Goal: Task Accomplishment & Management: Manage account settings

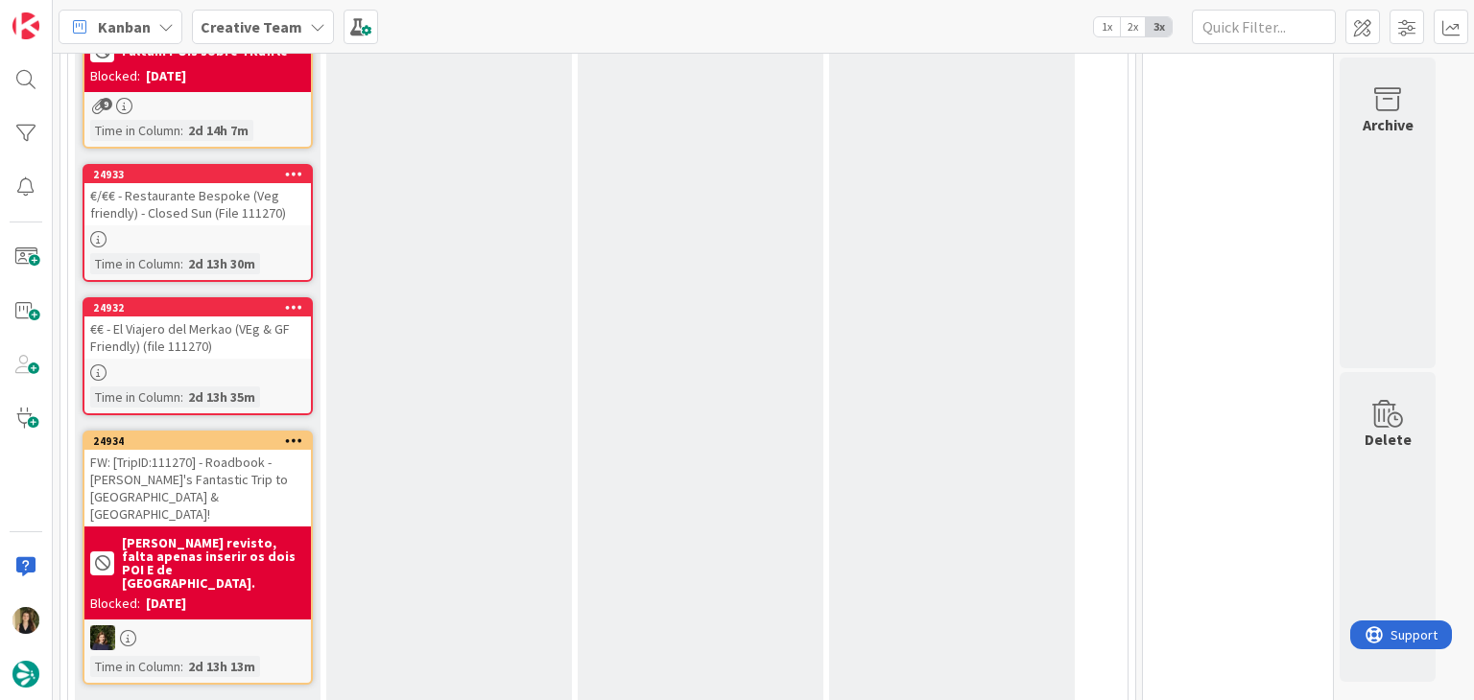
scroll to position [576, 0]
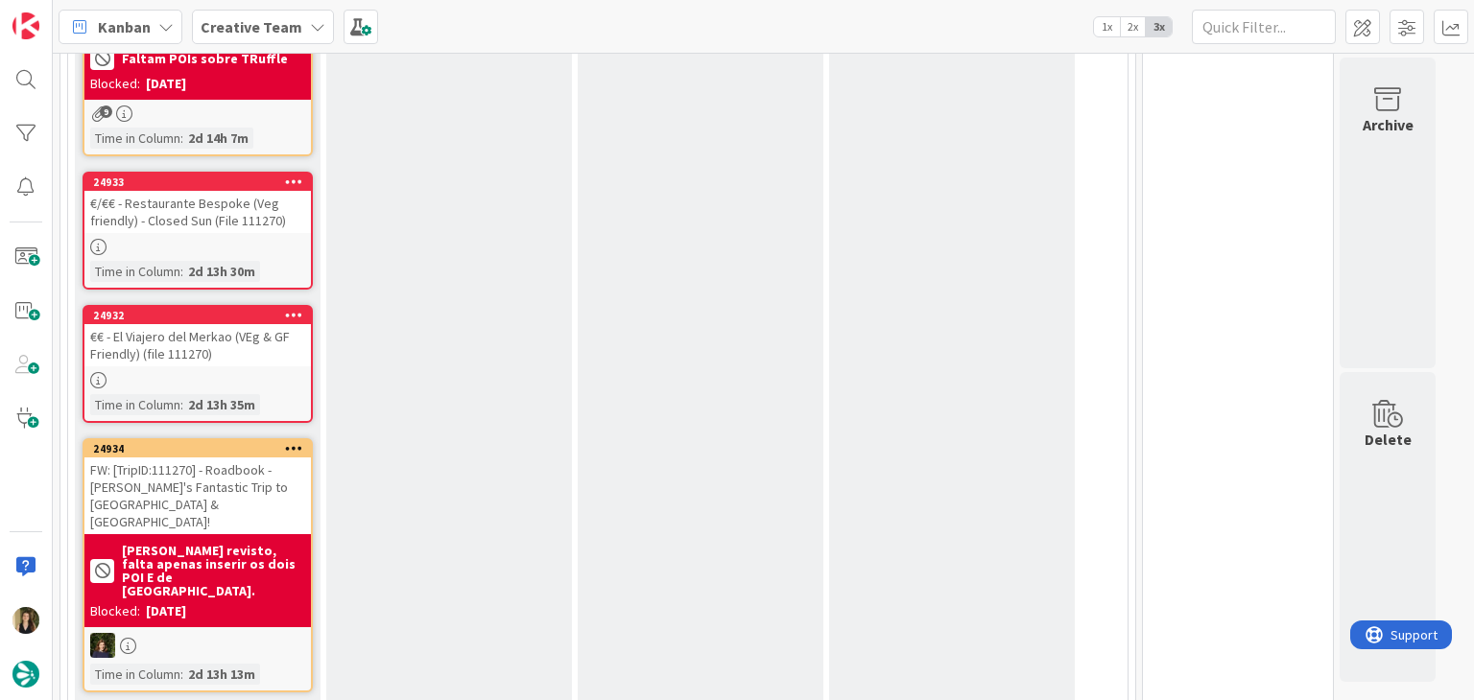
click at [519, 319] on div "E - In Progress Add Card..." at bounding box center [449, 187] width 246 height 1042
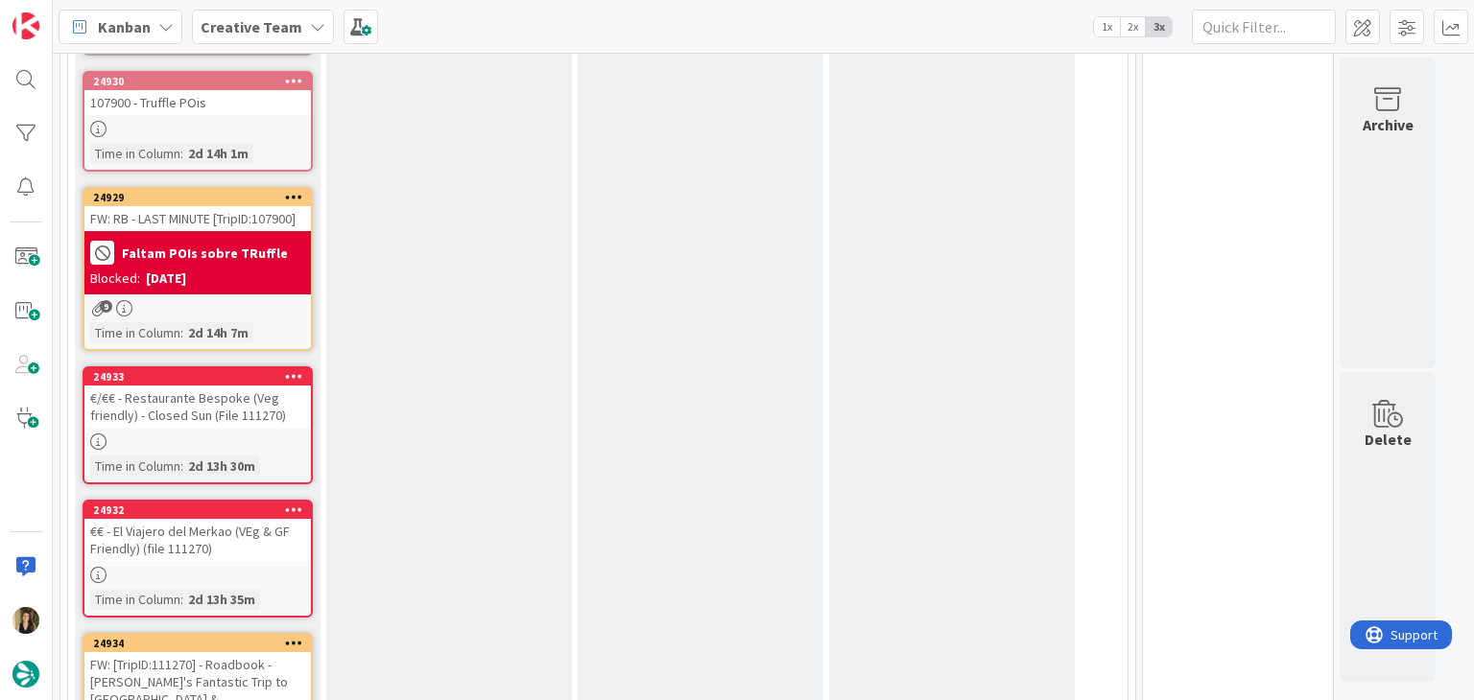
scroll to position [384, 0]
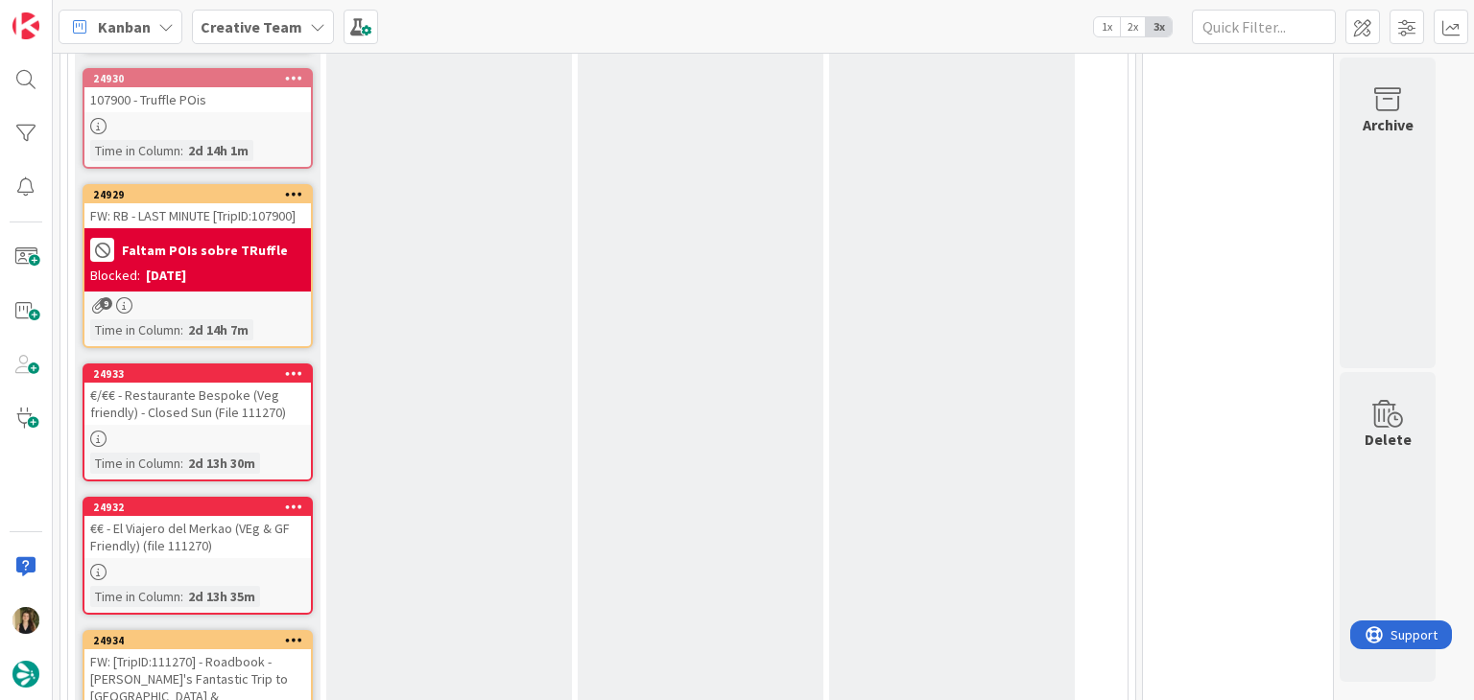
click at [278, 415] on div "€/€€ - Restaurante Bespoke (Veg friendly) - Closed Sun (File 111270)" at bounding box center [197, 404] width 226 height 42
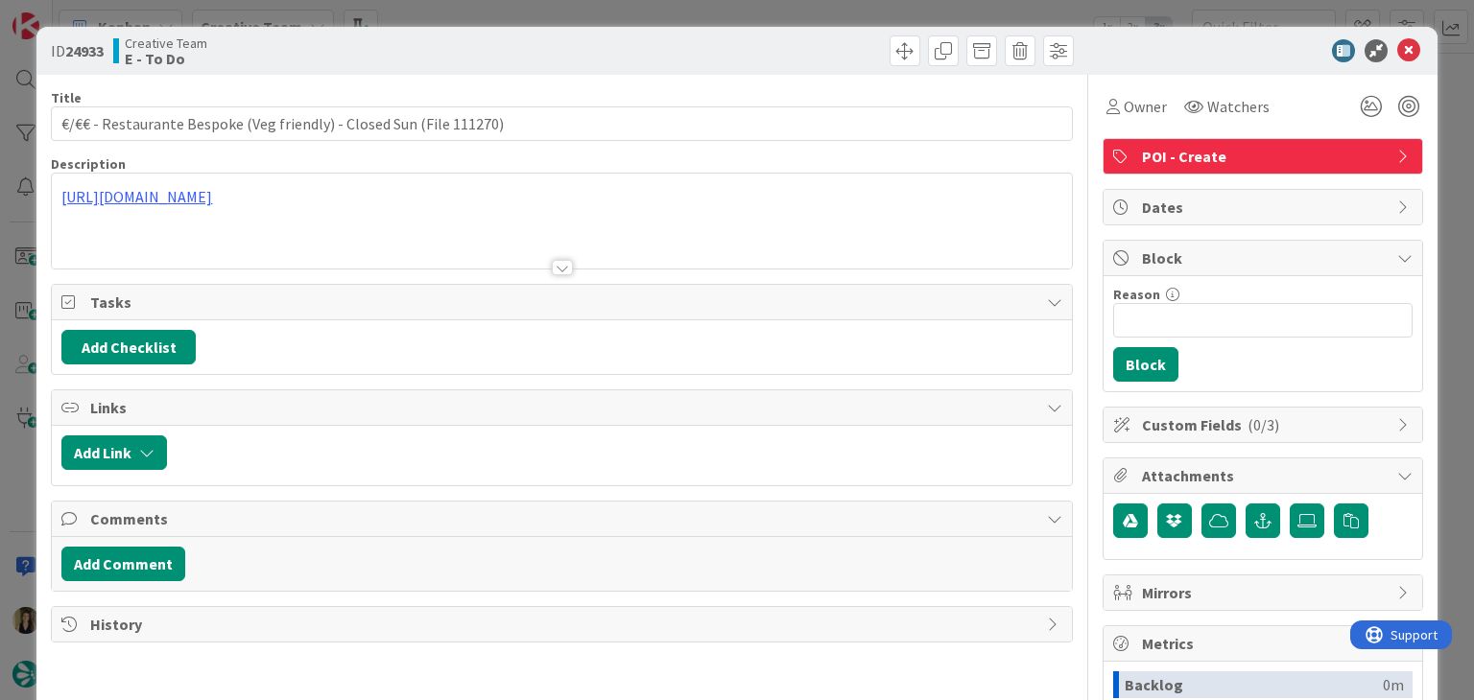
click at [389, 16] on div "ID 24933 Creative Team E - To Do Title 68 / 128 €/€€ - Restaurante Bespoke (Veg…" at bounding box center [737, 350] width 1474 height 700
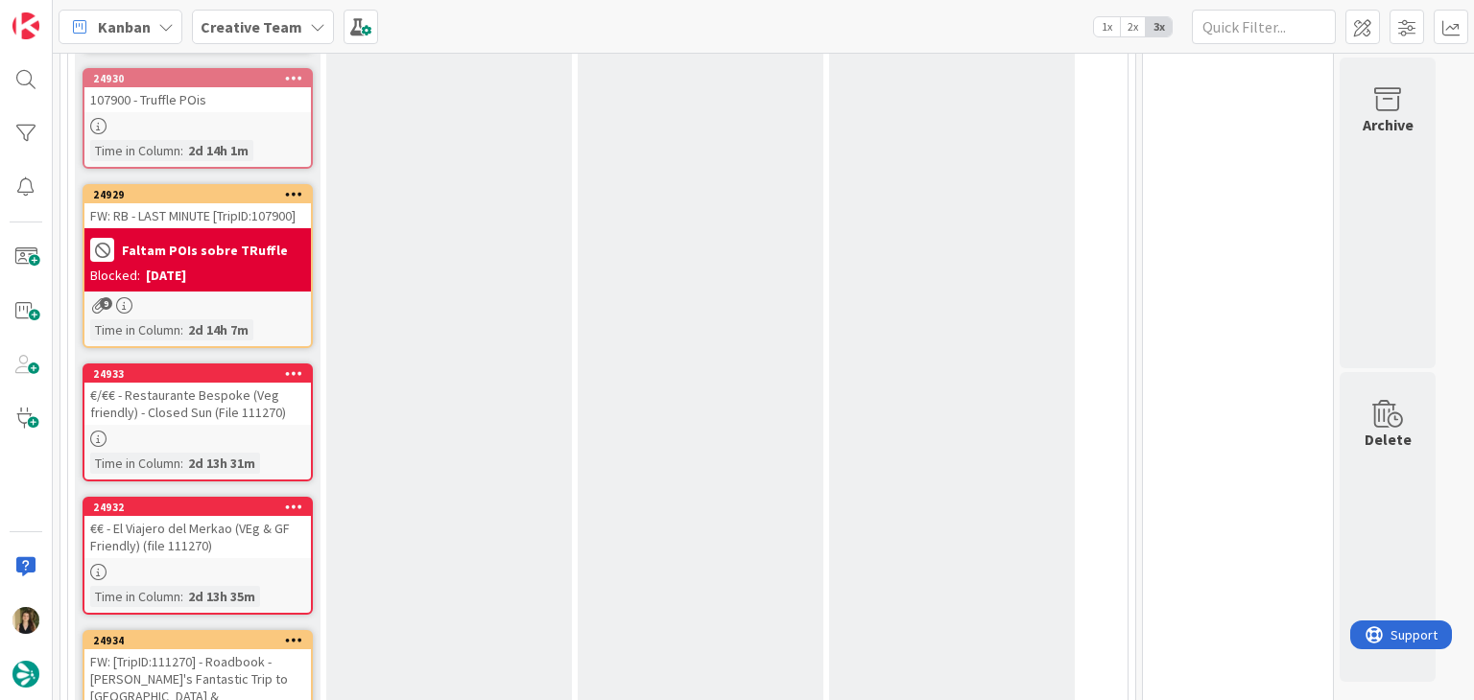
click at [228, 453] on div "2d 13h 31m" at bounding box center [221, 463] width 77 height 21
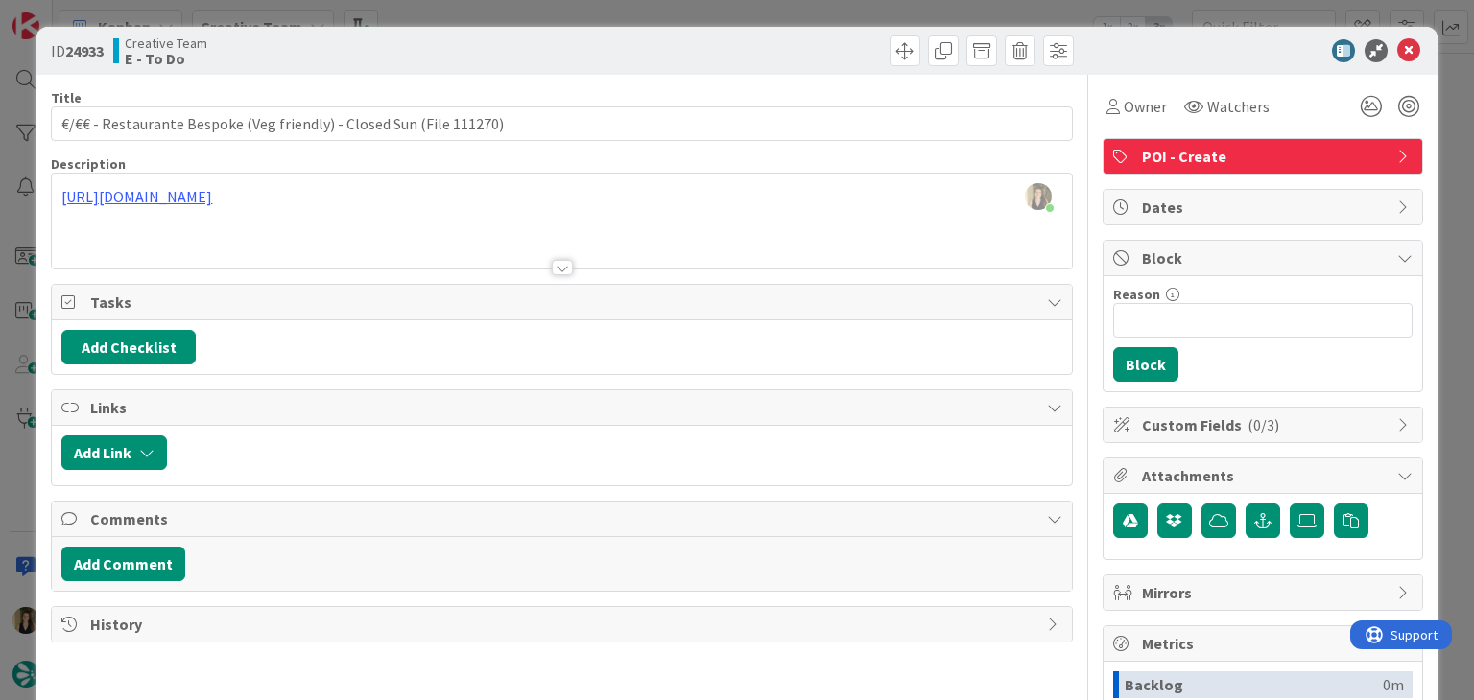
click at [552, 5] on div "ID 24933 Creative Team E - To Do Title 68 / 128 €/€€ - Restaurante Bespoke (Veg…" at bounding box center [737, 350] width 1474 height 700
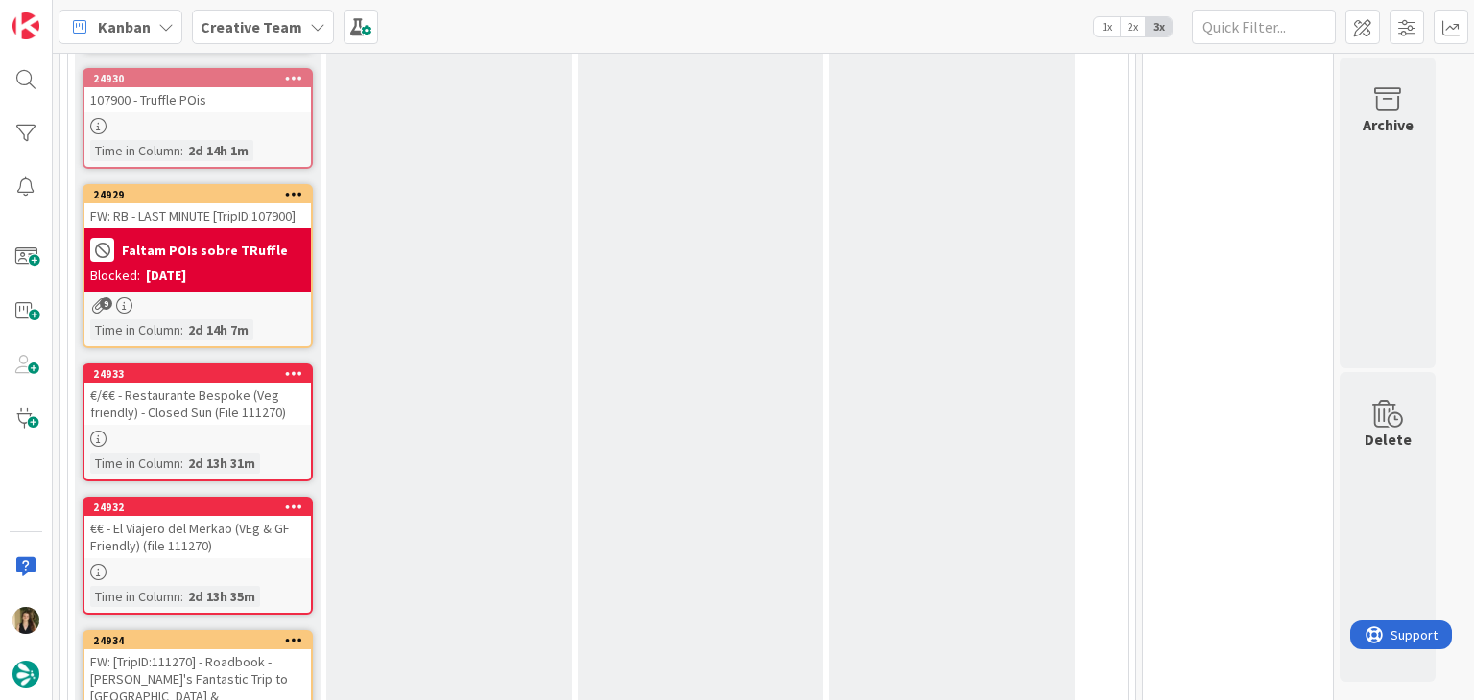
click at [280, 534] on div "€€ - El Viajero del Merkao (VEg & GF Friendly) (file 111270)" at bounding box center [197, 537] width 226 height 42
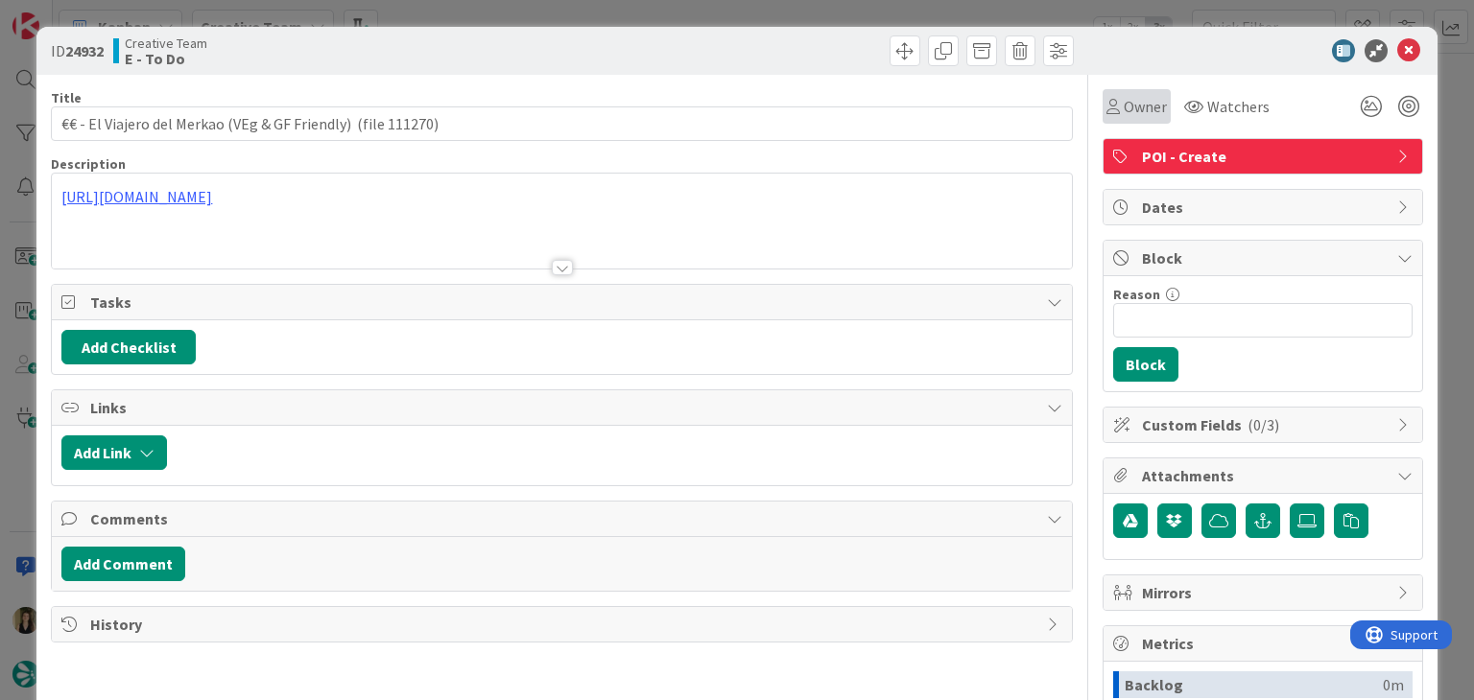
click at [1124, 97] on span "Owner" at bounding box center [1144, 106] width 43 height 23
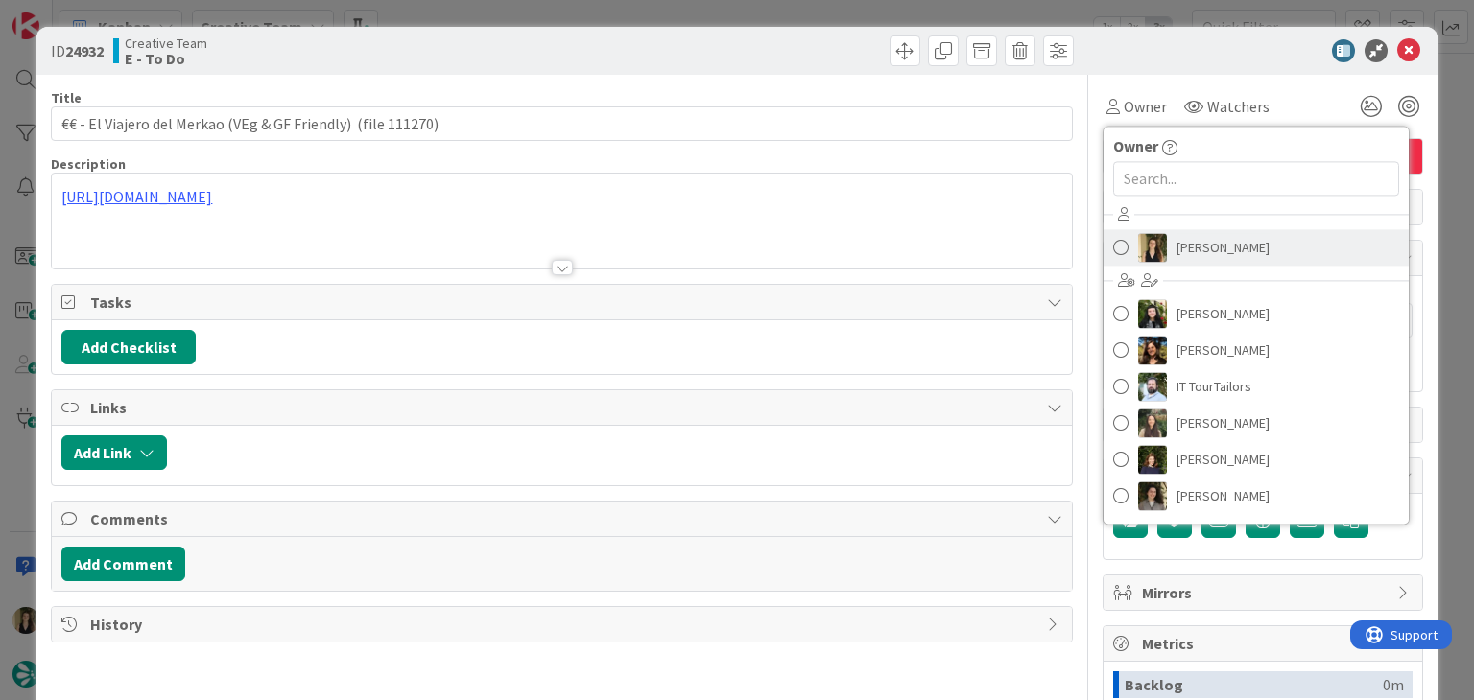
drag, startPoint x: 1214, startPoint y: 245, endPoint x: 1136, endPoint y: 203, distance: 88.0
click at [1213, 245] on span "[PERSON_NAME]" at bounding box center [1222, 247] width 93 height 29
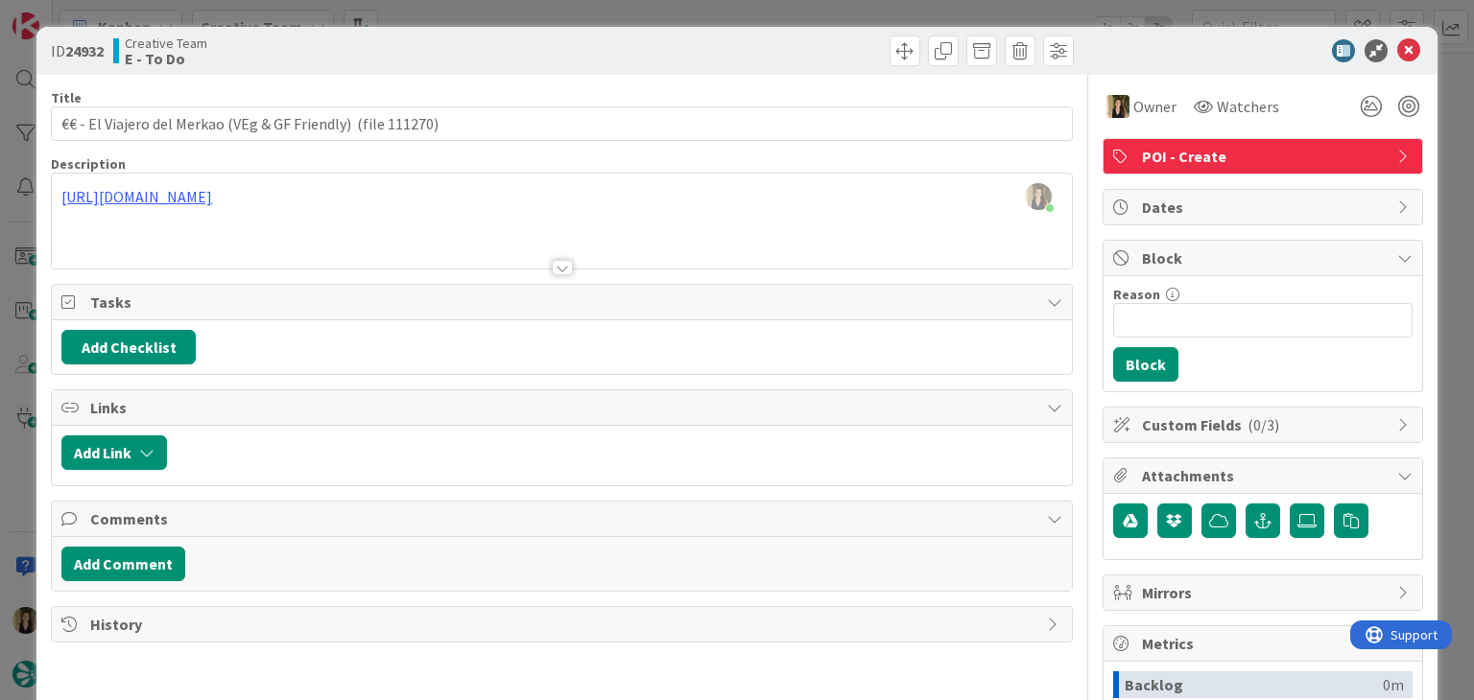
drag, startPoint x: 819, startPoint y: 13, endPoint x: 650, endPoint y: 128, distance: 203.8
click at [817, 13] on div "ID 24932 Creative Team E - To Do Title 61 / 128 €€ - El Viajero del Merkao (VEg…" at bounding box center [737, 350] width 1474 height 700
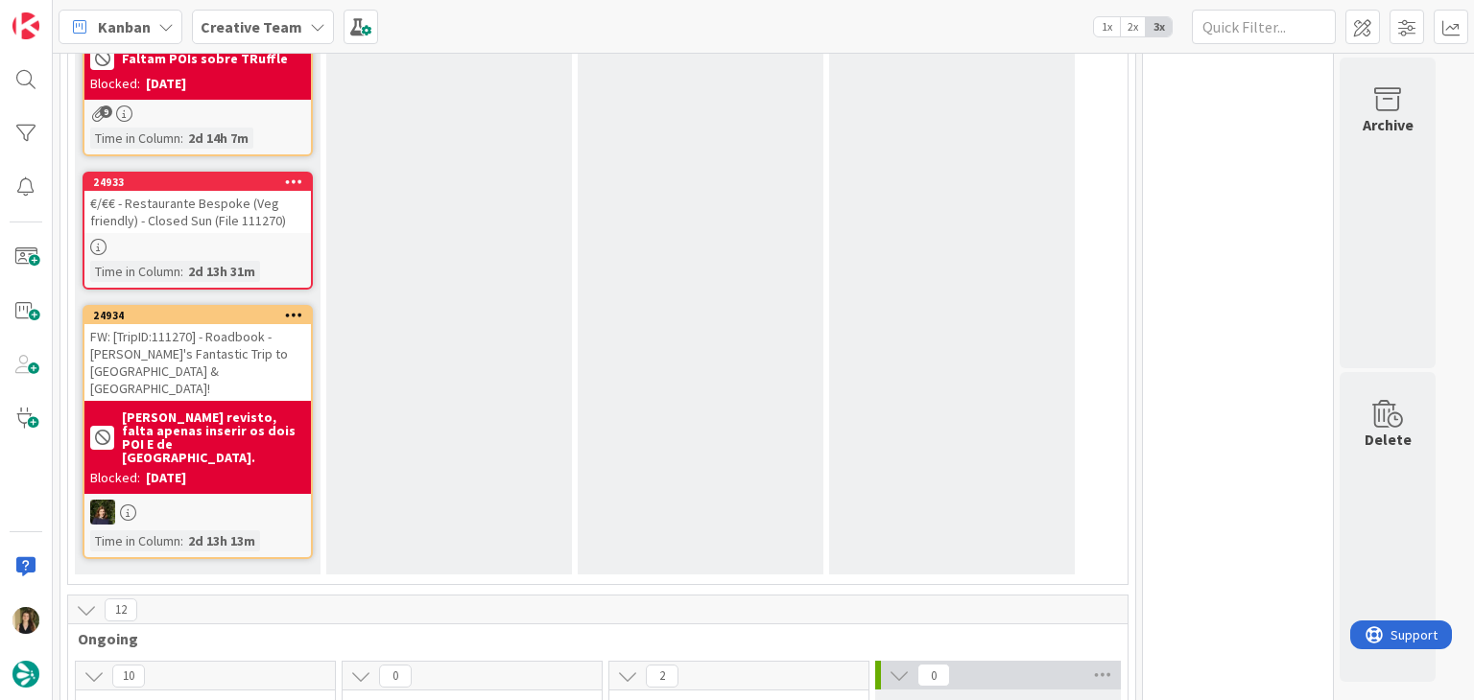
click at [606, 402] on div "E- Validate For roadbooks, if the card owner is the same person who comments, t…" at bounding box center [701, 120] width 246 height 908
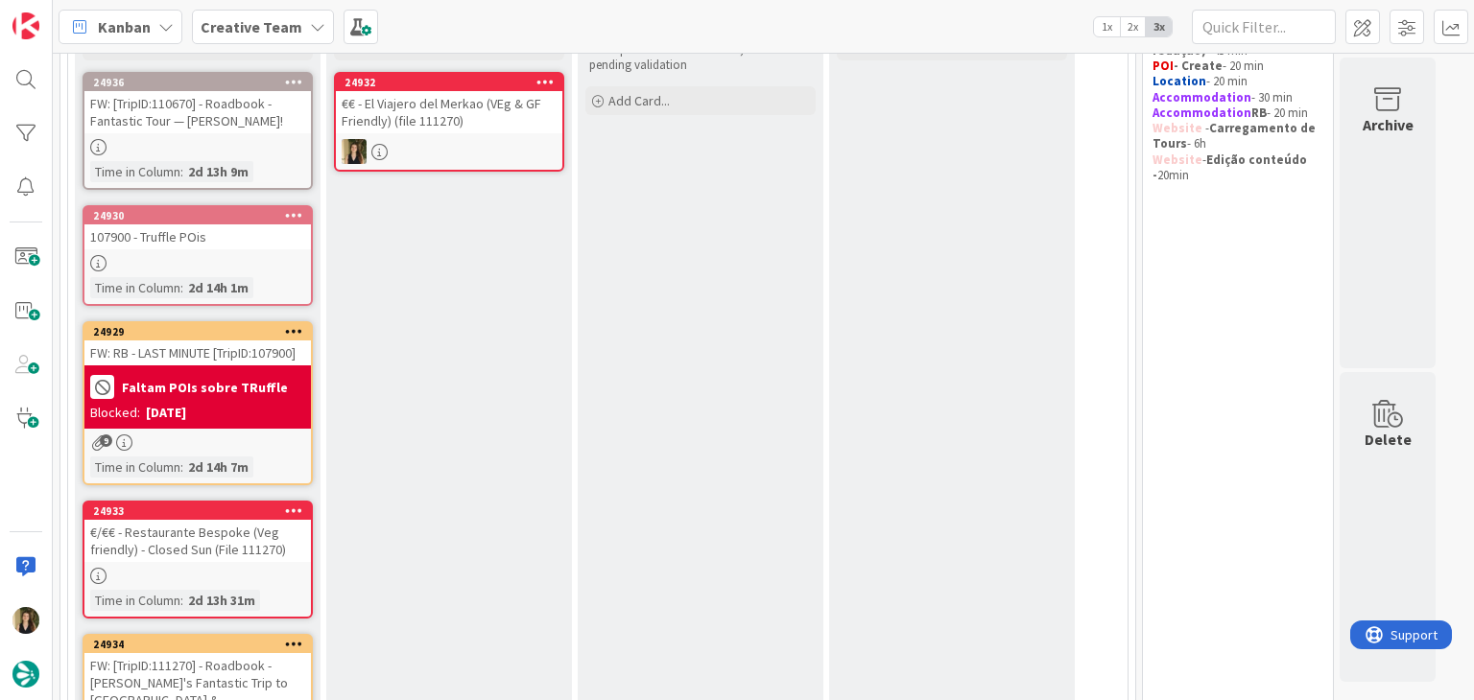
scroll to position [192, 0]
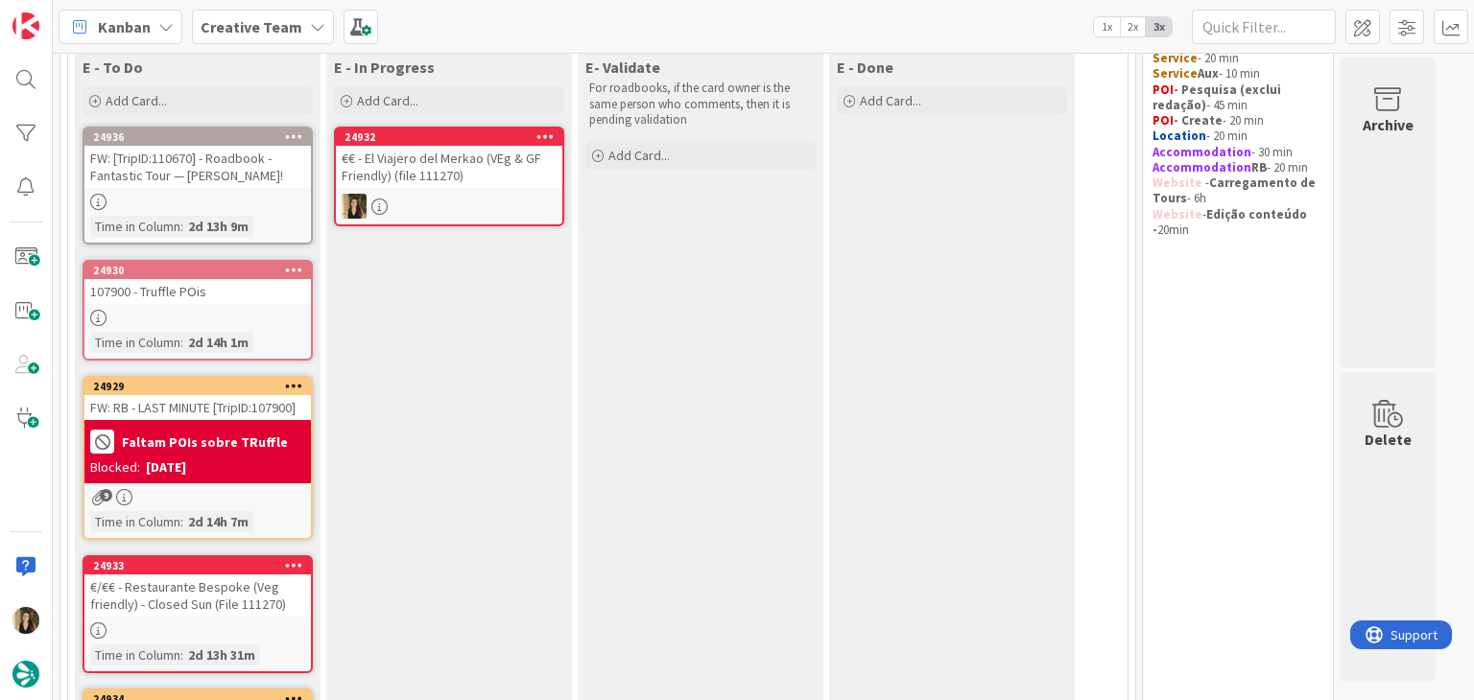
click at [248, 627] on div at bounding box center [197, 631] width 226 height 16
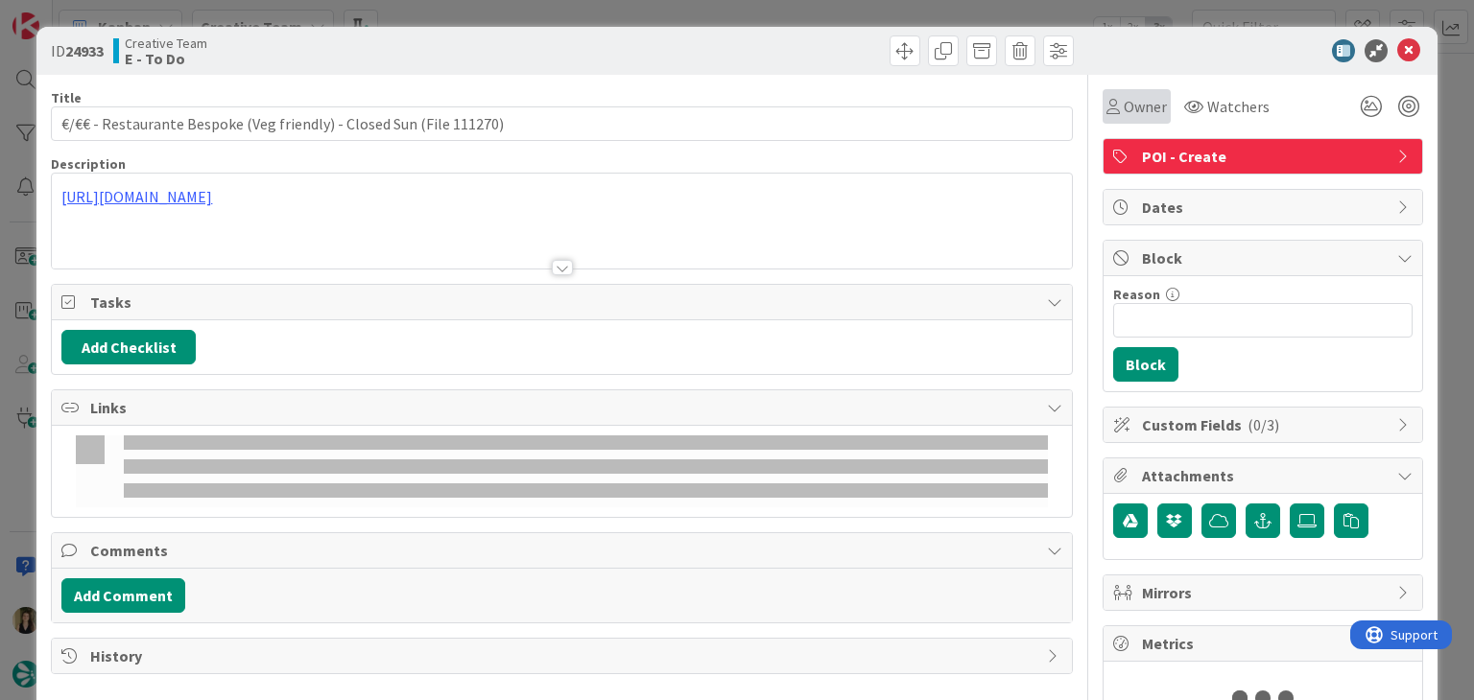
click at [1123, 98] on span "Owner" at bounding box center [1144, 106] width 43 height 23
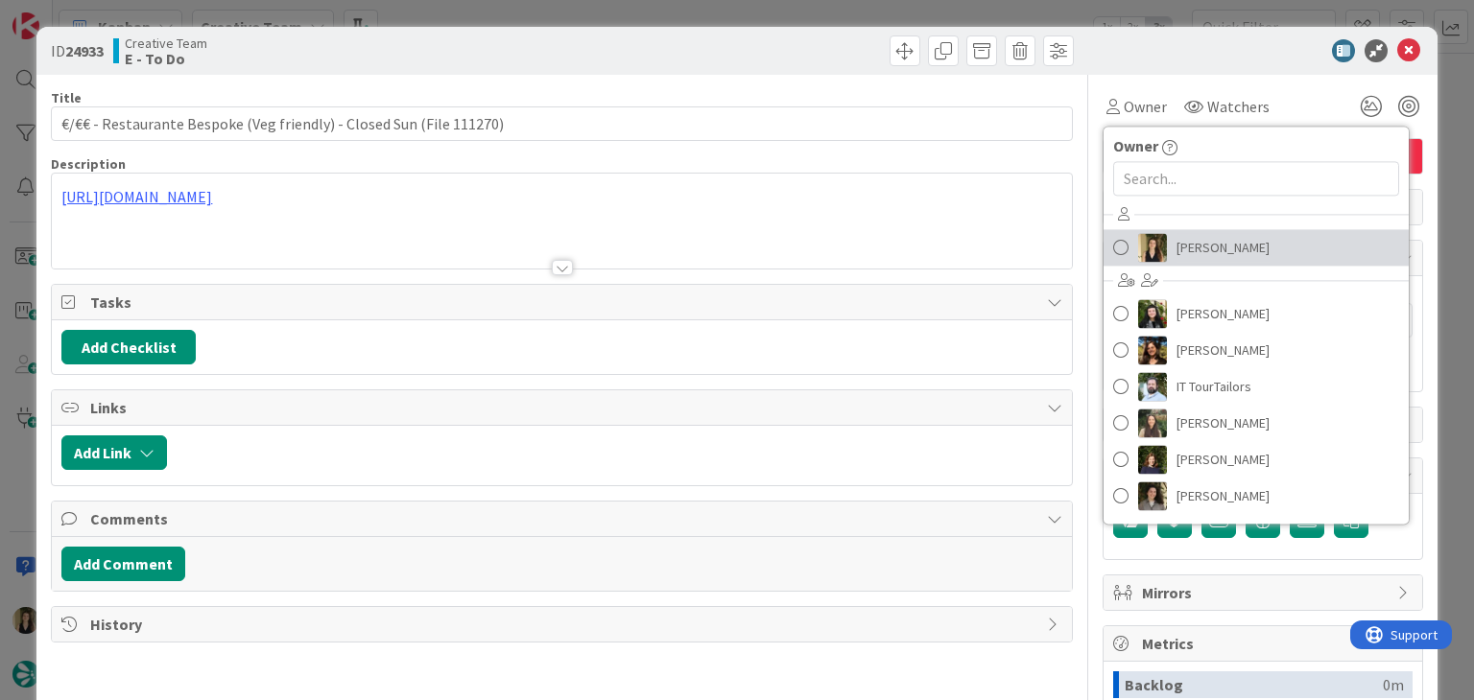
drag, startPoint x: 1189, startPoint y: 252, endPoint x: 1020, endPoint y: 176, distance: 185.5
click at [1189, 252] on span "[PERSON_NAME]" at bounding box center [1222, 247] width 93 height 29
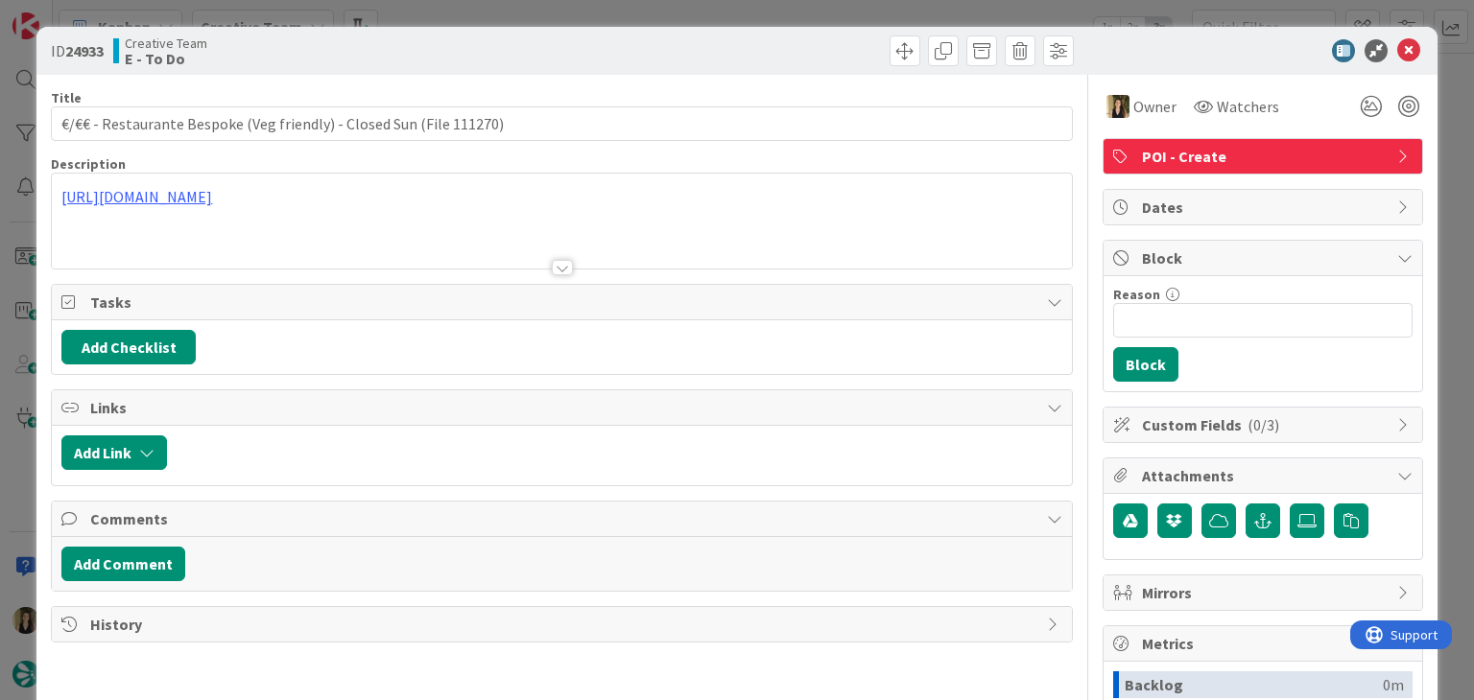
click at [794, 19] on div "ID 24933 Creative Team E - To Do Title 68 / 128 €/€€ - Restaurante Bespoke (Veg…" at bounding box center [737, 350] width 1474 height 700
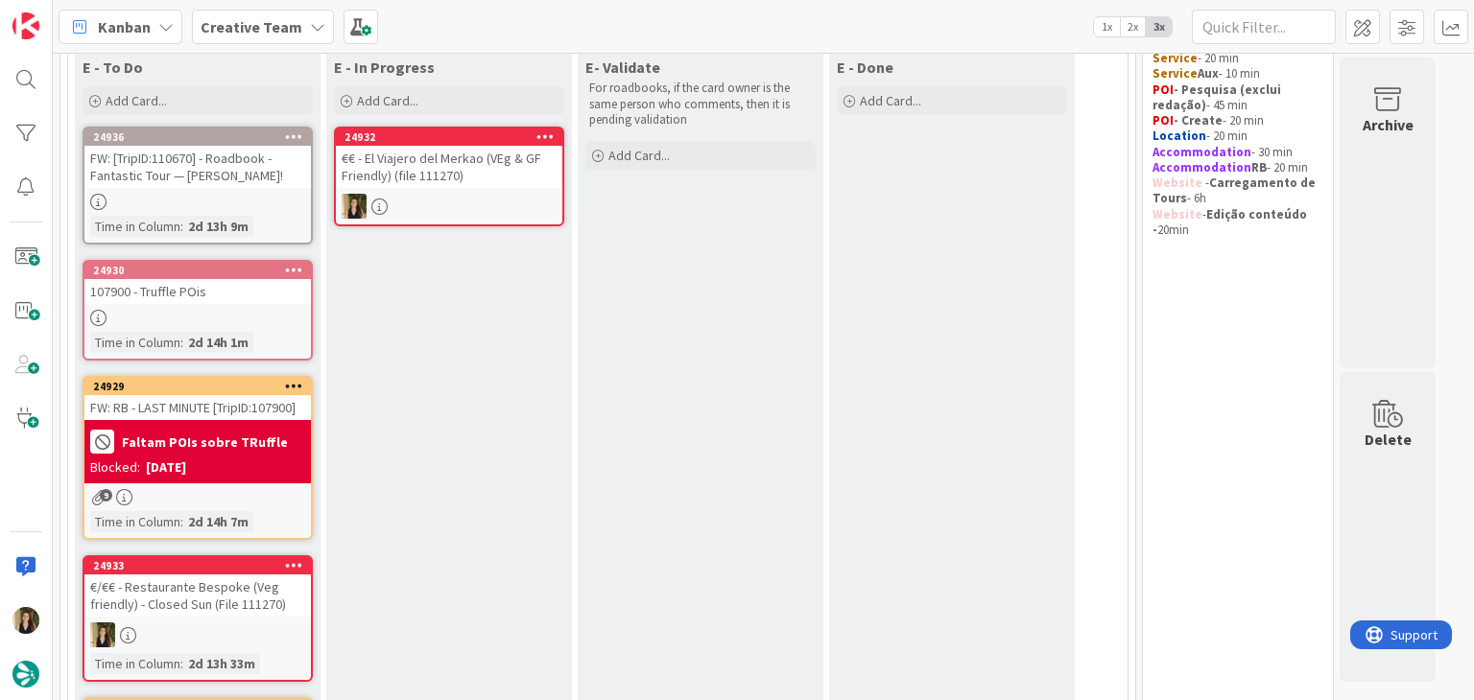
click at [276, 195] on div at bounding box center [197, 202] width 226 height 16
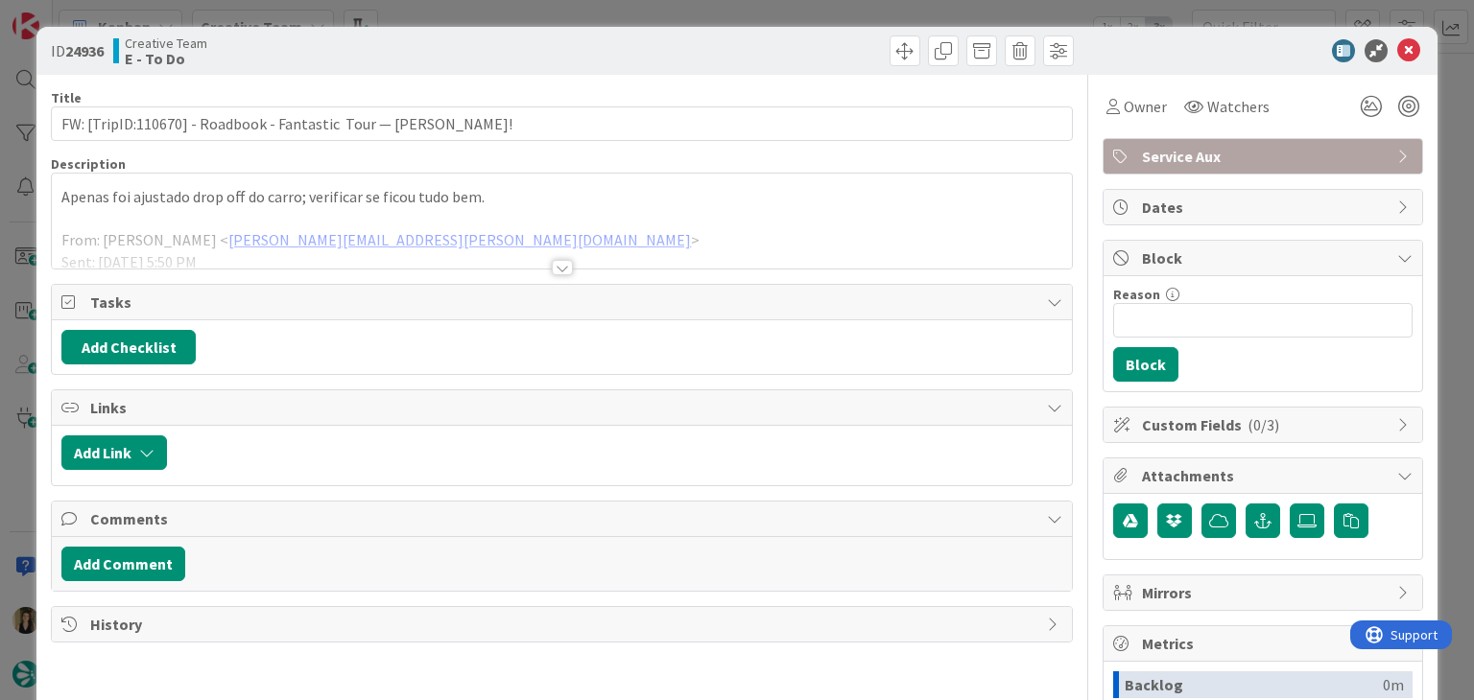
click at [553, 271] on div at bounding box center [562, 267] width 21 height 15
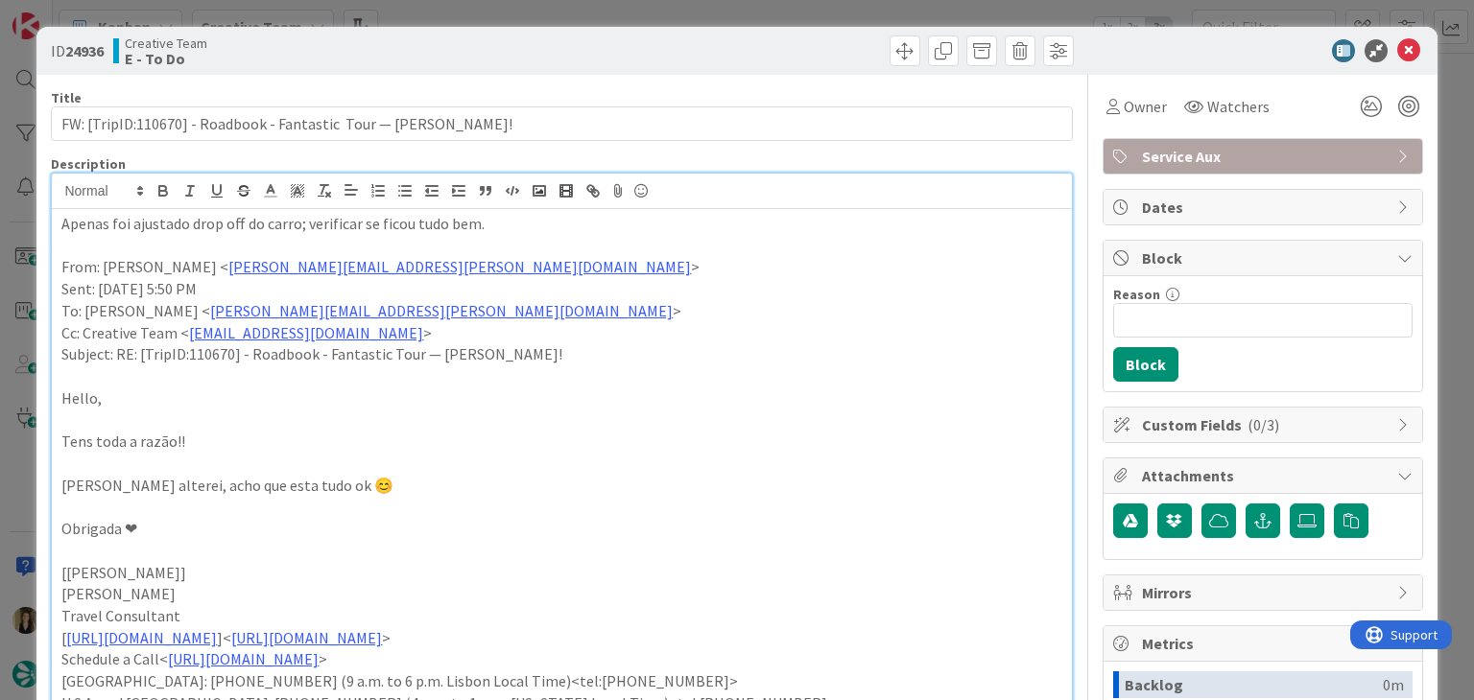
click at [548, 12] on div "ID 24936 Creative Team E - To Do Title 67 / 128 FW: [TripID:110670] - Roadbook …" at bounding box center [737, 350] width 1474 height 700
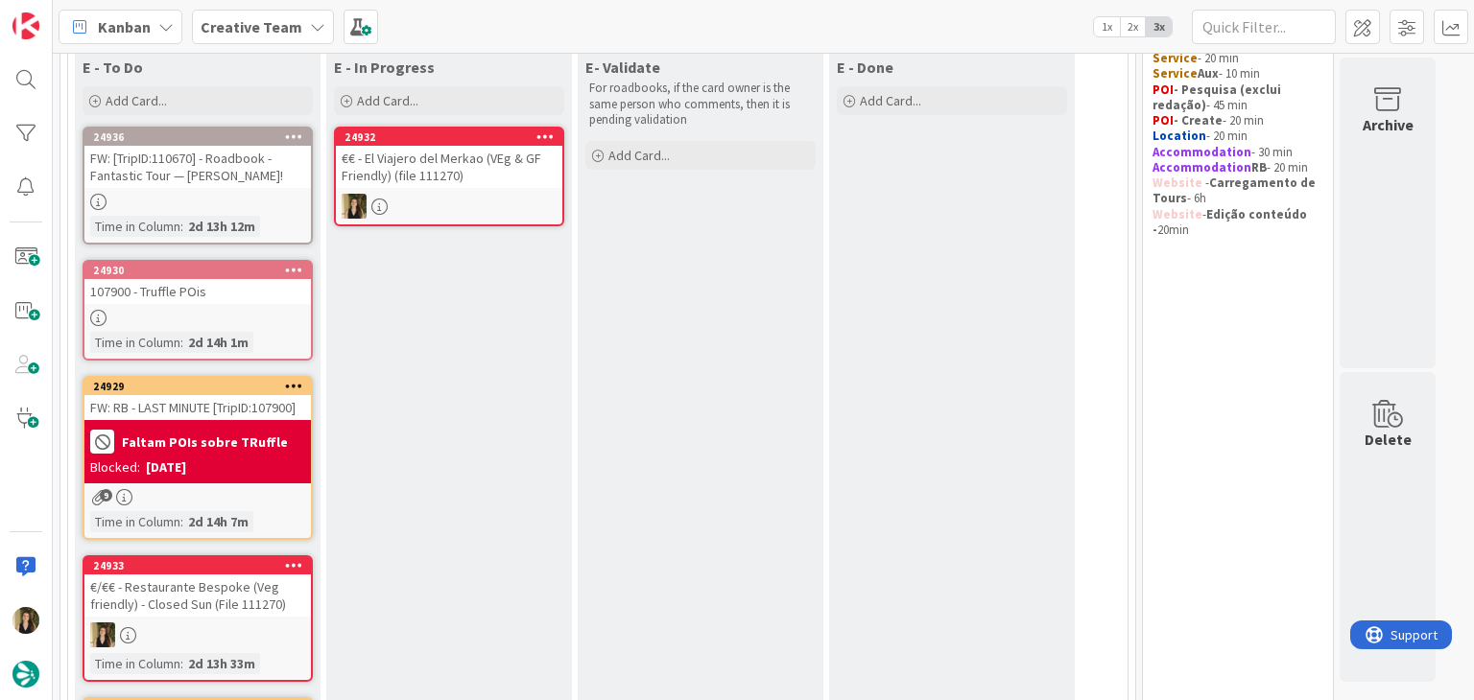
click at [437, 174] on div "€€ - El Viajero del Merkao (VEg & GF Friendly) (file 111270)" at bounding box center [449, 167] width 226 height 42
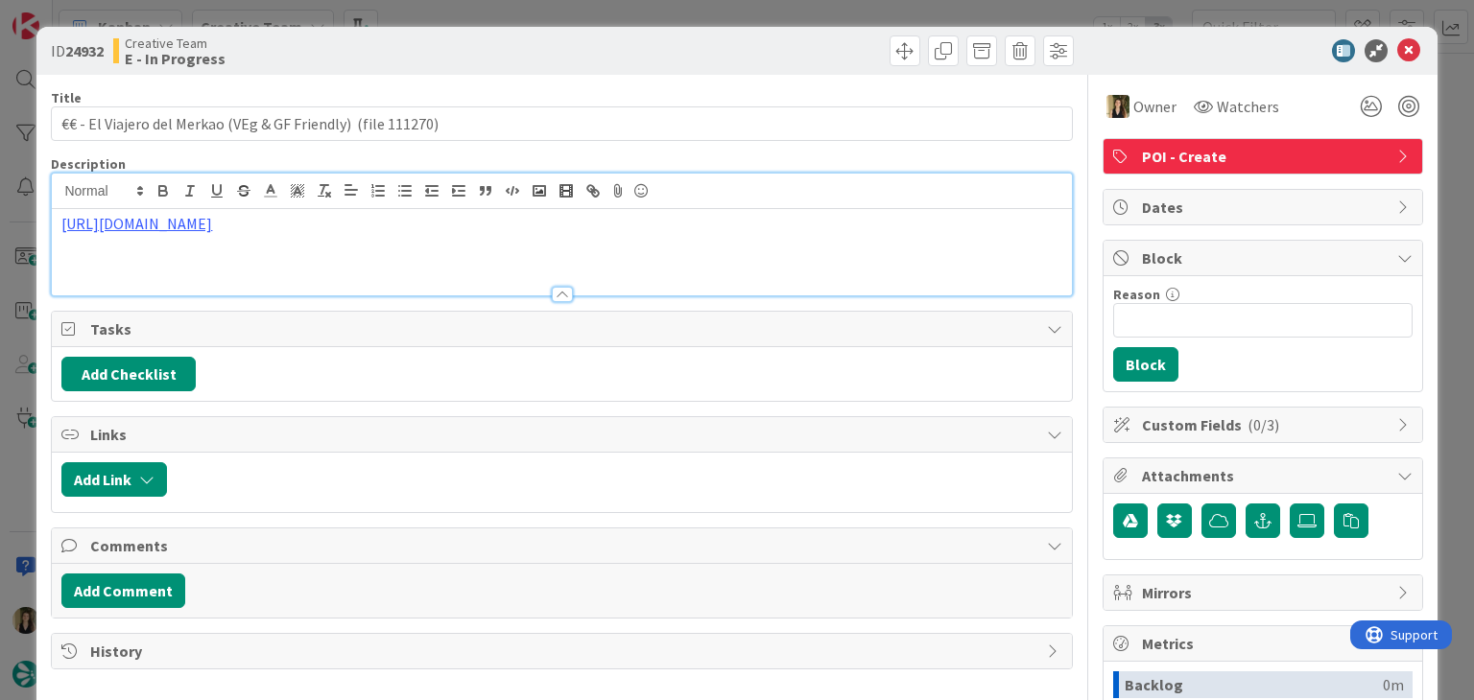
click at [234, 203] on div "https://elviajerodelmerkao.com/" at bounding box center [561, 235] width 1019 height 122
click at [193, 256] on link "https://elviajerodelmerkao.com" at bounding box center [141, 260] width 131 height 25
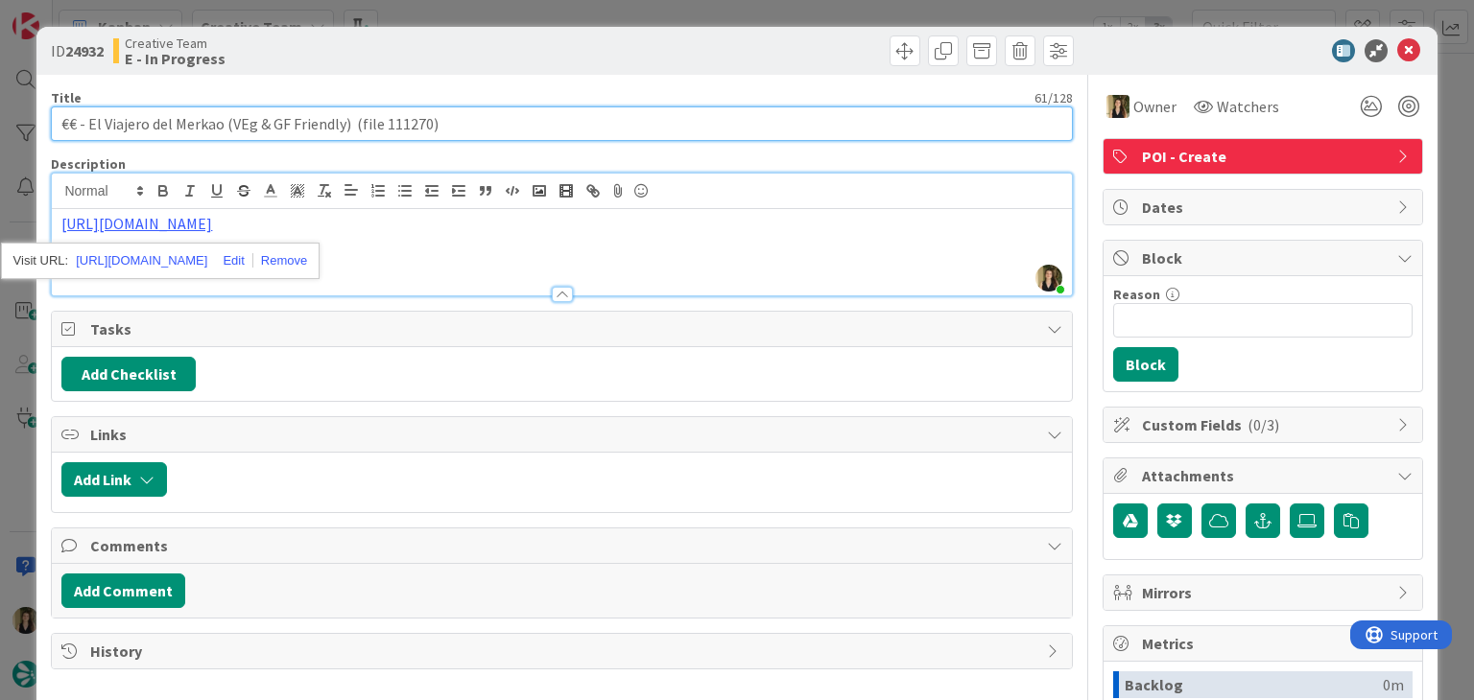
drag, startPoint x: 219, startPoint y: 124, endPoint x: 88, endPoint y: 115, distance: 130.8
click at [88, 115] on input "€€ - El Viajero del Merkao (VEg & GF Friendly) (file 111270)" at bounding box center [561, 123] width 1021 height 35
click at [282, 128] on input "€€ - El Viajero del Merkao (VEg & GF Friendly) (file 111270)" at bounding box center [561, 123] width 1021 height 35
drag, startPoint x: 221, startPoint y: 124, endPoint x: 88, endPoint y: 133, distance: 132.7
click at [88, 133] on input "€€ - El Viajero del Merkao (VEg & GF Friendly) (file 111270)" at bounding box center [561, 123] width 1021 height 35
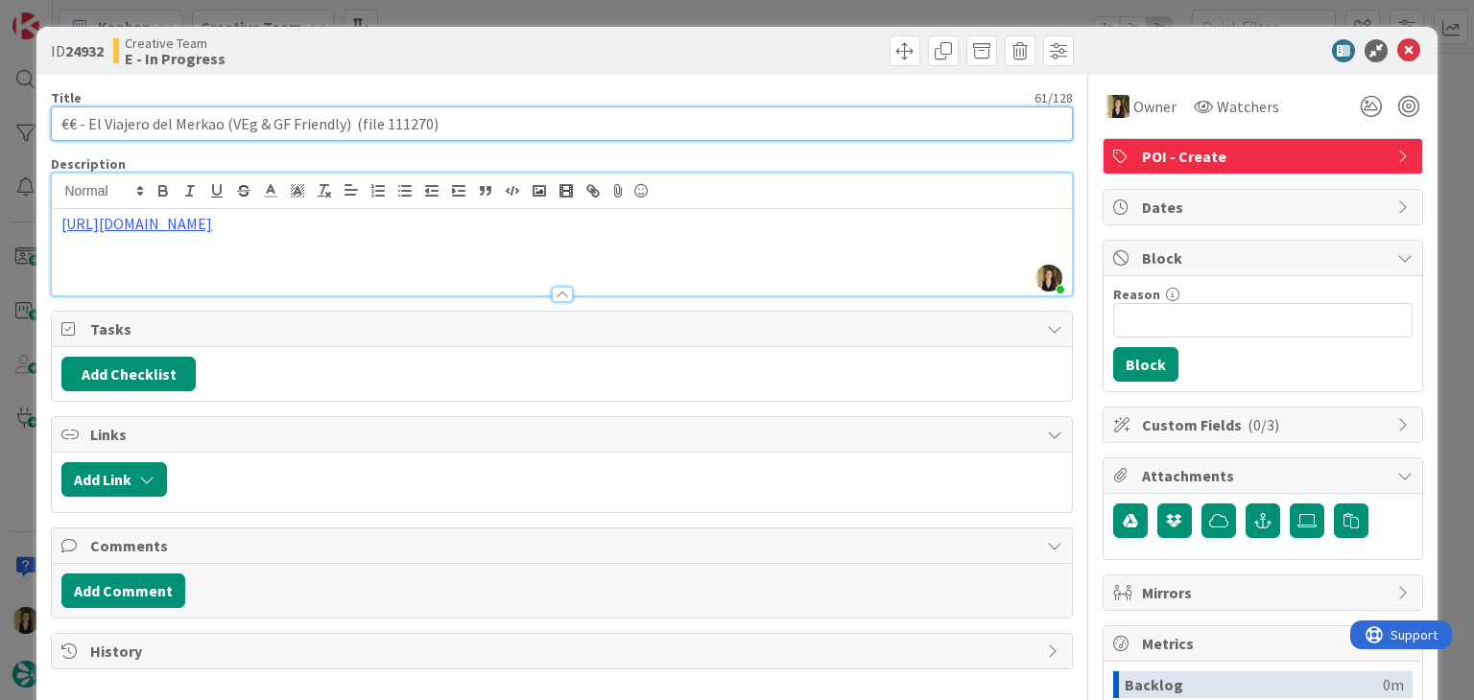
drag, startPoint x: 345, startPoint y: 125, endPoint x: 18, endPoint y: 123, distance: 327.1
click at [19, 123] on div "ID 24932 Creative Team E - In Progress Title 61 / 128 €€ - El Viajero del Merka…" at bounding box center [737, 350] width 1474 height 700
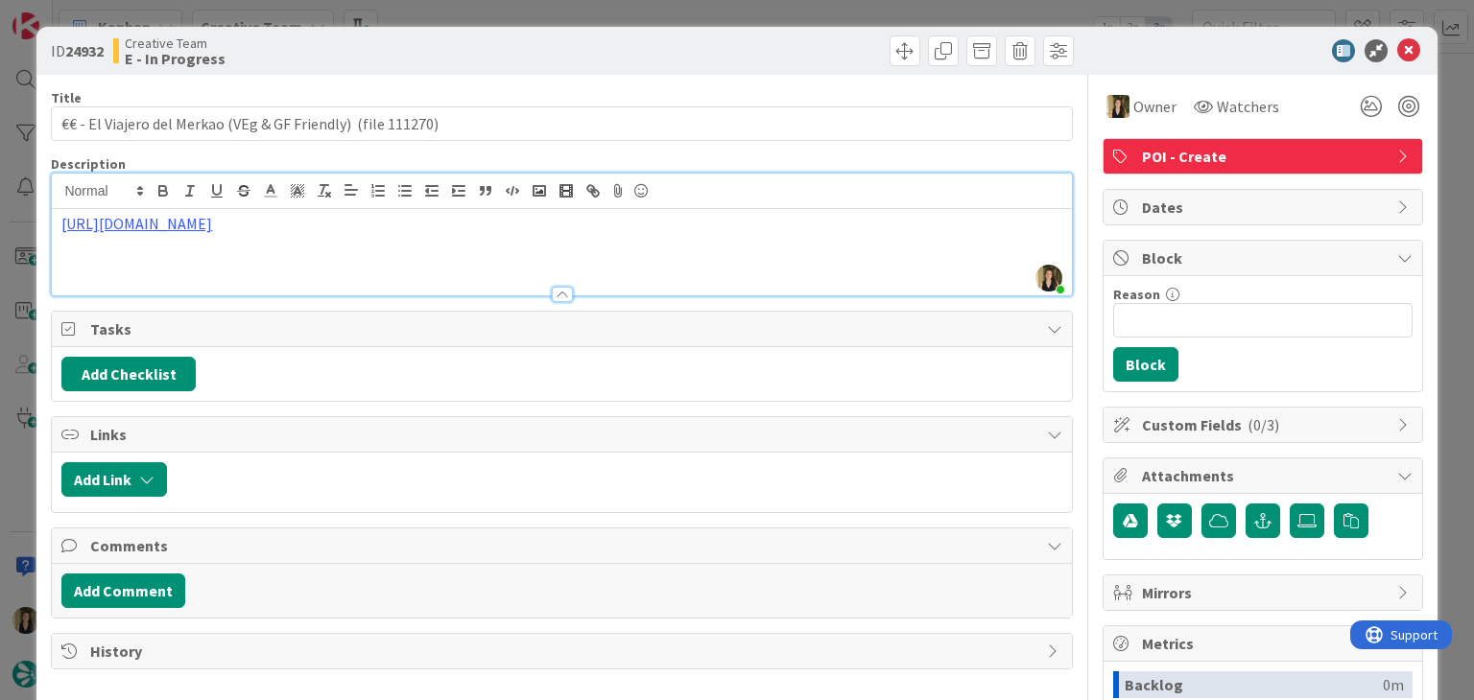
click at [418, 37] on div "Creative Team E - In Progress" at bounding box center [335, 50] width 444 height 31
click at [476, 16] on div "ID 24932 Creative Team E - In Progress Title 61 / 128 €€ - El Viajero del Merka…" at bounding box center [737, 350] width 1474 height 700
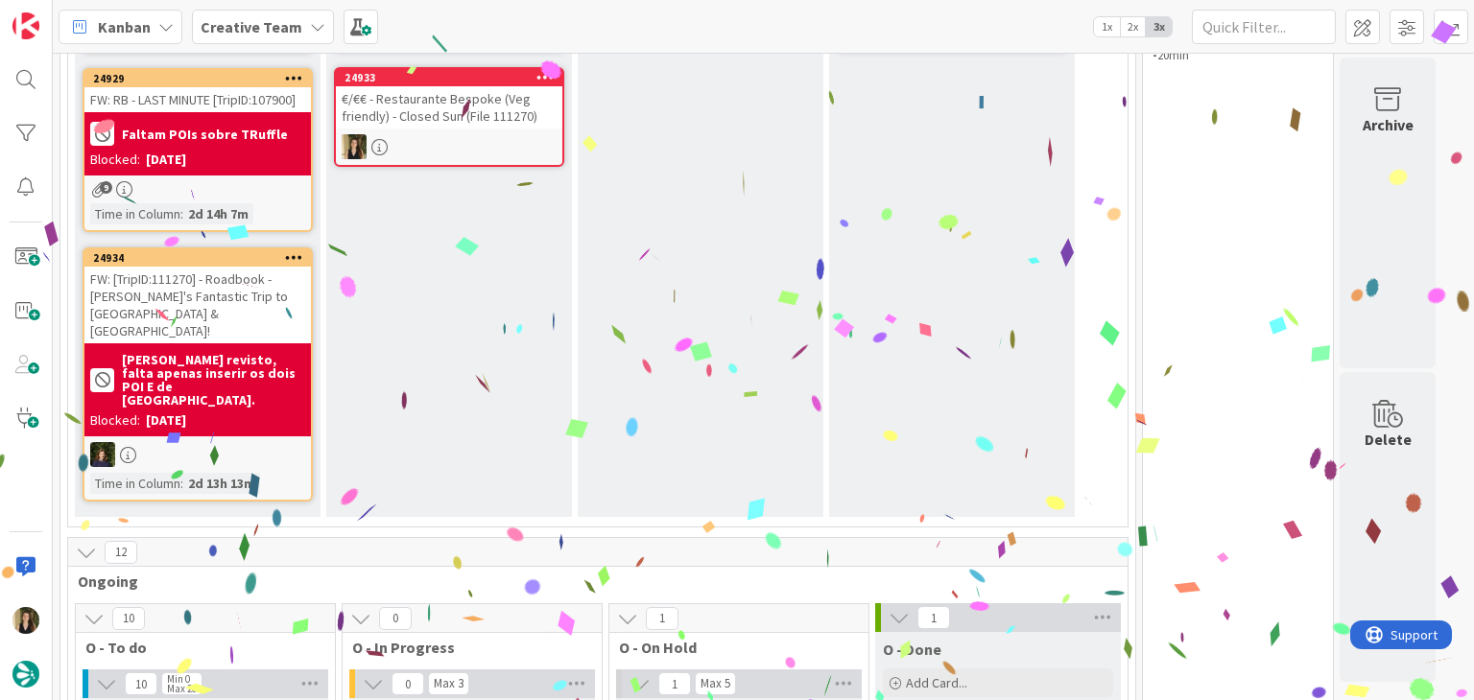
scroll to position [175, 0]
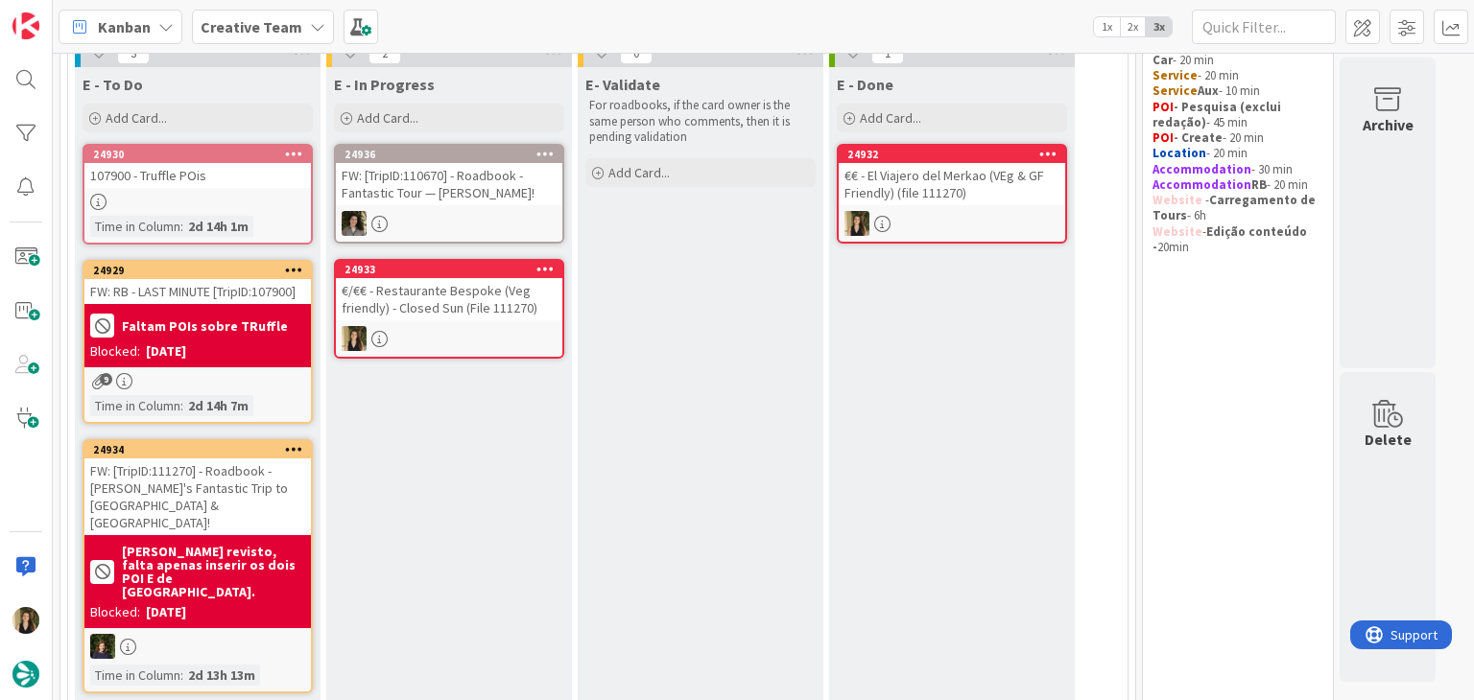
click at [938, 211] on div at bounding box center [951, 223] width 226 height 25
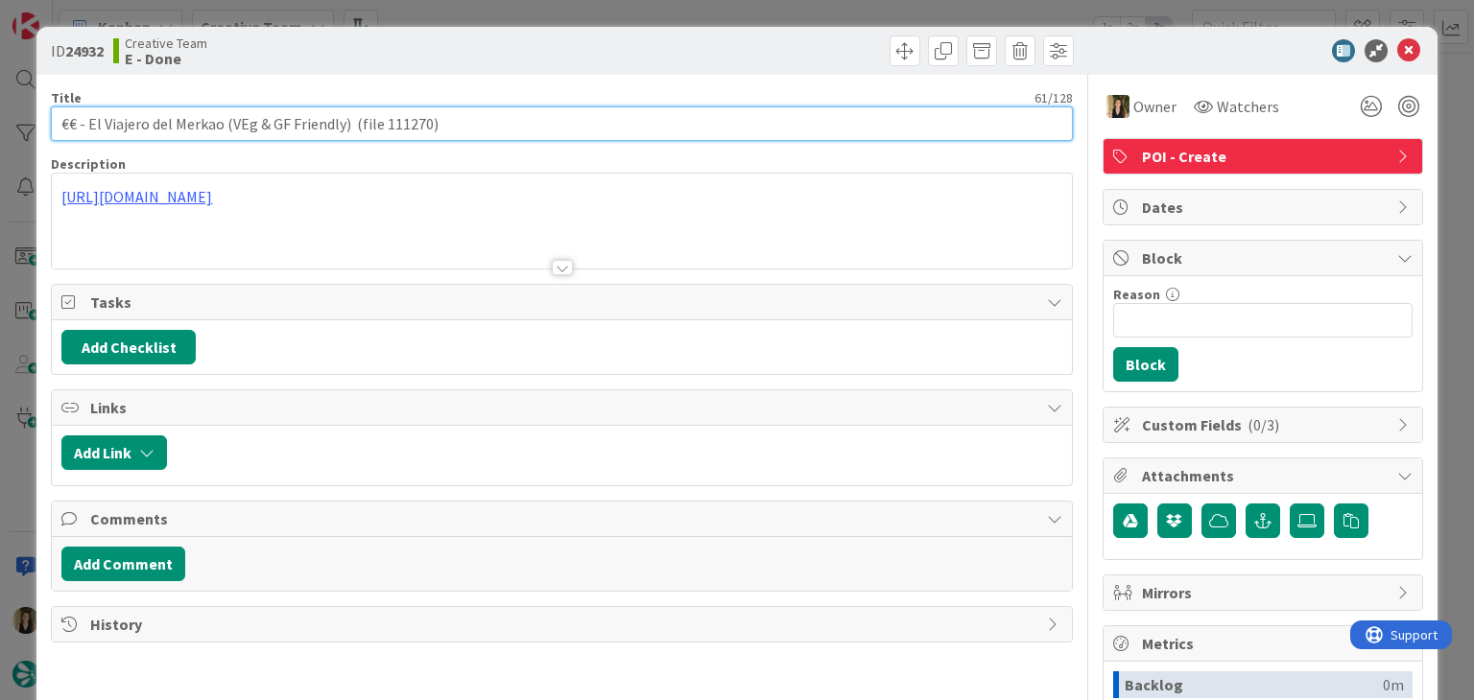
drag, startPoint x: 220, startPoint y: 122, endPoint x: 106, endPoint y: 123, distance: 114.2
click at [88, 126] on input "€€ - El Viajero del Merkao (VEg & GF Friendly) (file 111270)" at bounding box center [561, 123] width 1021 height 35
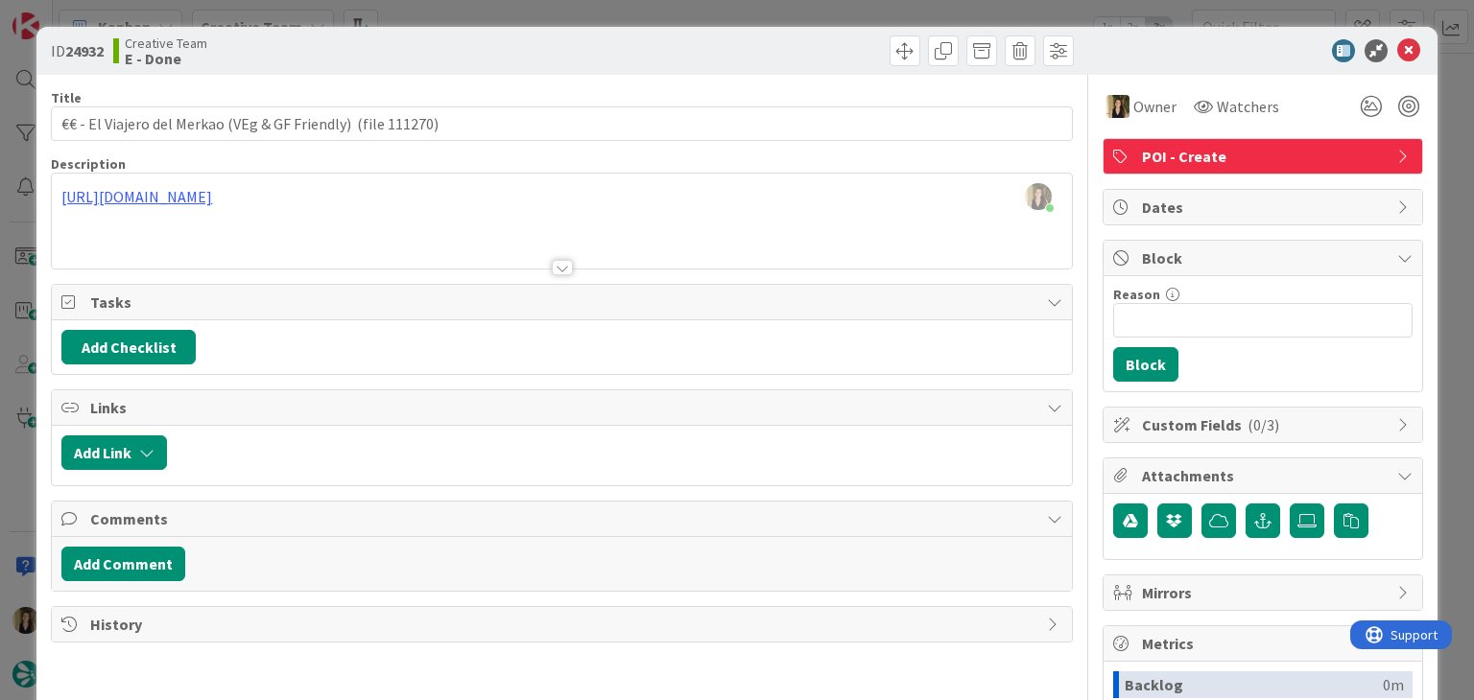
click at [528, 12] on div "ID 24932 Creative Team E - Done Title 61 / 128 €€ - El Viajero del Merkao (VEg …" at bounding box center [737, 350] width 1474 height 700
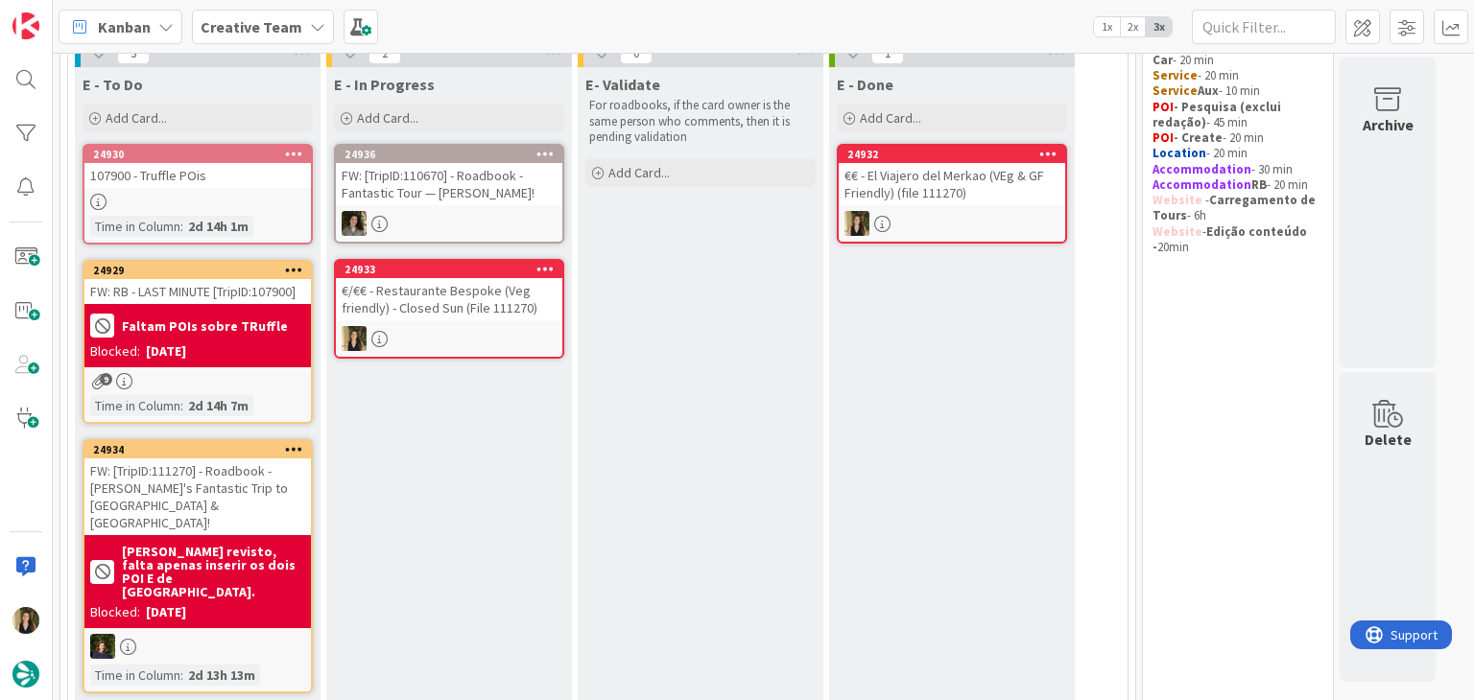
click at [472, 326] on div at bounding box center [449, 338] width 226 height 25
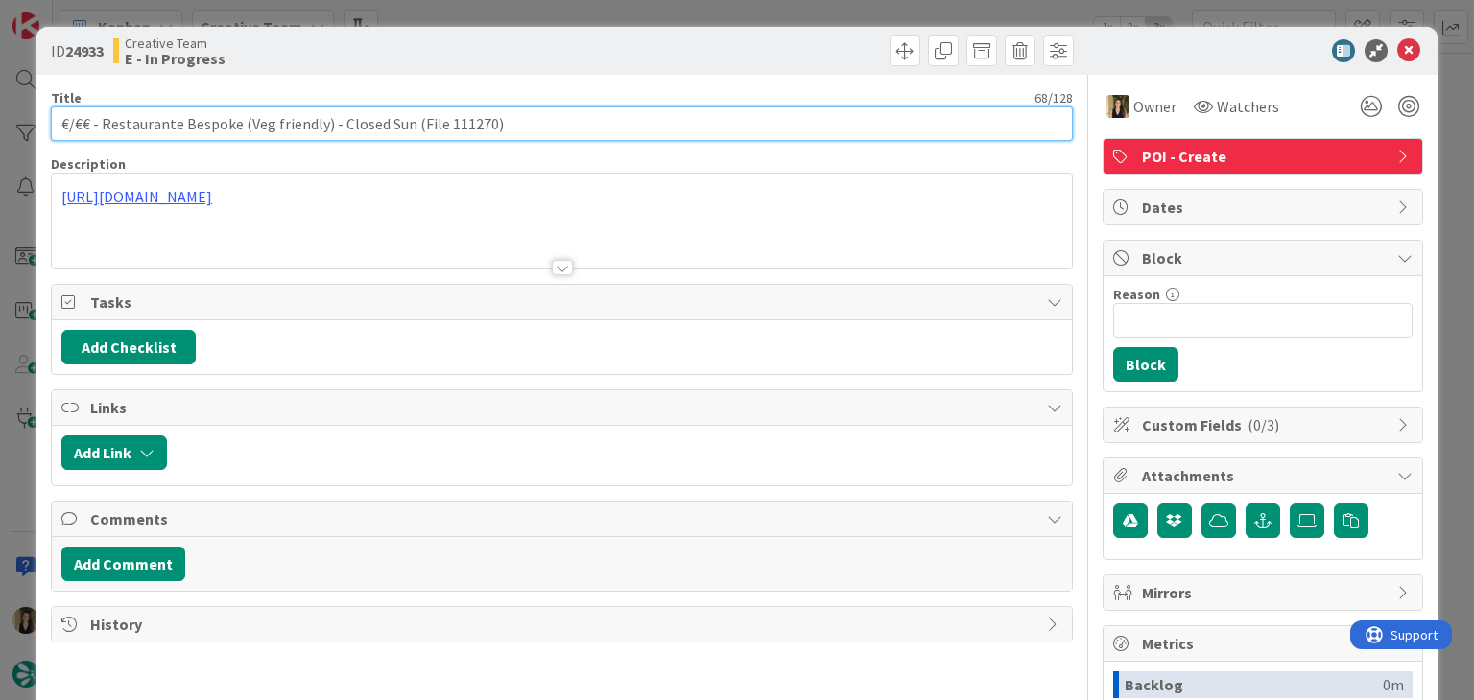
drag, startPoint x: 236, startPoint y: 128, endPoint x: 103, endPoint y: 125, distance: 133.4
click at [103, 125] on input "€/€€ - Restaurante Bespoke (Veg friendly) - Closed Sun (File 111270)" at bounding box center [561, 123] width 1021 height 35
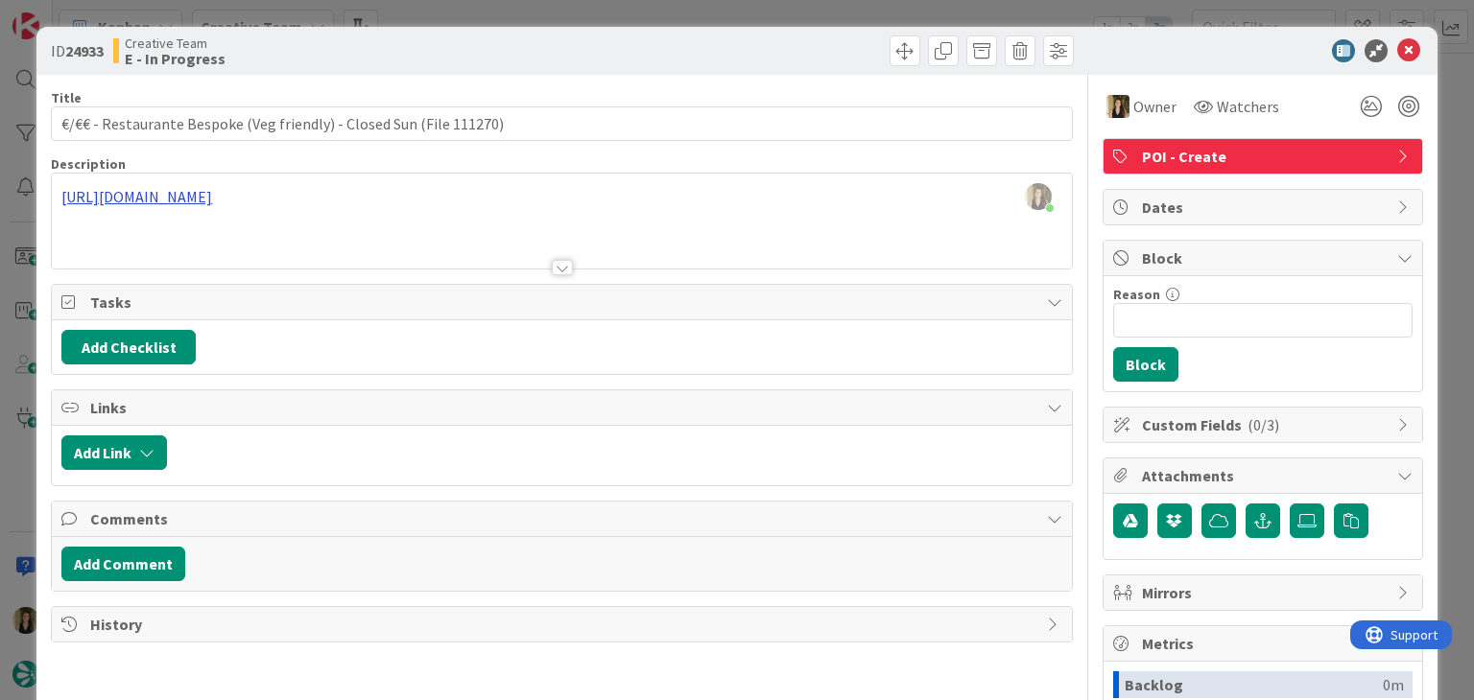
click at [197, 192] on div "Sofia Palma just joined https://bespokepuerto.com/" at bounding box center [561, 221] width 1019 height 95
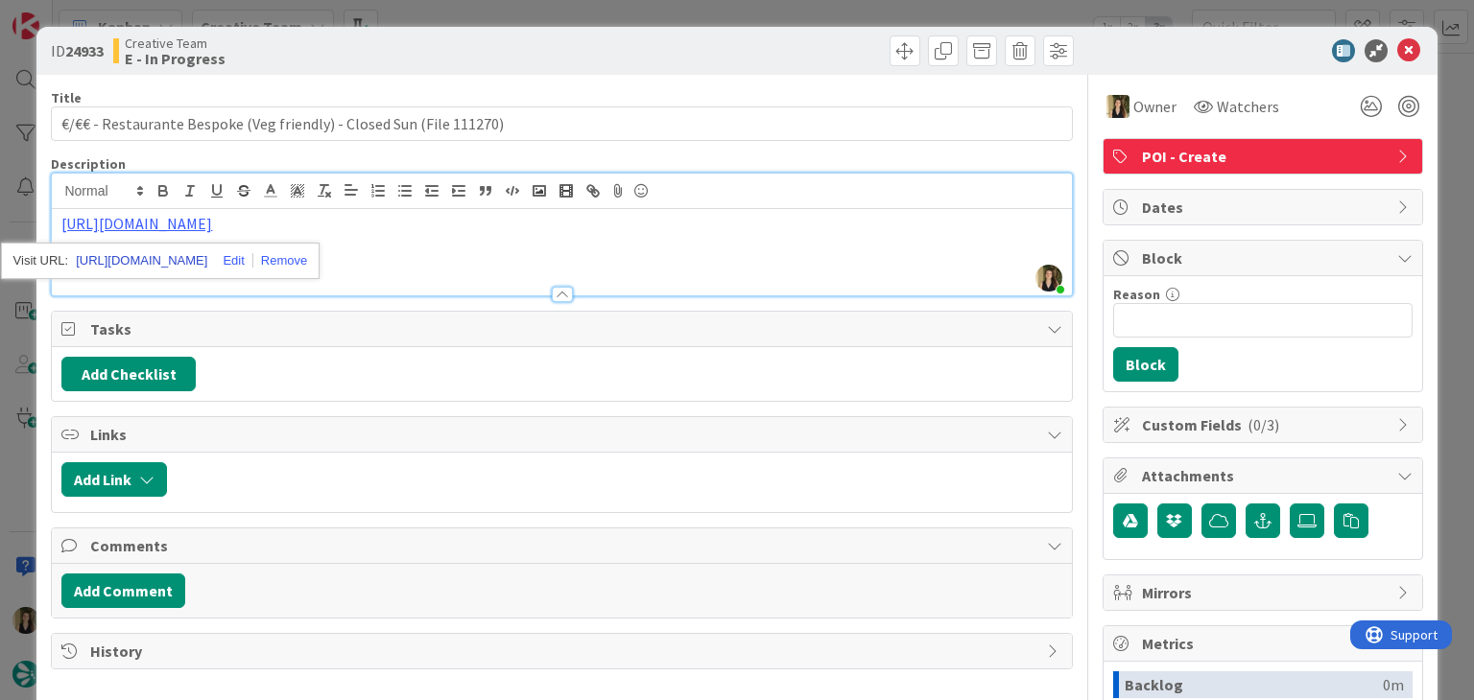
click at [185, 260] on link "https://bespokepuerto.com" at bounding box center [141, 260] width 131 height 25
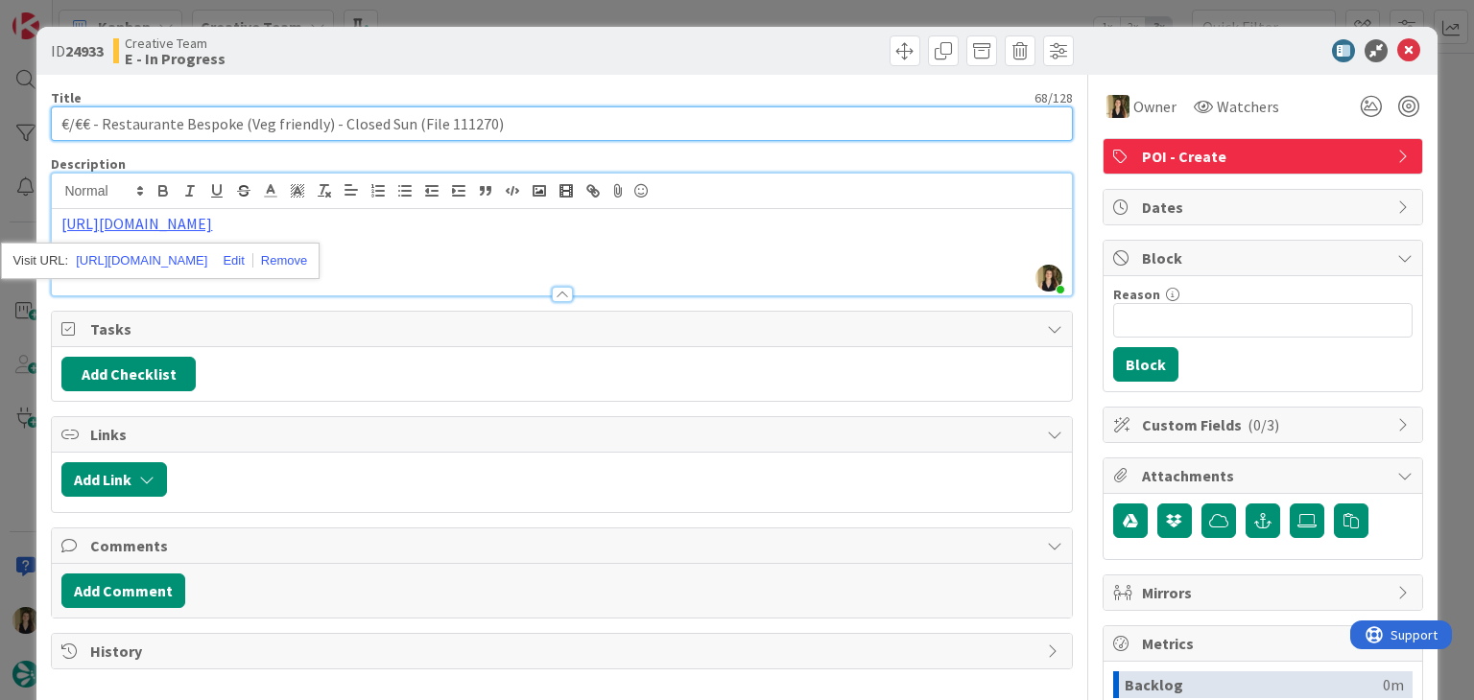
drag, startPoint x: 407, startPoint y: 125, endPoint x: 323, endPoint y: 126, distance: 83.5
click at [323, 126] on input "€/€€ - Restaurante Bespoke (Veg friendly) - Closed Sun (File 111270)" at bounding box center [561, 123] width 1021 height 35
click at [236, 123] on input "€/€€ - Restaurante Bespoke (Veg friendly)(File 111270)" at bounding box center [561, 123] width 1021 height 35
paste input "- Closed Sun"
click at [243, 120] on input "€/€€ - Restaurante Bespoke - Closed Sun (Veg friendly)(File 111270)" at bounding box center [561, 123] width 1021 height 35
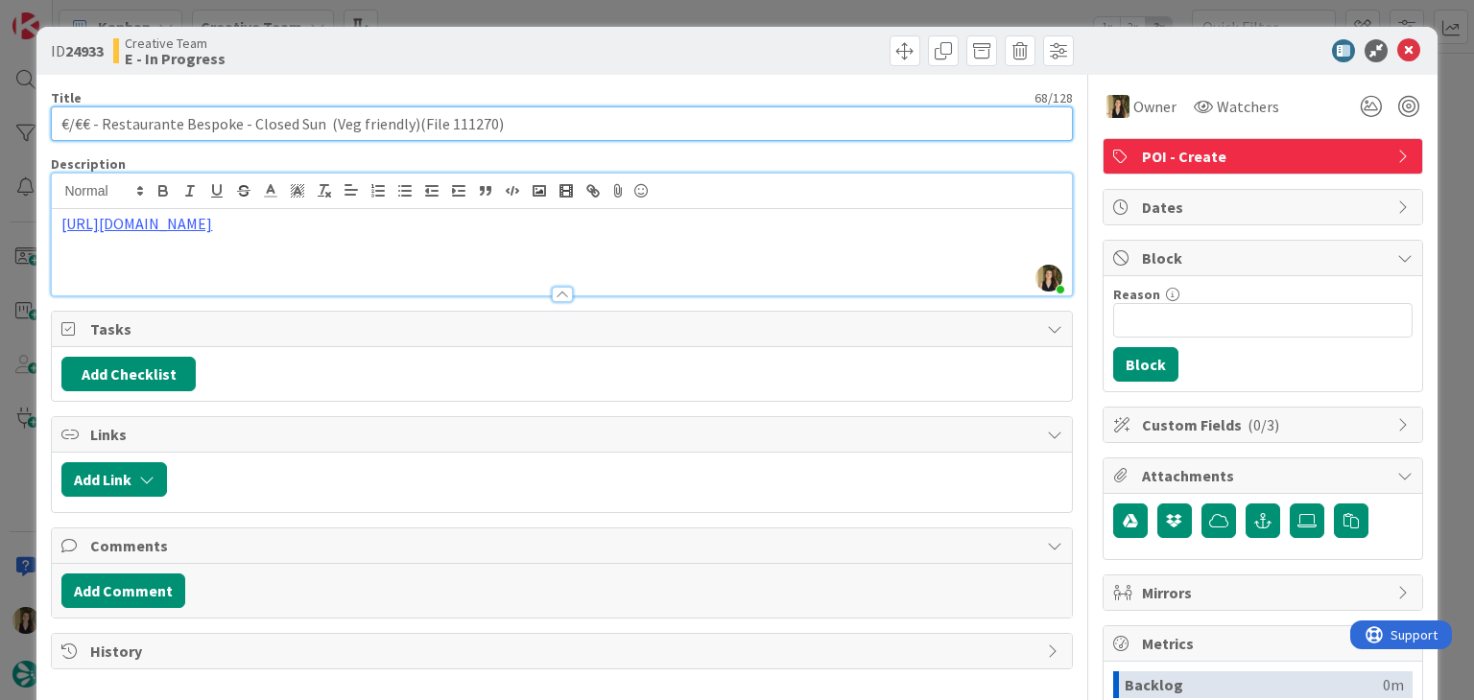
drag, startPoint x: 324, startPoint y: 126, endPoint x: 356, endPoint y: 114, distance: 33.7
click at [325, 124] on input "€/€€ - Restaurante Bespoke - Closed Sun (Veg friendly)(File 111270)" at bounding box center [561, 123] width 1021 height 35
drag, startPoint x: 548, startPoint y: 119, endPoint x: 23, endPoint y: 124, distance: 524.8
click at [25, 125] on div "ID 24933 Creative Team E - In Progress Title 88 / 128 €/€€ - Restaurante Bespok…" at bounding box center [737, 350] width 1474 height 700
click at [79, 120] on input "€/€€ - Restaurante Bespoke - Closed Sun (only lunch Mon-Wed) (Veg friendly)(Fil…" at bounding box center [561, 123] width 1021 height 35
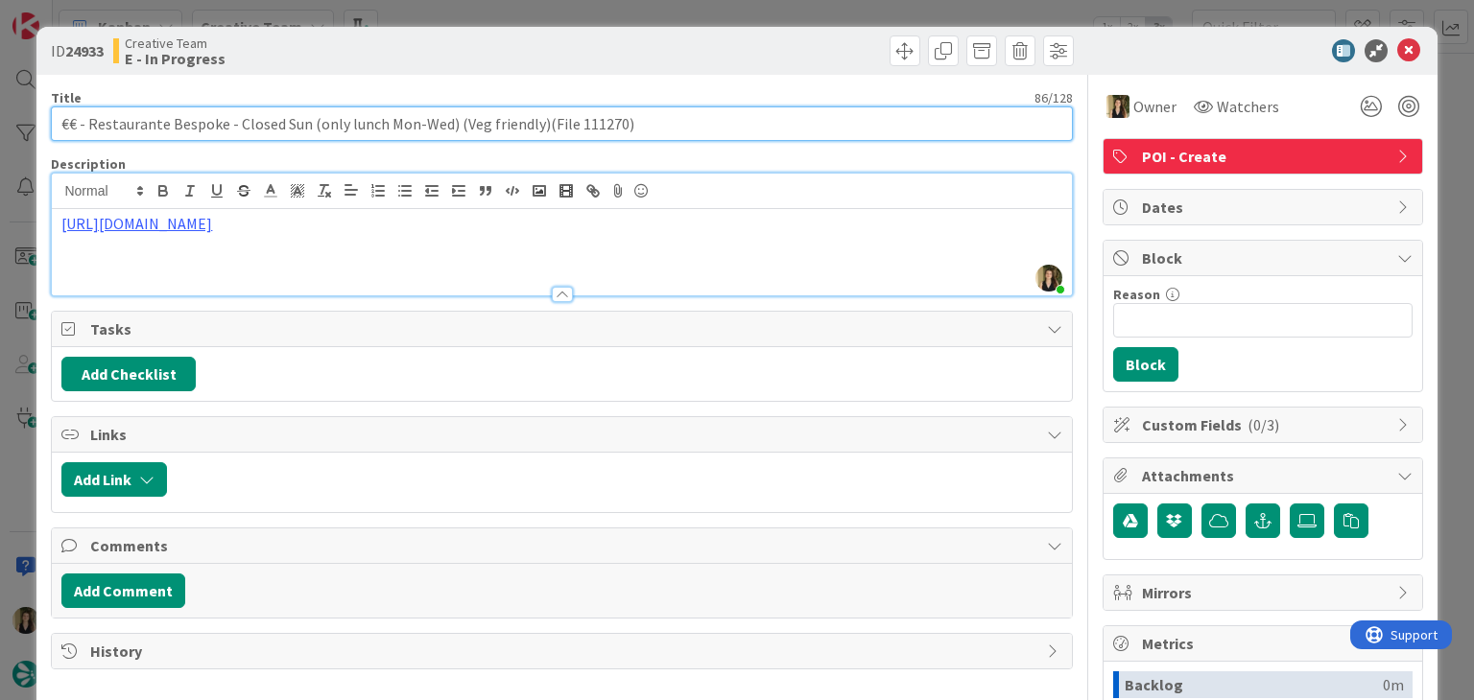
click at [434, 121] on input "€€ - Restaurante Bespoke - Closed Sun (only lunch Mon-Wed) (Veg friendly)(File …" at bounding box center [561, 123] width 1021 height 35
type input "€€ - Restaurante Bespoke - Closed Sun (only lunch Mon-Thu) (Veg friendly)(File …"
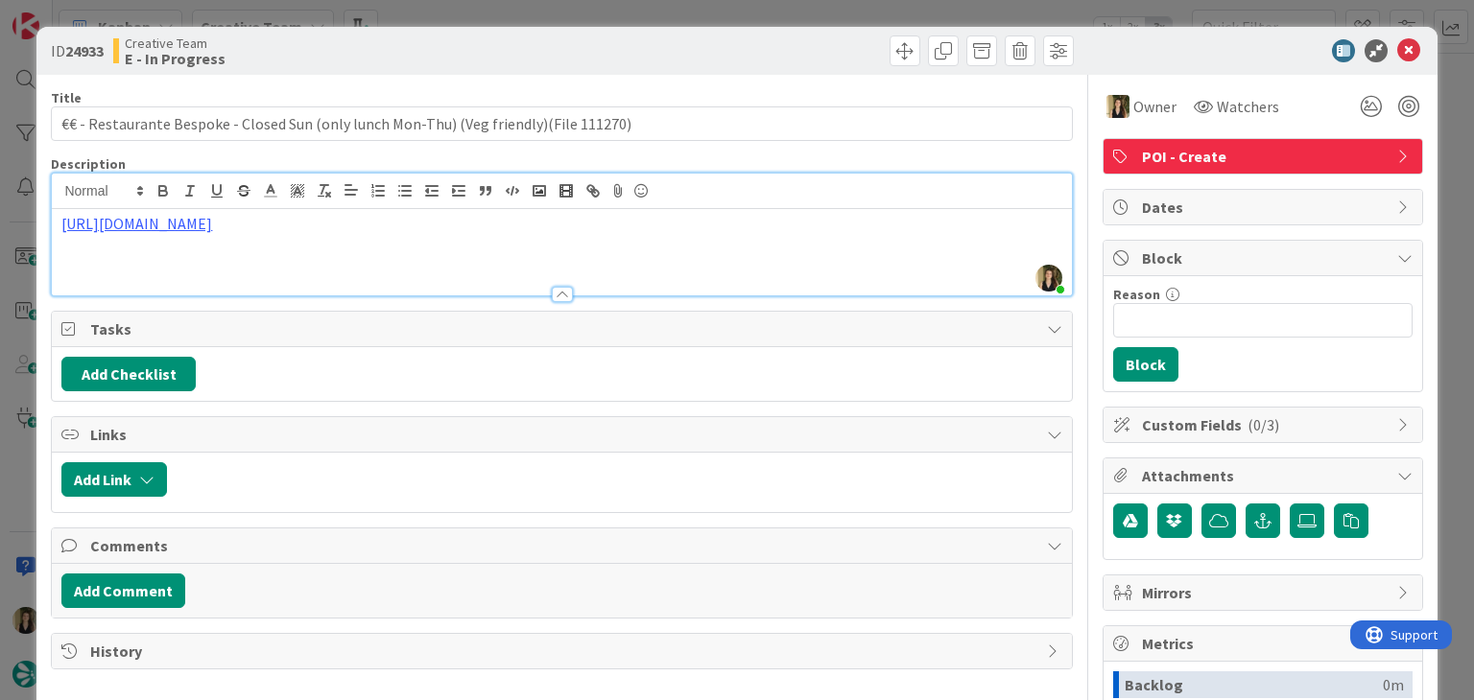
click at [467, 22] on div "ID 24933 Creative Team E - In Progress Title 86 / 128 €€ - Restaurante Bespoke …" at bounding box center [737, 350] width 1474 height 700
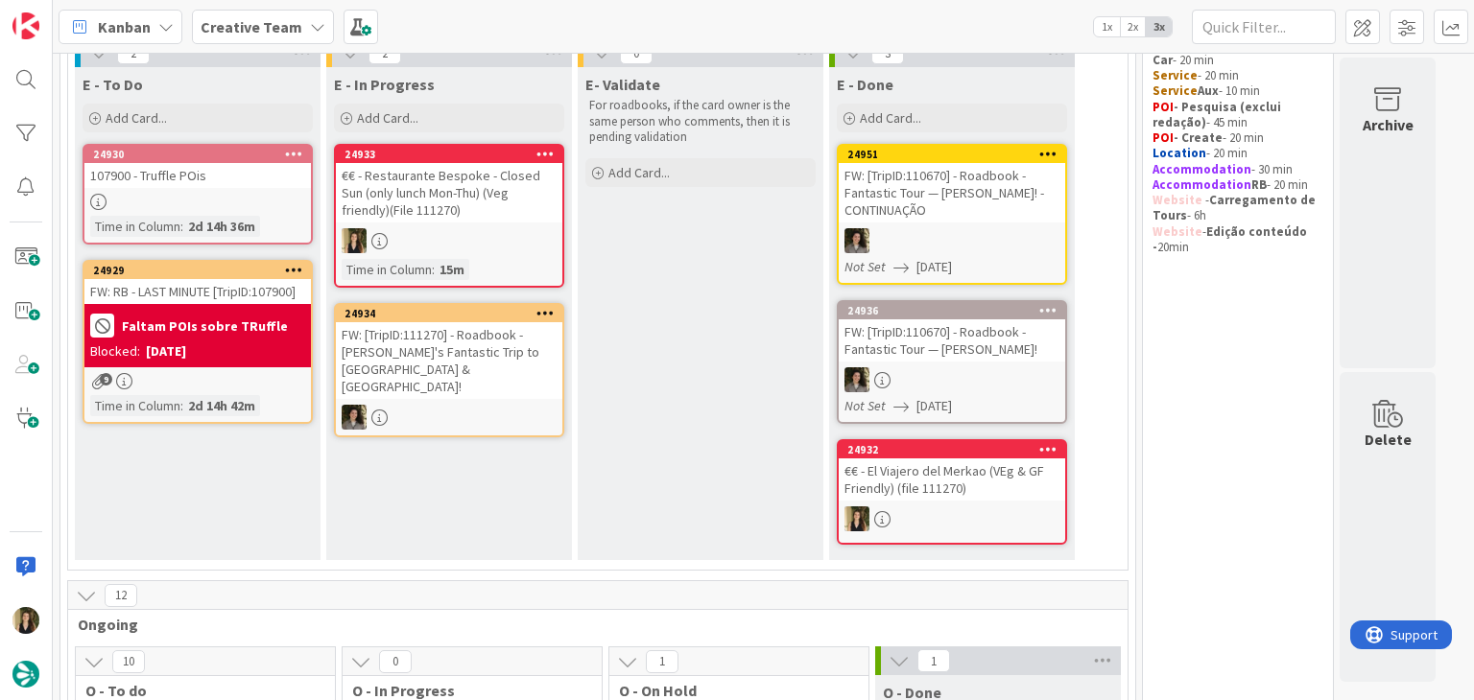
click at [170, 182] on div "107900 - Truffle POis" at bounding box center [197, 175] width 226 height 25
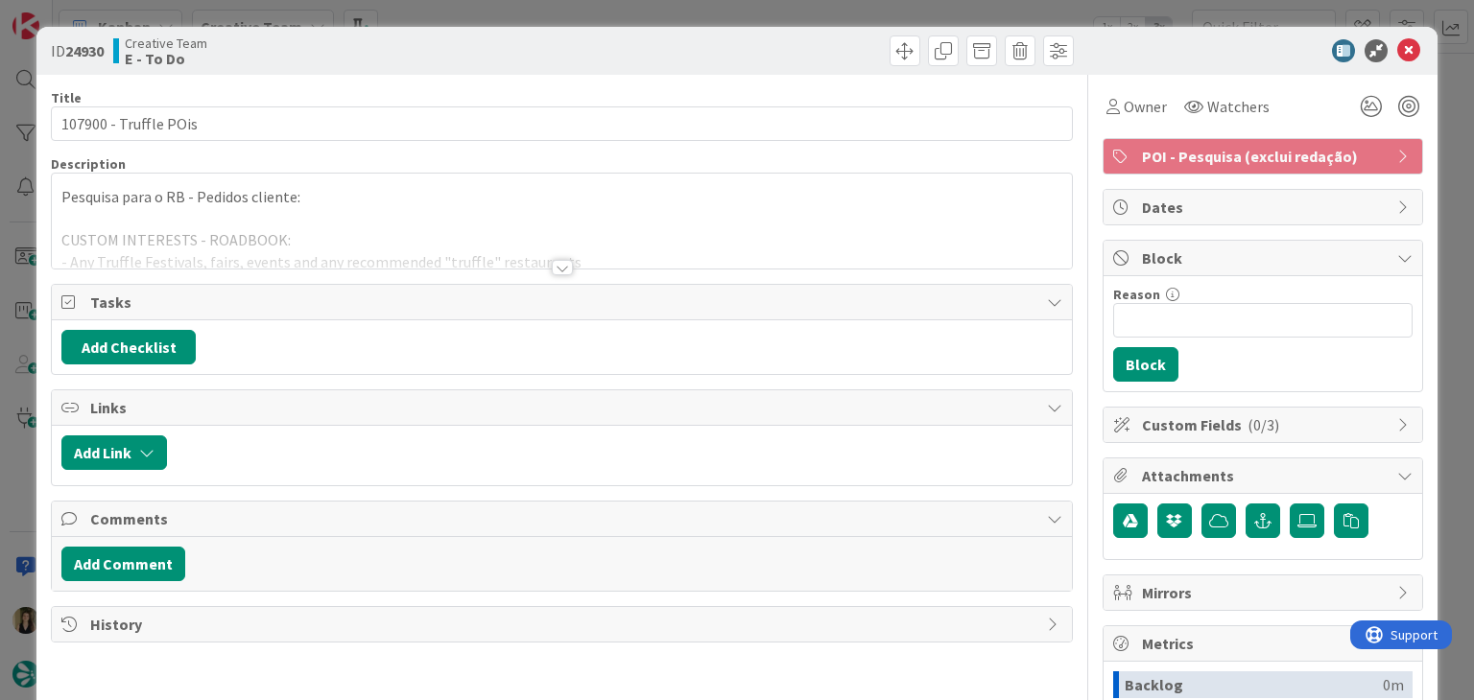
click at [556, 262] on div at bounding box center [562, 267] width 21 height 15
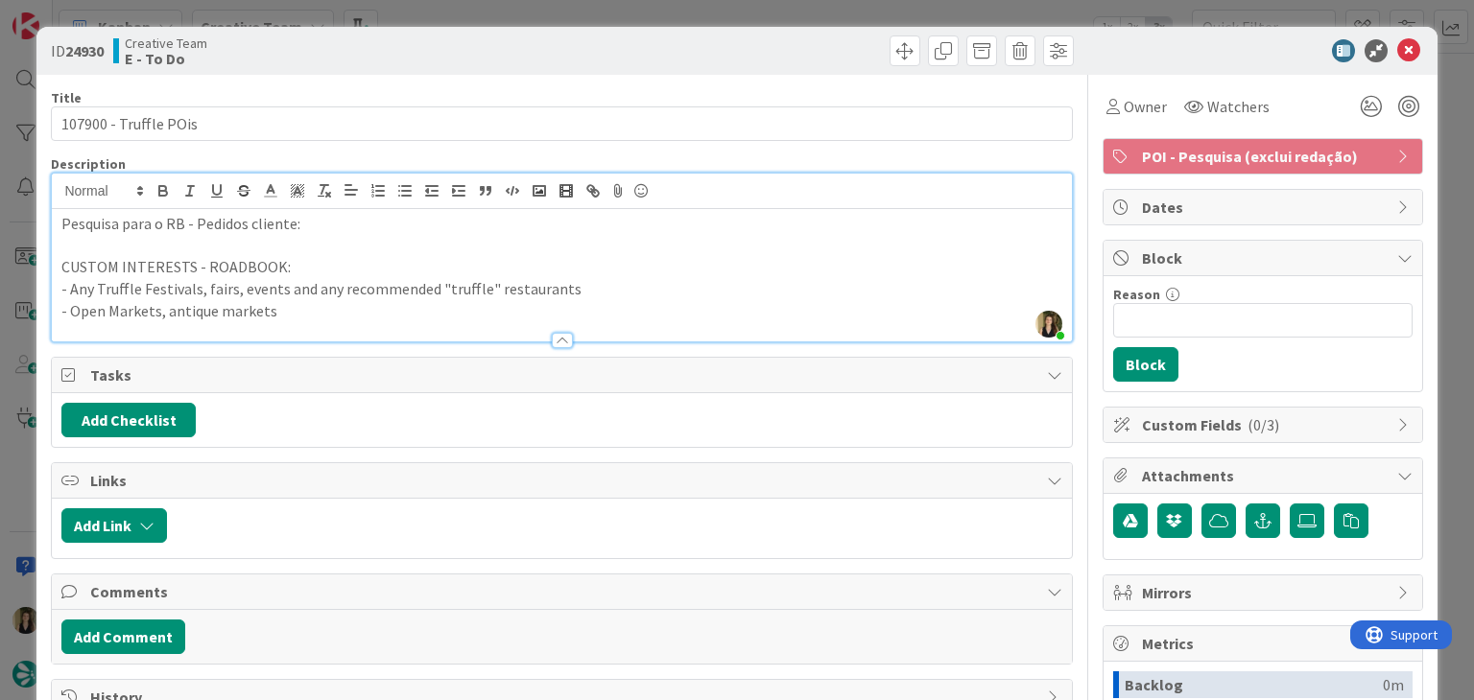
click at [531, 12] on div "ID 24930 Creative Team E - To Do Title 22 / 128 107900 - Truffle POis Descripti…" at bounding box center [737, 350] width 1474 height 700
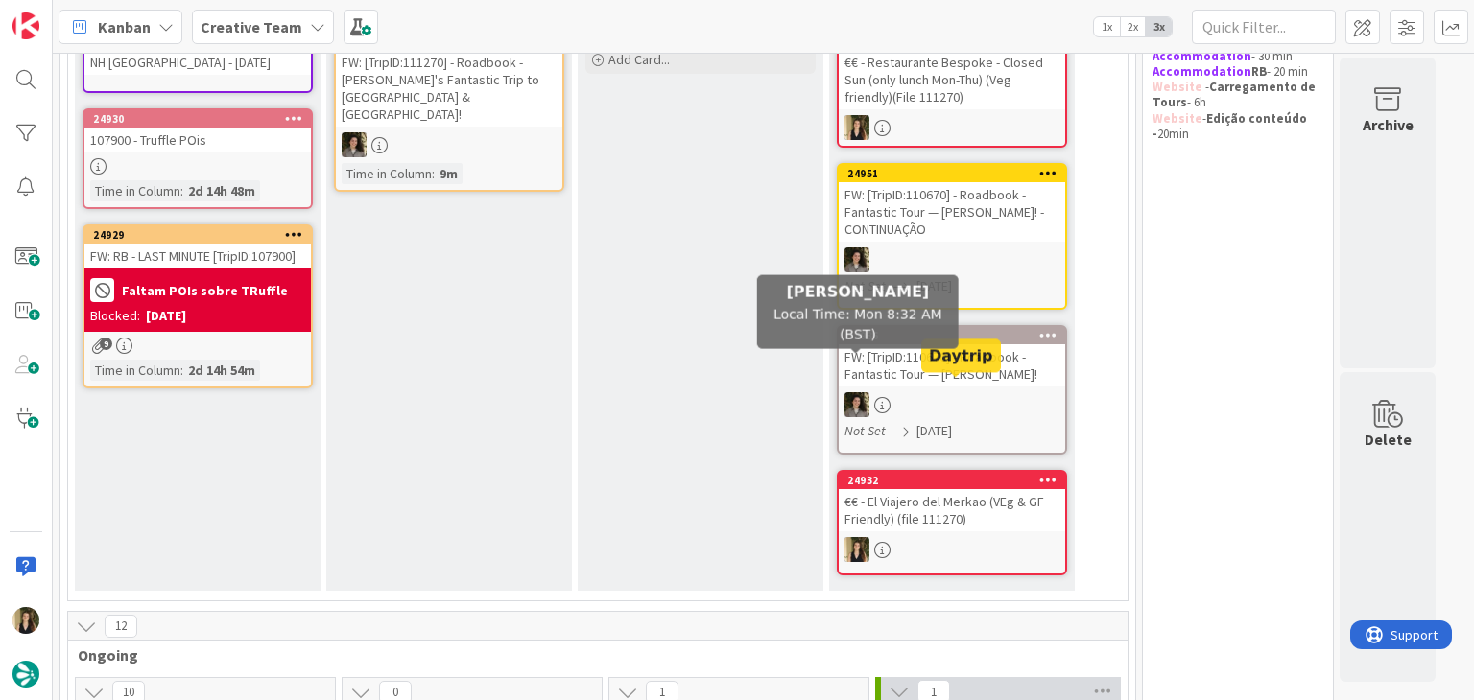
click at [756, 352] on div "E- Validate For roadbooks, if the card owner is the same person who comments, t…" at bounding box center [701, 272] width 246 height 637
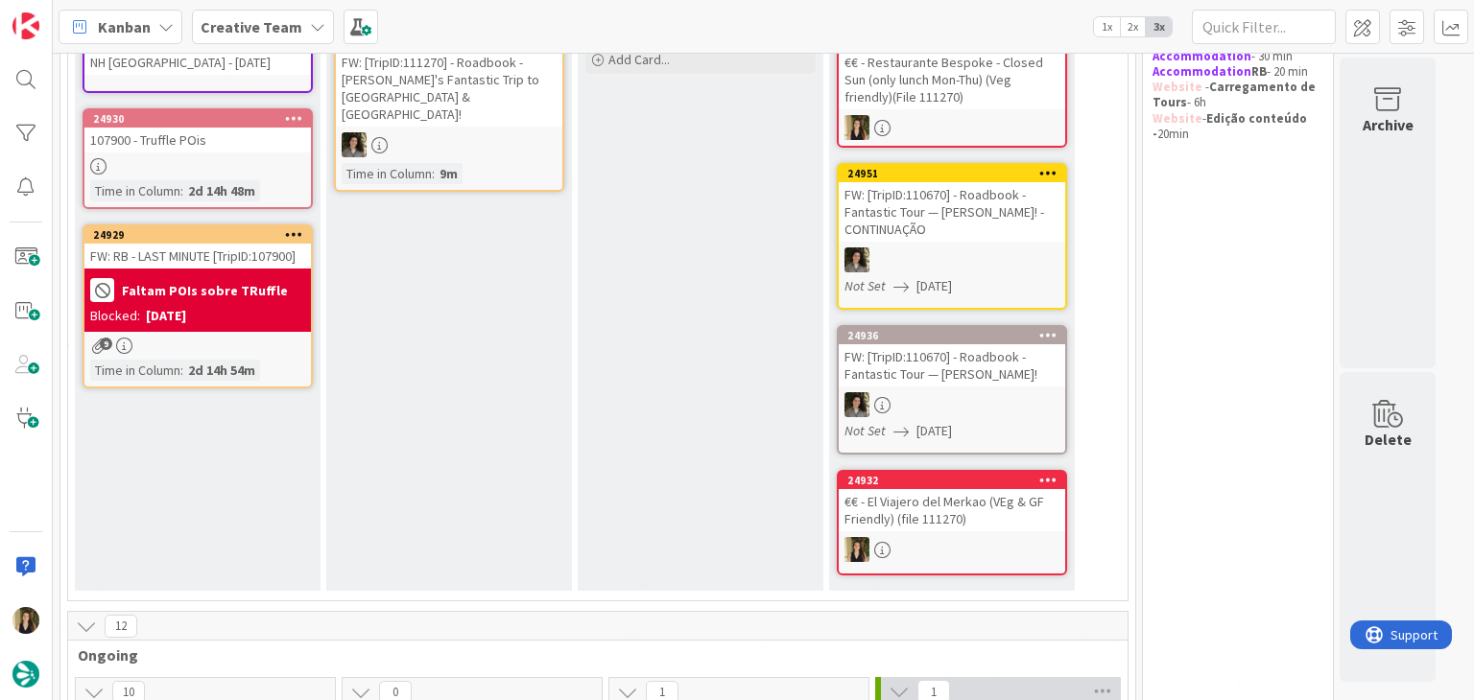
scroll to position [96, 0]
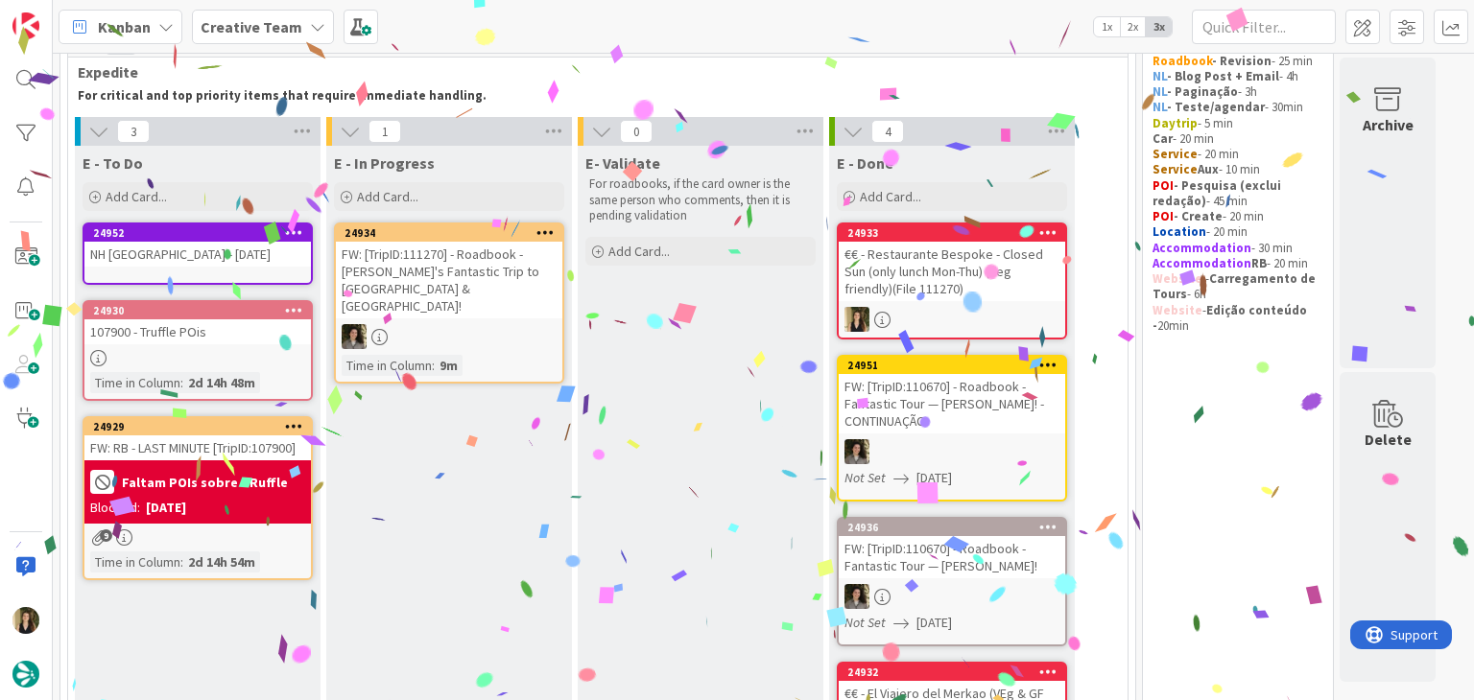
click at [270, 354] on div at bounding box center [197, 358] width 226 height 16
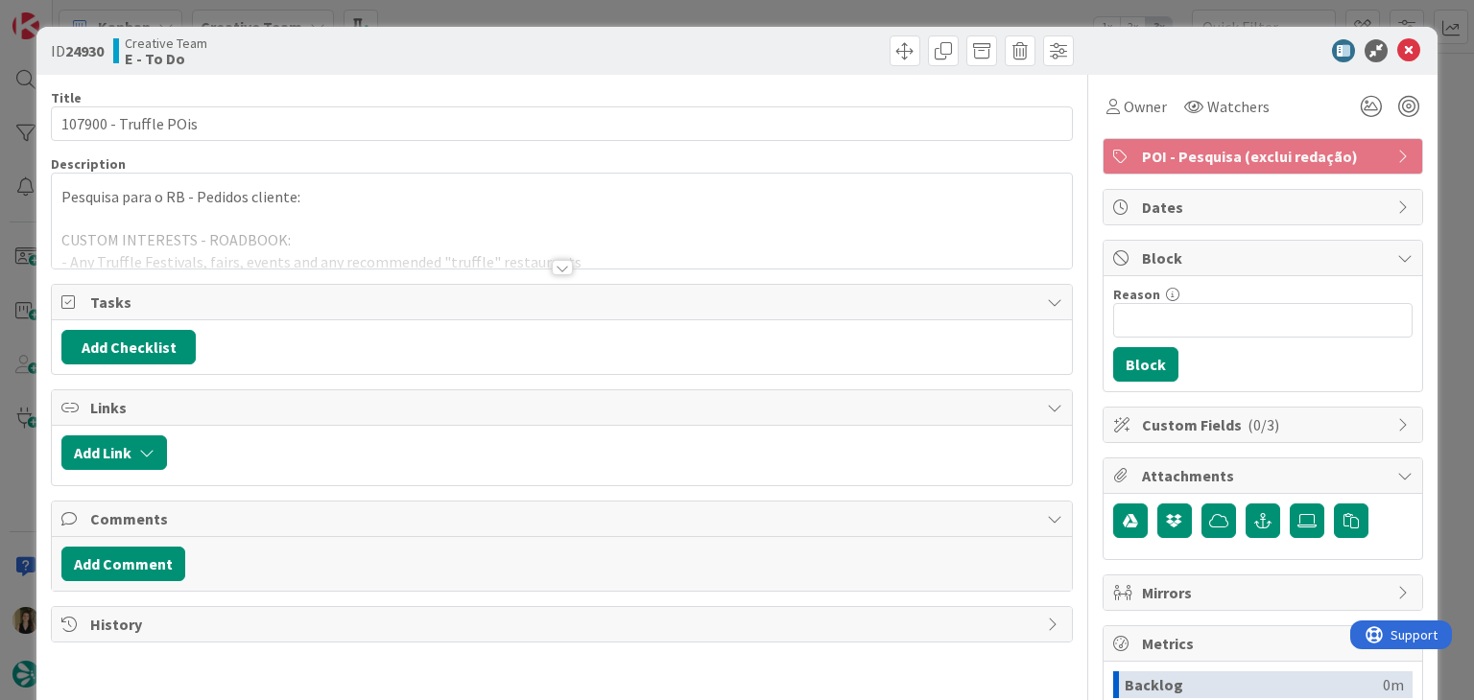
click at [552, 267] on div at bounding box center [562, 267] width 21 height 15
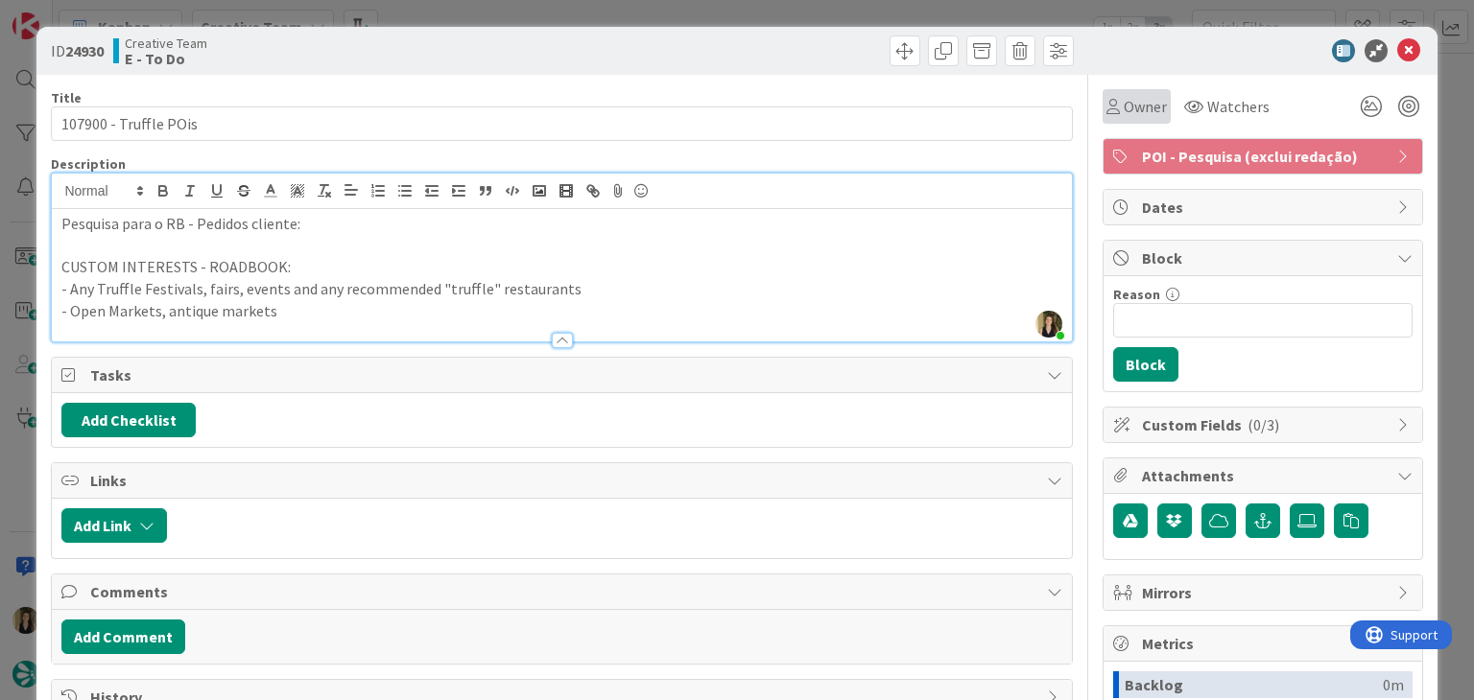
click at [1107, 105] on div "Owner" at bounding box center [1136, 106] width 60 height 23
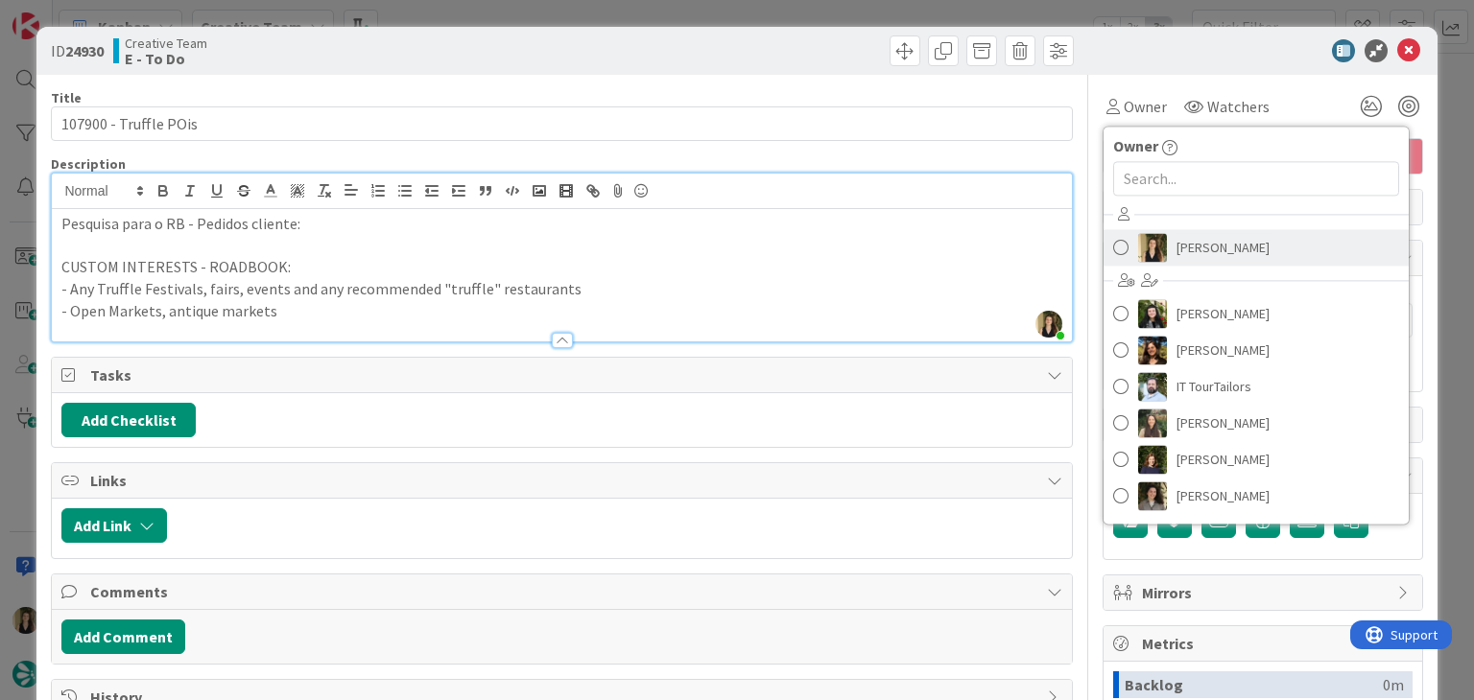
click at [1186, 227] on div "Sofia Palma Beatriz Cassona Diana Ramos IT TourTailors Inês Gonçalves Margarida…" at bounding box center [1255, 358] width 305 height 317
click at [1187, 238] on span "[PERSON_NAME]" at bounding box center [1222, 247] width 93 height 29
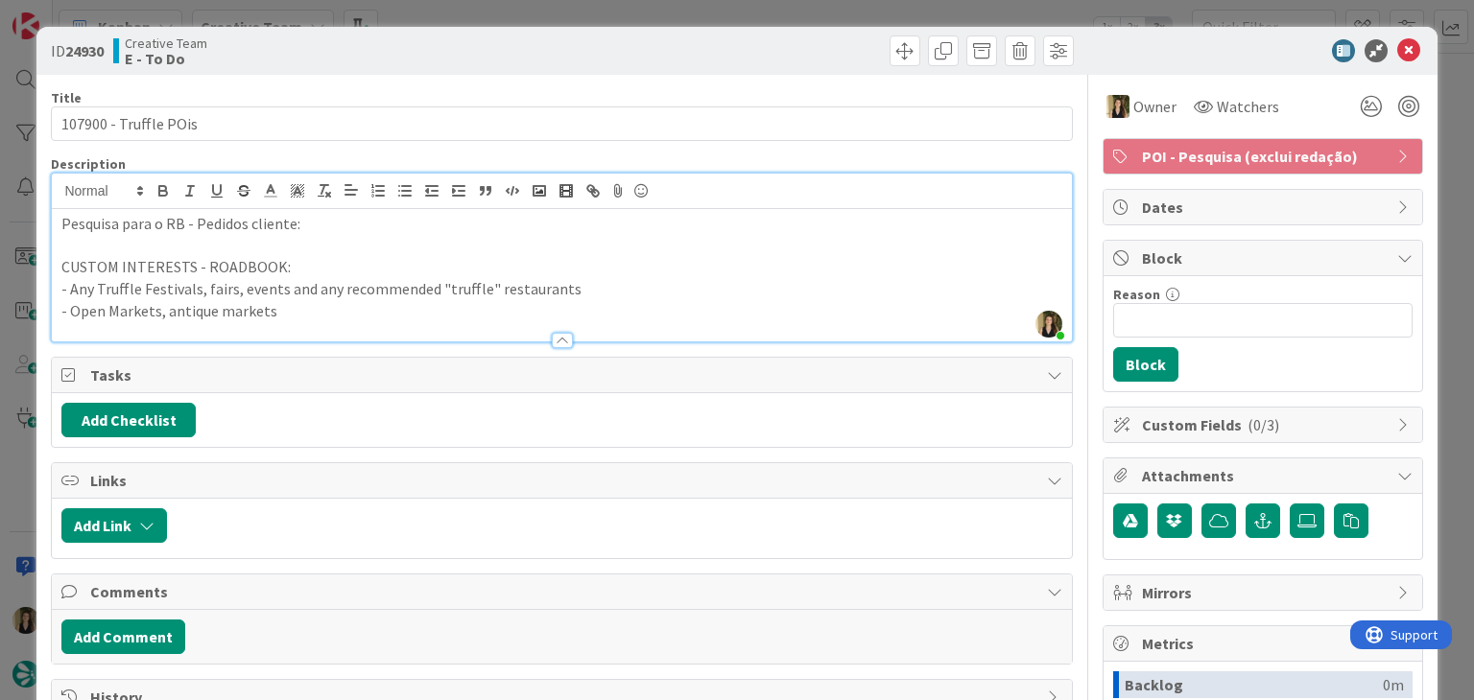
drag, startPoint x: 690, startPoint y: 17, endPoint x: 660, endPoint y: 31, distance: 32.6
click at [687, 17] on div "ID 24930 Creative Team E - To Do Title 22 / 128 107900 - Truffle POis Descripti…" at bounding box center [737, 350] width 1474 height 700
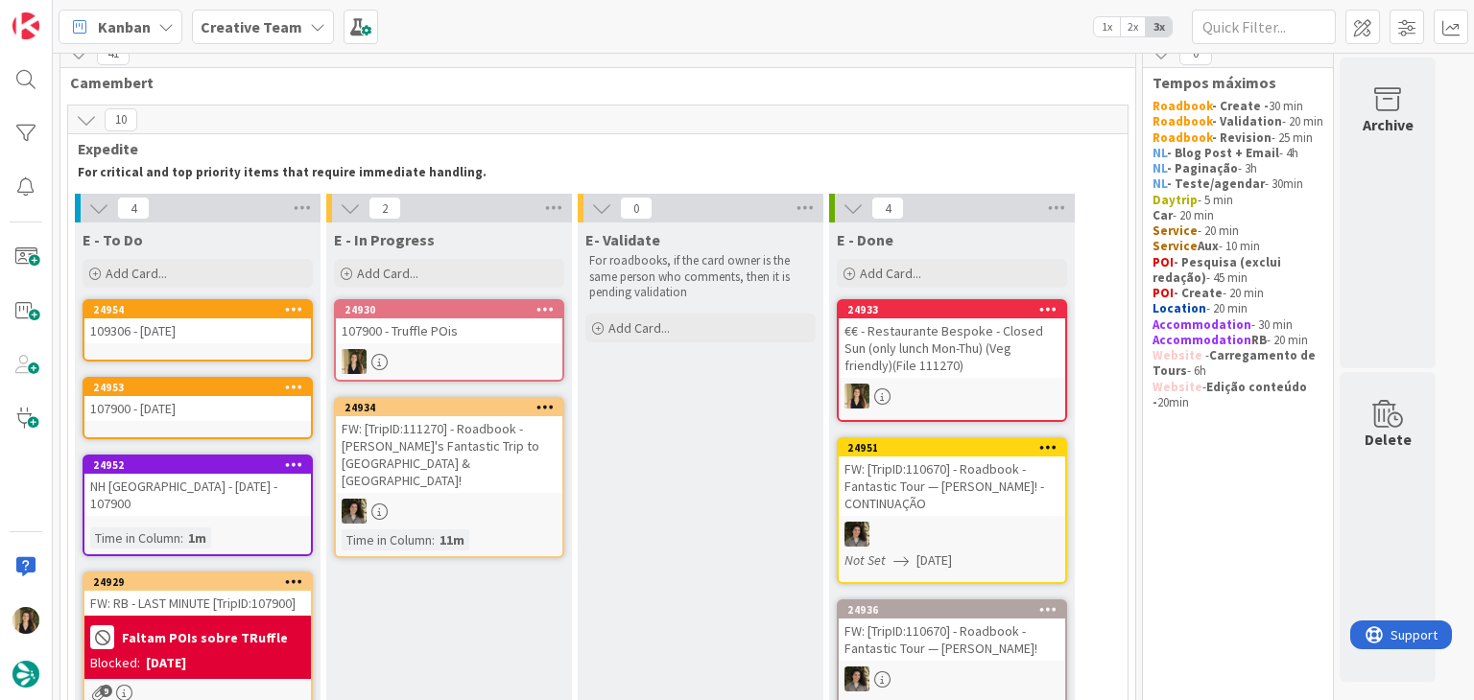
click at [474, 354] on div at bounding box center [449, 361] width 226 height 25
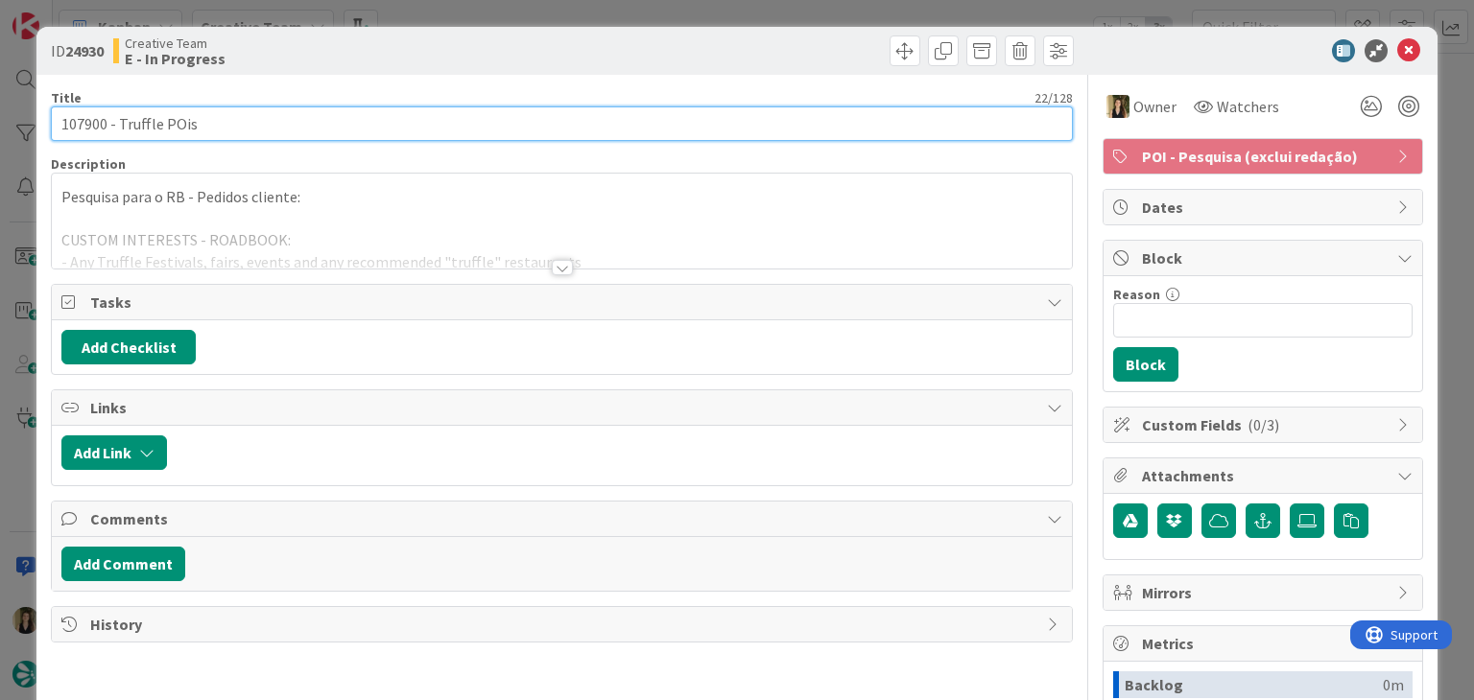
click at [79, 124] on input "107900 - Truffle POis" at bounding box center [561, 123] width 1021 height 35
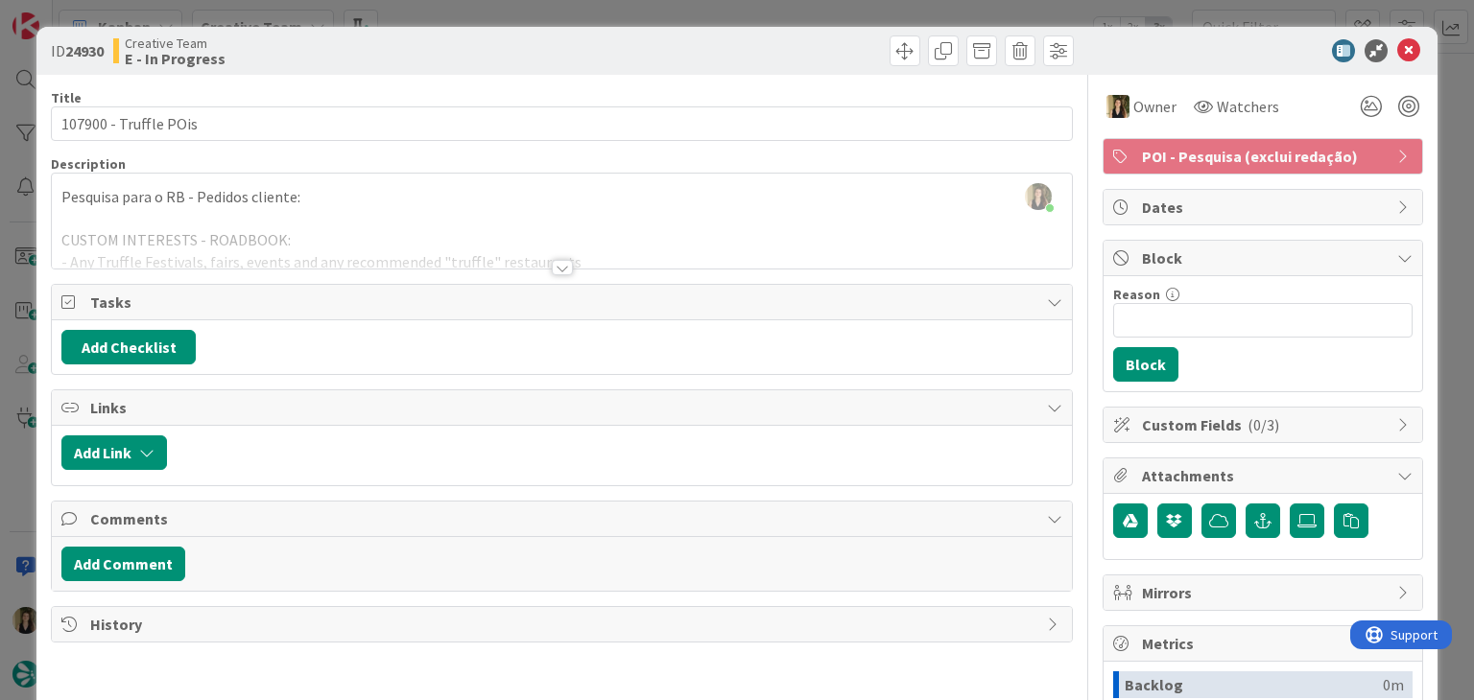
click at [457, 40] on div "Creative Team E - In Progress" at bounding box center [335, 50] width 444 height 31
click at [460, 14] on div "ID 24930 Creative Team E - In Progress Title 22 / 128 107900 - Truffle POis Des…" at bounding box center [737, 350] width 1474 height 700
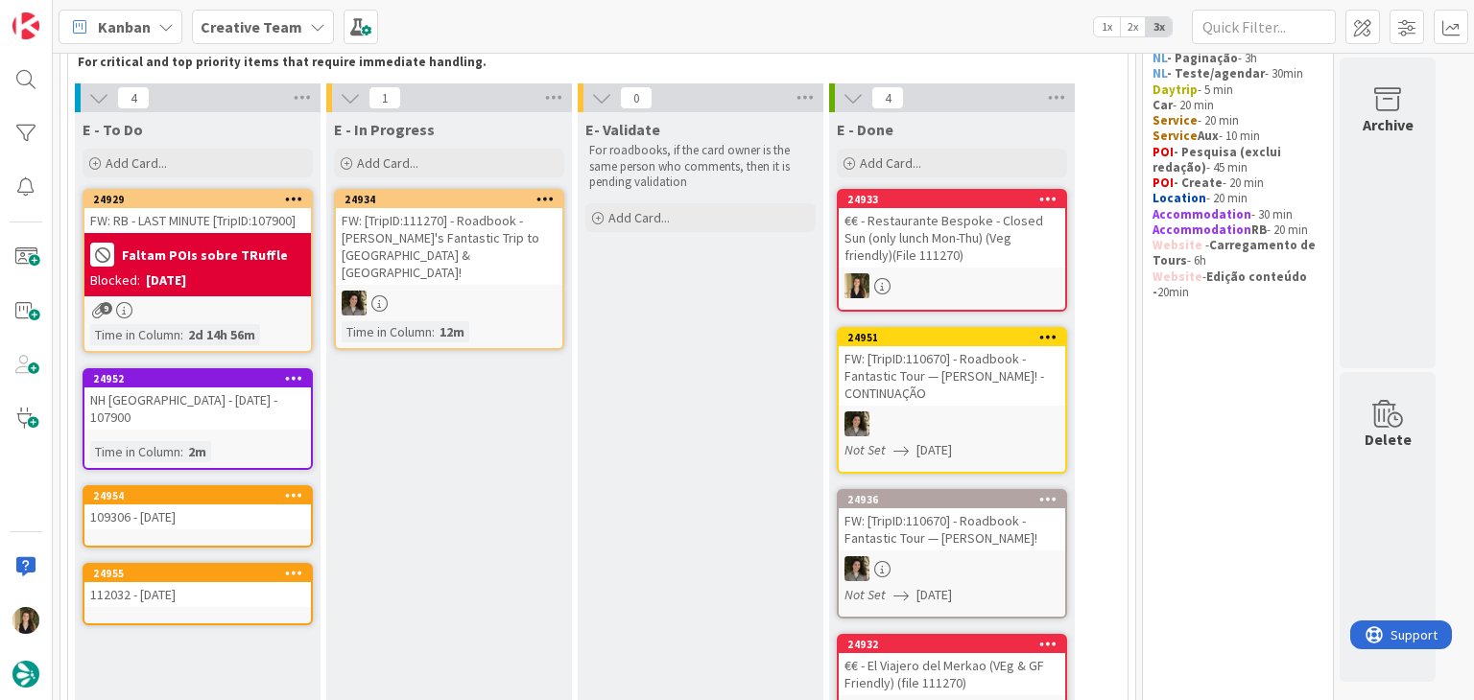
scroll to position [122, 0]
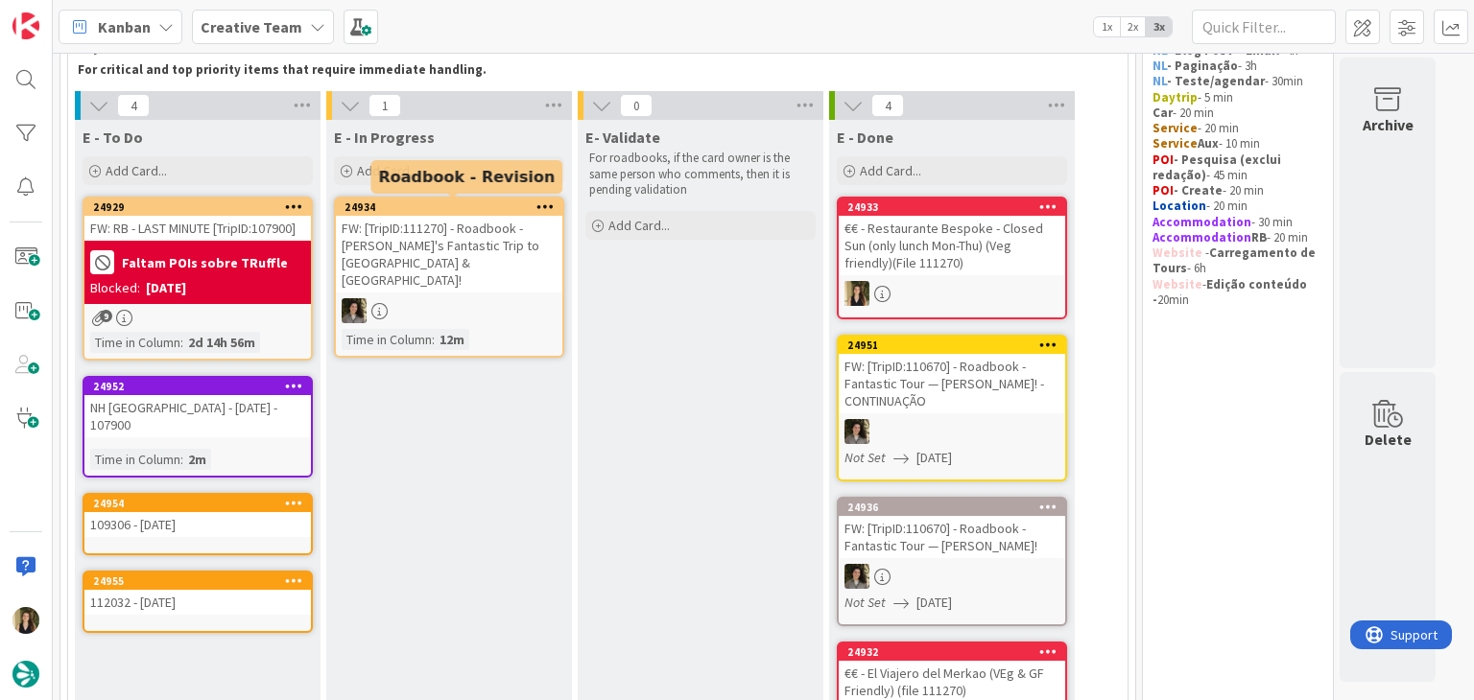
click at [452, 159] on div "Add Card..." at bounding box center [449, 170] width 230 height 29
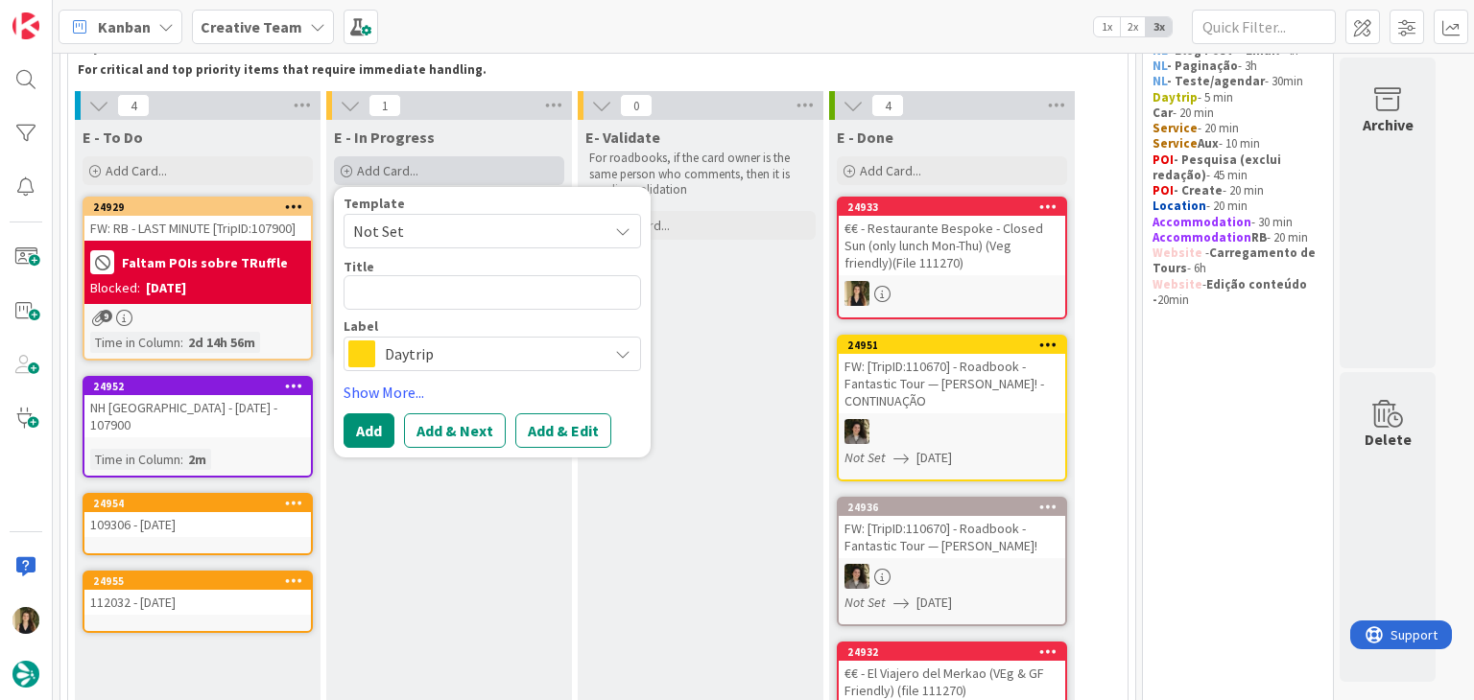
type textarea "x"
type textarea "Turin / Alba / Bra / La Morra"
type textarea "x"
type textarea "Turin / Alba / Bra / La Morra"
type textarea "x"
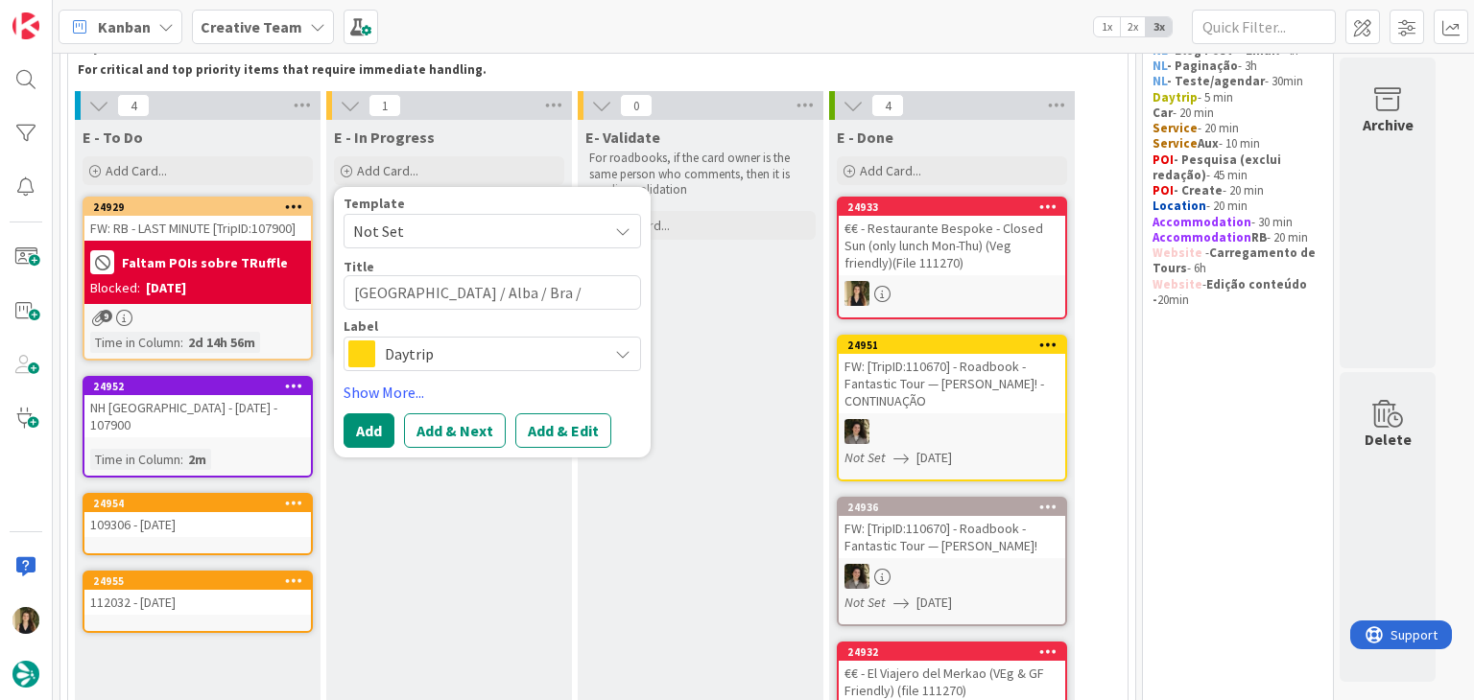
type textarea "Turin / Alba / Bra / La Morra 1"
type textarea "x"
type textarea "Turin / Alba / Bra / La Morra 10"
type textarea "x"
type textarea "Turin / Alba / Bra / La Morra 107"
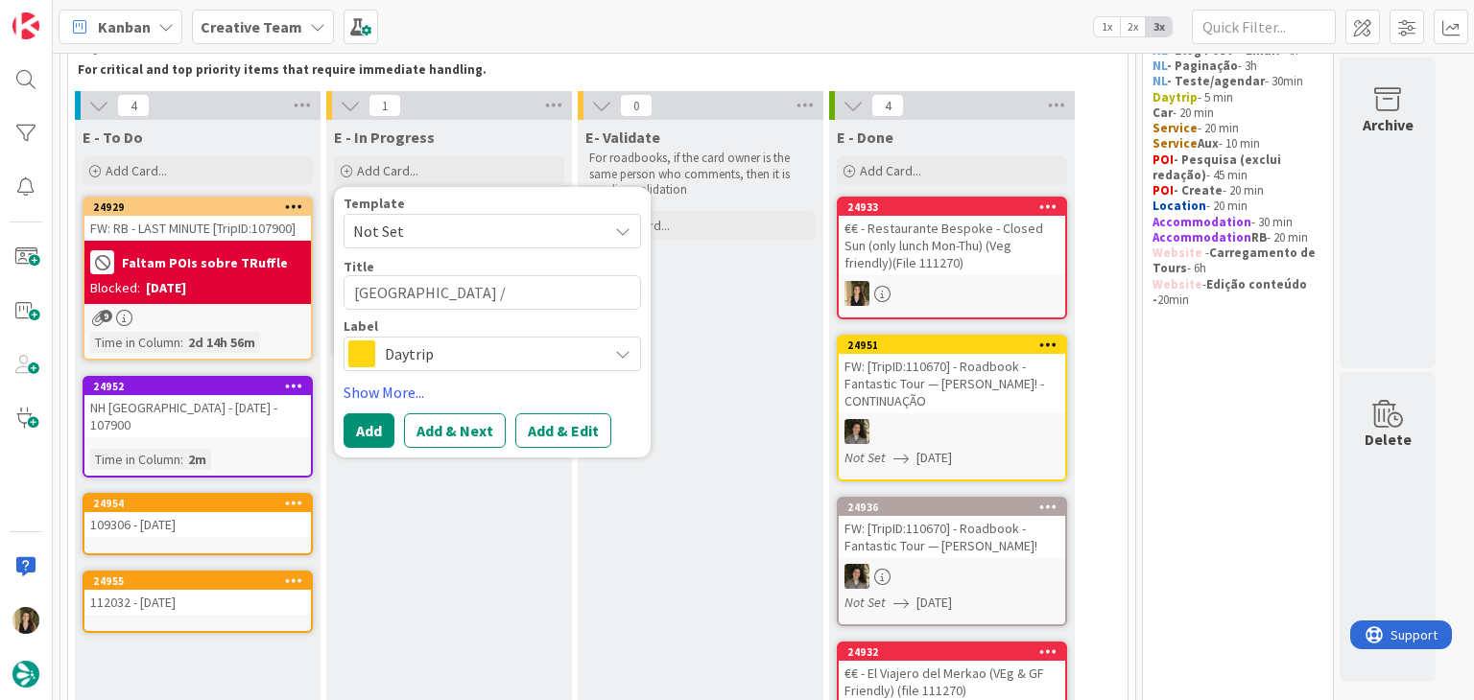
type textarea "x"
type textarea "Turin / Alba / Bra / La Morra 1079"
type textarea "x"
type textarea "Turin / Alba / Bra / La Morra 10790"
type textarea "x"
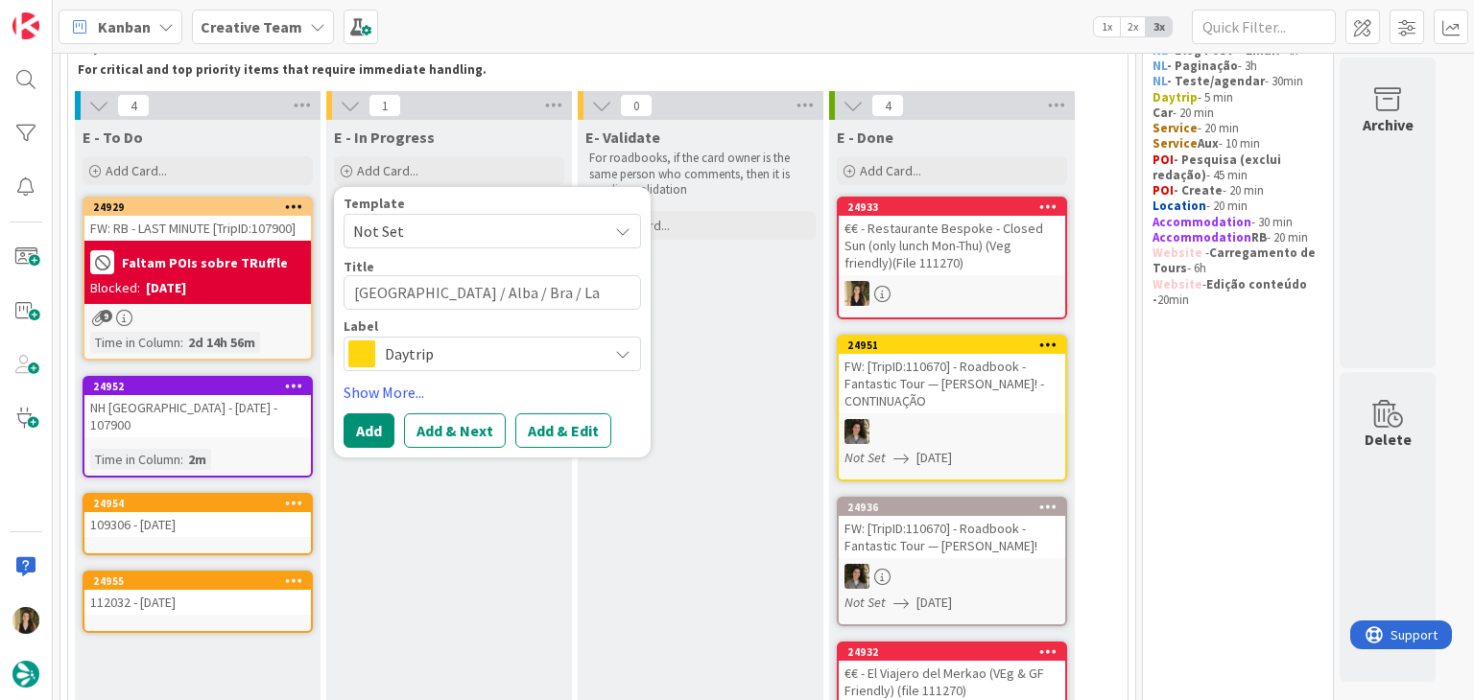
type textarea "Turin / Alba / Bra / La Morra 107900"
drag, startPoint x: 530, startPoint y: 295, endPoint x: 545, endPoint y: 281, distance: 20.4
click at [531, 292] on textarea "Turin / Alba / Bra / La Morra 107900" at bounding box center [491, 292] width 297 height 35
type textarea "x"
type textarea "Turin / Alba / Bra / La Morra -107900"
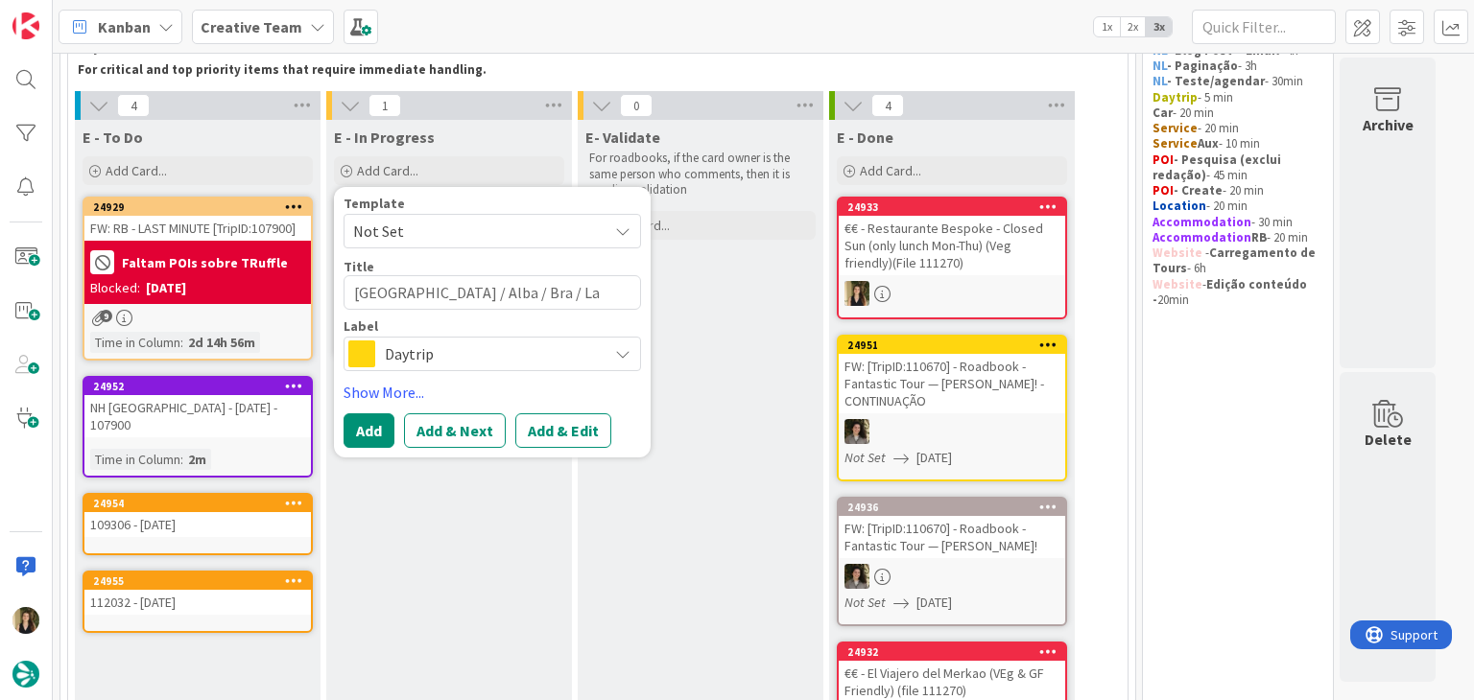
type textarea "x"
type textarea "[GEOGRAPHIC_DATA] / Alba / Bra / La [PERSON_NAME] - 107900"
drag, startPoint x: 384, startPoint y: 441, endPoint x: 368, endPoint y: 425, distance: 22.4
click at [384, 439] on button "Add" at bounding box center [368, 430] width 51 height 35
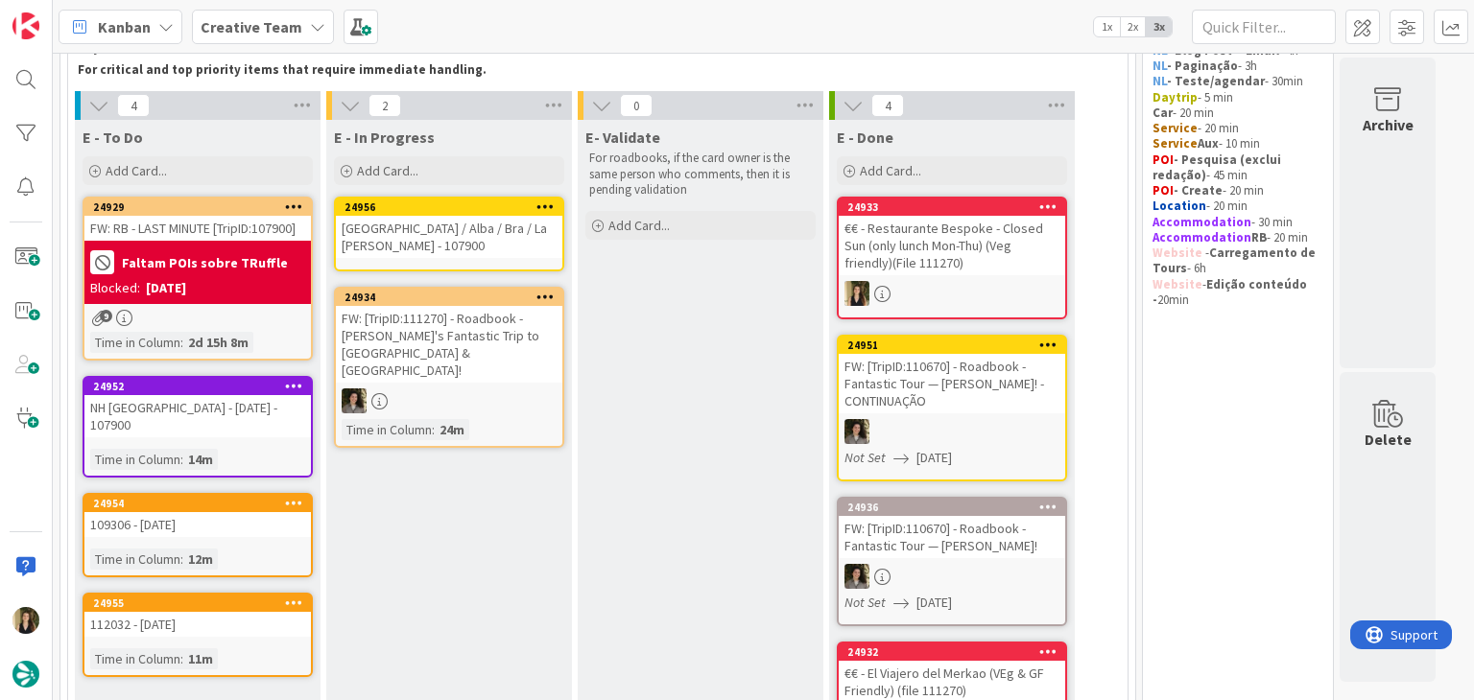
click at [485, 233] on div "[GEOGRAPHIC_DATA] / Alba / Bra / La [PERSON_NAME] - 107900" at bounding box center [449, 237] width 226 height 42
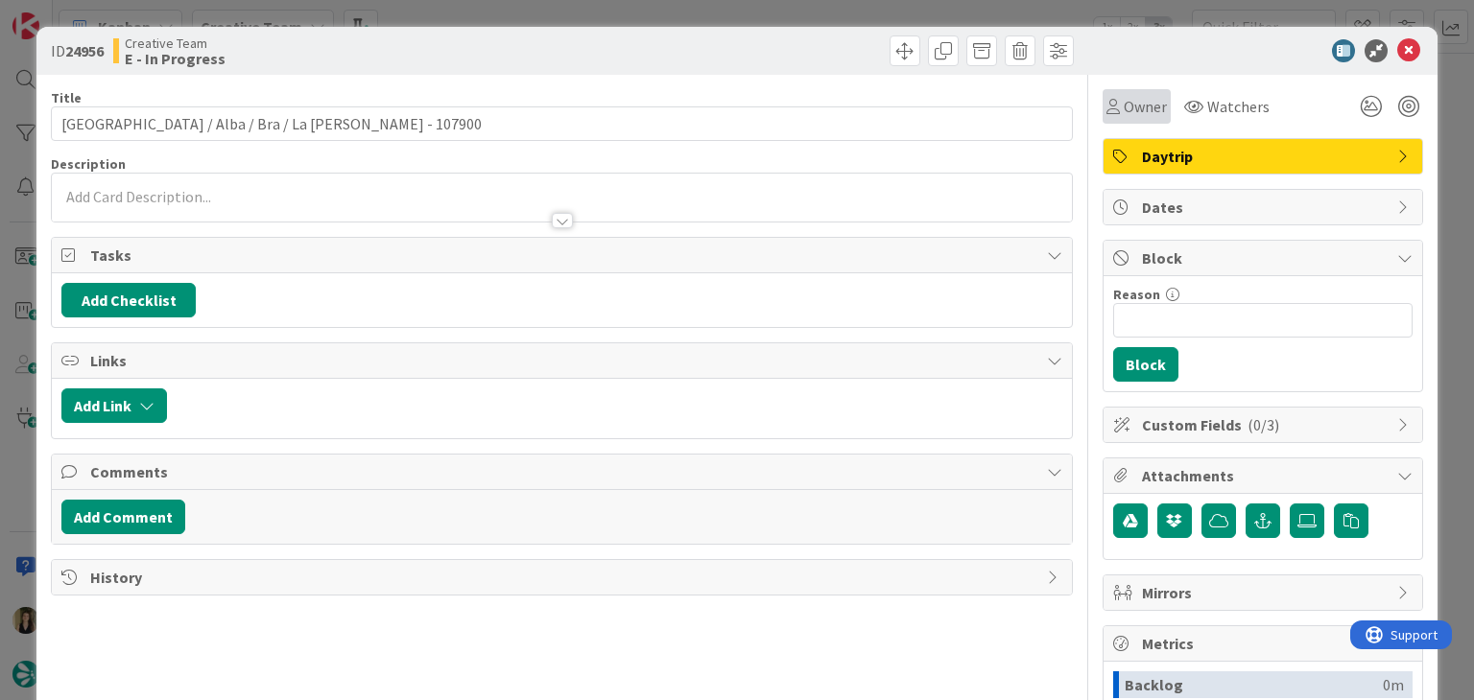
click at [1123, 109] on span "Owner" at bounding box center [1144, 106] width 43 height 23
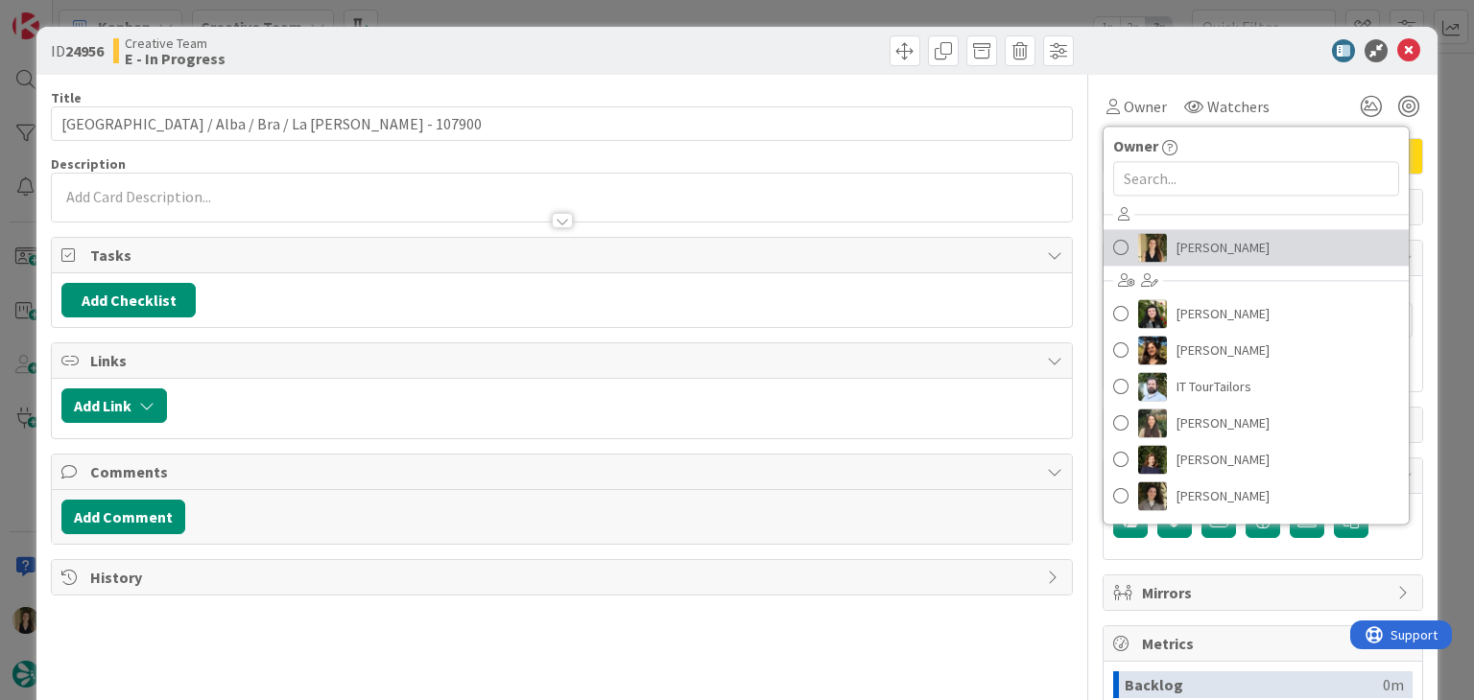
click at [1199, 239] on span "[PERSON_NAME]" at bounding box center [1222, 247] width 93 height 29
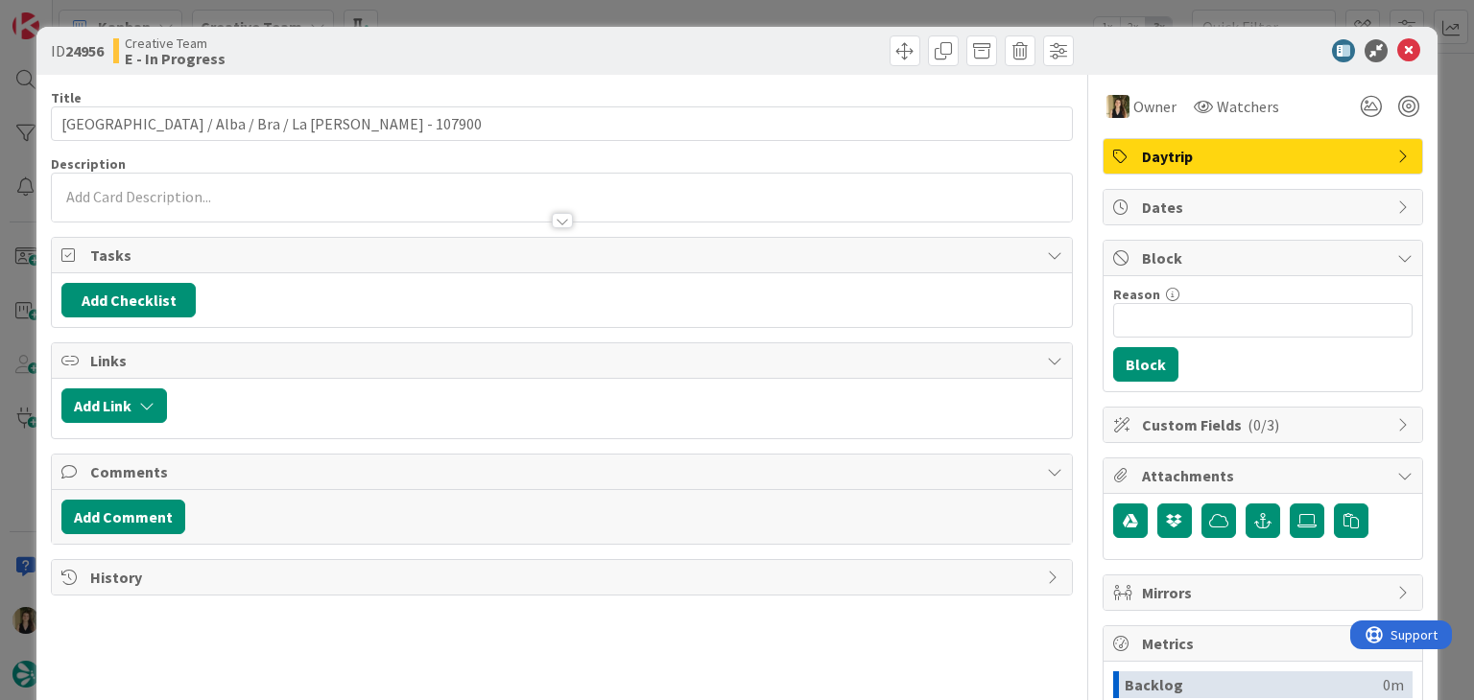
click at [434, 200] on div at bounding box center [561, 198] width 1019 height 48
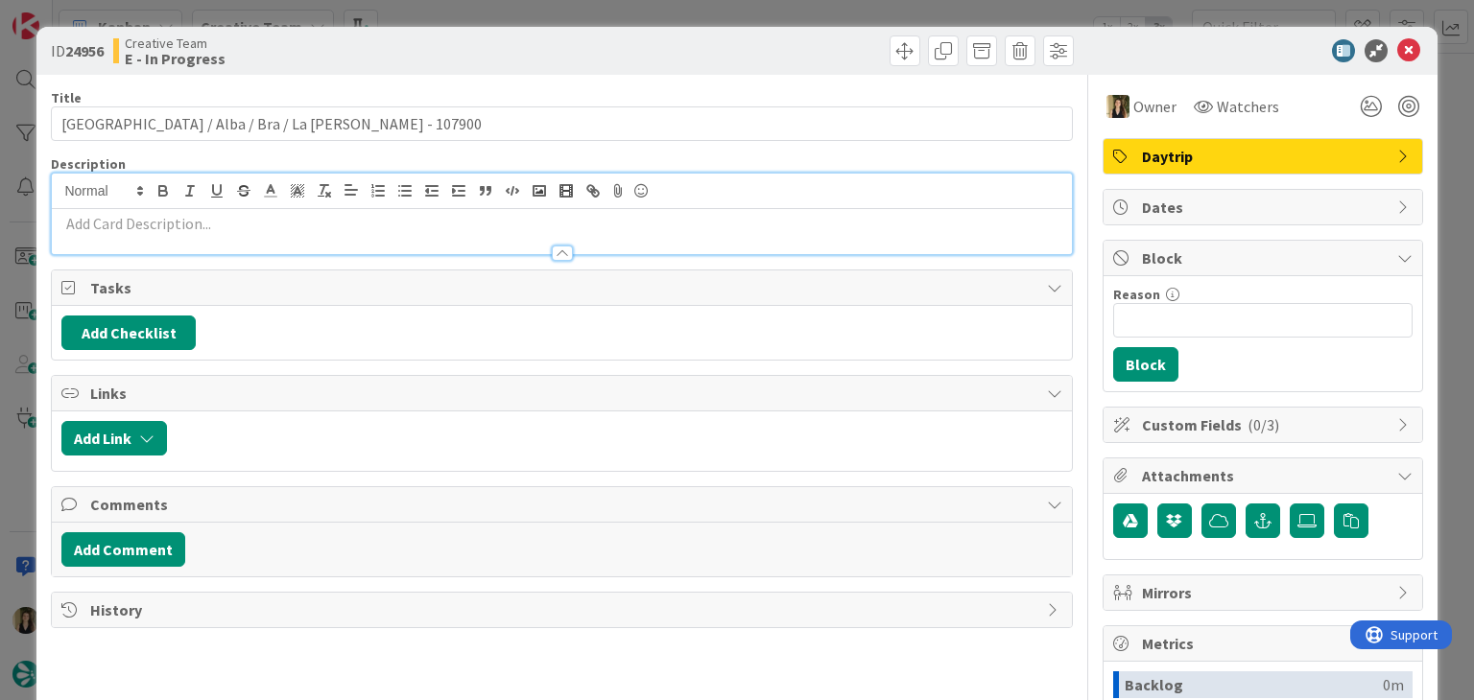
click at [395, 216] on p at bounding box center [561, 224] width 1000 height 22
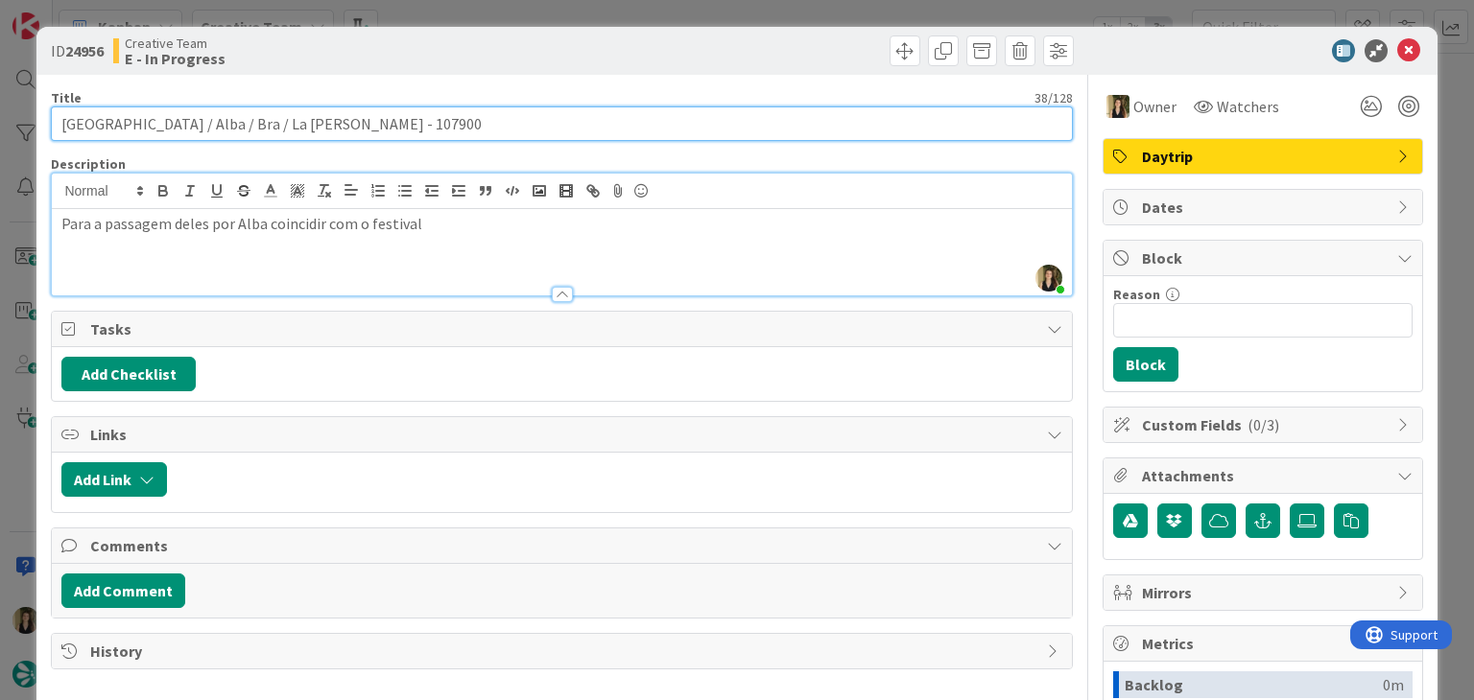
drag, startPoint x: 235, startPoint y: 117, endPoint x: 44, endPoint y: 131, distance: 191.4
click at [45, 131] on div "ID 24956 Creative Team E - In Progress Title 38 / 128 Turin / Alba / Bra / La M…" at bounding box center [736, 515] width 1400 height 977
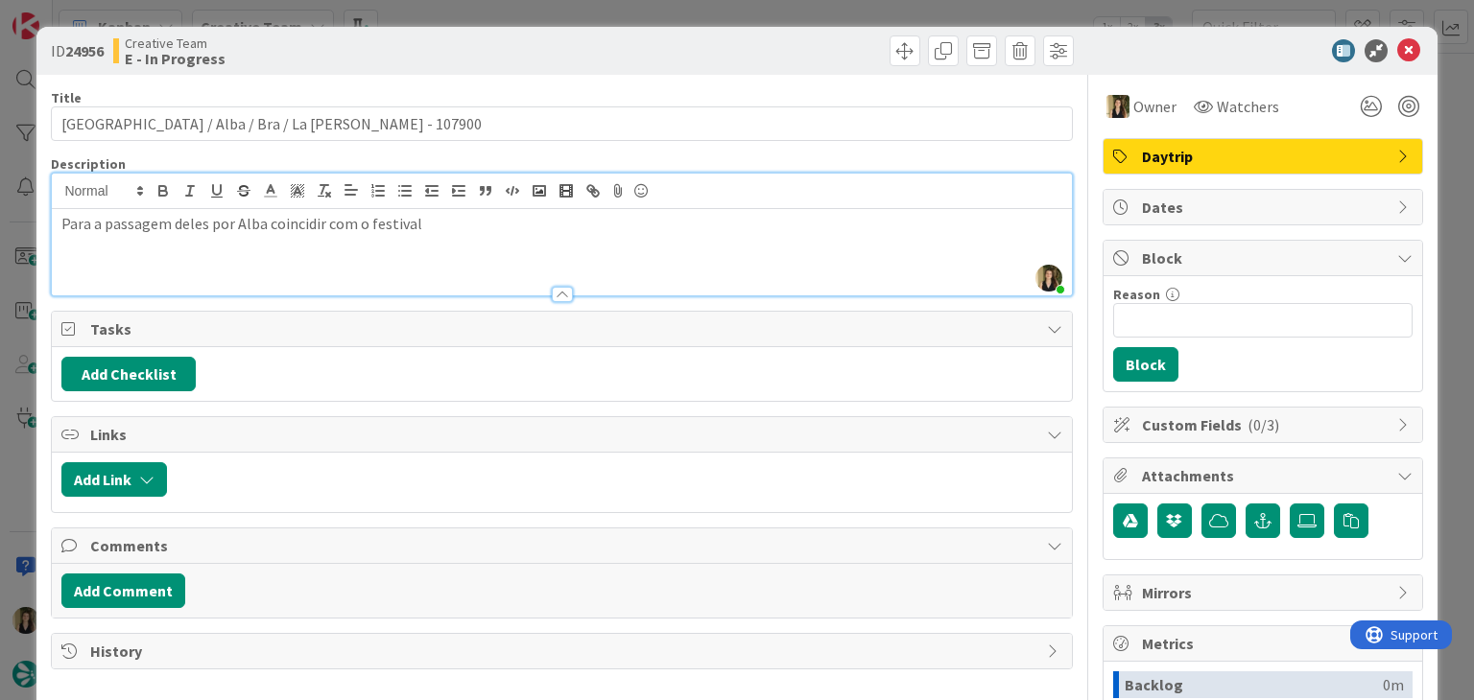
click at [440, 9] on div "ID 24956 Creative Team E - In Progress Title 38 / 128 Turin / Alba / Bra / La M…" at bounding box center [737, 350] width 1474 height 700
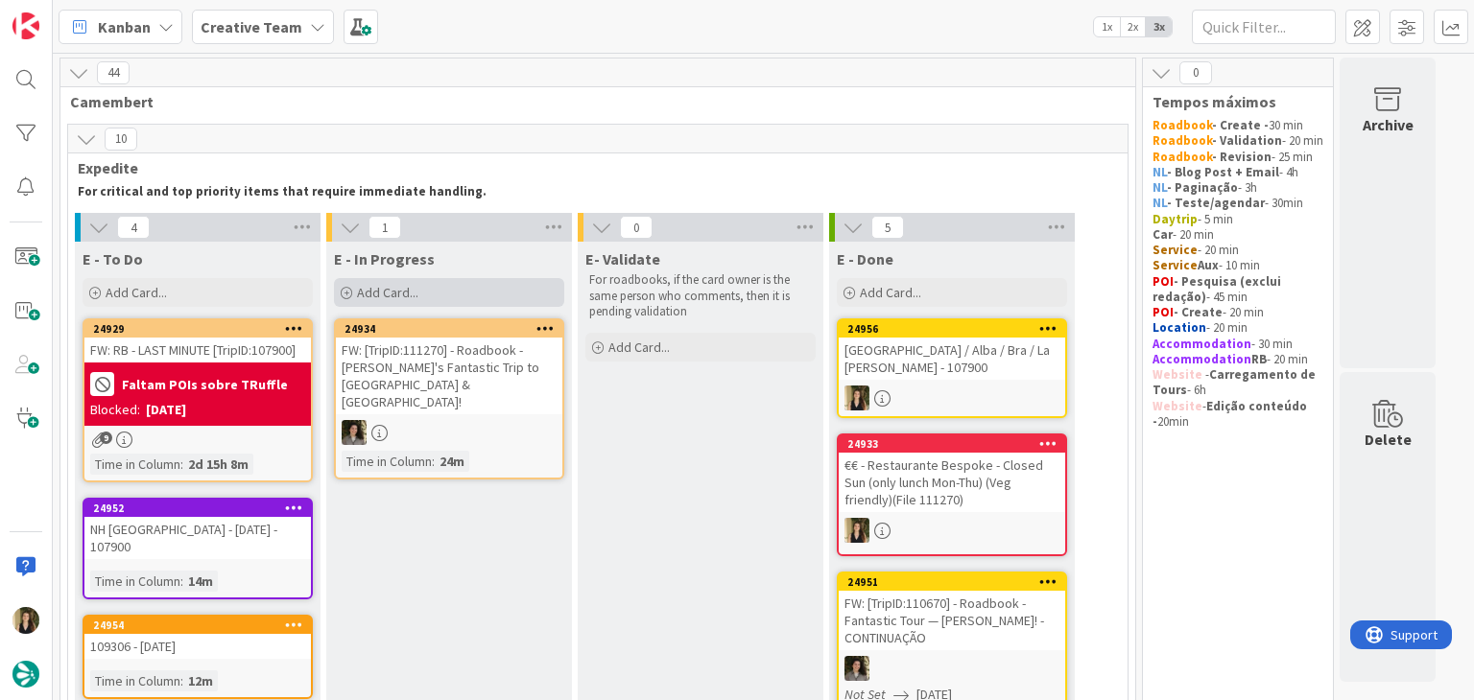
click at [431, 290] on div "Add Card..." at bounding box center [449, 292] width 230 height 29
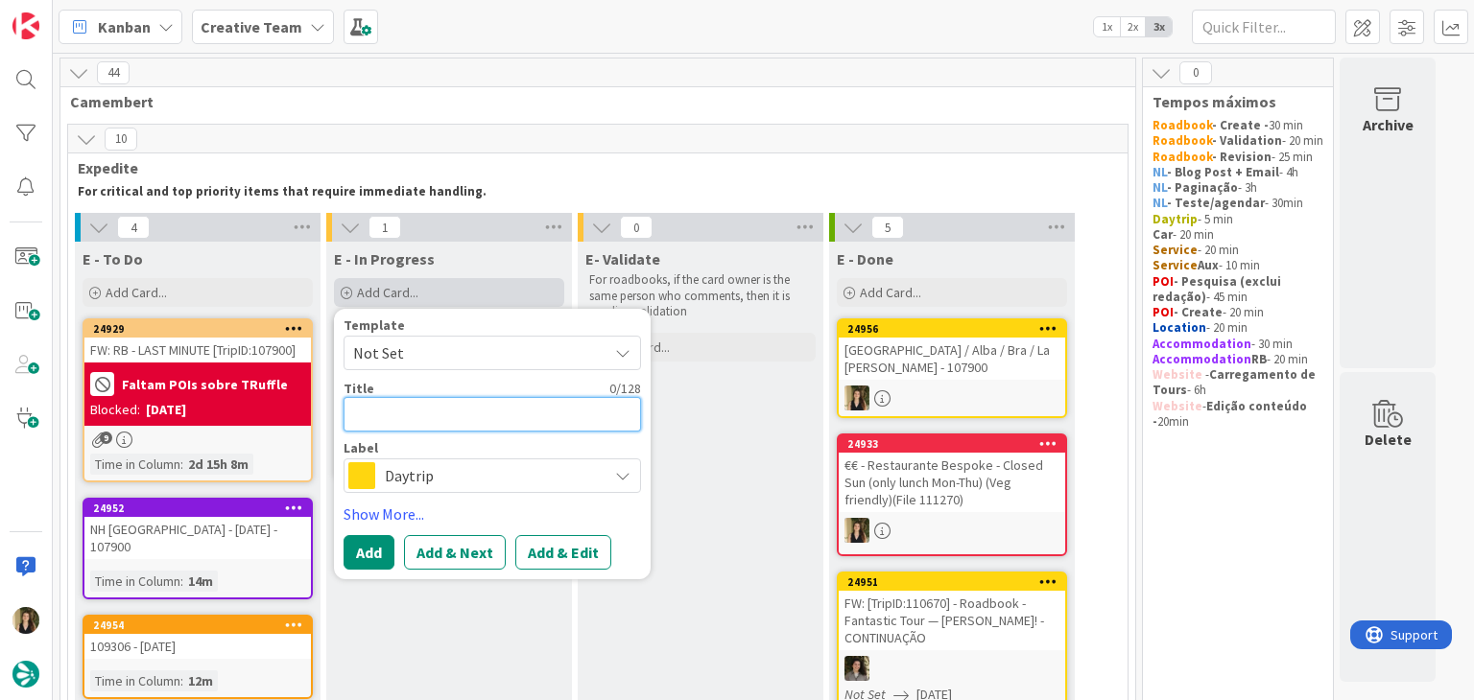
paste textarea "La [PERSON_NAME] / [GEOGRAPHIC_DATA] / Barbaresco / [GEOGRAPHIC_DATA][PERSON_NA…"
type textarea "La [PERSON_NAME] / [GEOGRAPHIC_DATA] / Barbaresco / [GEOGRAPHIC_DATA][PERSON_NA…"
type textarea "x"
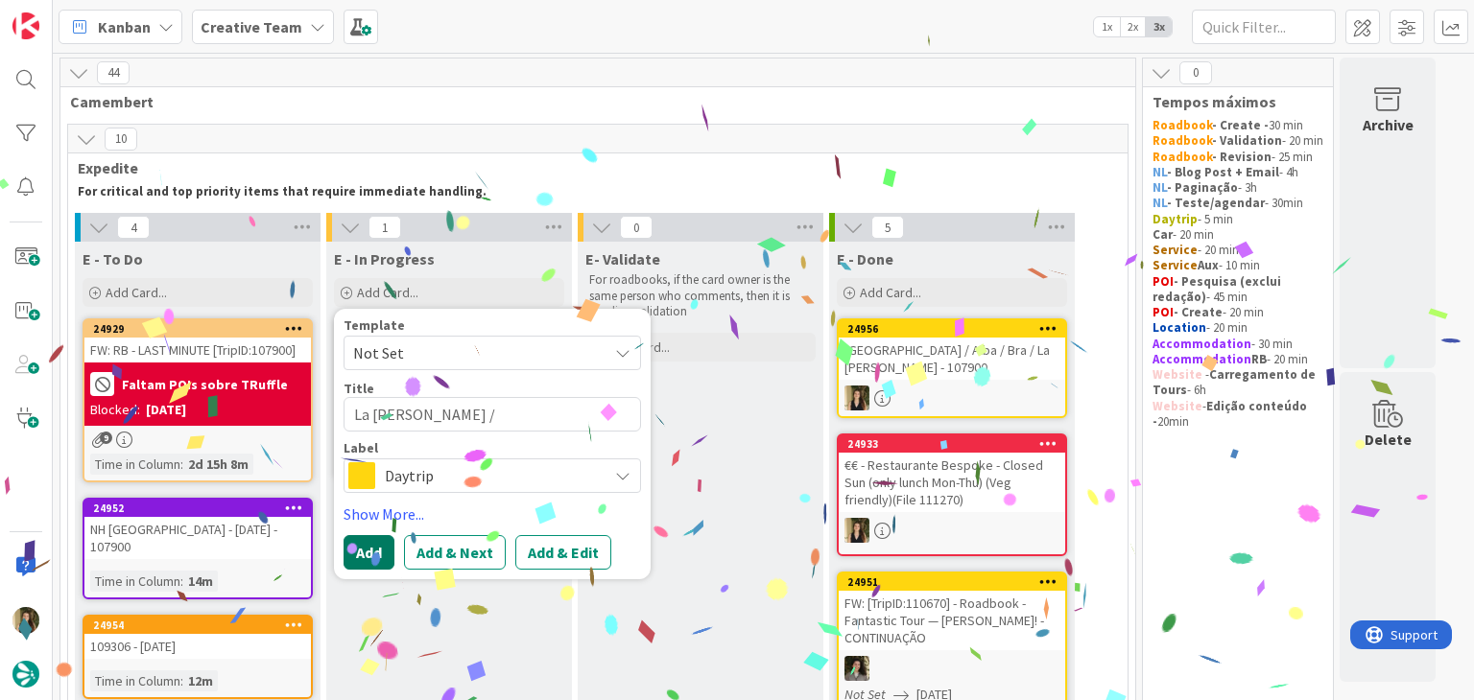
click at [388, 552] on button "Add" at bounding box center [368, 552] width 51 height 35
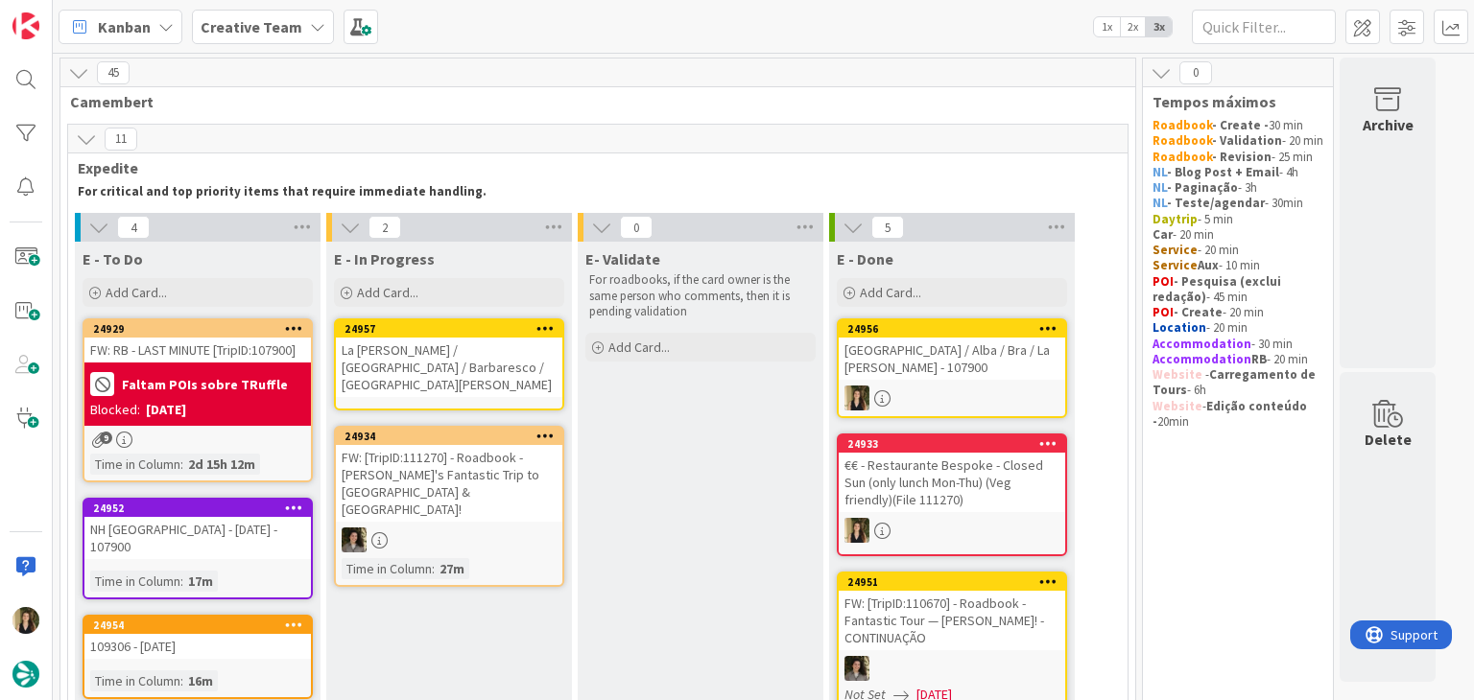
click at [472, 356] on div "La [PERSON_NAME] / [GEOGRAPHIC_DATA] / Barbaresco / [GEOGRAPHIC_DATA][PERSON_NA…" at bounding box center [449, 367] width 226 height 59
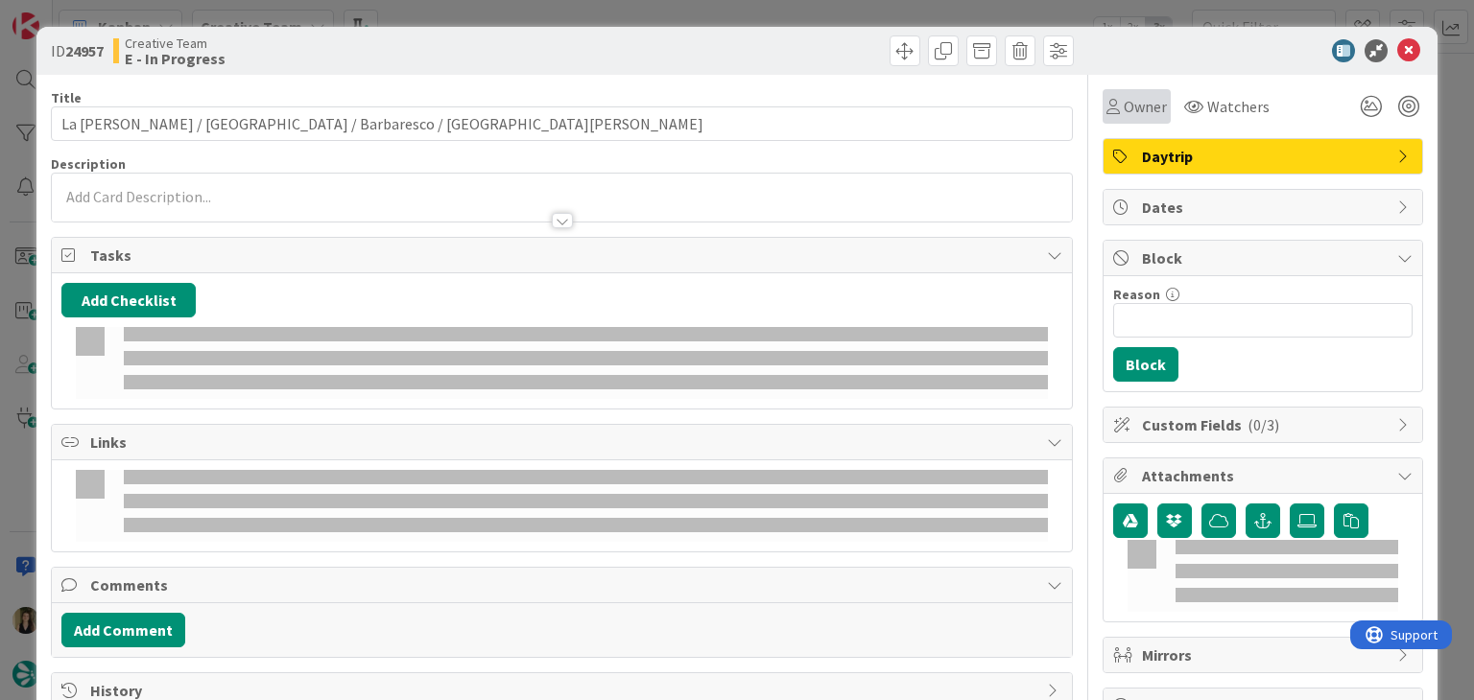
click at [1106, 115] on div "Owner" at bounding box center [1136, 106] width 60 height 23
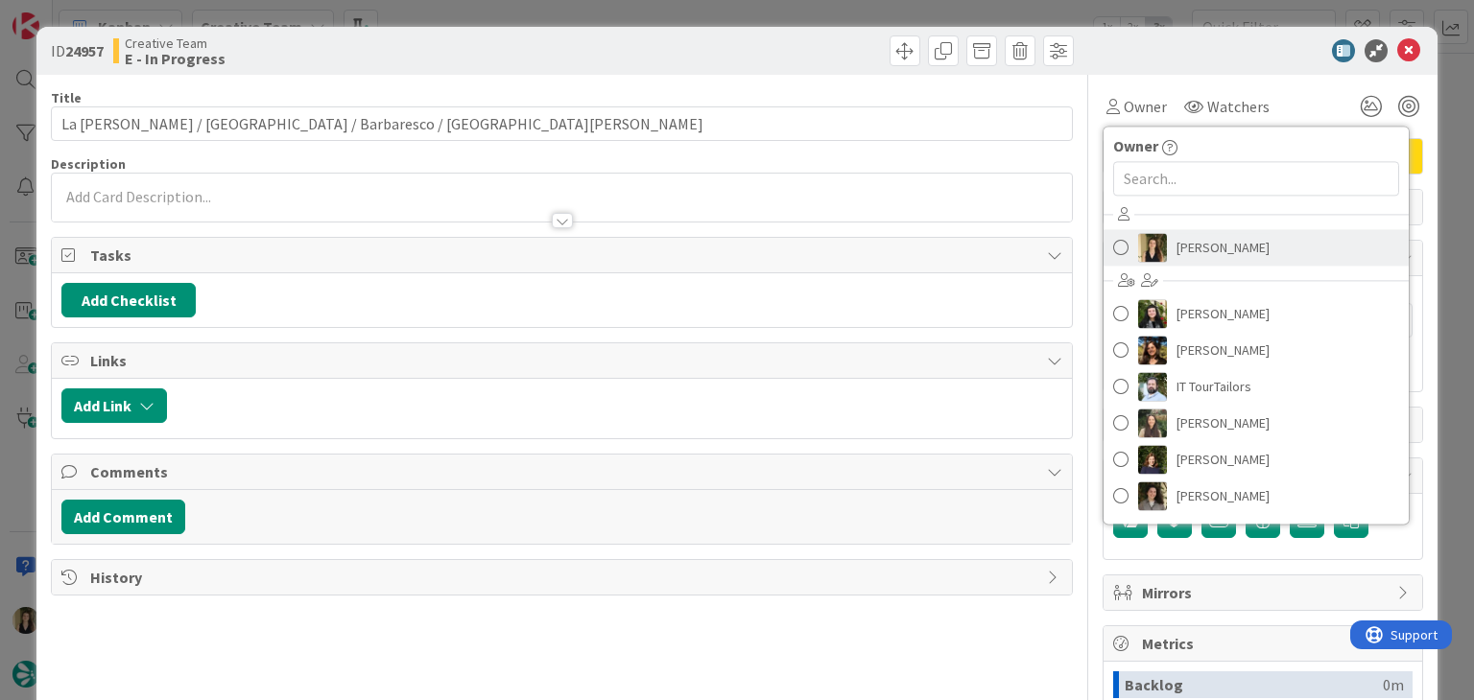
click at [1176, 253] on span "[PERSON_NAME]" at bounding box center [1222, 247] width 93 height 29
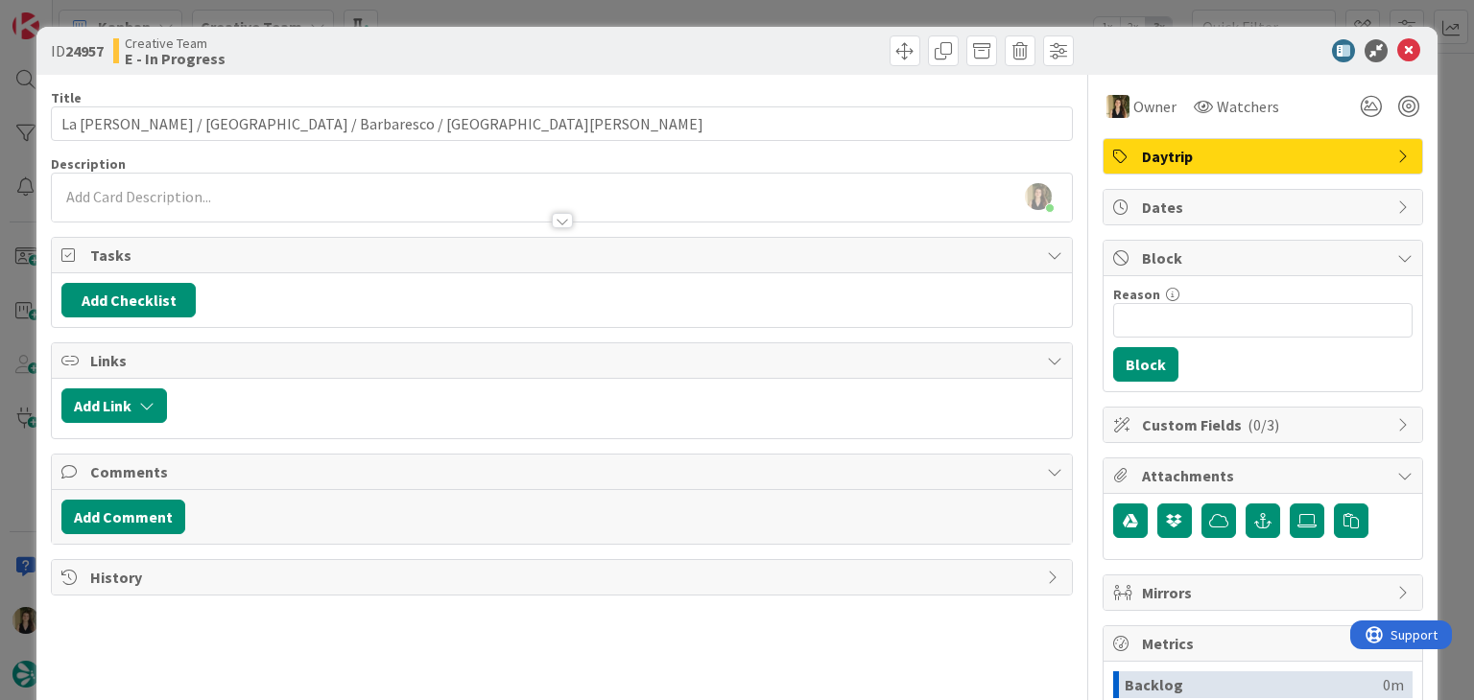
click at [810, 3] on div "ID 24957 Creative Team E - In Progress Title 39 / 128 La Morra / Asti / Barbare…" at bounding box center [737, 350] width 1474 height 700
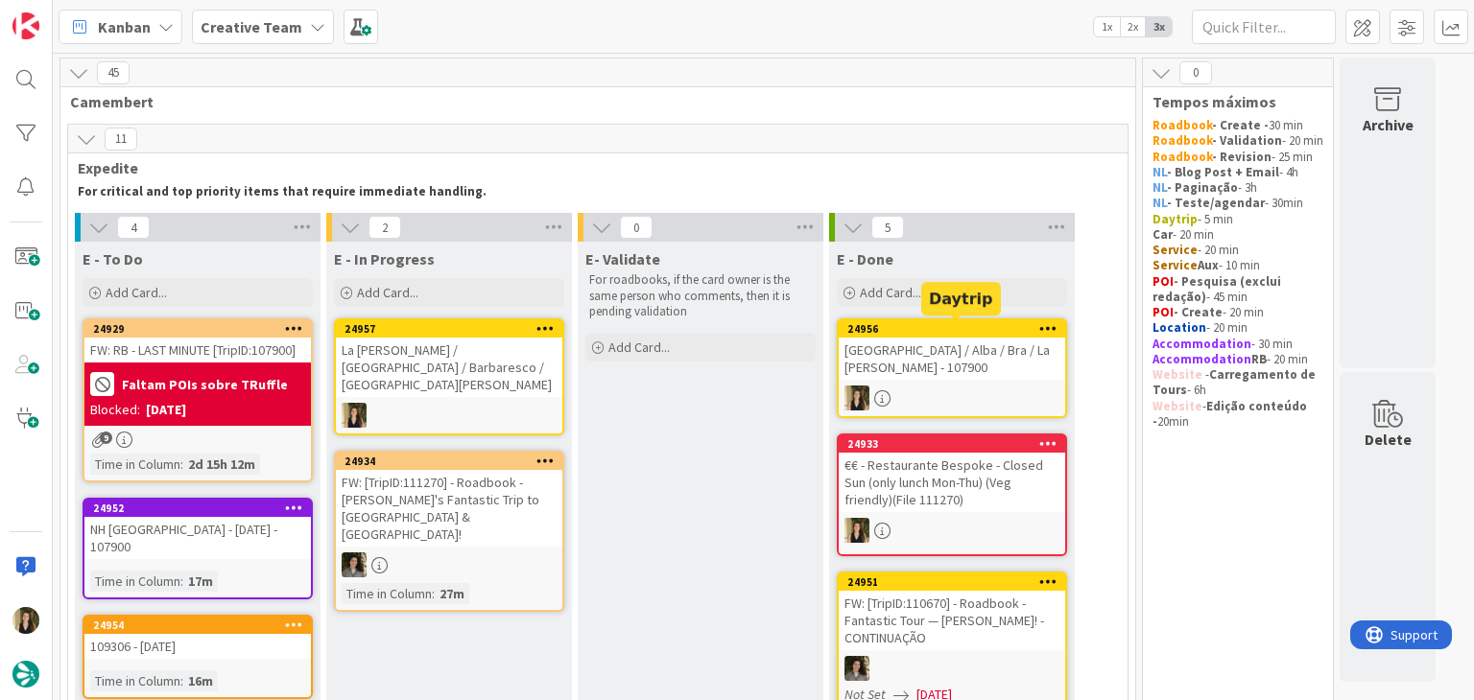
click at [958, 366] on div "24956 Turin / Alba / Bra / La Morra - 107900" at bounding box center [952, 368] width 230 height 100
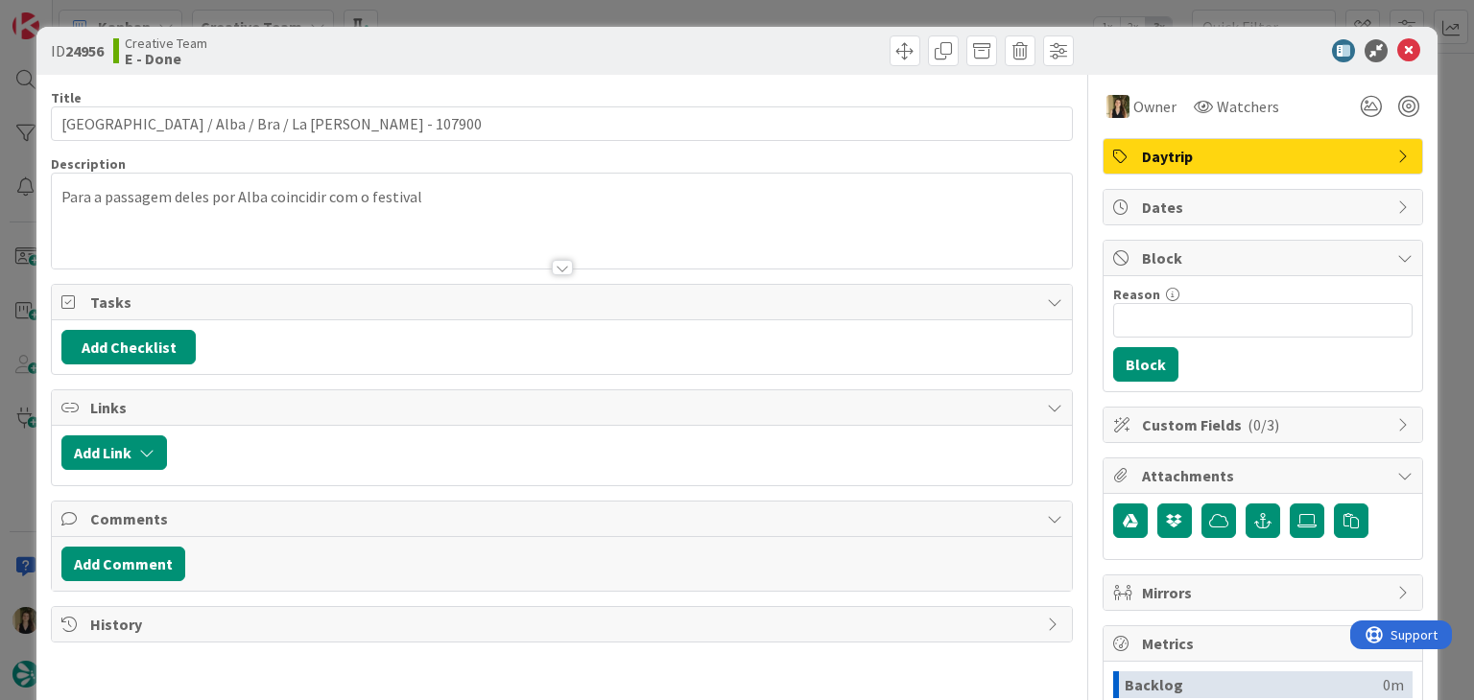
drag, startPoint x: 366, startPoint y: 216, endPoint x: 388, endPoint y: 208, distance: 22.5
click at [366, 216] on div "Para a passagem deles por Alba coincidir com o festival" at bounding box center [561, 225] width 1019 height 86
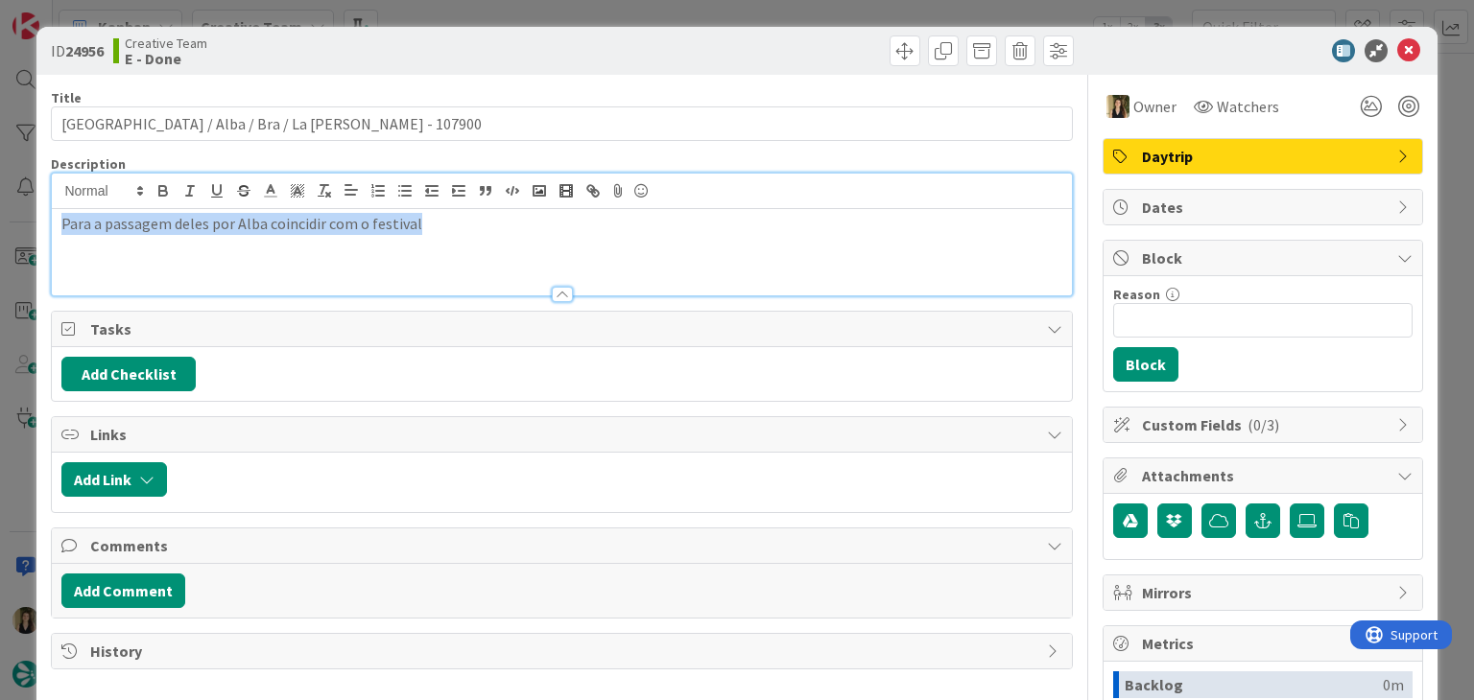
drag, startPoint x: 443, startPoint y: 224, endPoint x: 46, endPoint y: 233, distance: 397.3
click at [46, 233] on div "ID 24956 Creative Team E - Done Title 38 / 128 Turin / Alba / Bra / La Morra - …" at bounding box center [736, 515] width 1400 height 977
copy p "Para a passagem deles por Alba coincidir com o festival"
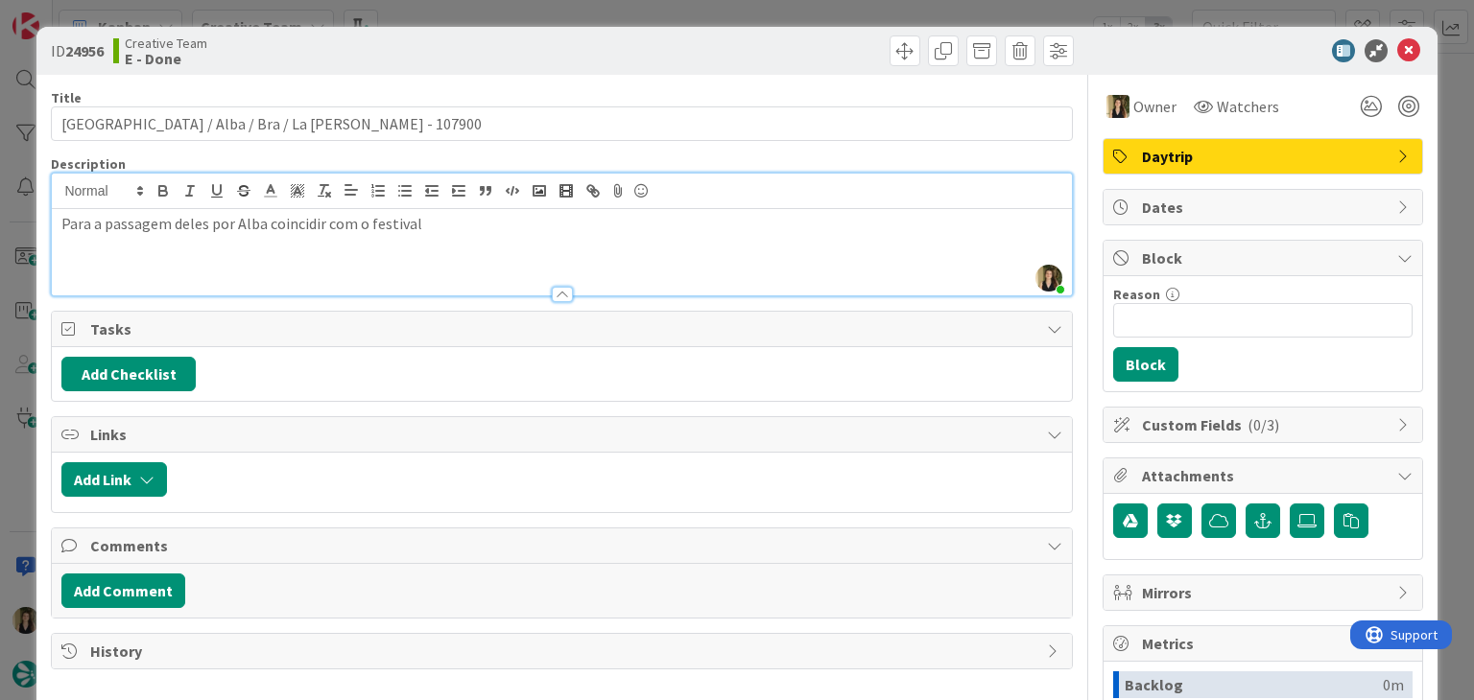
click at [508, 16] on div "ID 24956 Creative Team E - Done Title 38 / 128 Turin / Alba / Bra / La Morra - …" at bounding box center [737, 350] width 1474 height 700
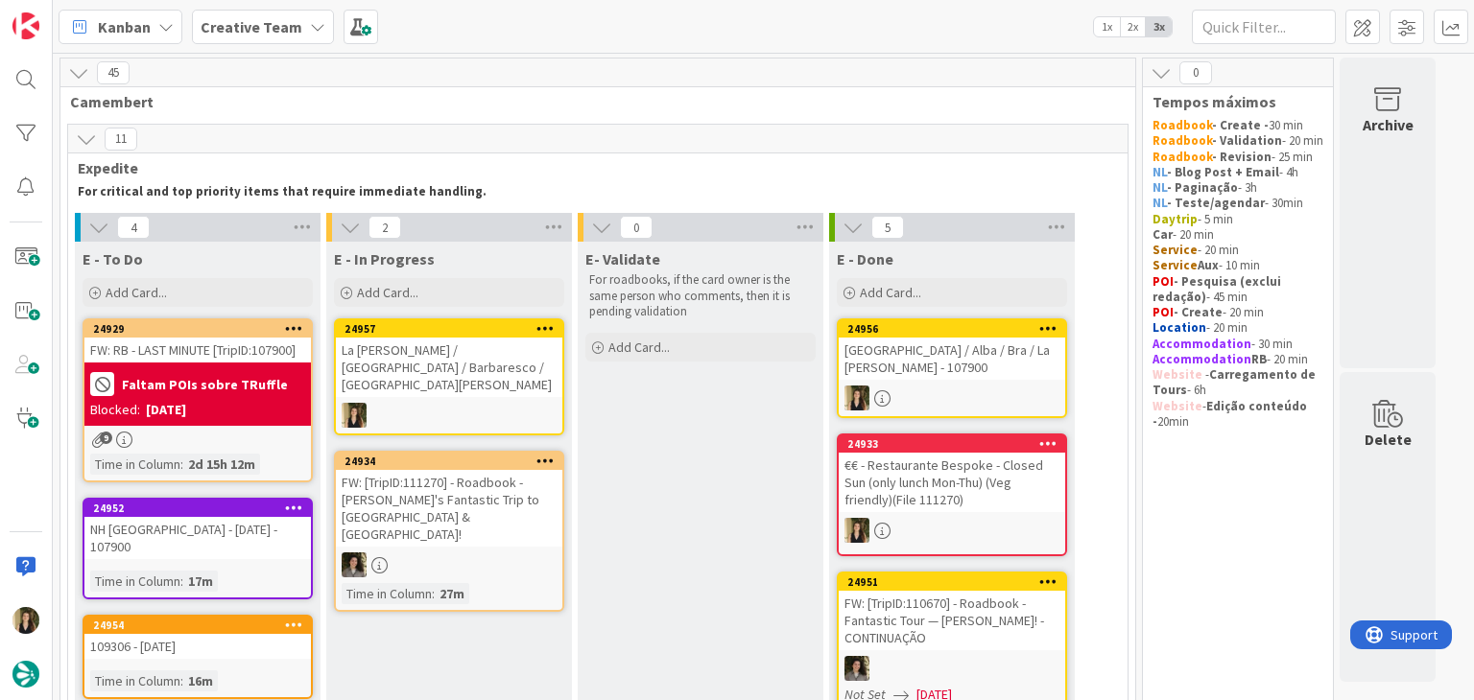
click at [453, 403] on div at bounding box center [449, 415] width 226 height 25
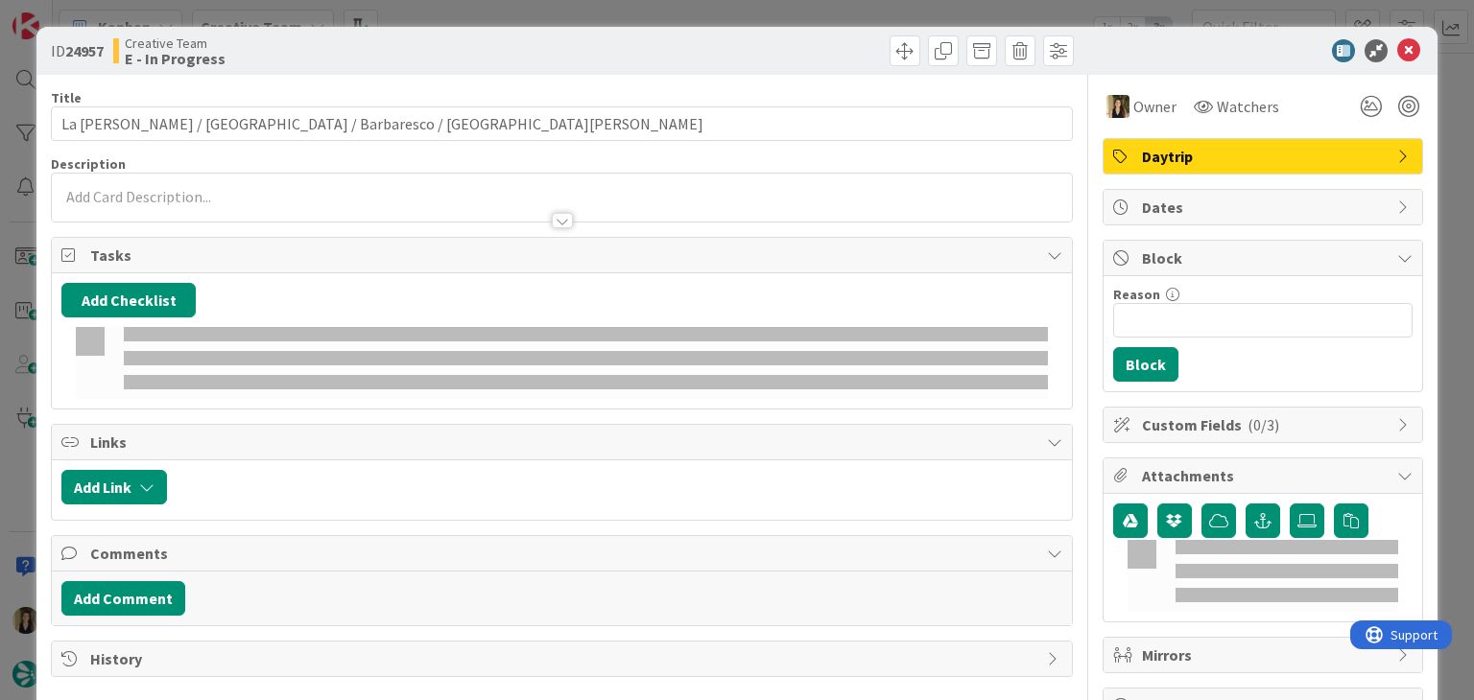
click at [273, 196] on p at bounding box center [561, 197] width 1000 height 22
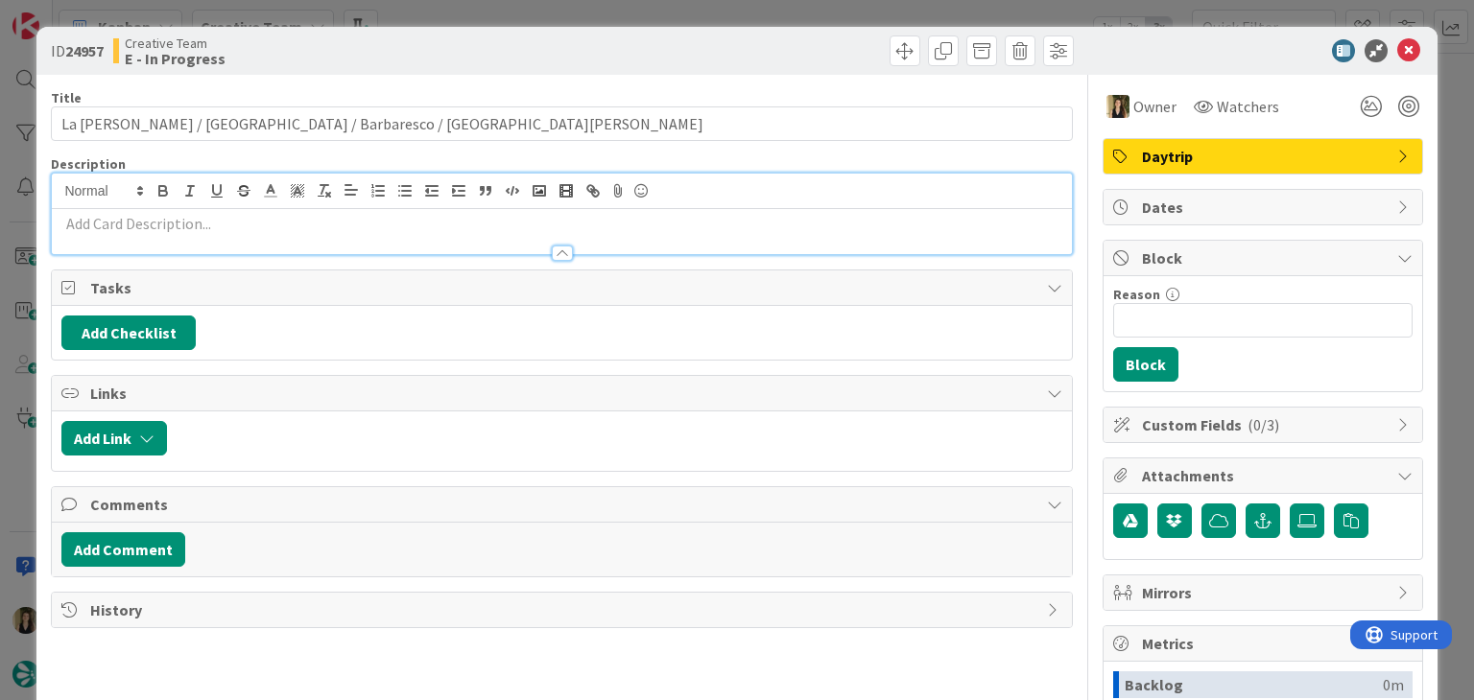
drag, startPoint x: 260, startPoint y: 226, endPoint x: 281, endPoint y: 230, distance: 21.5
click at [262, 225] on p at bounding box center [561, 224] width 1000 height 22
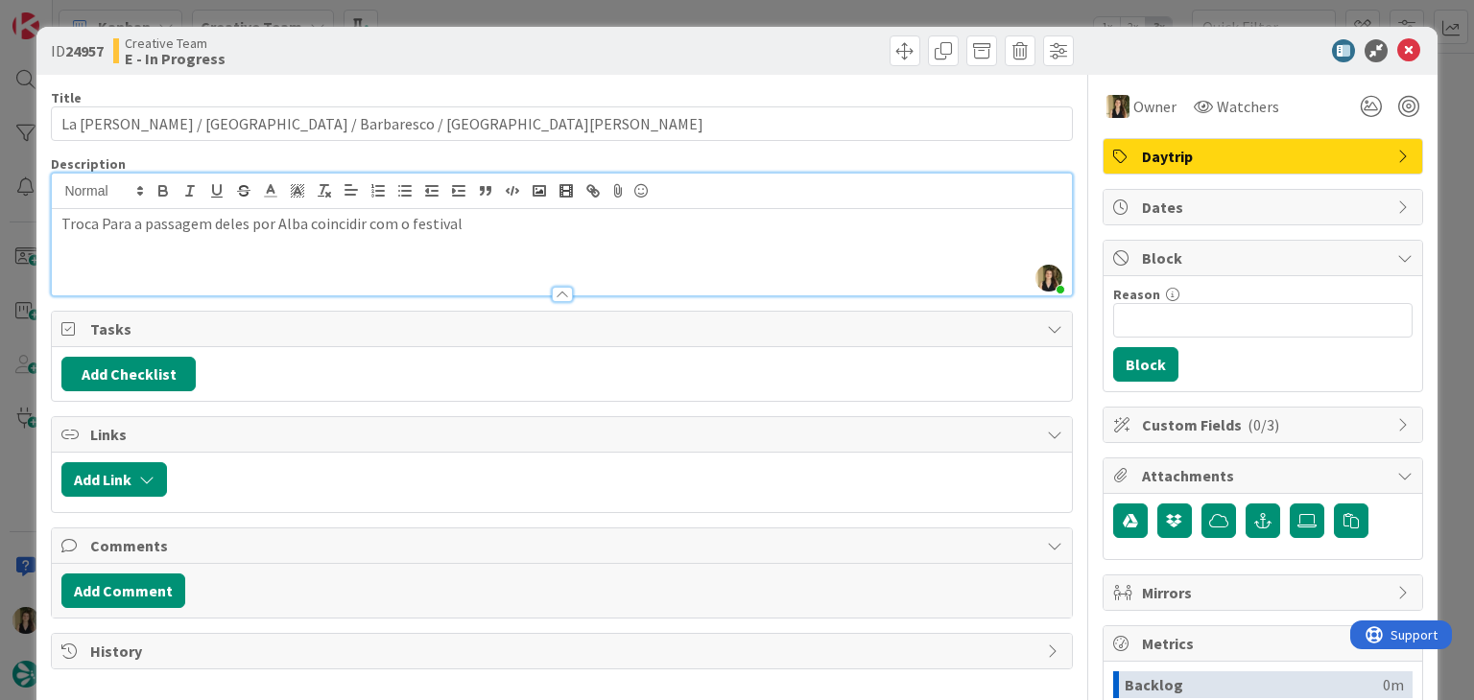
drag, startPoint x: 107, startPoint y: 219, endPoint x: 156, endPoint y: 189, distance: 57.3
click at [107, 216] on p "Troca Para a passagem deles por Alba coincidir com o festival" at bounding box center [561, 224] width 1000 height 22
drag, startPoint x: 549, startPoint y: 51, endPoint x: 550, endPoint y: 26, distance: 25.0
click at [550, 48] on div "ID 24957 Creative Team E - In Progress" at bounding box center [562, 50] width 1022 height 31
click at [554, 3] on div "ID 24957 Creative Team E - In Progress Title 39 / 128 La Morra / Asti / Barbare…" at bounding box center [737, 350] width 1474 height 700
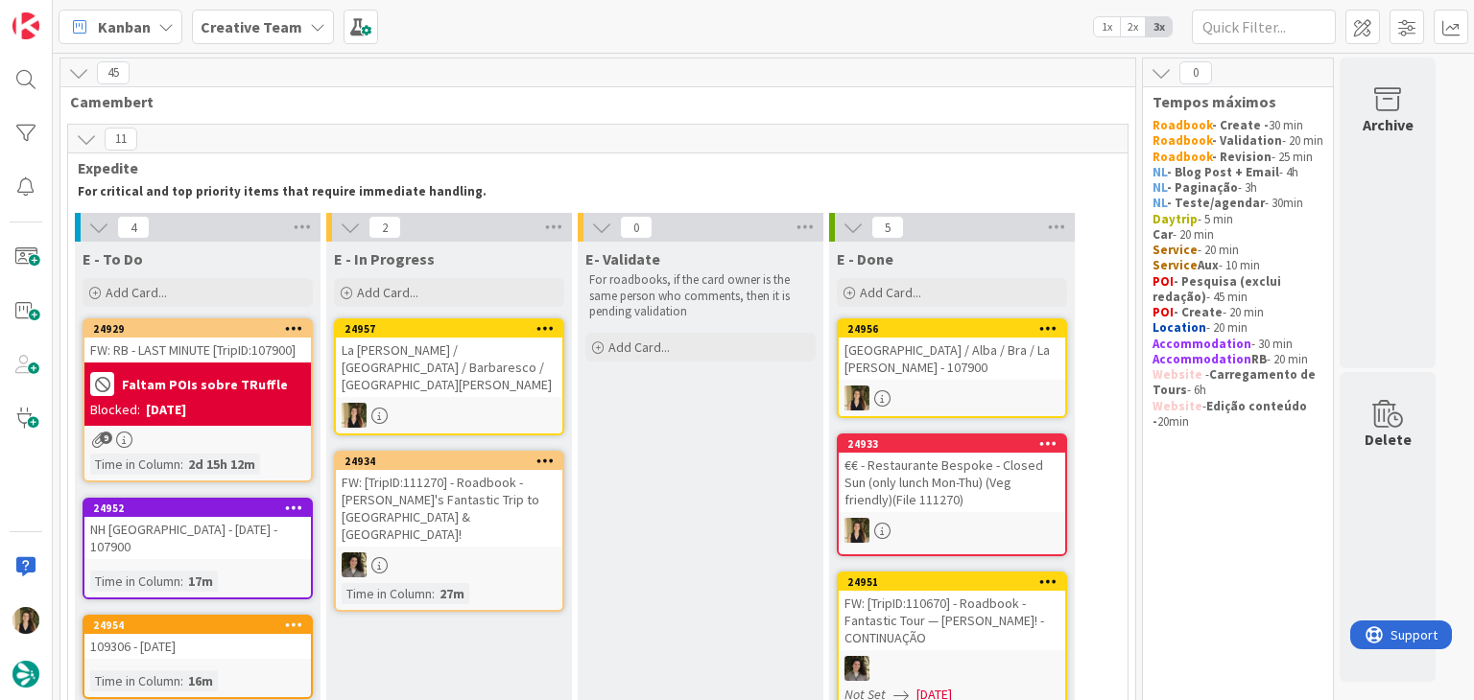
click at [445, 347] on div "La [PERSON_NAME] / [GEOGRAPHIC_DATA] / Barbaresco / [GEOGRAPHIC_DATA][PERSON_NA…" at bounding box center [449, 367] width 226 height 59
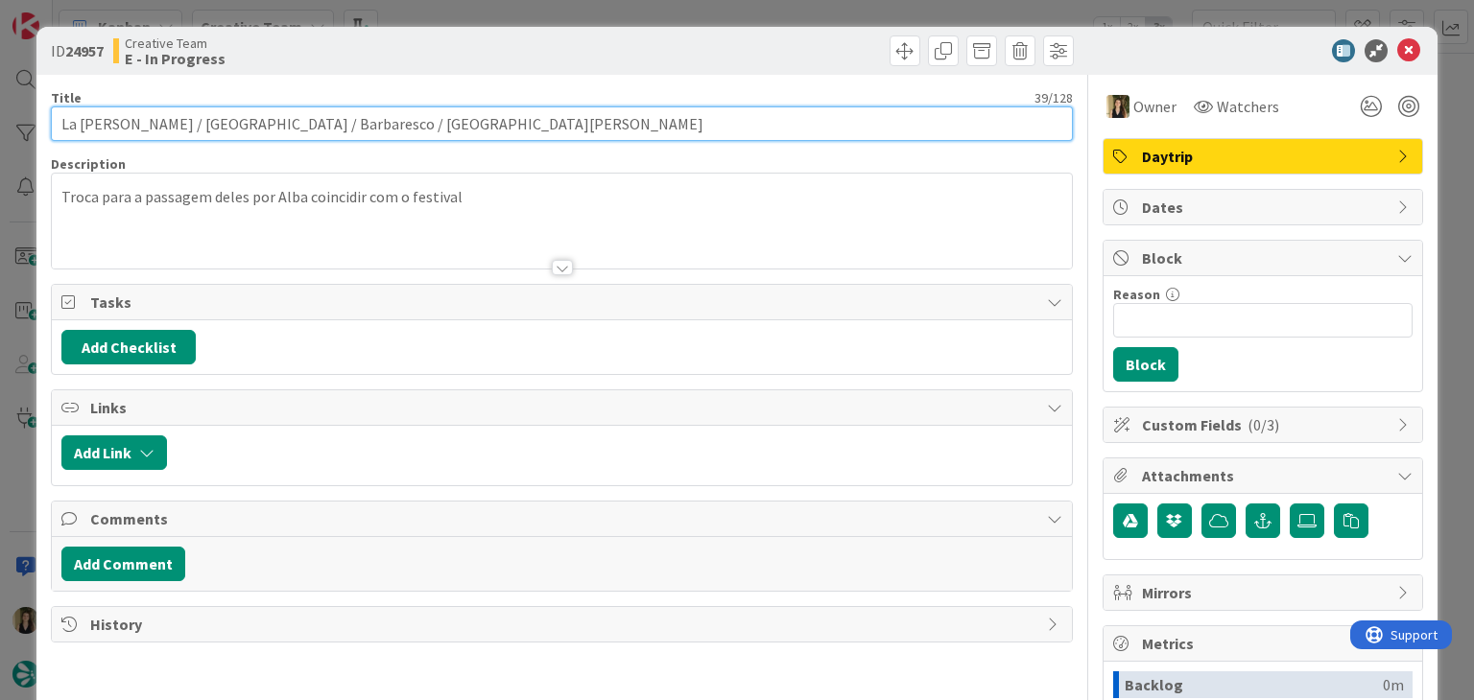
drag, startPoint x: 223, startPoint y: 127, endPoint x: 48, endPoint y: 125, distance: 174.6
click at [51, 126] on input "La [PERSON_NAME] / [GEOGRAPHIC_DATA] / Barbaresco / [GEOGRAPHIC_DATA][PERSON_NA…" at bounding box center [561, 123] width 1021 height 35
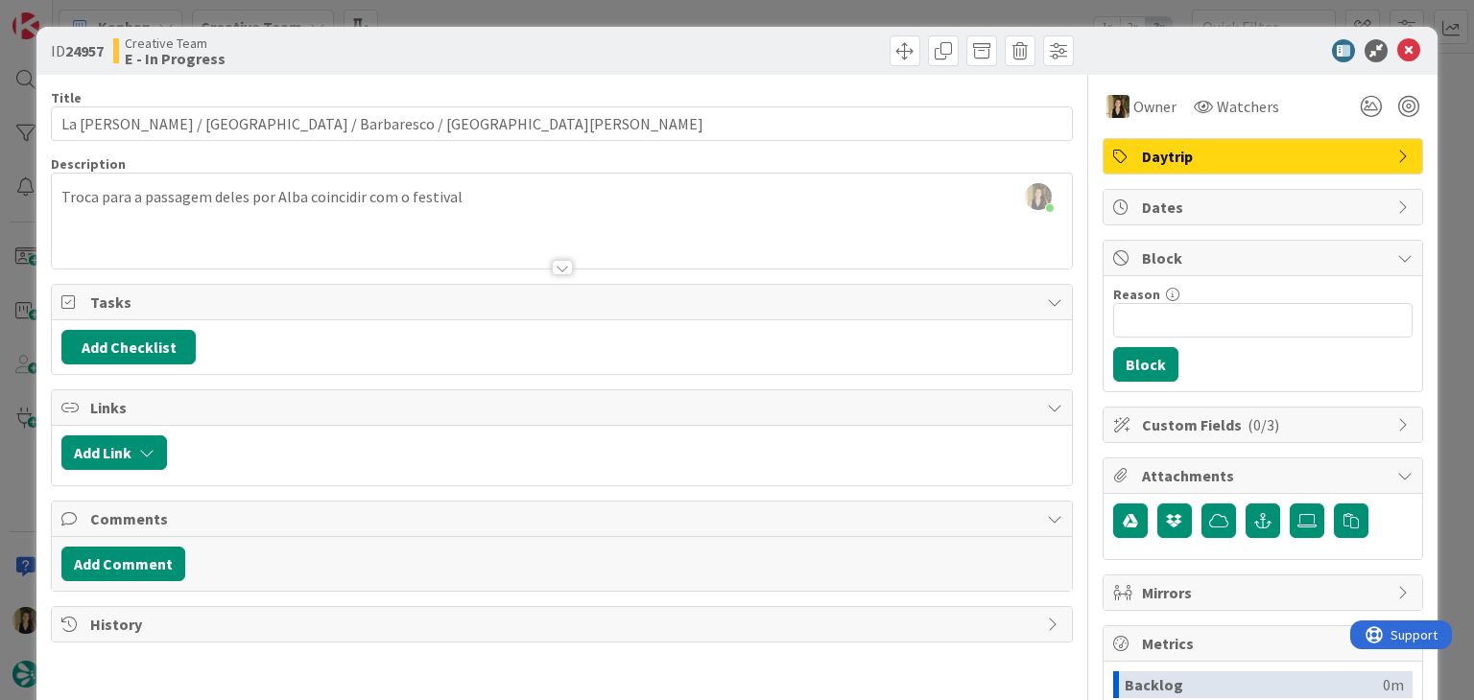
click at [437, 8] on div "ID 24957 Creative Team E - In Progress Title 39 / 128 La Morra / Asti / Barbare…" at bounding box center [737, 350] width 1474 height 700
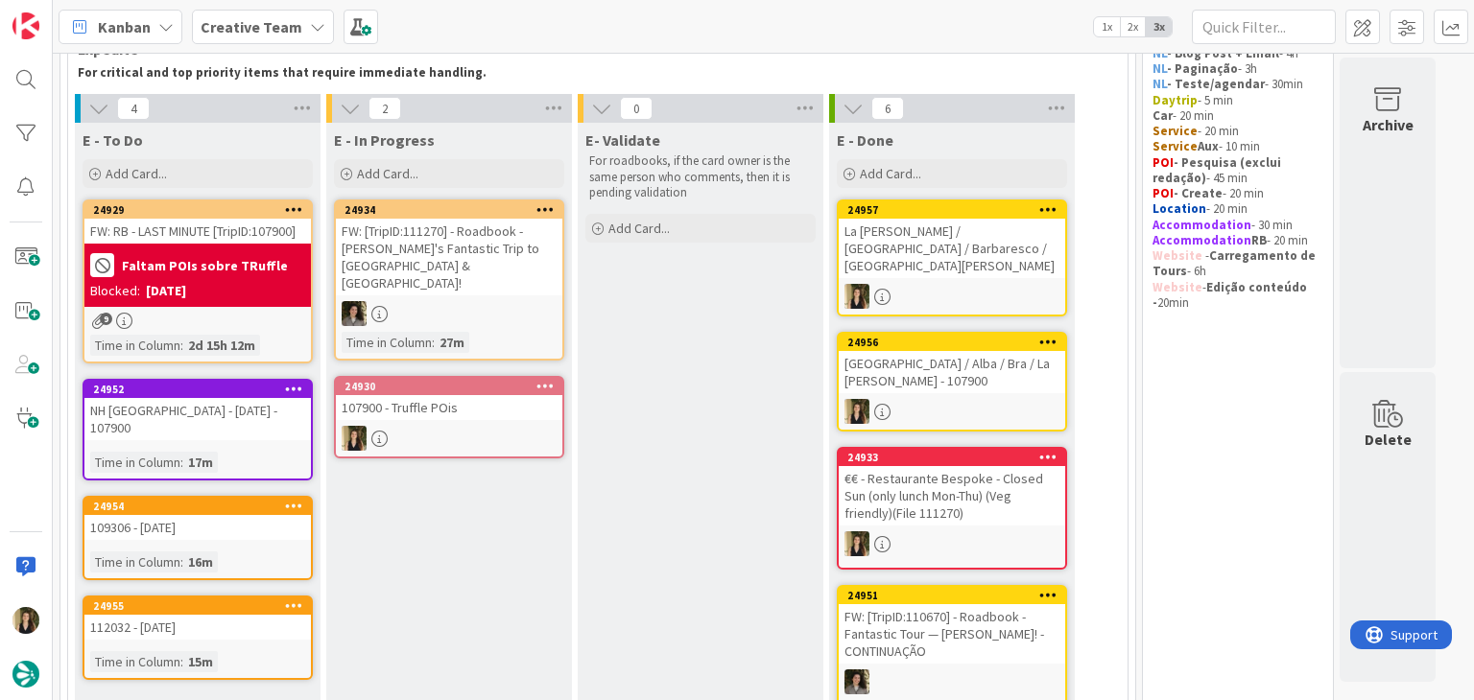
scroll to position [72, 0]
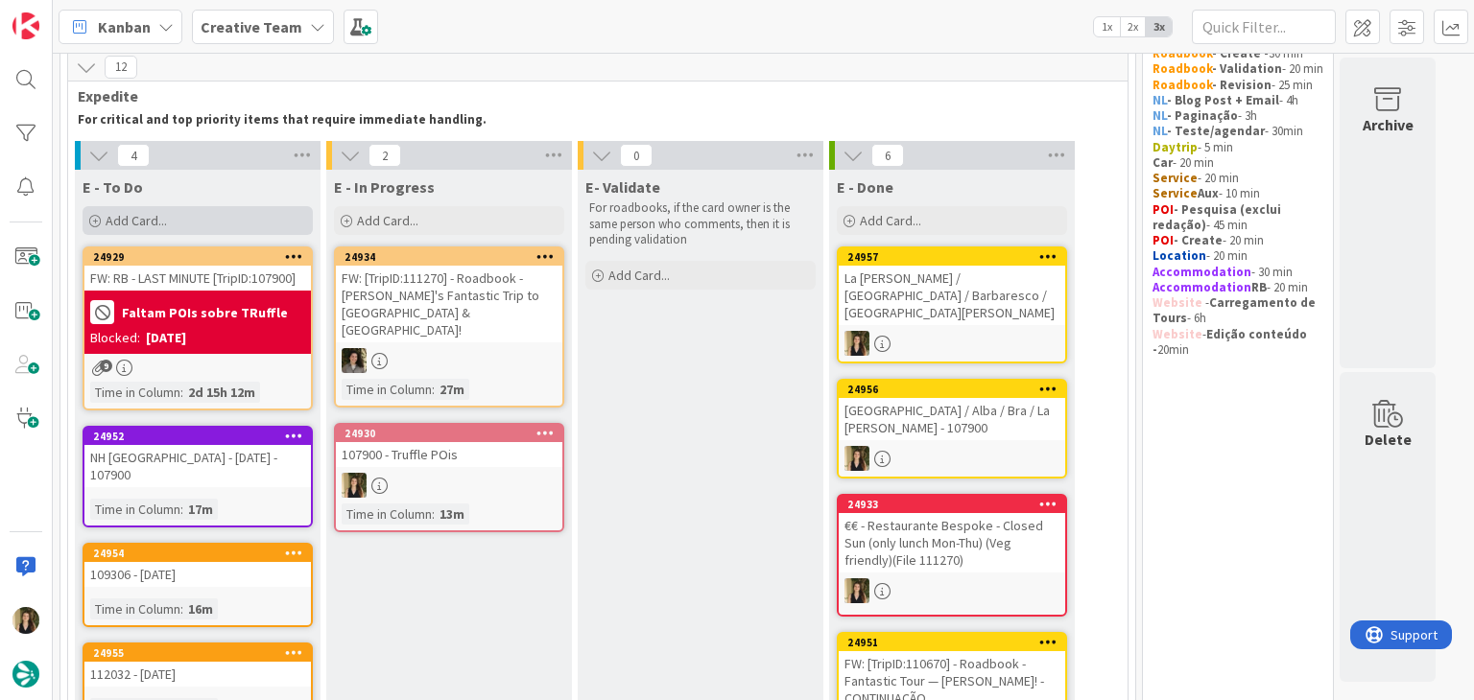
click at [204, 225] on div "Add Card..." at bounding box center [198, 220] width 230 height 29
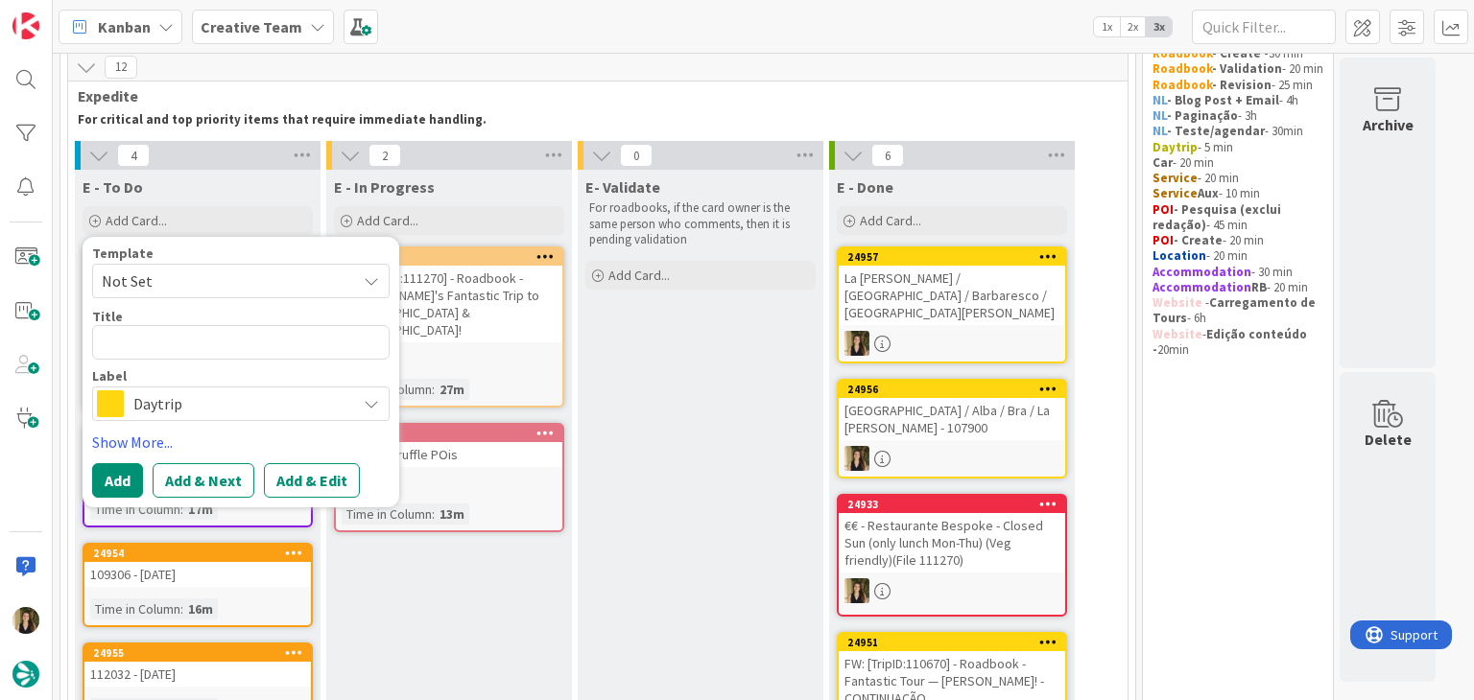
type textarea "x"
type textarea "International Alba White Truffle Fair"
type textarea "x"
type textarea "International Alba White Truffle Fair"
type textarea "x"
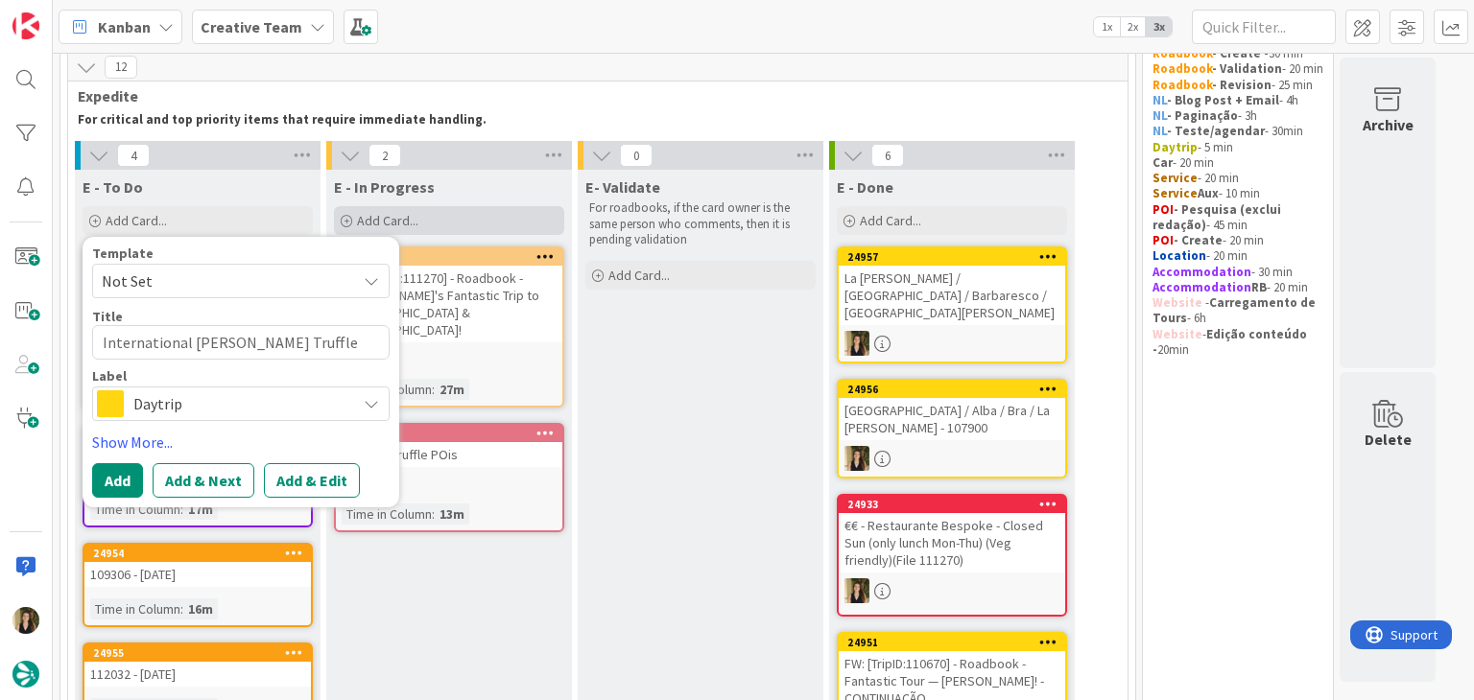
type textarea "International Alba White Truffle Fair -"
type textarea "x"
type textarea "International Alba White Truffle Fair -"
type textarea "x"
type textarea "International Alba White Truffle Fair - 1"
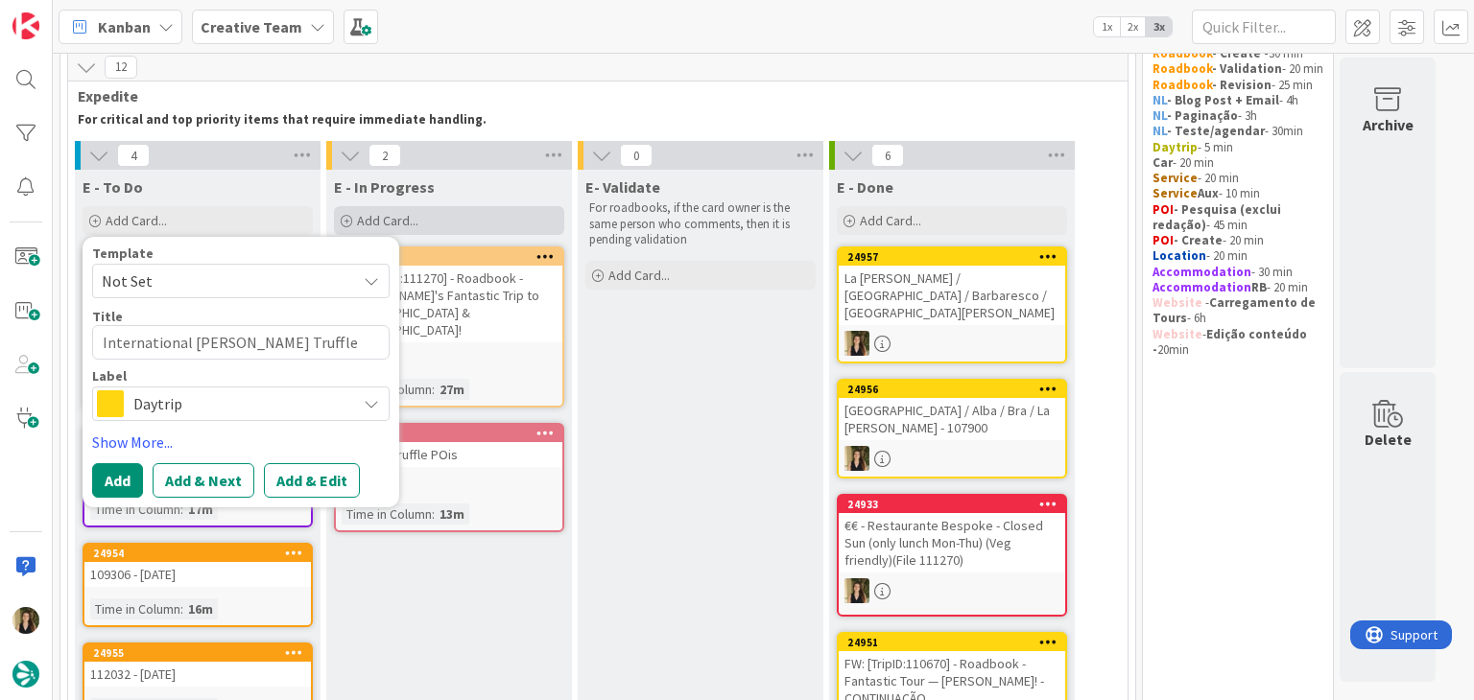
type textarea "x"
type textarea "International Alba White Truffle Fair - 11"
type textarea "x"
type textarea "International Alba White Truffle Fair - 111"
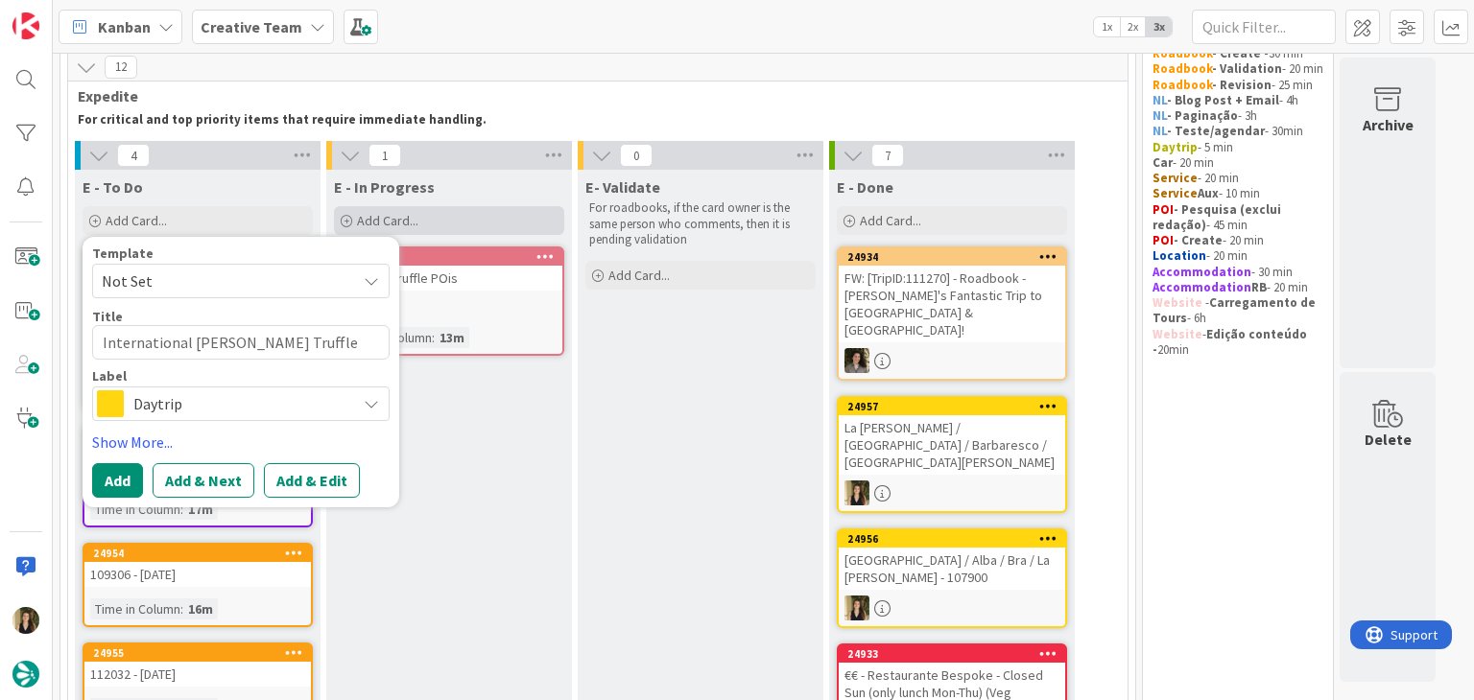
type textarea "x"
type textarea "International Alba White Truffle Fair - 11"
type textarea "x"
type textarea "International Alba White Truffle Fair - 1"
type textarea "x"
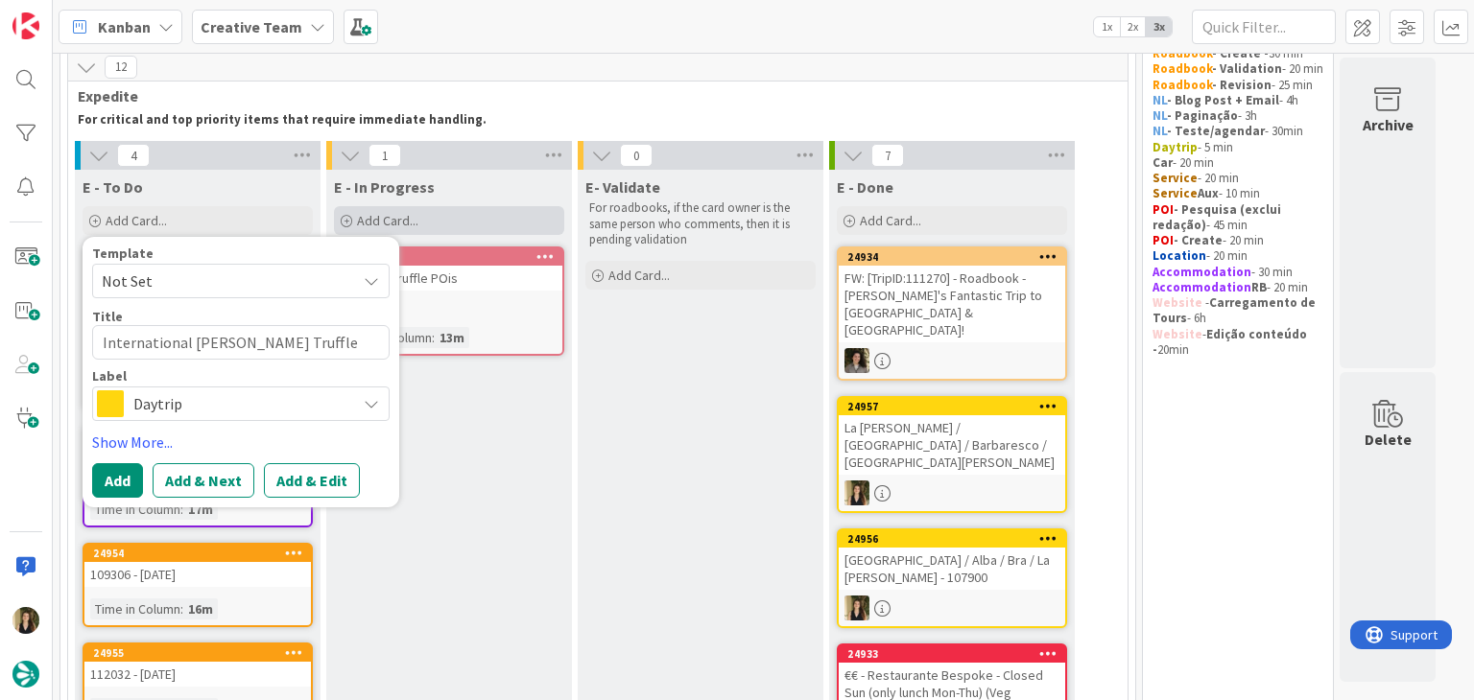
type textarea "International Alba White Truffle Fair -"
type textarea "x"
type textarea "International Alba White Truffle Fair -"
click at [209, 416] on div "Daytrip" at bounding box center [240, 404] width 297 height 35
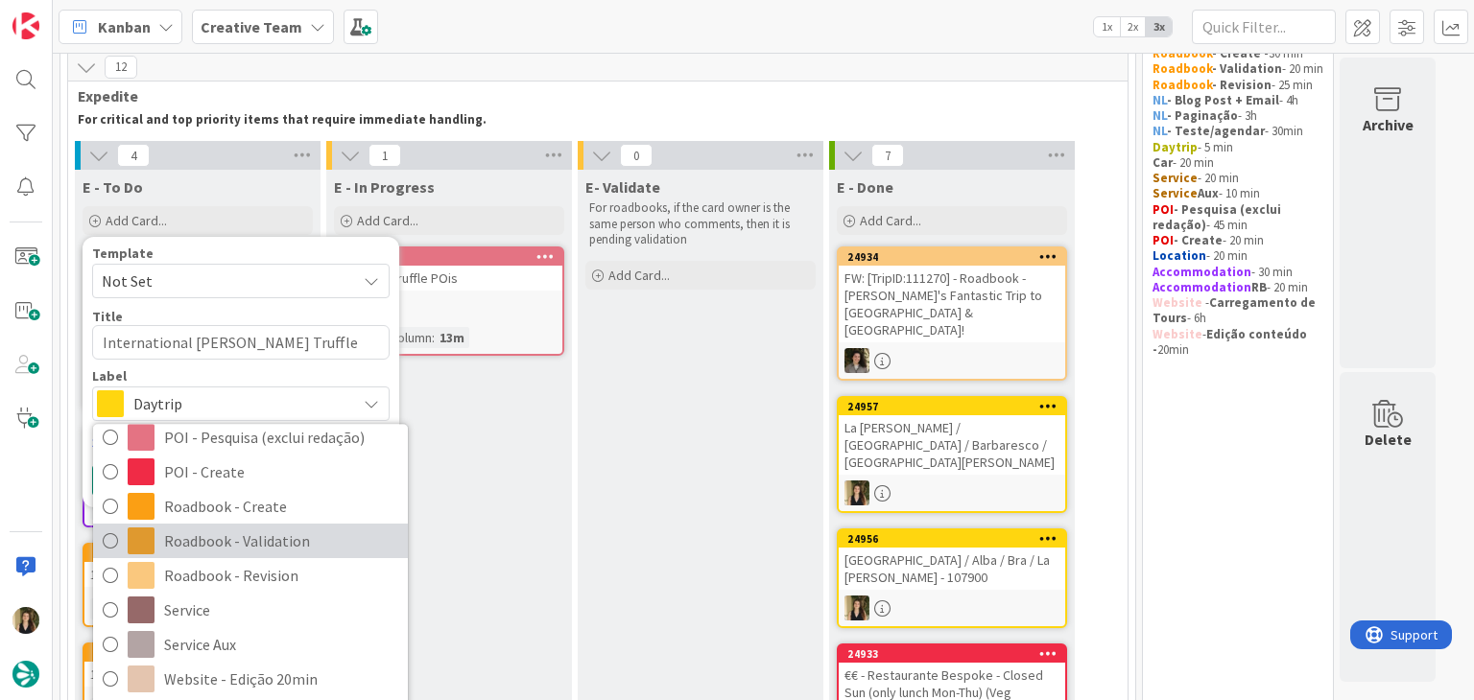
scroll to position [384, 0]
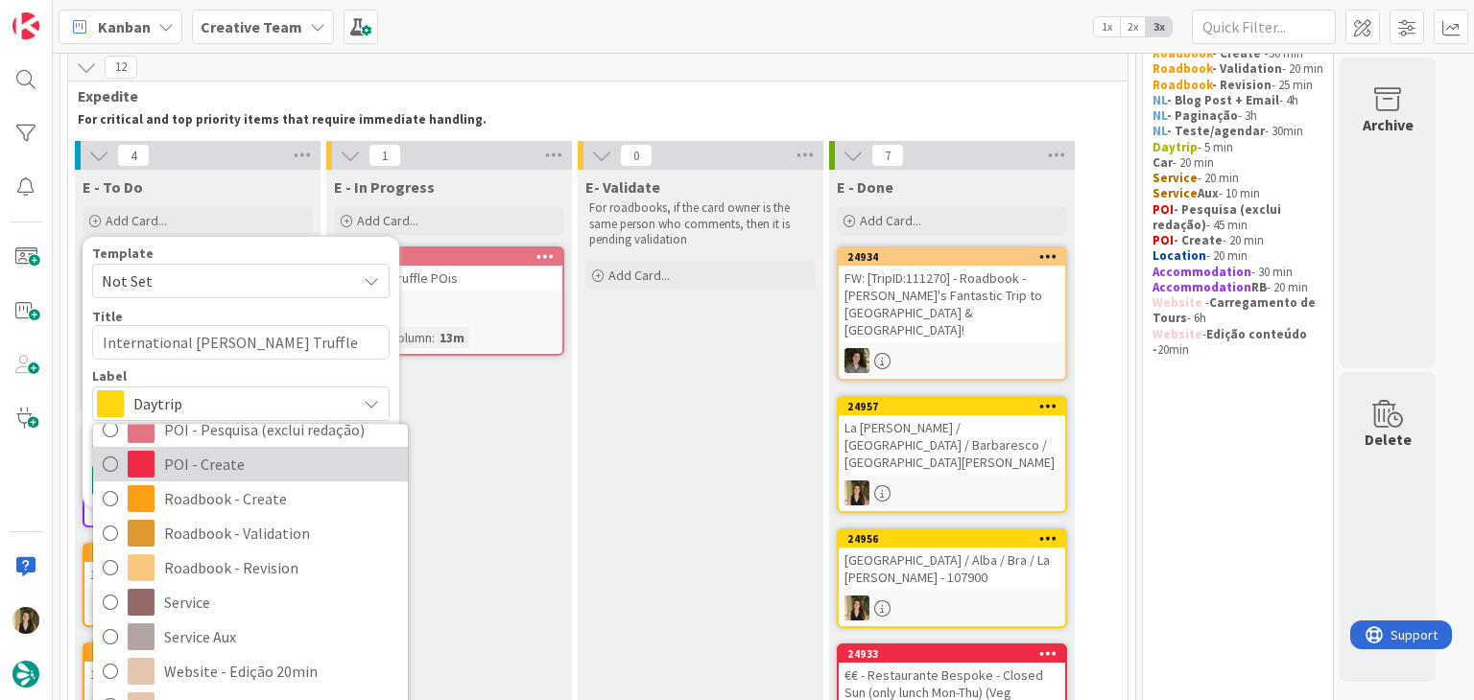
drag, startPoint x: 224, startPoint y: 466, endPoint x: 192, endPoint y: 458, distance: 32.8
click at [223, 466] on span "POI - Create" at bounding box center [281, 465] width 234 height 29
type textarea "x"
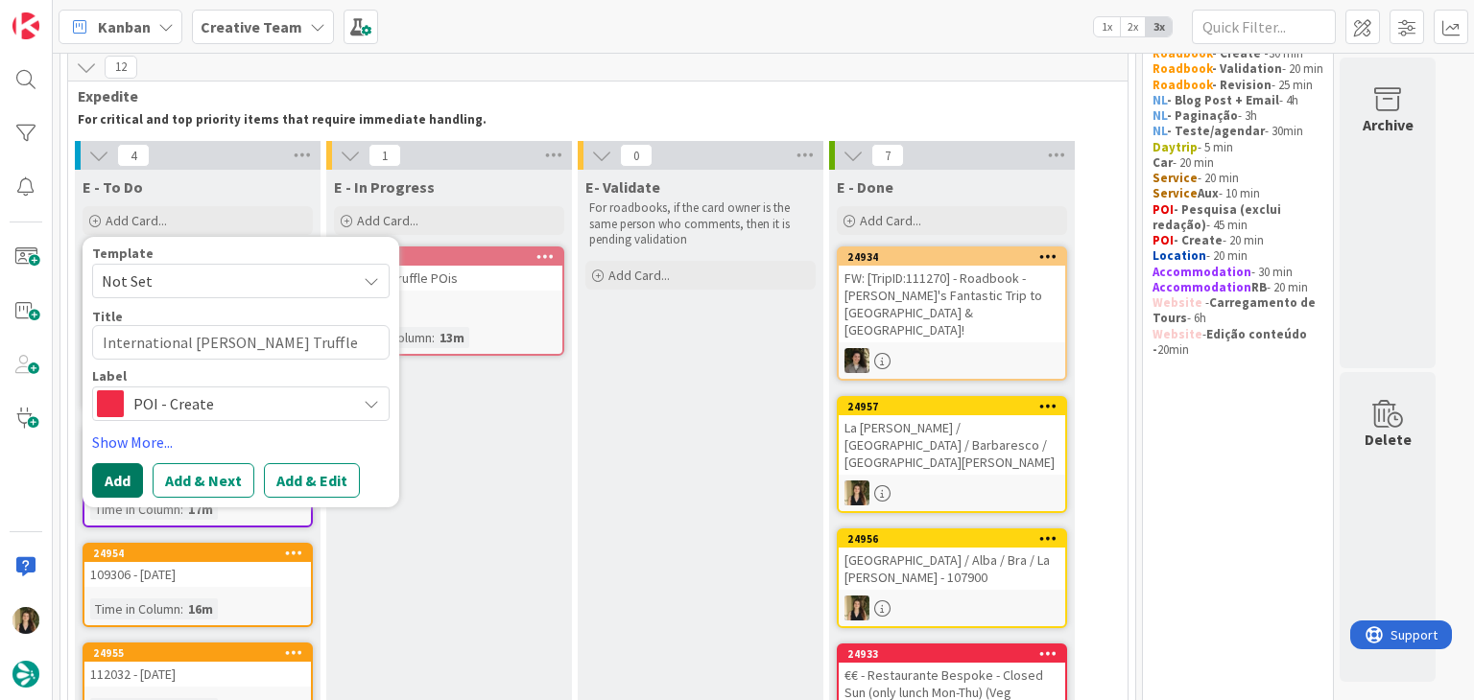
click at [120, 487] on button "Add" at bounding box center [117, 480] width 51 height 35
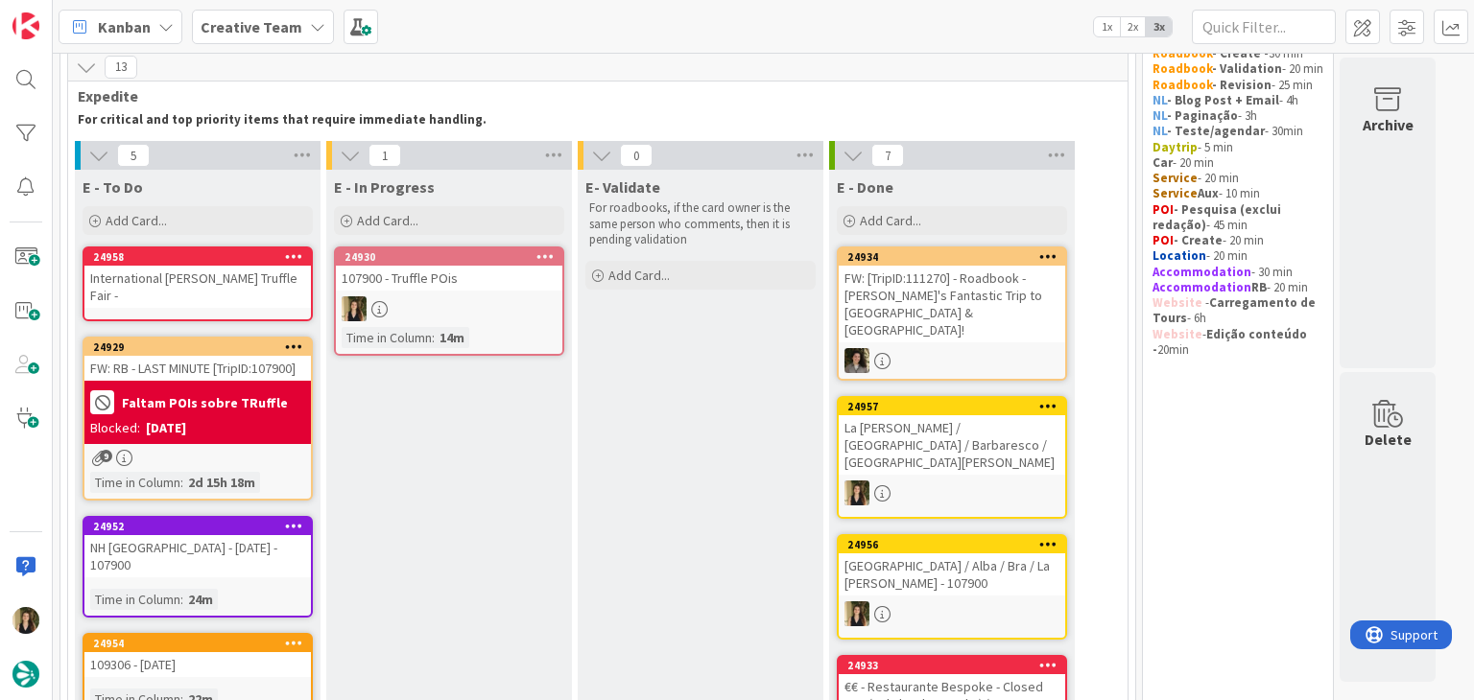
click at [236, 296] on div "24958 International Alba White Truffle Fair -" at bounding box center [198, 284] width 230 height 75
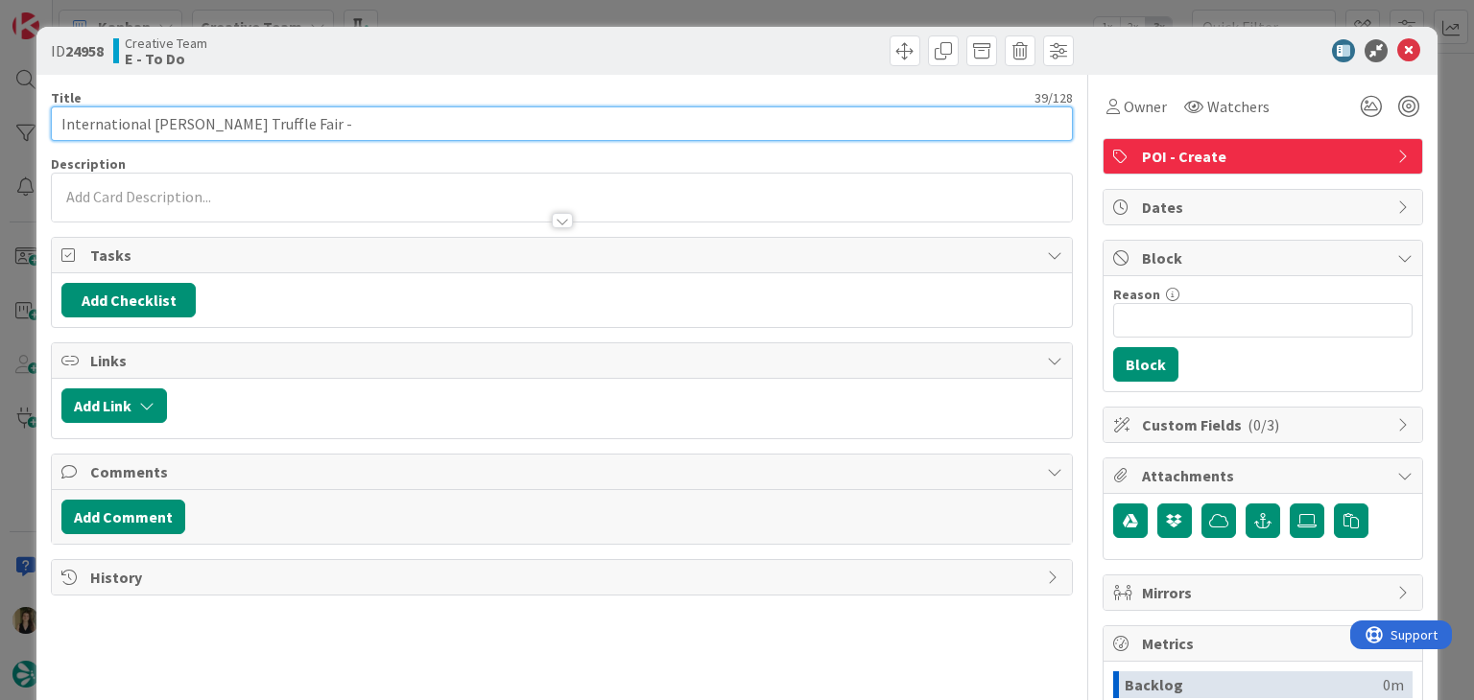
click at [407, 116] on input "International Alba White Truffle Fair -" at bounding box center [561, 123] width 1021 height 35
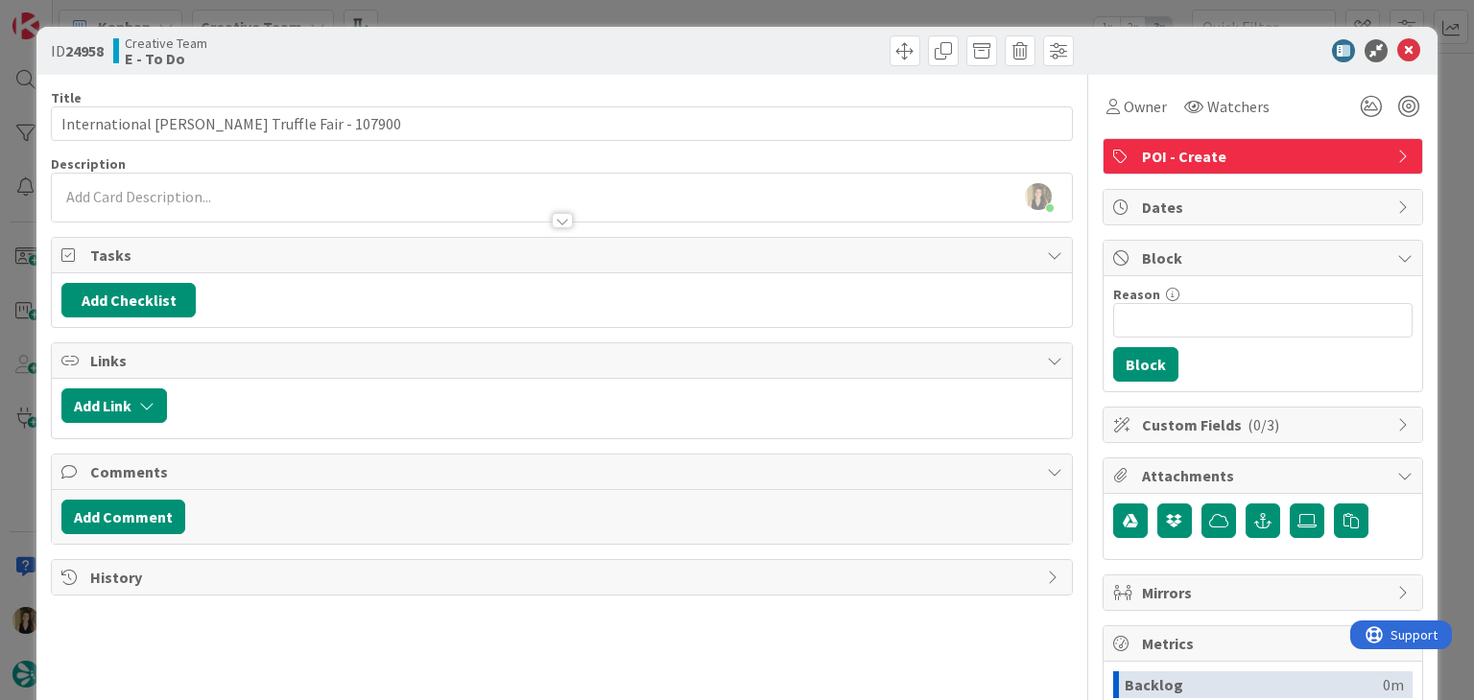
click at [435, 51] on div "Creative Team E - To Do" at bounding box center [335, 50] width 444 height 31
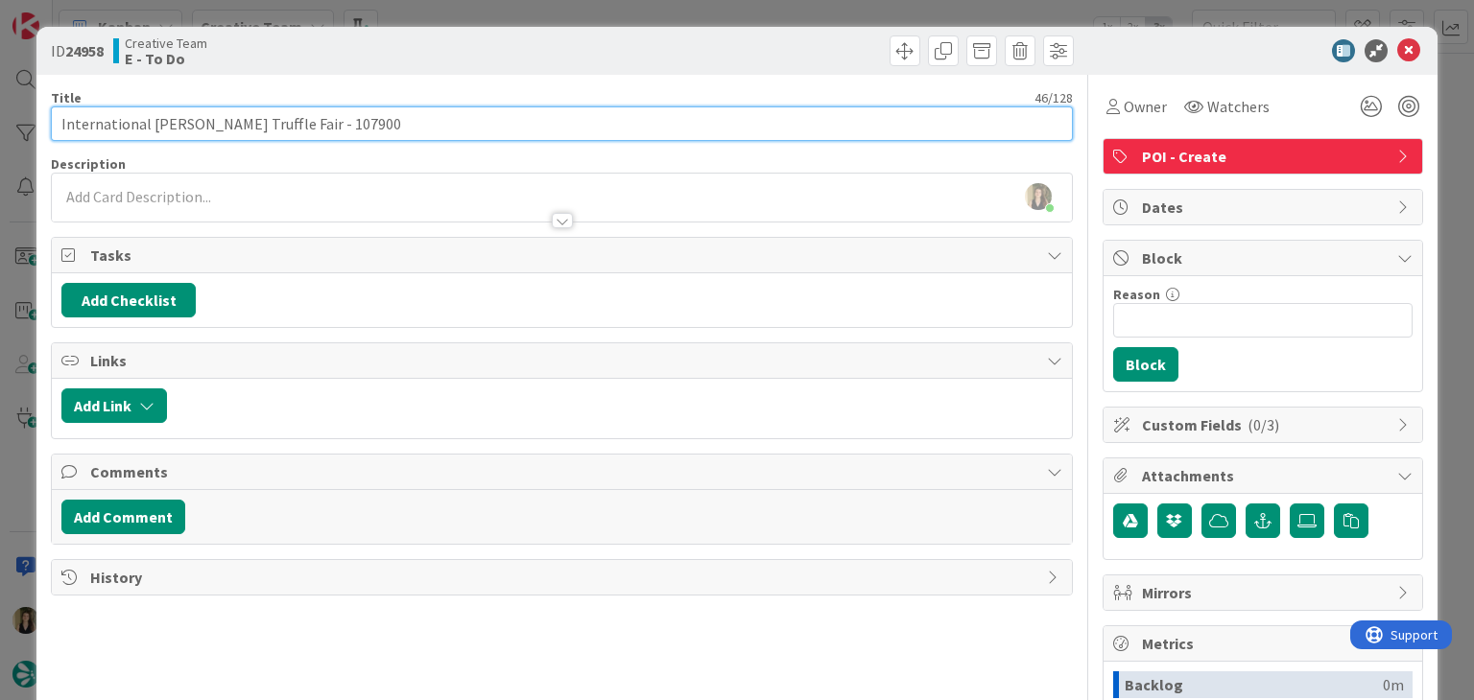
drag, startPoint x: 292, startPoint y: 124, endPoint x: 303, endPoint y: 116, distance: 13.8
click at [292, 121] on input "International Alba White Truffle Fair - 107900" at bounding box center [561, 123] width 1021 height 35
paste input "Every Saturday & Sunday from 11 Oct to 8 Dec 2025"
click at [294, 124] on input "International Alba White Truffle Fair Every Saturday & Sunday from 11 Oct to 8 …" at bounding box center [561, 123] width 1021 height 35
drag, startPoint x: 358, startPoint y: 123, endPoint x: 391, endPoint y: 126, distance: 33.7
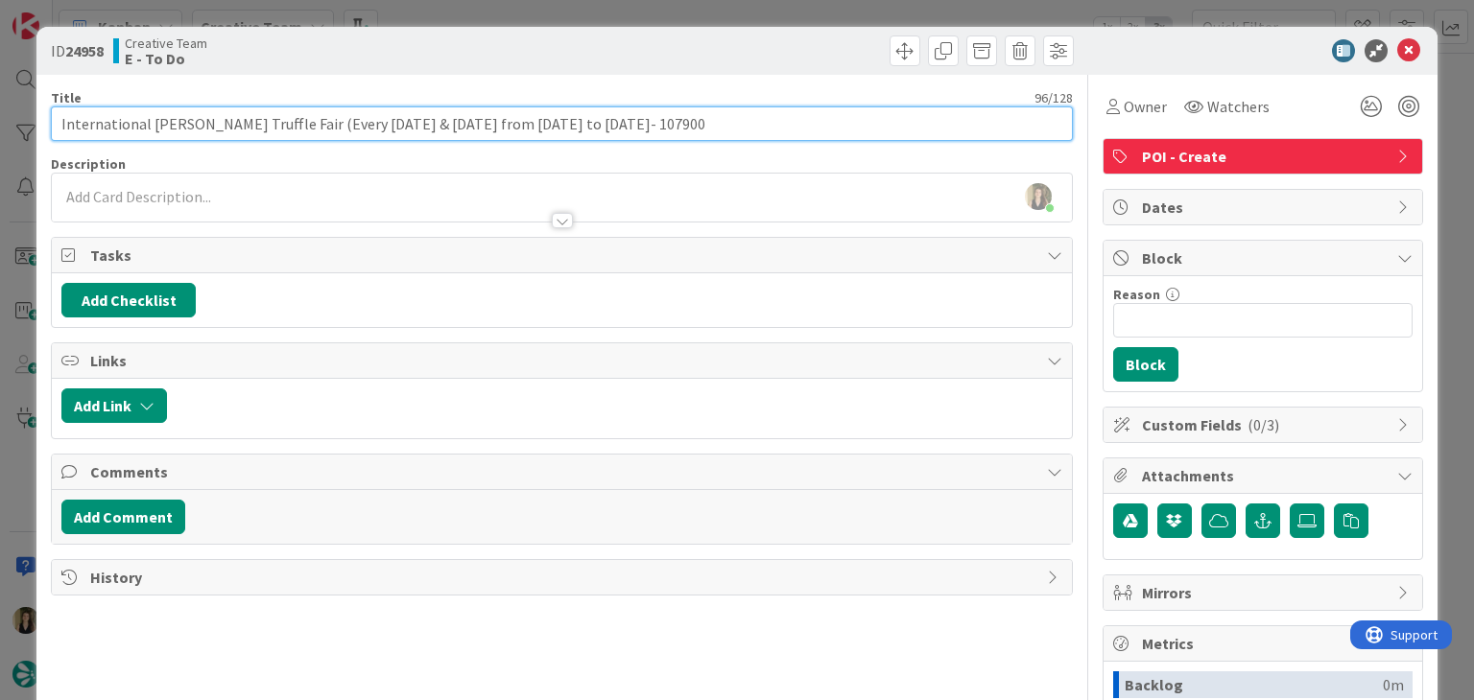
click at [391, 126] on input "International Alba White Truffle Fair (Every Saturday & Sunday from 11 Oct to 8…" at bounding box center [561, 123] width 1021 height 35
drag, startPoint x: 415, startPoint y: 125, endPoint x: 446, endPoint y: 83, distance: 51.4
click at [420, 120] on input "International Alba White Truffle Fair (Every Sat & Sunday from 11 Oct to 8 Dec …" at bounding box center [561, 123] width 1021 height 35
click at [490, 126] on input "International Alba White Truffle Fair (Every Sat & Sun from 11 Oct to 8 Dec 202…" at bounding box center [561, 123] width 1021 height 35
click at [554, 123] on input "International Alba White Truffle Fair (Every Sat & Sun from 11 Oct - 8 Dec 2025…" at bounding box center [561, 123] width 1021 height 35
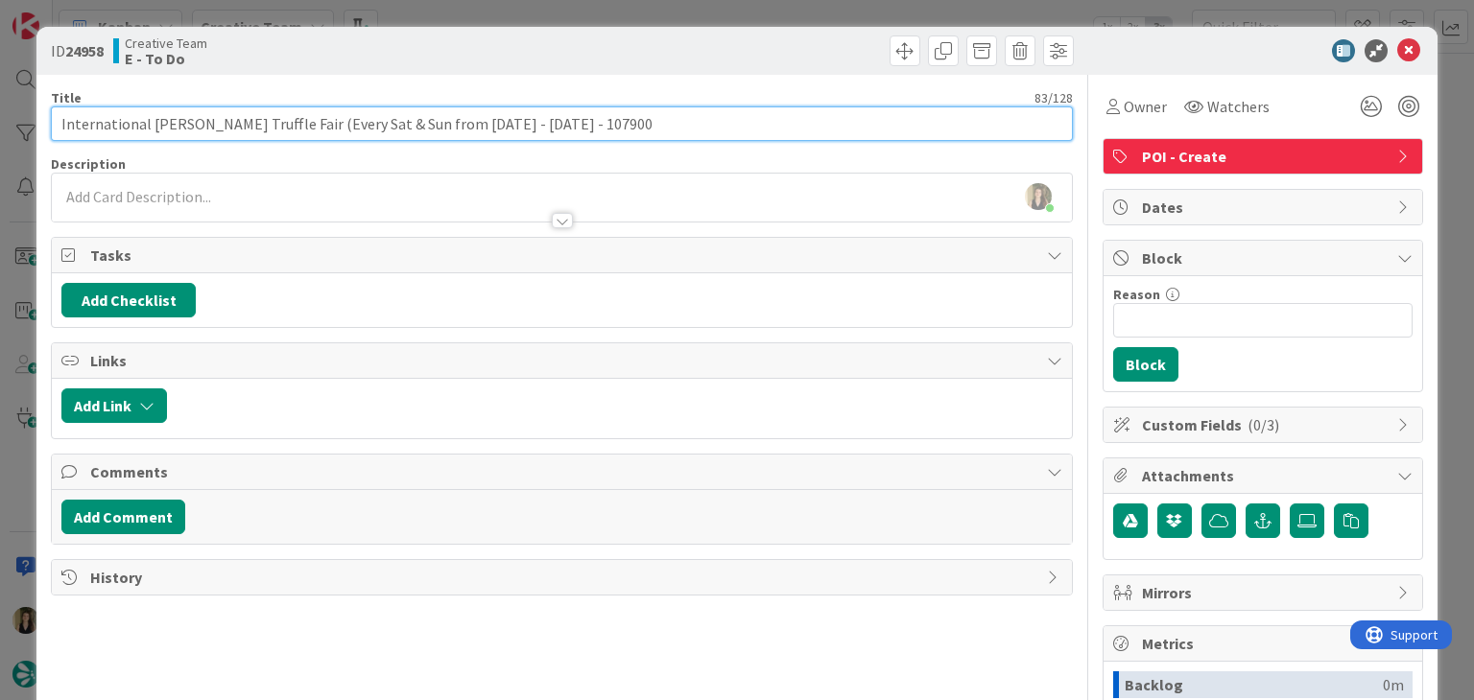
click at [447, 124] on input "International Alba White Truffle Fair (Every Sat & Sun from 11 Oct - 8 Dec - 10…" at bounding box center [561, 123] width 1021 height 35
drag, startPoint x: 496, startPoint y: 128, endPoint x: 564, endPoint y: 82, distance: 82.2
click at [496, 125] on input "International Alba White Truffle Fair (Every Sat & Sun from Mid Oct - 8 Dec - 1…" at bounding box center [561, 123] width 1021 height 35
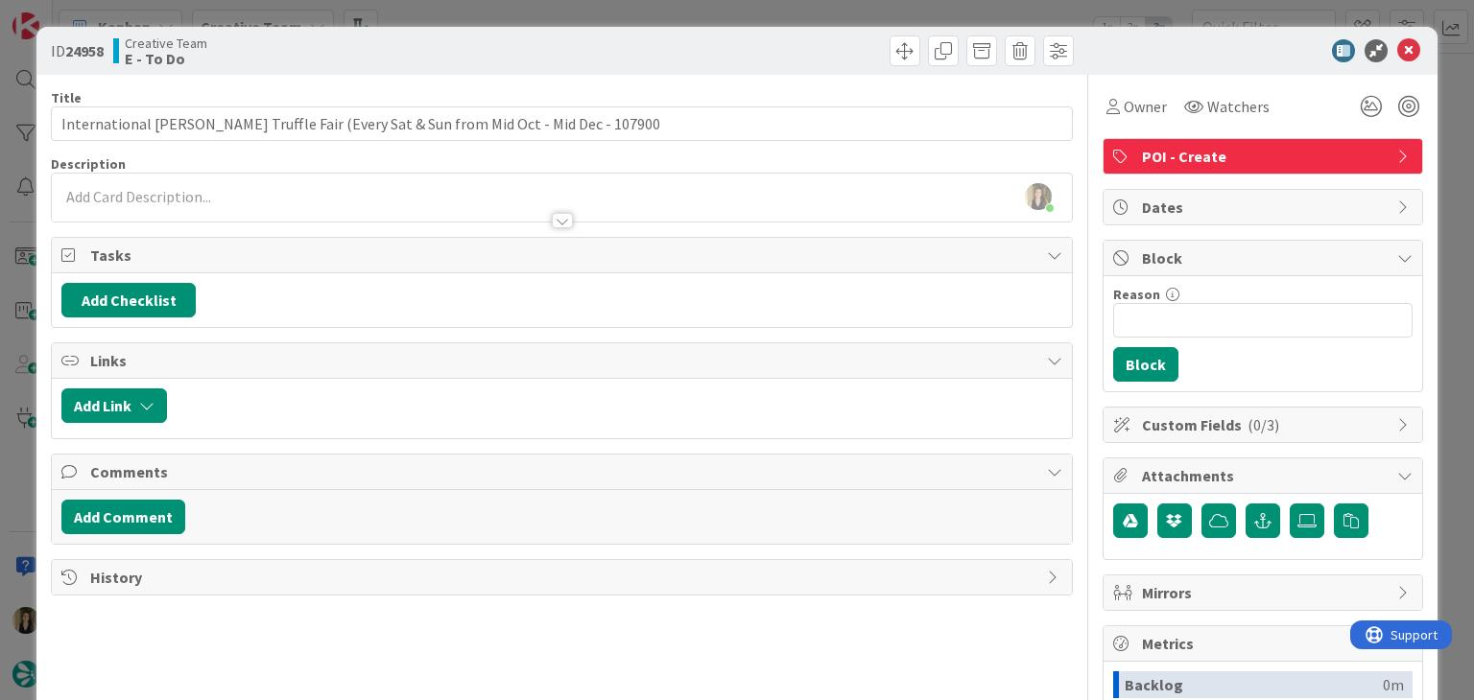
click at [543, 47] on div "Creative Team E - To Do" at bounding box center [335, 50] width 444 height 31
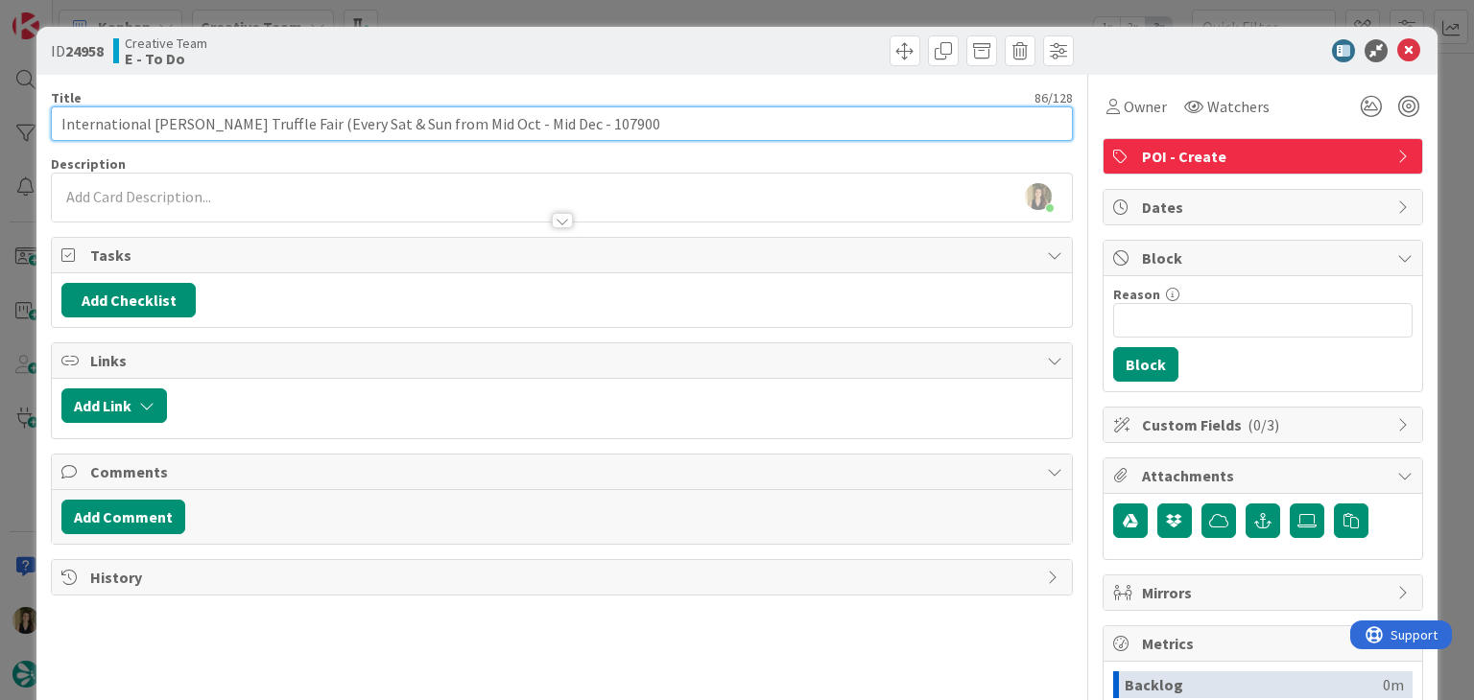
click at [482, 122] on input "International Alba White Truffle Fair (Every Sat & Sun from Mid Oct - Mid Dec -…" at bounding box center [561, 123] width 1021 height 35
type input "International [PERSON_NAME] Truffle Fair (Every Sat & Sun from Mid Oct) - Mid D…"
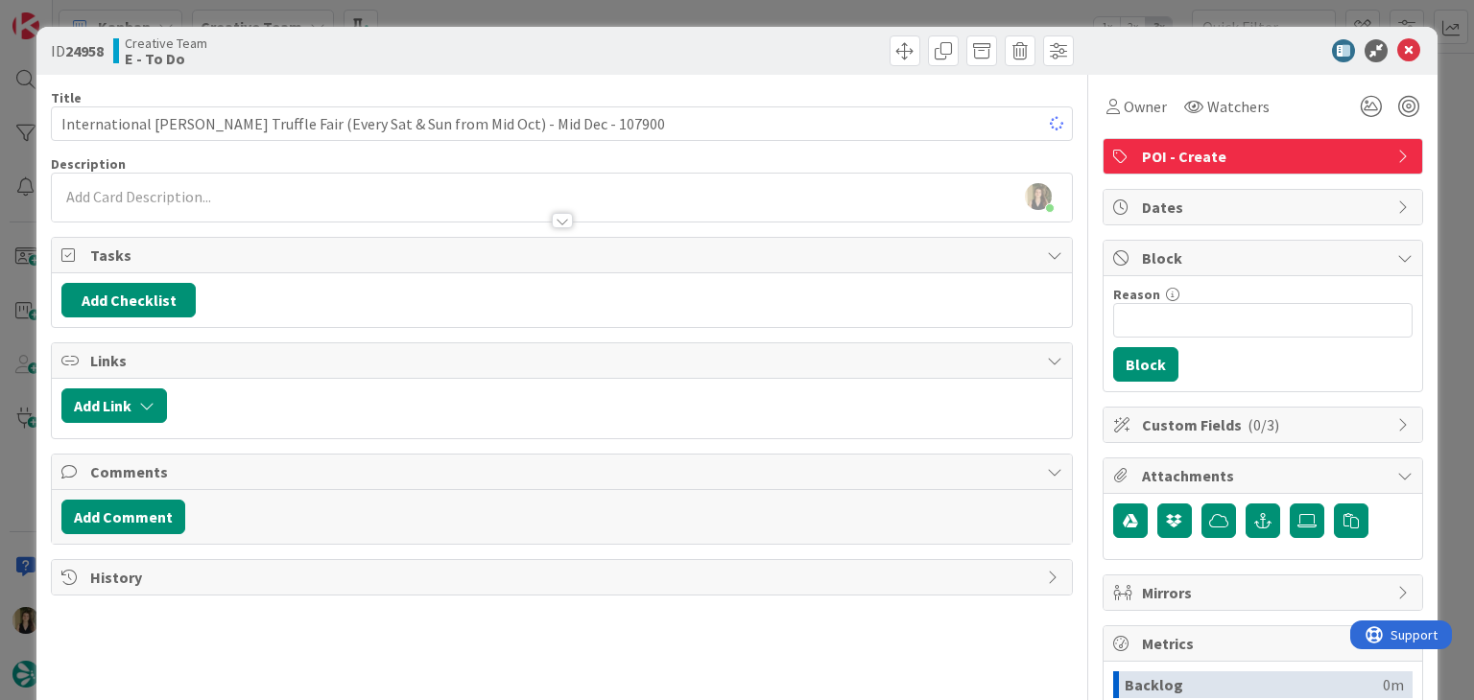
drag, startPoint x: 544, startPoint y: 44, endPoint x: 537, endPoint y: 35, distance: 10.9
click at [543, 43] on div "Creative Team E - To Do" at bounding box center [335, 50] width 444 height 31
click at [617, 5] on div "ID 24958 Creative Team E - To Do Title 87 / 128 International Alba White Truffl…" at bounding box center [737, 350] width 1474 height 700
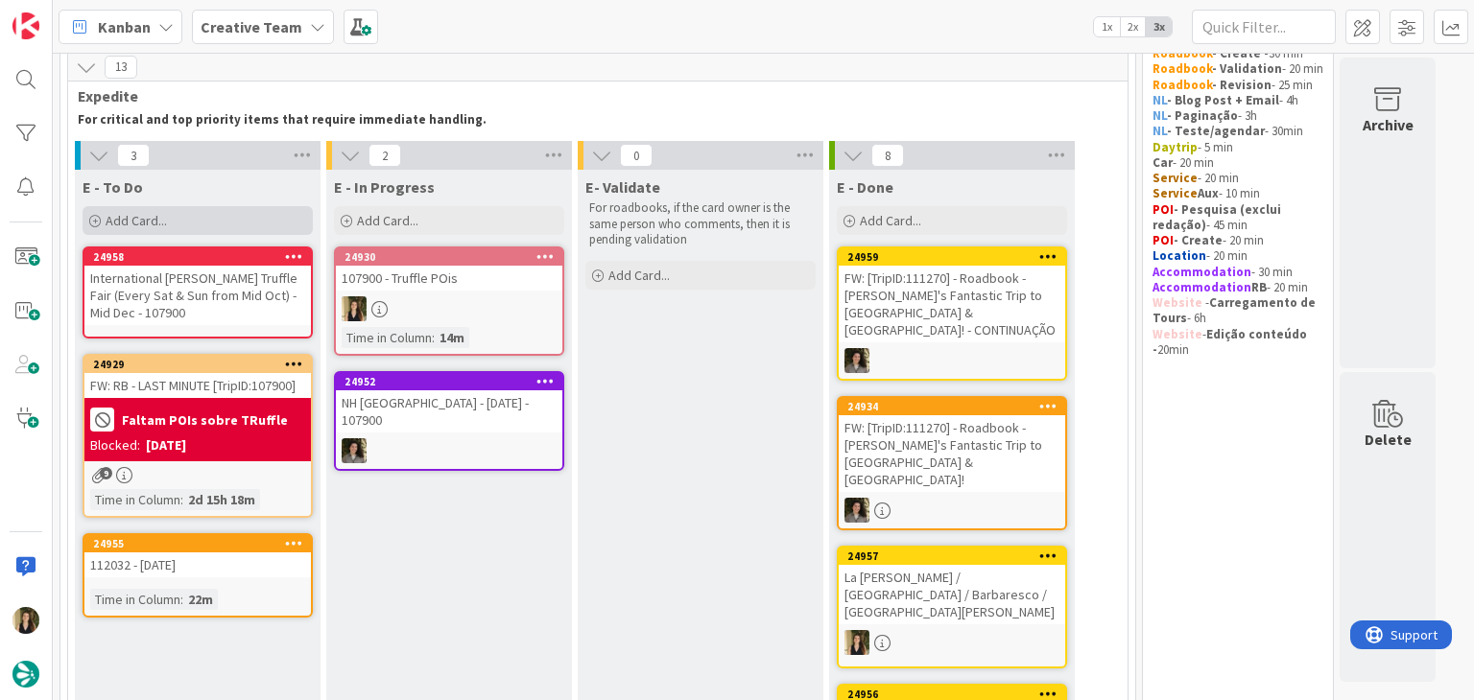
click at [222, 221] on div "Add Card..." at bounding box center [198, 220] width 230 height 29
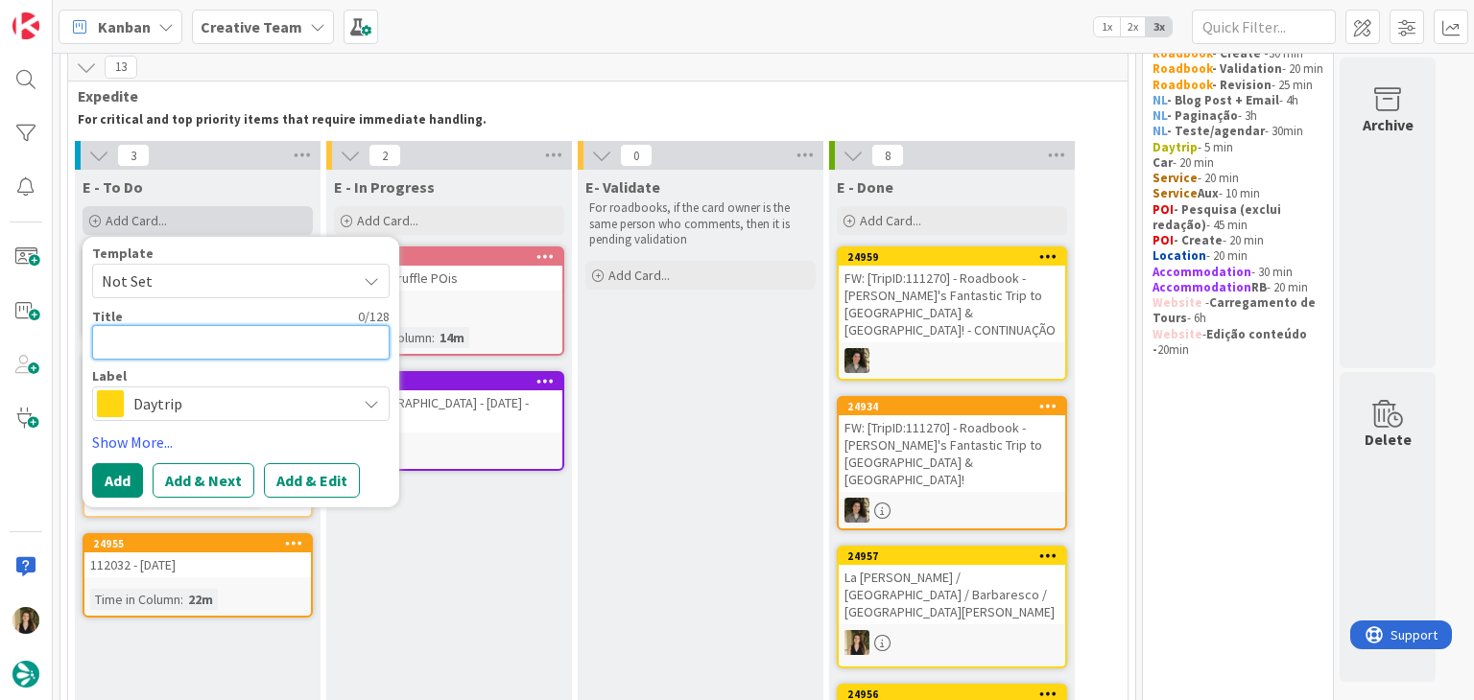
paste textarea "Fiera Nazionale del Tartufo di San Damiano d’Asti"
type textarea "x"
type textarea "Fiera Nazionale del Tartufo di San Damiano d’Asti"
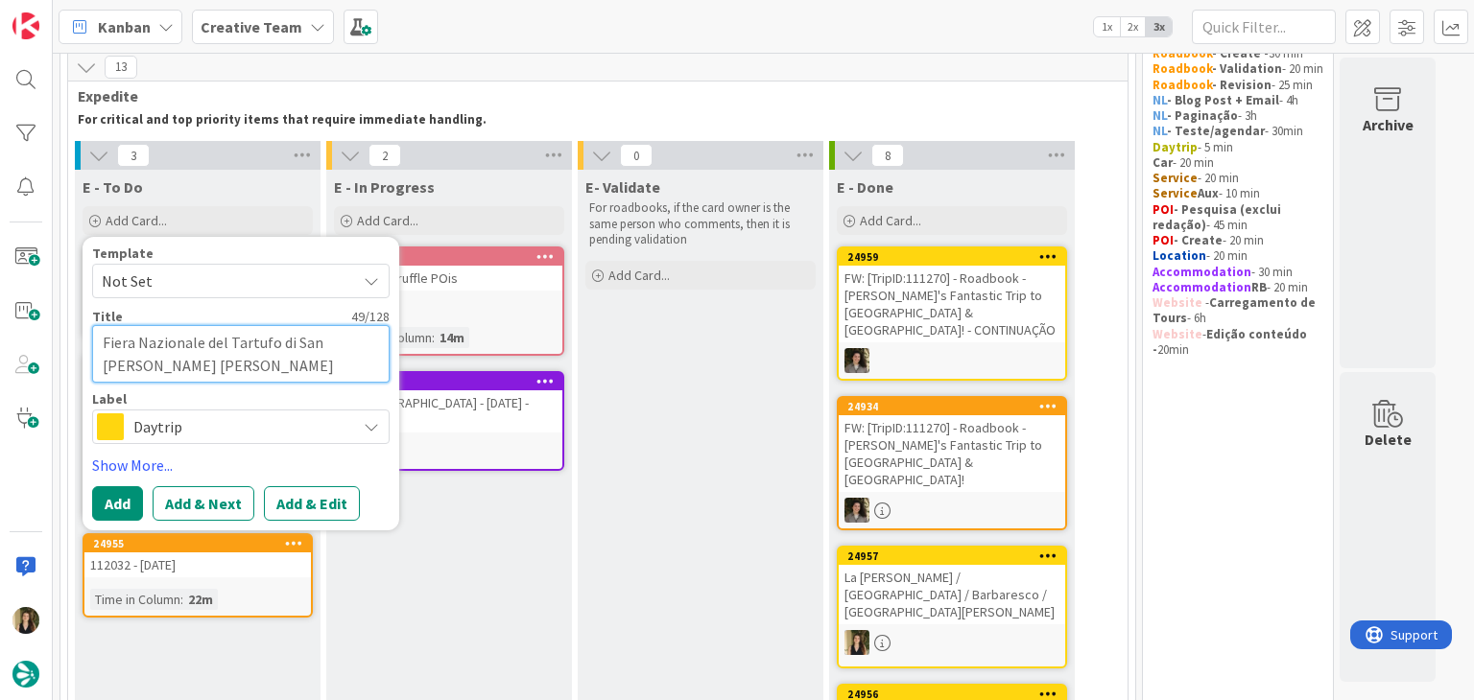
type textarea "x"
type textarea "Fiera Nazionale del Tartufo di San Damiano d’Asti"
type textarea "x"
type textarea "Fiera Nazionale del Tartufo di San Damiano d’Asti -"
type textarea "x"
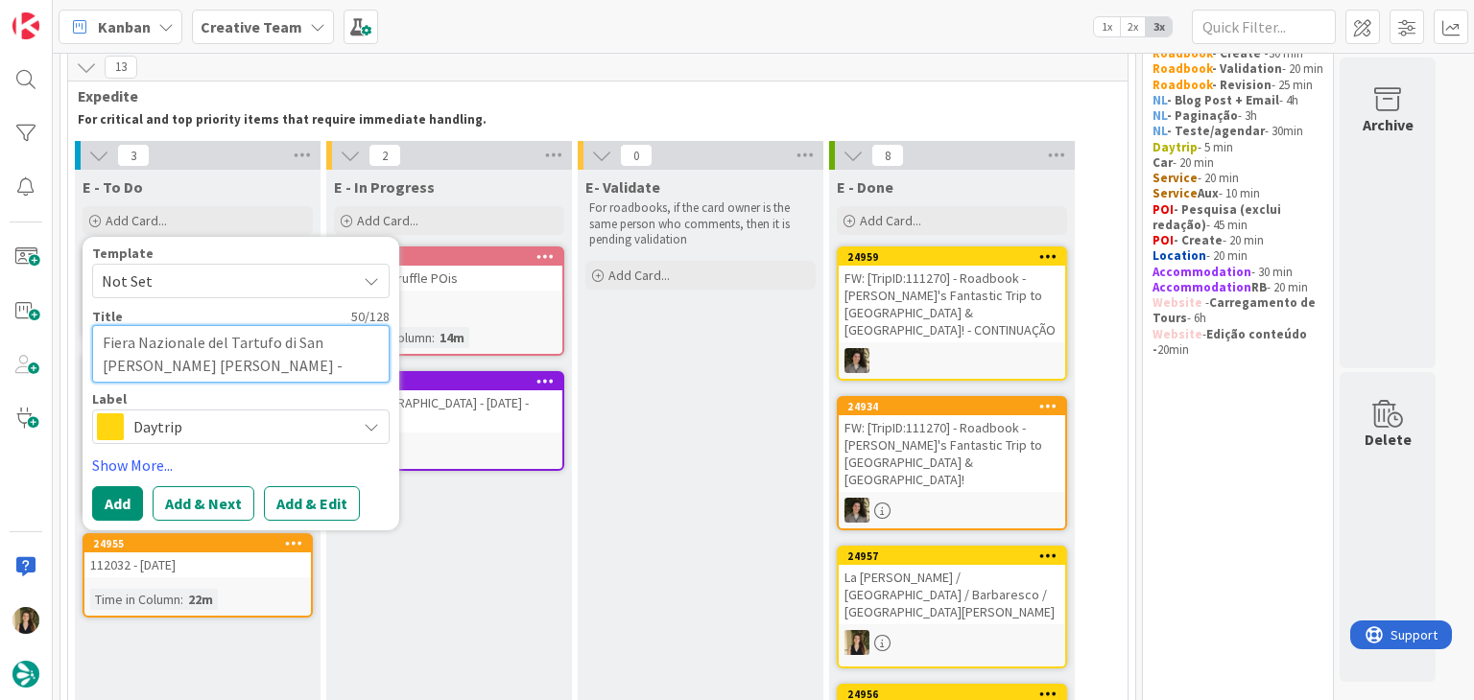
type textarea "Fiera Nazionale del Tartufo di San Damiano d’Asti -"
type textarea "x"
type textarea "Fiera Nazionale del Tartufo di San Damiano d’Asti - 1"
type textarea "x"
type textarea "Fiera Nazionale del Tartufo di San Damiano d’Asti - 10"
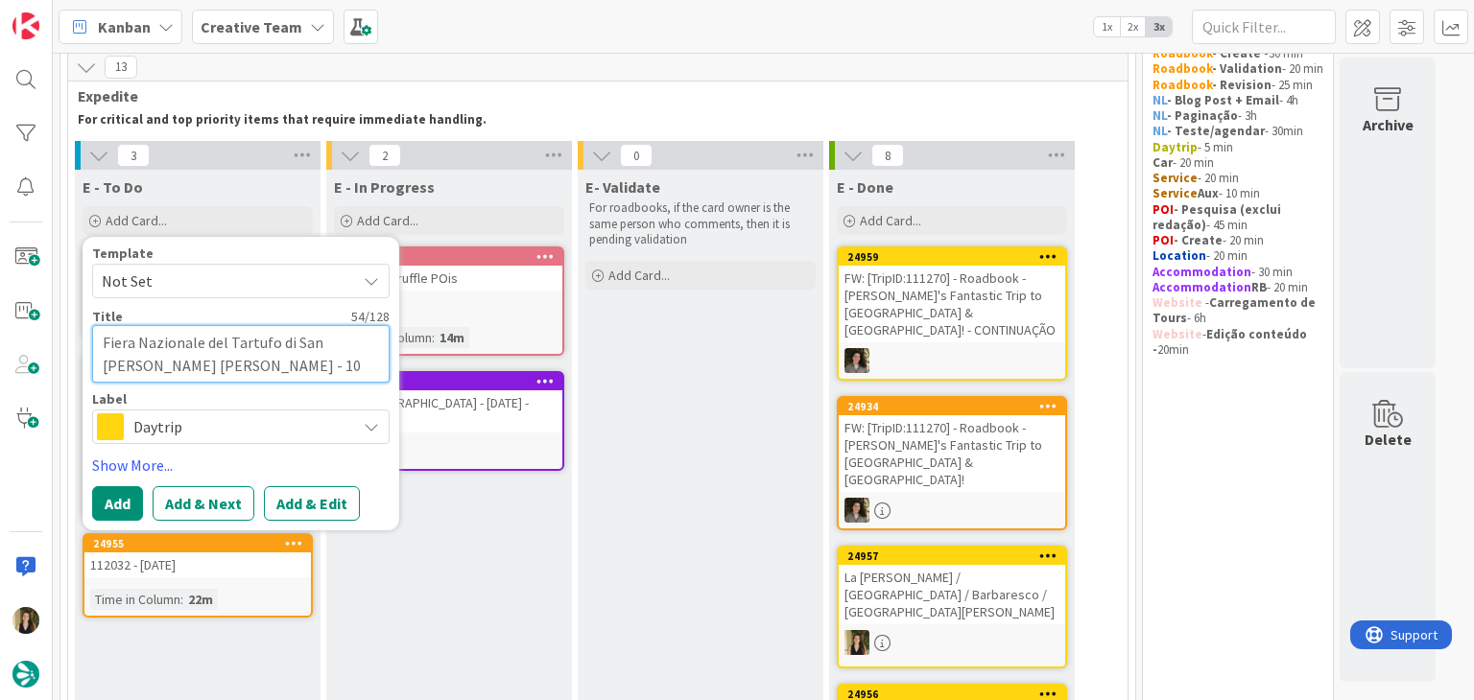
type textarea "x"
type textarea "Fiera Nazionale del Tartufo di San Damiano d’Asti - 107"
type textarea "x"
type textarea "Fiera Nazionale del Tartufo di San Damiano d’Asti - 1079"
type textarea "x"
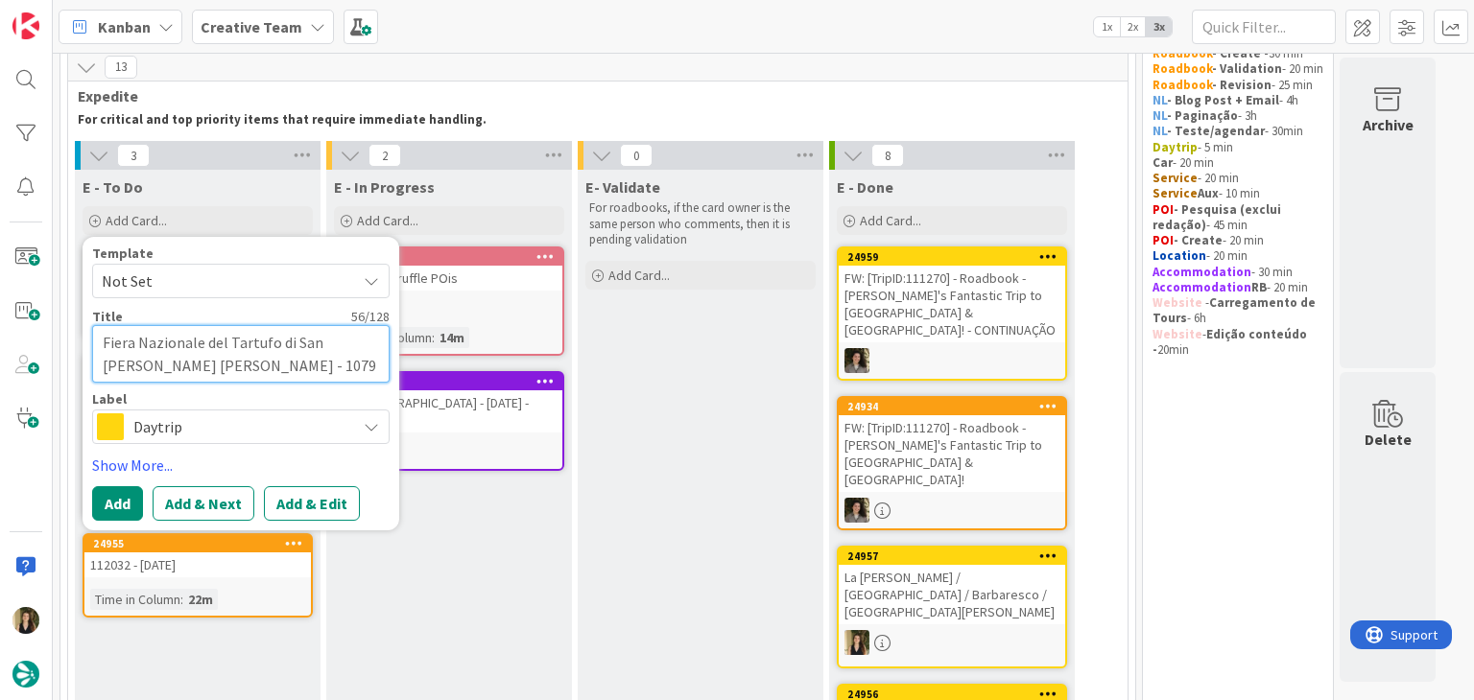
type textarea "Fiera Nazionale del Tartufo di San Damiano d’Asti - 10790"
type textarea "x"
type textarea "Fiera Nazionale del Tartufo di San Damiano d’Asti - 107900"
click at [291, 413] on span "Daytrip" at bounding box center [239, 426] width 213 height 27
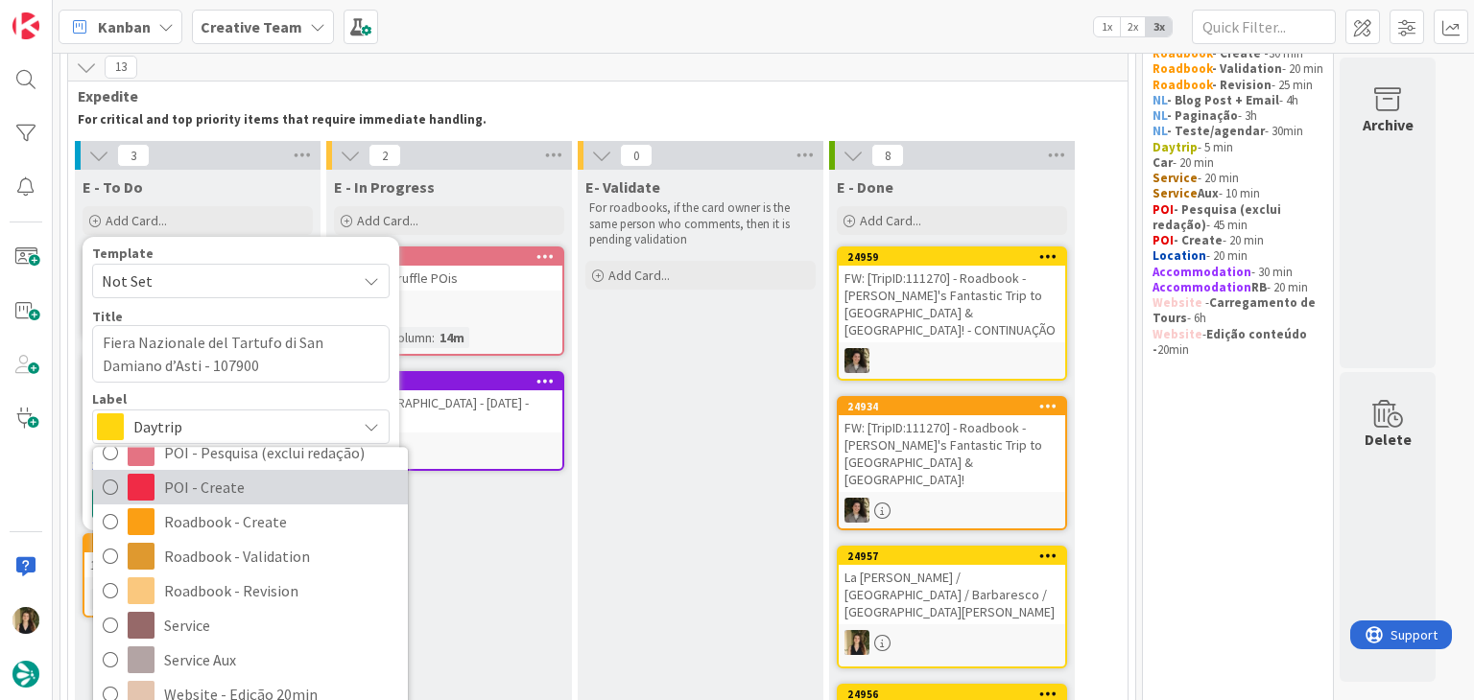
drag, startPoint x: 264, startPoint y: 490, endPoint x: 248, endPoint y: 486, distance: 16.8
click at [263, 489] on span "POI - Create" at bounding box center [281, 487] width 234 height 29
type textarea "x"
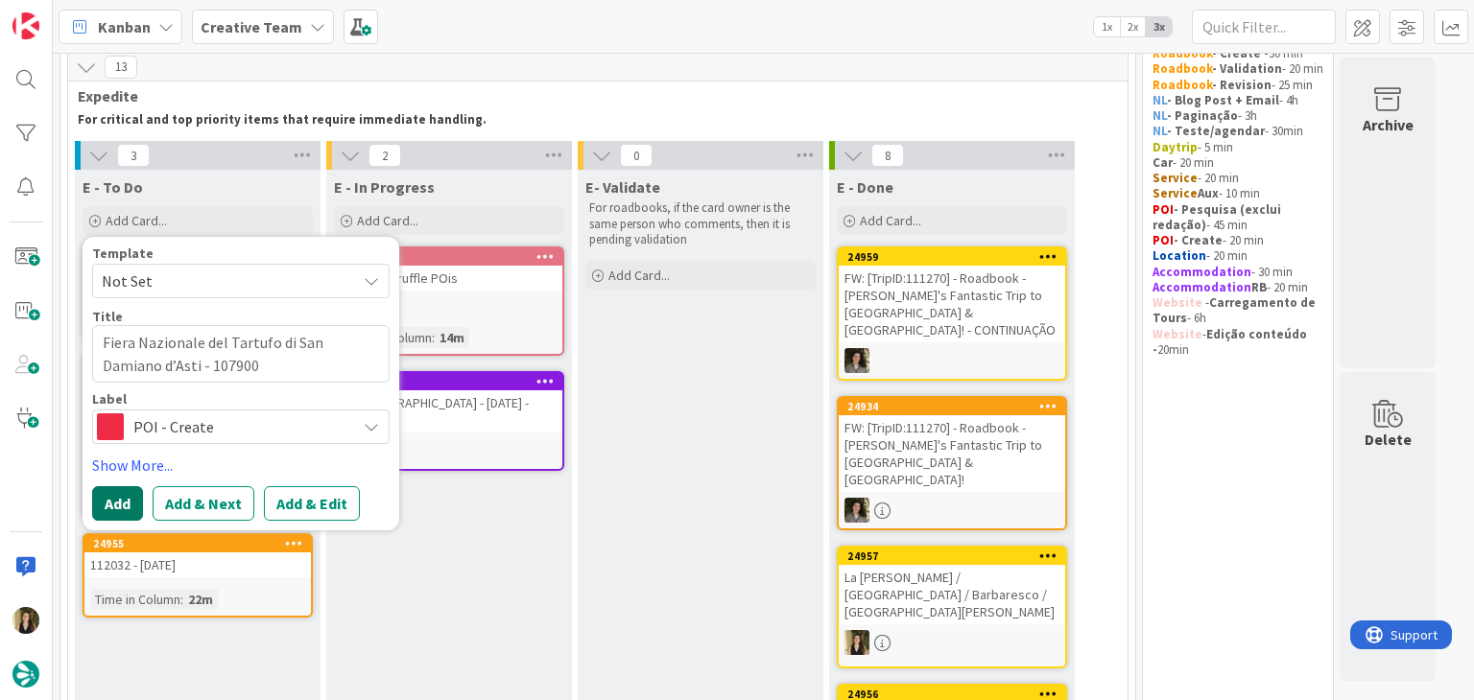
click at [130, 496] on button "Add" at bounding box center [117, 503] width 51 height 35
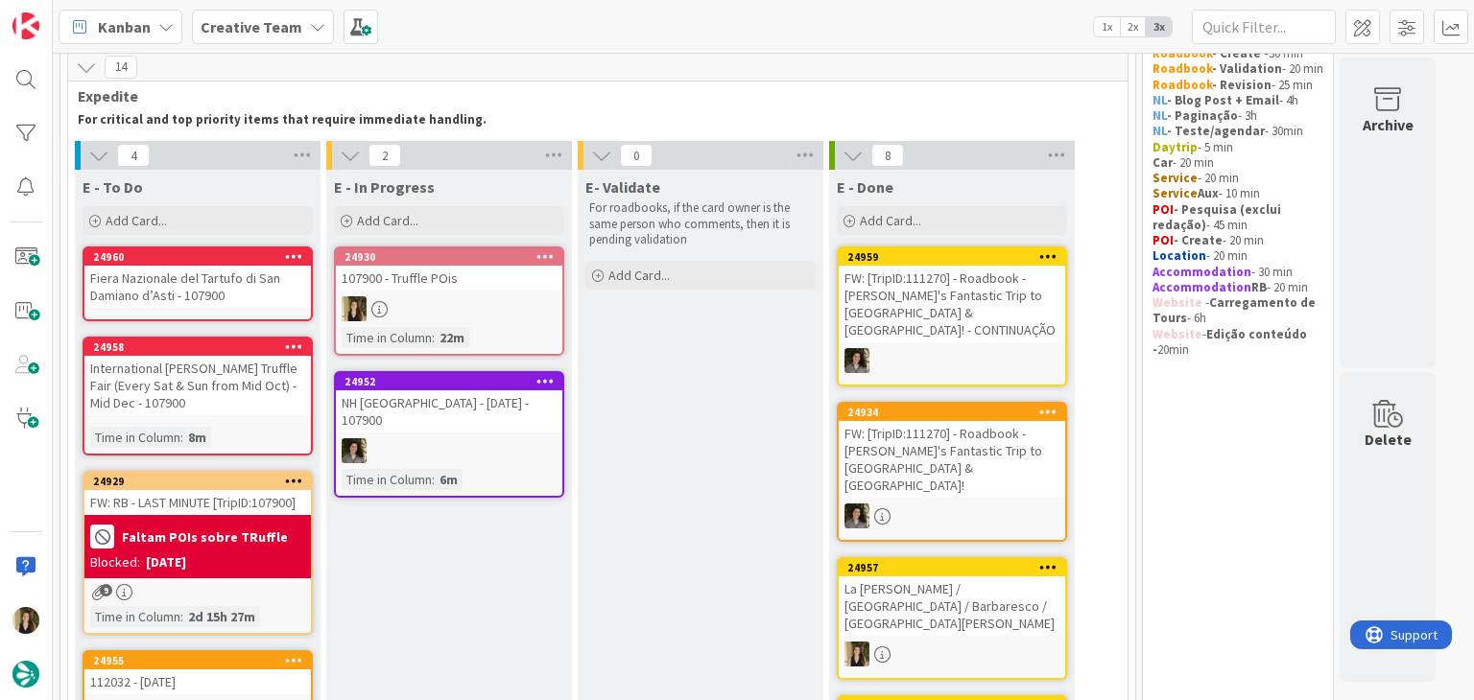
click at [192, 301] on div "Fiera Nazionale del Tartufo di San Damiano d’Asti - 107900" at bounding box center [197, 287] width 226 height 42
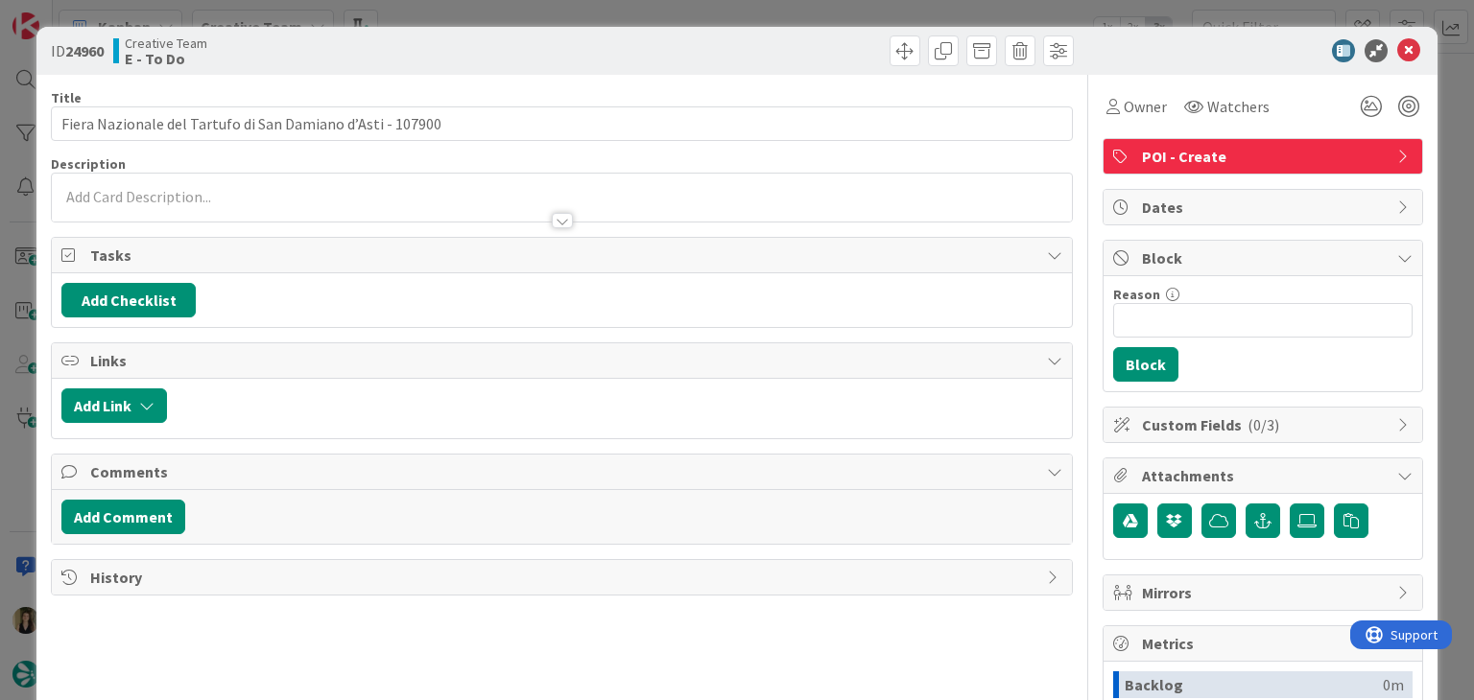
click at [174, 204] on div at bounding box center [561, 211] width 1019 height 20
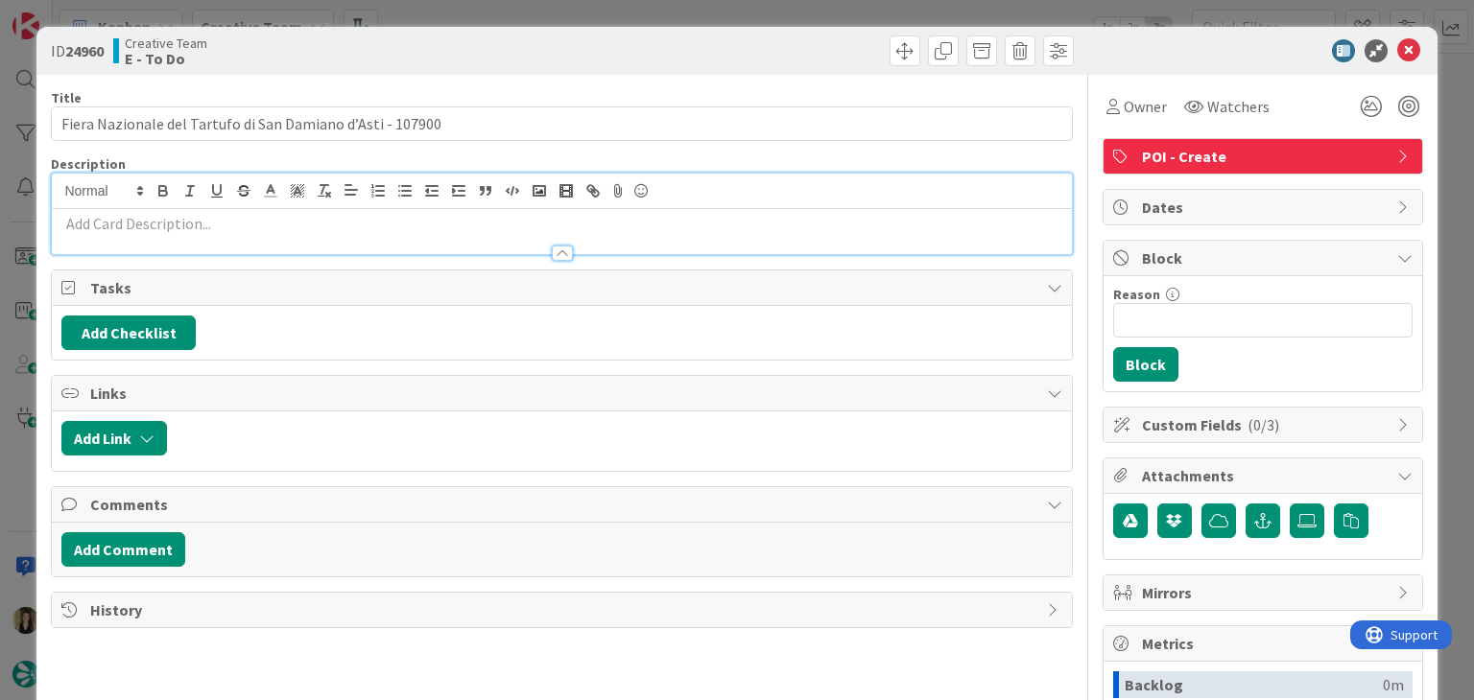
click at [204, 225] on p at bounding box center [561, 224] width 1000 height 22
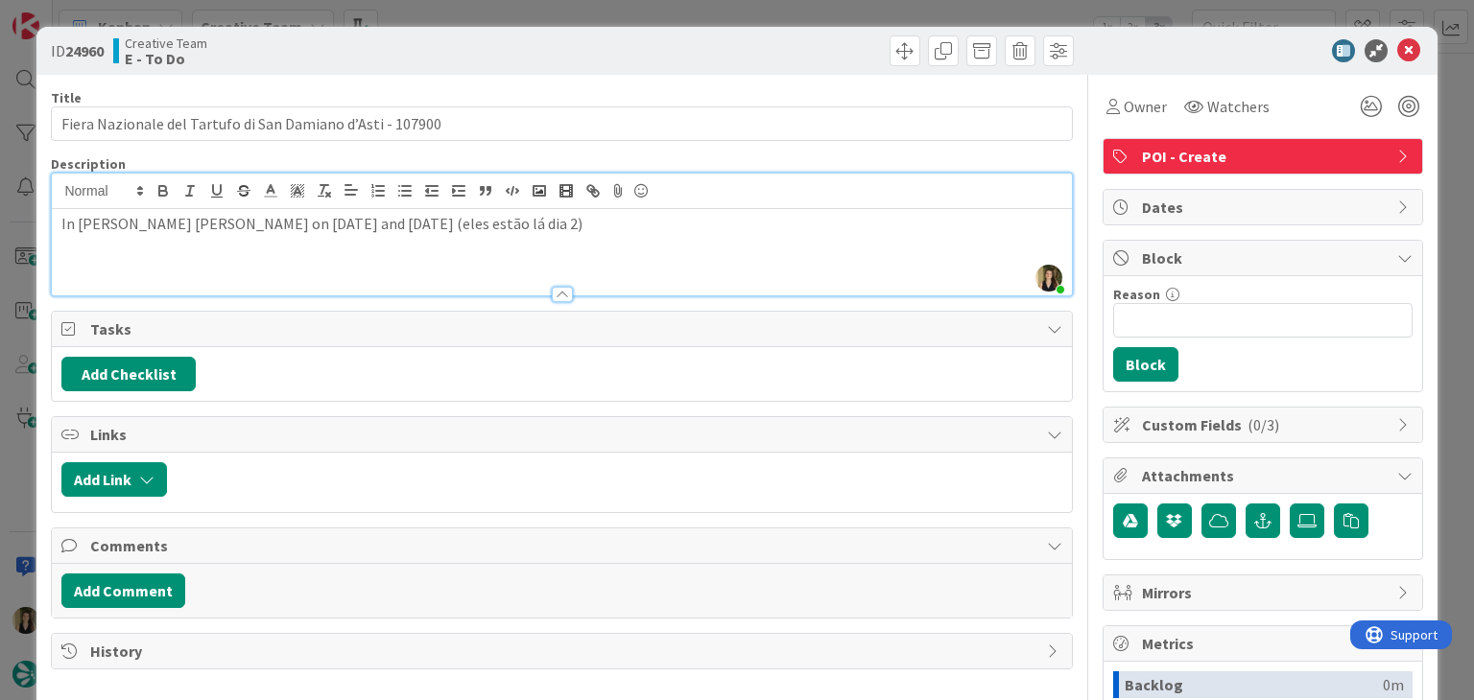
click at [493, 57] on div "Creative Team E - To Do" at bounding box center [335, 50] width 444 height 31
click at [507, 14] on div "ID 24960 Creative Team E - To Do Title 58 / 128 Fiera Nazionale del Tartufo di …" at bounding box center [737, 350] width 1474 height 700
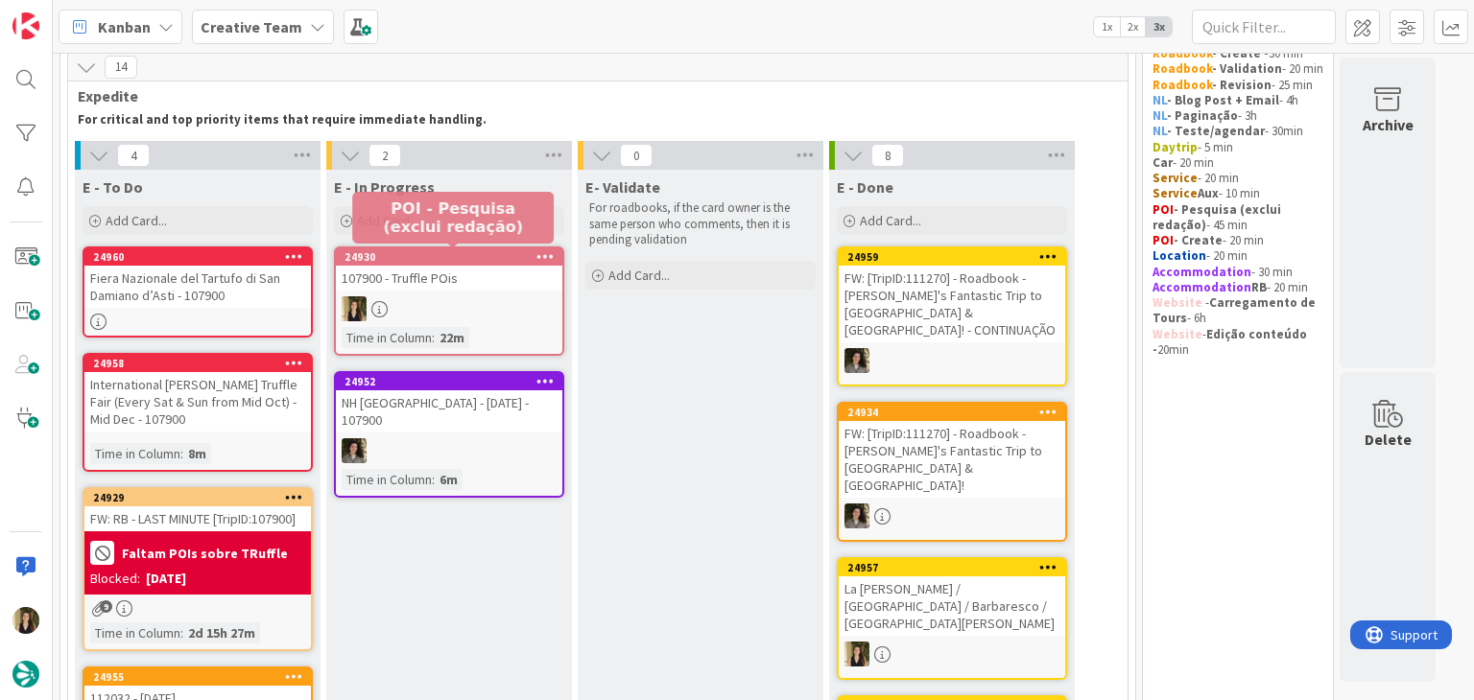
click at [507, 310] on div at bounding box center [449, 308] width 226 height 25
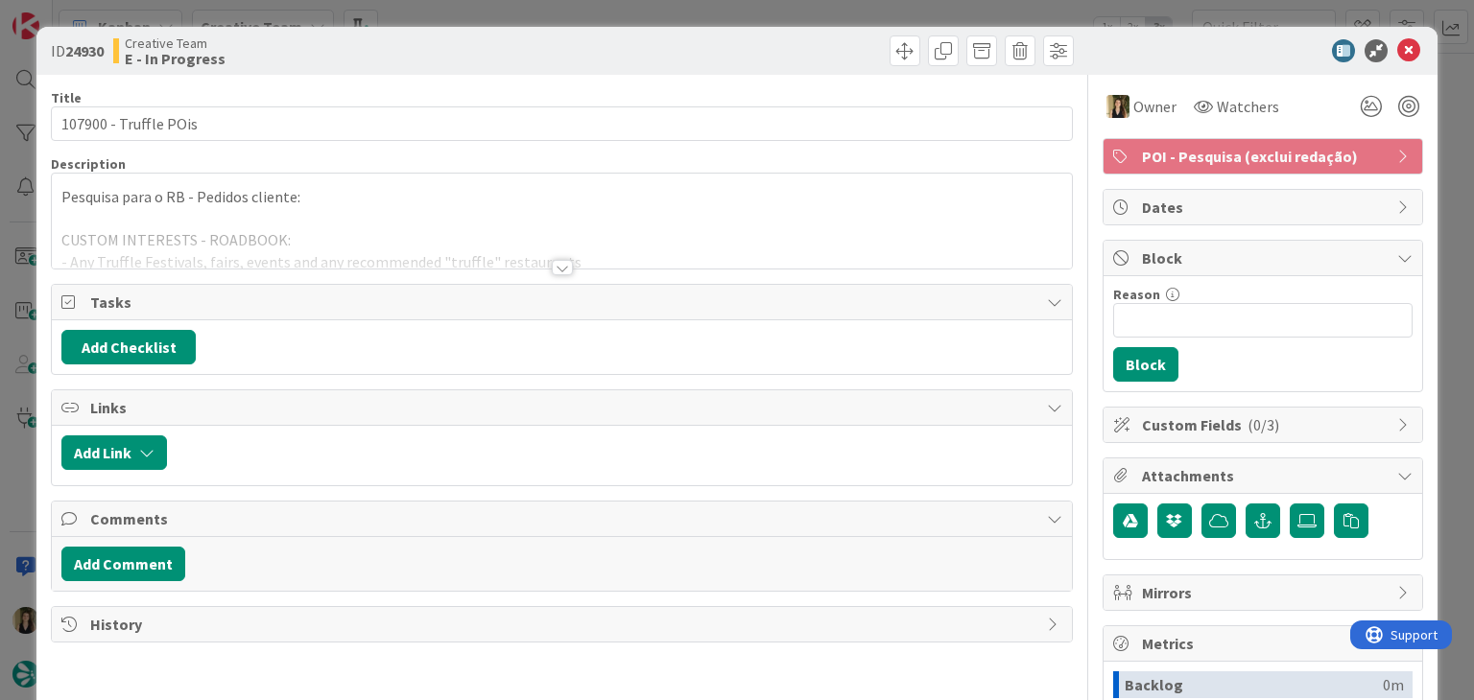
click at [404, 24] on div "ID 24930 Creative Team E - In Progress Title 22 / 128 107900 - Truffle POis Des…" at bounding box center [737, 350] width 1474 height 700
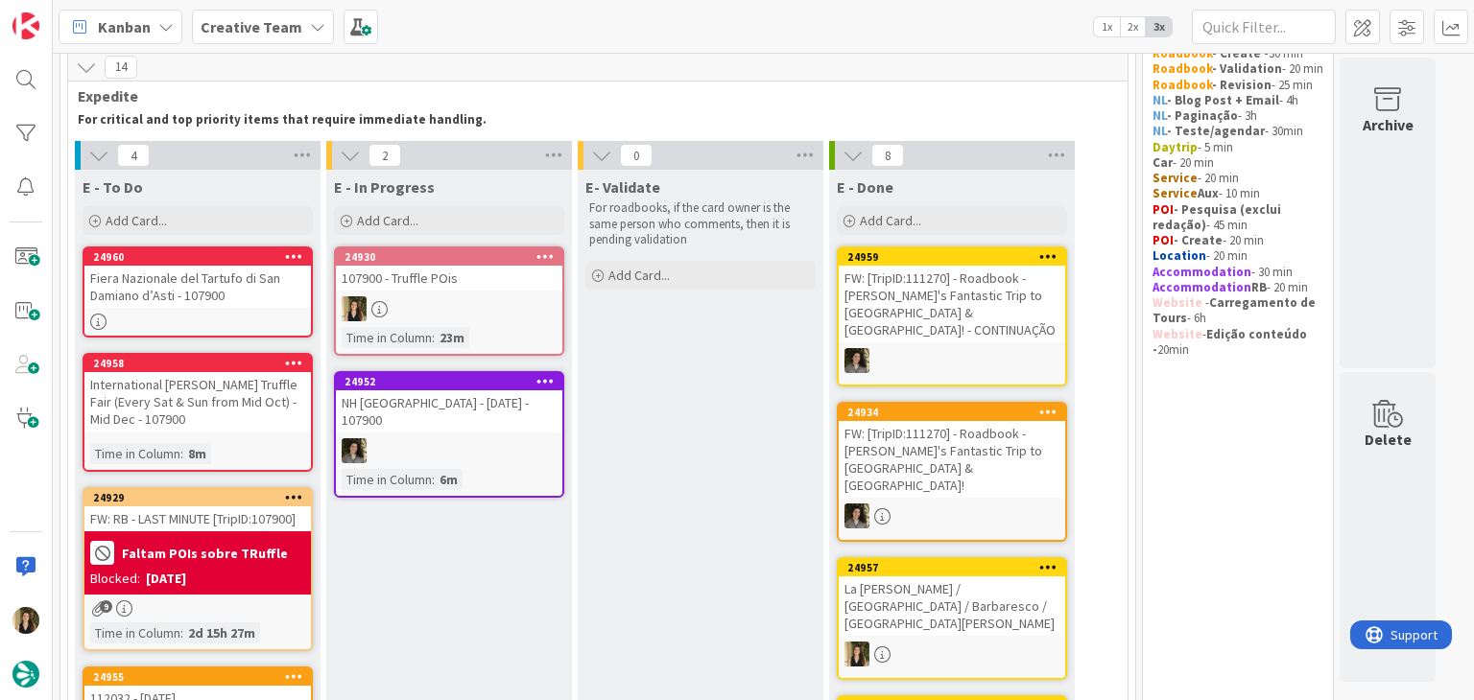
click at [258, 272] on div "Fiera Nazionale del Tartufo di San Damiano d’Asti - 107900" at bounding box center [197, 287] width 226 height 42
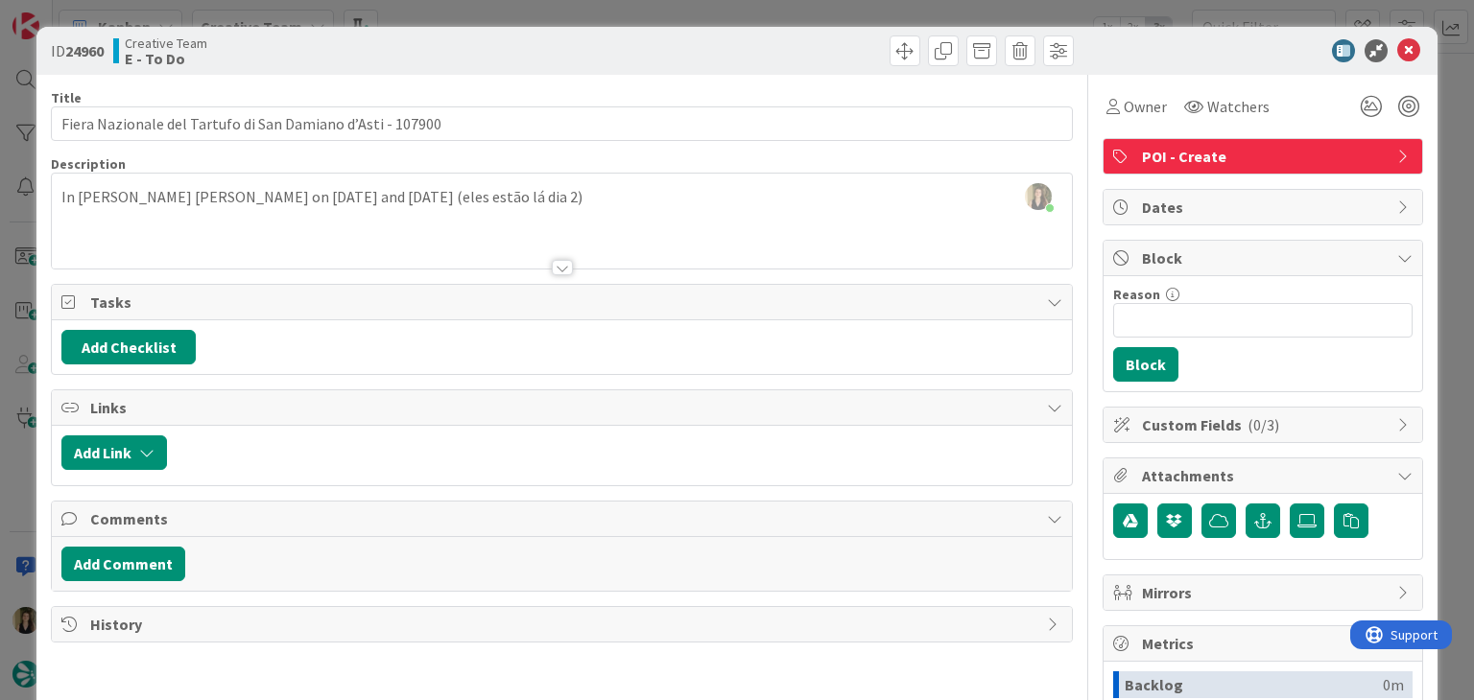
click at [489, 193] on div "Sofia Palma just joined In Damiano d'Asti on November 2nd and 3rd (eles estão l…" at bounding box center [561, 221] width 1019 height 95
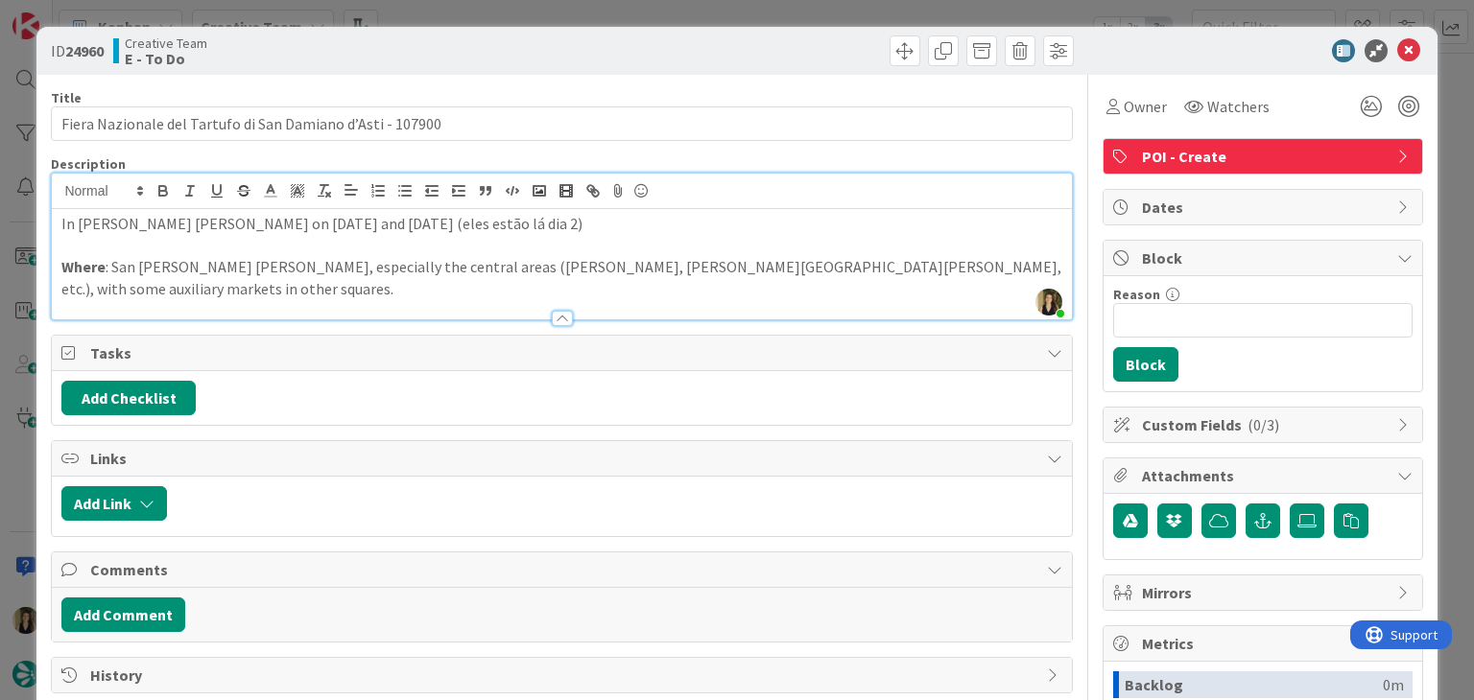
click at [487, 51] on div "Creative Team E - To Do" at bounding box center [335, 50] width 444 height 31
click at [944, 261] on p "Where : San Damiano d’Asti, especially the central areas (Piazza Libertà, Piazz…" at bounding box center [561, 277] width 1000 height 43
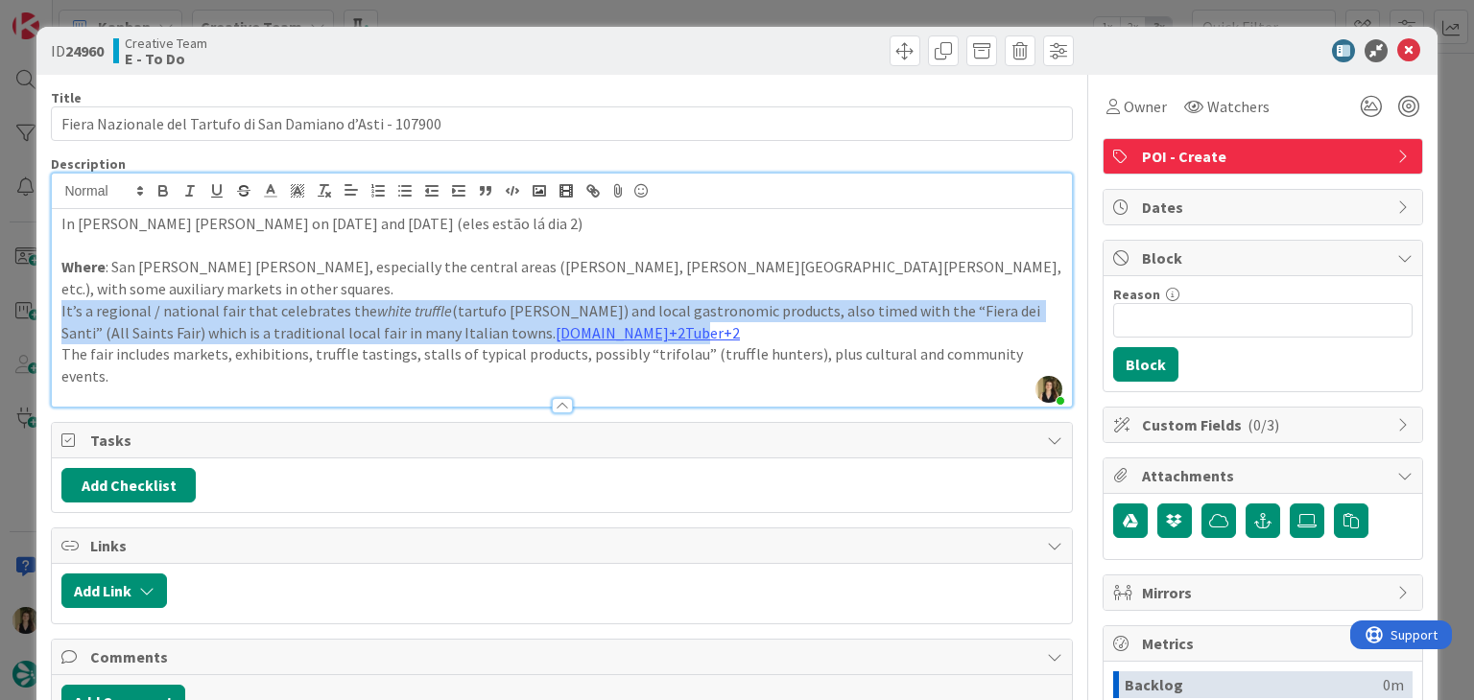
drag, startPoint x: 1032, startPoint y: 319, endPoint x: 54, endPoint y: 293, distance: 978.9
click at [54, 293] on div "In Damiano d'Asti on November 2nd and 3rd (eles estão lá dia 2) Where : San Dam…" at bounding box center [561, 308] width 1019 height 198
click at [326, 197] on line "button" at bounding box center [328, 195] width 4 height 4
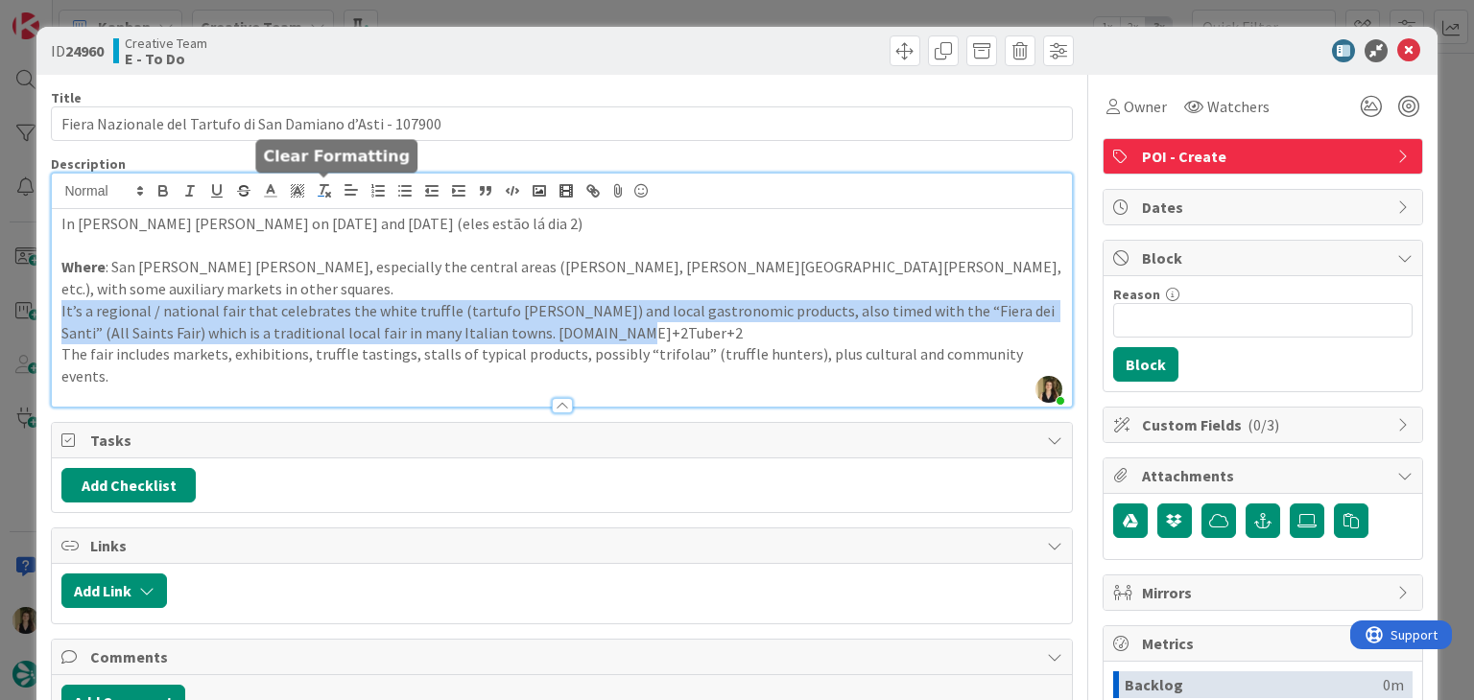
click at [326, 197] on line "button" at bounding box center [328, 195] width 4 height 4
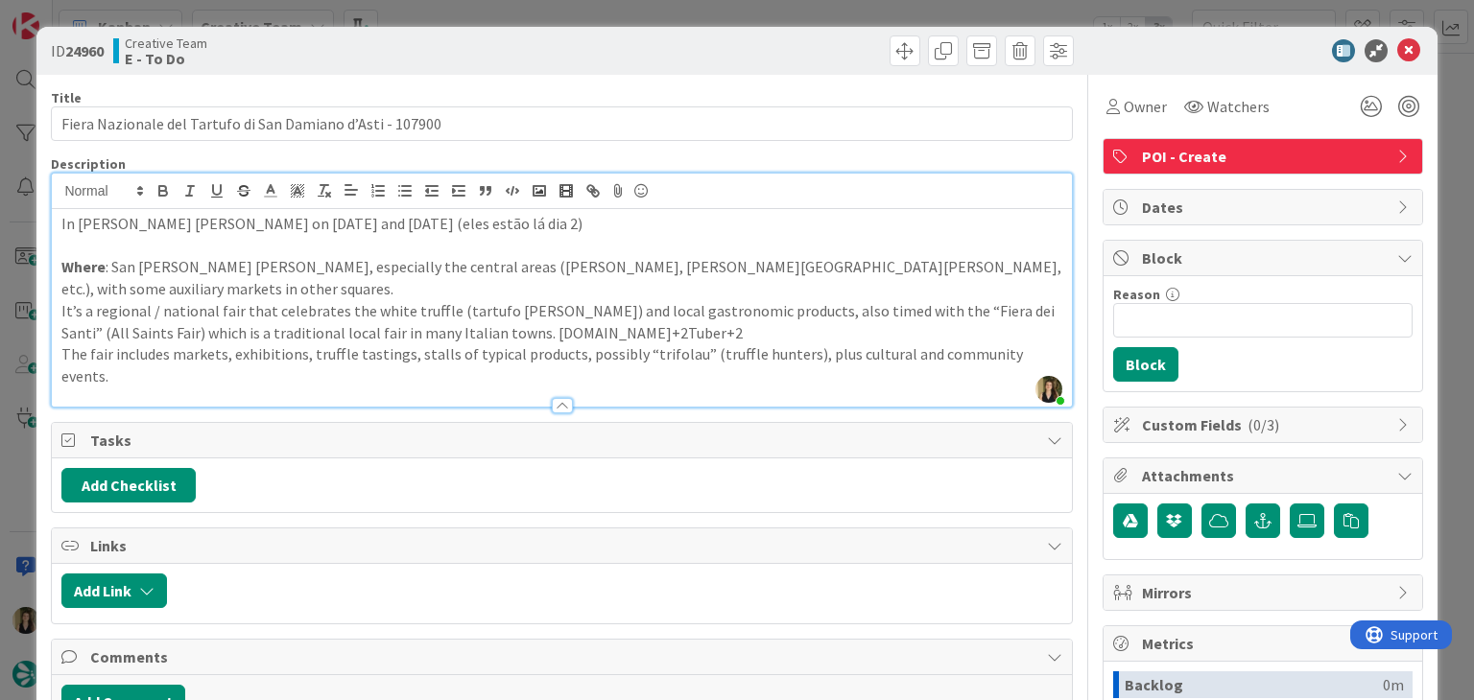
click at [395, 271] on p "Where : San Damiano d’Asti, especially the central areas (Piazza Libertà, Piazz…" at bounding box center [561, 277] width 1000 height 43
drag, startPoint x: 637, startPoint y: 308, endPoint x: 545, endPoint y: 300, distance: 92.4
click at [472, 306] on p "It’s a regional / national fair that celebrates the white truffle (tartufo bian…" at bounding box center [561, 321] width 1000 height 43
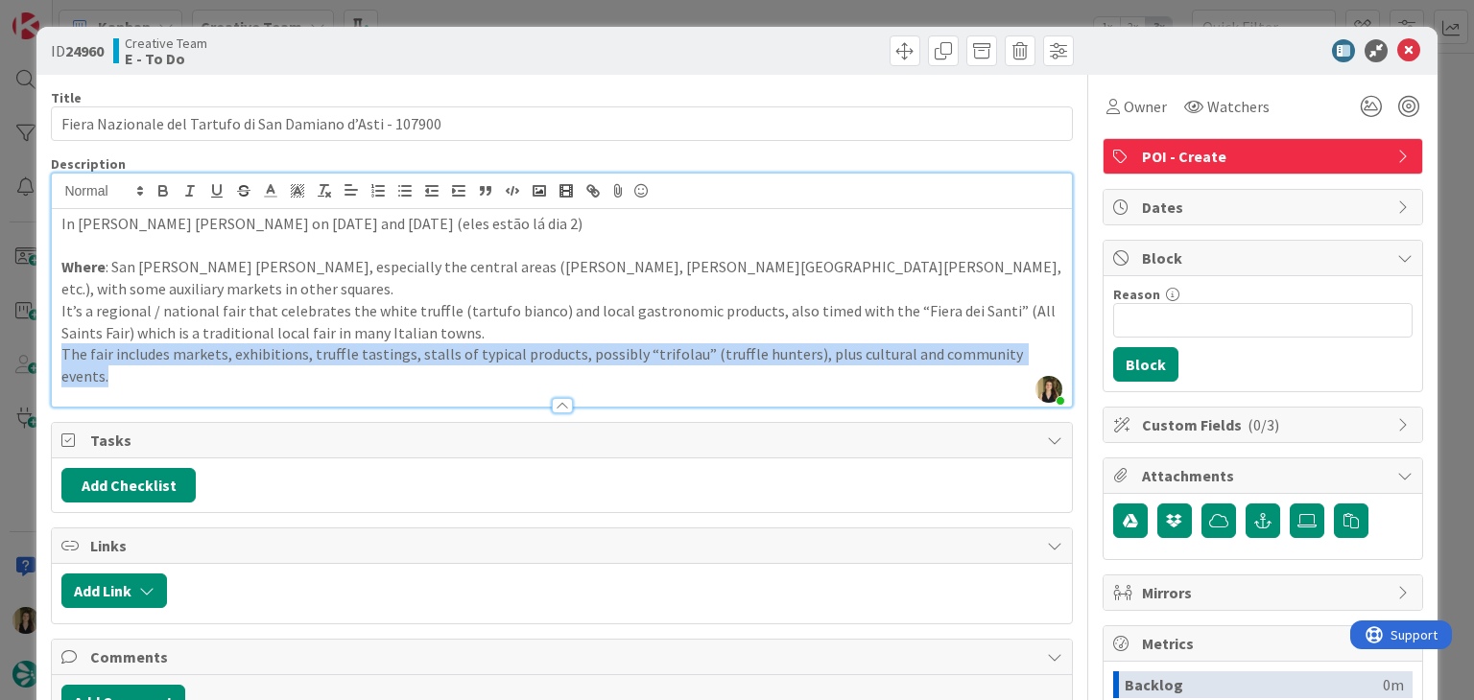
drag, startPoint x: 61, startPoint y: 329, endPoint x: 1047, endPoint y: 323, distance: 985.2
click at [1047, 343] on p "The fair includes markets, exhibitions, truffle tastings, stalls of typical pro…" at bounding box center [561, 364] width 1000 height 43
click at [314, 189] on button "button" at bounding box center [324, 190] width 27 height 23
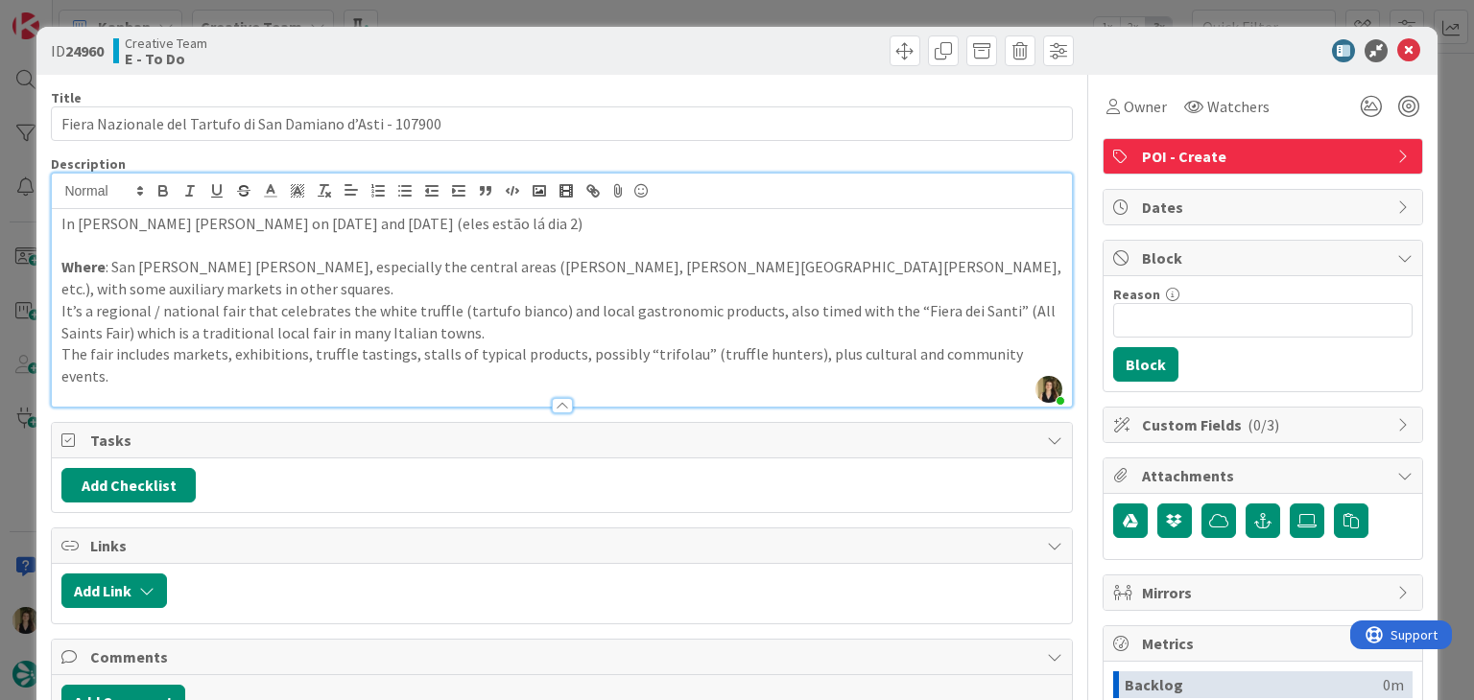
click at [511, 248] on p at bounding box center [561, 246] width 1000 height 22
drag, startPoint x: 513, startPoint y: 57, endPoint x: 507, endPoint y: 17, distance: 39.9
click at [510, 47] on div "Creative Team E - To Do" at bounding box center [335, 50] width 444 height 31
click at [506, 13] on div "ID 24960 Creative Team E - To Do Title 58 / 128 Fiera Nazionale del Tartufo di …" at bounding box center [737, 350] width 1474 height 700
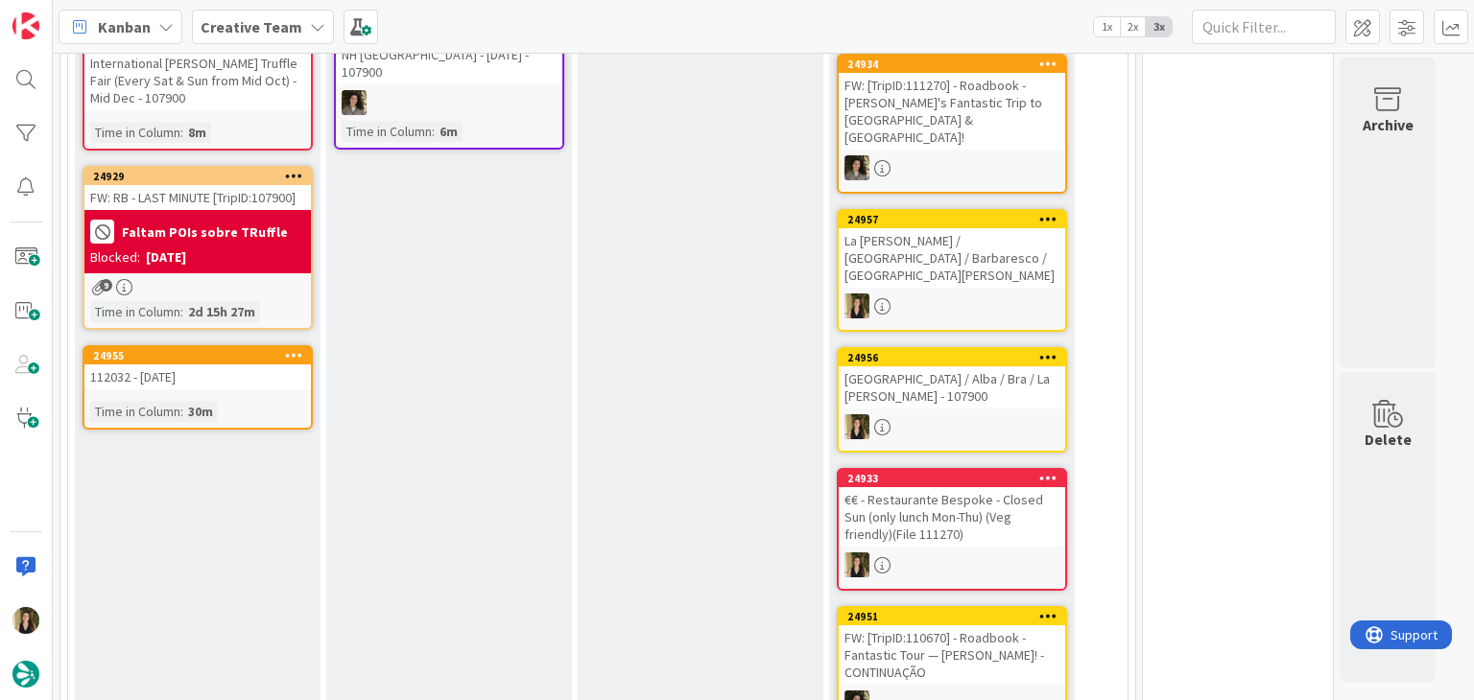
scroll to position [360, 0]
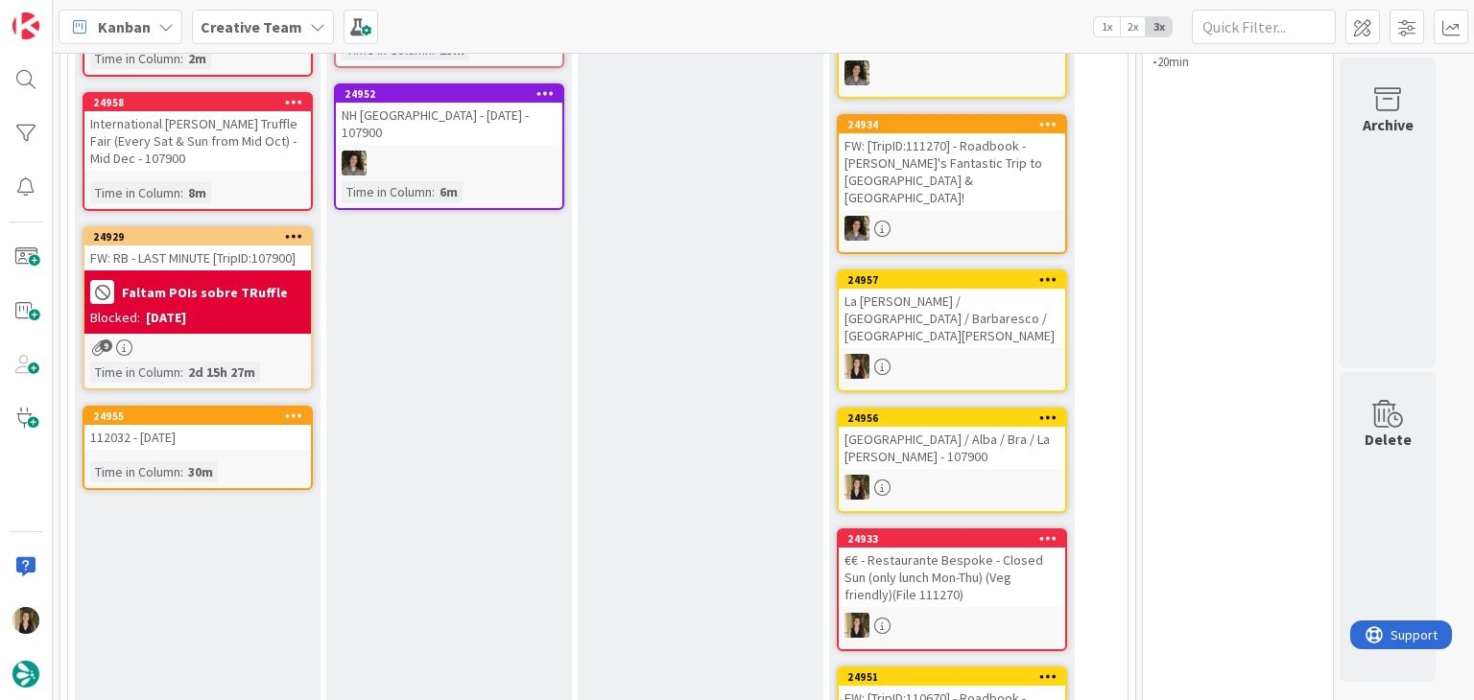
click at [246, 466] on div "Time in Column : 30m" at bounding box center [197, 471] width 215 height 21
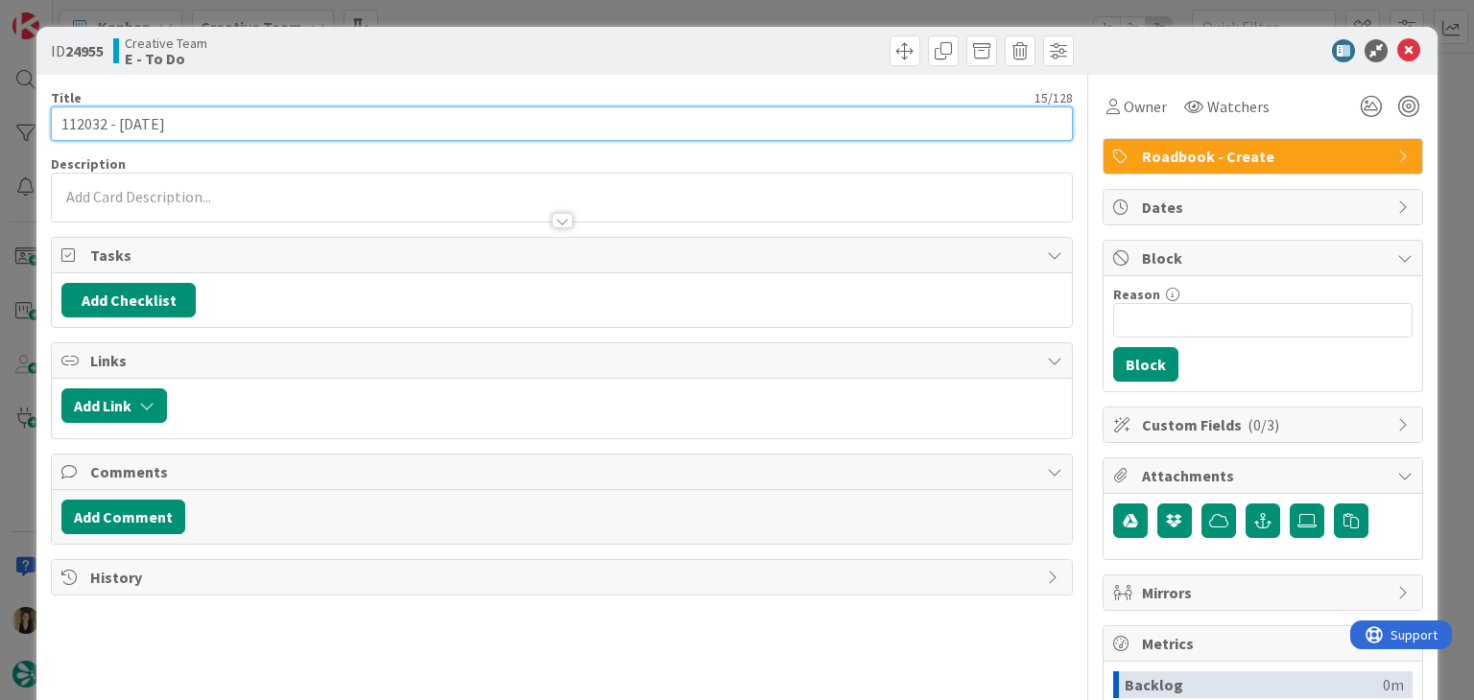
click at [92, 128] on input "112032 - [DATE]" at bounding box center [561, 123] width 1021 height 35
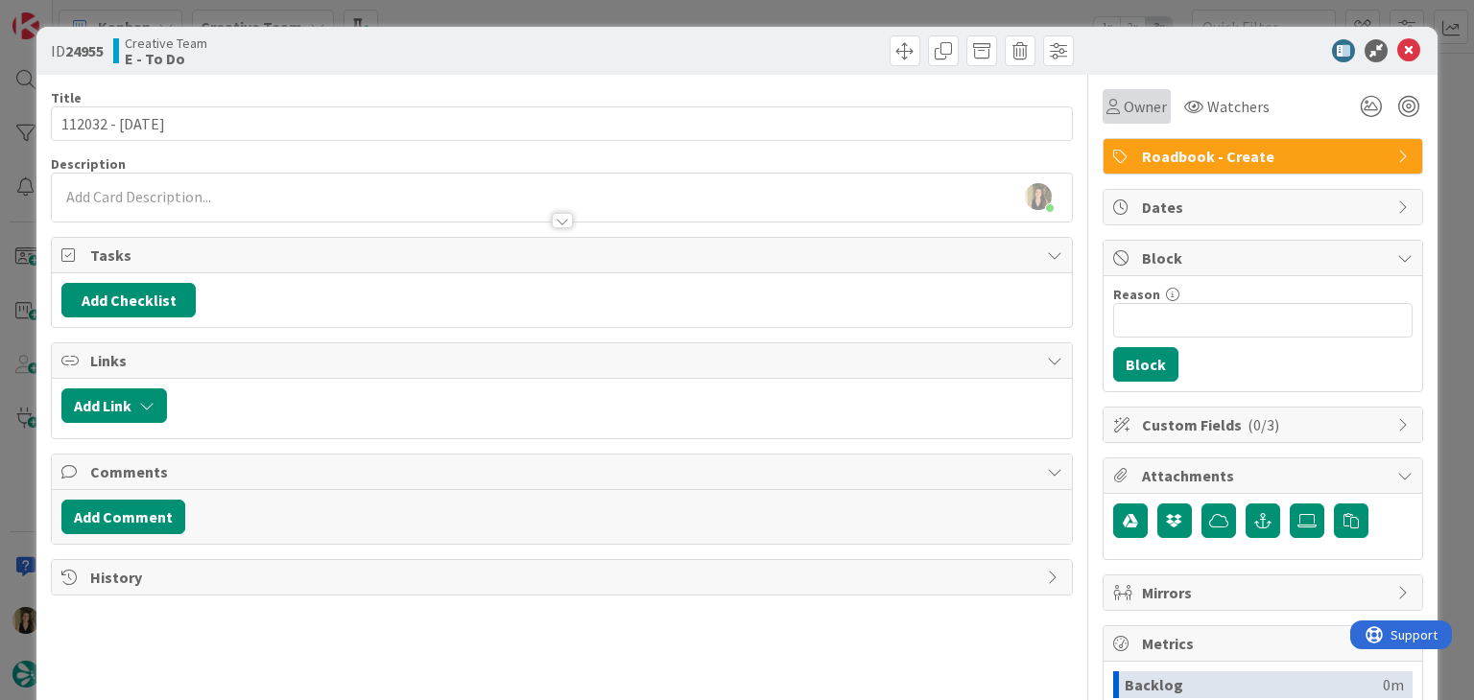
click at [1106, 106] on icon at bounding box center [1112, 106] width 13 height 15
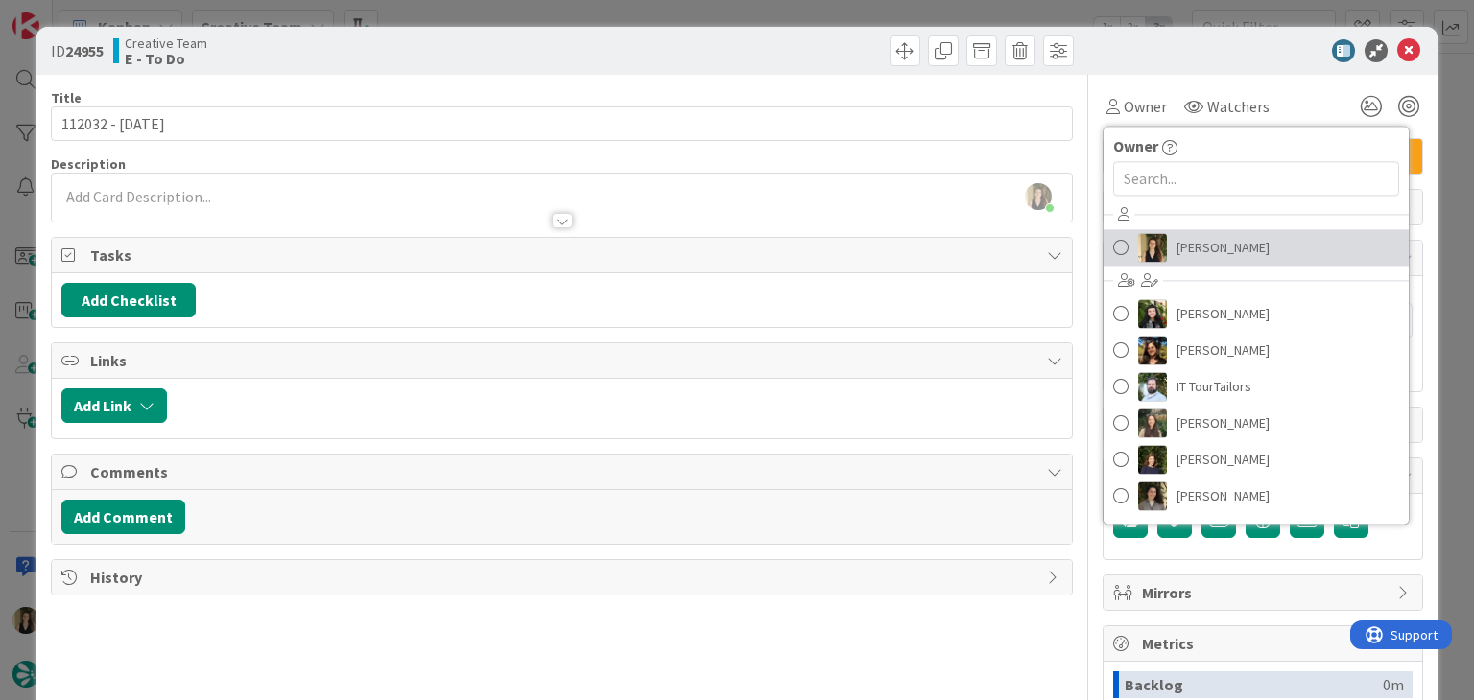
click at [1223, 254] on span "[PERSON_NAME]" at bounding box center [1222, 247] width 93 height 29
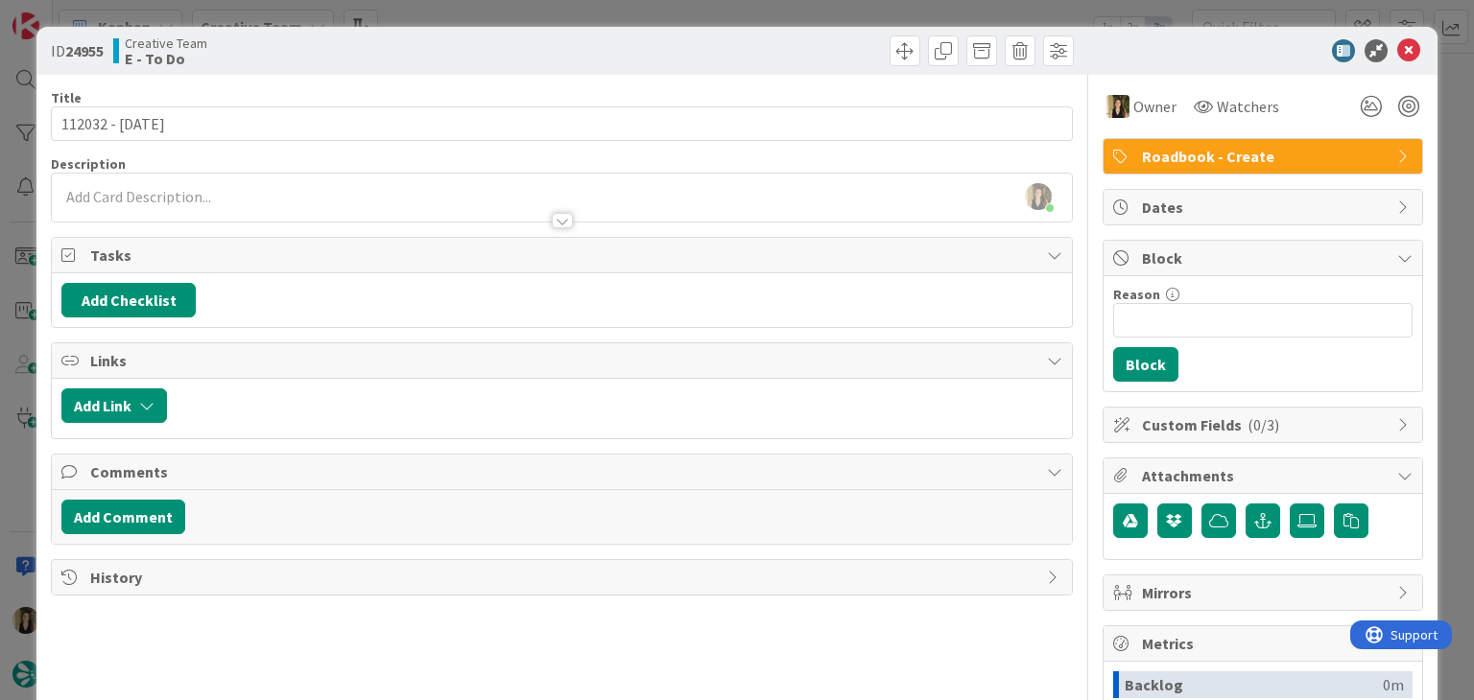
drag, startPoint x: 803, startPoint y: 61, endPoint x: 788, endPoint y: 32, distance: 33.5
click at [795, 49] on div at bounding box center [820, 50] width 507 height 31
click at [786, 15] on div "ID 24955 Creative Team E - To Do Title 15 / 128 112032 - 10 nov Description Sof…" at bounding box center [737, 350] width 1474 height 700
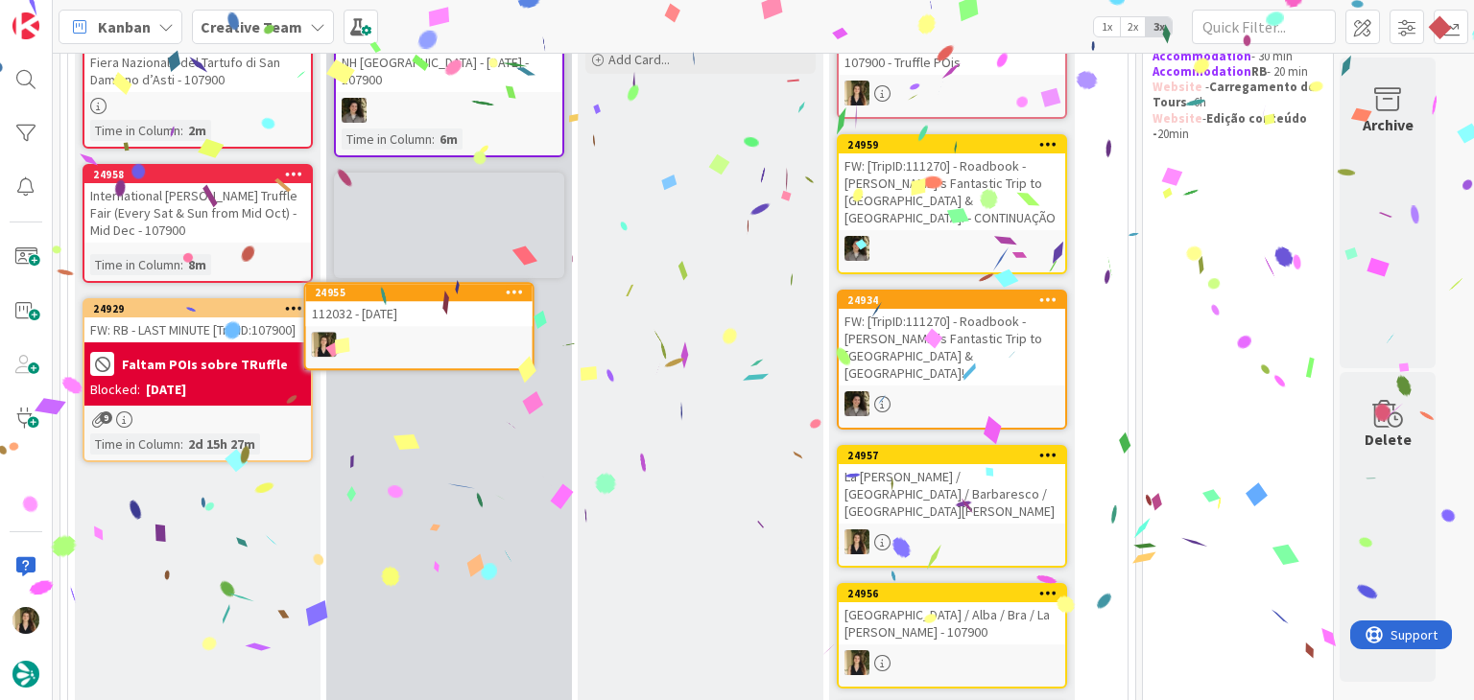
scroll to position [288, 0]
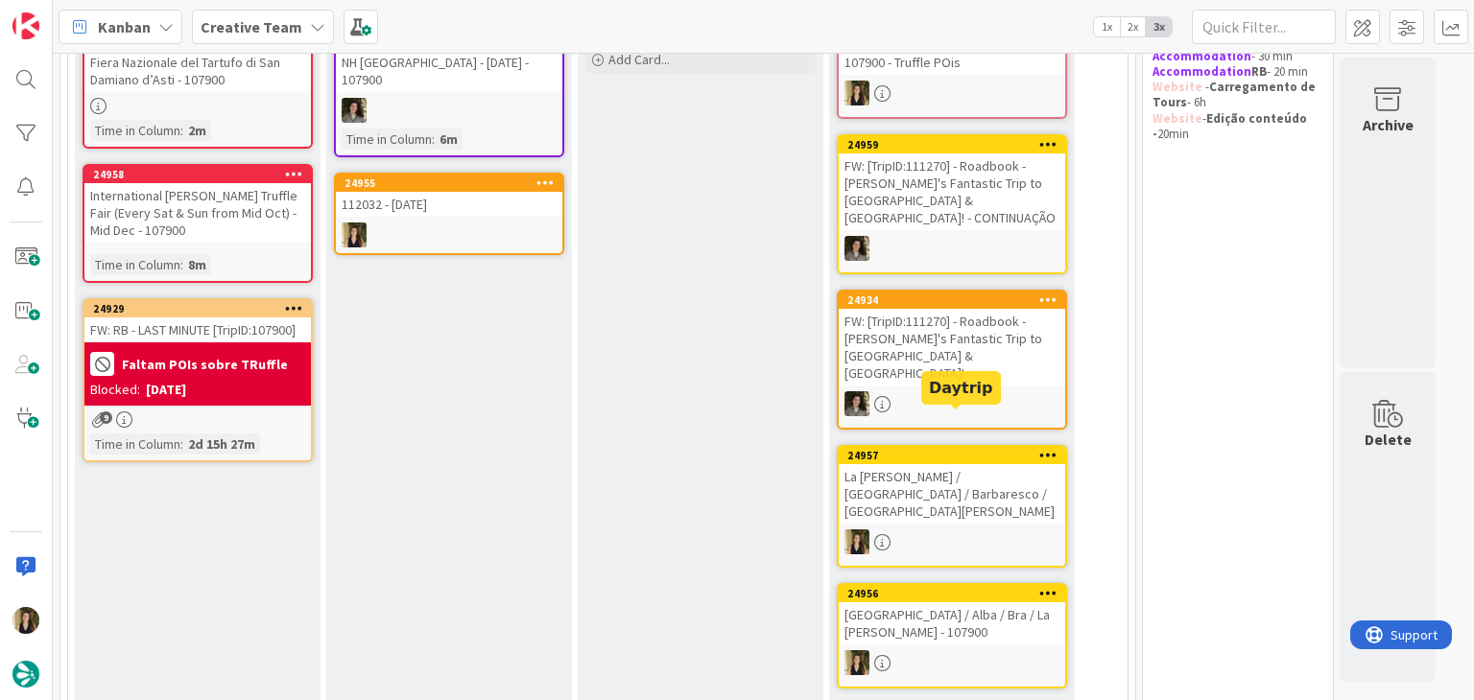
drag, startPoint x: 700, startPoint y: 380, endPoint x: 683, endPoint y: 373, distance: 18.5
click at [700, 379] on div "E- Validate For roadbooks, if the card owner is the same person who comments, t…" at bounding box center [701, 612] width 246 height 1316
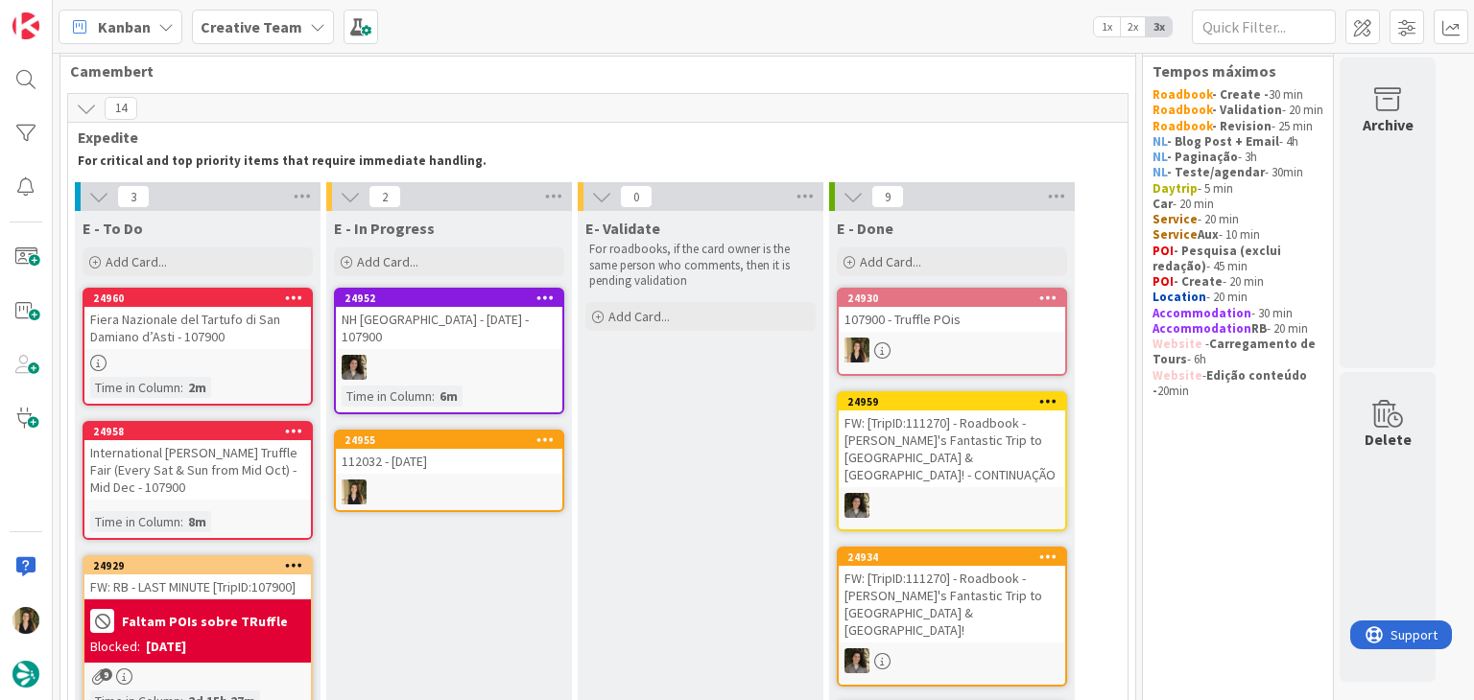
scroll to position [0, 0]
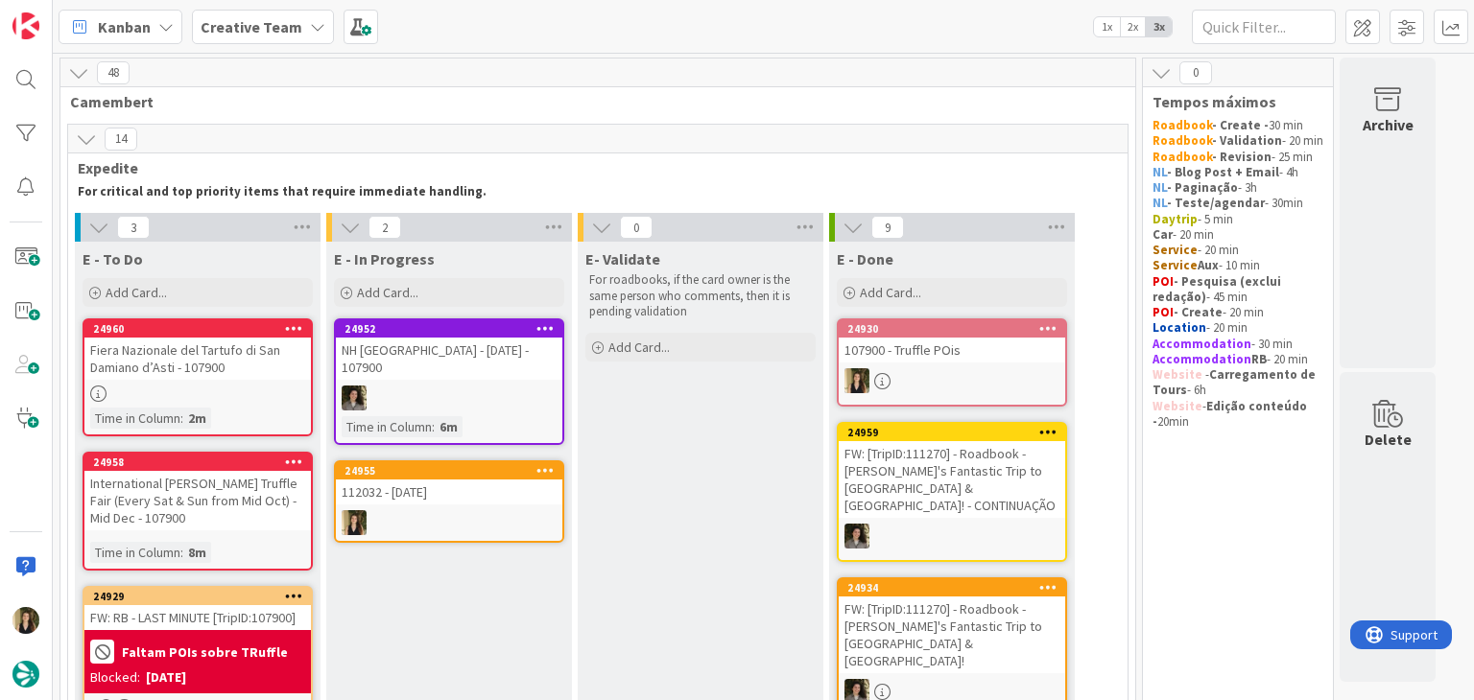
click at [501, 481] on div "112032 - [DATE]" at bounding box center [449, 492] width 226 height 25
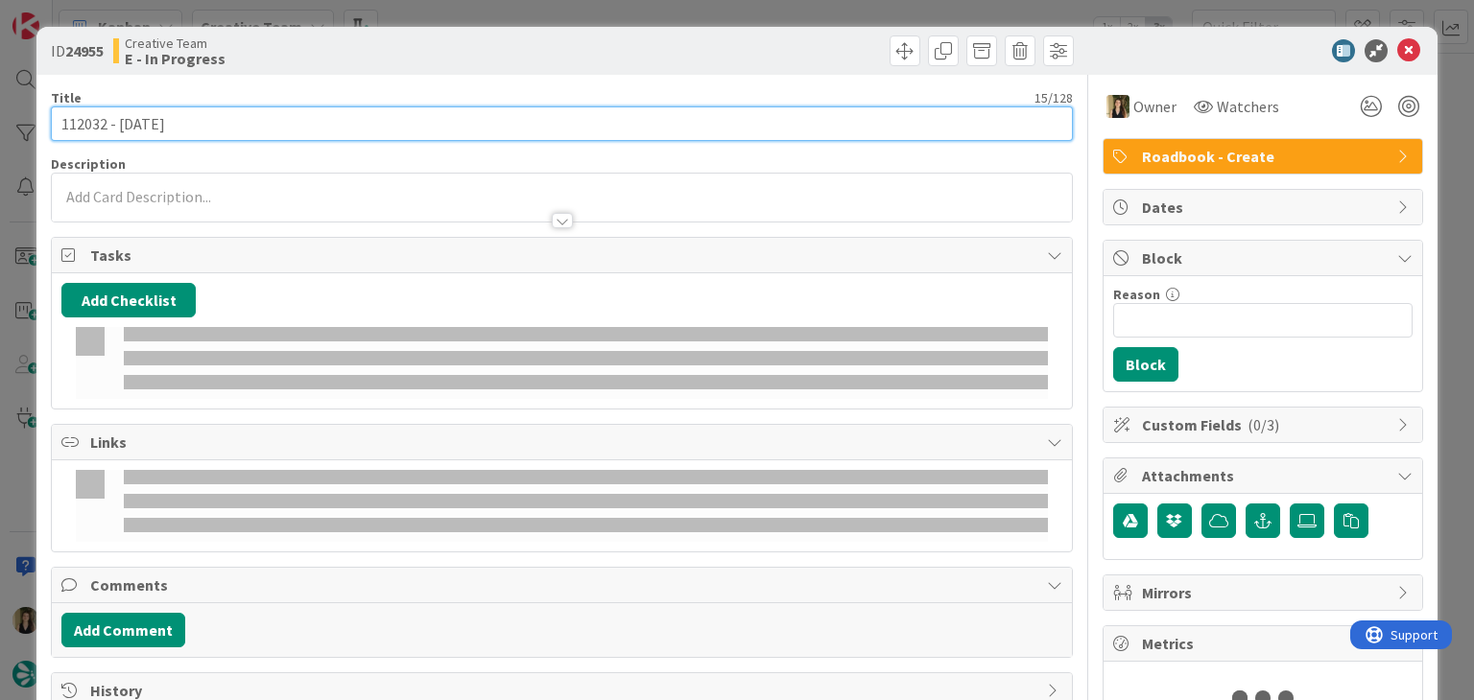
click at [82, 125] on input "112032 - [DATE]" at bounding box center [561, 123] width 1021 height 35
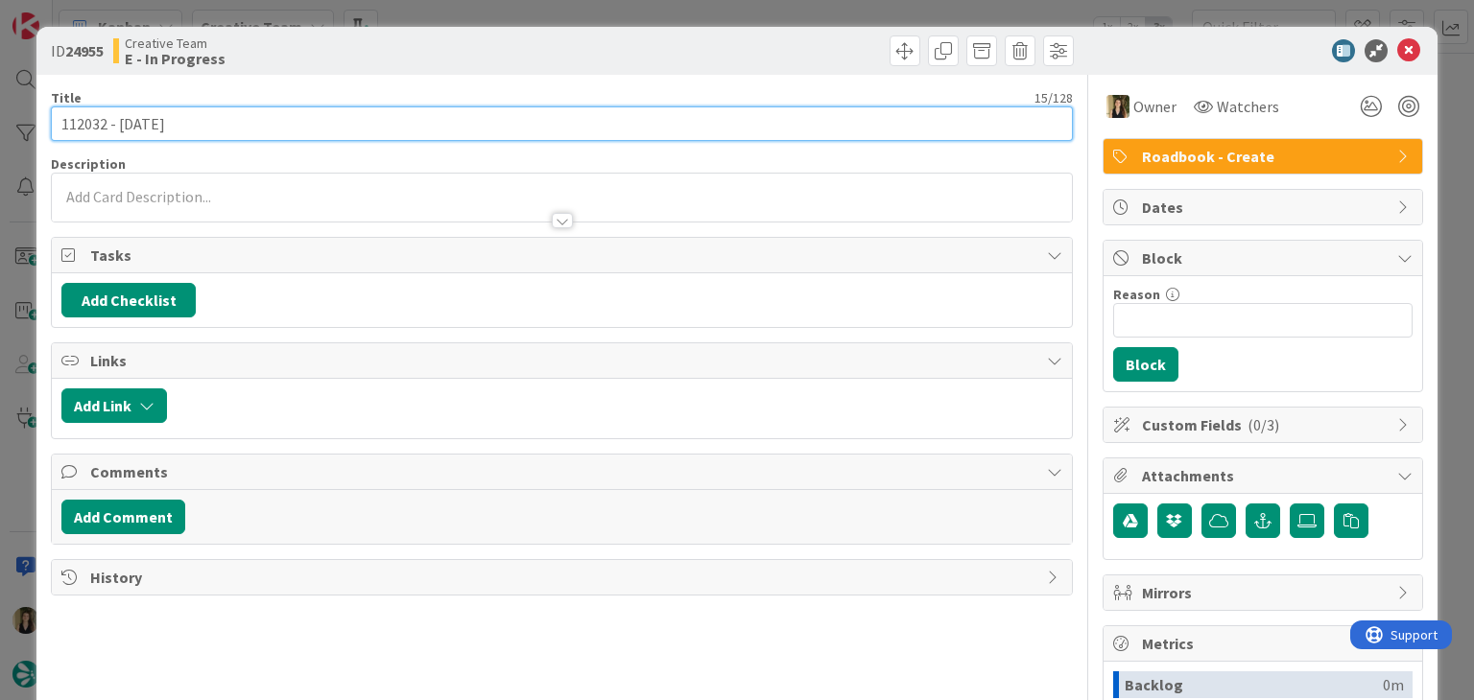
click at [82, 125] on input "112032 - [DATE]" at bounding box center [561, 123] width 1021 height 35
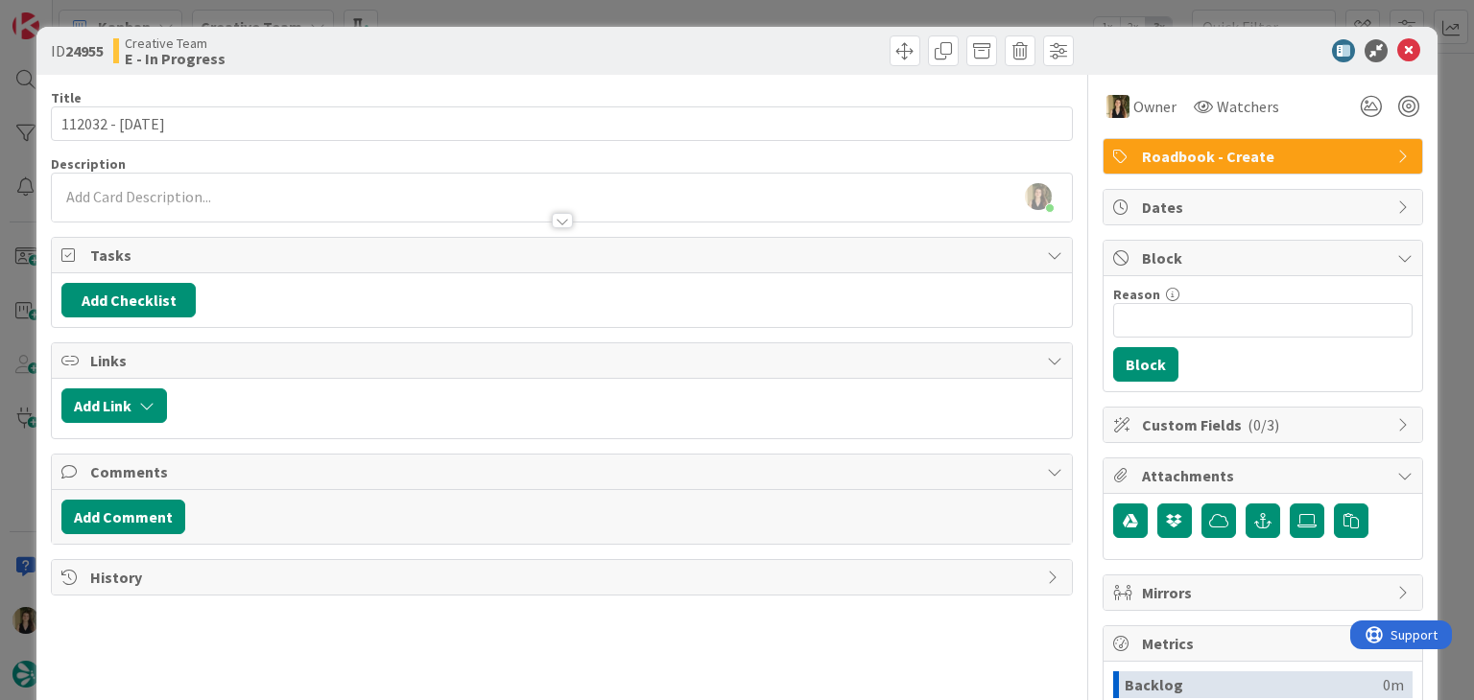
click at [538, 18] on div "ID 24955 Creative Team E - In Progress Title 15 / 128 112032 - 10 nov Descripti…" at bounding box center [737, 350] width 1474 height 700
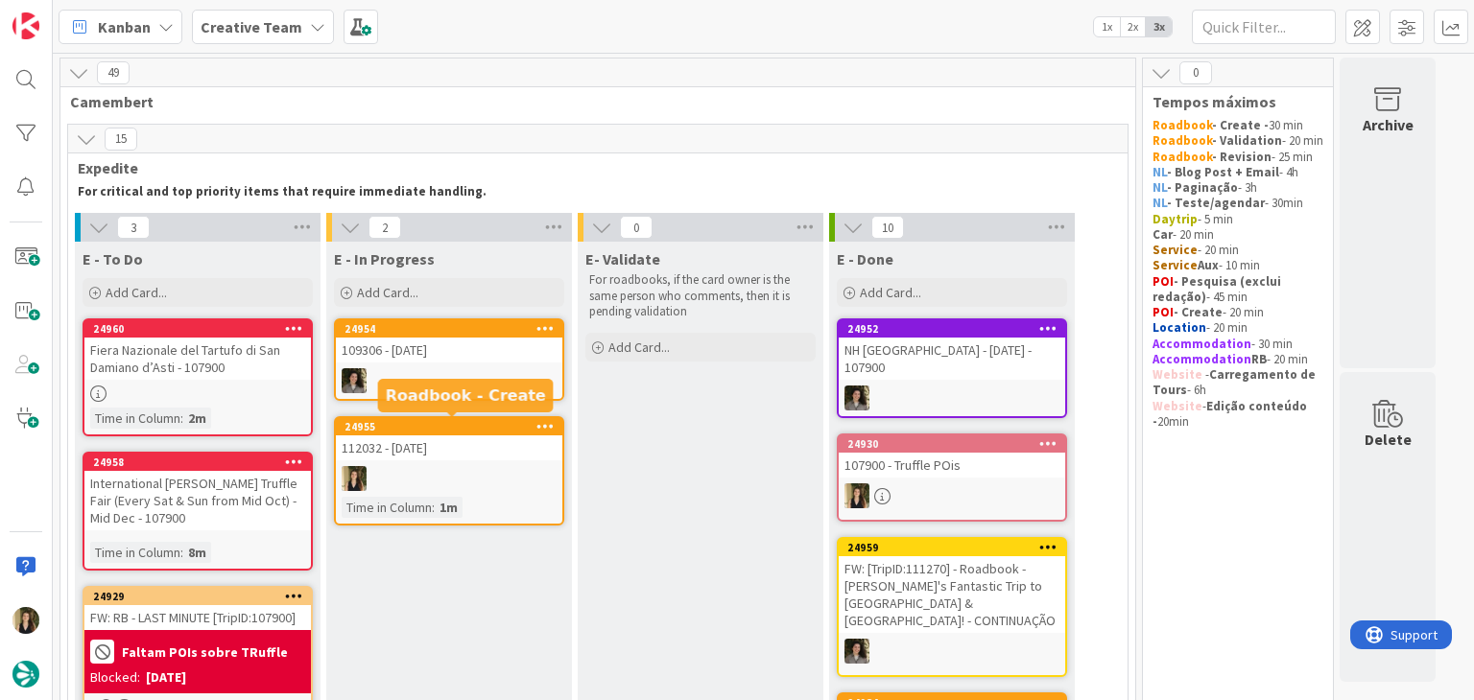
click at [481, 457] on div "112032 - [DATE]" at bounding box center [449, 448] width 226 height 25
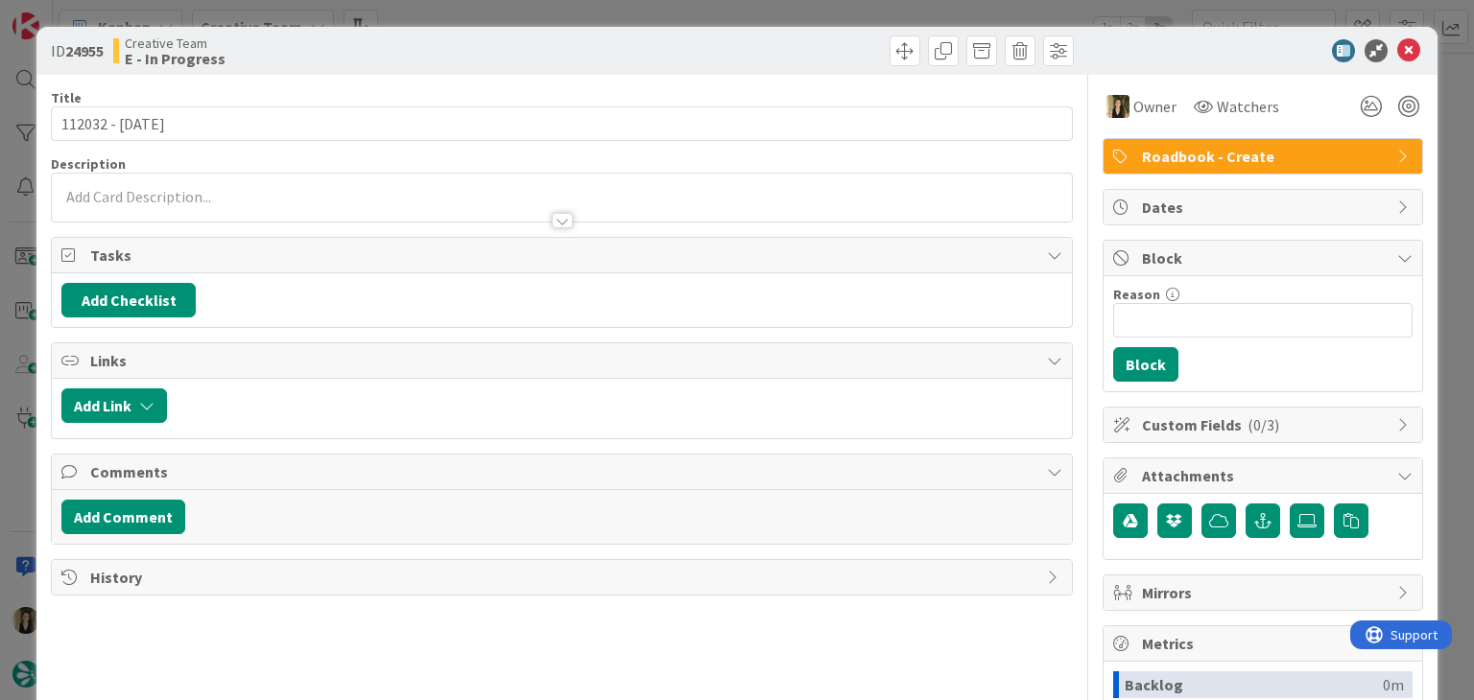
click at [645, 4] on div "ID 24955 Creative Team E - In Progress Title 15 / 128 112032 - 10 nov Descripti…" at bounding box center [737, 350] width 1474 height 700
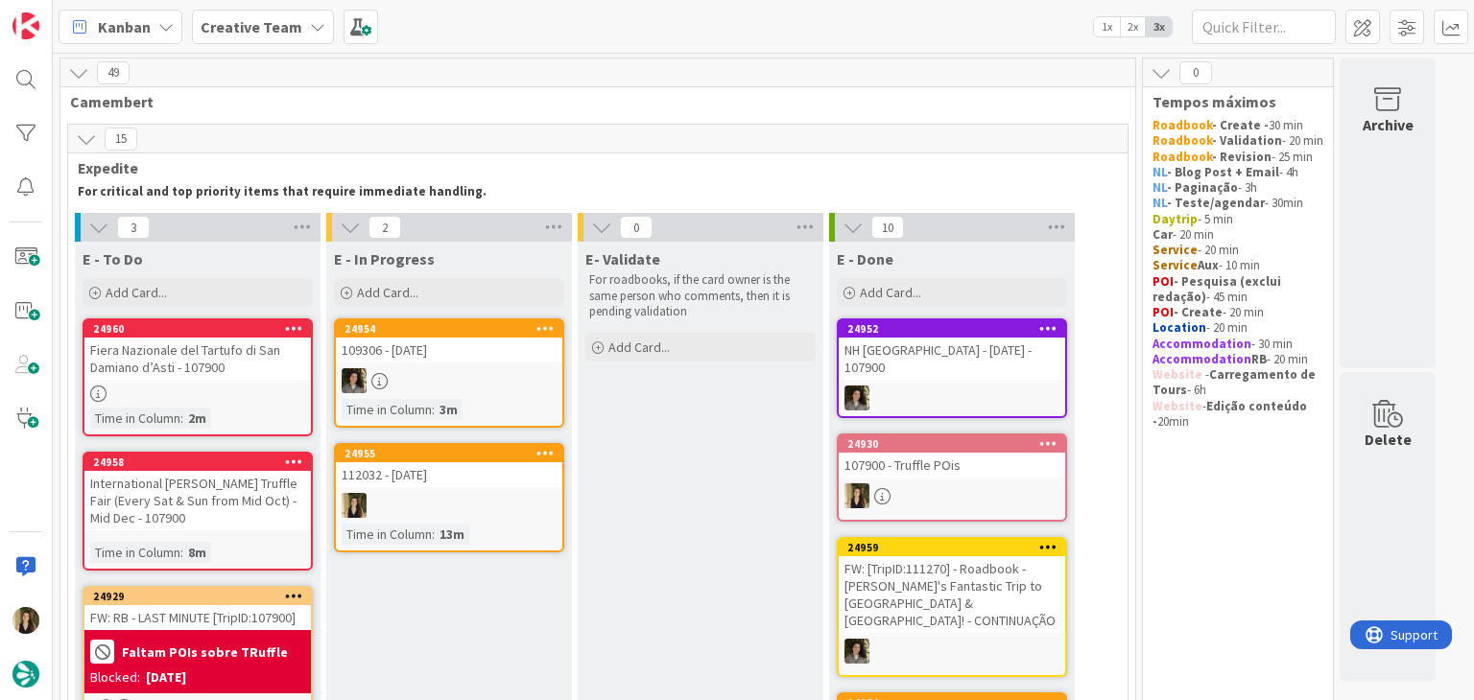
click at [492, 508] on div at bounding box center [449, 505] width 226 height 25
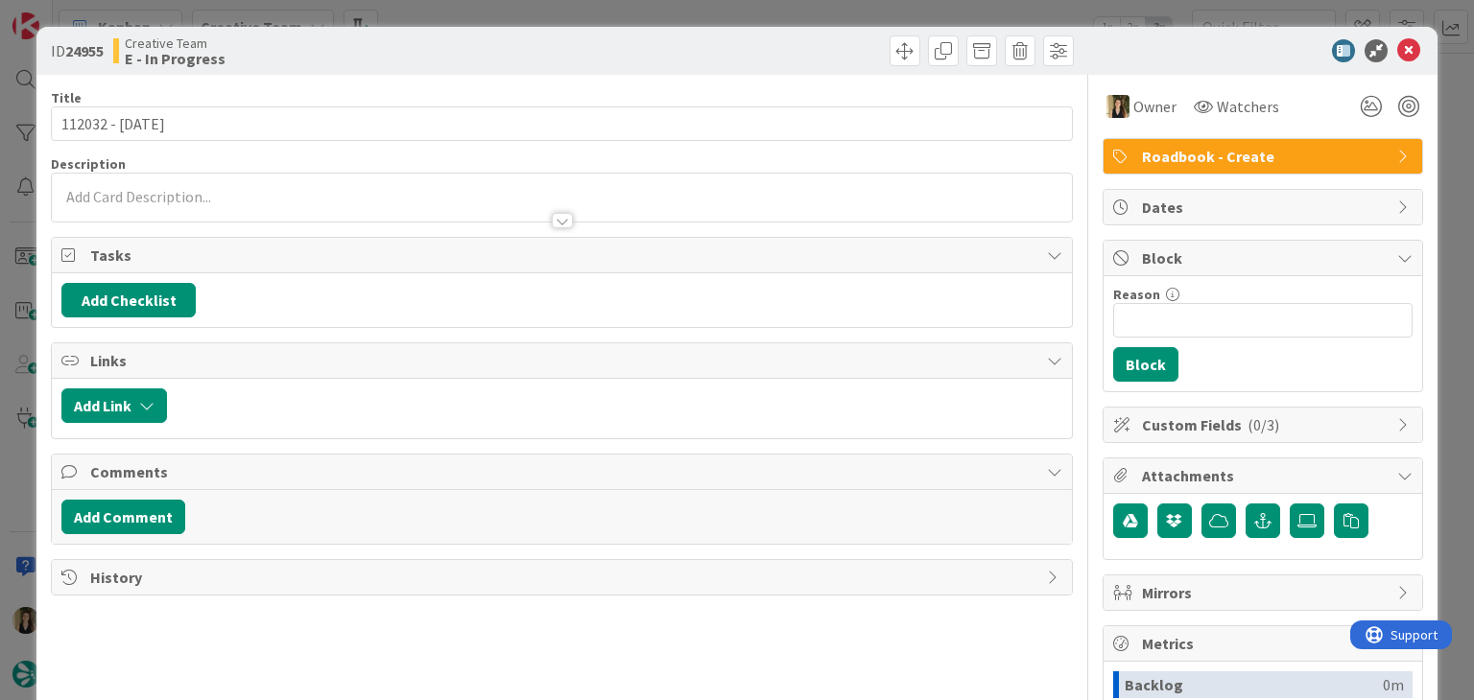
drag, startPoint x: 285, startPoint y: 193, endPoint x: 272, endPoint y: 214, distance: 24.5
click at [285, 194] on div at bounding box center [561, 198] width 1019 height 48
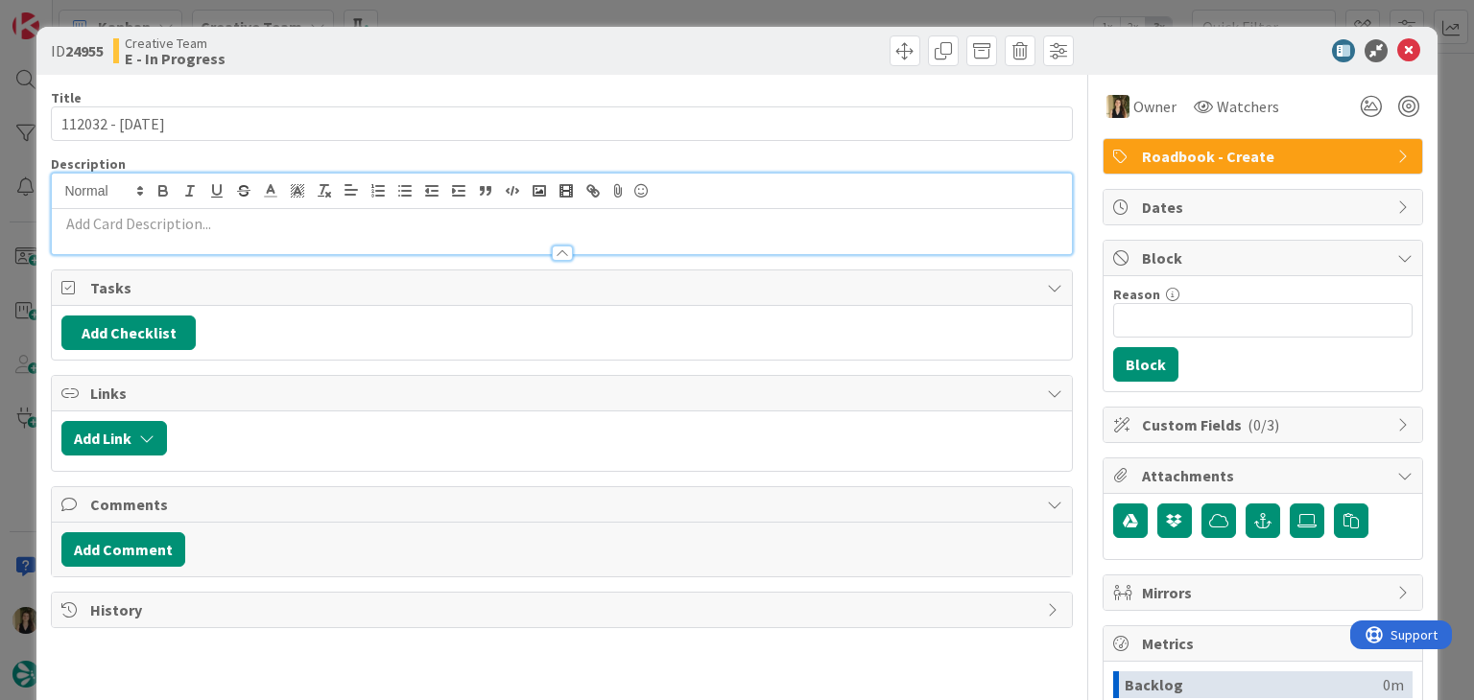
drag, startPoint x: 269, startPoint y: 220, endPoint x: 277, endPoint y: 210, distance: 12.9
click at [269, 221] on p at bounding box center [561, 224] width 1000 height 22
paste div
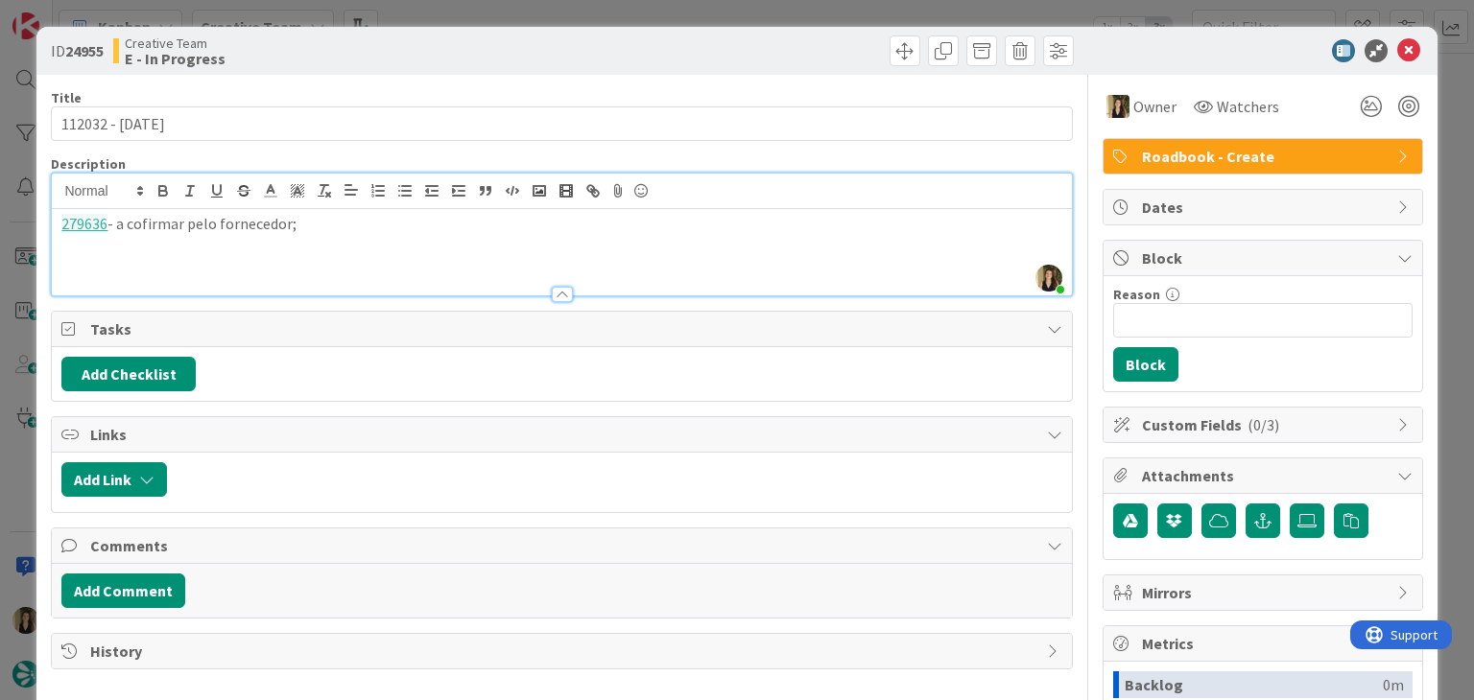
drag, startPoint x: 143, startPoint y: 224, endPoint x: 157, endPoint y: 220, distance: 14.9
click at [142, 224] on p "279636 - a cofirmar pelo fornecedor;" at bounding box center [561, 224] width 1000 height 22
click at [372, 64] on div "Creative Team E - In Progress" at bounding box center [335, 50] width 444 height 31
click at [496, 16] on div "ID 24955 Creative Team E - In Progress Title 15 / 128 112032 - 10 nov Descripti…" at bounding box center [737, 350] width 1474 height 700
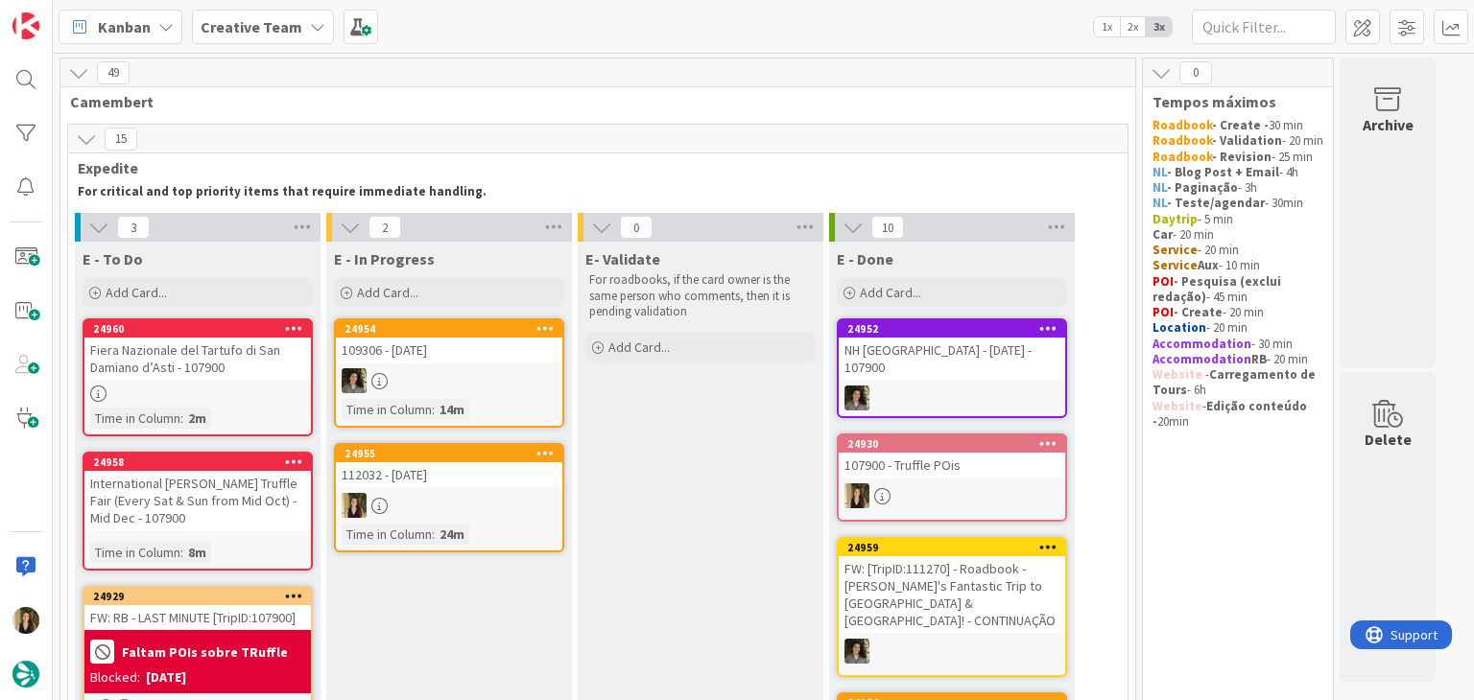
click at [496, 484] on div "24955 112032 - 10 nov Time in Column : 24m" at bounding box center [449, 497] width 230 height 109
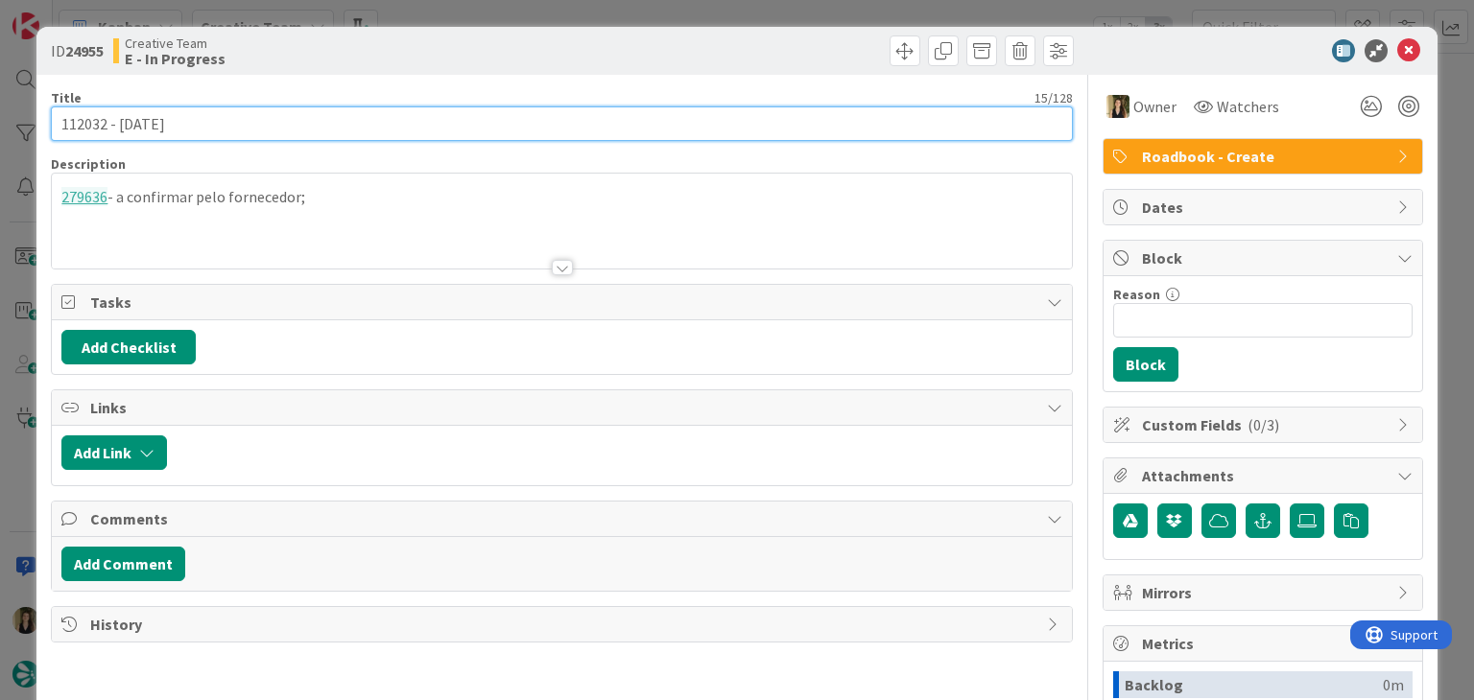
drag, startPoint x: 251, startPoint y: 128, endPoint x: 36, endPoint y: 119, distance: 215.1
click at [36, 119] on div "ID 24955 Creative Team E - In Progress Title 15 / 128 112032 - 10 nov Descripti…" at bounding box center [736, 515] width 1400 height 977
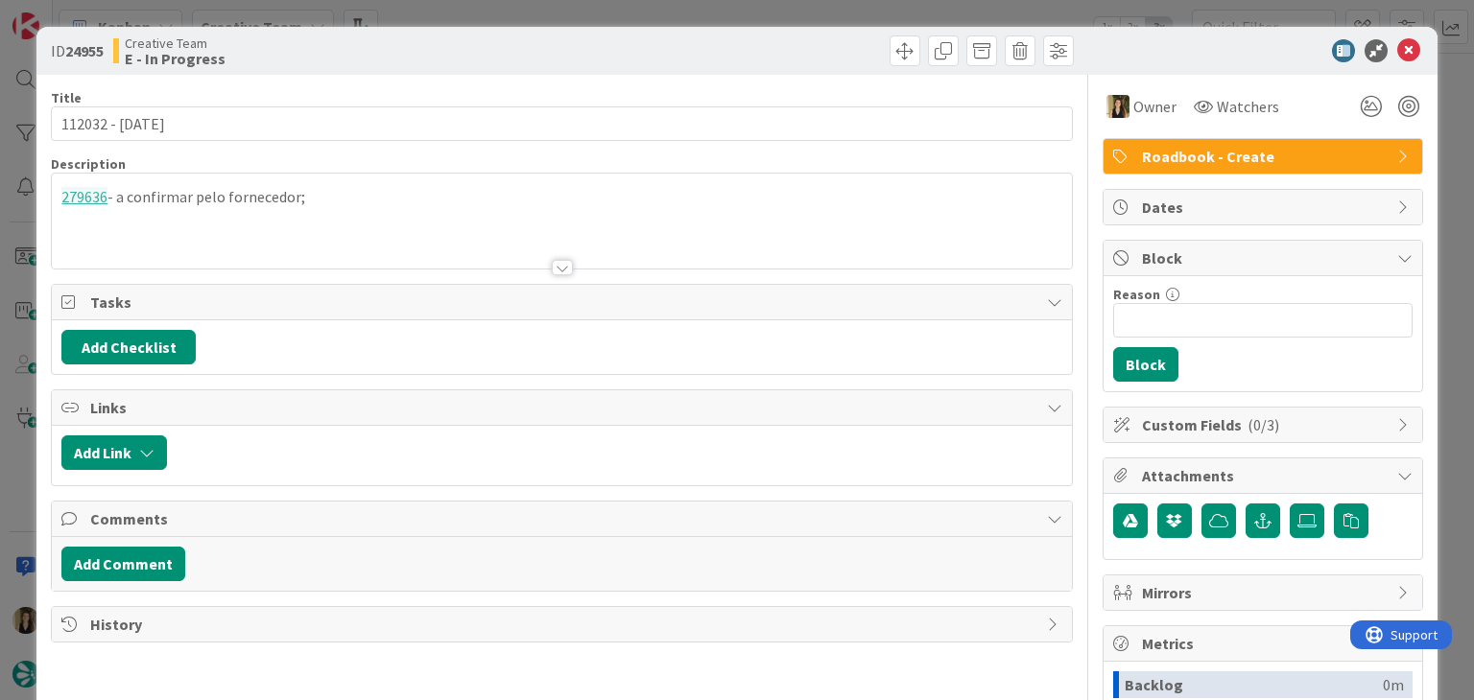
click at [508, 16] on div "ID 24955 Creative Team E - In Progress Title 15 / 128 112032 - 10 nov Descripti…" at bounding box center [737, 350] width 1474 height 700
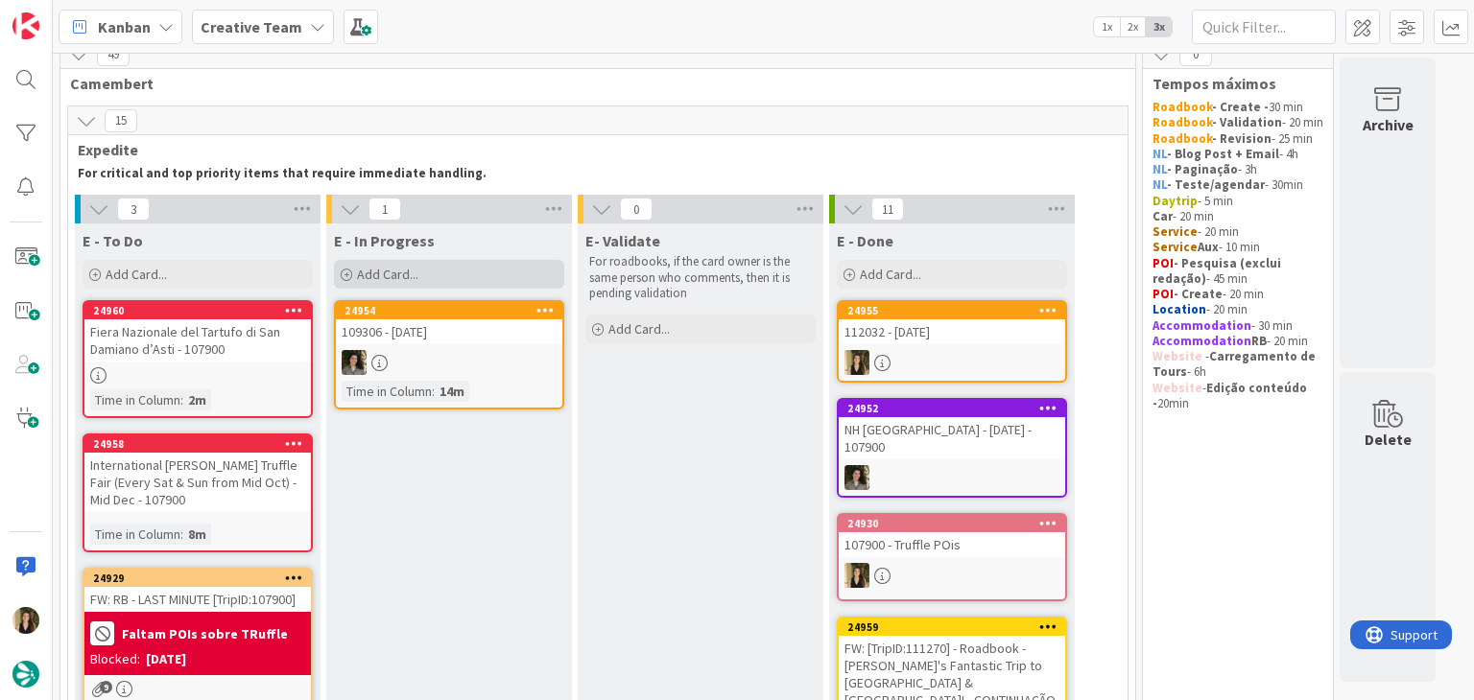
click at [487, 275] on div "Add Card..." at bounding box center [449, 274] width 230 height 29
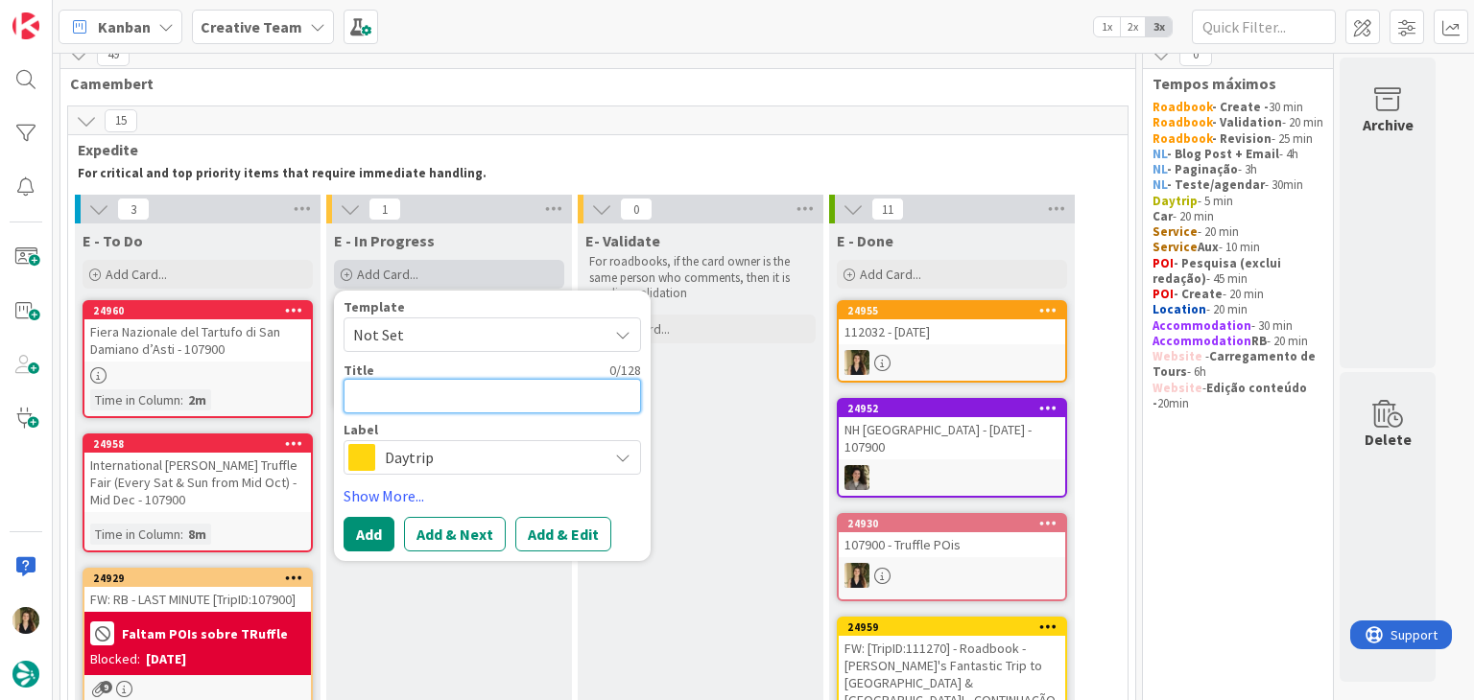
paste textarea "112032 - [DATE]"
type textarea "112032 - [DATE]"
type textarea "x"
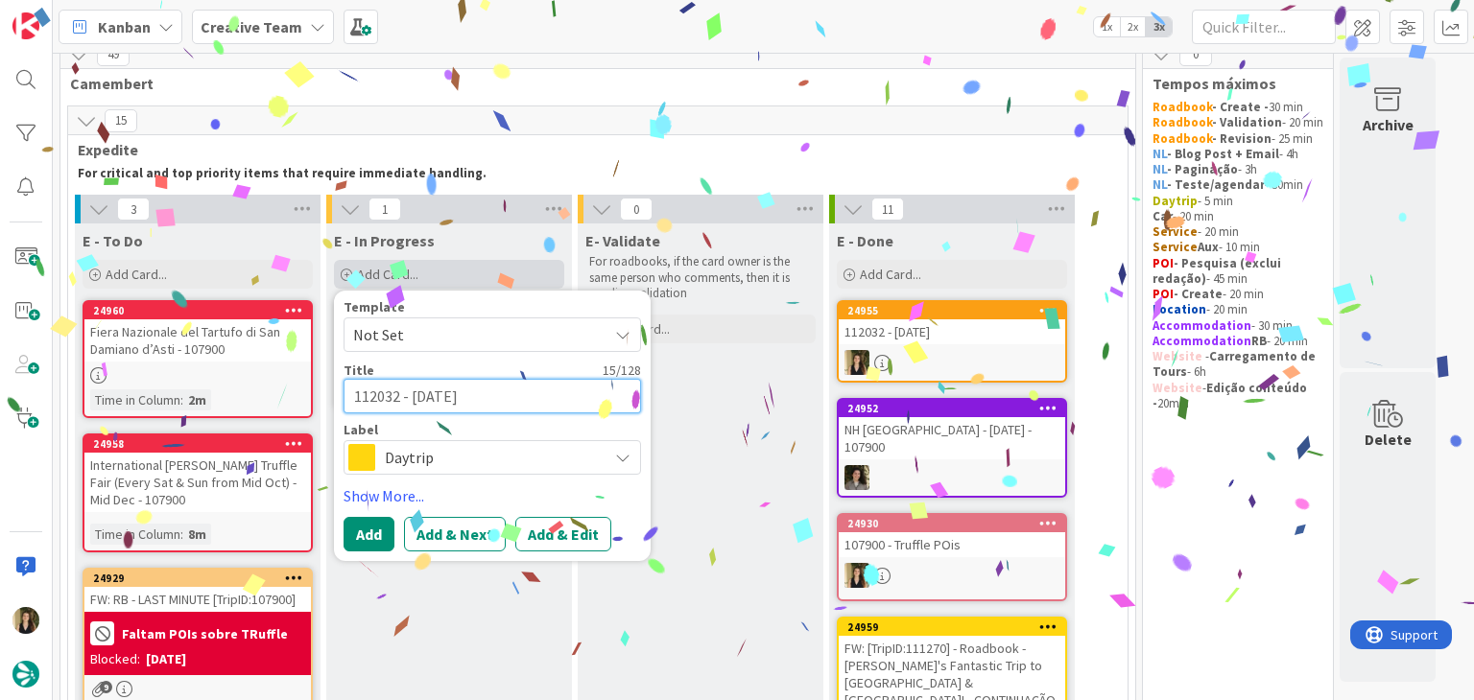
type textarea "112032 - [DATE]"
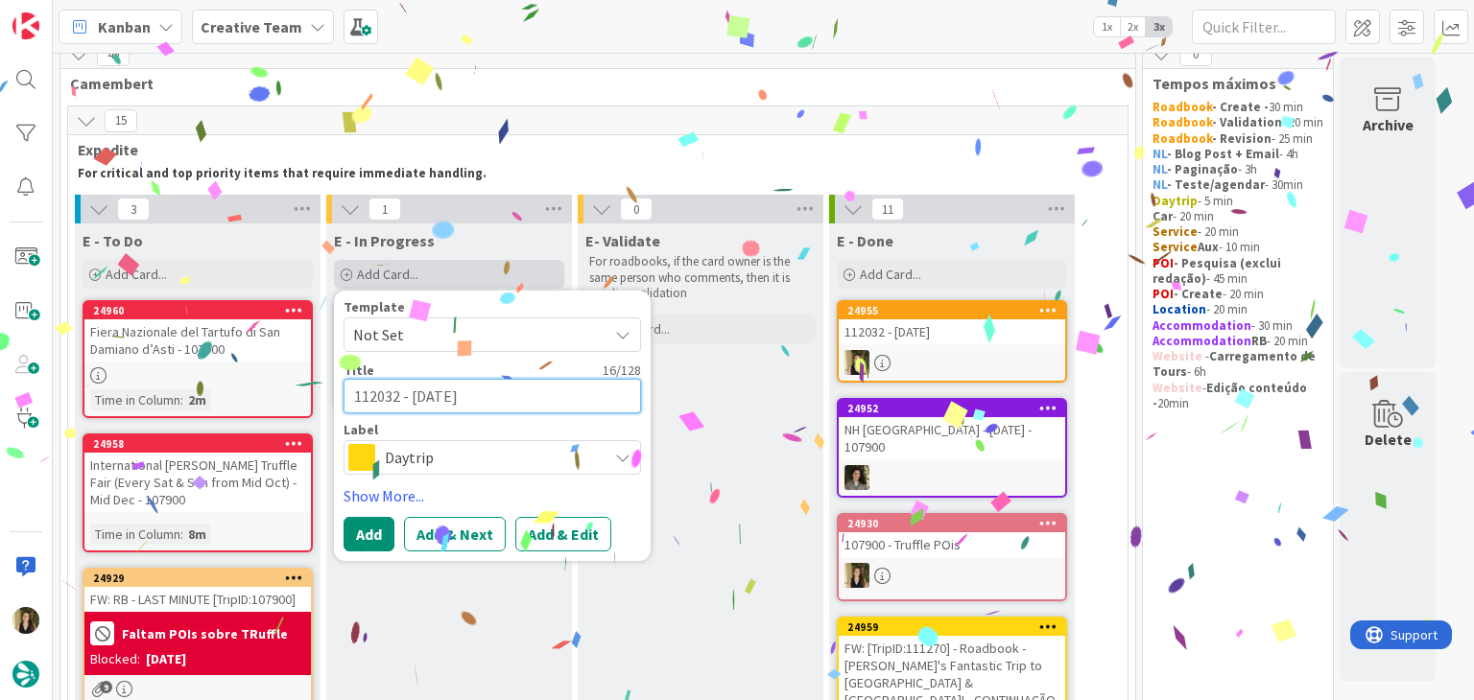
type textarea "x"
type textarea "112032 - 10 nov co"
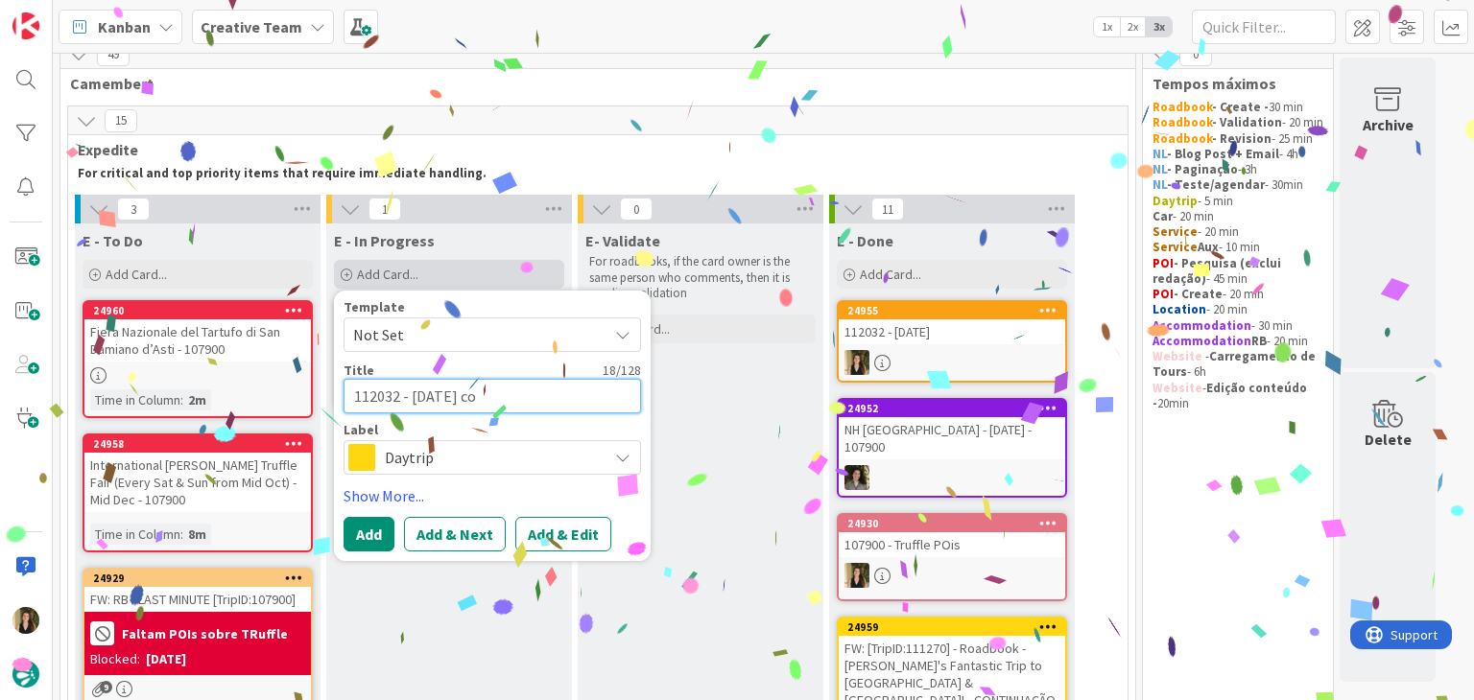
type textarea "x"
type textarea "112032 - 10 nov con"
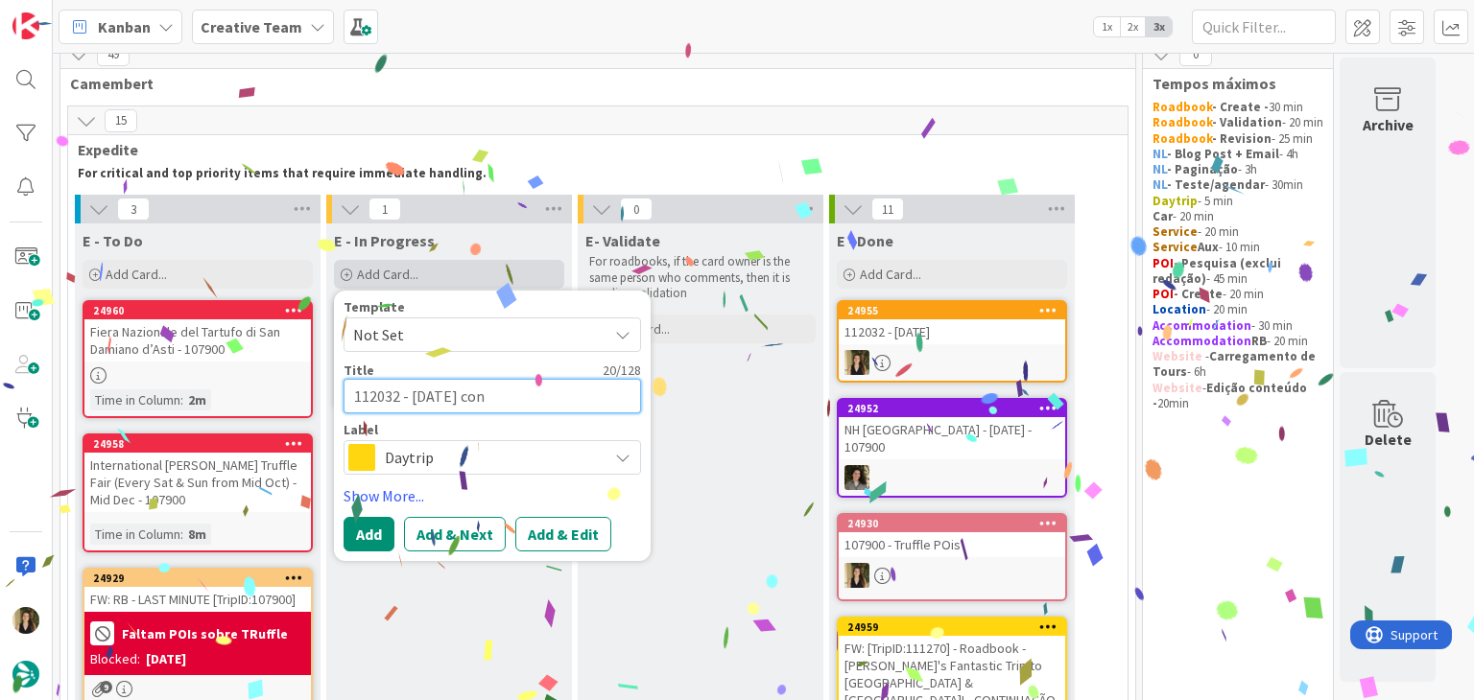
type textarea "x"
type textarea "112032 - 10 nov cont"
type textarea "x"
type textarea "112032 - 10 nov conti"
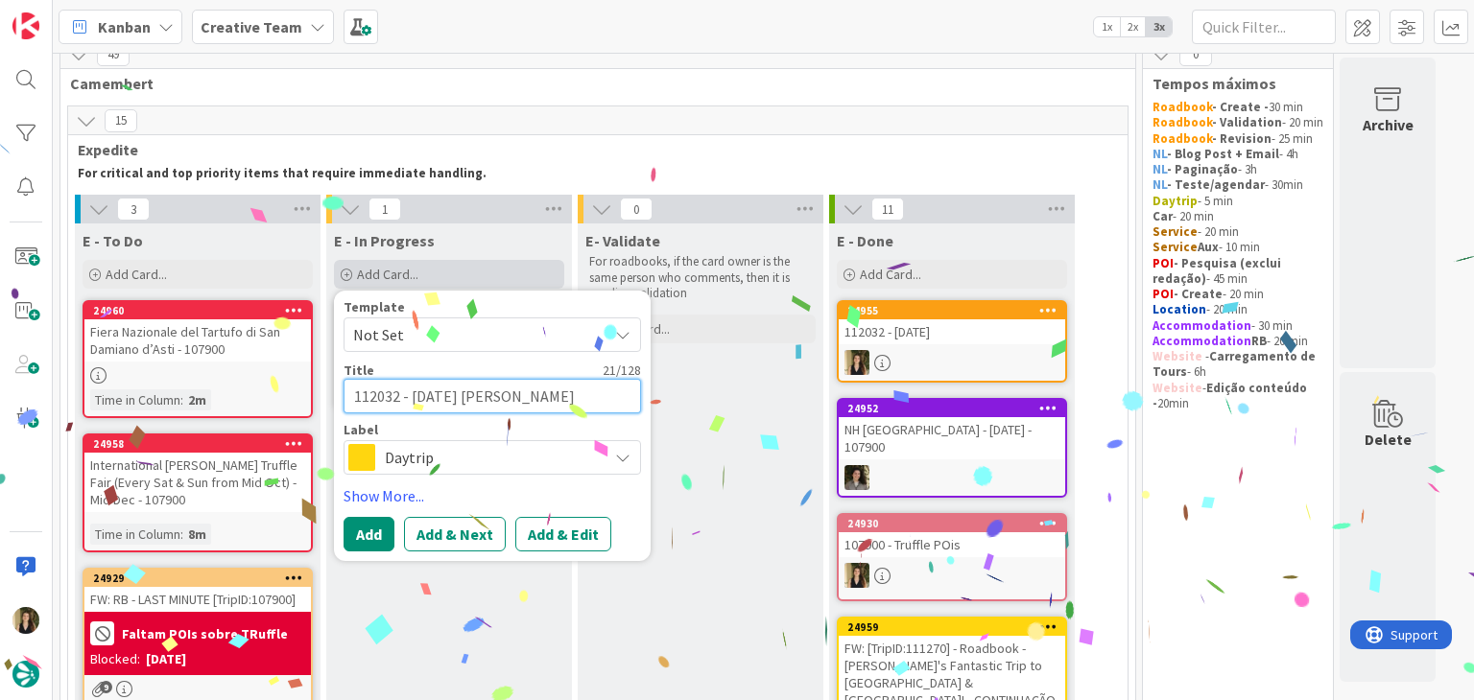
type textarea "x"
type textarea "112032 - 10 nov contin"
type textarea "x"
type textarea "112032 - 10 nov continu"
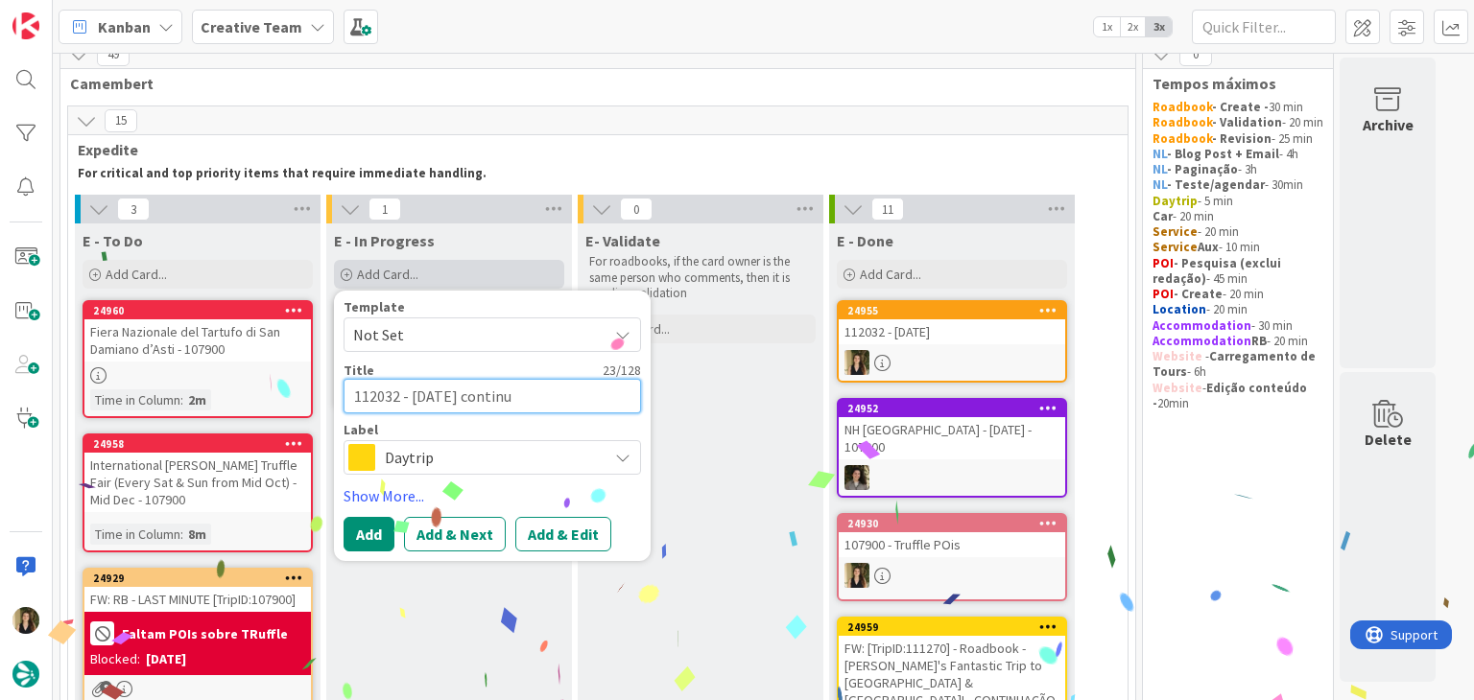
type textarea "x"
type textarea "112032 - 10 nov continua"
type textarea "x"
type textarea "112032 - 10 nov continuaç"
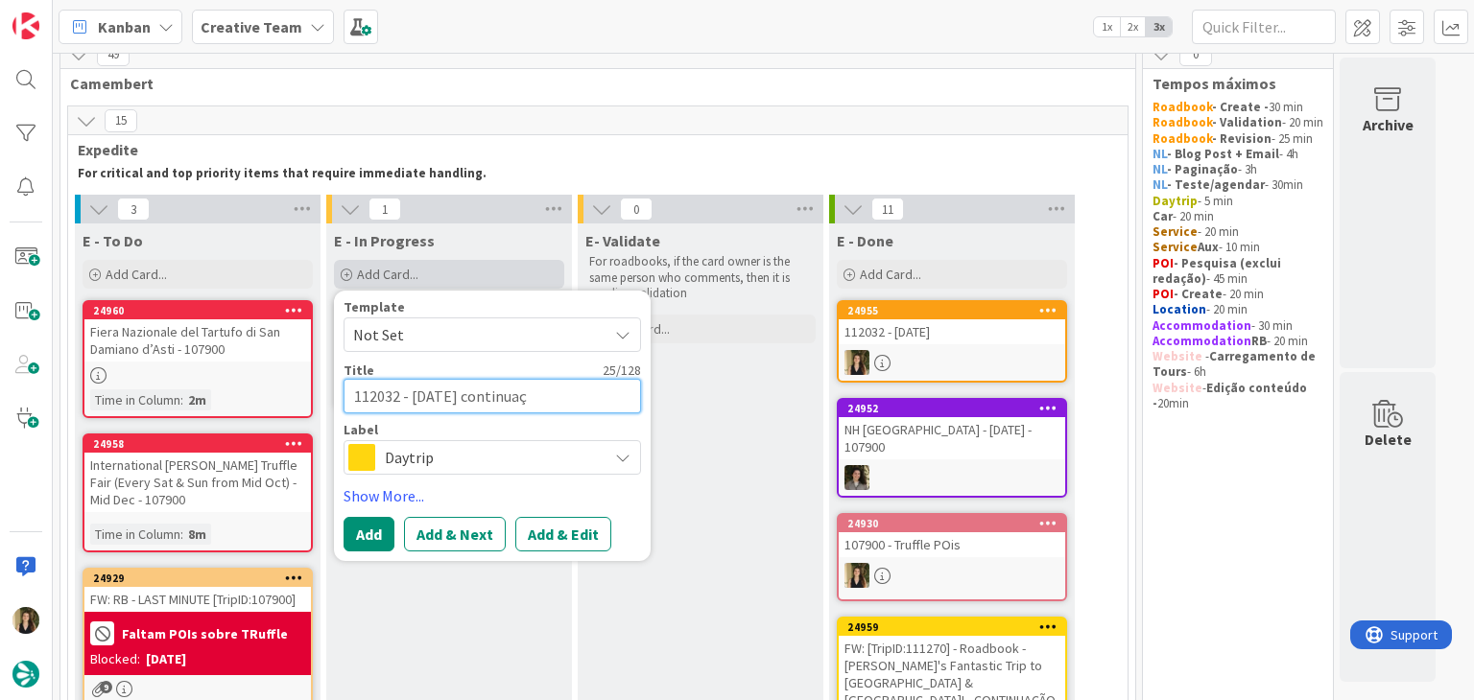
type textarea "x"
type textarea "112032 - 10 nov continuaçã"
type textarea "x"
type textarea "112032 - [DATE] continuação"
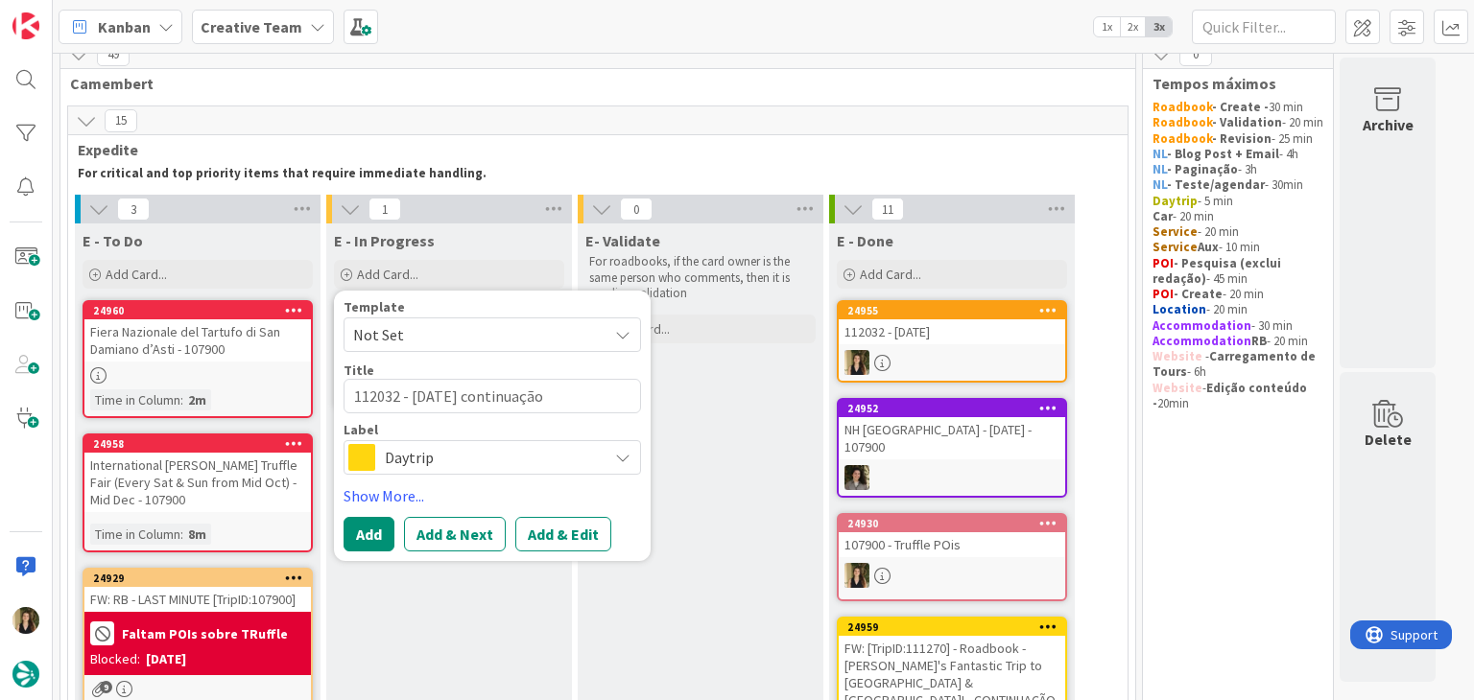
click at [476, 462] on span "Daytrip" at bounding box center [491, 457] width 213 height 27
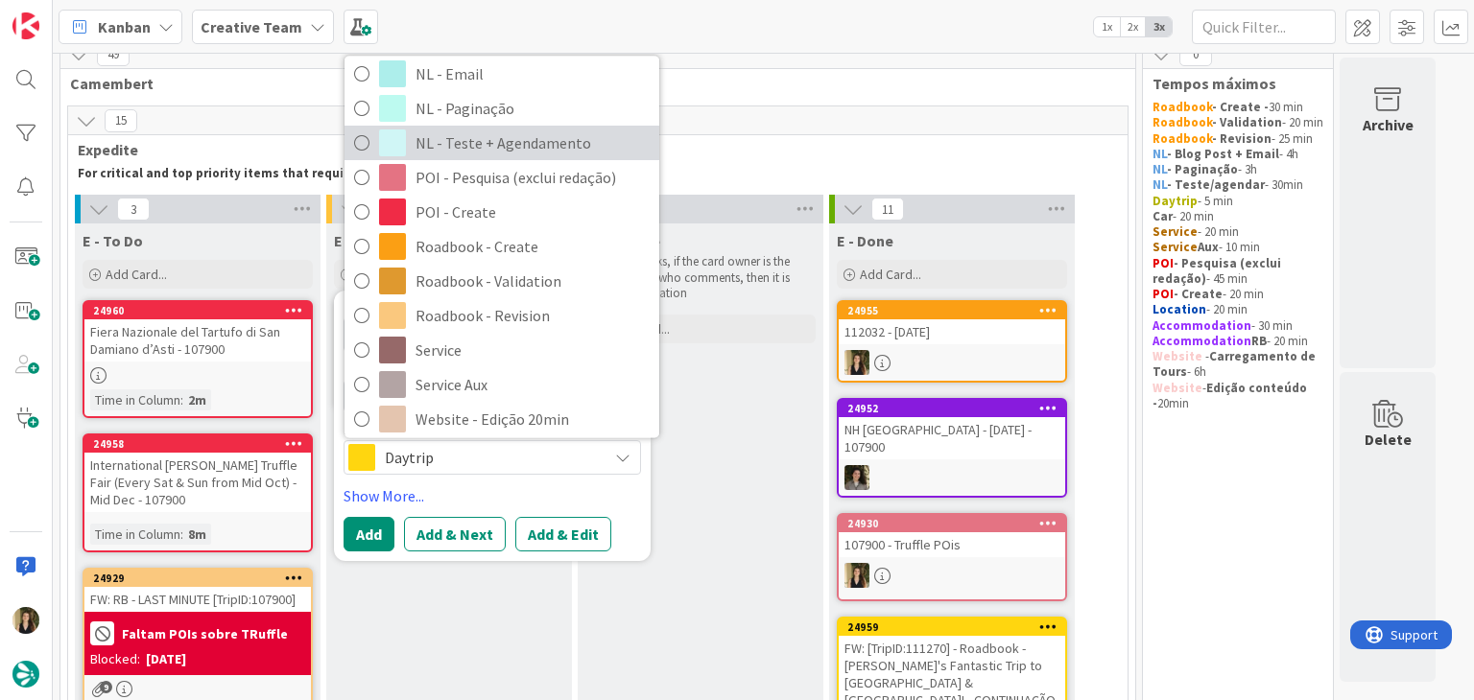
scroll to position [288, 0]
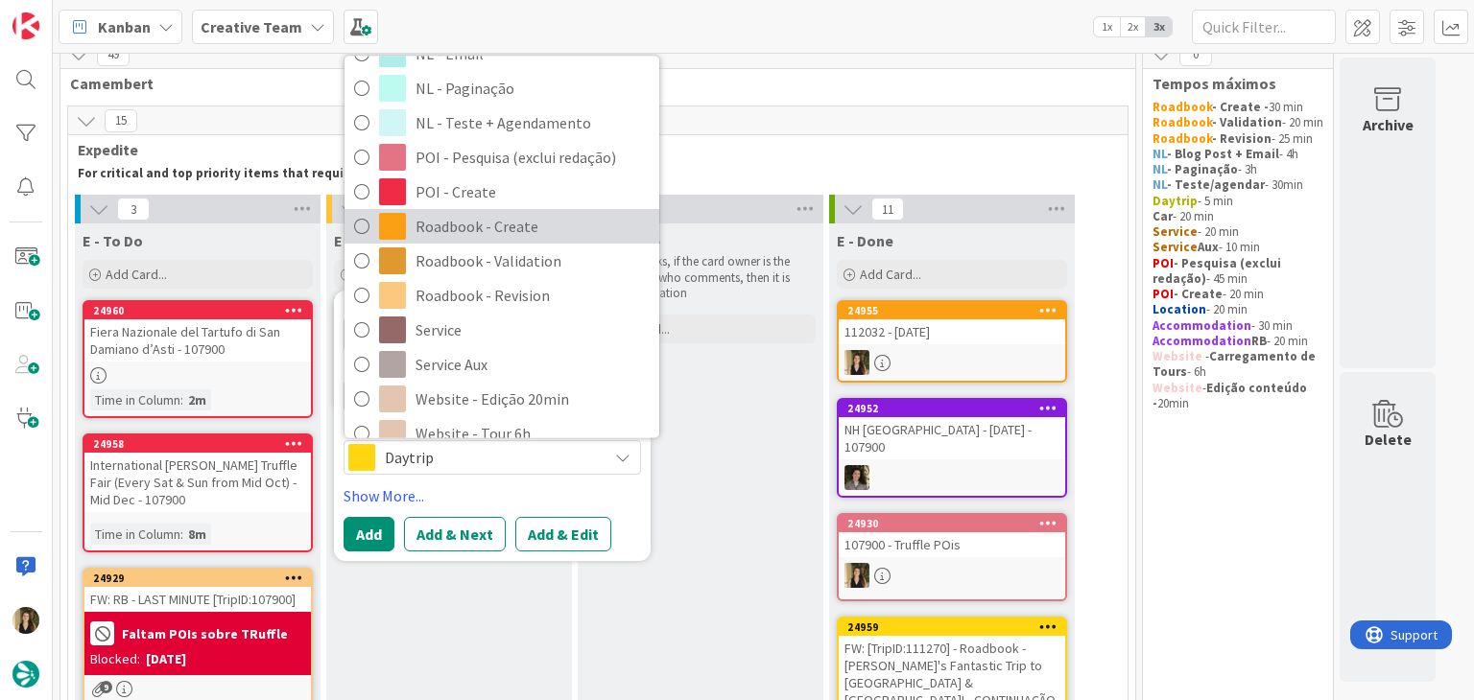
drag, startPoint x: 487, startPoint y: 235, endPoint x: 484, endPoint y: 257, distance: 22.4
click at [487, 235] on span "Roadbook - Create" at bounding box center [532, 227] width 234 height 29
type textarea "x"
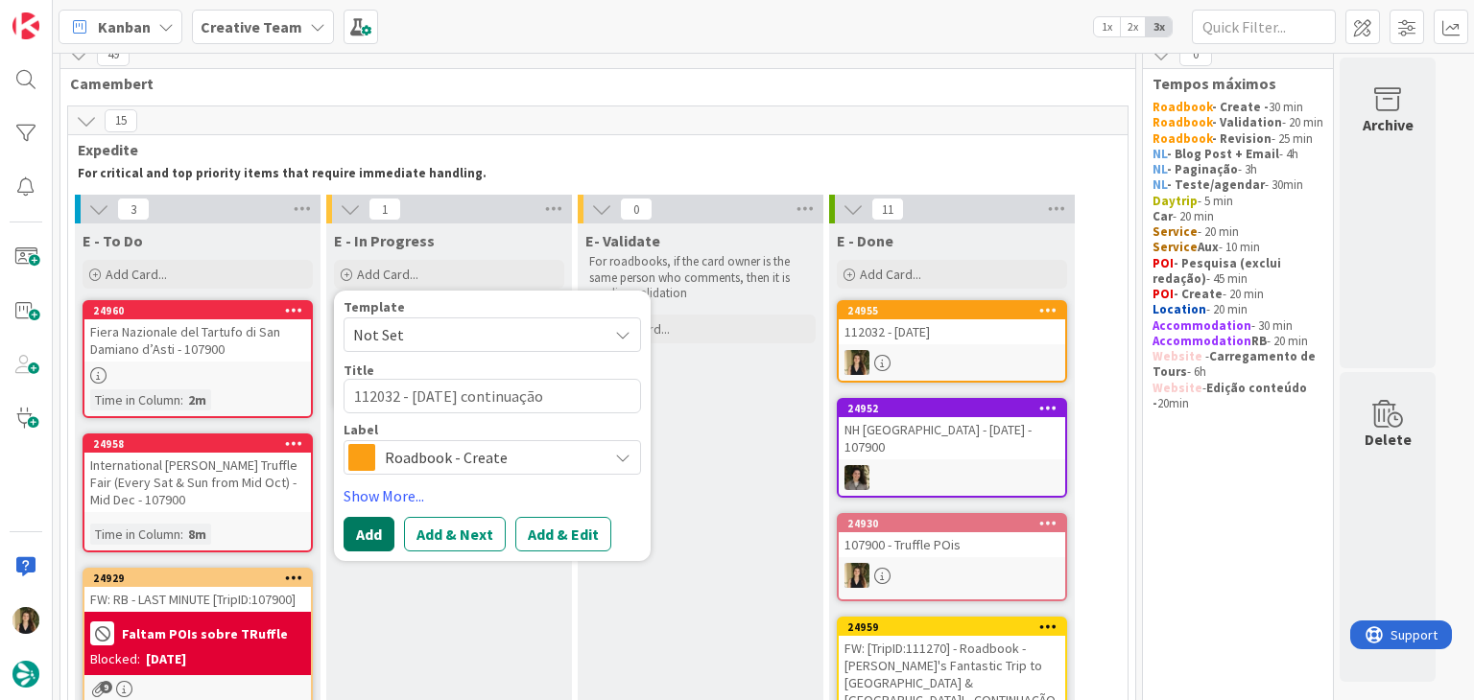
click at [388, 525] on button "Add" at bounding box center [368, 534] width 51 height 35
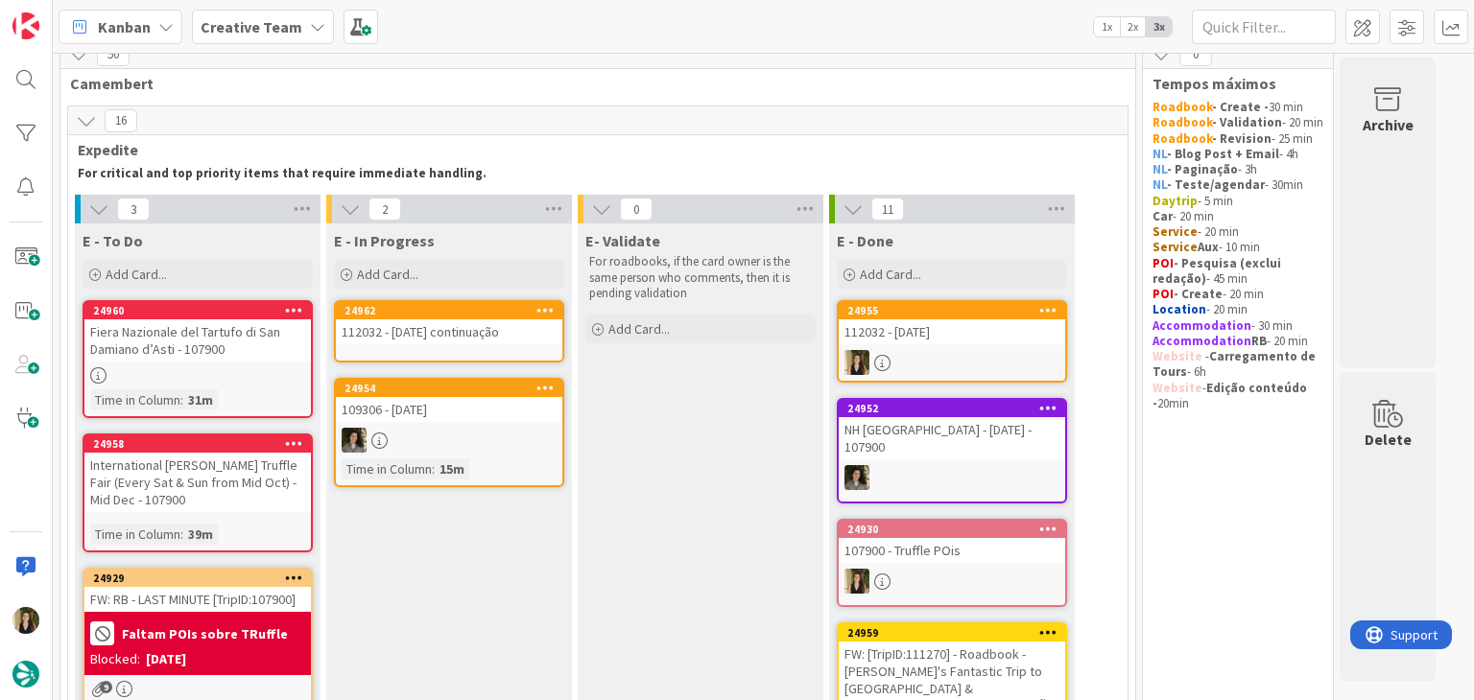
click at [504, 335] on div "112032 - [DATE] continuação" at bounding box center [449, 331] width 226 height 25
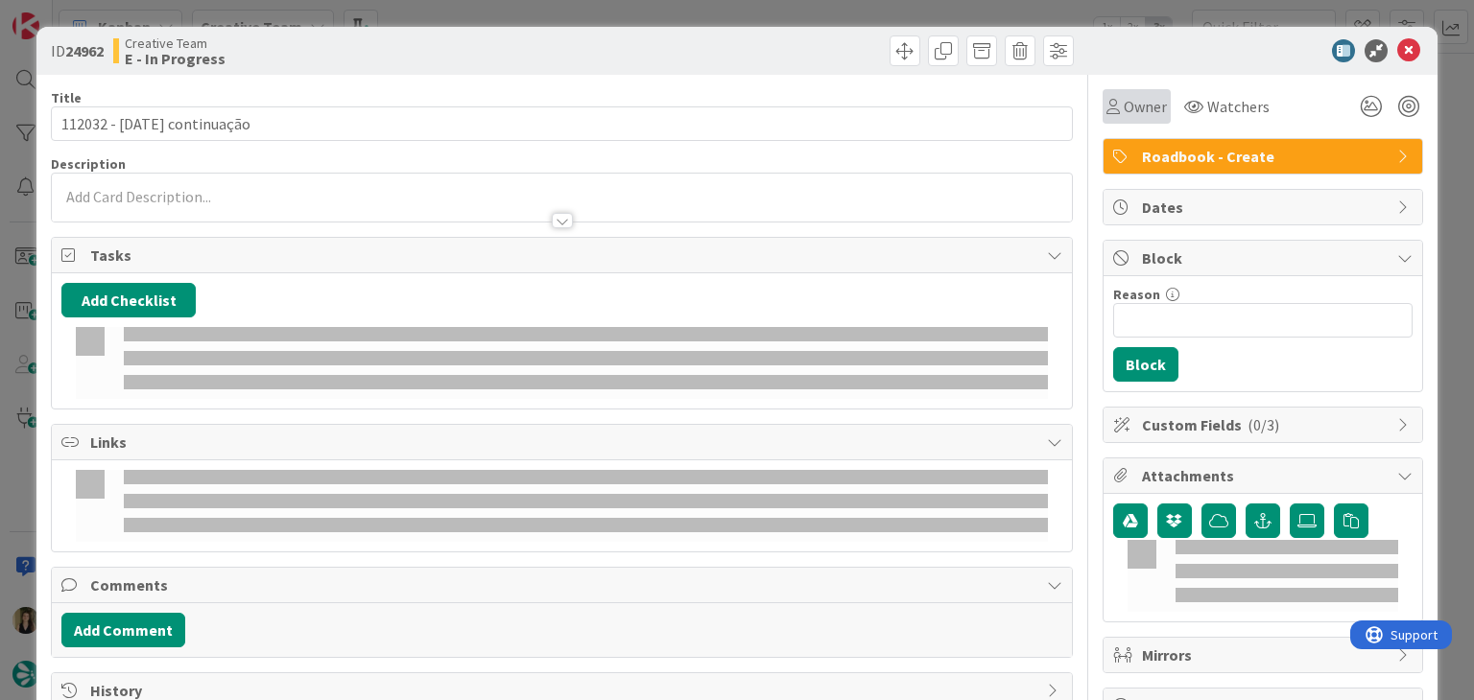
click at [1114, 118] on div "Owner" at bounding box center [1136, 106] width 68 height 35
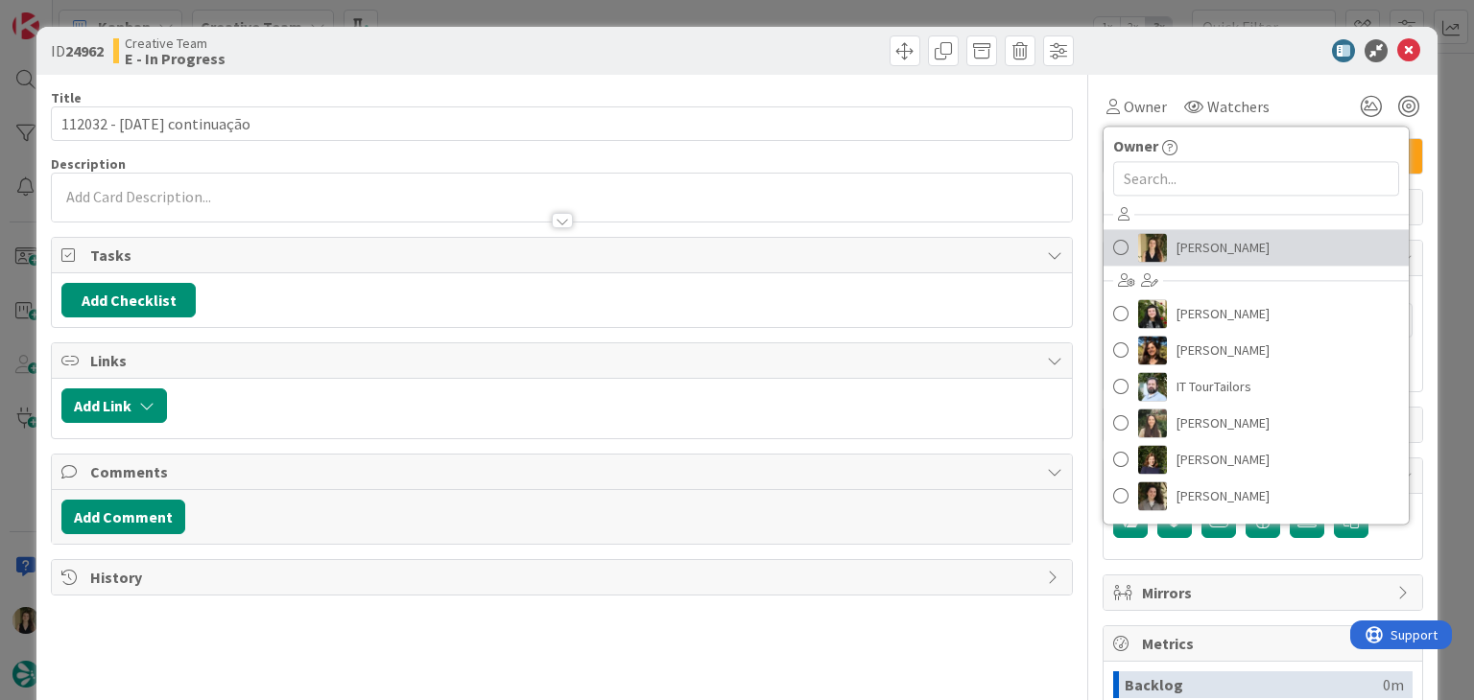
click at [1197, 234] on span "[PERSON_NAME]" at bounding box center [1222, 247] width 93 height 29
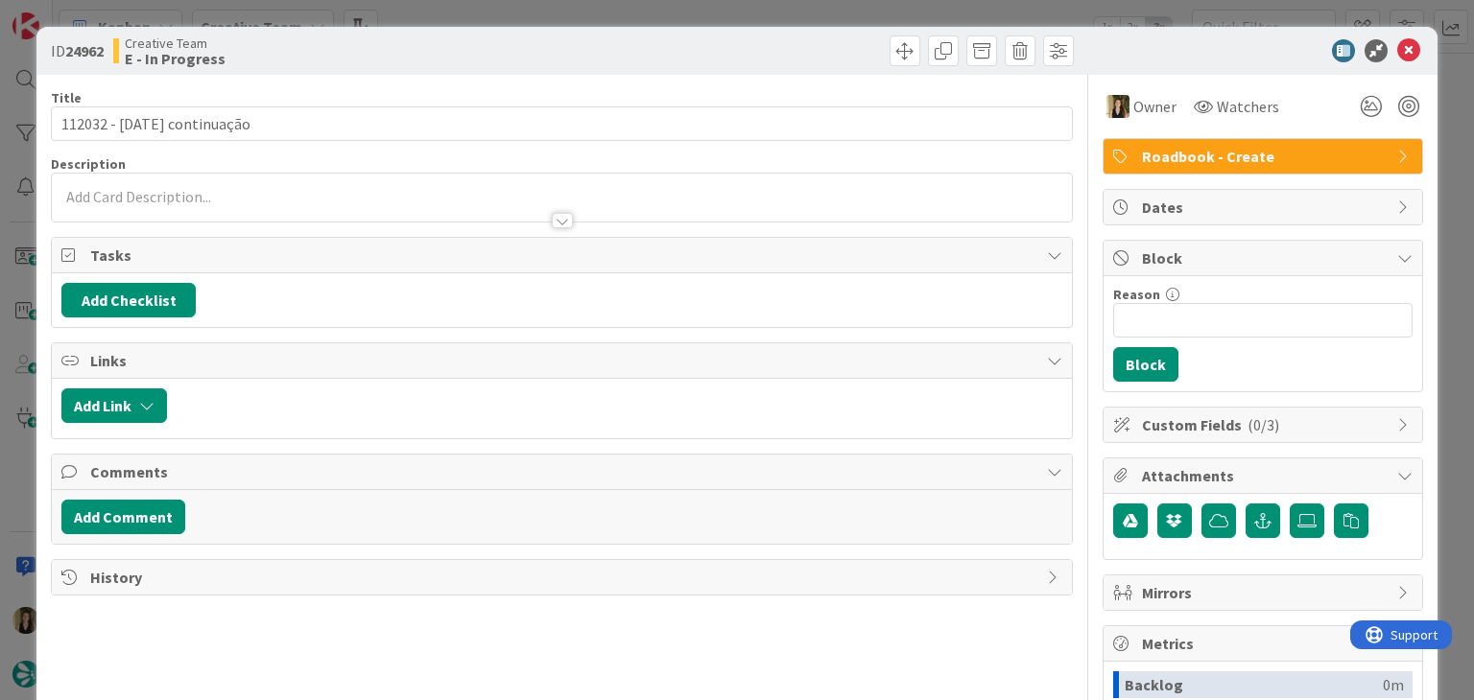
click at [802, 10] on div "ID 24962 Creative Team E - In Progress Title 27 / 128 112032 - 10 nov continuaç…" at bounding box center [737, 350] width 1474 height 700
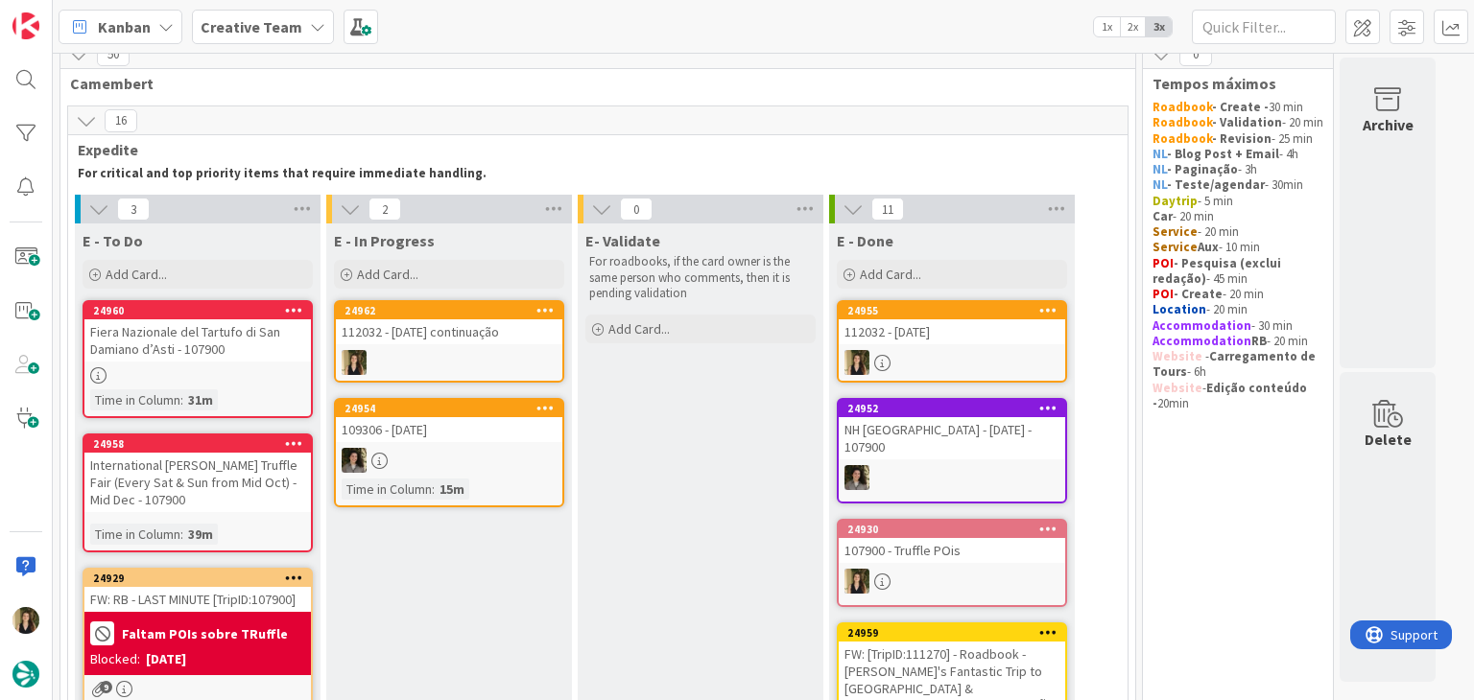
click at [975, 362] on div at bounding box center [951, 362] width 226 height 25
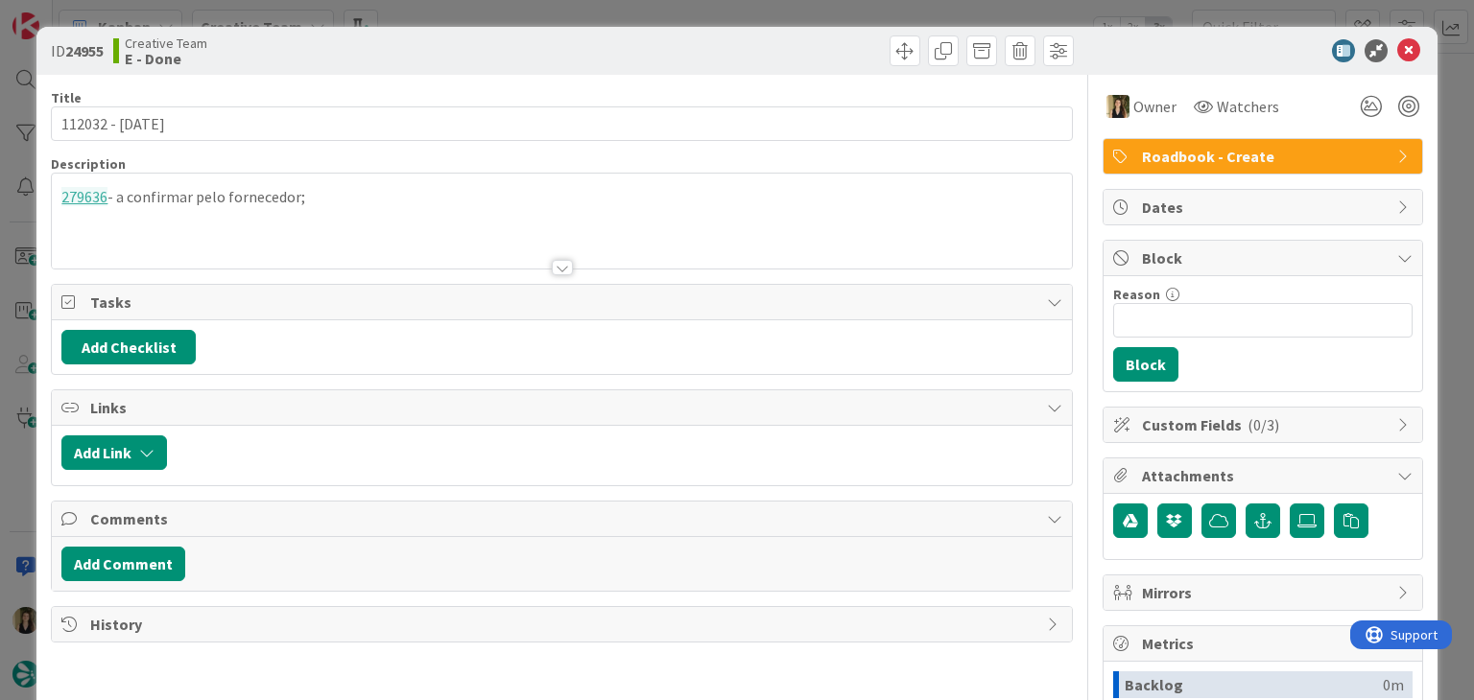
drag, startPoint x: 270, startPoint y: 197, endPoint x: 65, endPoint y: 197, distance: 204.3
click at [65, 197] on p "279636 - a confirmar pelo fornecedor;" at bounding box center [561, 197] width 1000 height 22
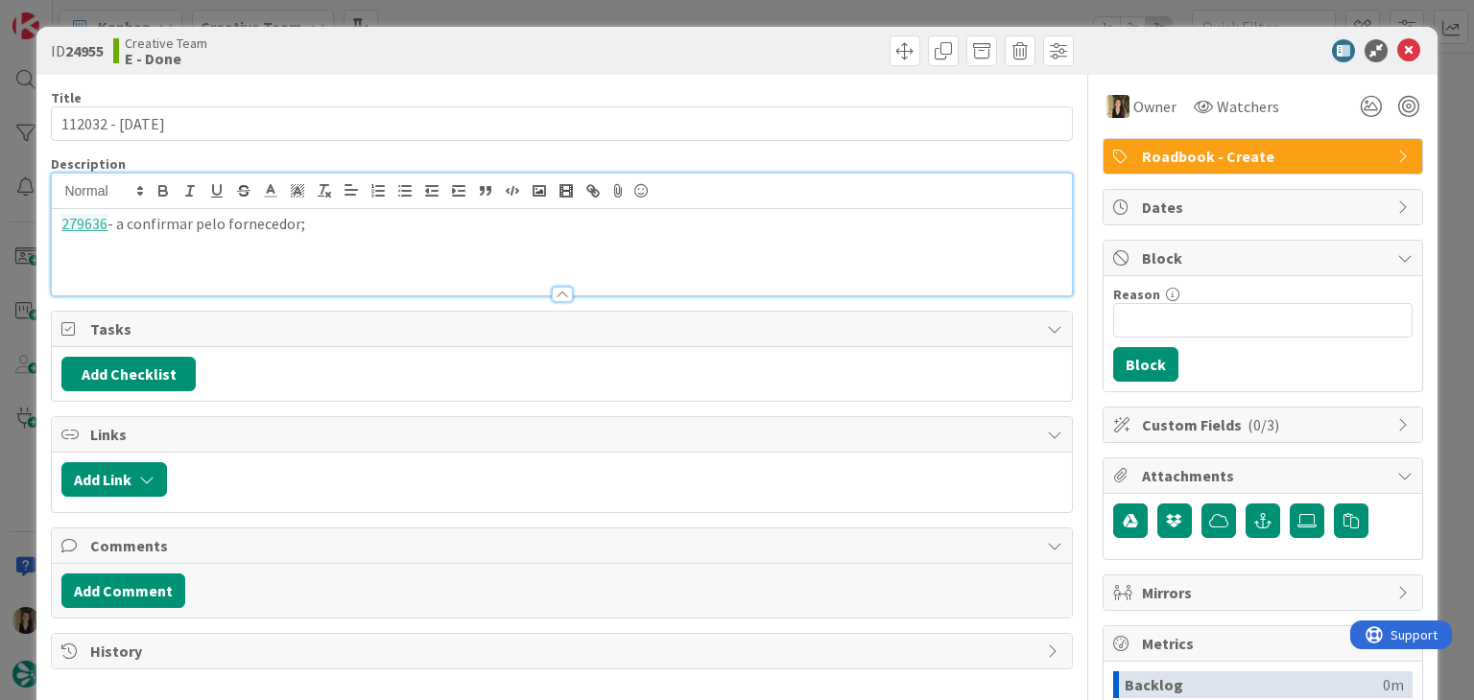
click at [338, 227] on p "279636 - a confirmar pelo fornecedor;" at bounding box center [561, 224] width 1000 height 22
click at [355, 224] on p "279636 - a confirmar pelo fornecedor;" at bounding box center [561, 224] width 1000 height 22
drag, startPoint x: 327, startPoint y: 224, endPoint x: 40, endPoint y: 223, distance: 286.8
click at [40, 224] on div "ID 24955 Creative Team E - Done Title 15 / 128 112032 - 10 nov Description Sofi…" at bounding box center [736, 515] width 1400 height 977
copy p "279636 - a confirmar pelo fornecedor;"
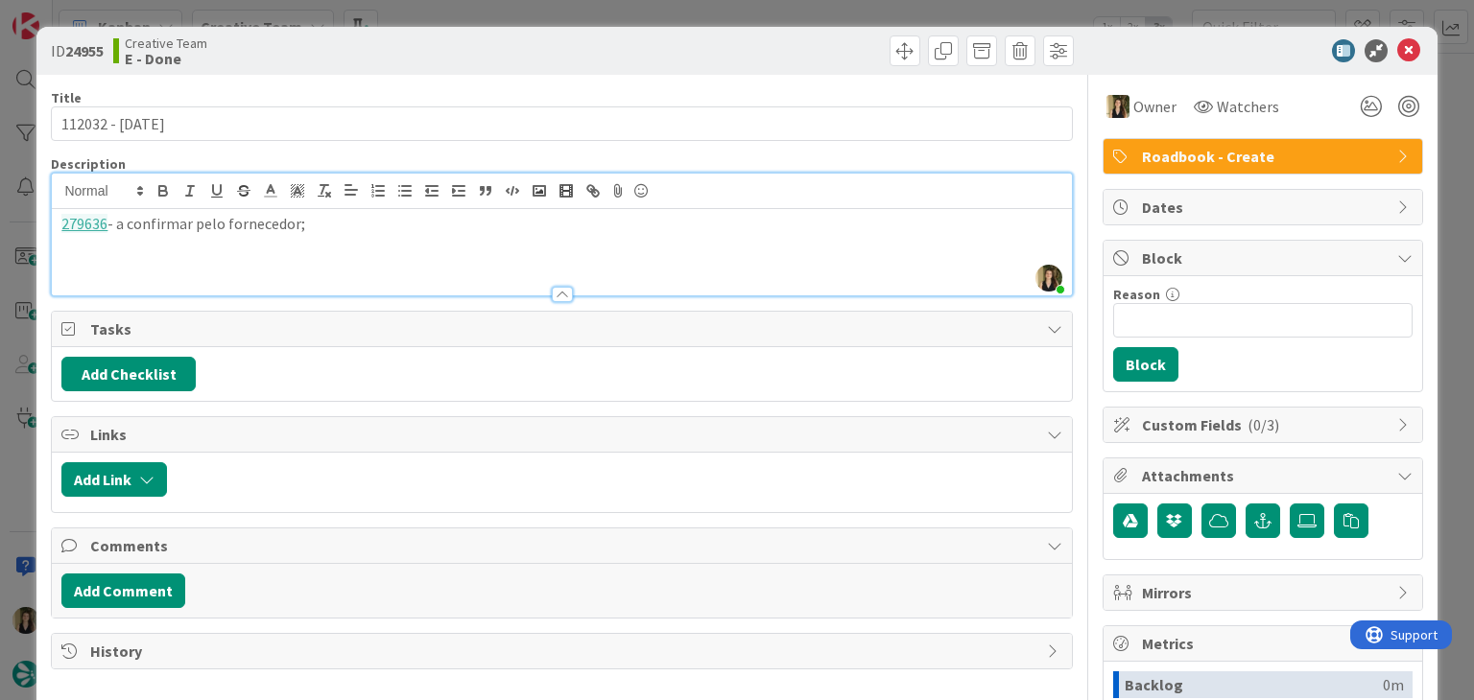
click at [638, 12] on div "ID 24955 Creative Team E - Done Title 15 / 128 112032 - 10 nov Description Sofi…" at bounding box center [737, 350] width 1474 height 700
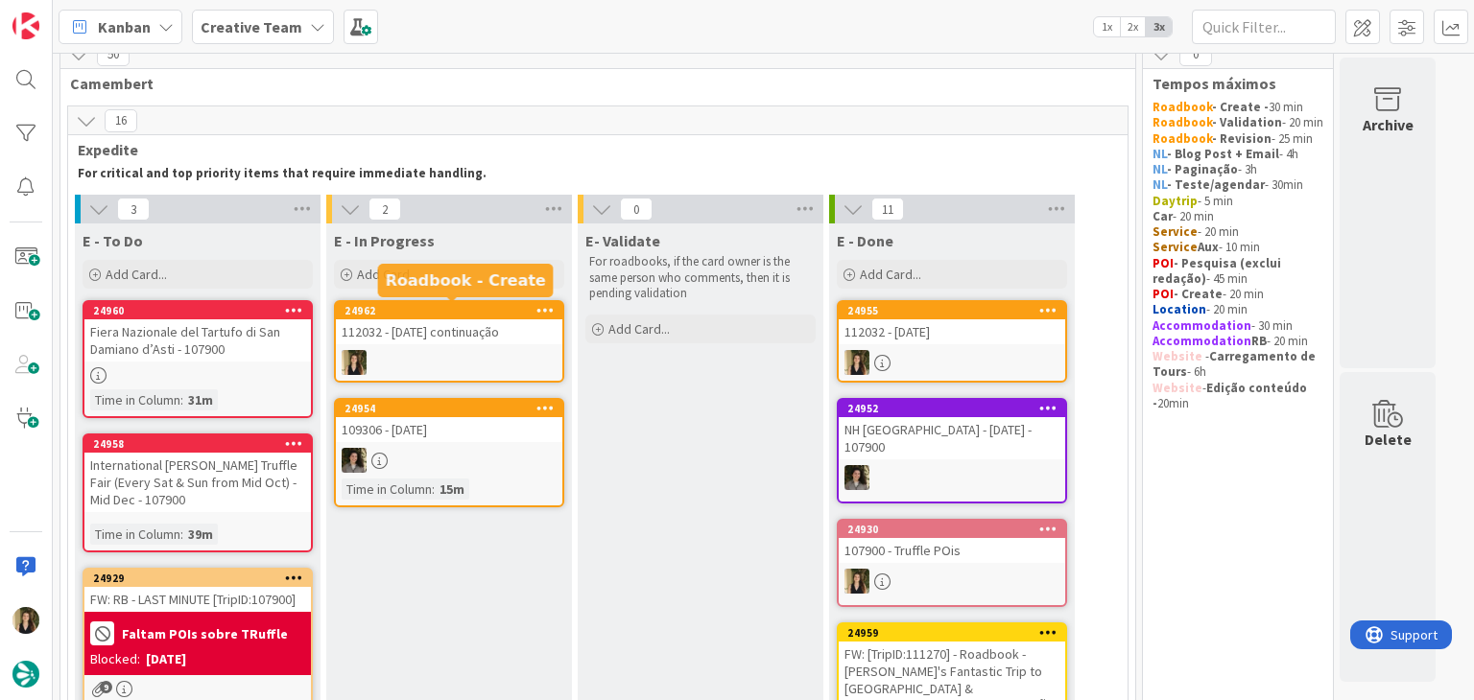
click at [476, 331] on div "112032 - [DATE] continuação" at bounding box center [449, 331] width 226 height 25
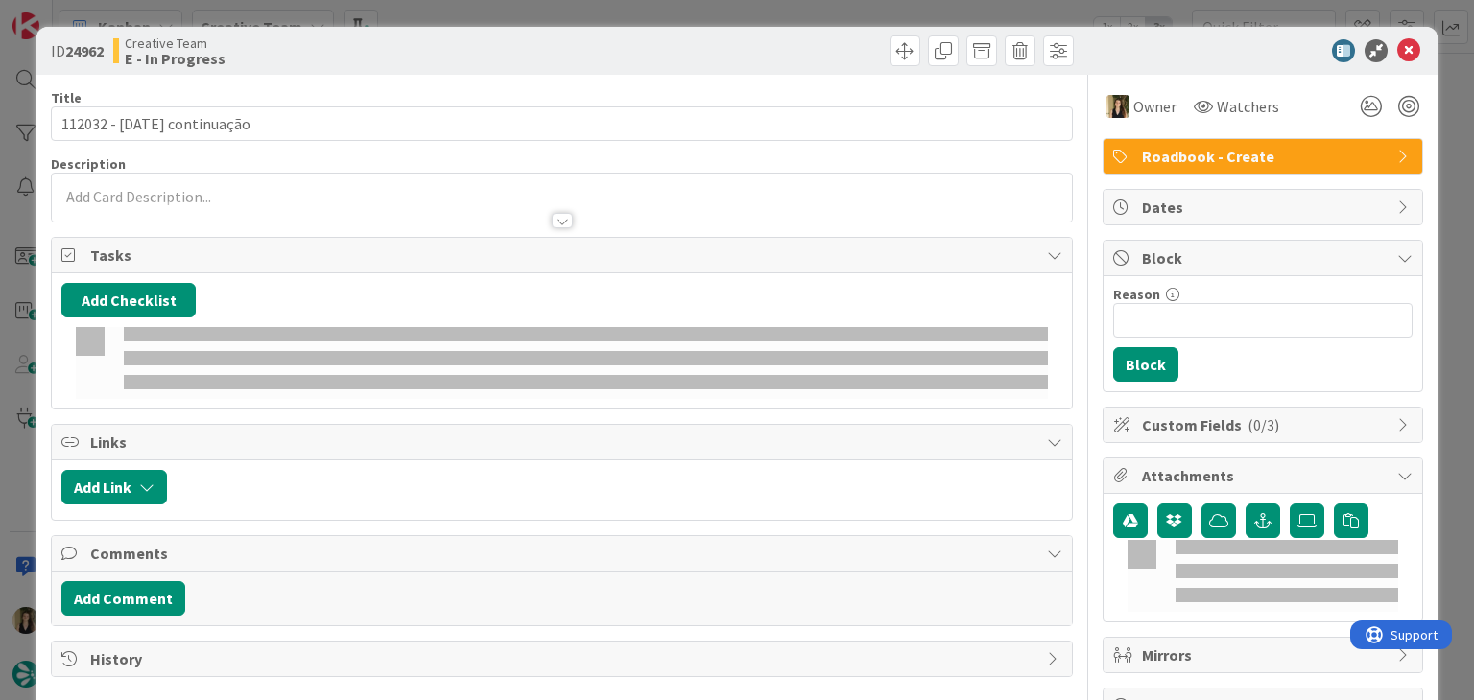
click at [257, 197] on p at bounding box center [561, 197] width 1000 height 22
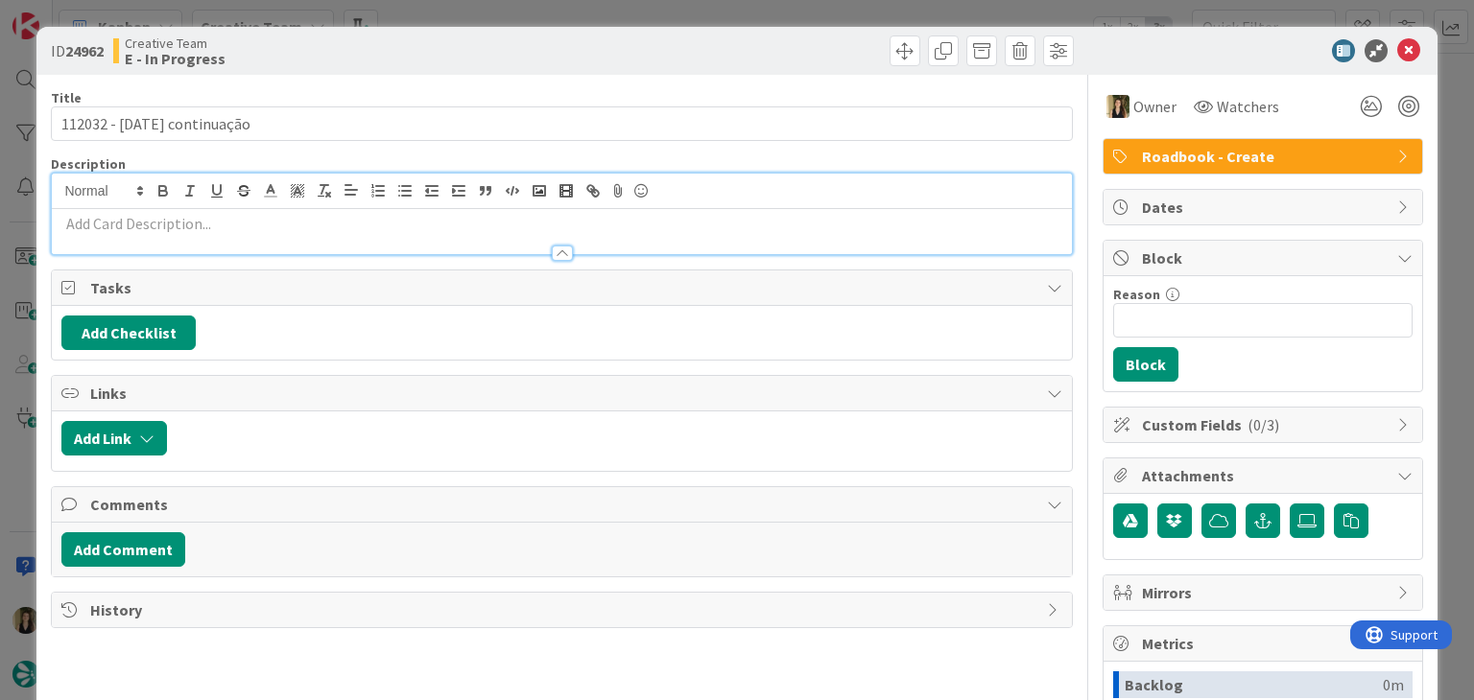
click at [256, 220] on p at bounding box center [561, 224] width 1000 height 22
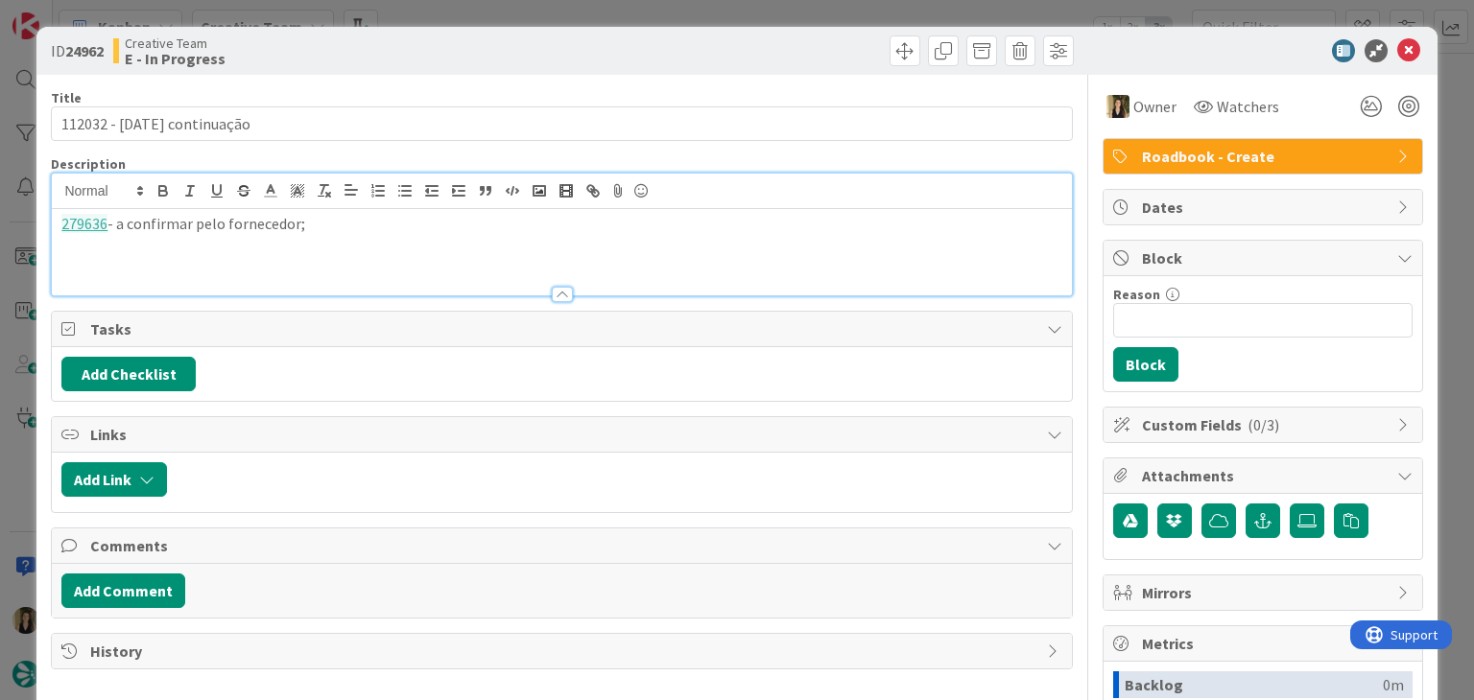
drag, startPoint x: 340, startPoint y: 65, endPoint x: 355, endPoint y: 5, distance: 62.4
click at [340, 64] on div "ID 24962 Creative Team E - In Progress" at bounding box center [736, 51] width 1400 height 48
click at [347, 238] on div "279636 - a confirmar pelo fornecedor;" at bounding box center [561, 252] width 1019 height 86
paste div
drag, startPoint x: 333, startPoint y: 222, endPoint x: 120, endPoint y: 223, distance: 213.0
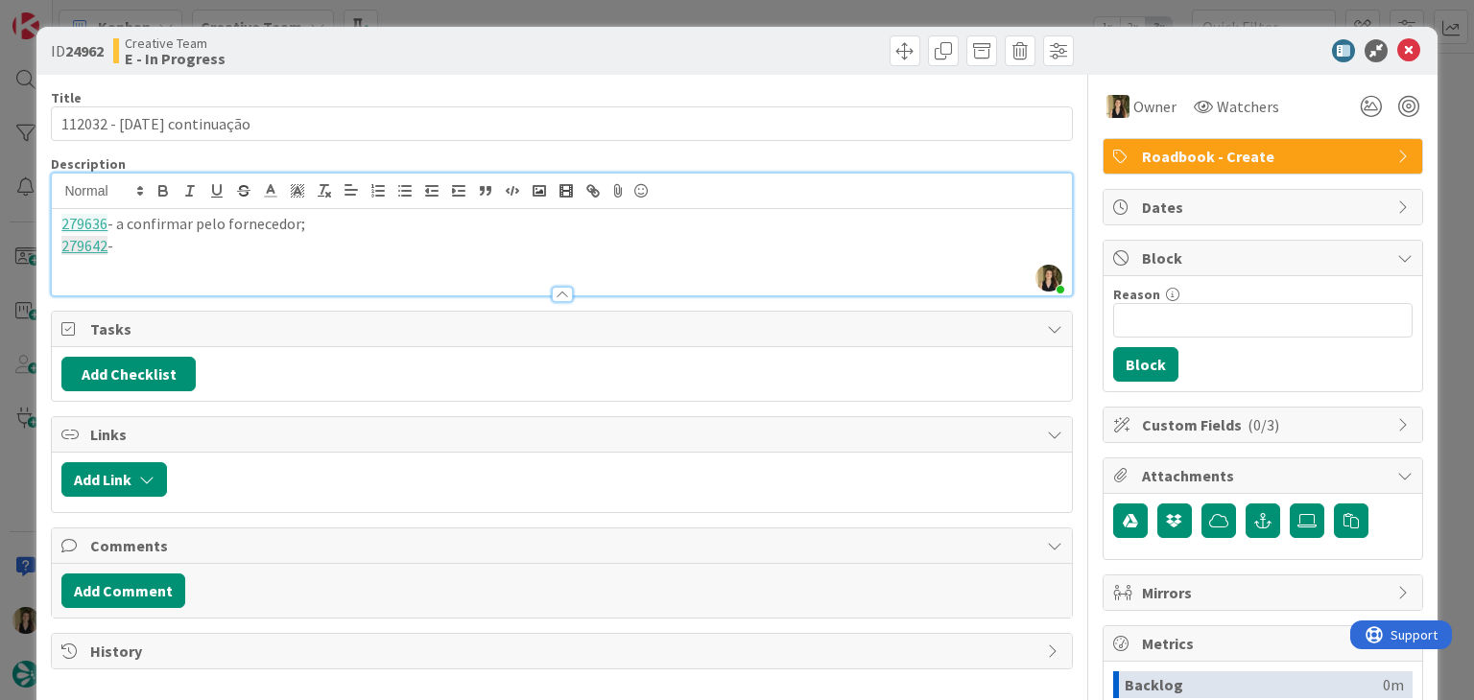
click at [120, 223] on p "279636 - a confirmar pelo fornecedor;" at bounding box center [561, 224] width 1000 height 22
copy p "a confirmar pelo fornecedor;"
click at [219, 236] on p "279642 -" at bounding box center [561, 246] width 1000 height 22
drag, startPoint x: 310, startPoint y: 248, endPoint x: 132, endPoint y: 247, distance: 177.5
click at [121, 247] on p "279642 - a confirmar pelo fornecedor;" at bounding box center [561, 246] width 1000 height 22
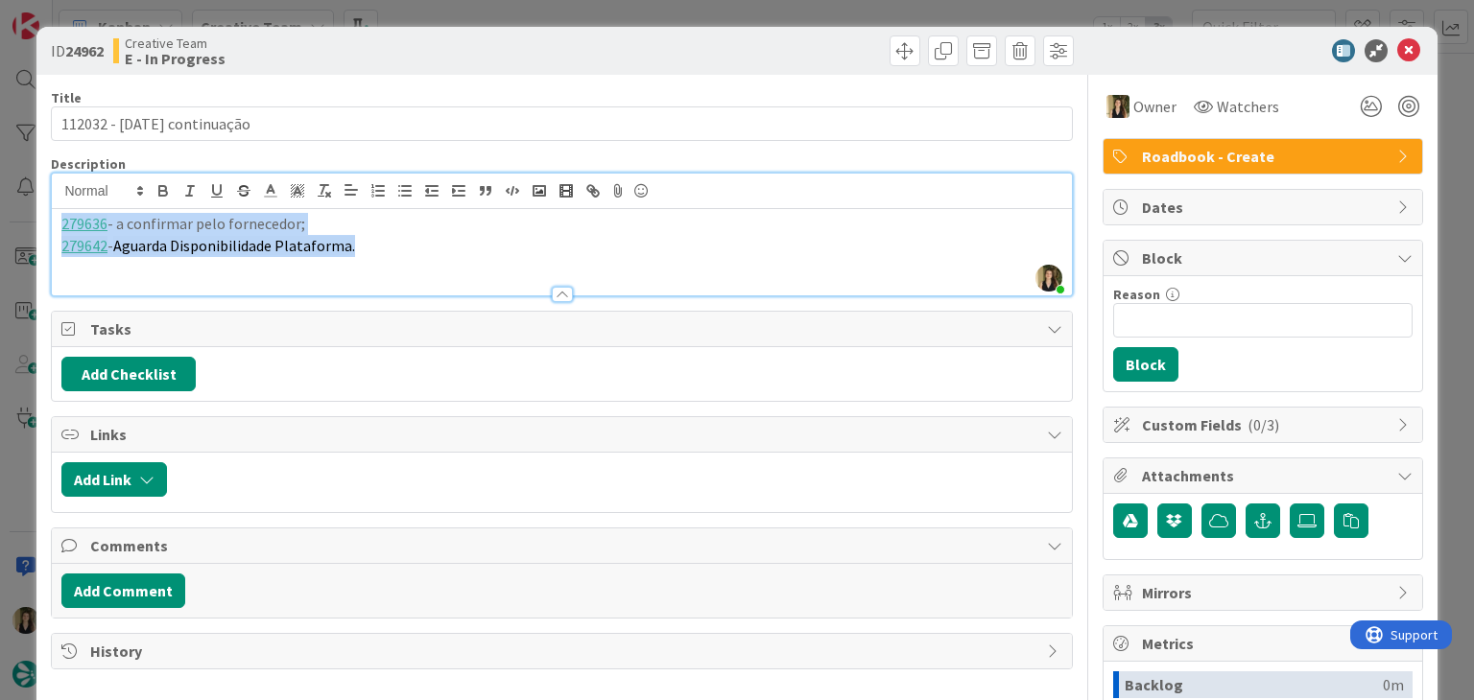
drag, startPoint x: 405, startPoint y: 259, endPoint x: 17, endPoint y: 206, distance: 391.1
click at [17, 206] on div "ID 24962 Creative Team E - In Progress Title 27 / 128 112032 - 10 nov continuaç…" at bounding box center [737, 350] width 1474 height 700
drag, startPoint x: 365, startPoint y: 267, endPoint x: 377, endPoint y: 256, distance: 16.3
click at [365, 267] on div "279636 - a confirmar pelo fornecedor; 279642 - Aguarda Disponibilidade Platafor…" at bounding box center [561, 252] width 1019 height 86
click at [380, 235] on p "279642 - Aguarda Disponibilidade Plataforma." at bounding box center [561, 246] width 1000 height 22
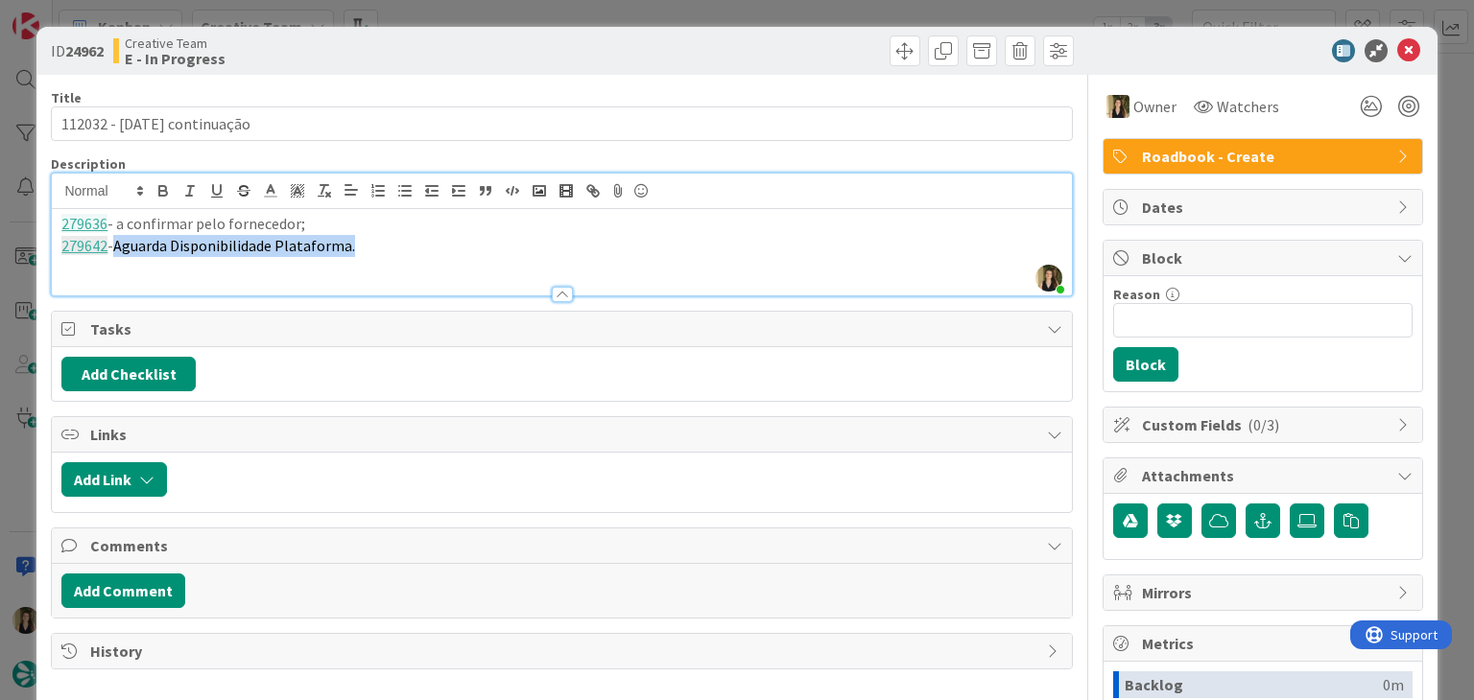
drag, startPoint x: 370, startPoint y: 243, endPoint x: 116, endPoint y: 262, distance: 254.9
click at [116, 262] on div "279636 - a confirmar pelo fornecedor; 279642 - Aguarda Disponibilidade Platafor…" at bounding box center [561, 252] width 1019 height 86
drag, startPoint x: 322, startPoint y: 191, endPoint x: 403, endPoint y: 243, distance: 95.8
click at [321, 192] on line "button" at bounding box center [322, 189] width 3 height 9
click at [432, 250] on p "279642 - Aguarda Disponibilidade Plataforma." at bounding box center [561, 246] width 1000 height 22
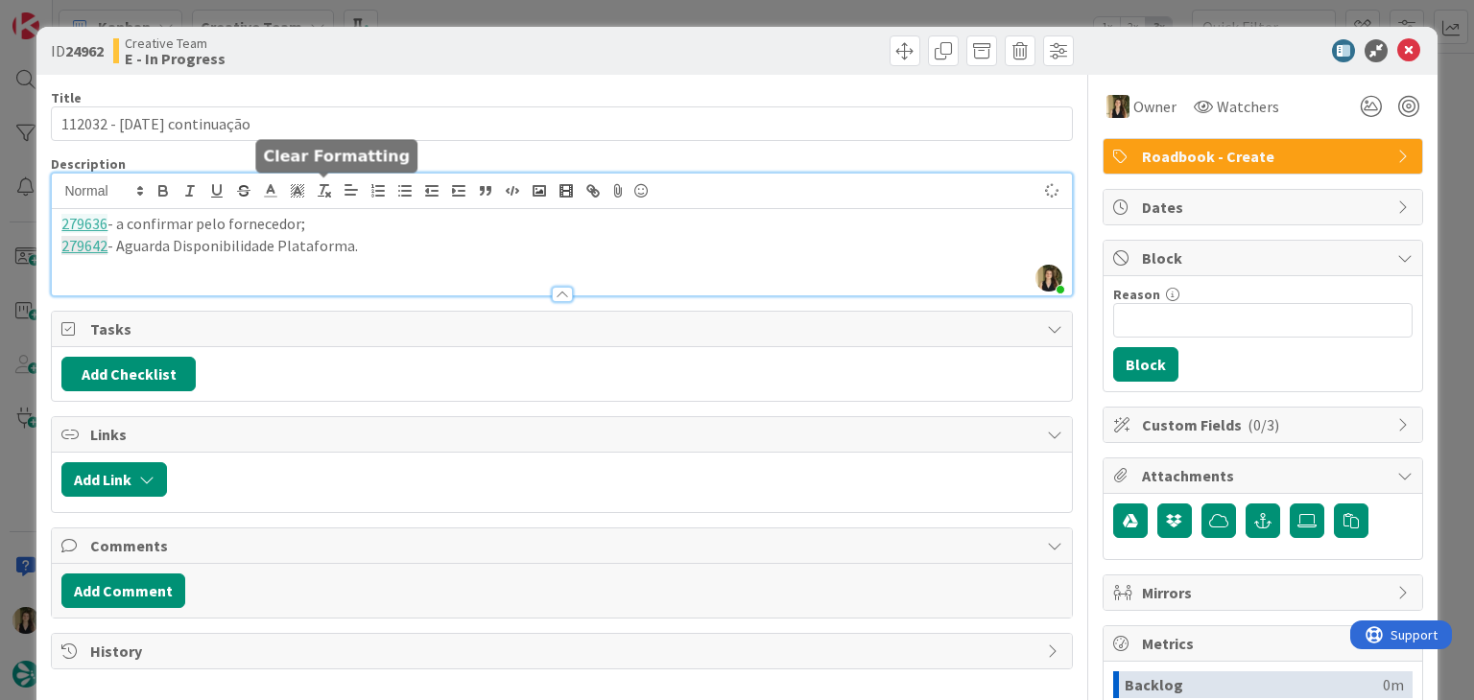
click at [303, 210] on div "279636 - a confirmar pelo fornecedor; 279642 - Aguarda Disponibilidade Platafor…" at bounding box center [561, 252] width 1019 height 86
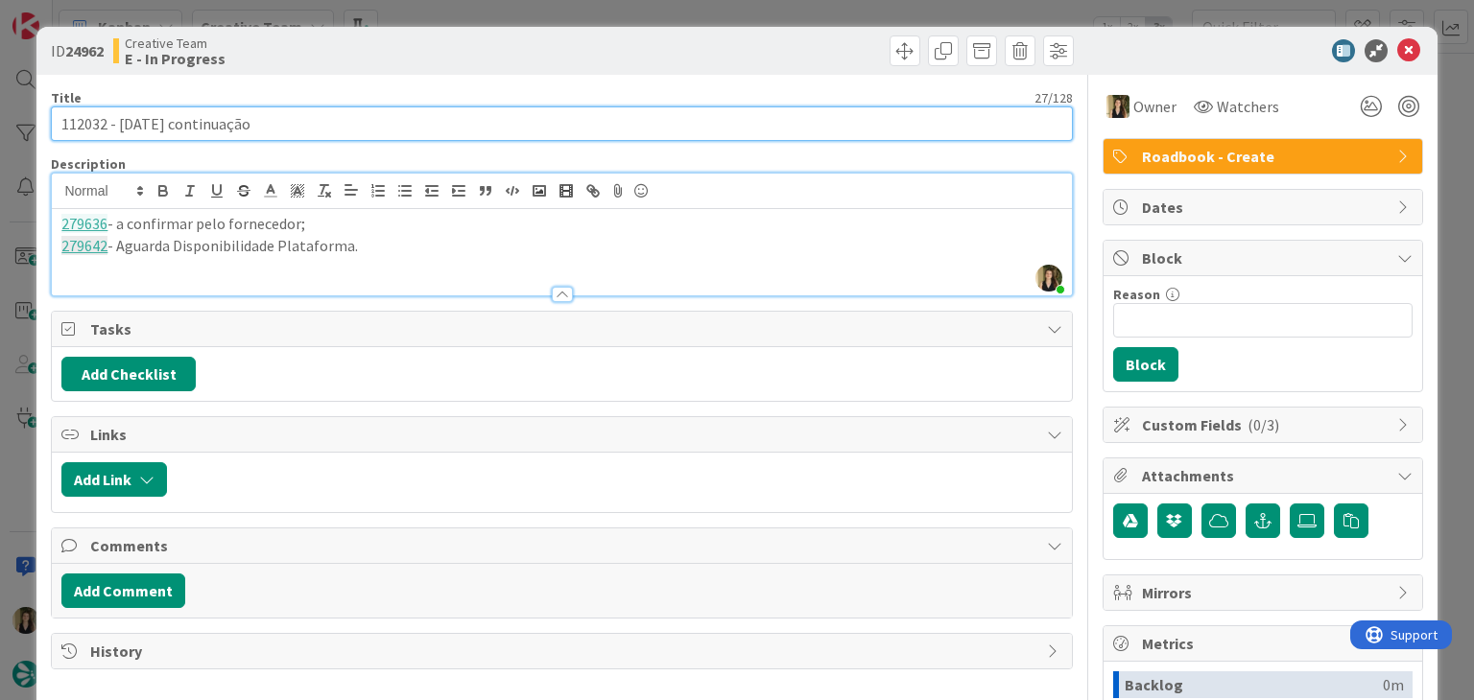
drag, startPoint x: 158, startPoint y: 120, endPoint x: 32, endPoint y: 120, distance: 126.6
click at [33, 120] on div "ID 24962 Creative Team E - In Progress Title 27 / 128 112032 - 10 nov continuaç…" at bounding box center [737, 350] width 1474 height 700
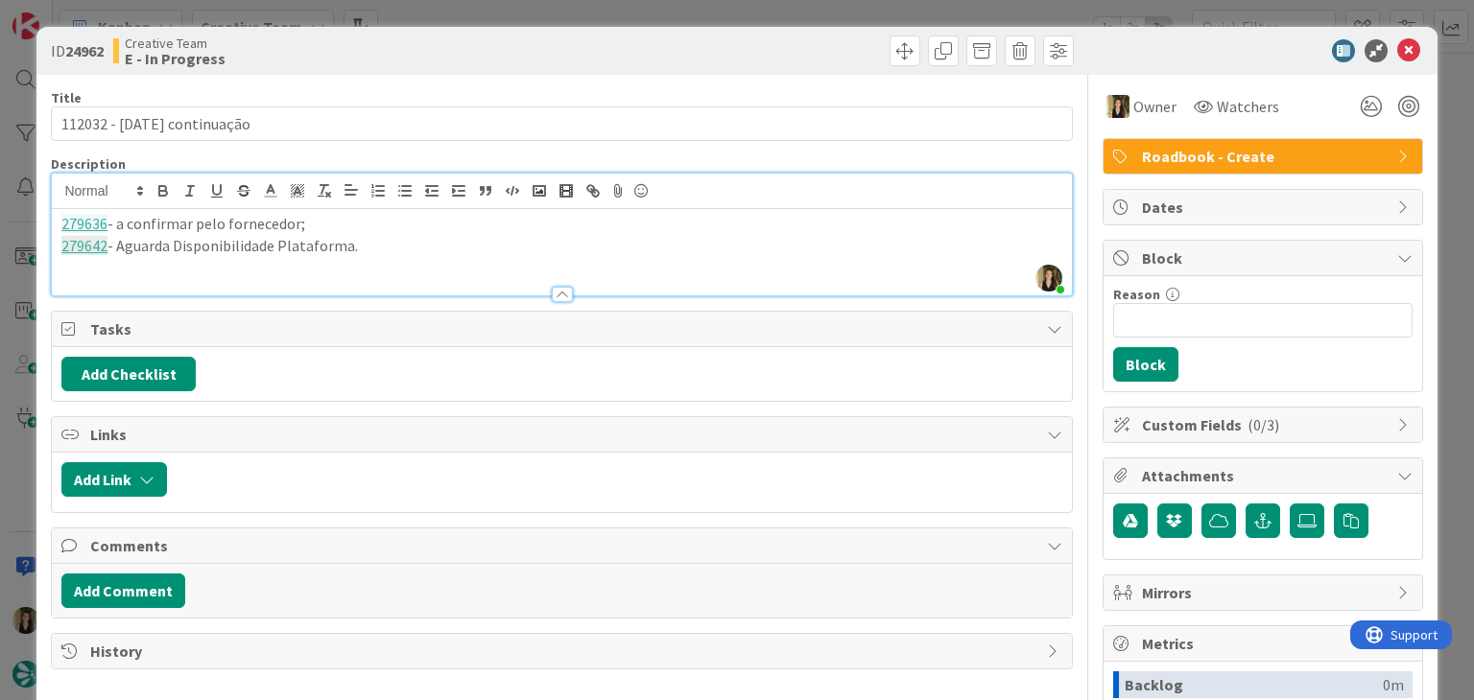
click at [409, 49] on div "Creative Team E - In Progress" at bounding box center [335, 50] width 444 height 31
click at [475, 11] on div "ID 24962 Creative Team E - In Progress Title 27 / 128 112032 - 10 nov continuaç…" at bounding box center [737, 350] width 1474 height 700
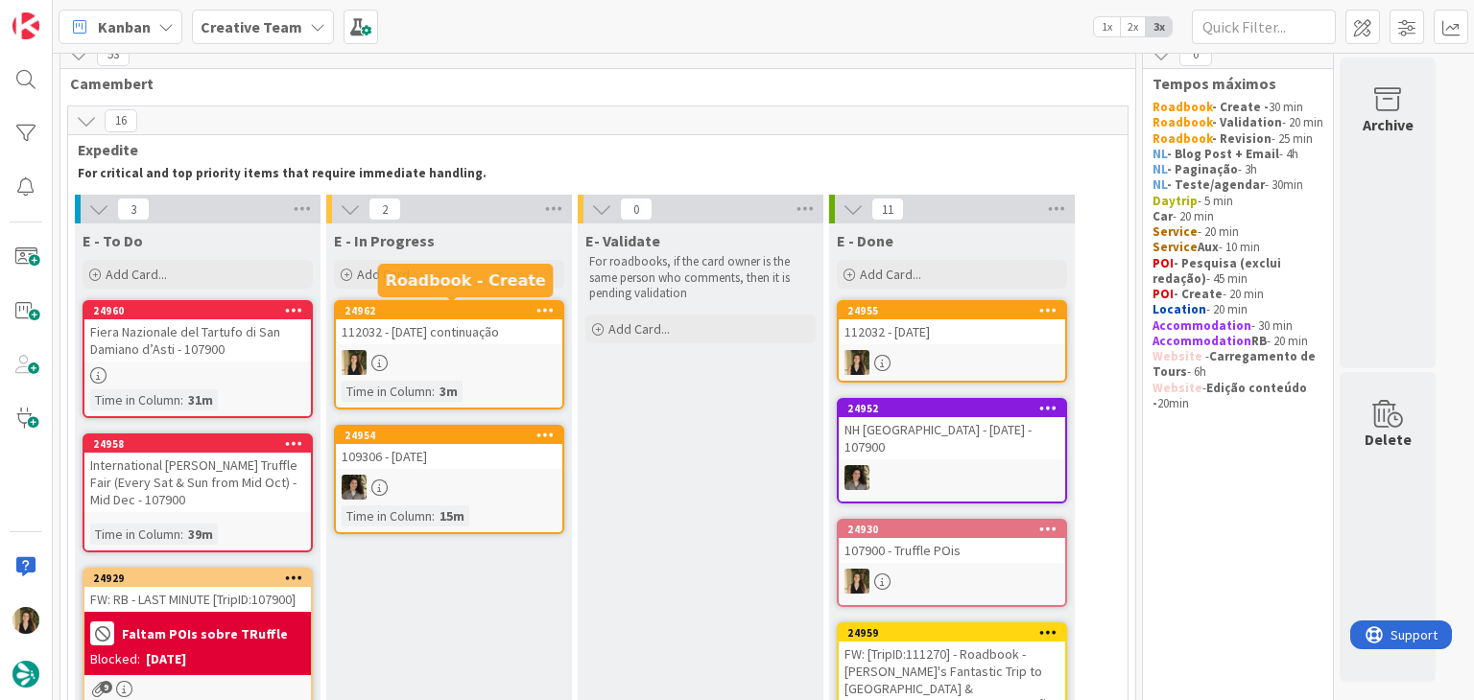
click at [499, 342] on div "112032 - [DATE] continuação" at bounding box center [449, 331] width 226 height 25
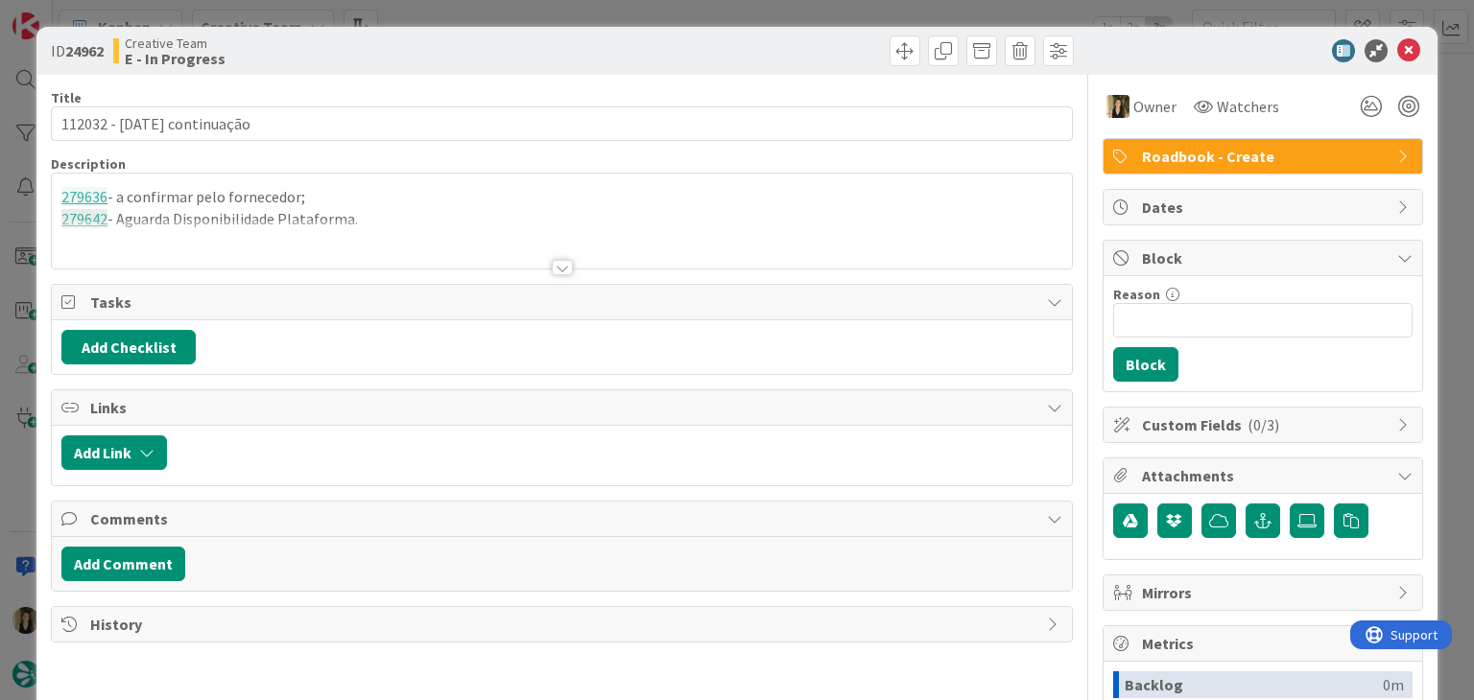
click at [810, 3] on div "ID 24962 Creative Team E - In Progress Title 27 / 128 112032 - 10 nov continuaç…" at bounding box center [737, 350] width 1474 height 700
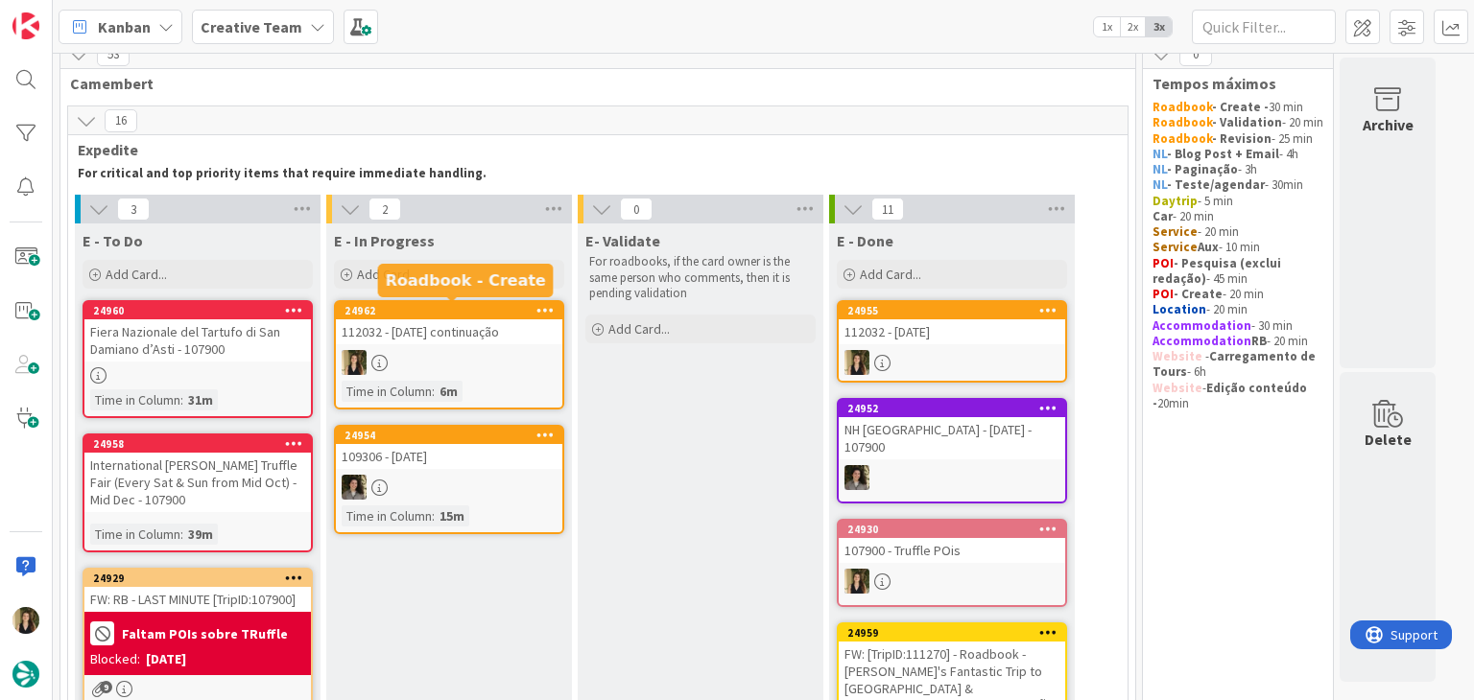
click at [485, 340] on div "112032 - [DATE] continuação" at bounding box center [449, 331] width 226 height 25
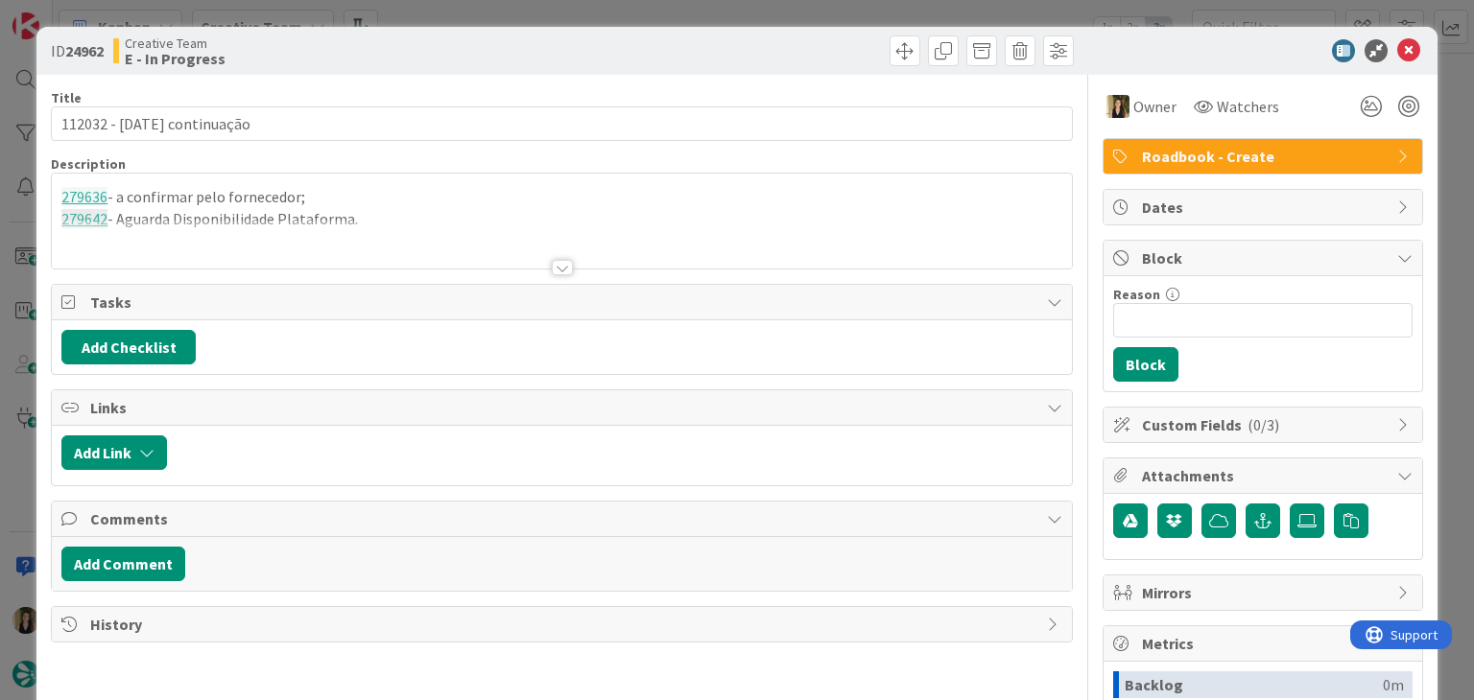
click at [725, 14] on div "ID 24962 Creative Team E - In Progress Title 27 / 128 112032 - 10 nov continuaç…" at bounding box center [737, 350] width 1474 height 700
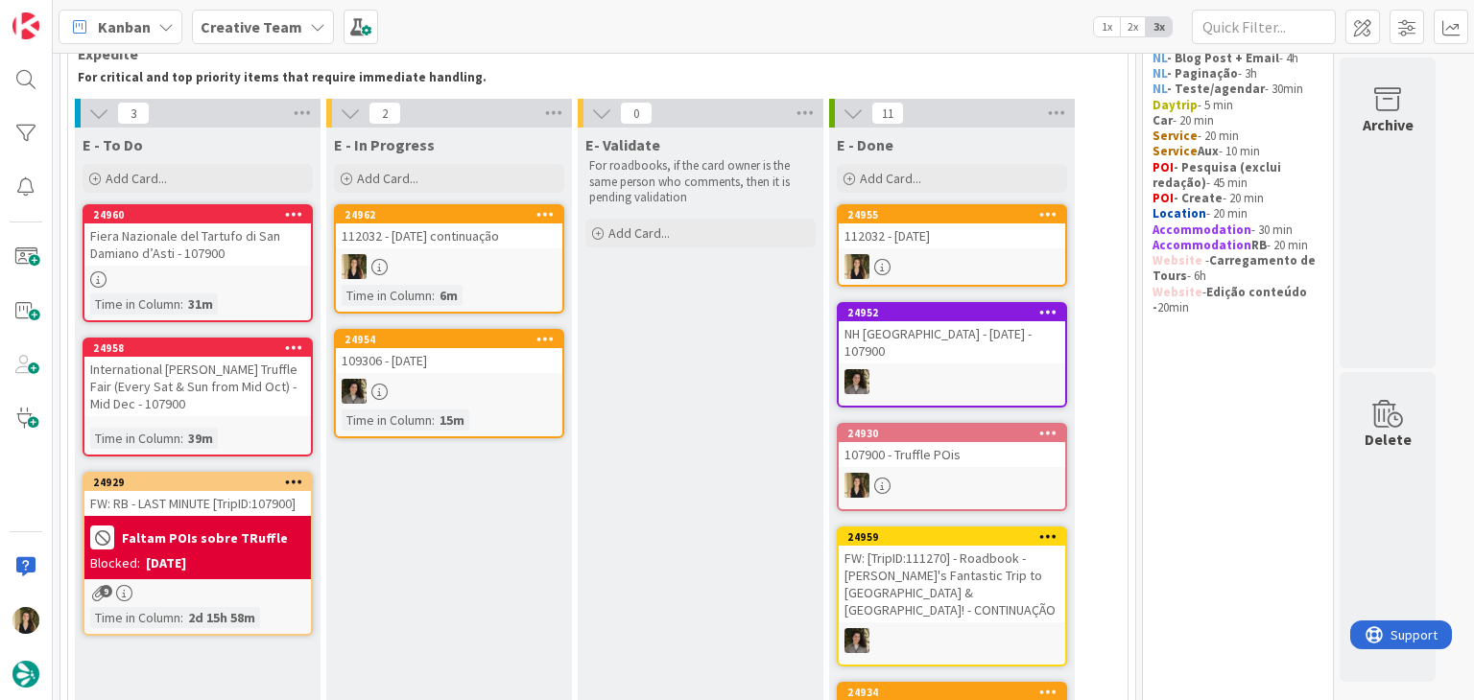
click at [242, 400] on div "International [PERSON_NAME] Truffle Fair (Every Sat & Sun from Mid Oct) - Mid D…" at bounding box center [197, 386] width 226 height 59
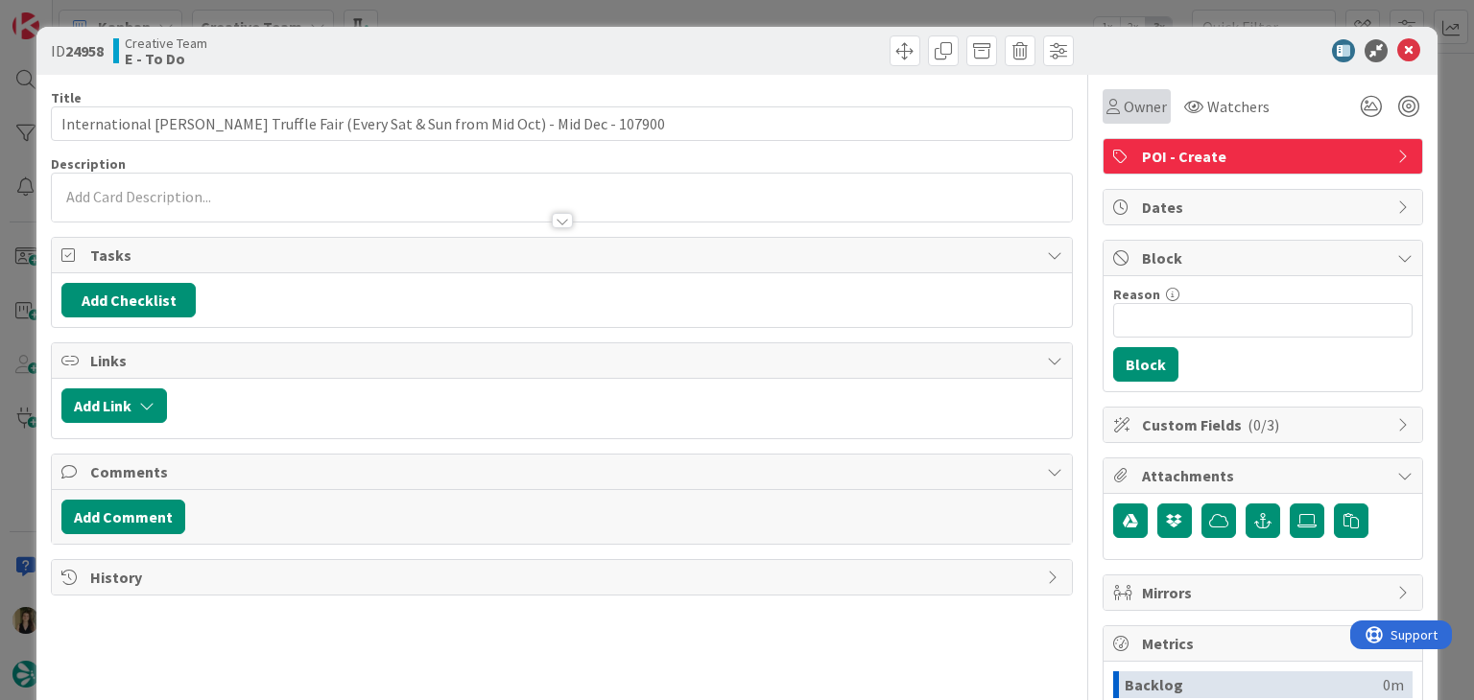
click at [1123, 110] on span "Owner" at bounding box center [1144, 106] width 43 height 23
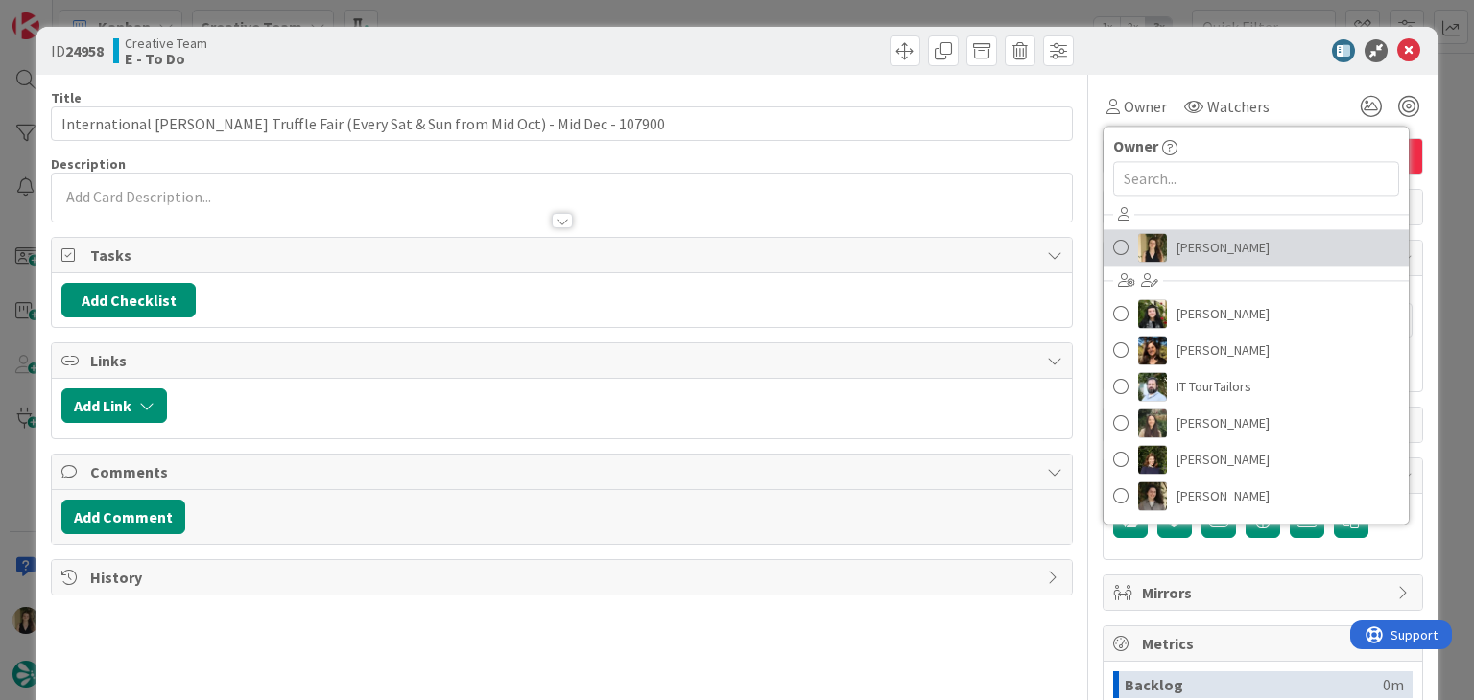
drag, startPoint x: 1164, startPoint y: 240, endPoint x: 1102, endPoint y: 227, distance: 62.7
click at [1176, 240] on span "[PERSON_NAME]" at bounding box center [1222, 247] width 93 height 29
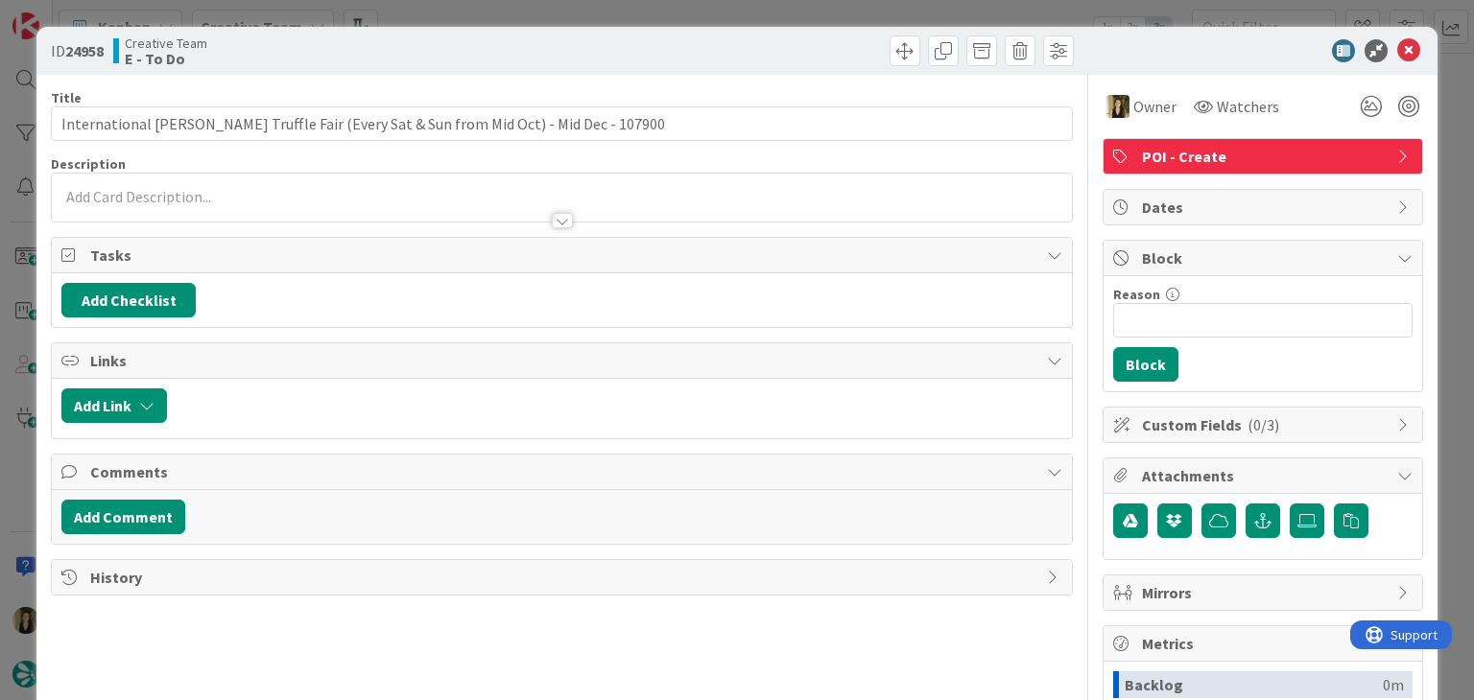
click at [416, 48] on div "Creative Team E - To Do" at bounding box center [335, 50] width 444 height 31
click at [433, 3] on div "ID 24958 Creative Team E - To Do Title 87 / 128 International Alba White Truffl…" at bounding box center [737, 350] width 1474 height 700
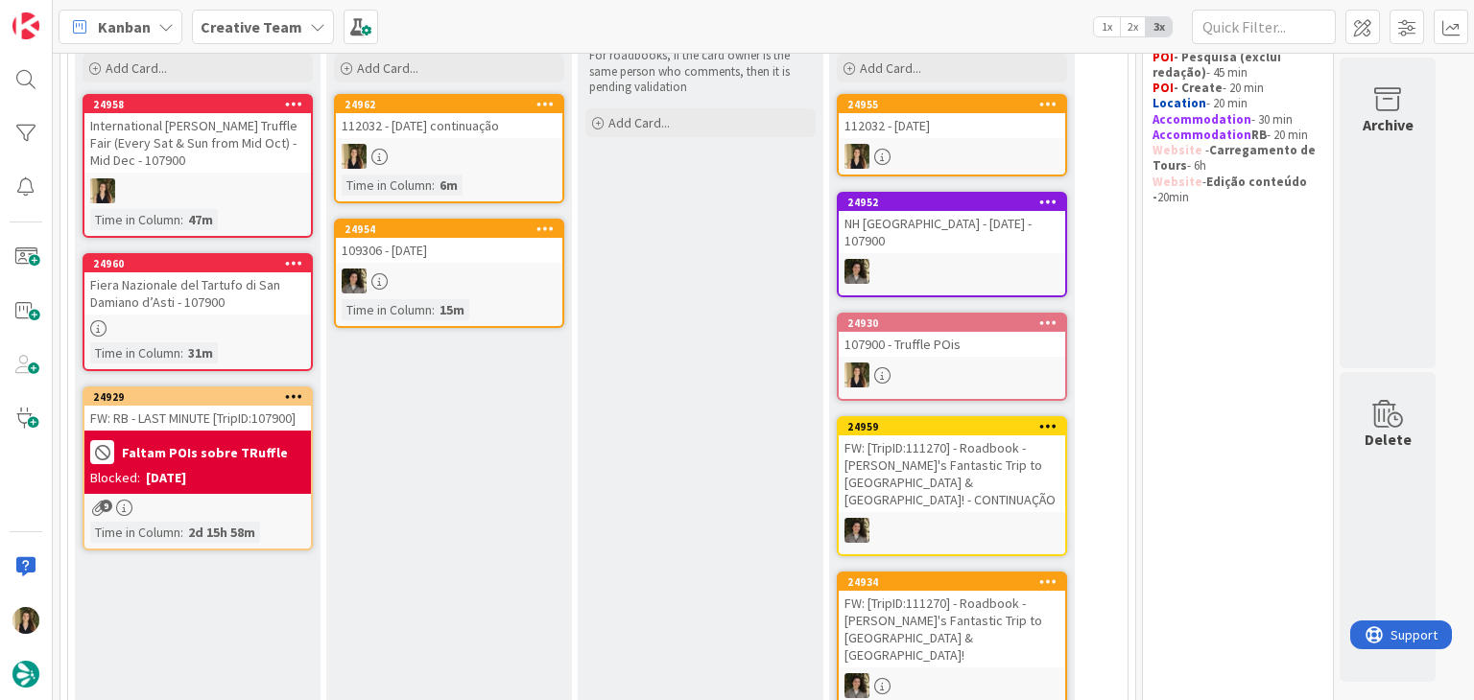
scroll to position [79, 0]
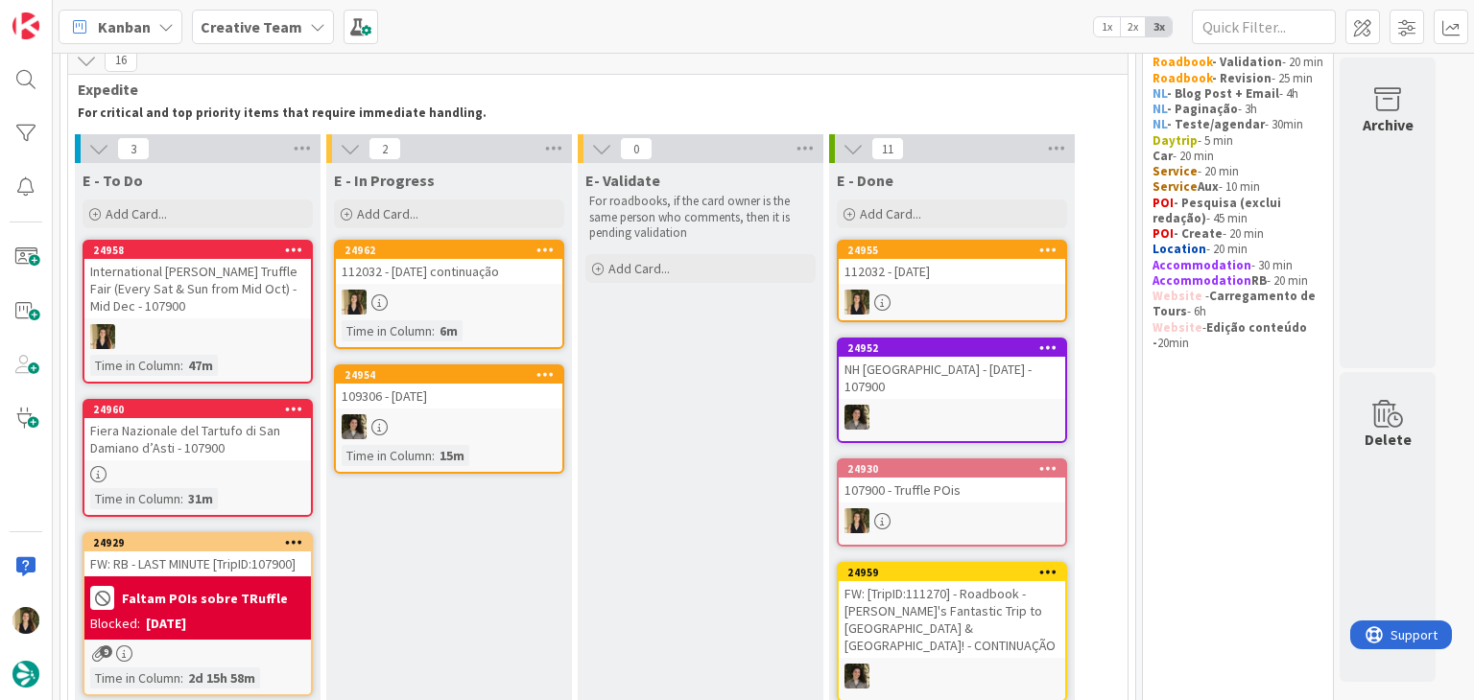
click at [213, 313] on div "International [PERSON_NAME] Truffle Fair (Every Sat & Sun from Mid Oct) - Mid D…" at bounding box center [197, 288] width 226 height 59
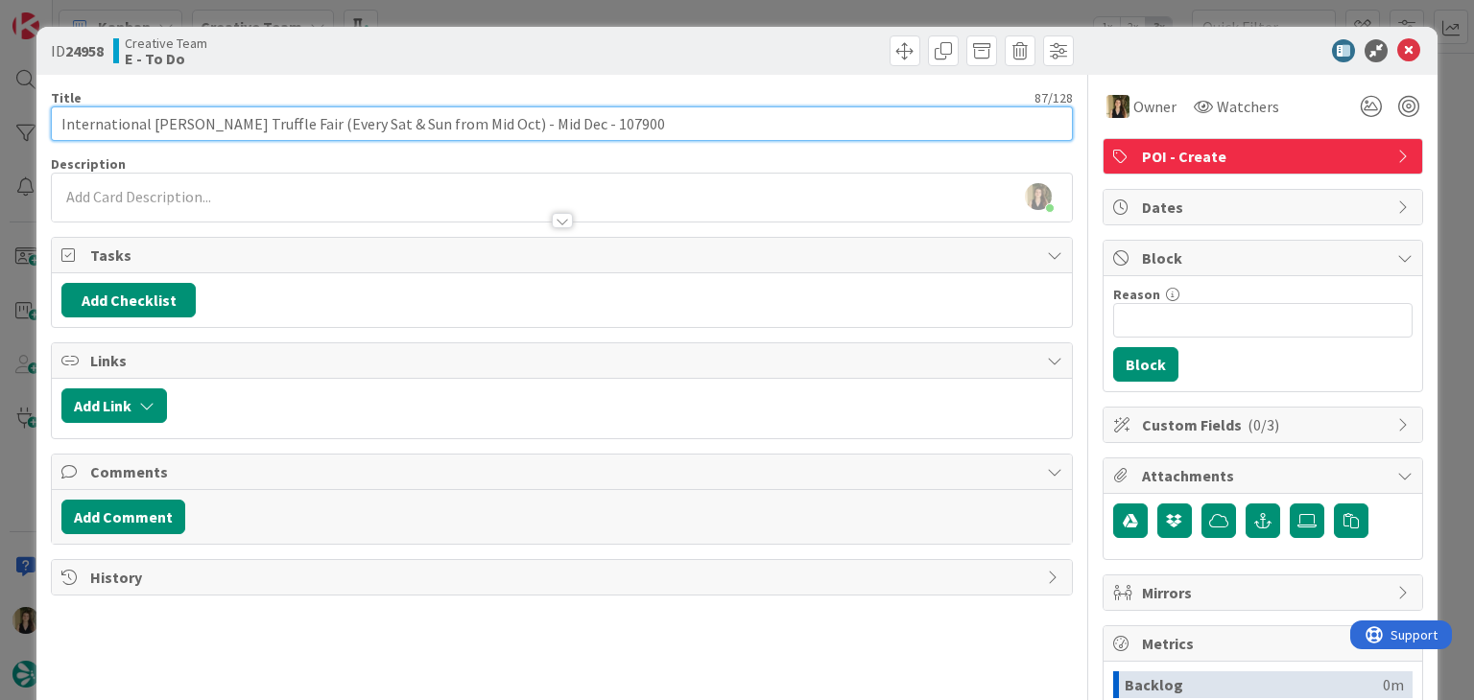
drag, startPoint x: 484, startPoint y: 122, endPoint x: 34, endPoint y: 139, distance: 451.2
click at [34, 139] on div "ID 24958 Creative Team E - To Do Title 87 / 128 International Alba White Truffl…" at bounding box center [737, 350] width 1474 height 700
click at [587, 118] on input "International [PERSON_NAME] Truffle Fair (Every Sat & Sun from Mid Oct) - Mid D…" at bounding box center [561, 123] width 1021 height 35
drag, startPoint x: 286, startPoint y: 121, endPoint x: 38, endPoint y: 124, distance: 247.5
click at [39, 124] on div "ID 24958 Creative Team E - To Do Title 87 / 128 International Alba White Truffl…" at bounding box center [736, 515] width 1400 height 977
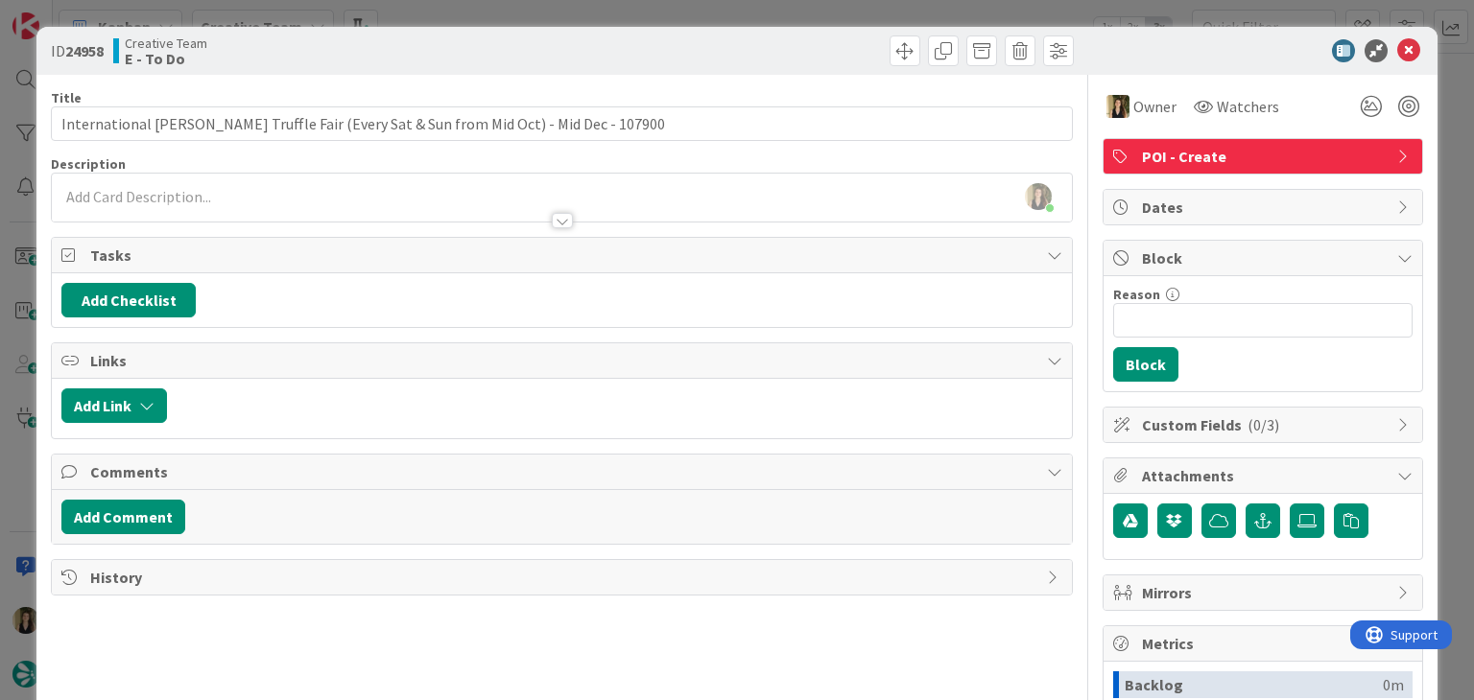
drag, startPoint x: 552, startPoint y: 43, endPoint x: 548, endPoint y: 20, distance: 23.3
click at [552, 43] on div "ID 24958 Creative Team E - To Do" at bounding box center [562, 50] width 1022 height 31
click at [626, 16] on div "ID 24958 Creative Team E - To Do Title 87 / 128 International Alba White Truffl…" at bounding box center [737, 350] width 1474 height 700
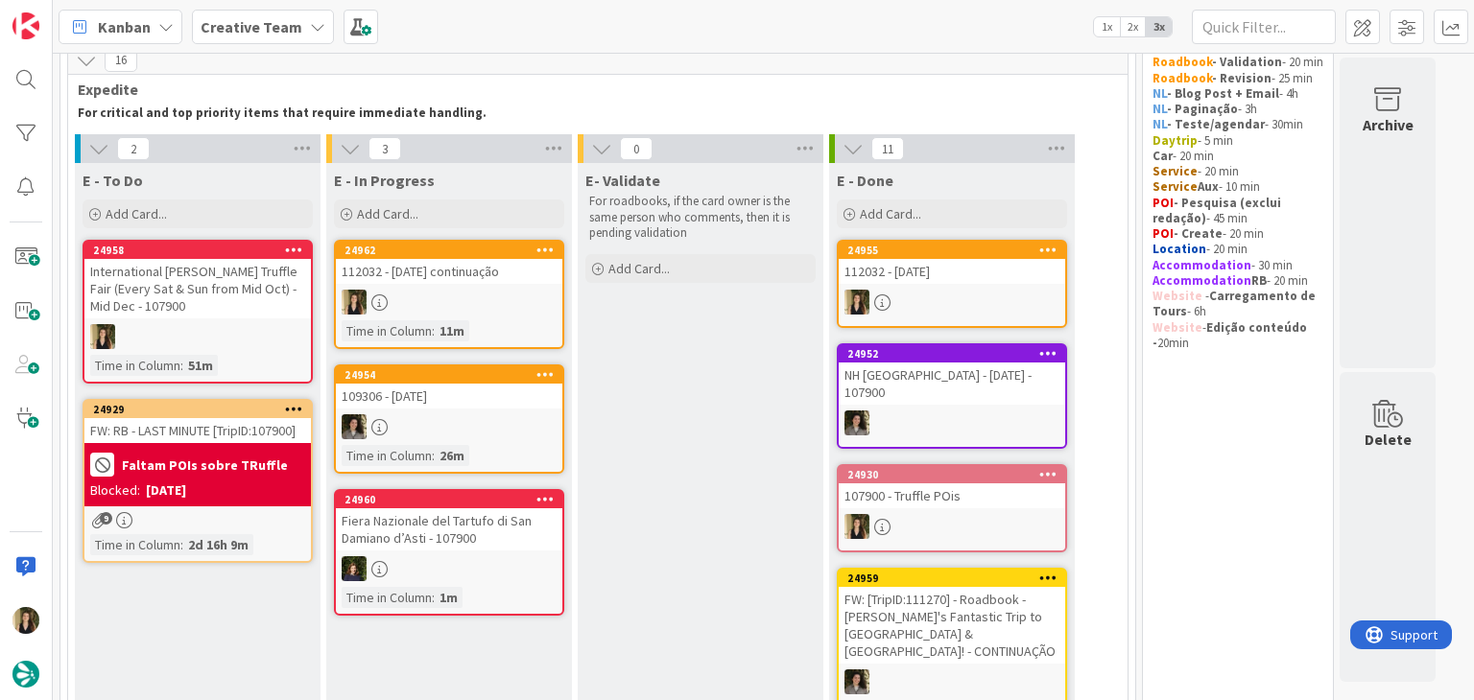
click at [507, 304] on div at bounding box center [449, 302] width 226 height 25
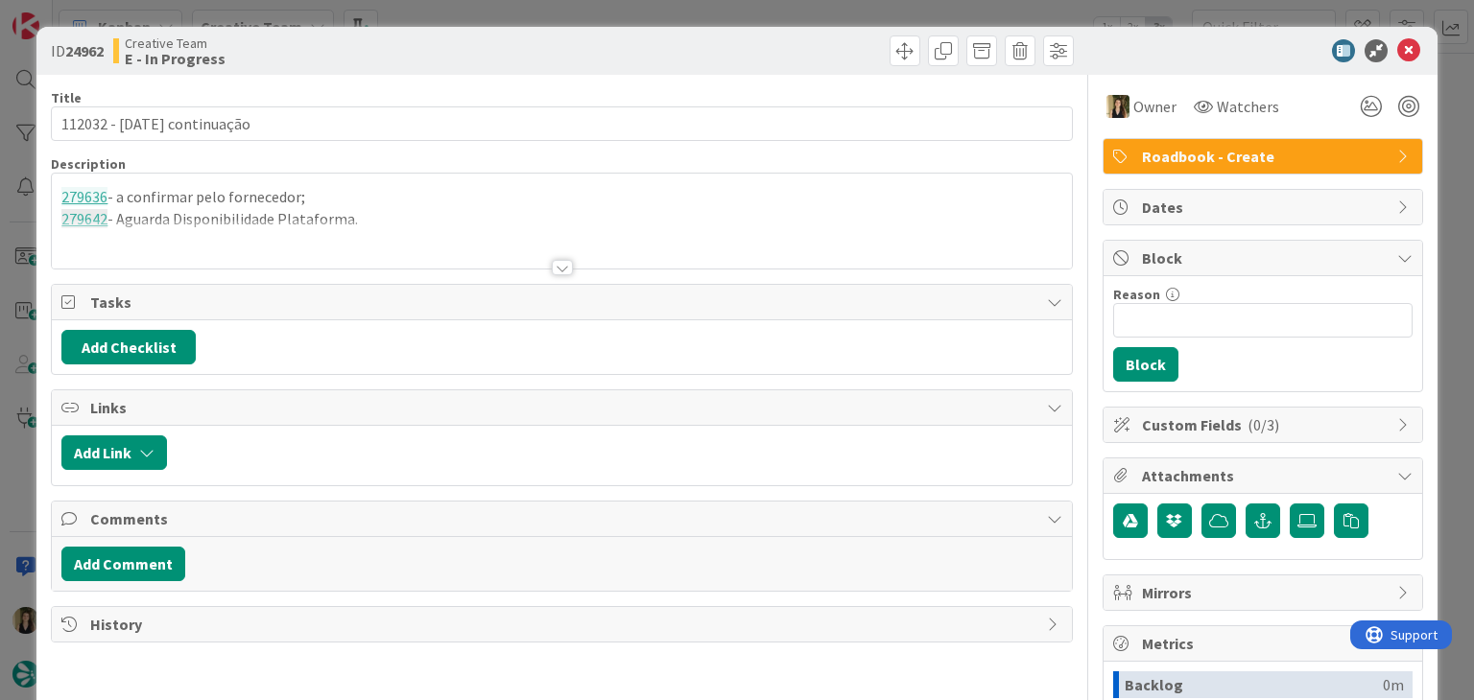
click at [1228, 157] on span "Roadbook - Create" at bounding box center [1265, 156] width 246 height 23
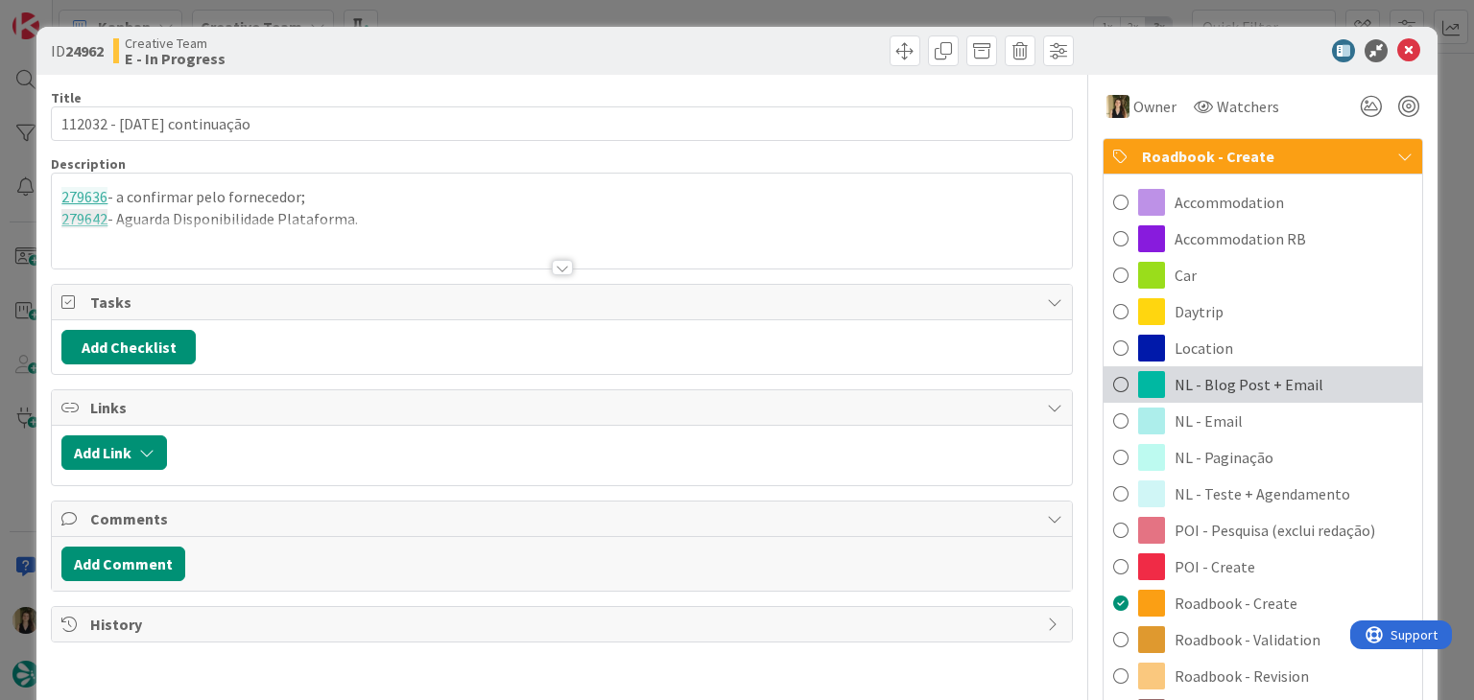
scroll to position [96, 0]
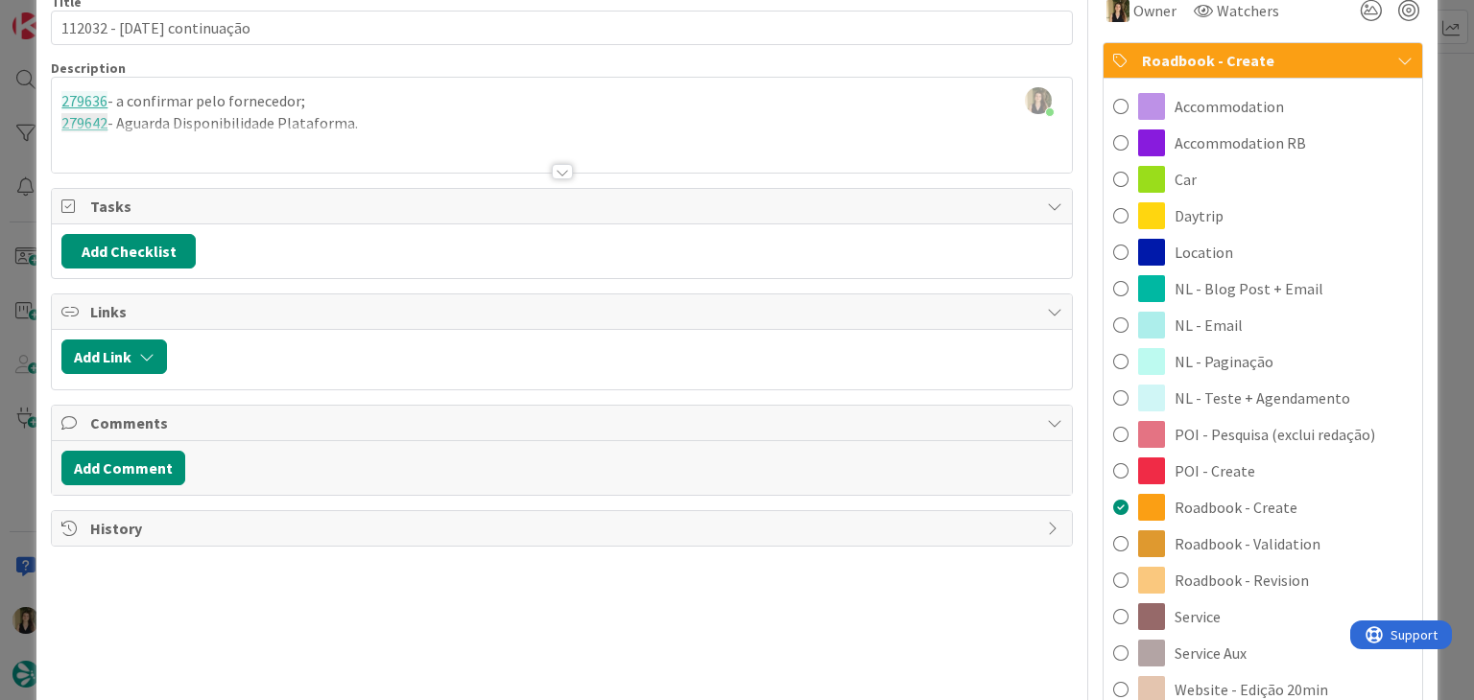
click at [1270, 550] on span "Roadbook - Validation" at bounding box center [1247, 543] width 146 height 23
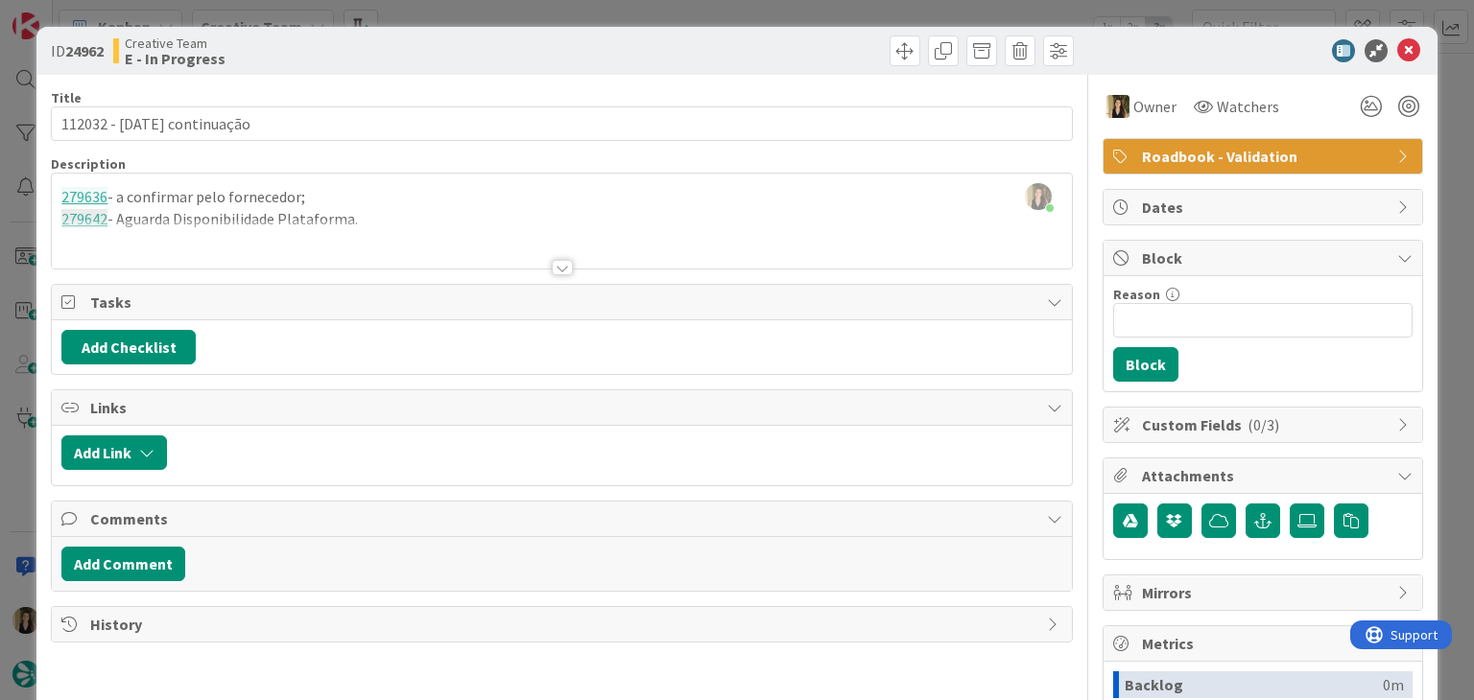
scroll to position [0, 0]
click at [816, 32] on div "ID 24962 Creative Team E - In Progress" at bounding box center [736, 51] width 1400 height 48
click at [811, 12] on div "ID 24962 Creative Team E - In Progress Title 27 / 128 112032 - 10 nov continuaç…" at bounding box center [737, 350] width 1474 height 700
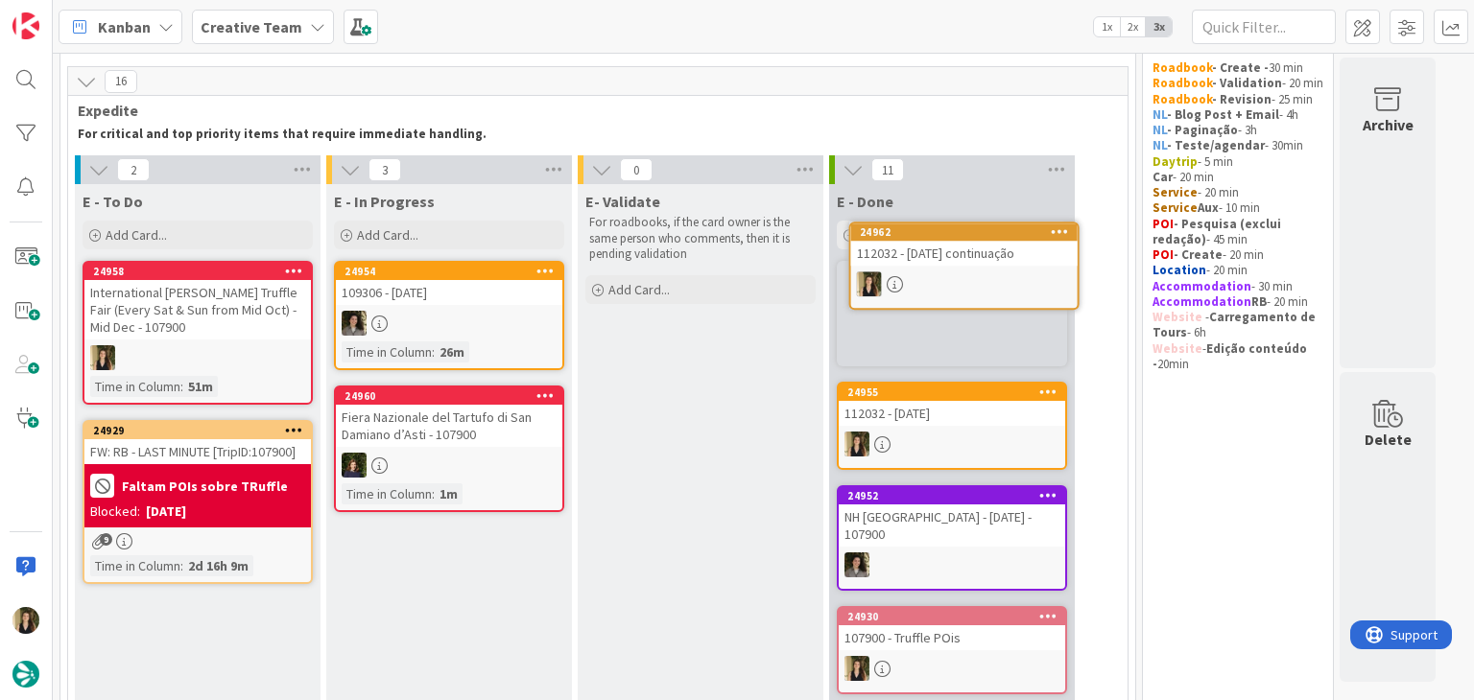
scroll to position [56, 0]
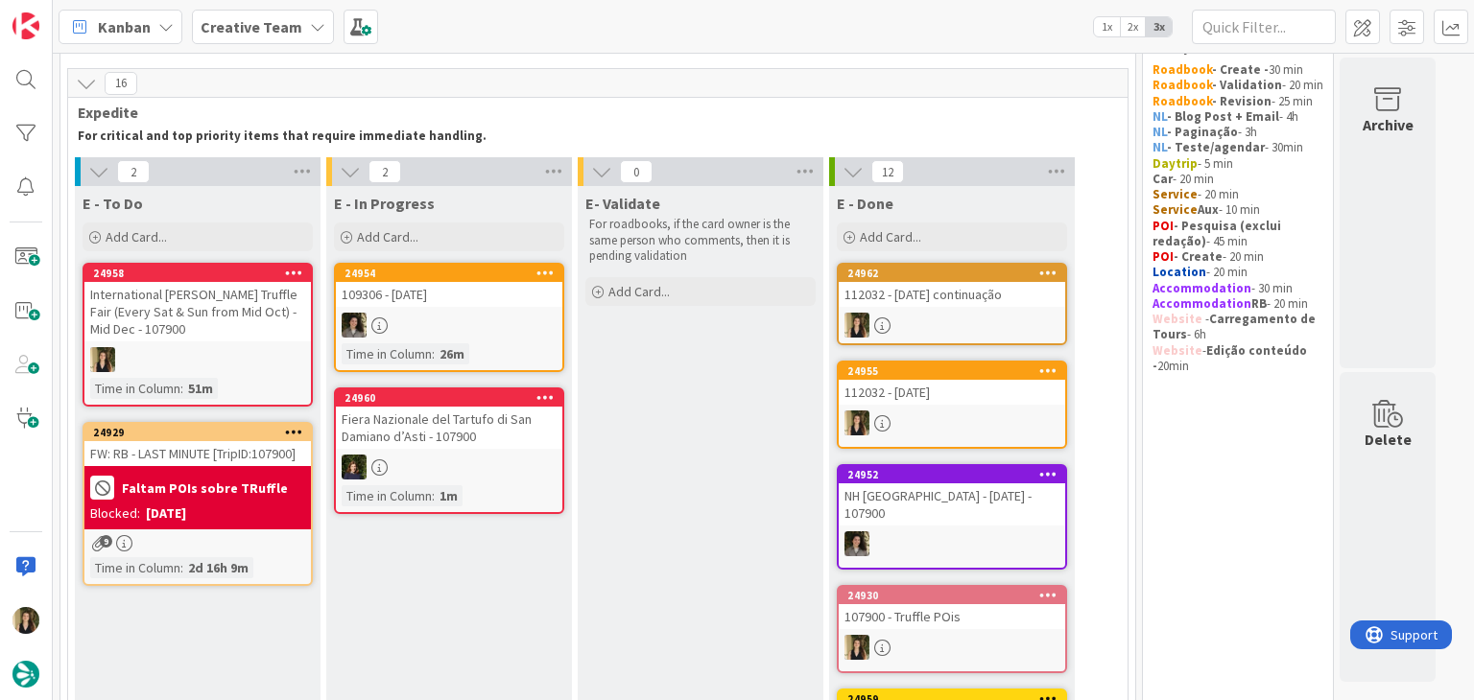
click at [979, 315] on div at bounding box center [951, 325] width 226 height 25
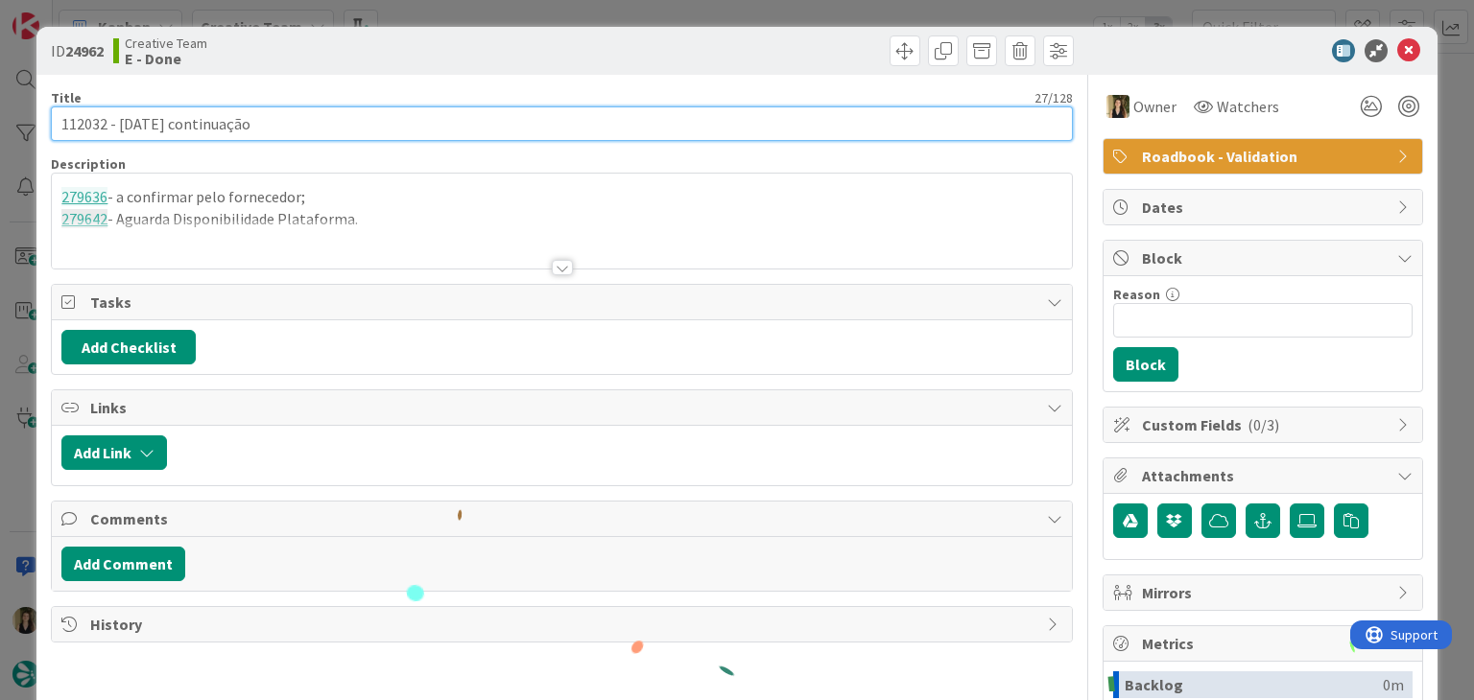
drag, startPoint x: 159, startPoint y: 119, endPoint x: 36, endPoint y: 117, distance: 122.8
click at [38, 117] on div "ID 24962 Creative Team E - Done Title 27 / 128 112032 - 10 nov continuação Desc…" at bounding box center [736, 515] width 1400 height 977
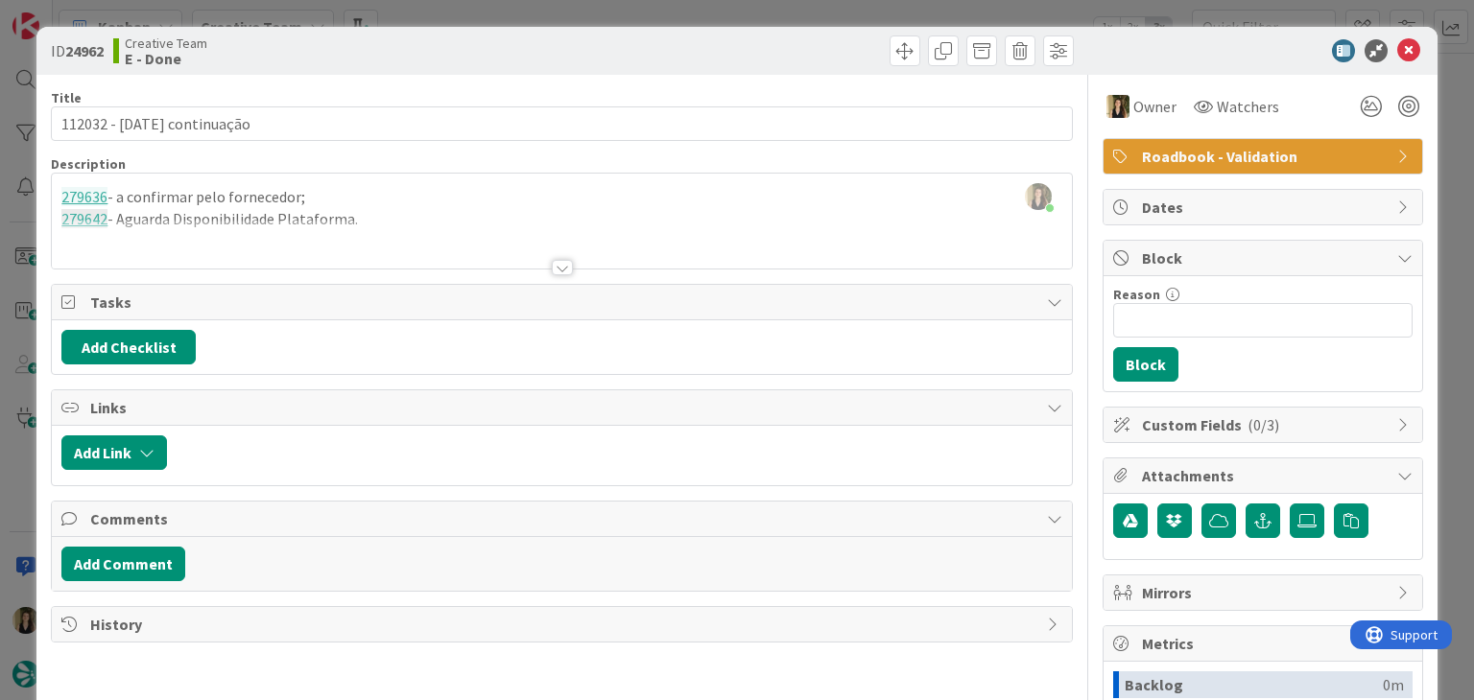
click at [625, 1] on div "ID 24962 Creative Team E - Done Title 27 / 128 112032 - 10 nov continuação Desc…" at bounding box center [737, 350] width 1474 height 700
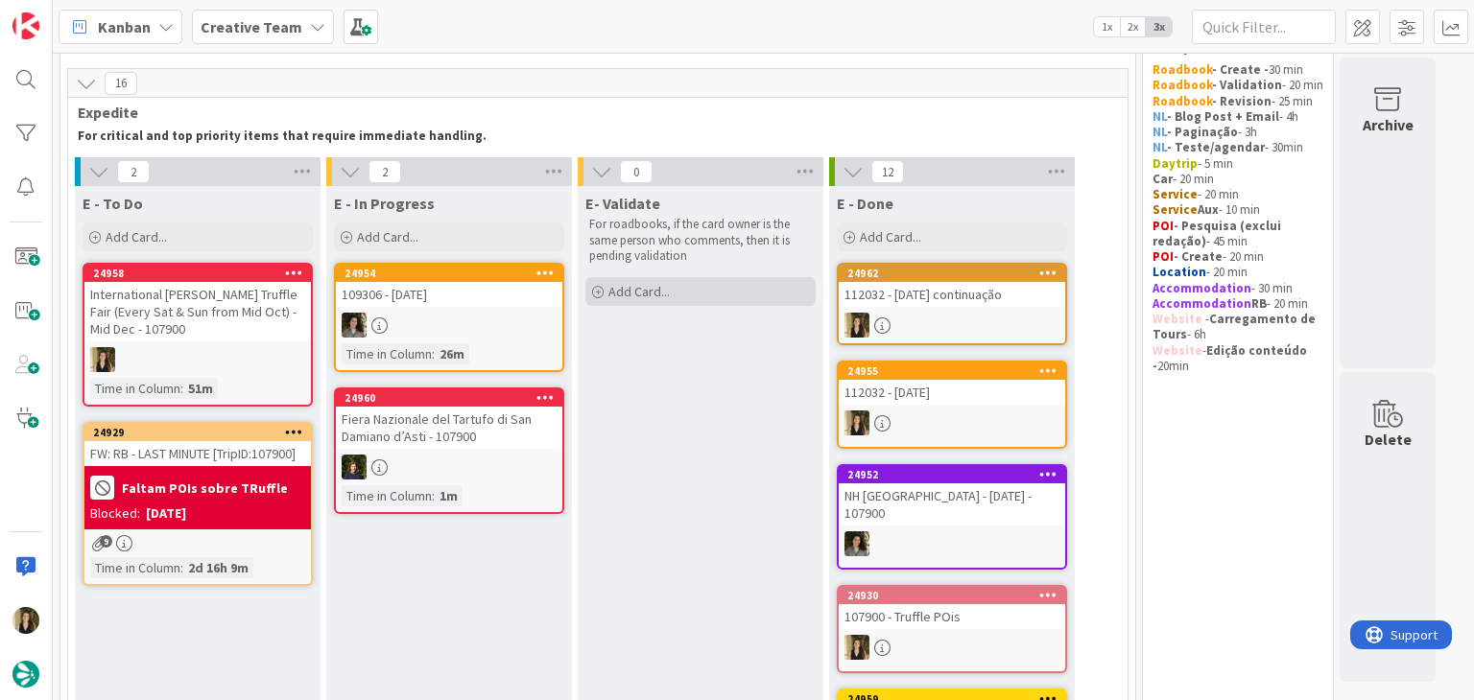
click at [701, 299] on div "Add Card..." at bounding box center [700, 291] width 230 height 29
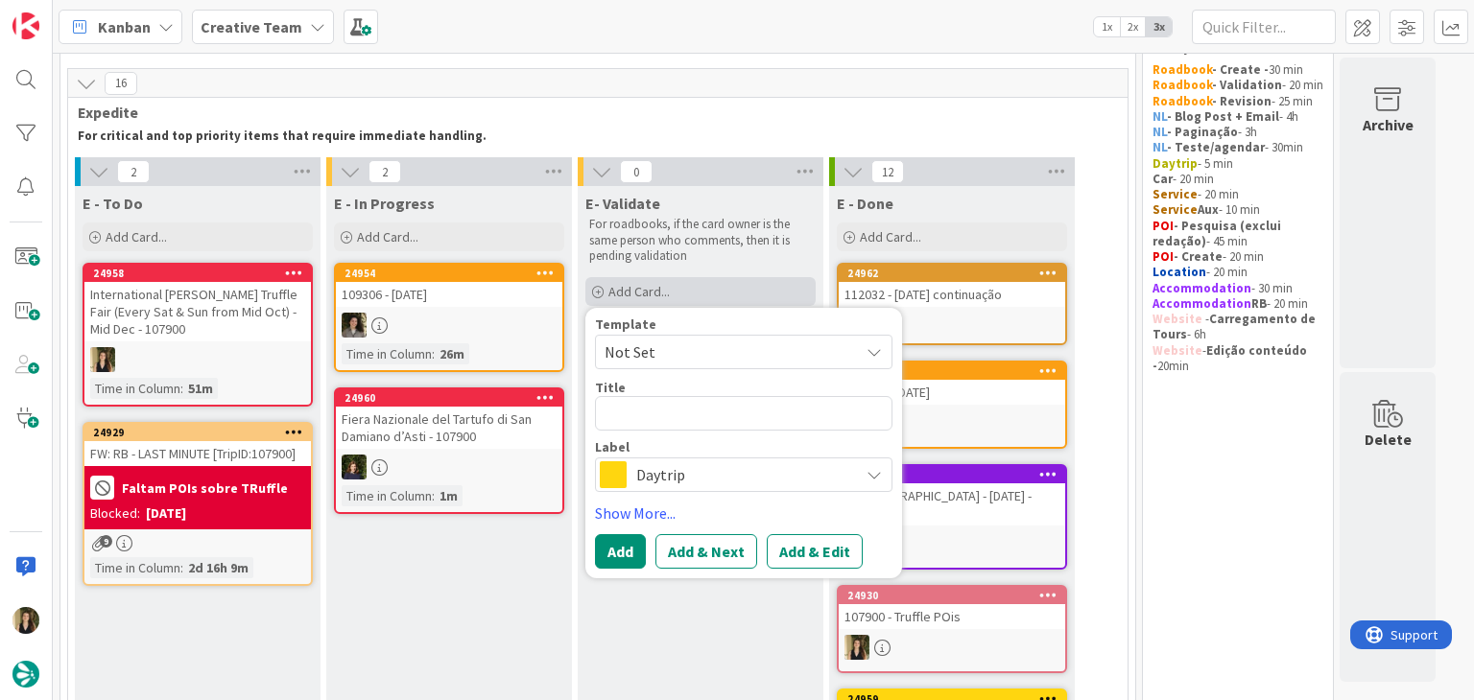
type textarea "x"
type textarea "112032 - [DATE]"
click at [737, 473] on span "Daytrip" at bounding box center [742, 474] width 213 height 27
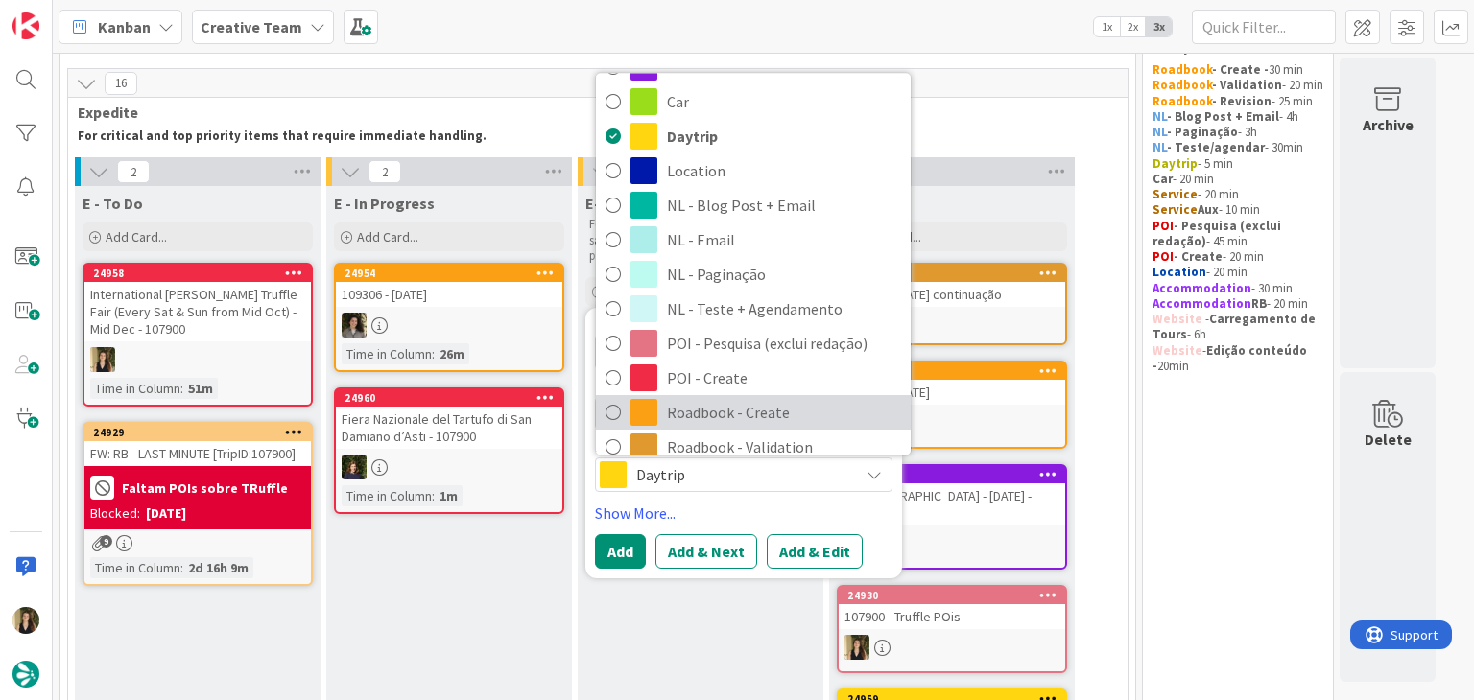
scroll to position [192, 0]
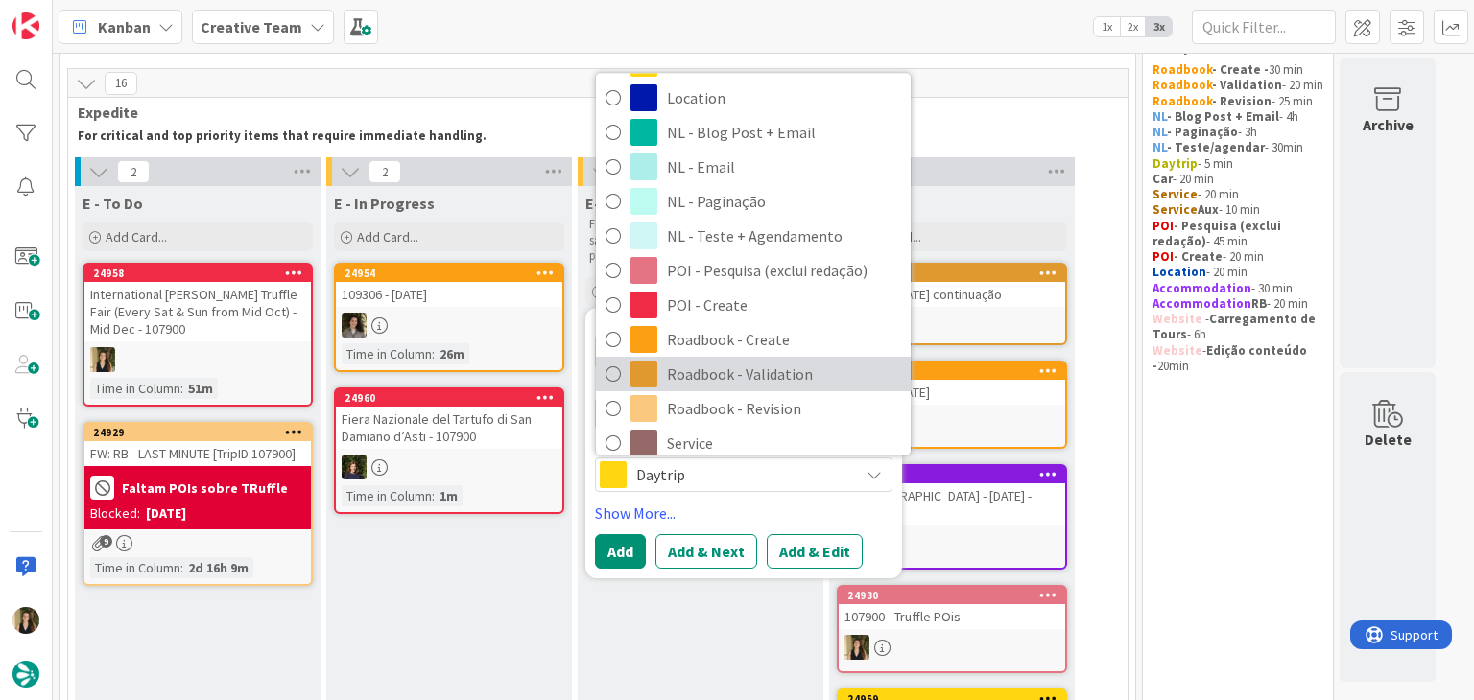
click at [783, 377] on span "Roadbook - Validation" at bounding box center [784, 374] width 234 height 29
type textarea "x"
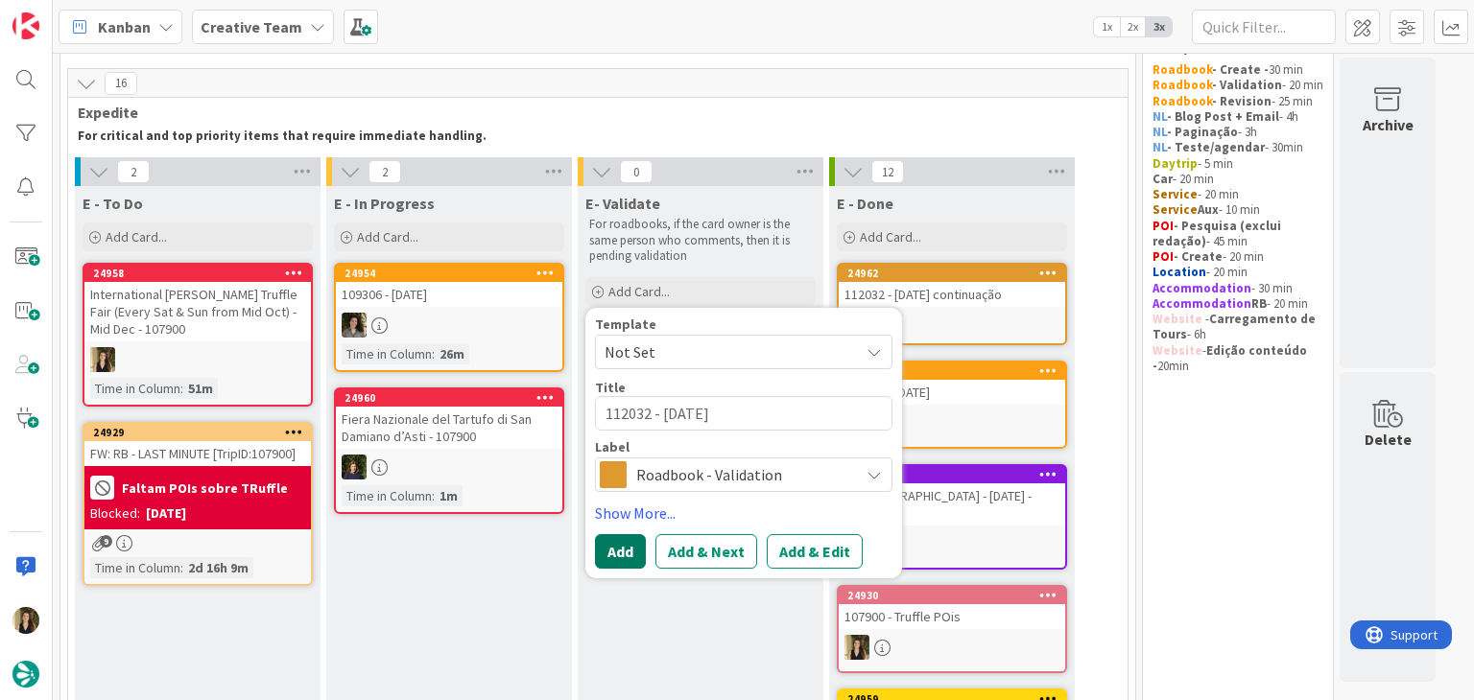
click at [636, 545] on button "Add" at bounding box center [620, 551] width 51 height 35
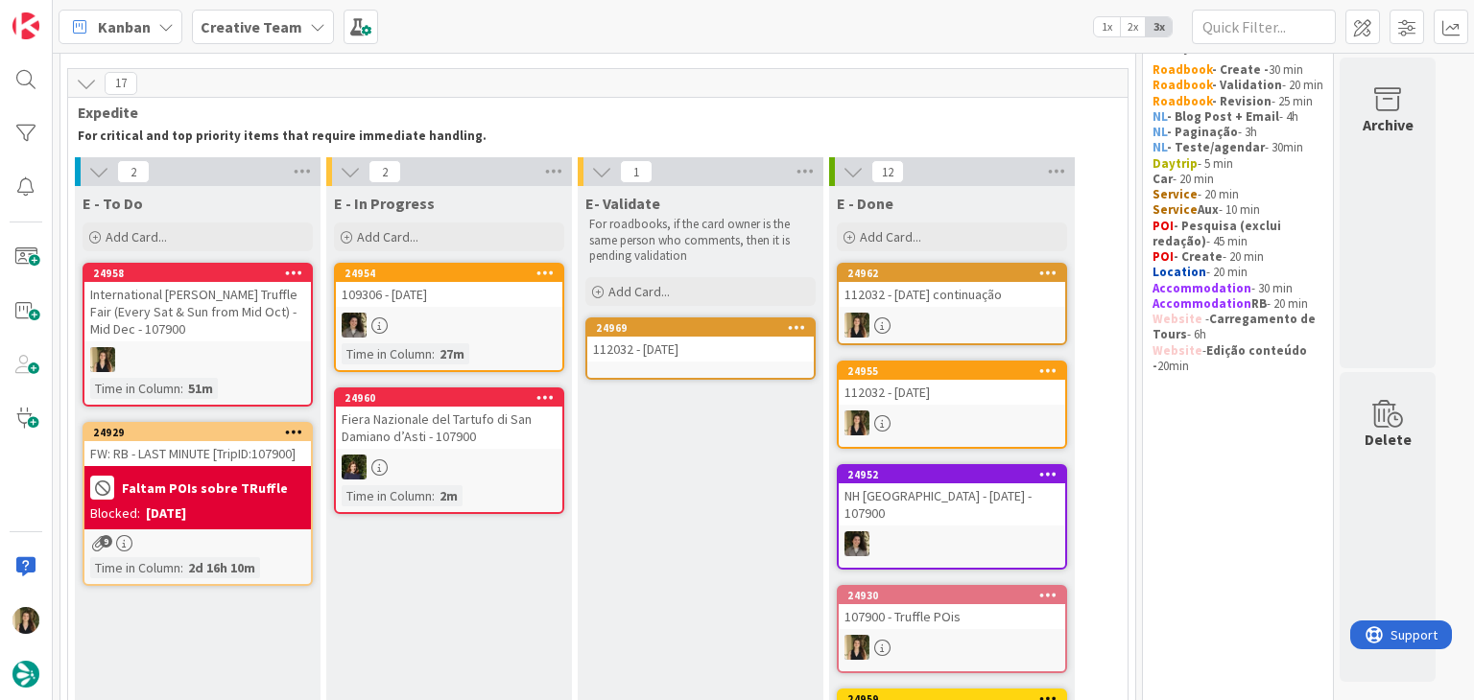
click at [958, 306] on div "24962 112032 - 10 nov continuação" at bounding box center [952, 304] width 230 height 83
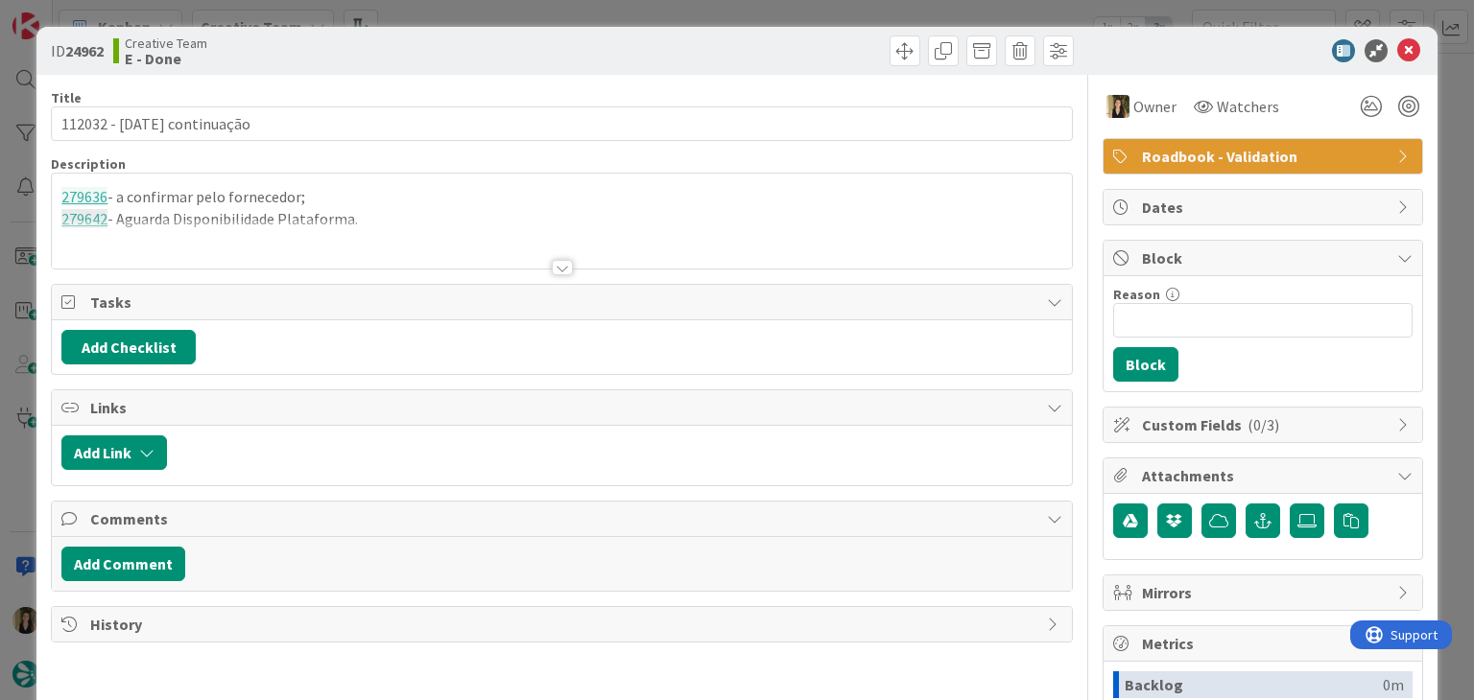
click at [373, 228] on div at bounding box center [561, 244] width 1019 height 49
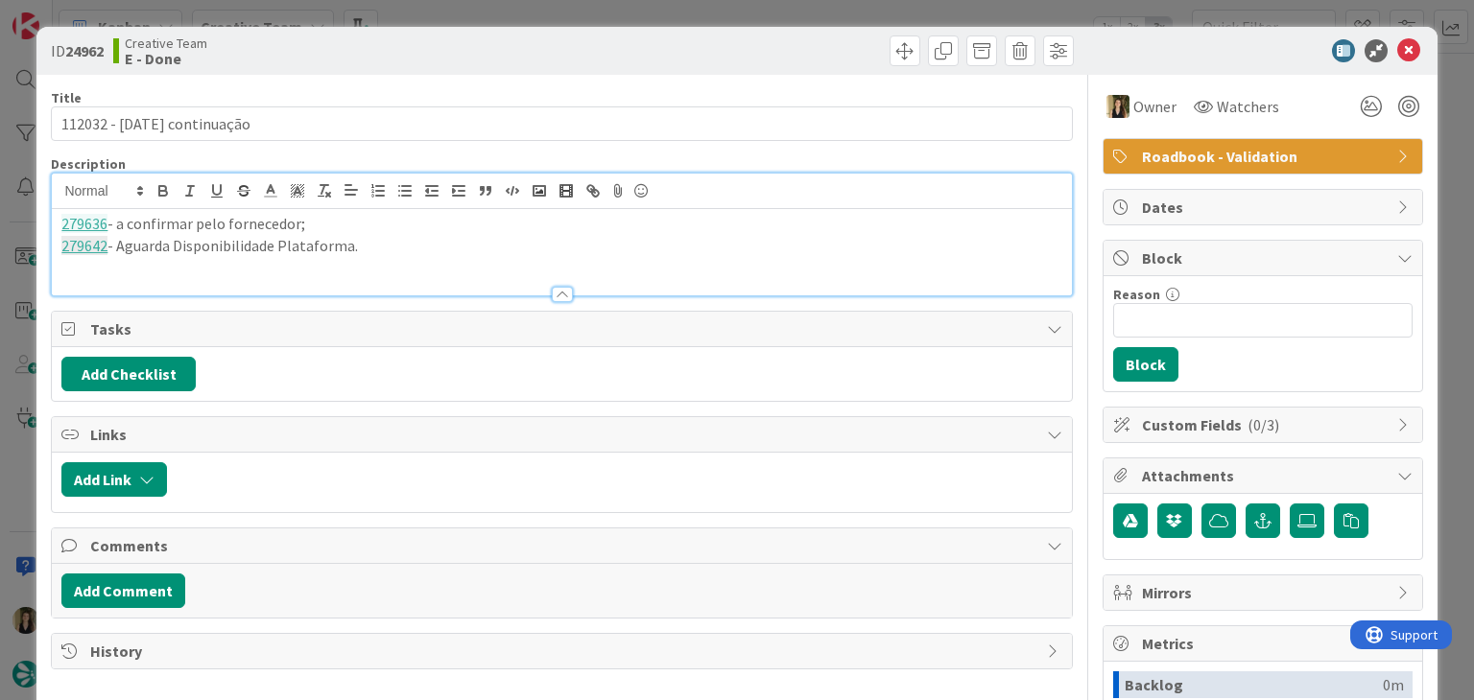
drag, startPoint x: 381, startPoint y: 248, endPoint x: 43, endPoint y: 220, distance: 338.8
click at [44, 220] on div "ID 24962 Creative Team E - Done Title 27 / 128 112032 - 10 nov continuação Desc…" at bounding box center [736, 515] width 1400 height 977
copy div "279636 - a confirmar pelo fornecedor; 279642 - Aguarda Disponibilidade Platafor…"
drag, startPoint x: 726, startPoint y: 3, endPoint x: 725, endPoint y: 87, distance: 84.4
click at [727, 3] on div "ID 24962 Creative Team E - Done Title 27 / 128 112032 - 10 nov continuação Desc…" at bounding box center [737, 350] width 1474 height 700
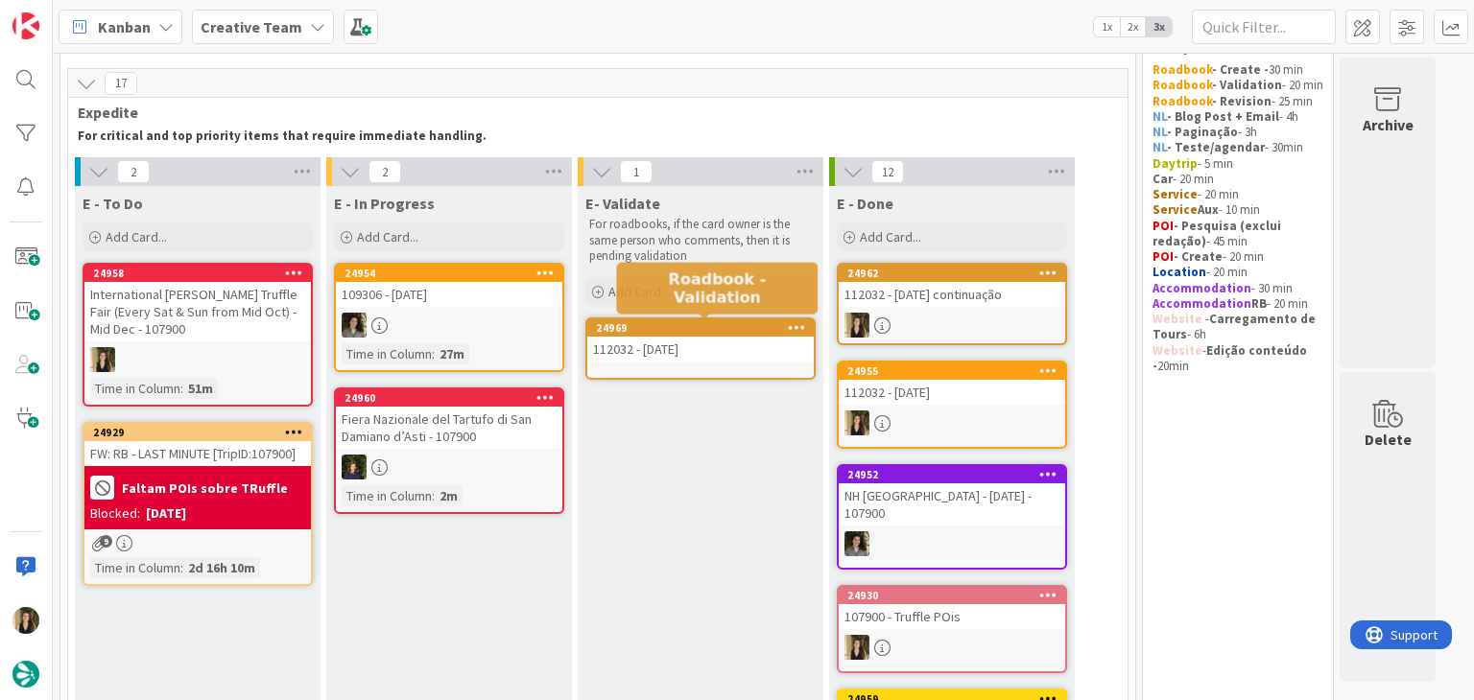
click at [656, 348] on div "112032 - [DATE]" at bounding box center [700, 349] width 226 height 25
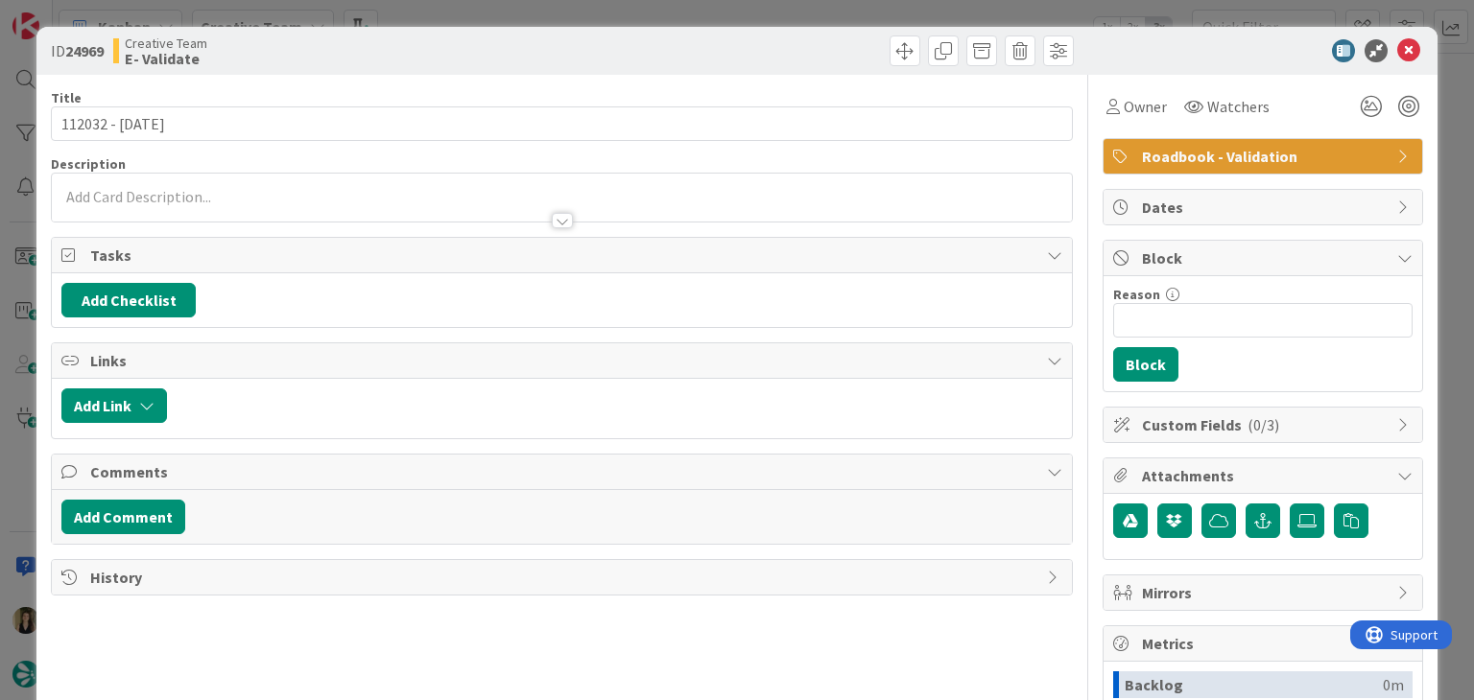
click at [253, 210] on div at bounding box center [561, 211] width 1019 height 20
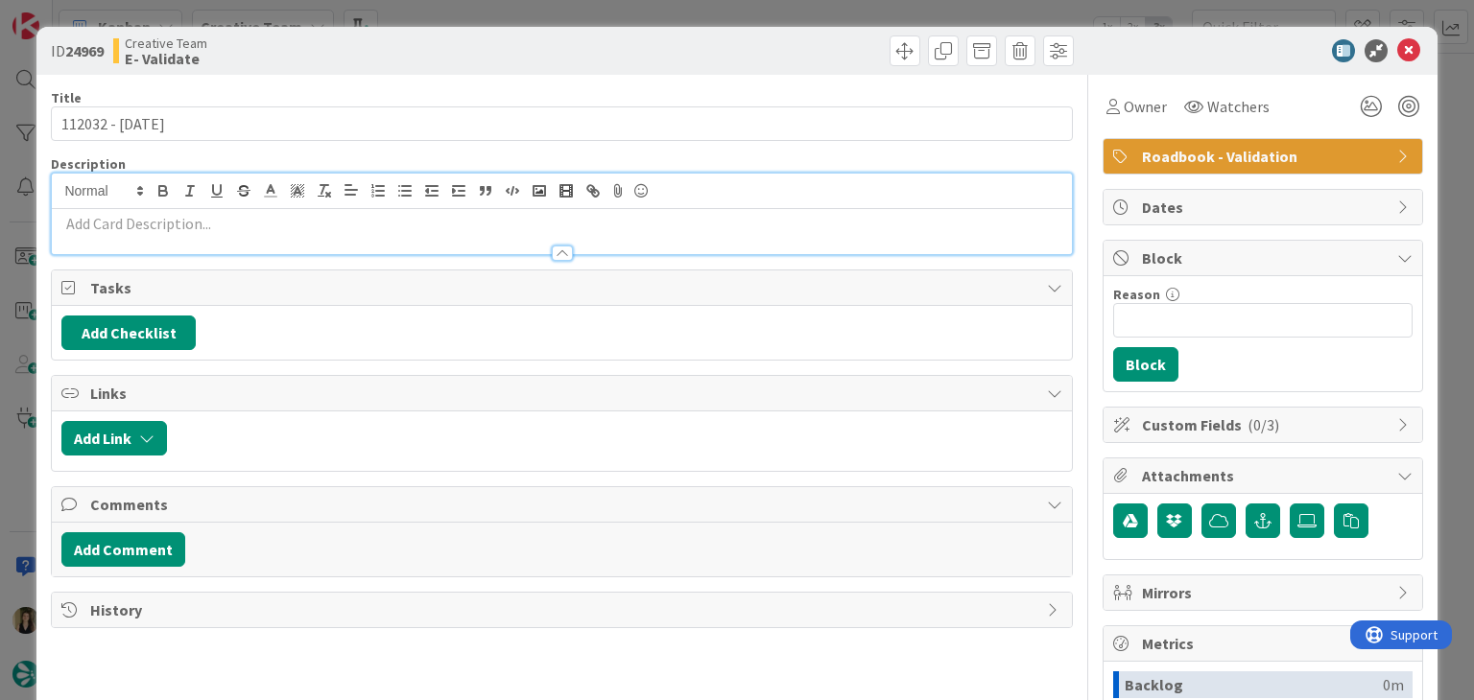
click at [253, 228] on p at bounding box center [561, 224] width 1000 height 22
paste div
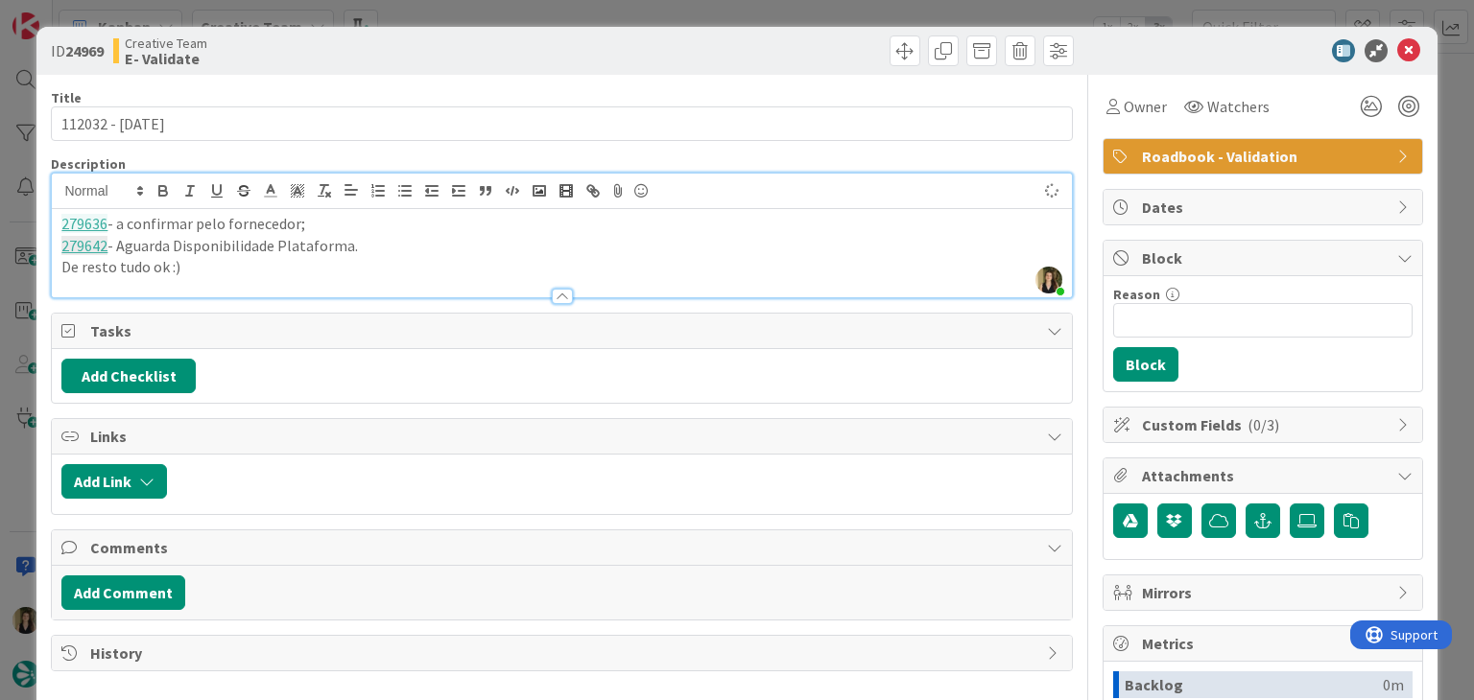
drag, startPoint x: 476, startPoint y: 44, endPoint x: 477, endPoint y: 17, distance: 26.9
click at [476, 42] on div "Creative Team E- Validate" at bounding box center [335, 50] width 444 height 31
click at [478, 16] on div "ID 24969 Creative Team E- Validate Title 15 / 128 112032 - 10 nov Description S…" at bounding box center [737, 350] width 1474 height 700
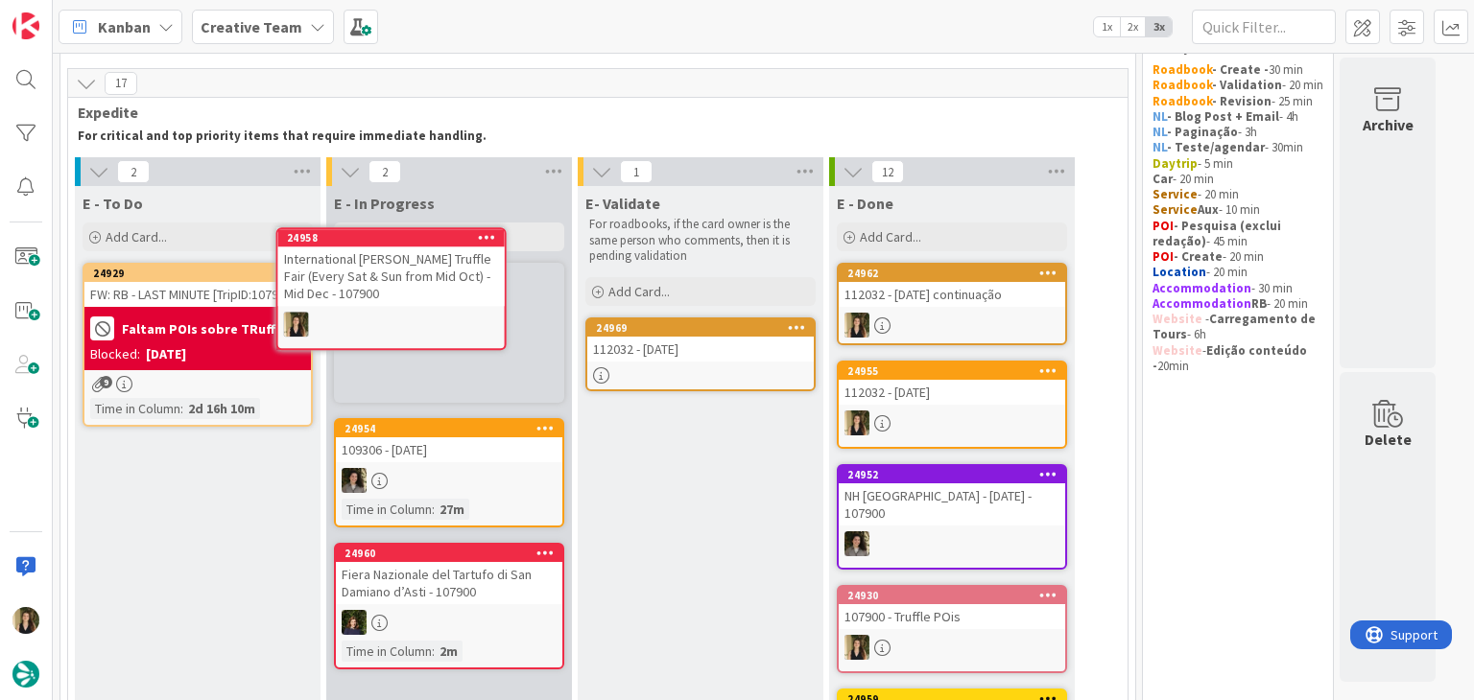
scroll to position [42, 0]
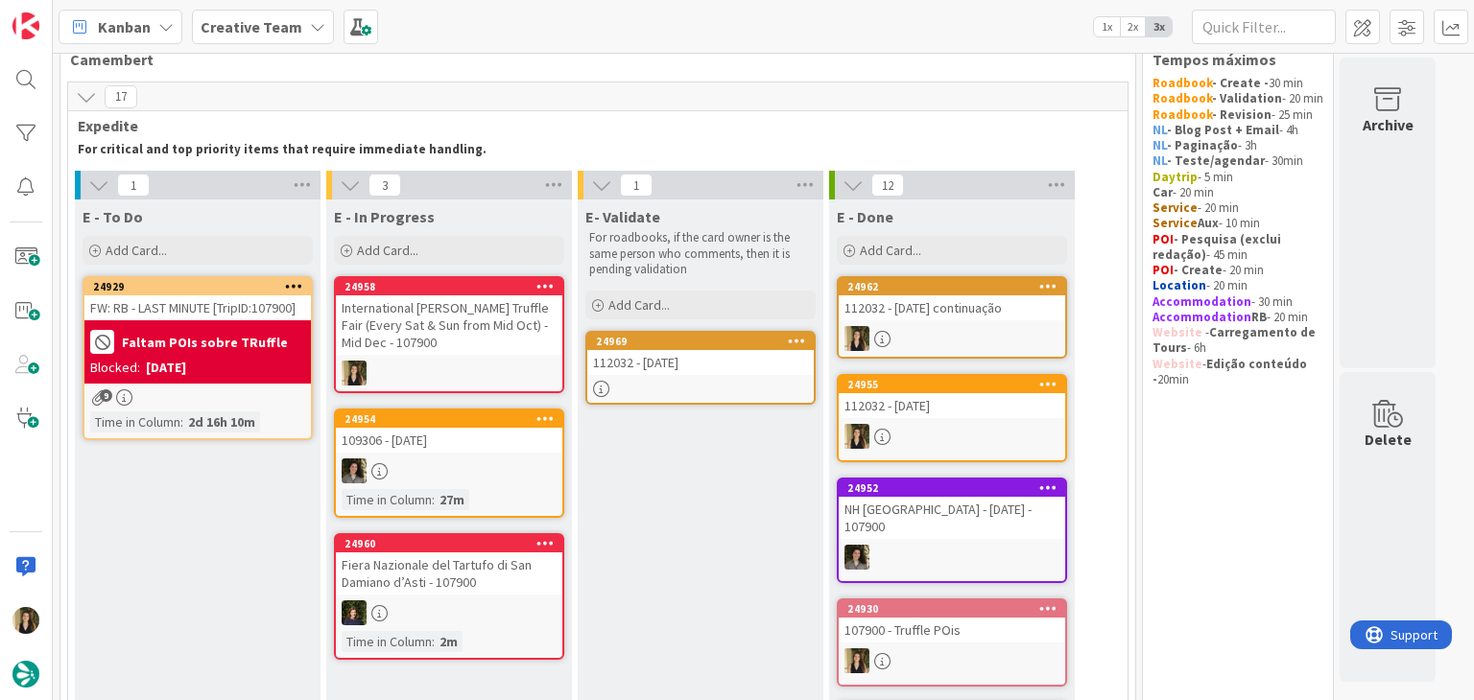
click at [284, 412] on div "Time in Column : 2d 16h 10m" at bounding box center [197, 422] width 215 height 21
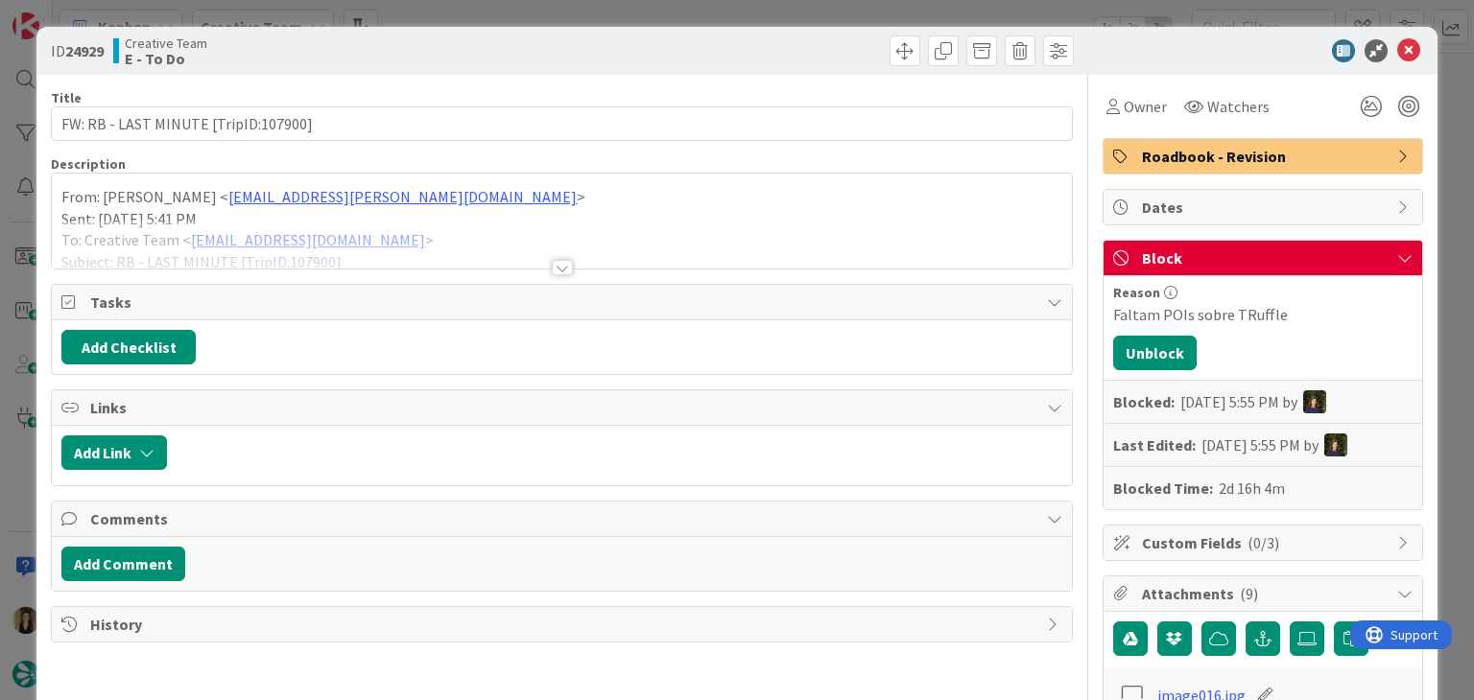
drag, startPoint x: 563, startPoint y: 14, endPoint x: 567, endPoint y: 1, distance: 14.0
click at [564, 12] on div "ID 24929 Creative Team E - To Do Title 36 / 128 FW: RB - LAST MINUTE [TripID:10…" at bounding box center [737, 350] width 1474 height 700
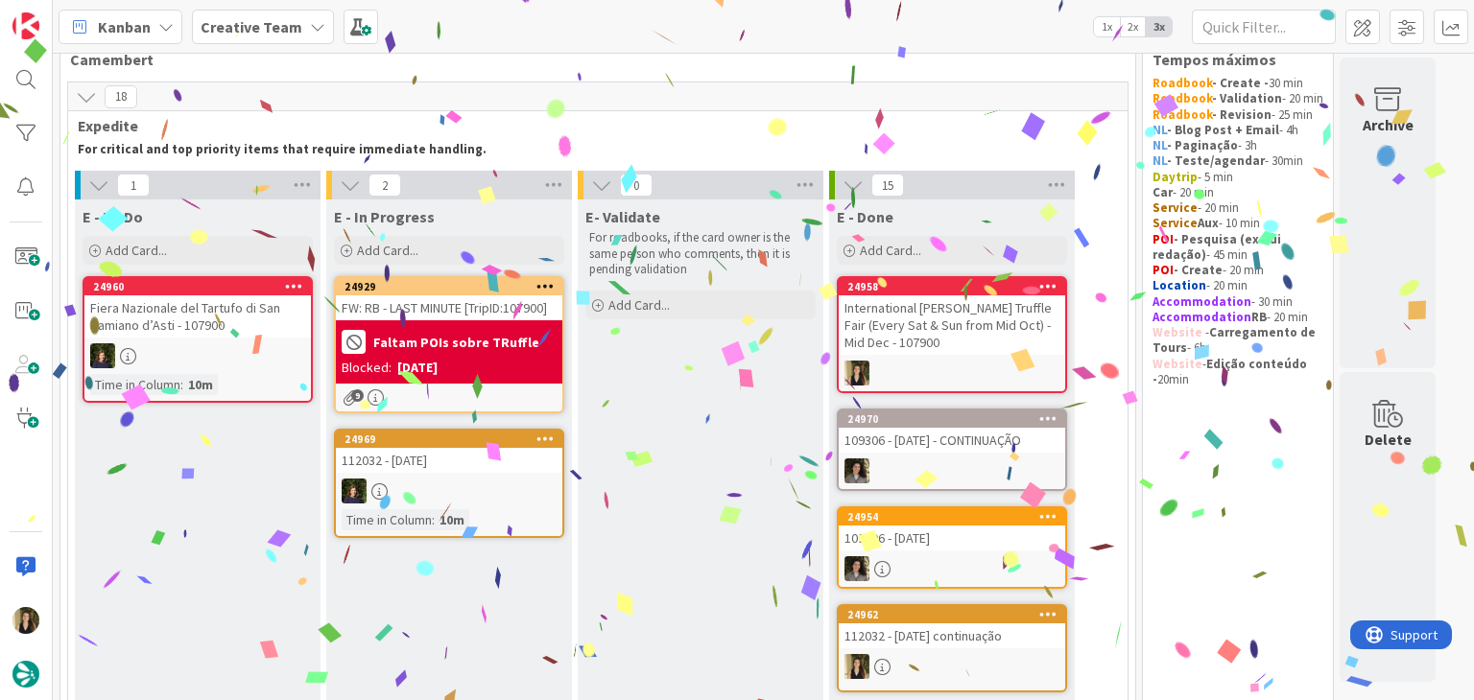
click at [475, 317] on div "FW: RB - LAST MINUTE [TripID:107900]" at bounding box center [449, 307] width 226 height 25
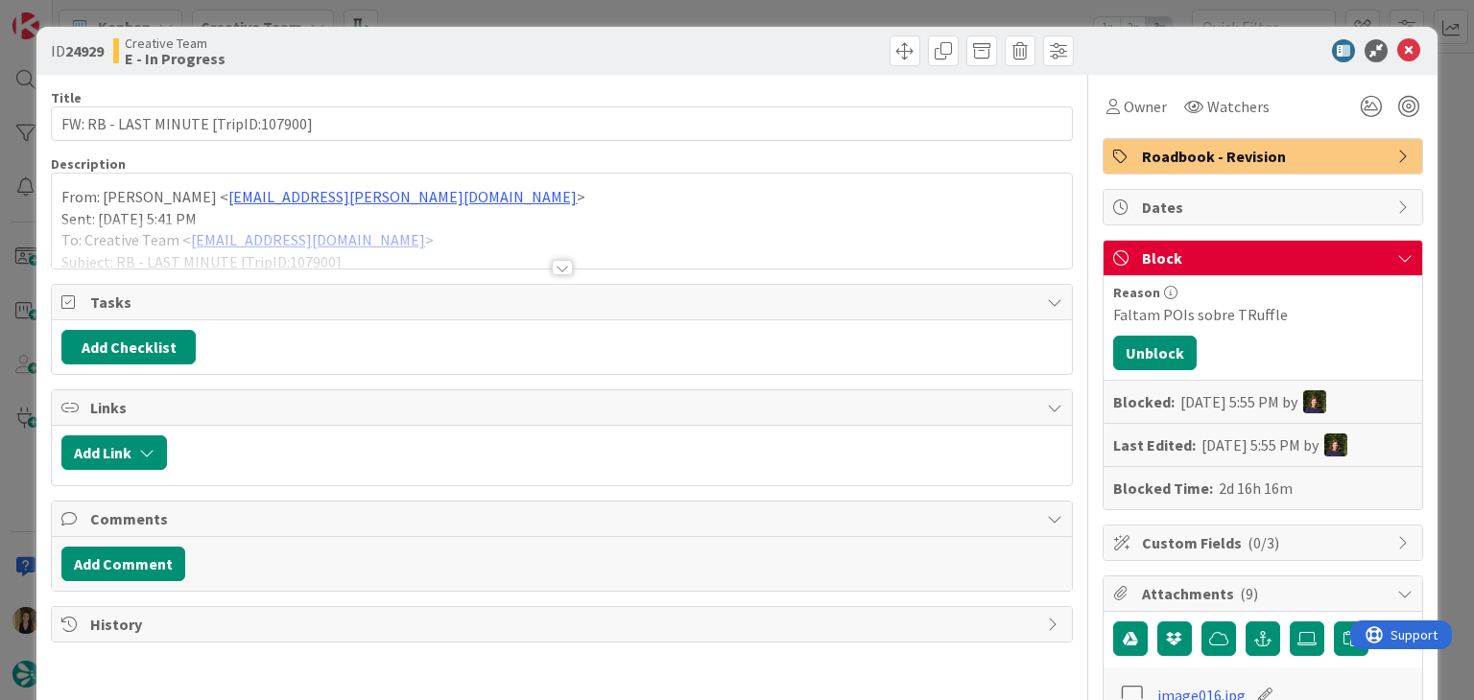
click at [556, 266] on div at bounding box center [562, 267] width 21 height 15
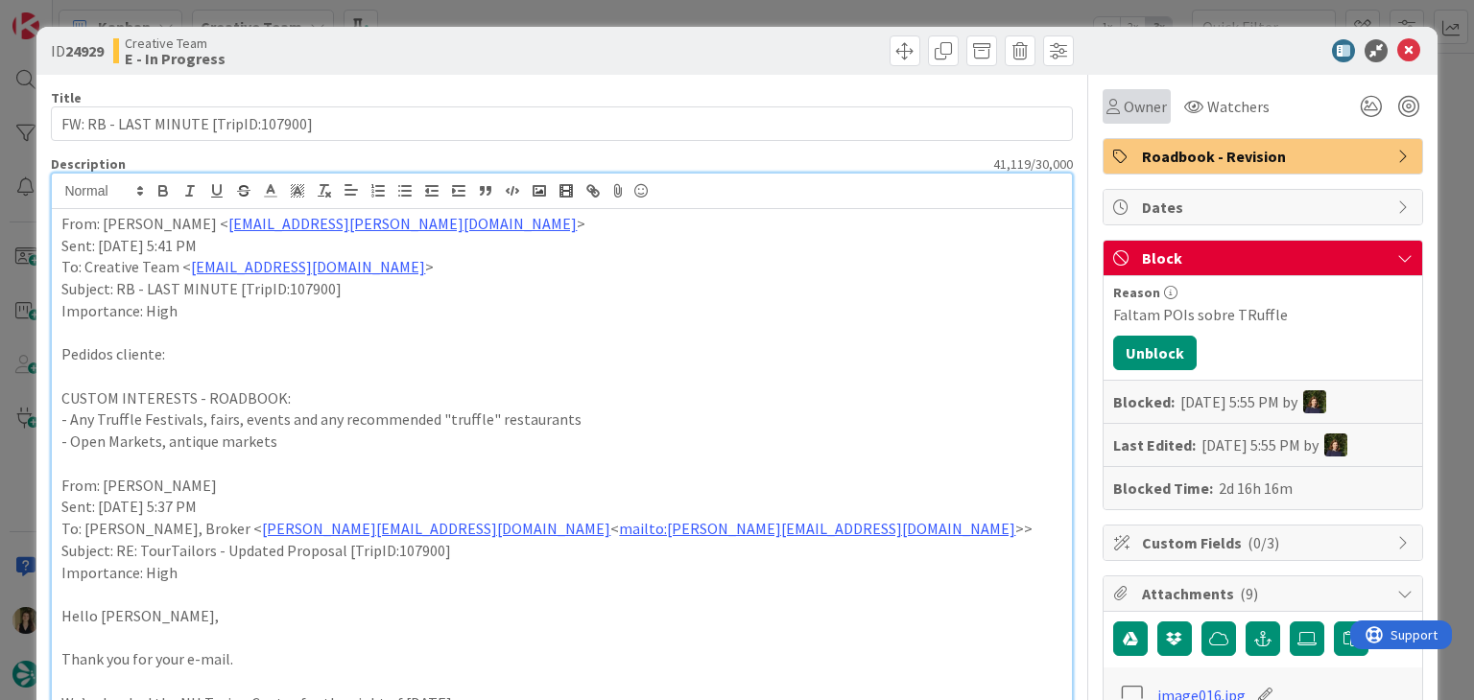
drag, startPoint x: 1123, startPoint y: 105, endPoint x: 1121, endPoint y: 114, distance: 9.8
click at [1123, 105] on span "Owner" at bounding box center [1144, 106] width 43 height 23
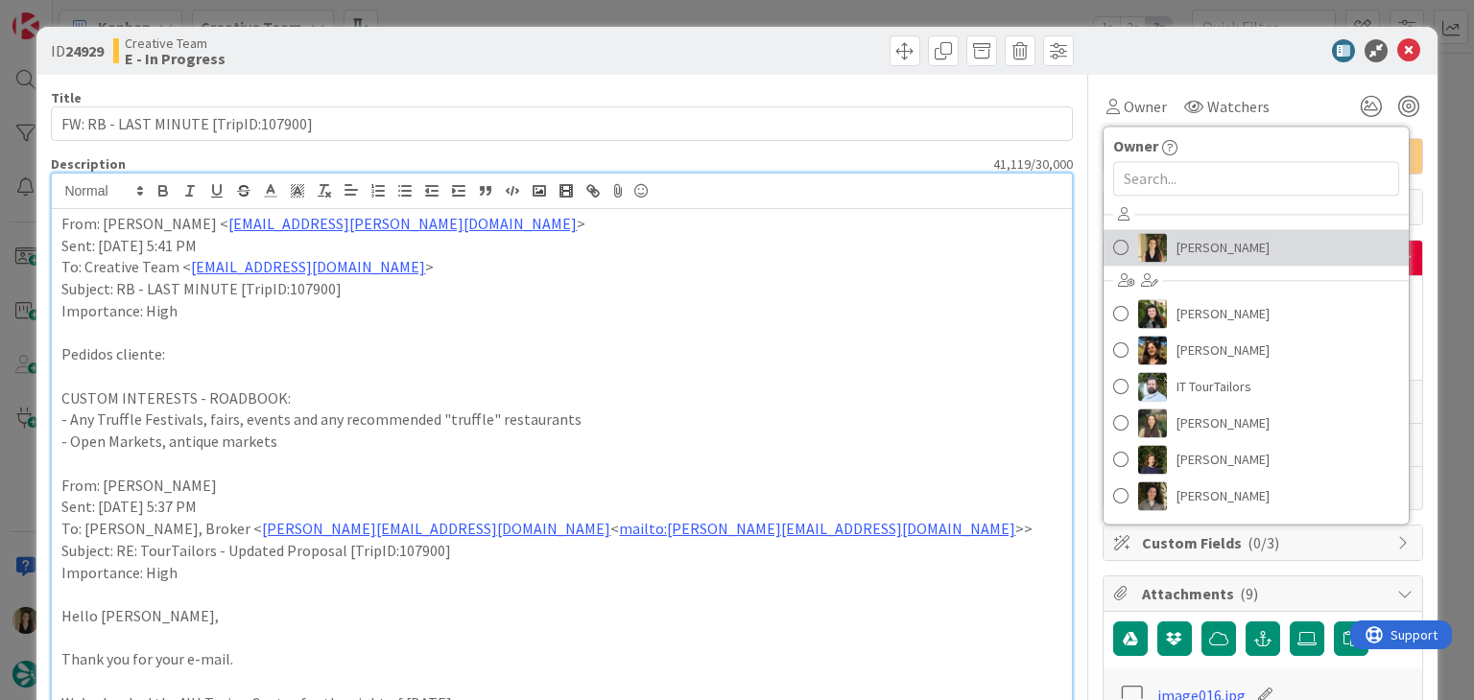
click at [1206, 243] on span "[PERSON_NAME]" at bounding box center [1222, 247] width 93 height 29
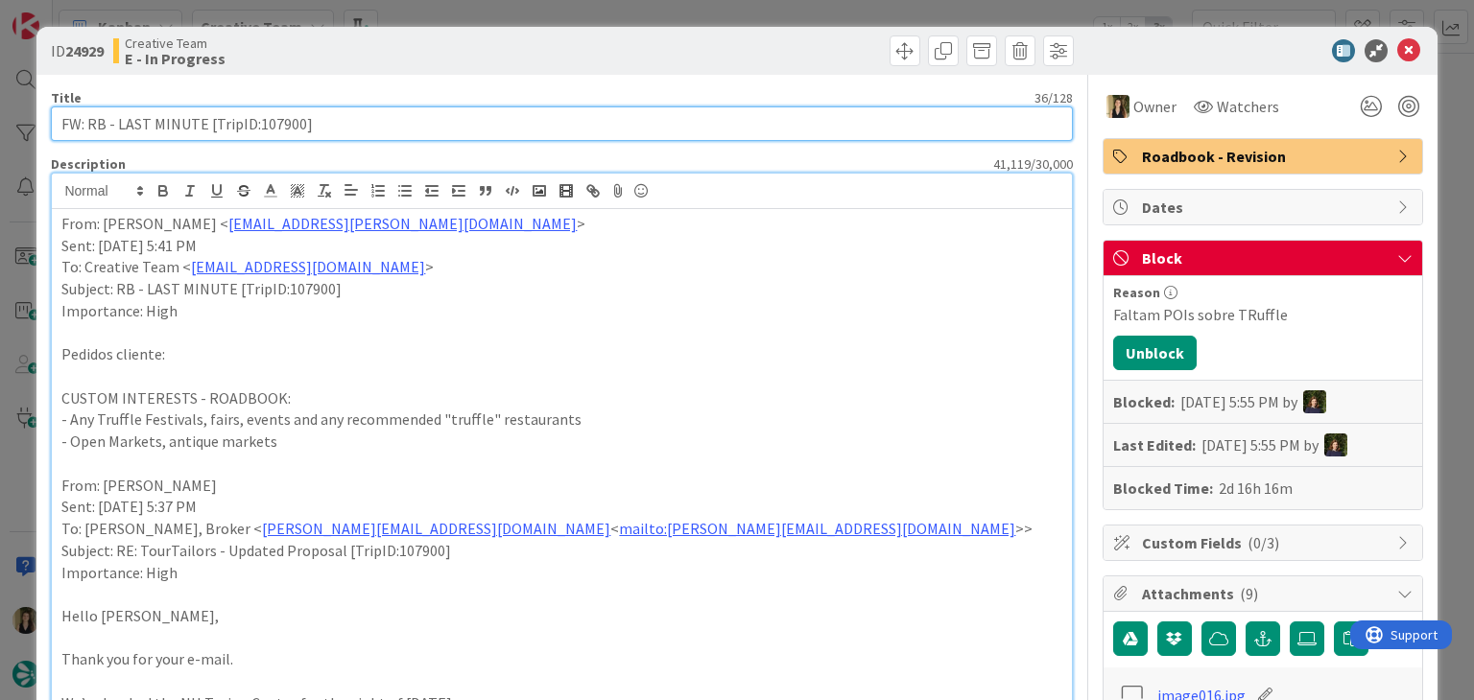
click at [271, 124] on input "FW: RB - LAST MINUTE [TripID:107900]" at bounding box center [561, 123] width 1021 height 35
drag, startPoint x: 271, startPoint y: 124, endPoint x: 307, endPoint y: 120, distance: 35.7
click at [270, 124] on input "FW: RB - LAST MINUTE [TripID:107900]" at bounding box center [561, 123] width 1021 height 35
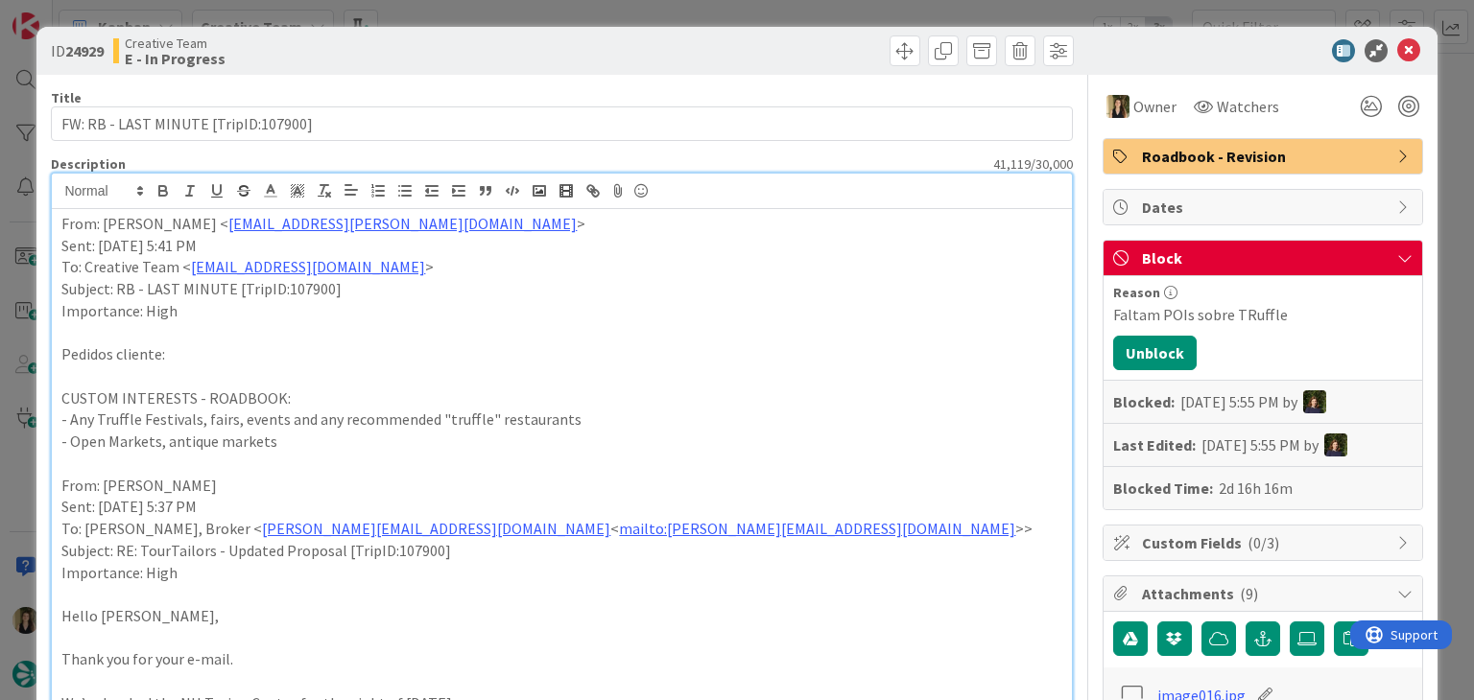
click at [615, 33] on div "ID 24929 Creative Team E - In Progress" at bounding box center [736, 51] width 1400 height 48
click at [616, 19] on div "ID 24929 Creative Team E - In Progress Title 36 / 128 FW: RB - LAST MINUTE [Tri…" at bounding box center [737, 350] width 1474 height 700
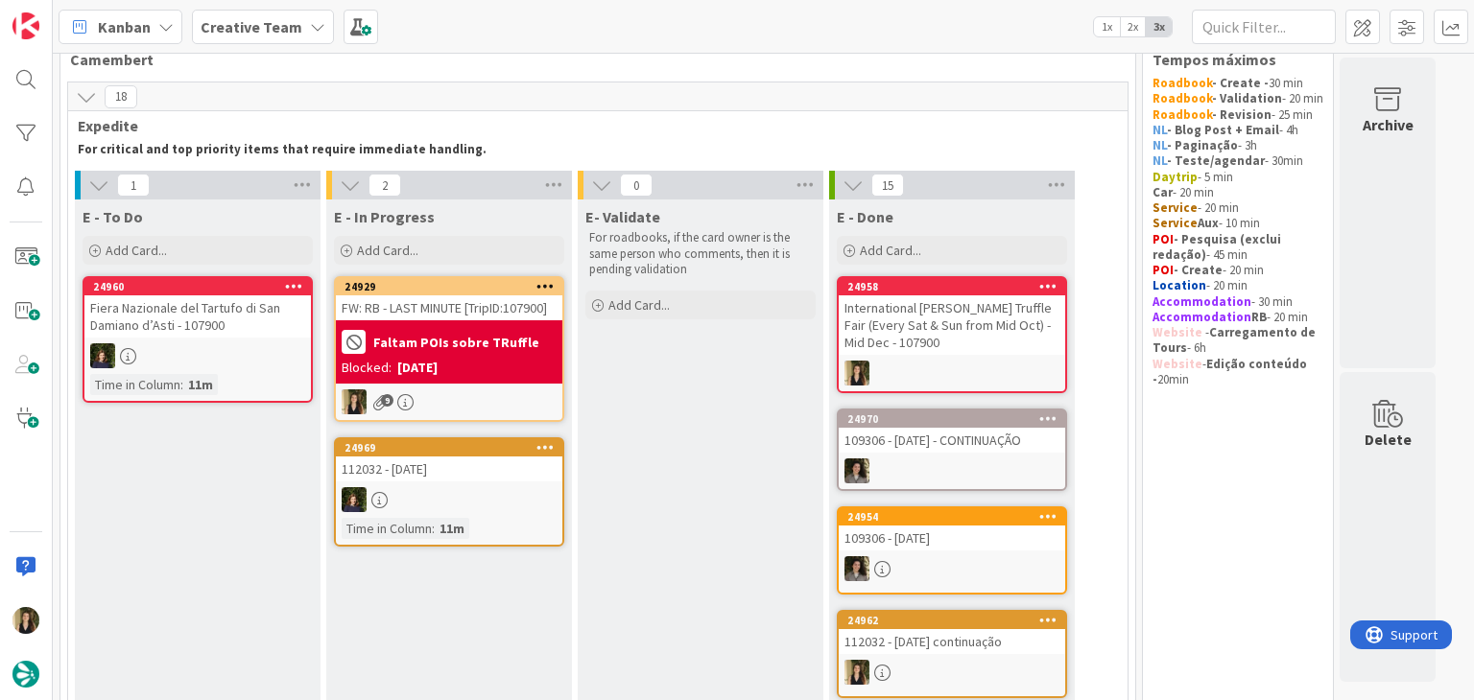
click at [471, 307] on div "FW: RB - LAST MINUTE [TripID:107900]" at bounding box center [449, 307] width 226 height 25
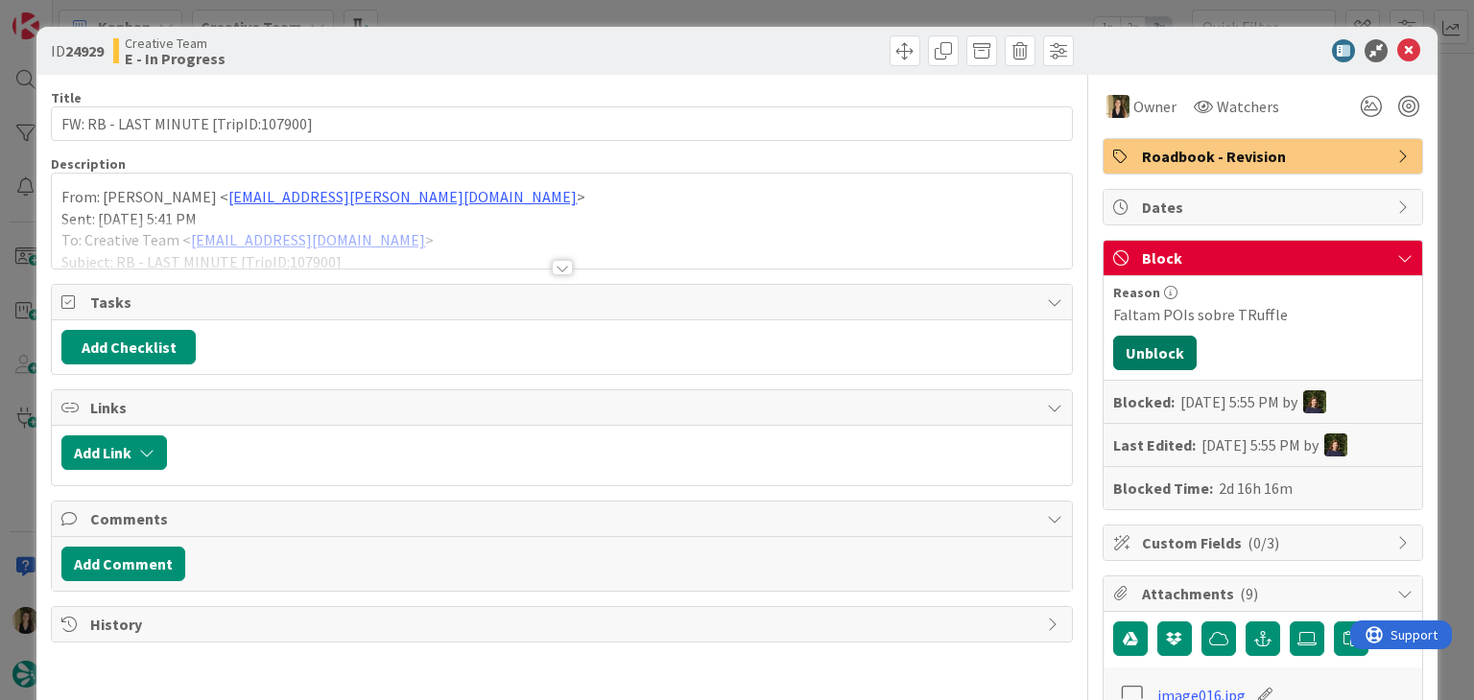
click at [1130, 350] on button "Unblock" at bounding box center [1154, 353] width 83 height 35
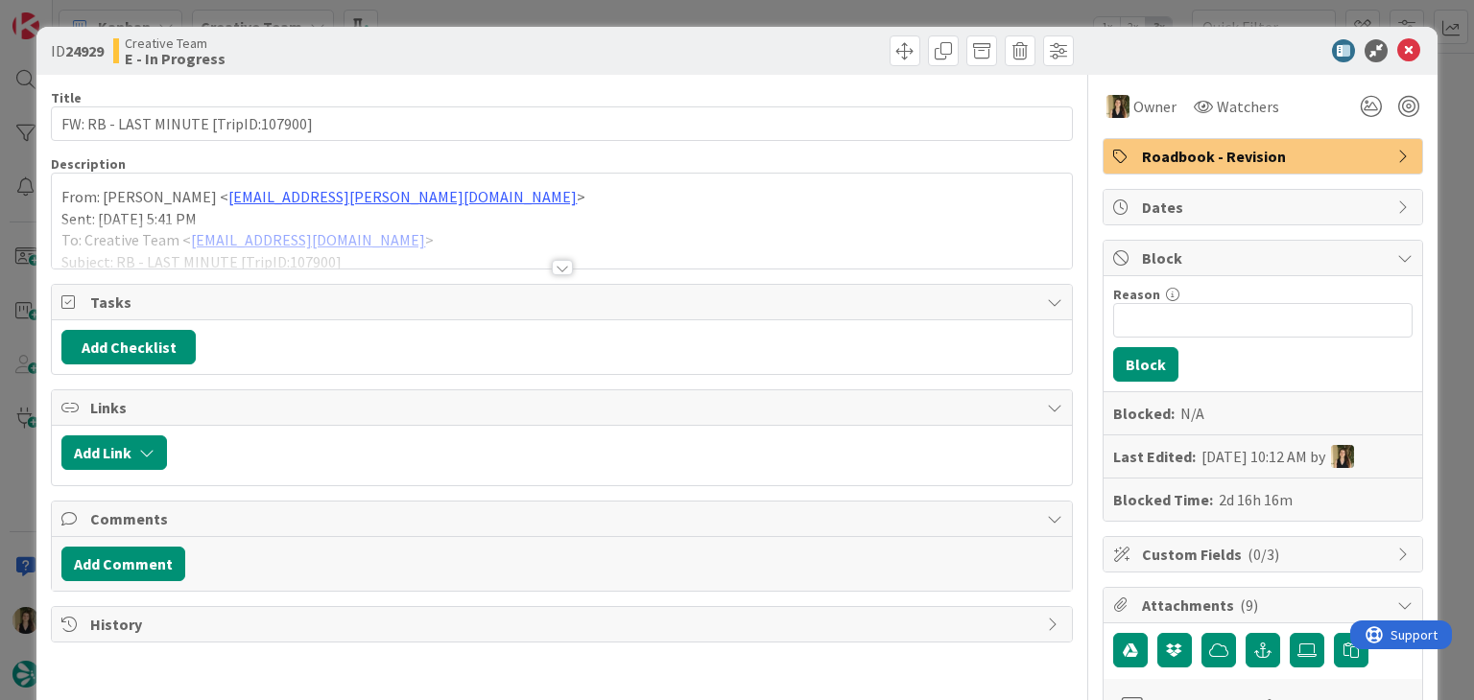
click at [721, 12] on div "ID 24929 Creative Team E - In Progress Title 36 / 128 FW: RB - LAST MINUTE [Tri…" at bounding box center [737, 350] width 1474 height 700
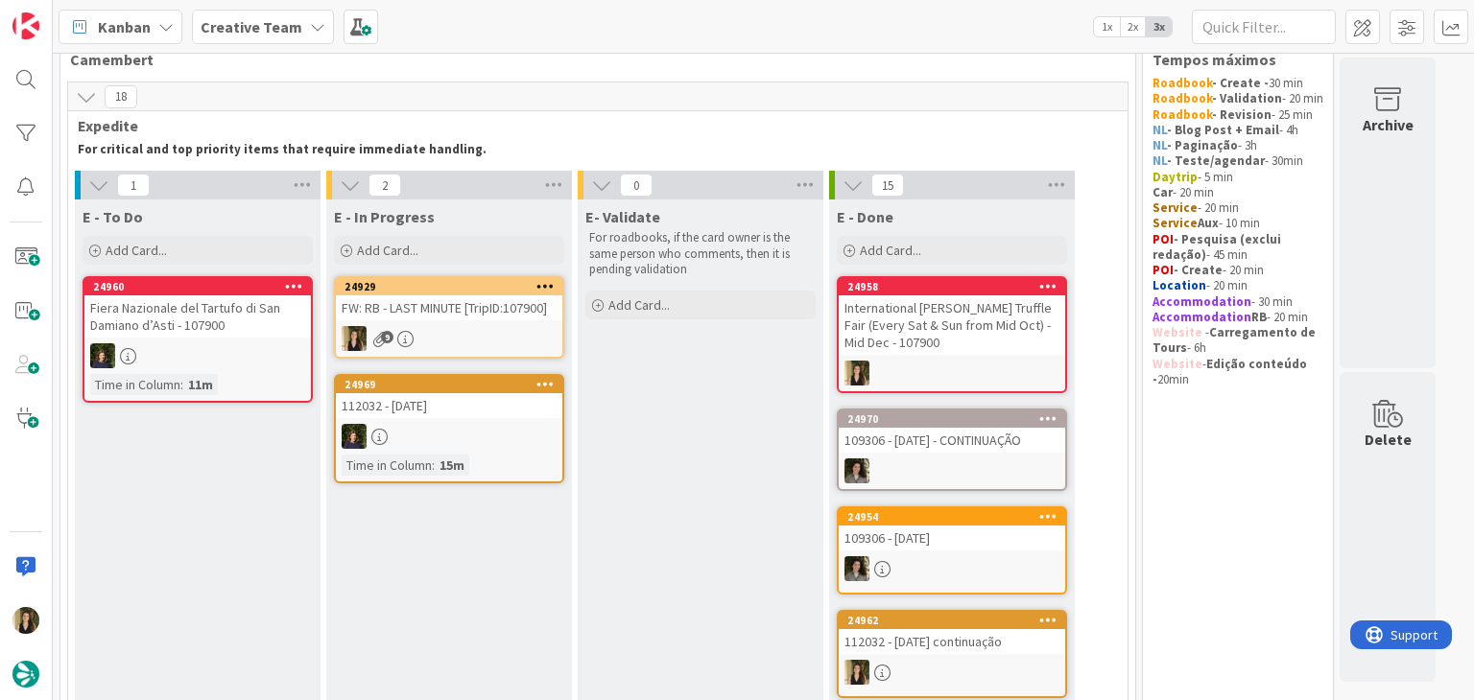
click at [445, 323] on div "24929 FW: RB - LAST MINUTE [TripID:107900] 9" at bounding box center [449, 317] width 230 height 83
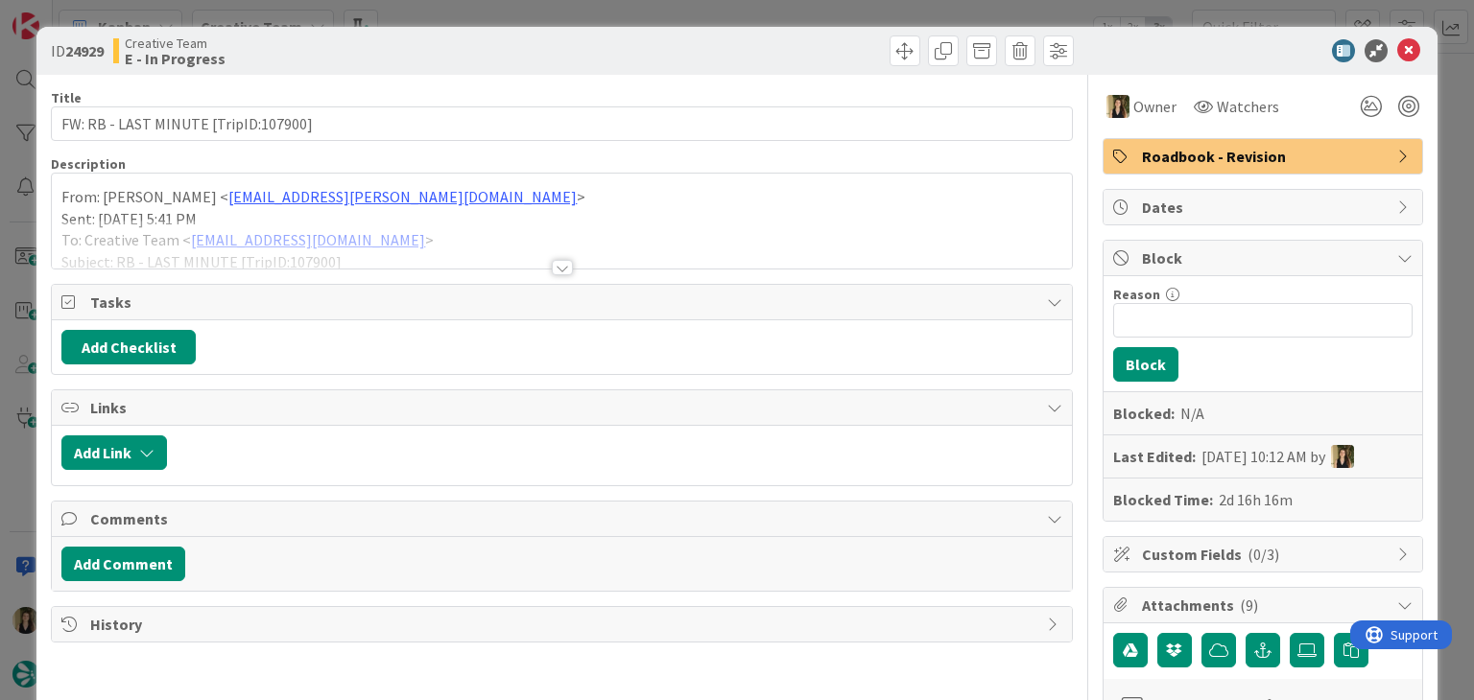
click at [1239, 153] on span "Roadbook - Revision" at bounding box center [1265, 156] width 246 height 23
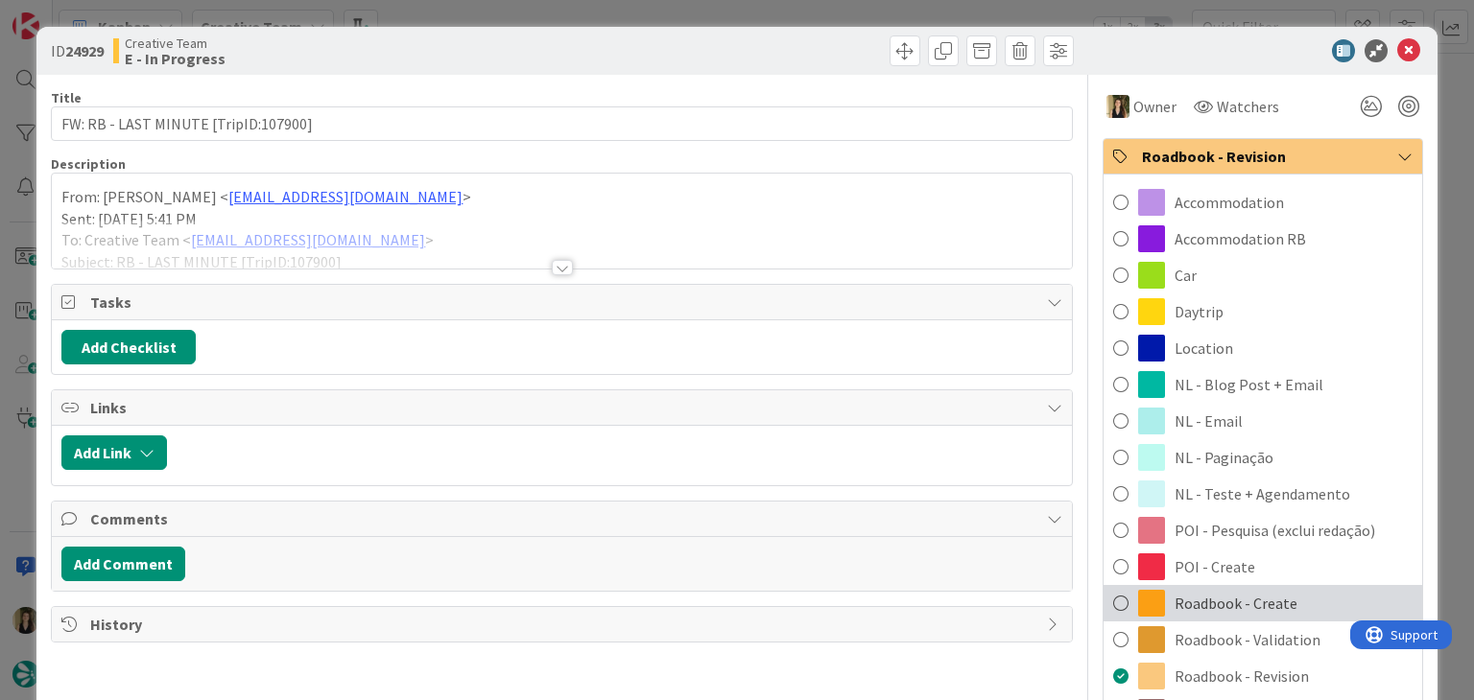
scroll to position [42, 0]
drag, startPoint x: 1243, startPoint y: 611, endPoint x: 1092, endPoint y: 501, distance: 187.5
click at [1243, 610] on span "Roadbook - Create" at bounding box center [1235, 603] width 123 height 23
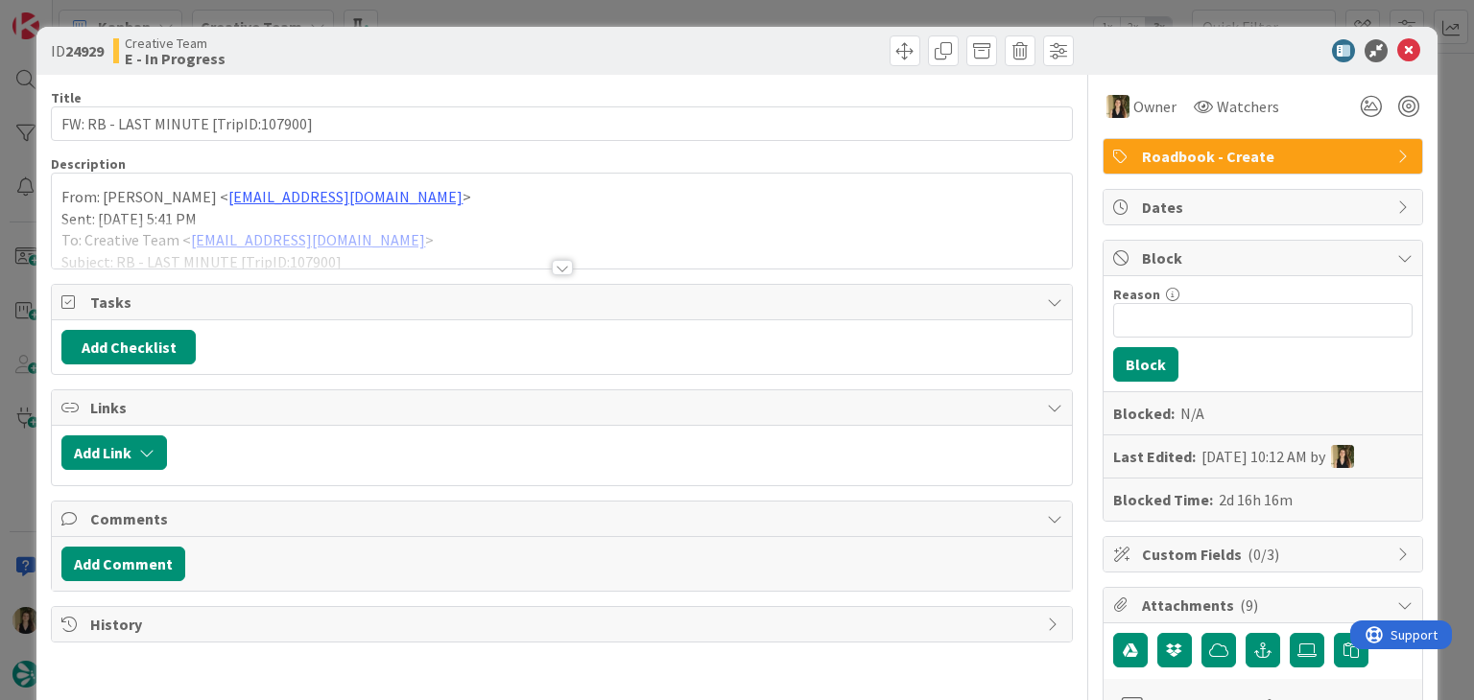
drag, startPoint x: 653, startPoint y: 56, endPoint x: 652, endPoint y: 22, distance: 33.6
click at [653, 55] on div at bounding box center [820, 50] width 507 height 31
click at [653, 16] on div "ID 24929 Creative Team E - In Progress Title 36 / 128 FW: RB - LAST MINUTE [Tri…" at bounding box center [737, 350] width 1474 height 700
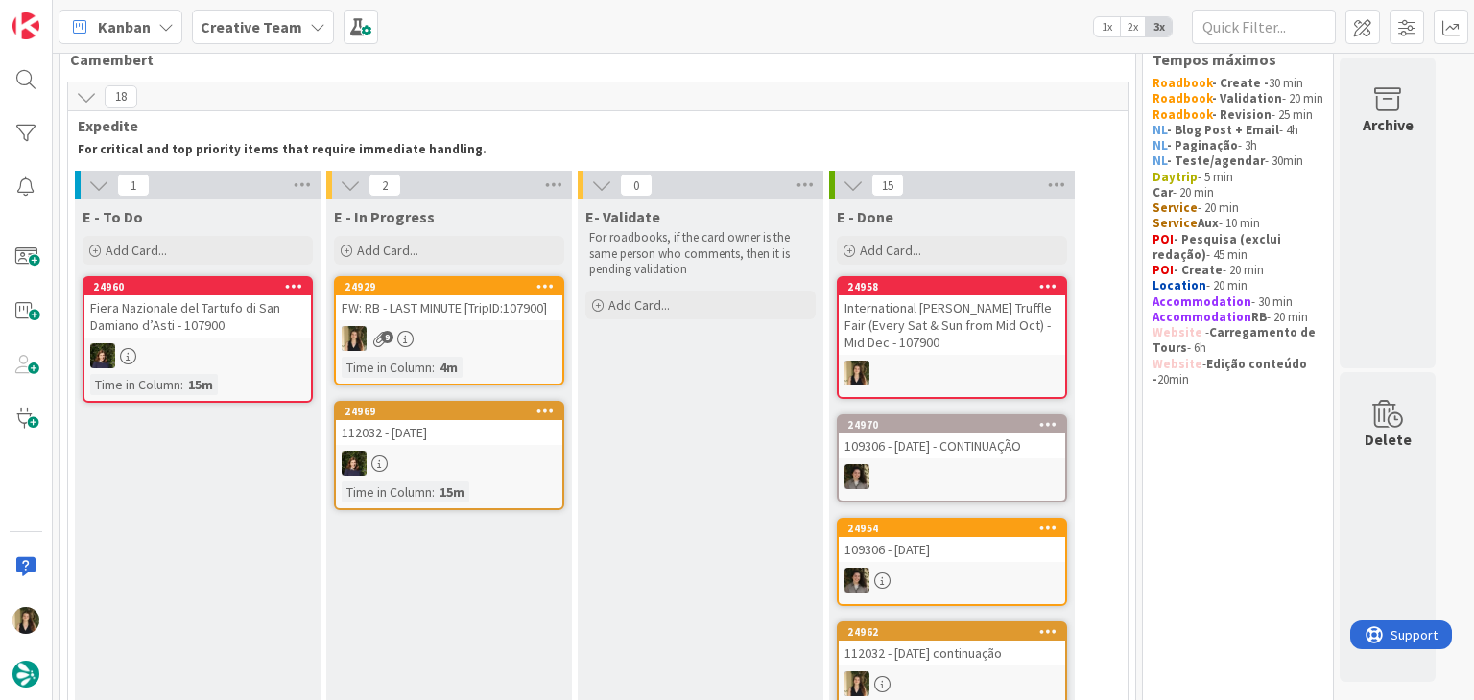
click at [459, 366] on div "4m" at bounding box center [449, 367] width 28 height 21
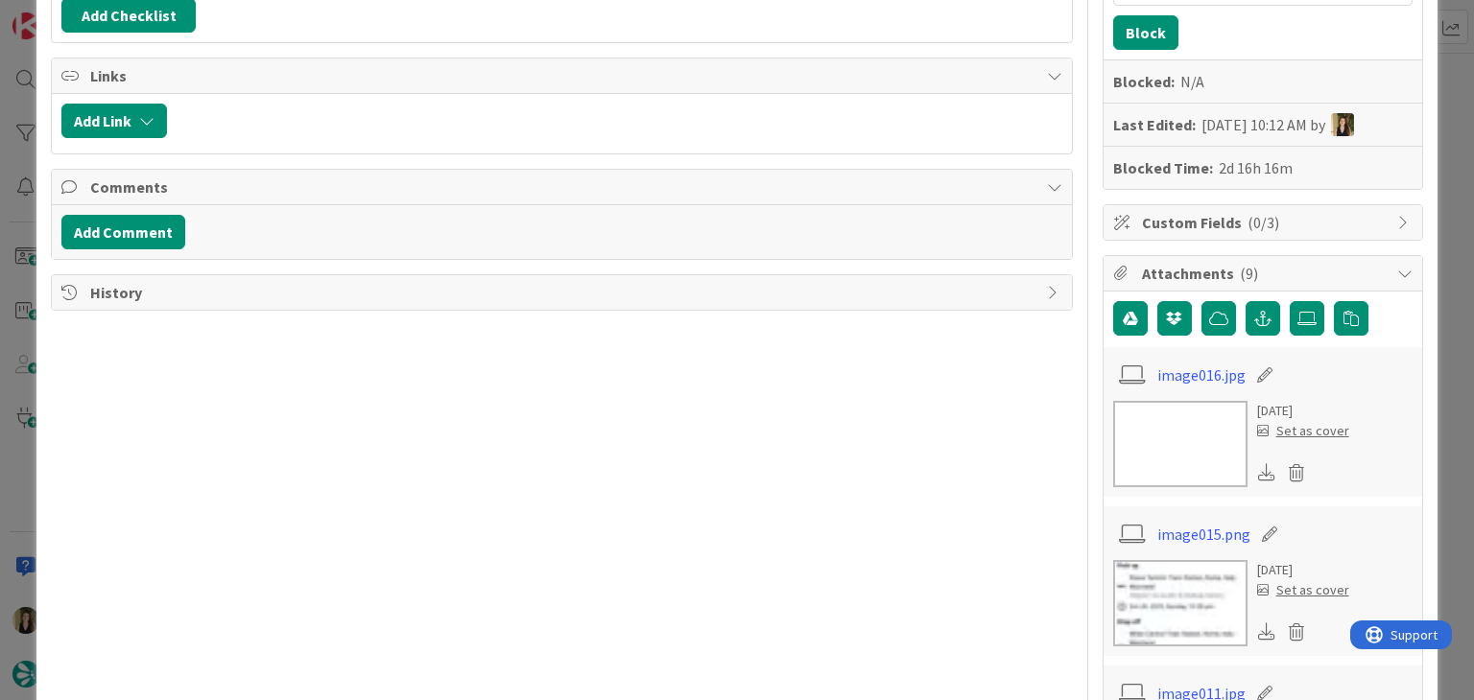
scroll to position [384, 0]
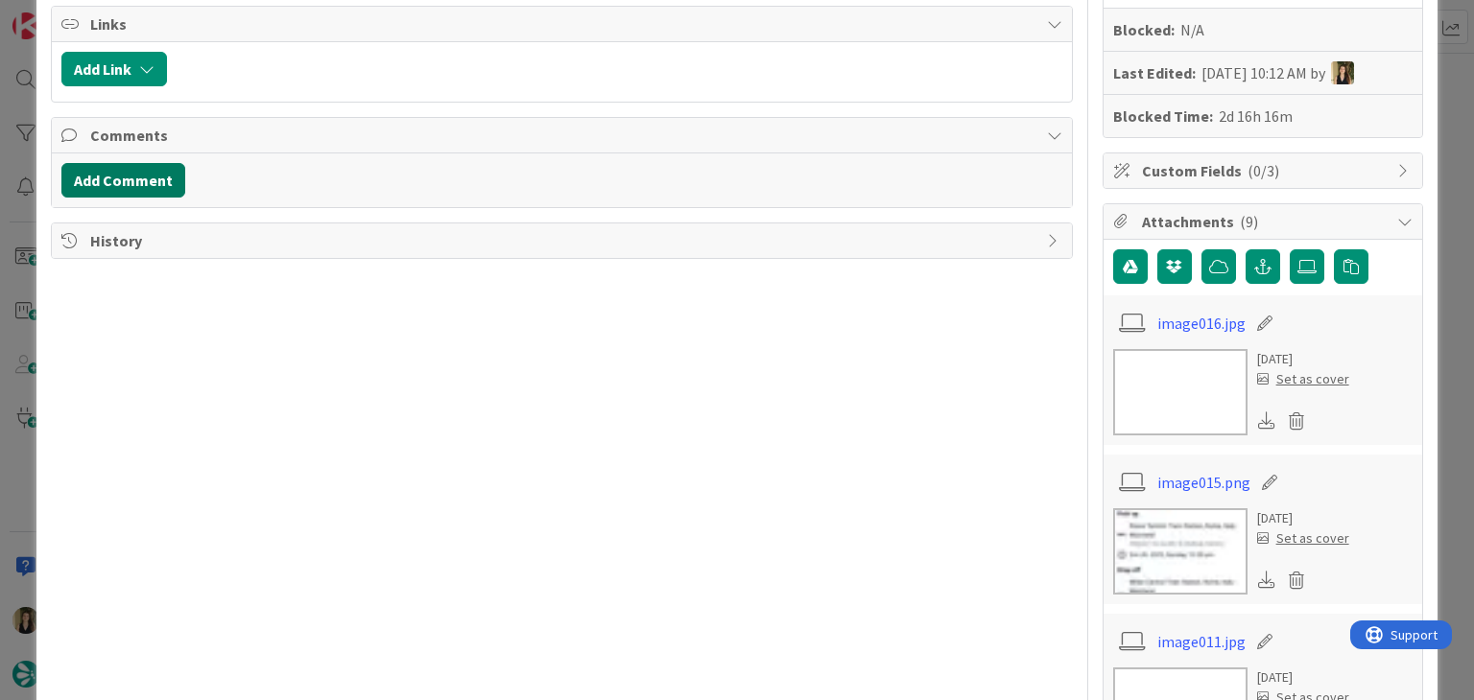
click at [145, 185] on button "Add Comment" at bounding box center [123, 180] width 124 height 35
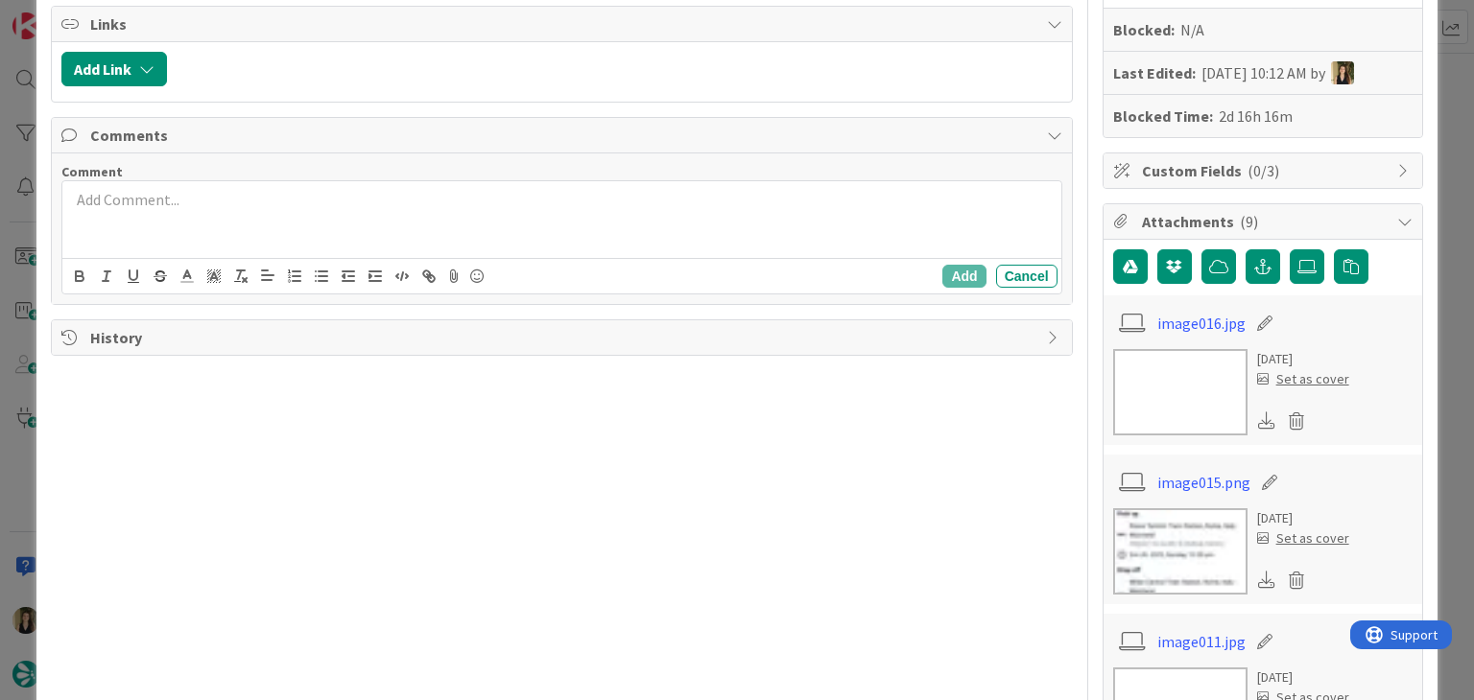
click at [214, 213] on div at bounding box center [561, 219] width 998 height 77
drag, startPoint x: 180, startPoint y: 197, endPoint x: 192, endPoint y: 185, distance: 16.3
click at [183, 197] on p "Não têm carro msrcado connosco certo?" at bounding box center [561, 200] width 982 height 22
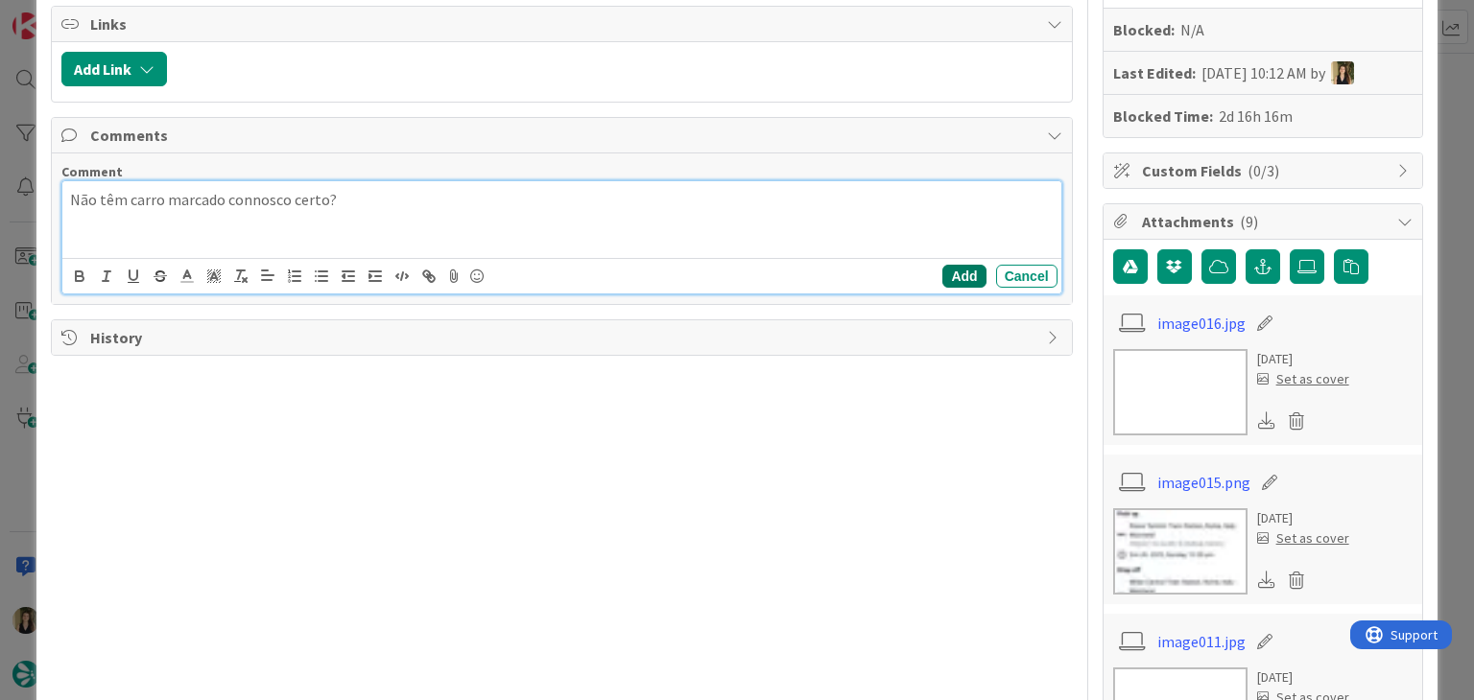
click at [954, 275] on button "Add" at bounding box center [963, 276] width 43 height 23
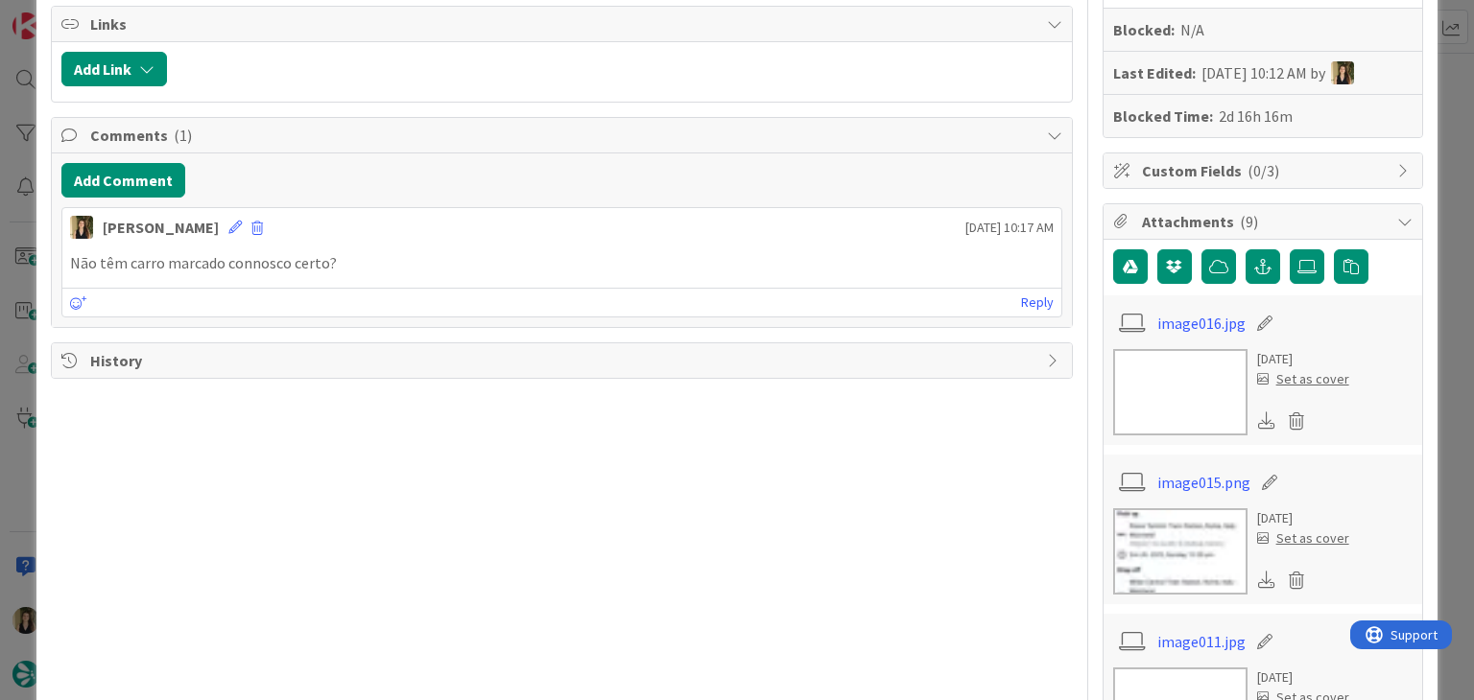
scroll to position [0, 0]
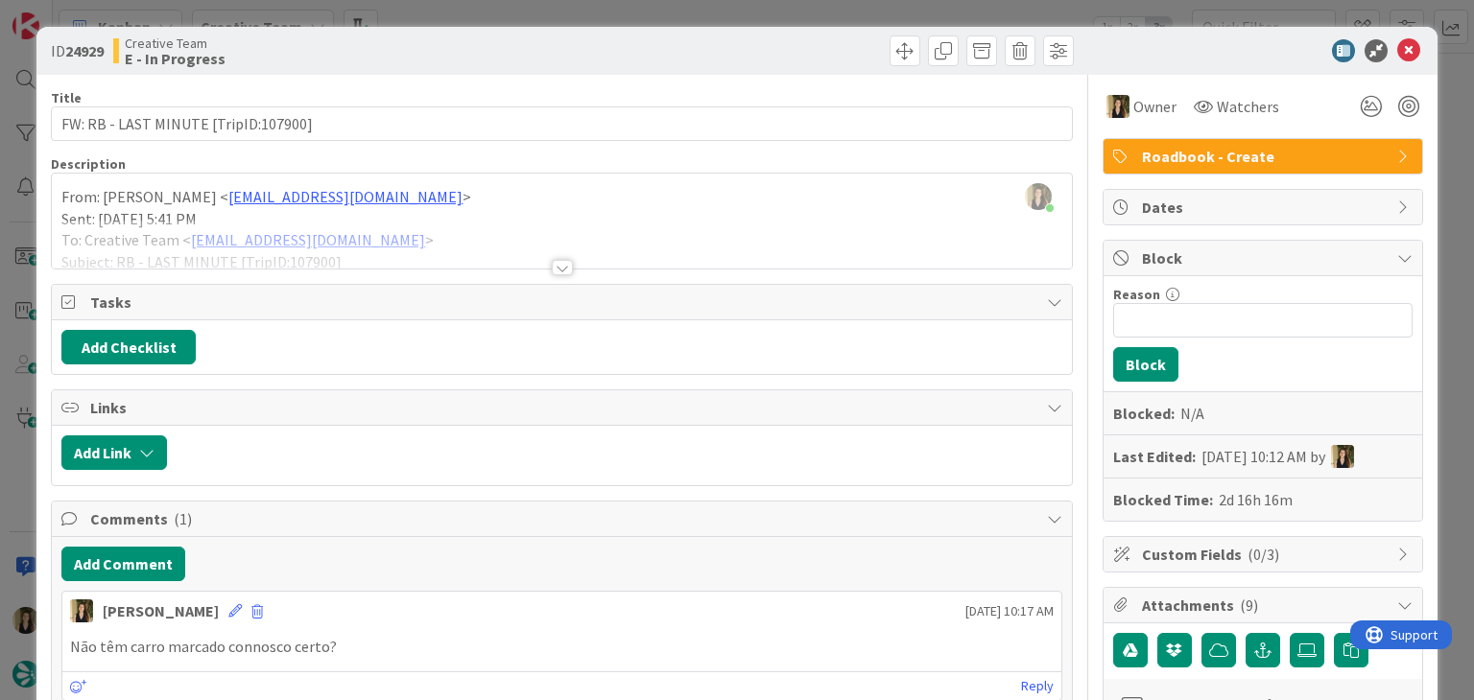
click at [625, 60] on div at bounding box center [820, 50] width 507 height 31
click at [614, 3] on div "ID 24929 Creative Team E - In Progress Title 36 / 128 FW: RB - LAST MINUTE [Tri…" at bounding box center [737, 350] width 1474 height 700
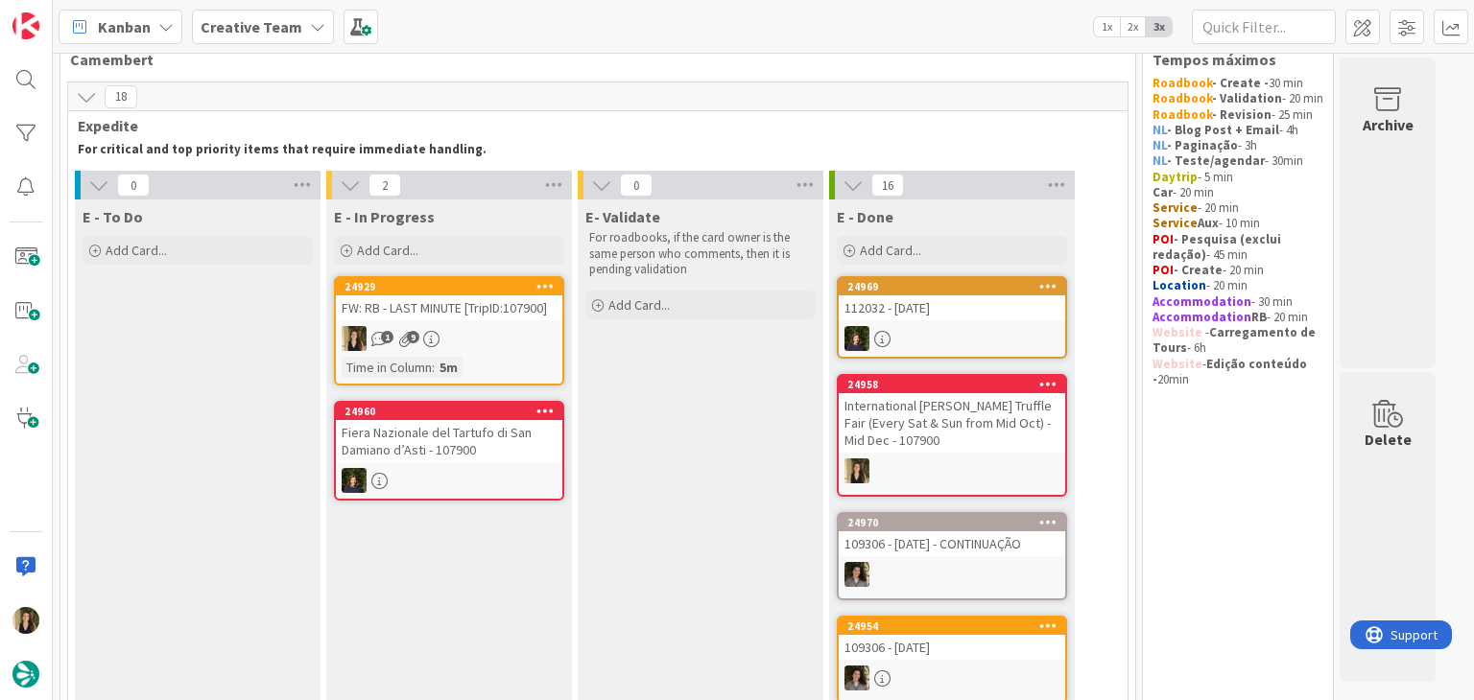
click at [533, 364] on div "Time in Column : 5m" at bounding box center [449, 367] width 215 height 21
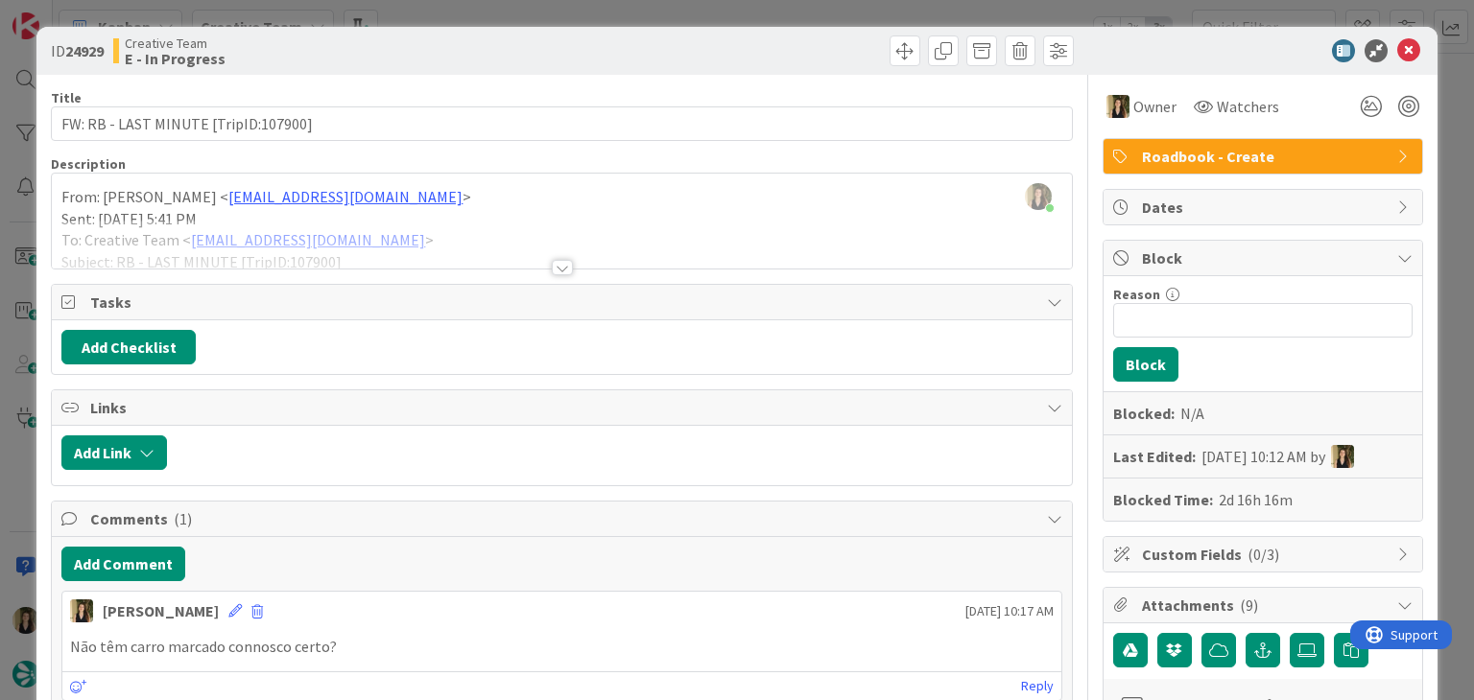
drag, startPoint x: 658, startPoint y: 20, endPoint x: 643, endPoint y: 12, distance: 17.2
click at [658, 20] on div "ID 24929 Creative Team E - In Progress Title 36 / 128 FW: RB - LAST MINUTE [Tri…" at bounding box center [737, 350] width 1474 height 700
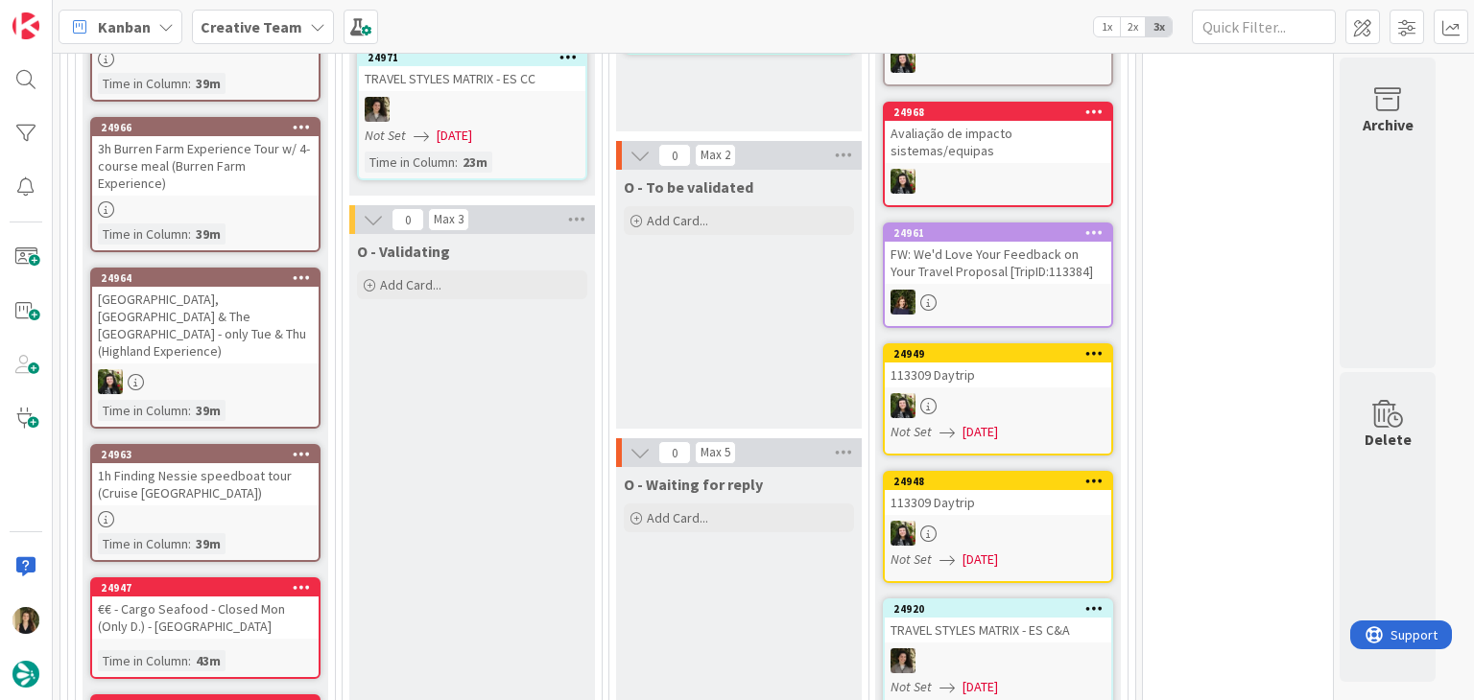
scroll to position [1481, 0]
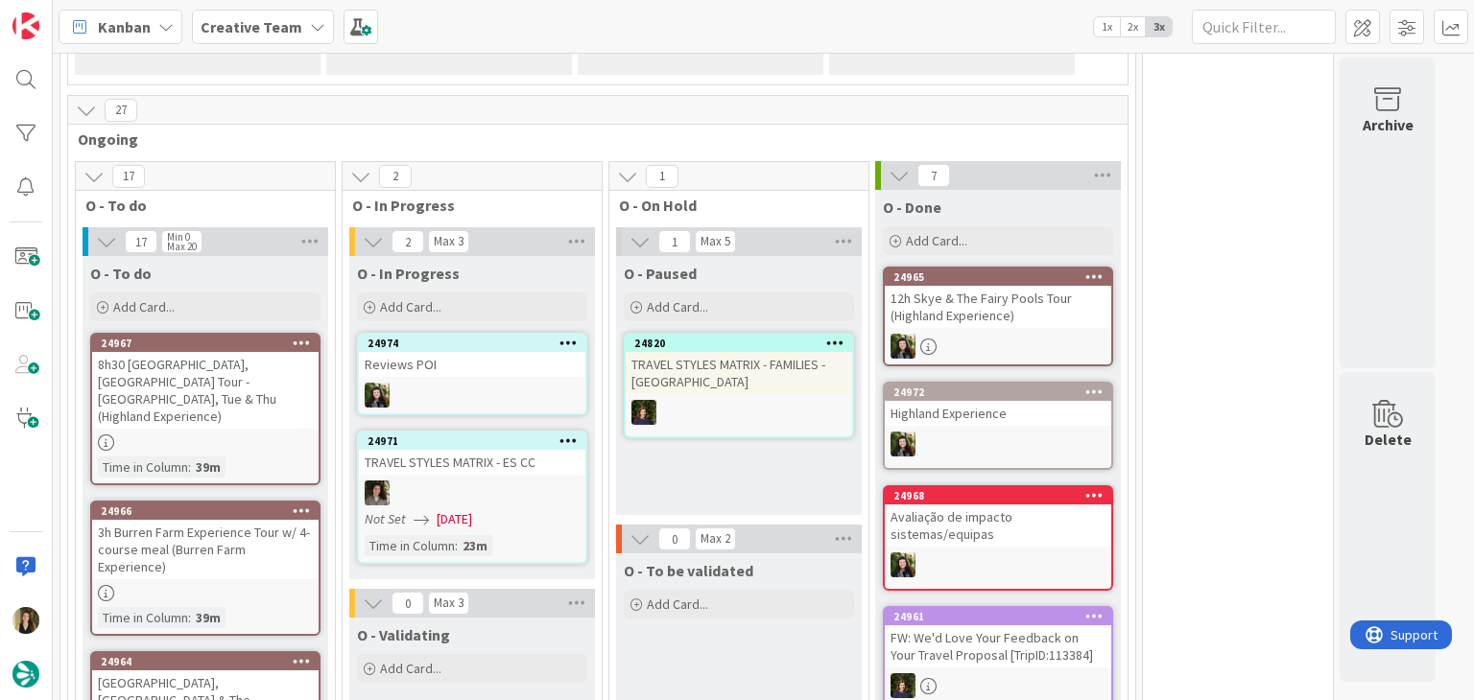
drag, startPoint x: 714, startPoint y: 404, endPoint x: 702, endPoint y: 413, distance: 14.4
click at [714, 406] on div "O - Paused Add Card... 24820 TRAVEL STYLES MATRIX - FAMILIES - Spain" at bounding box center [739, 385] width 246 height 259
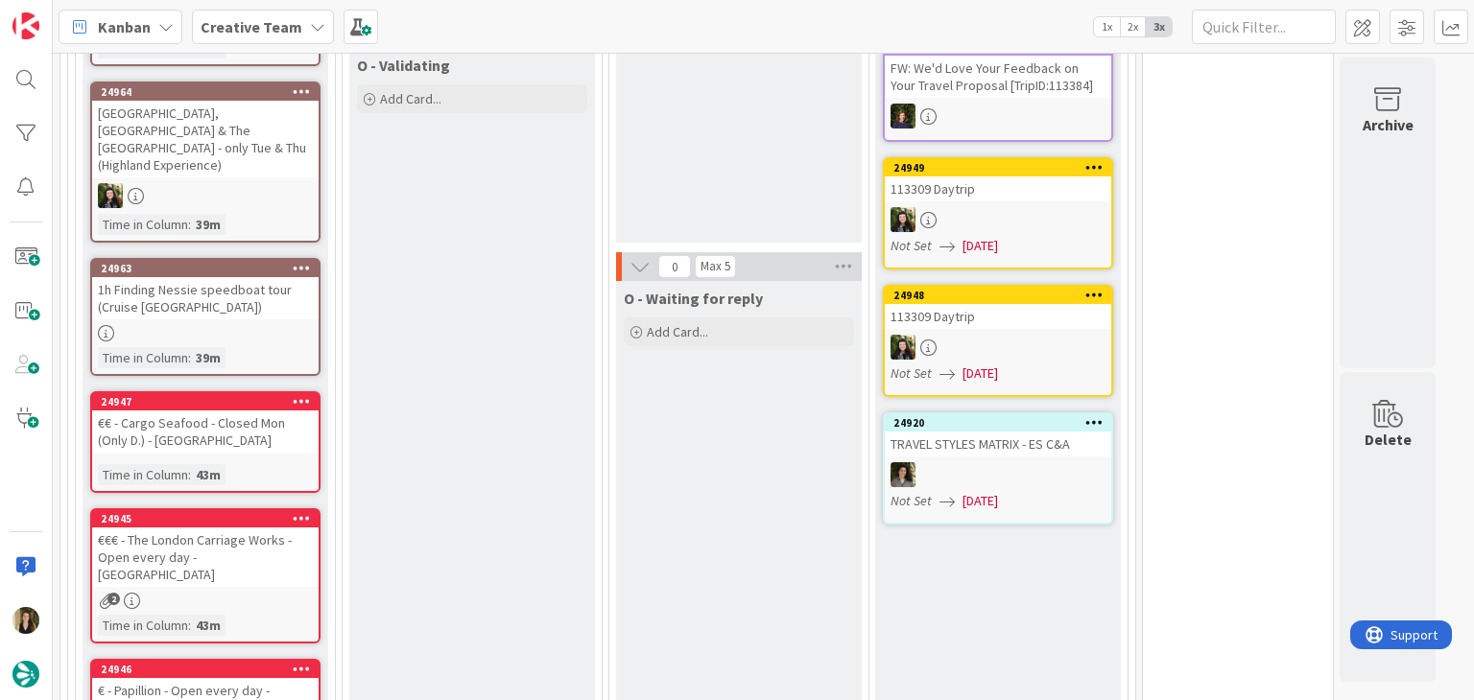
scroll to position [2153, 0]
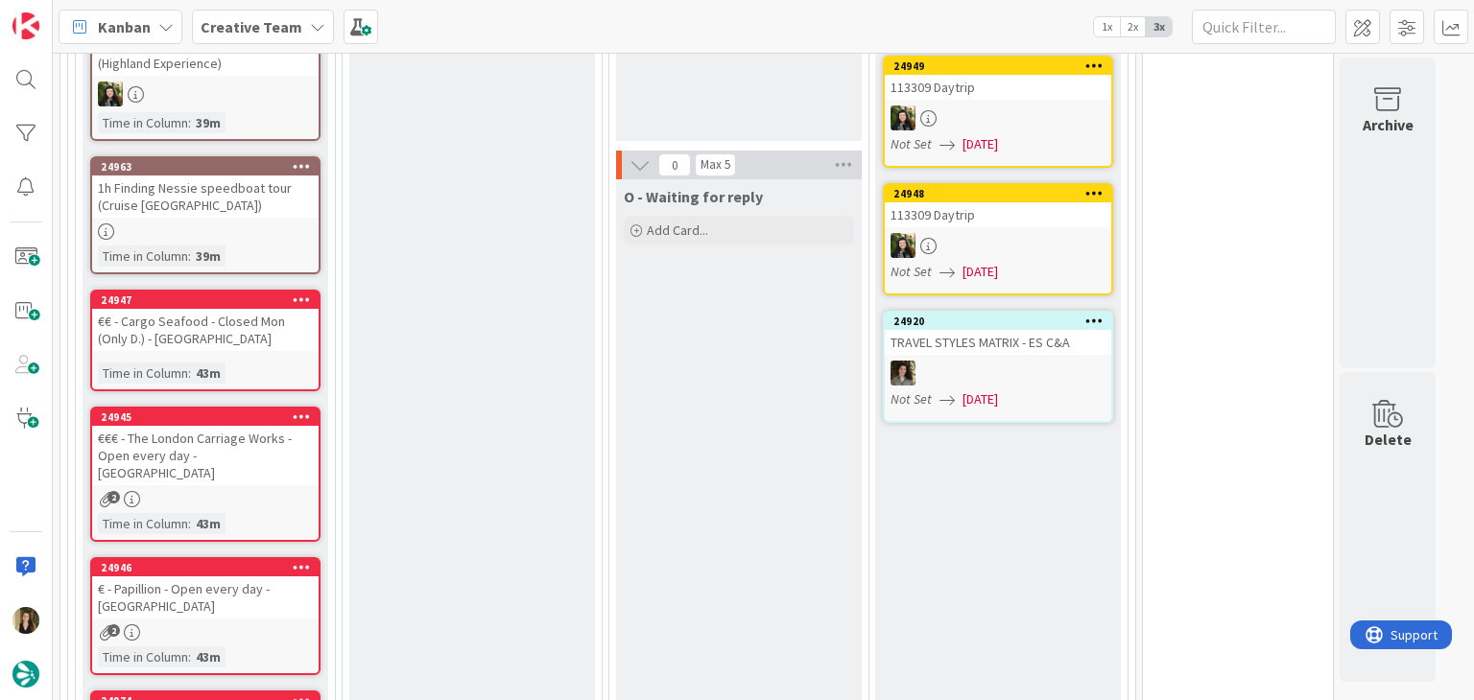
click at [246, 407] on div "24945 €€€ - The London Carriage Works - Open every day - LIVERPOOL 2 Time in Co…" at bounding box center [205, 474] width 230 height 135
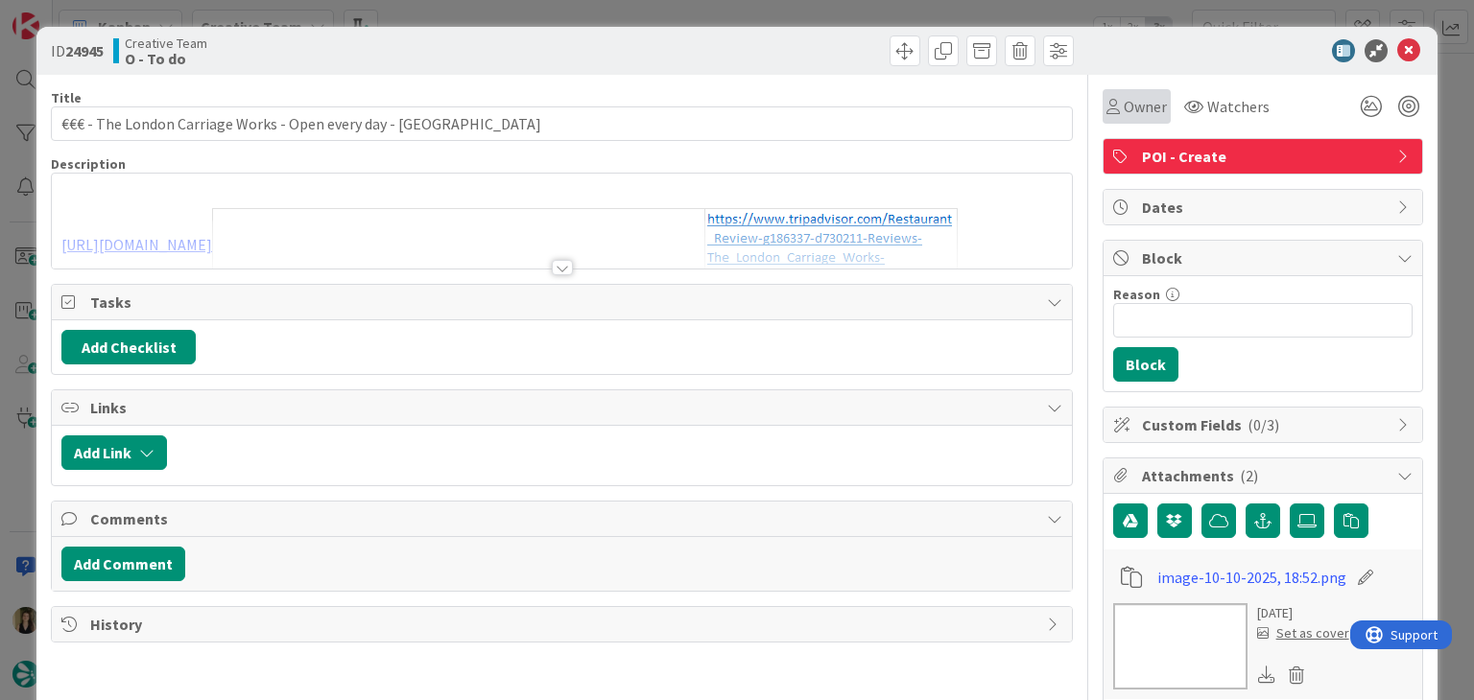
click at [1129, 109] on span "Owner" at bounding box center [1144, 106] width 43 height 23
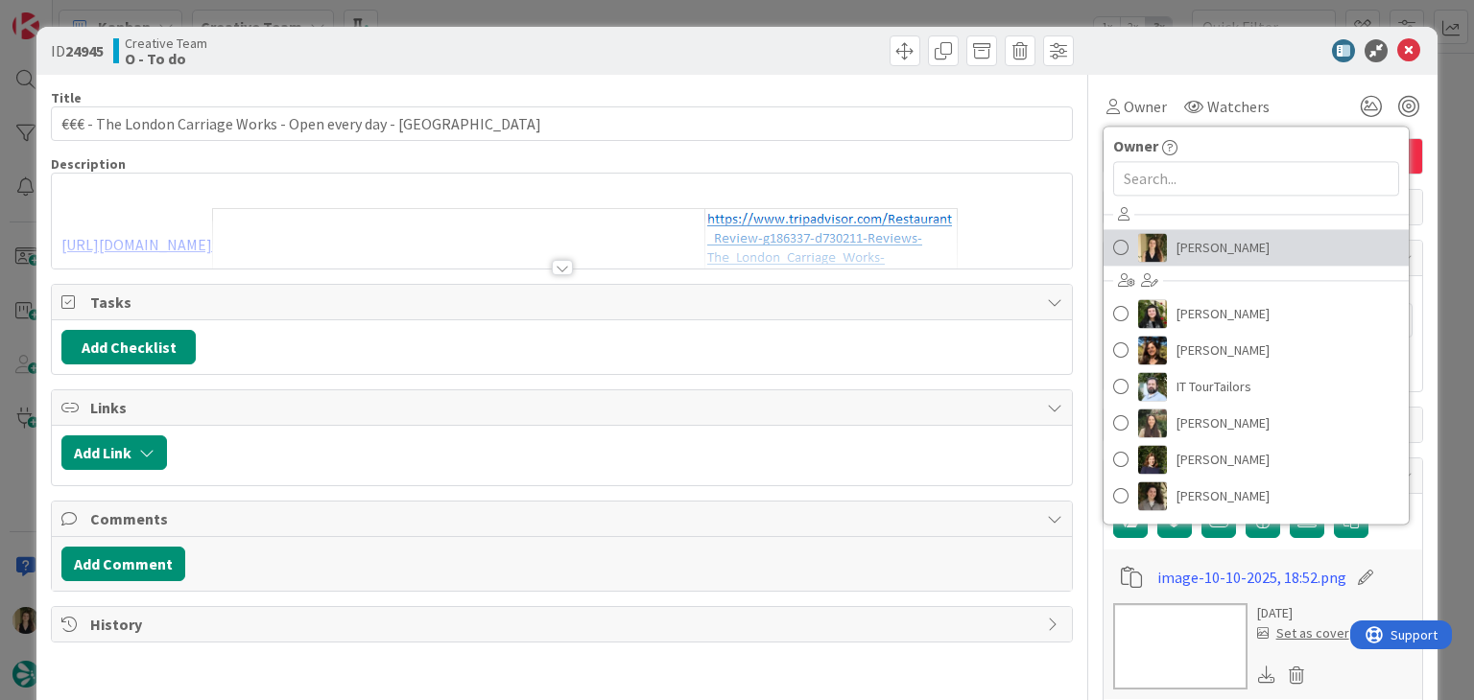
click at [1201, 255] on span "[PERSON_NAME]" at bounding box center [1222, 247] width 93 height 29
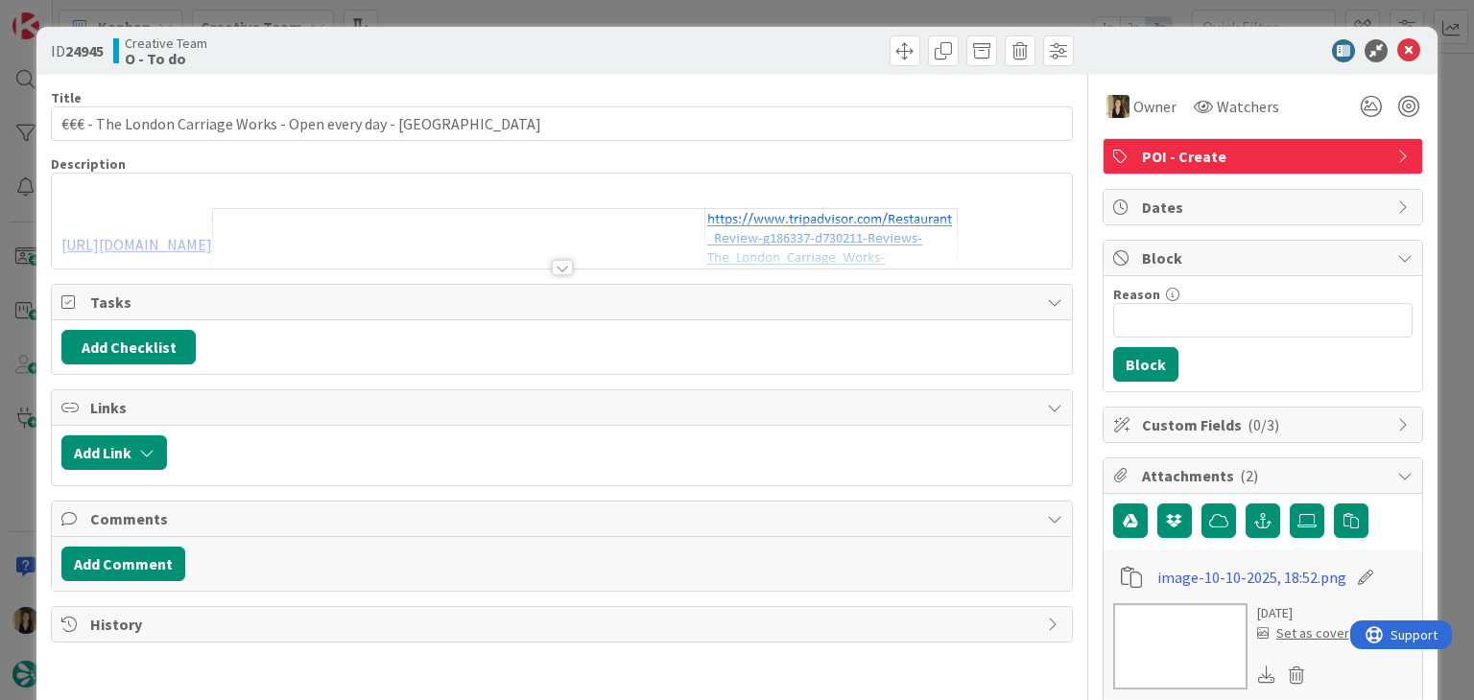
drag, startPoint x: 583, startPoint y: 52, endPoint x: 581, endPoint y: 30, distance: 22.1
click at [582, 48] on div at bounding box center [820, 50] width 507 height 31
click at [584, 16] on div "ID 24945 Creative Team O - To do Title 60 / 128 €€€ - The London Carriage Works…" at bounding box center [737, 350] width 1474 height 700
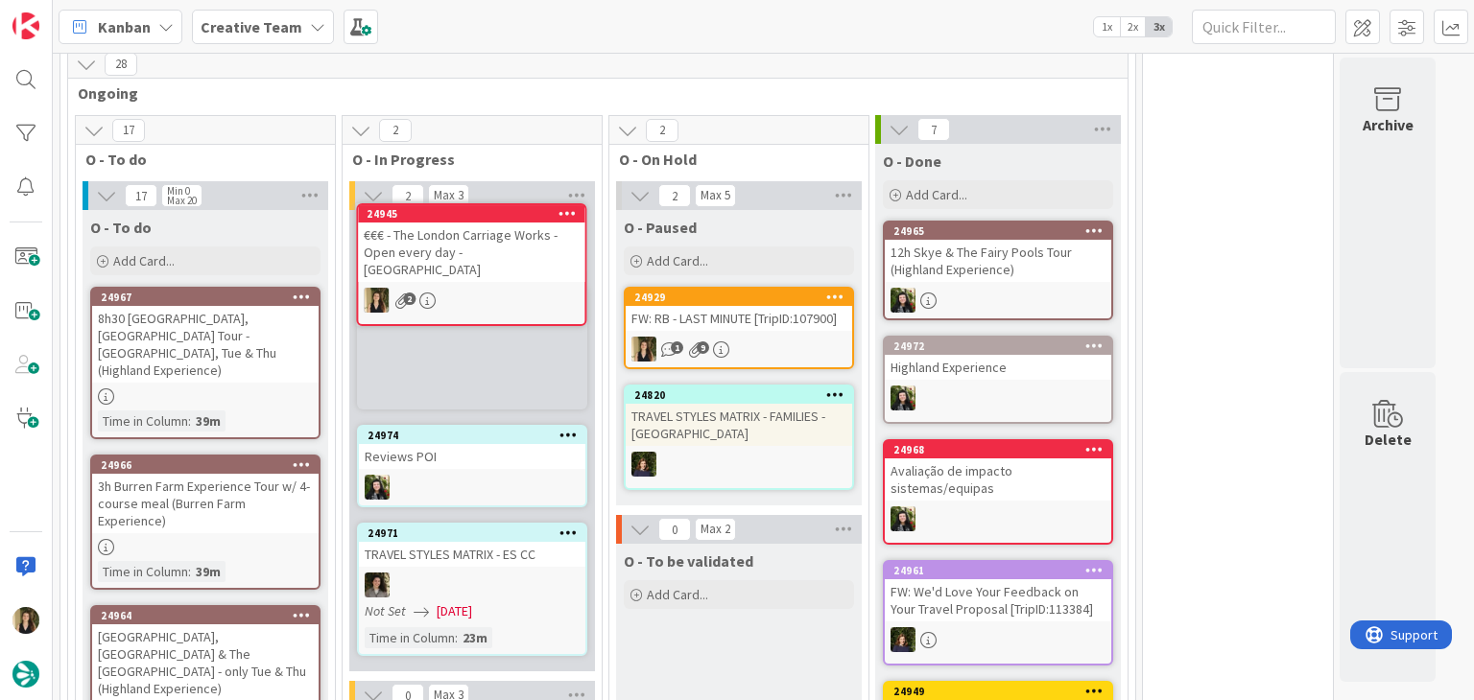
scroll to position [1525, 0]
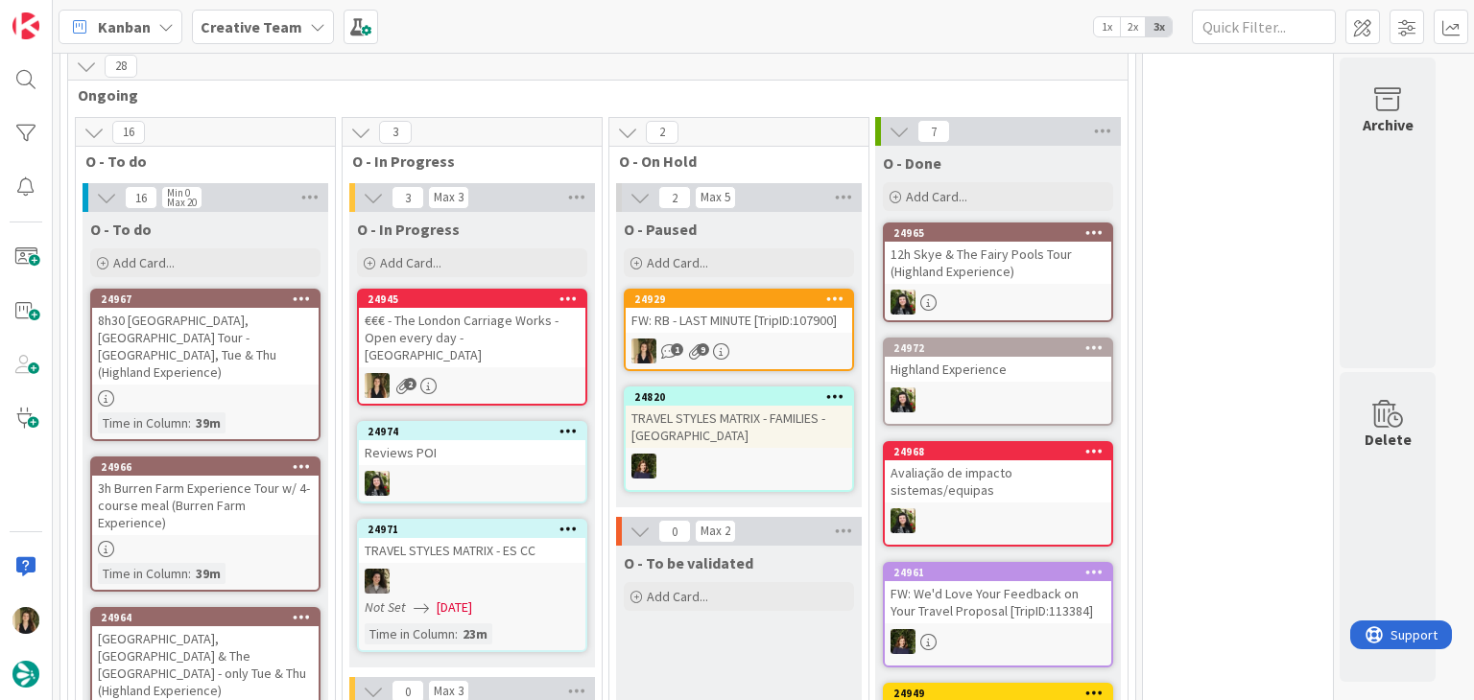
click at [483, 308] on div "€€€ - The London Carriage Works - Open every day - [GEOGRAPHIC_DATA]" at bounding box center [472, 337] width 226 height 59
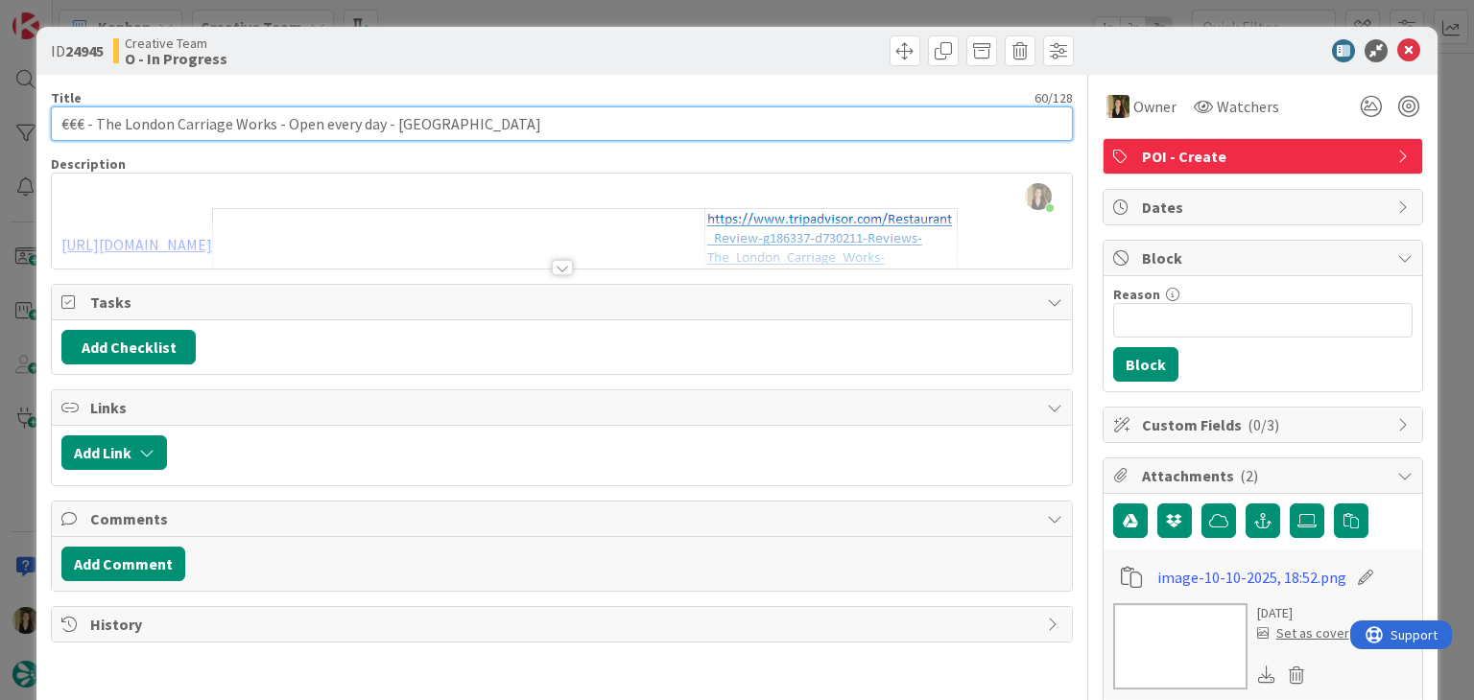
drag, startPoint x: 269, startPoint y: 123, endPoint x: 96, endPoint y: 123, distance: 172.7
click at [96, 123] on input "€€€ - The London Carriage Works - Open every day - [GEOGRAPHIC_DATA]" at bounding box center [561, 123] width 1021 height 35
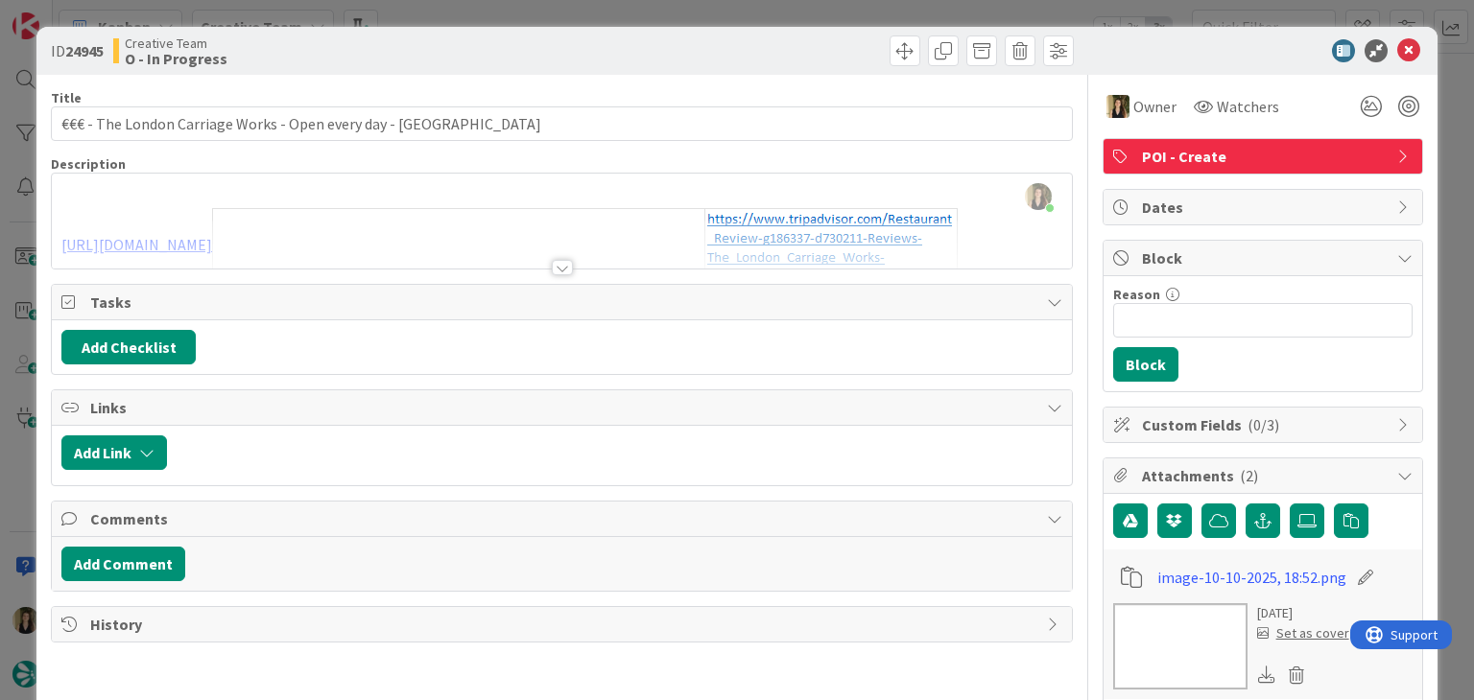
click at [644, 35] on div "ID 24945 Creative Team O - In Progress" at bounding box center [736, 51] width 1400 height 48
click at [641, 12] on div "ID 24945 Creative Team O - In Progress Title 60 / 128 €€€ - The London Carriage…" at bounding box center [737, 350] width 1474 height 700
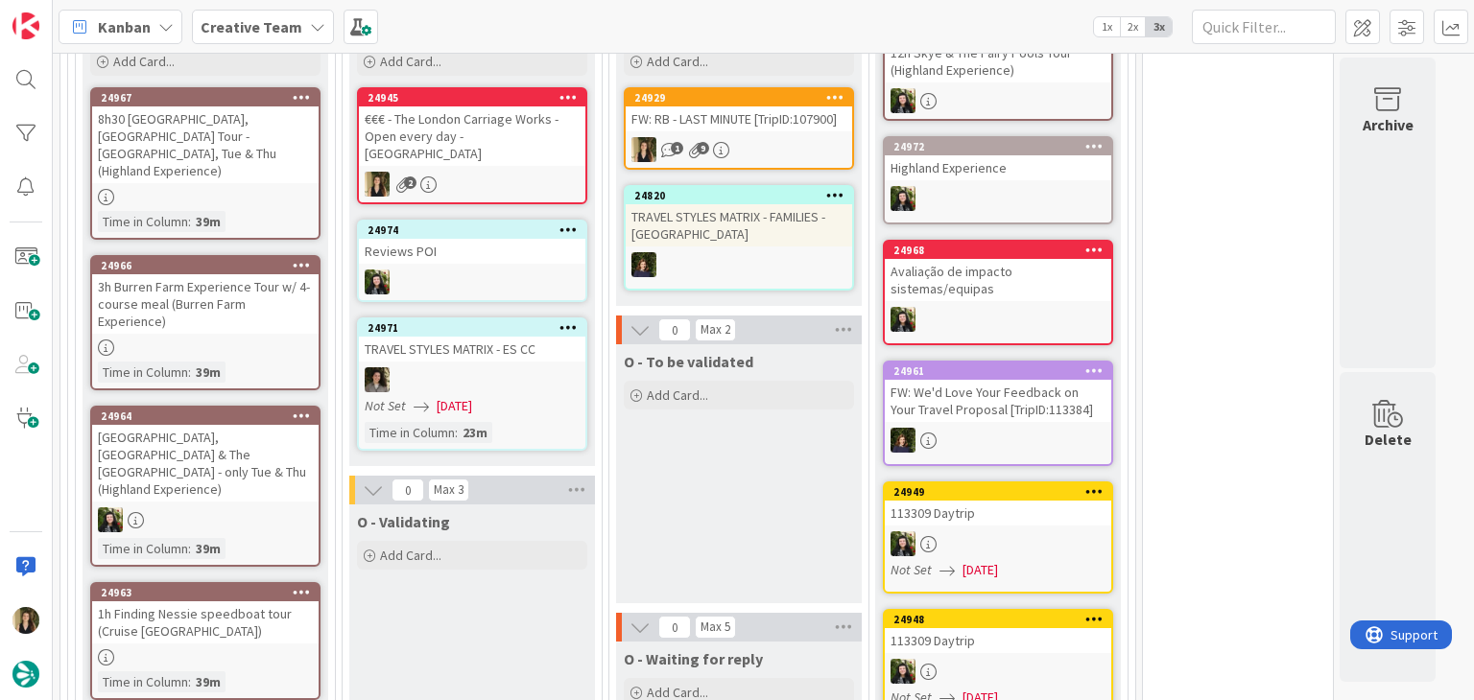
click at [723, 438] on div "O - To be validated Add Card..." at bounding box center [739, 473] width 246 height 259
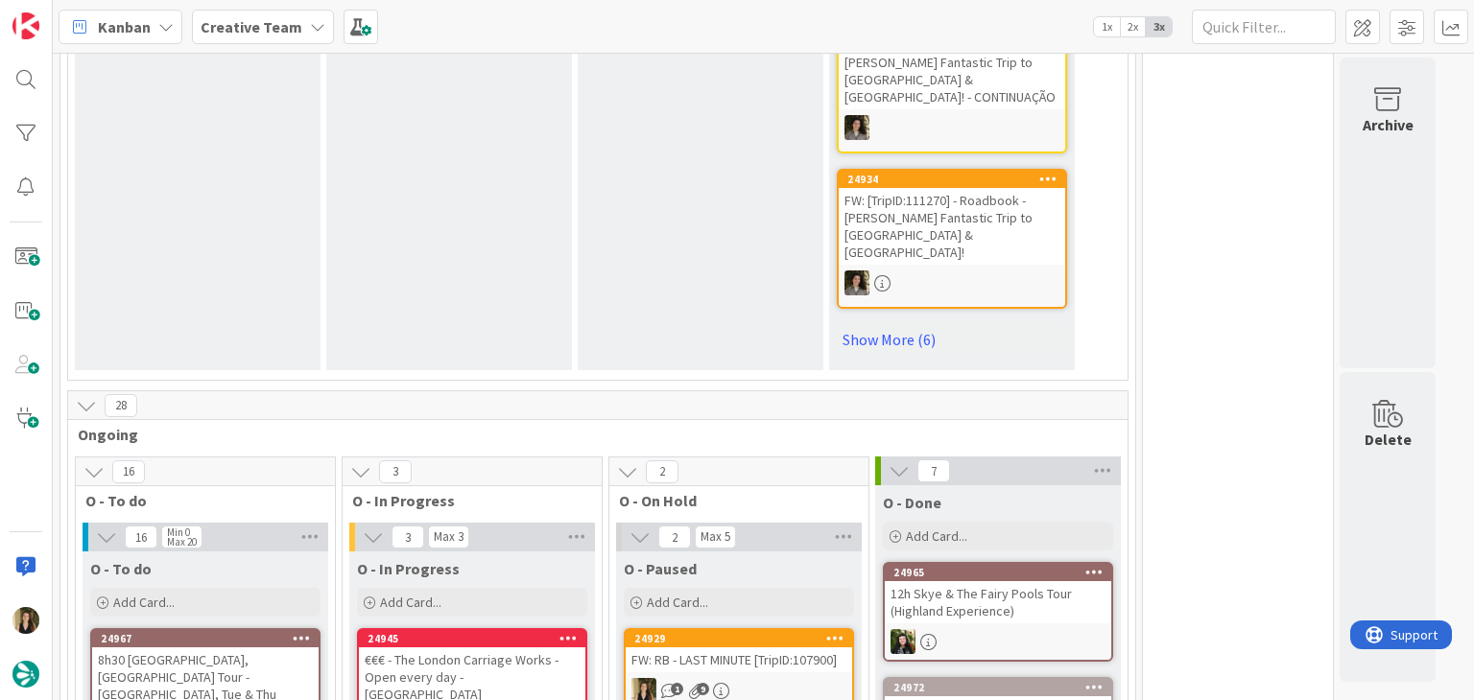
scroll to position [1343, 0]
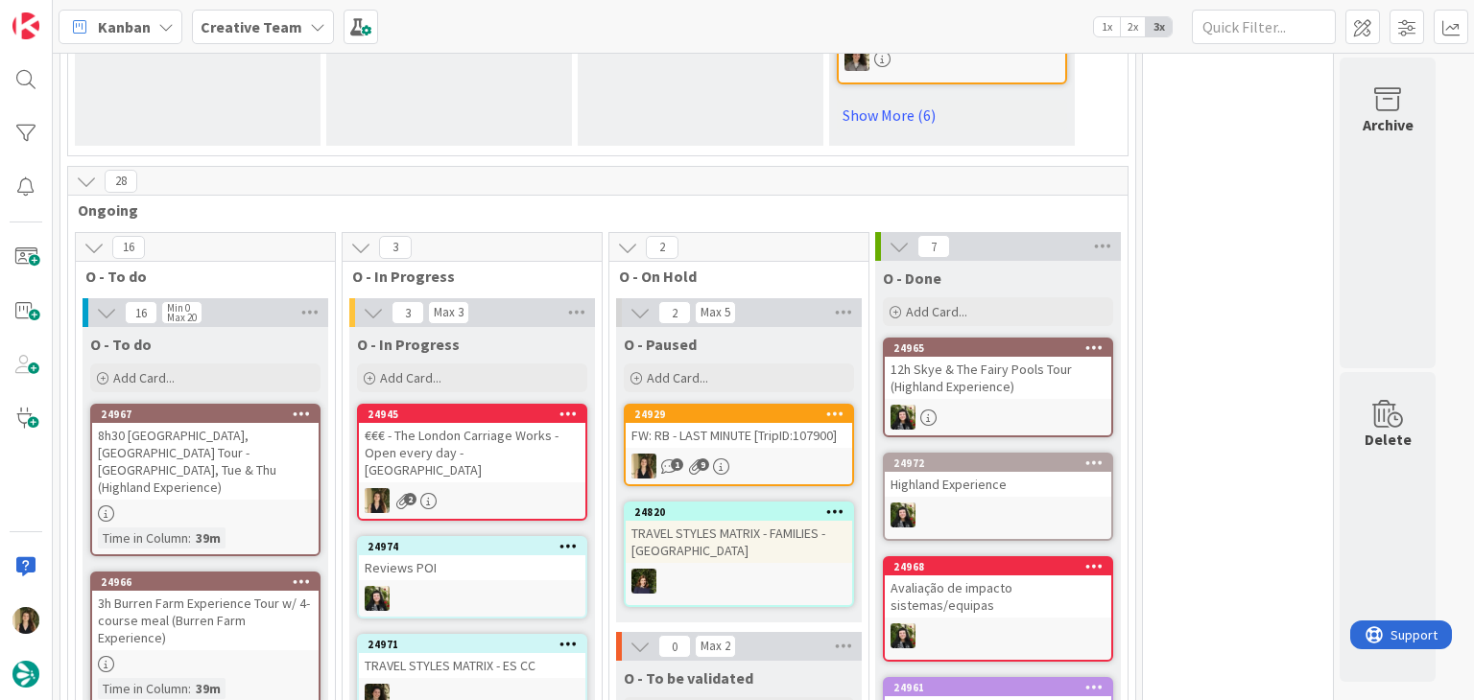
scroll to position [1535, 0]
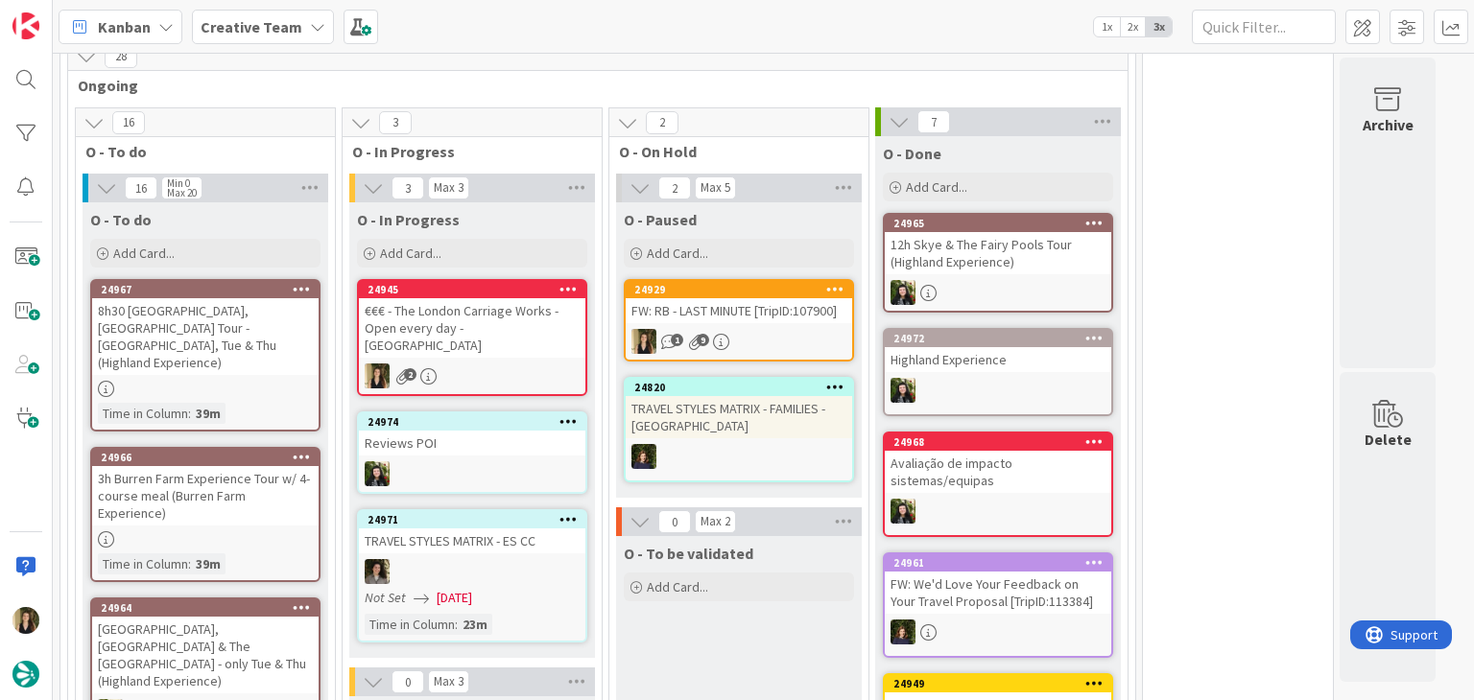
drag, startPoint x: 650, startPoint y: 632, endPoint x: 683, endPoint y: 609, distance: 39.9
click at [649, 630] on div "O - To be validated Add Card..." at bounding box center [739, 665] width 246 height 259
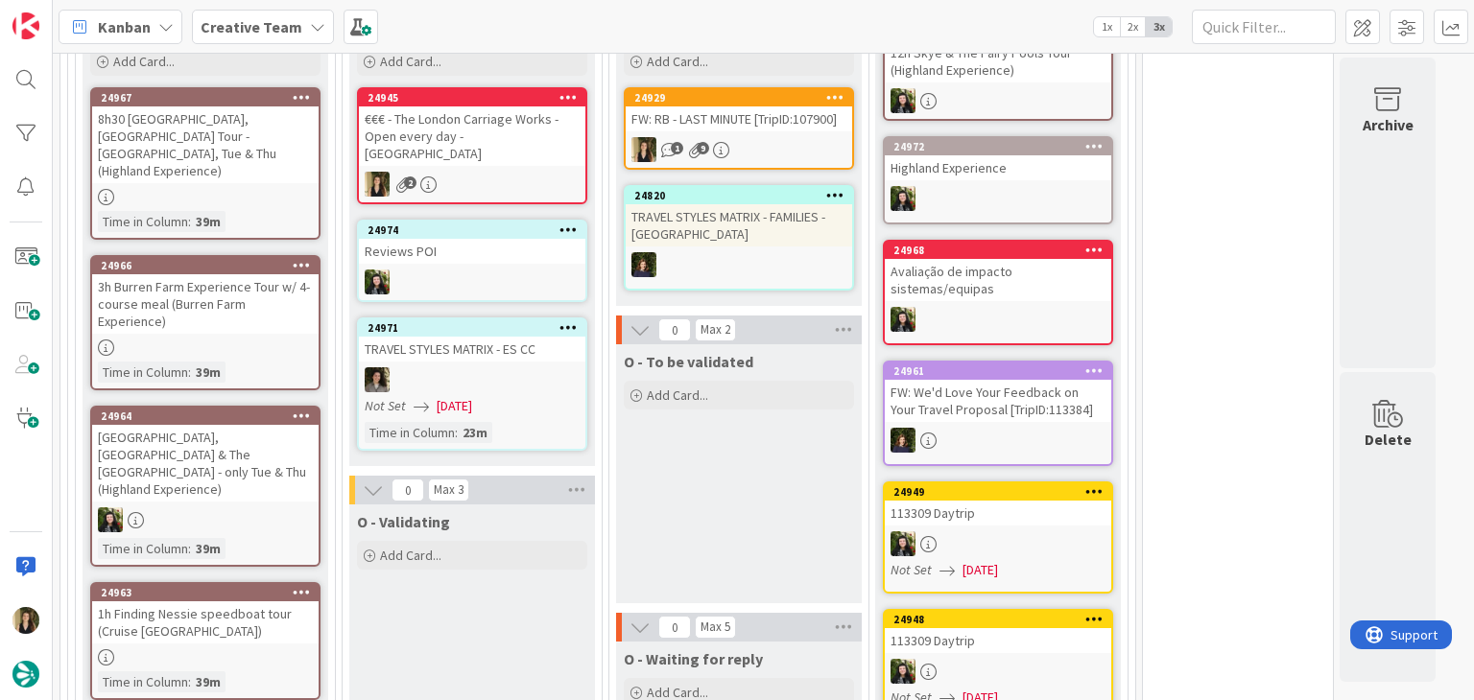
click at [783, 442] on div "O - To be validated Add Card..." at bounding box center [739, 473] width 246 height 259
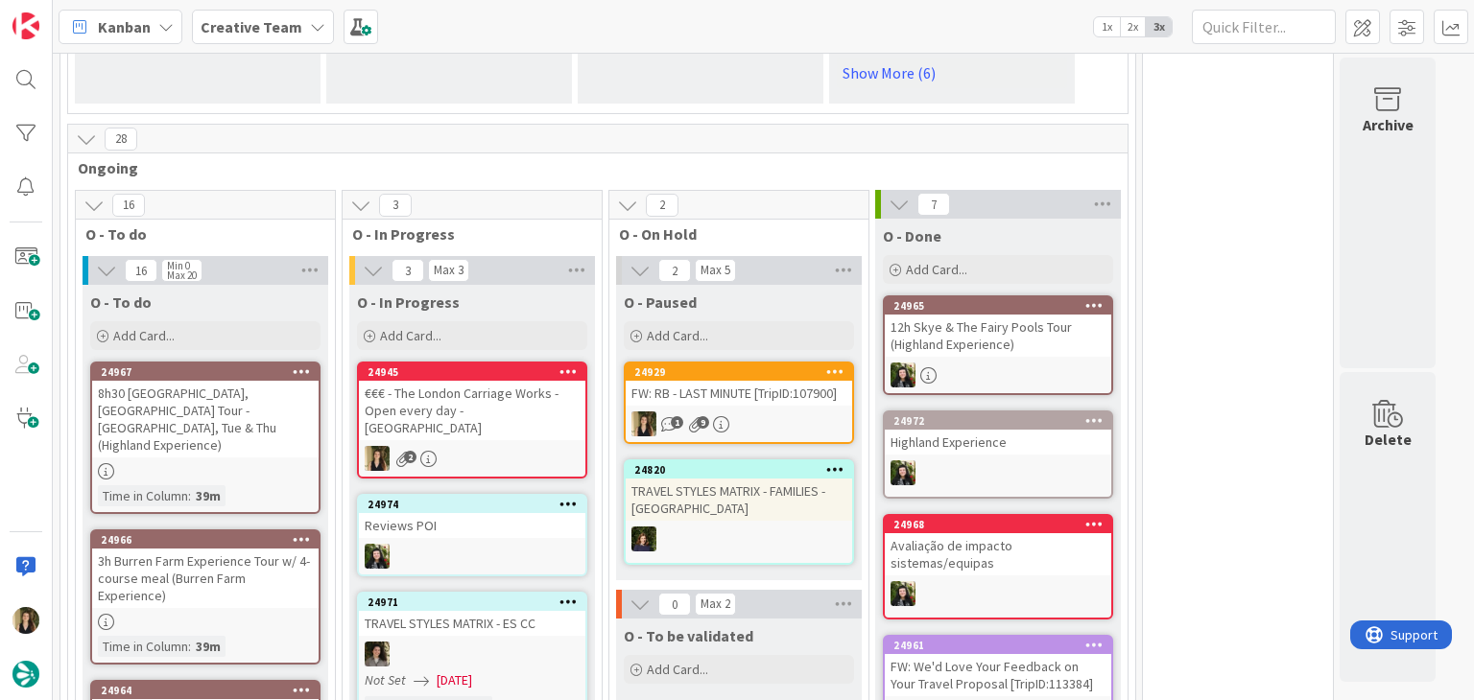
scroll to position [1439, 0]
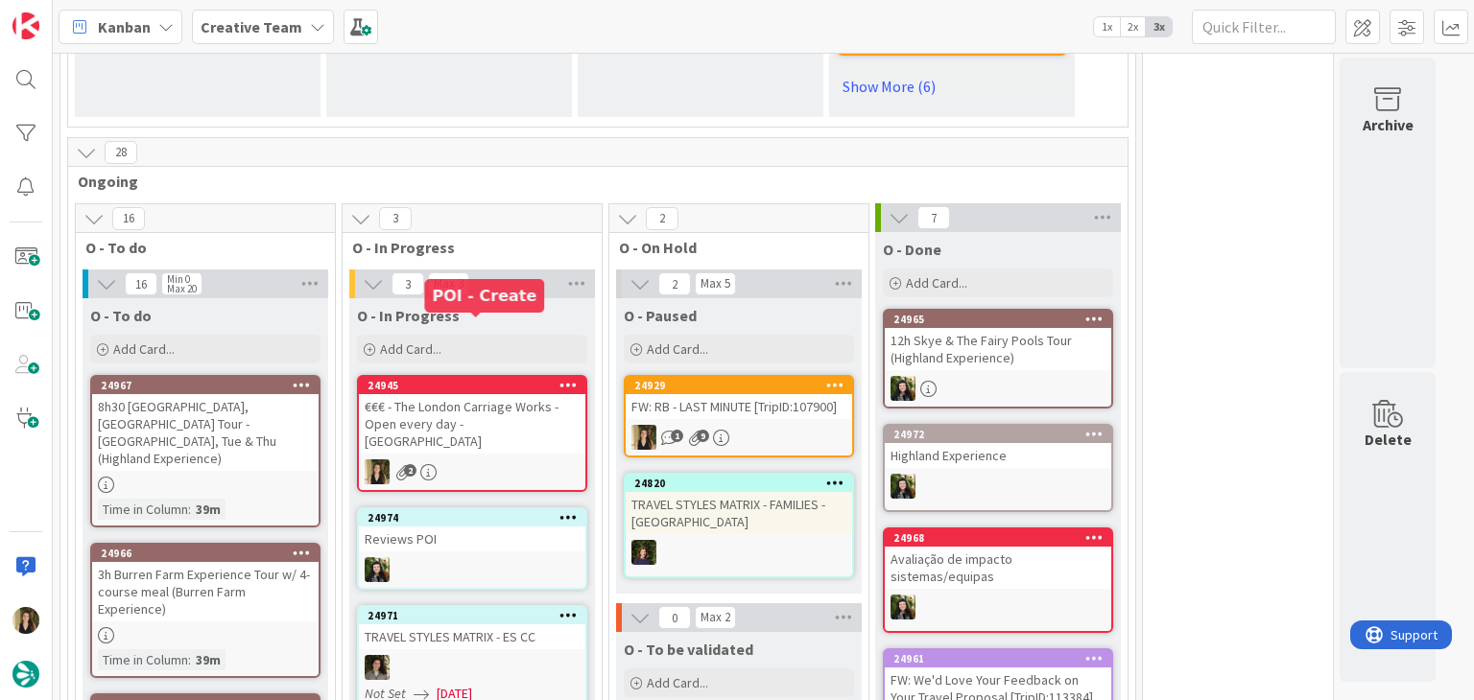
click at [477, 394] on div "€€€ - The London Carriage Works - Open every day - [GEOGRAPHIC_DATA]" at bounding box center [472, 423] width 226 height 59
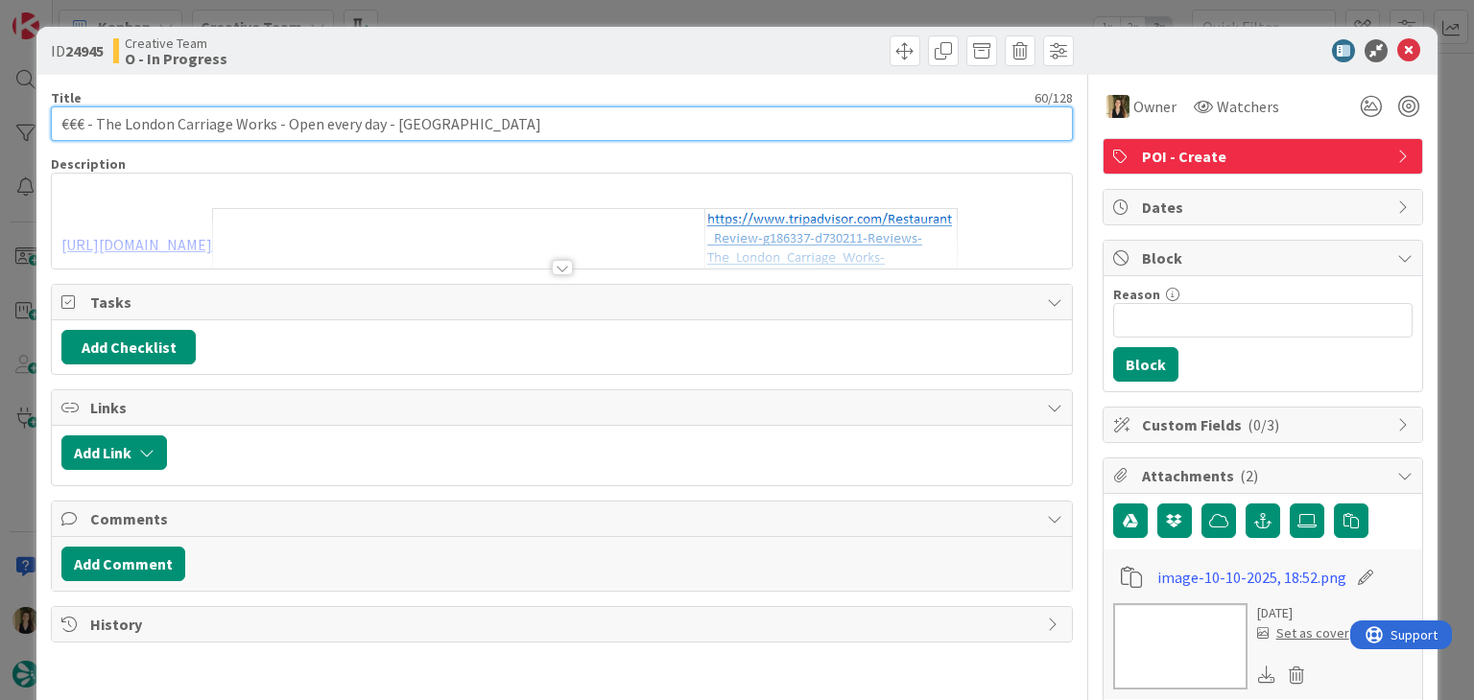
drag, startPoint x: 272, startPoint y: 122, endPoint x: 96, endPoint y: 123, distance: 176.5
click at [96, 123] on input "€€€ - The London Carriage Works - Open every day - [GEOGRAPHIC_DATA]" at bounding box center [561, 123] width 1021 height 35
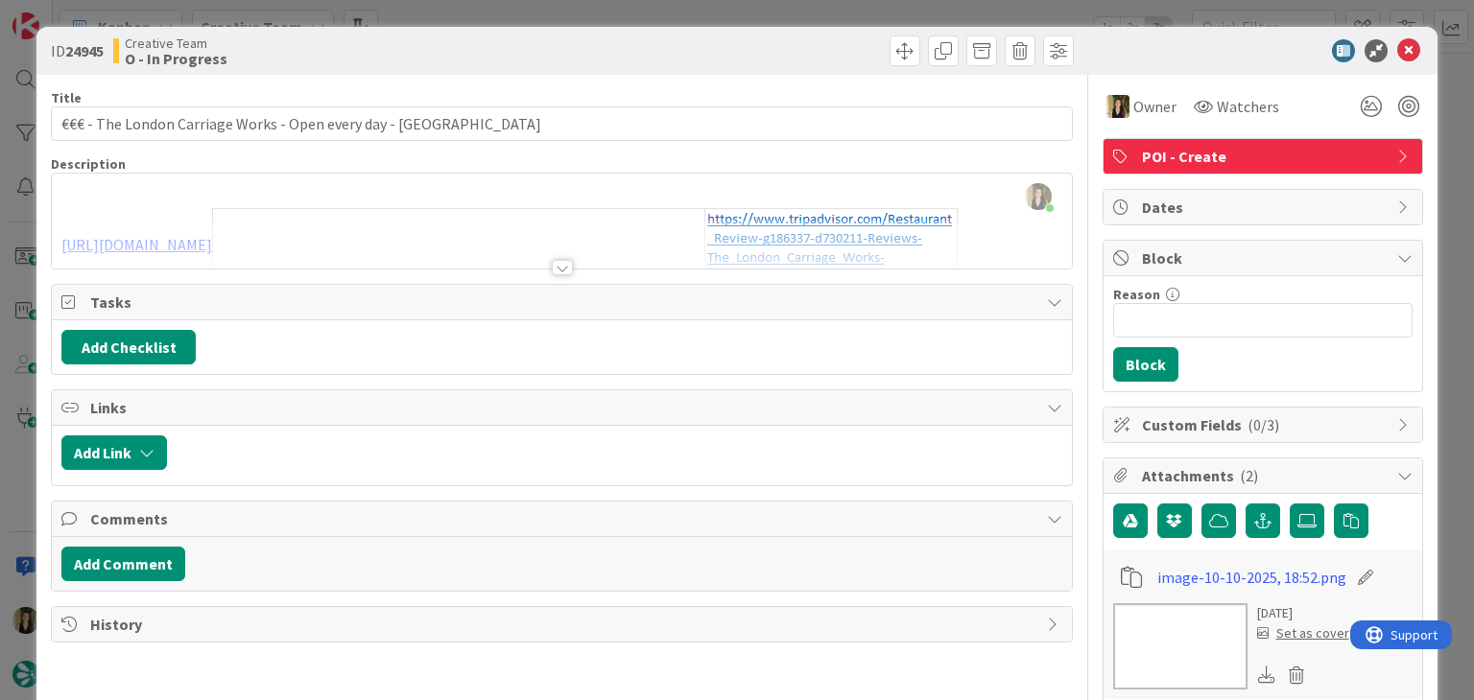
click at [490, 61] on div "Creative Team O - In Progress" at bounding box center [335, 50] width 444 height 31
click at [480, 16] on div "ID 24945 Creative Team O - In Progress Title 60 / 128 €€€ - The London Carriage…" at bounding box center [737, 350] width 1474 height 700
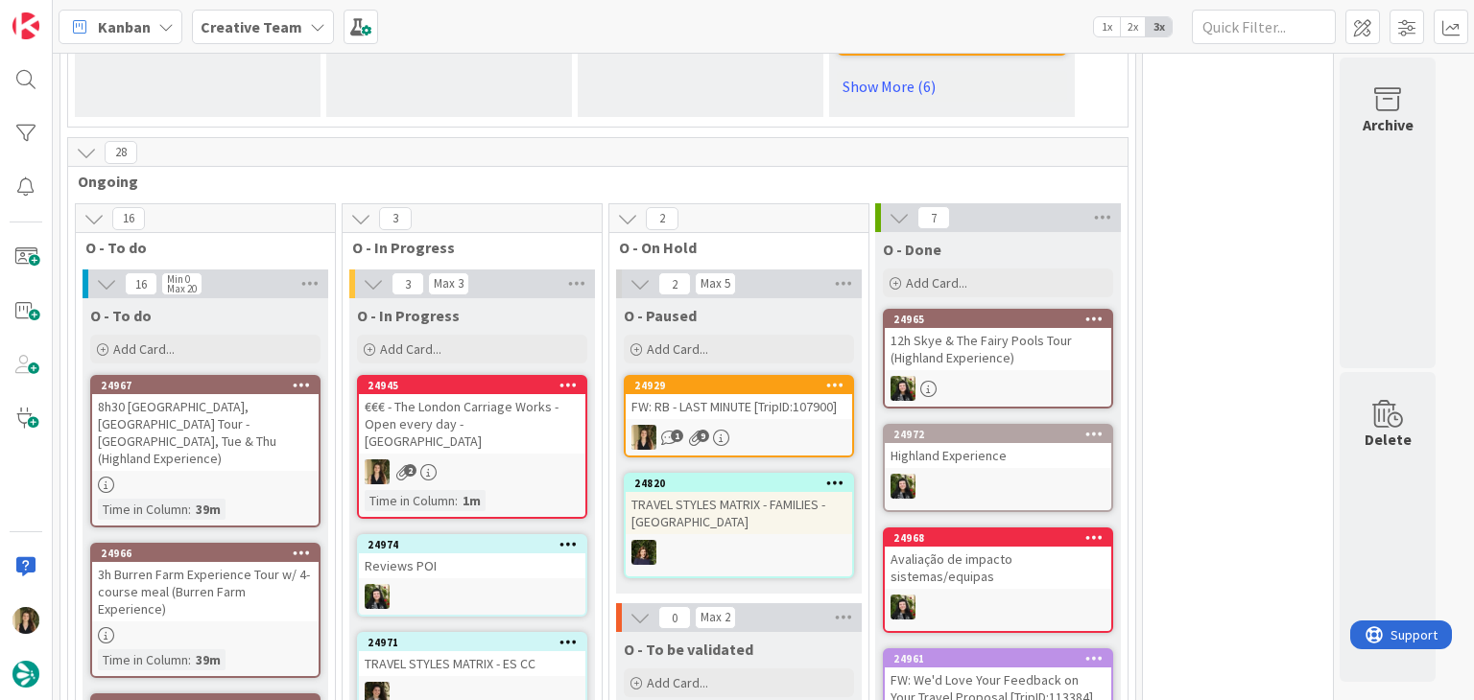
scroll to position [1439, 0]
click at [495, 394] on div "€€€ - The London Carriage Works - Open every day - [GEOGRAPHIC_DATA]" at bounding box center [472, 423] width 226 height 59
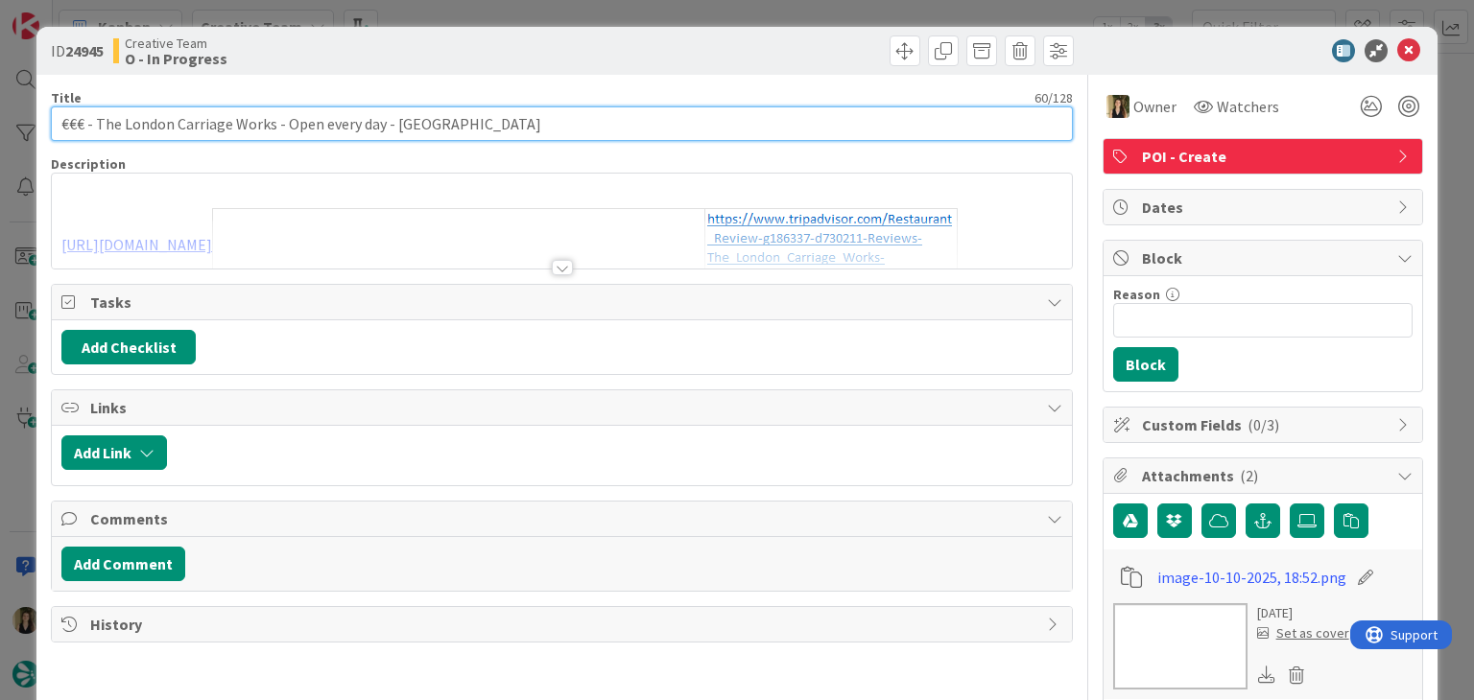
drag, startPoint x: 380, startPoint y: 124, endPoint x: 47, endPoint y: 125, distance: 332.9
click at [49, 125] on div "ID 24945 Creative Team O - In Progress Title 60 / 128 €€€ - The London Carriage…" at bounding box center [736, 669] width 1400 height 1285
drag, startPoint x: 491, startPoint y: 117, endPoint x: 384, endPoint y: 135, distance: 109.0
click at [484, 116] on input "€€€ - The London Carriage Works - Open every day - [GEOGRAPHIC_DATA]" at bounding box center [561, 123] width 1021 height 35
drag, startPoint x: 203, startPoint y: 134, endPoint x: 258, endPoint y: 124, distance: 55.7
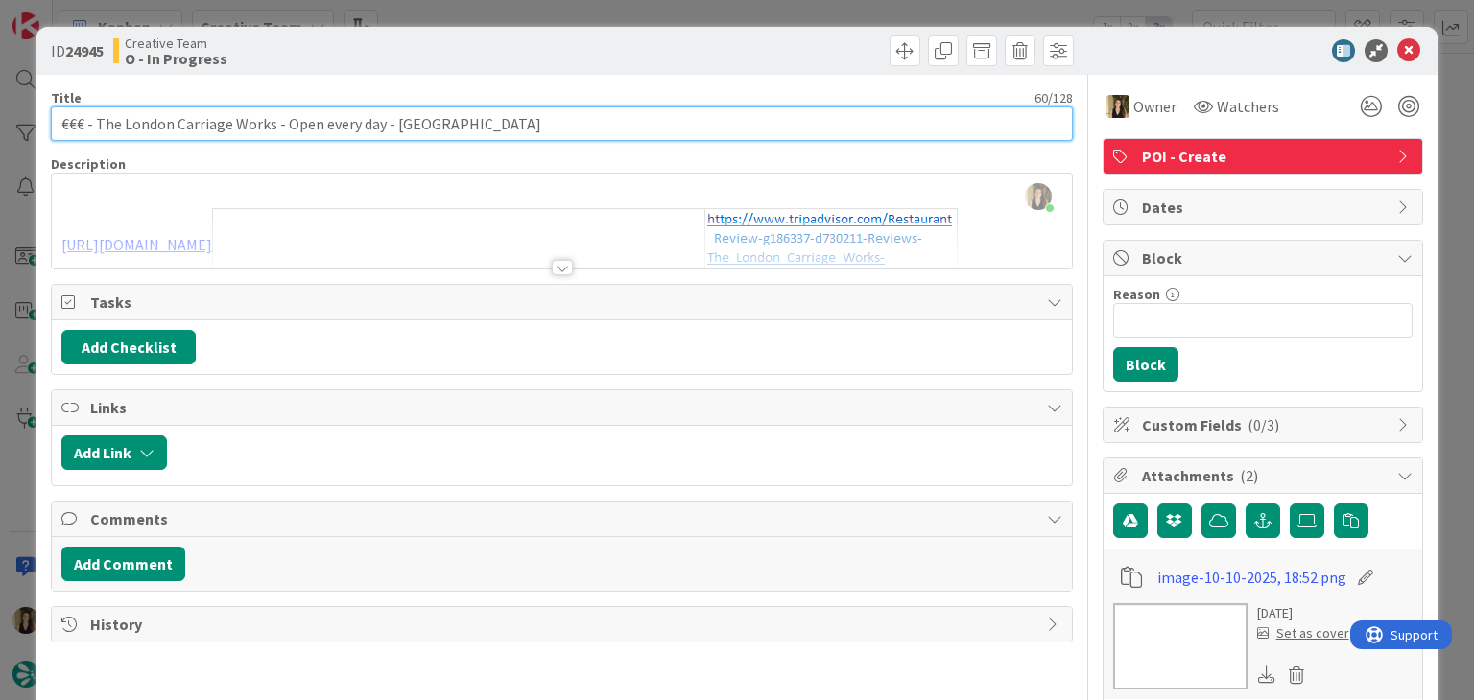
click at [132, 128] on input "€€€ - The London Carriage Works - Open every day - [GEOGRAPHIC_DATA]" at bounding box center [561, 123] width 1021 height 35
drag, startPoint x: 242, startPoint y: 128, endPoint x: 146, endPoint y: 124, distance: 96.0
click at [95, 127] on input "€€€ - The London Carriage Works - Open every day - [GEOGRAPHIC_DATA]" at bounding box center [561, 123] width 1021 height 35
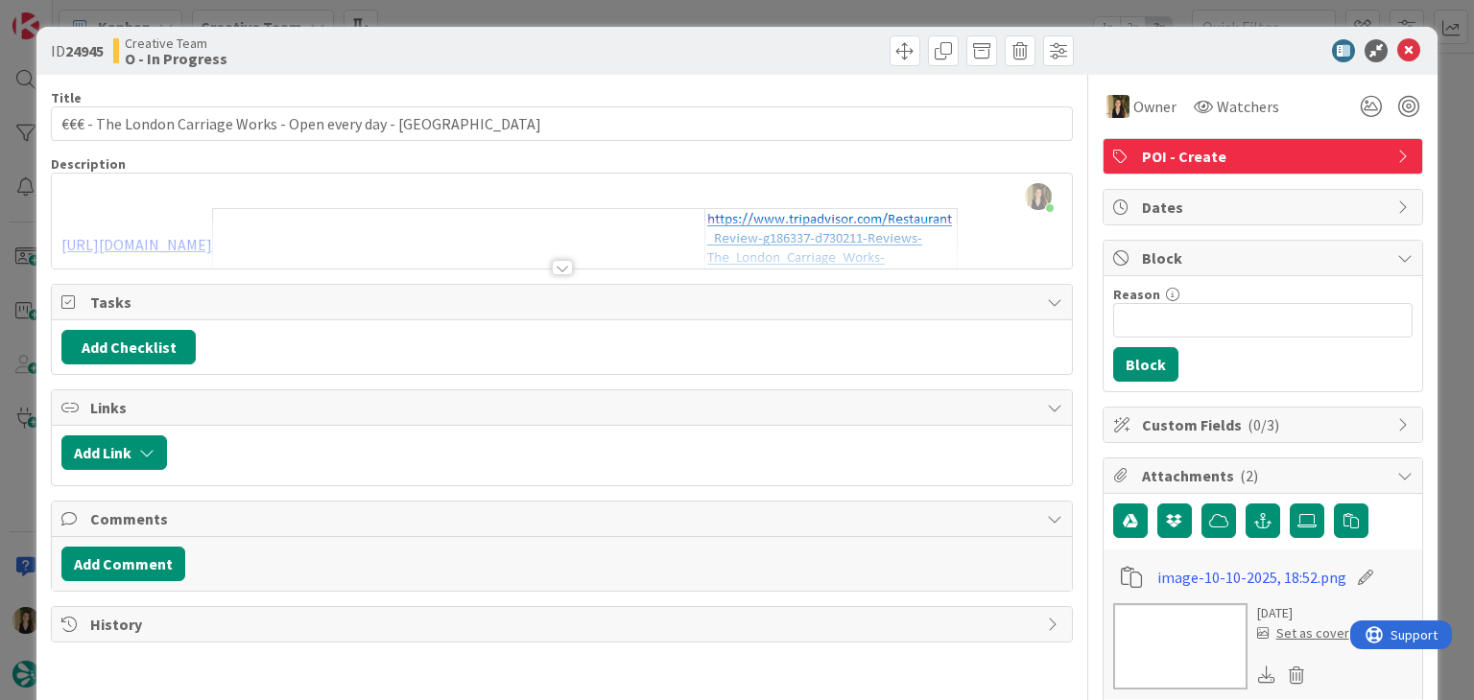
drag, startPoint x: 544, startPoint y: 50, endPoint x: 541, endPoint y: 7, distance: 43.3
click at [541, 45] on div "Creative Team O - In Progress" at bounding box center [335, 50] width 444 height 31
click at [543, 7] on div "ID 24945 Creative Team O - In Progress Title 60 / 128 €€€ - The London Carriage…" at bounding box center [737, 350] width 1474 height 700
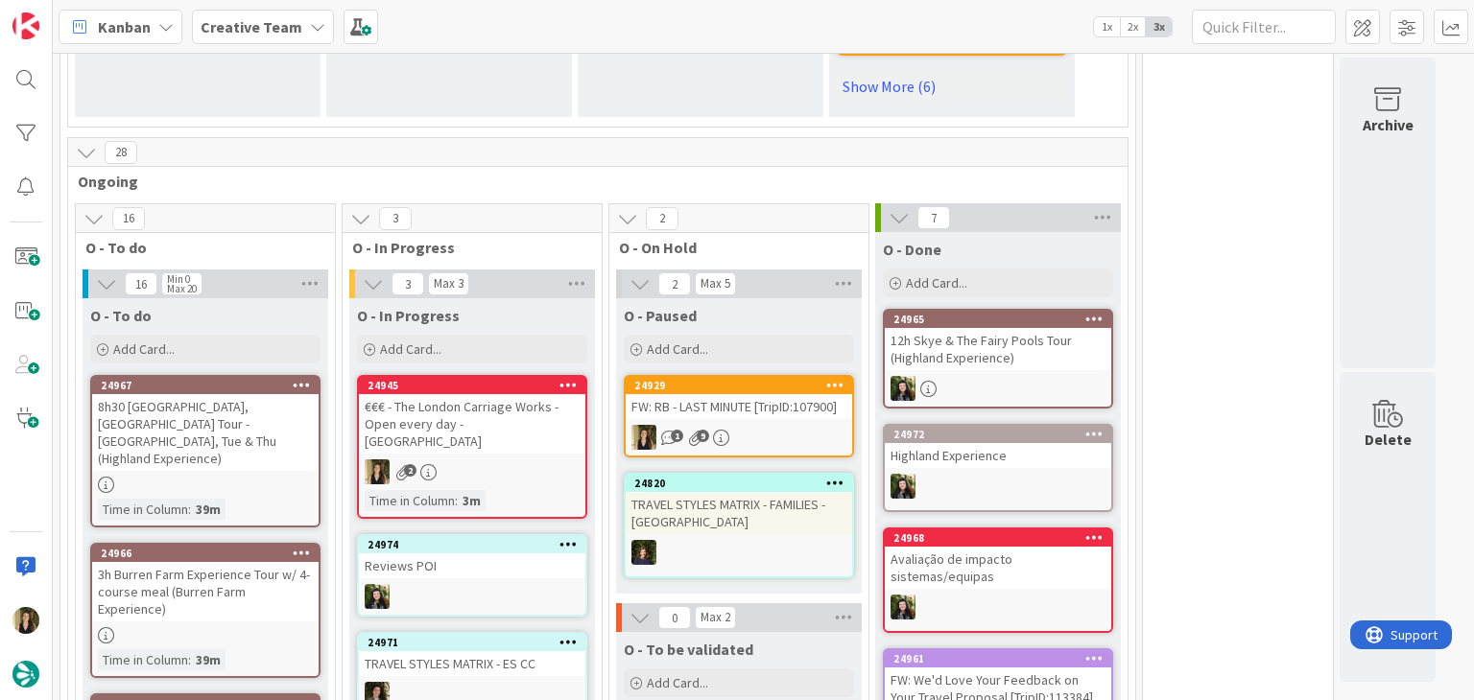
click at [529, 460] on div "2" at bounding box center [472, 472] width 226 height 25
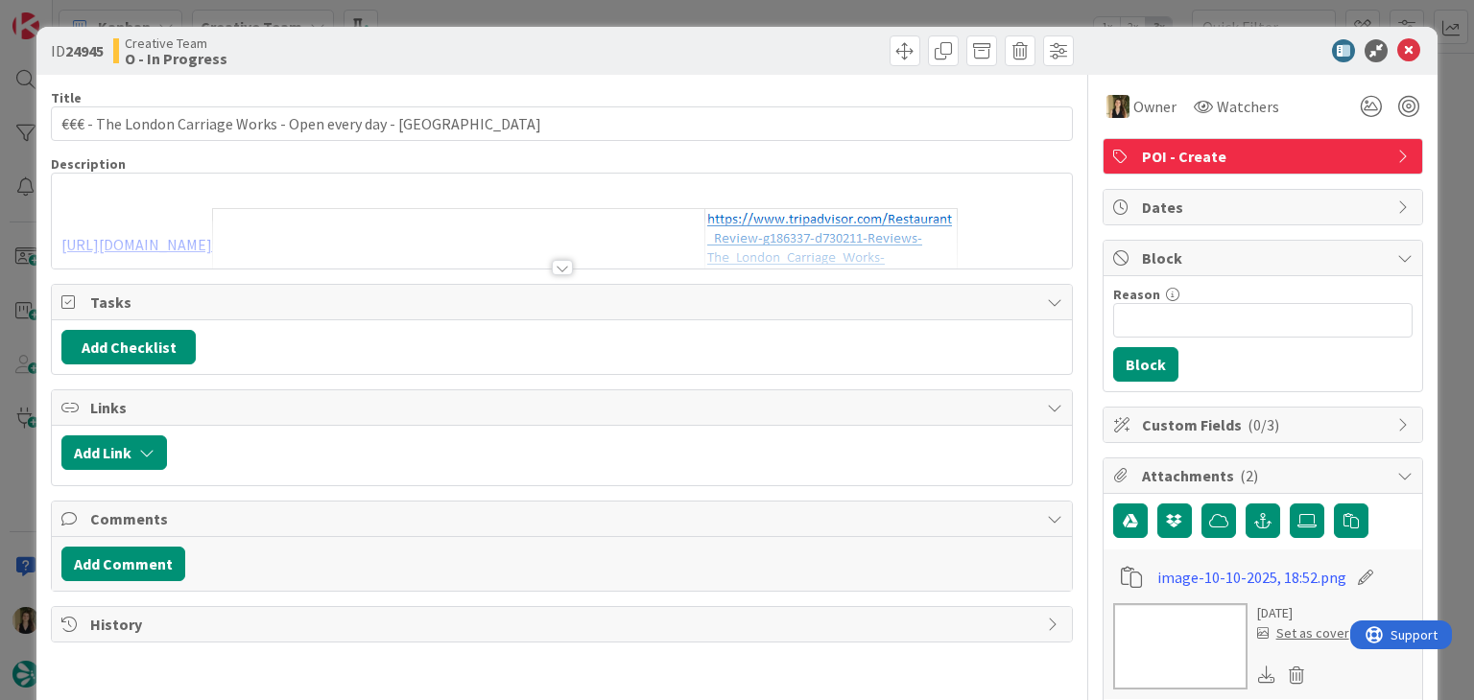
click at [749, 12] on div "ID 24945 Creative Team O - In Progress Title 60 / 128 €€€ - The London Carriage…" at bounding box center [737, 350] width 1474 height 700
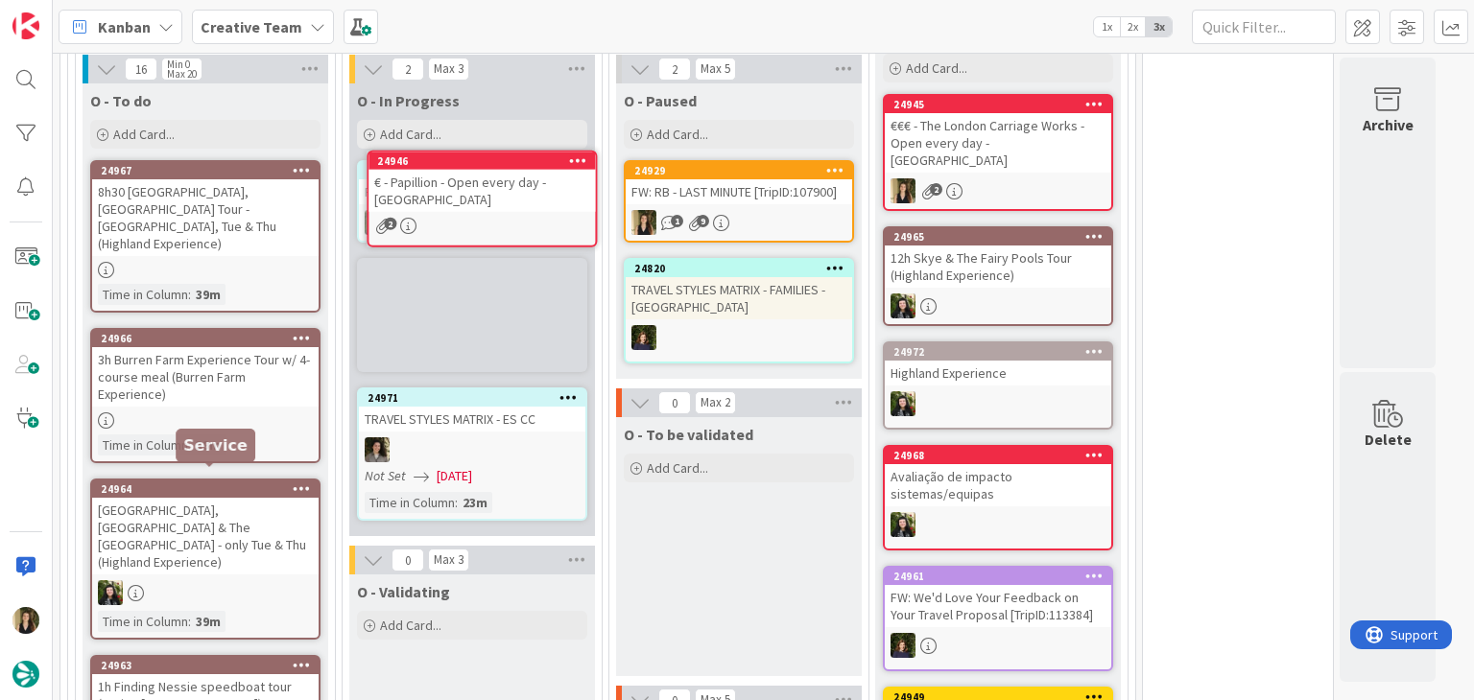
scroll to position [1577, 0]
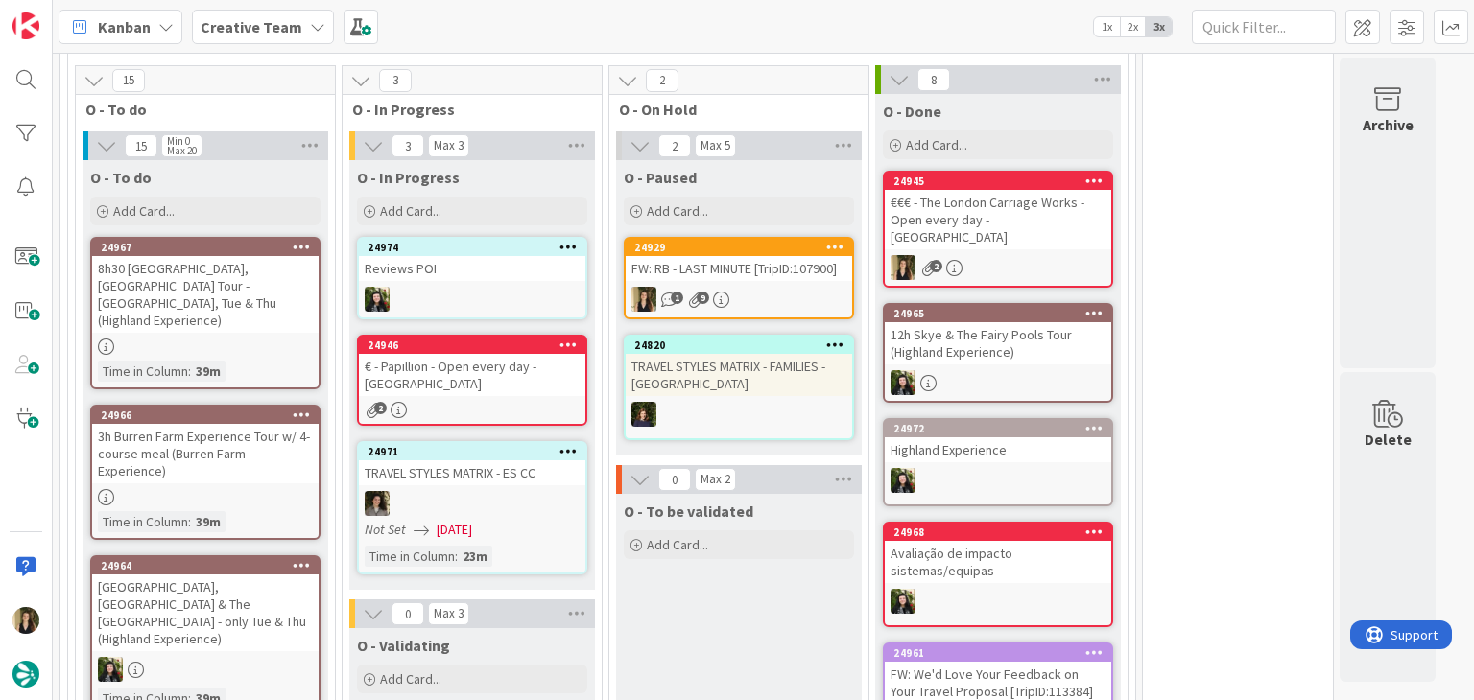
click at [518, 335] on div "24946 € - Papillion - Open every day - LIVERPOOL 2" at bounding box center [472, 380] width 230 height 91
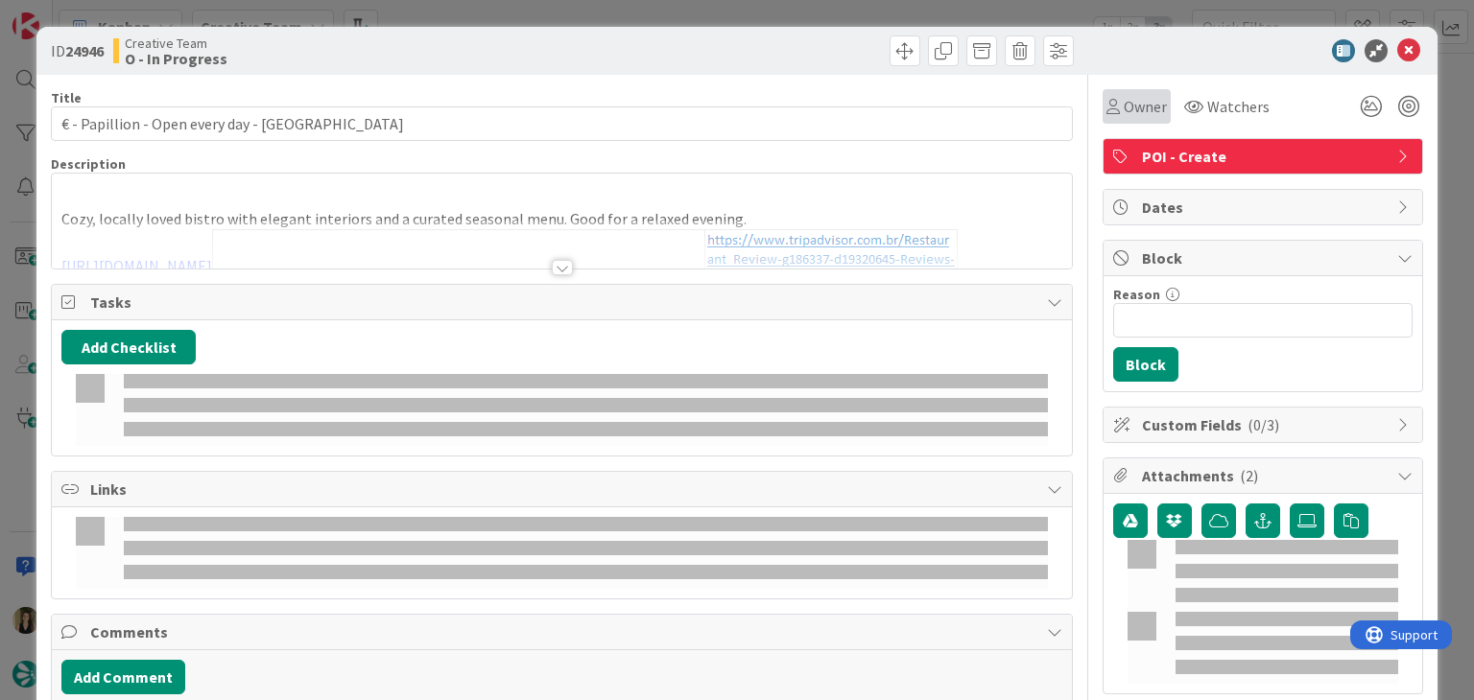
drag, startPoint x: 1103, startPoint y: 116, endPoint x: 1113, endPoint y: 123, distance: 11.7
click at [1106, 116] on div "Owner" at bounding box center [1136, 106] width 60 height 23
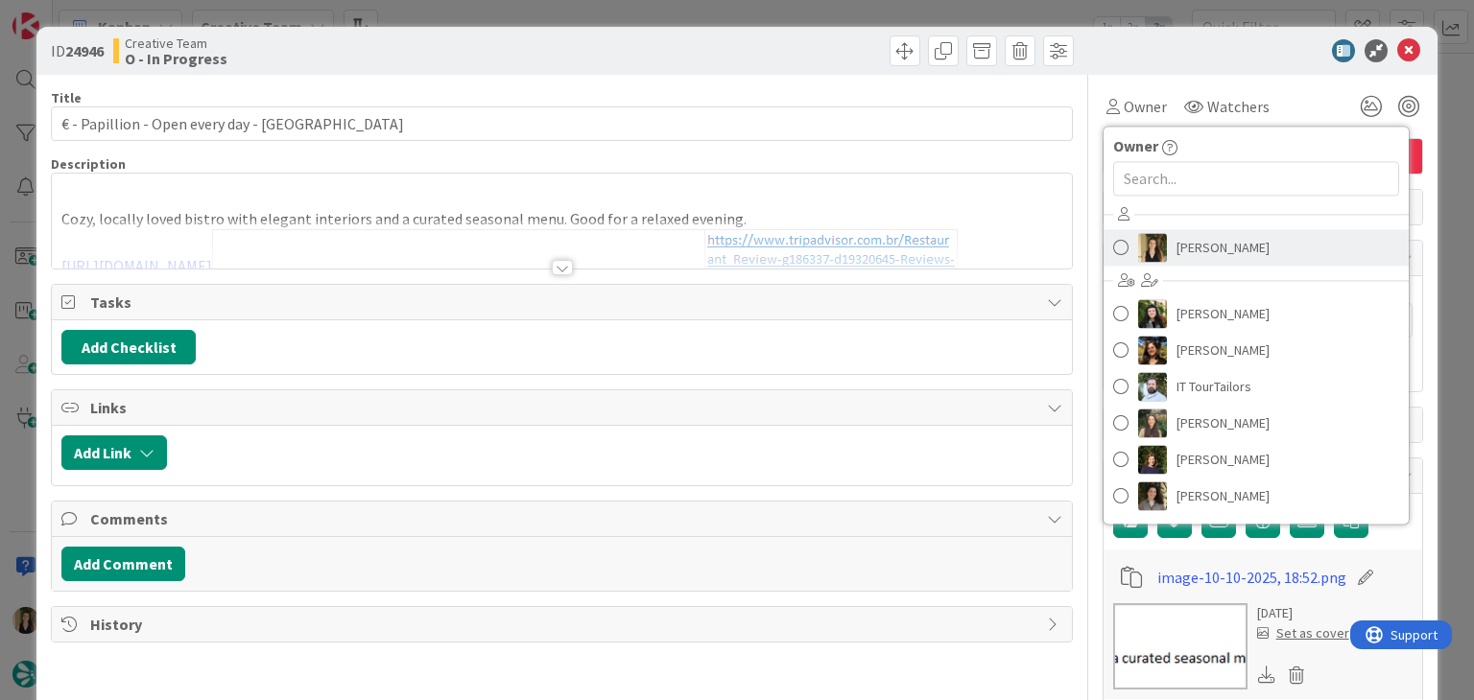
click at [1222, 260] on span "[PERSON_NAME]" at bounding box center [1222, 247] width 93 height 29
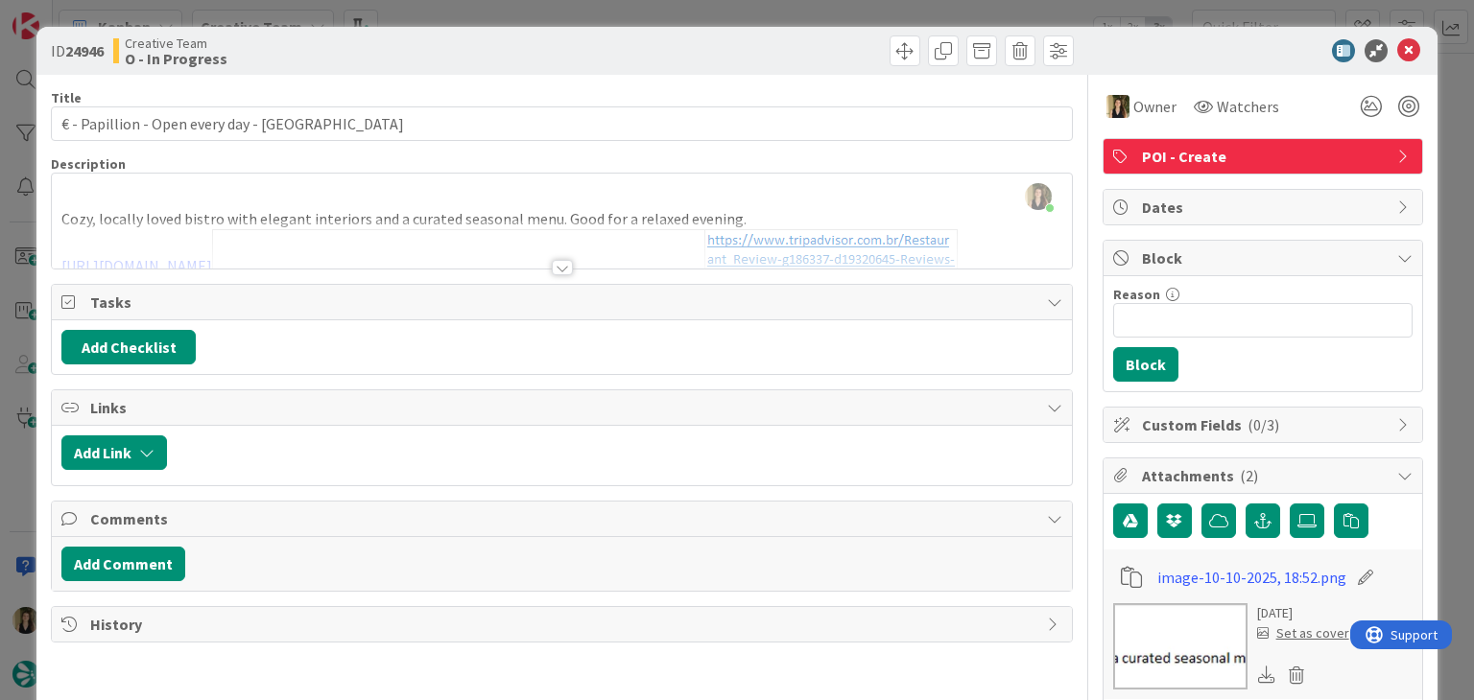
click at [495, 15] on div "ID 24946 Creative Team O - In Progress Title 42 / 128 € - Papillion - Open ever…" at bounding box center [737, 350] width 1474 height 700
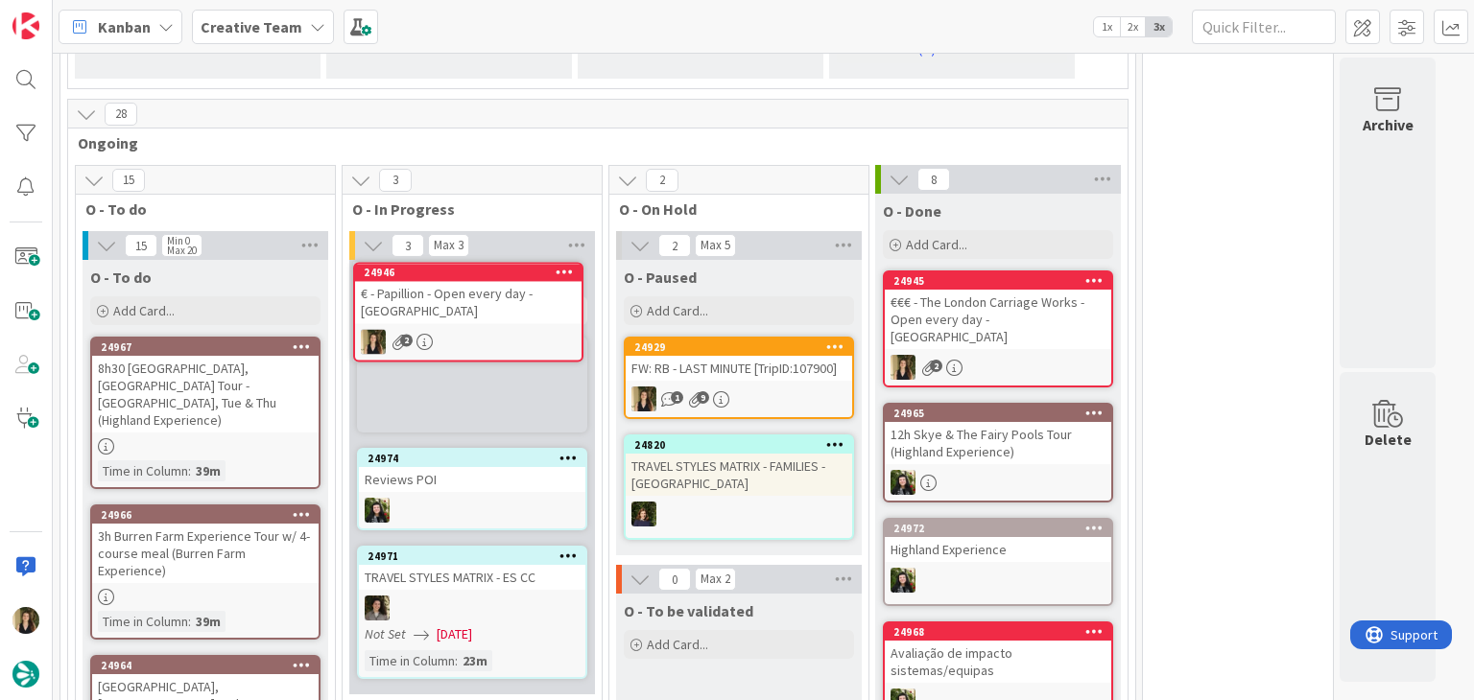
scroll to position [1457, 0]
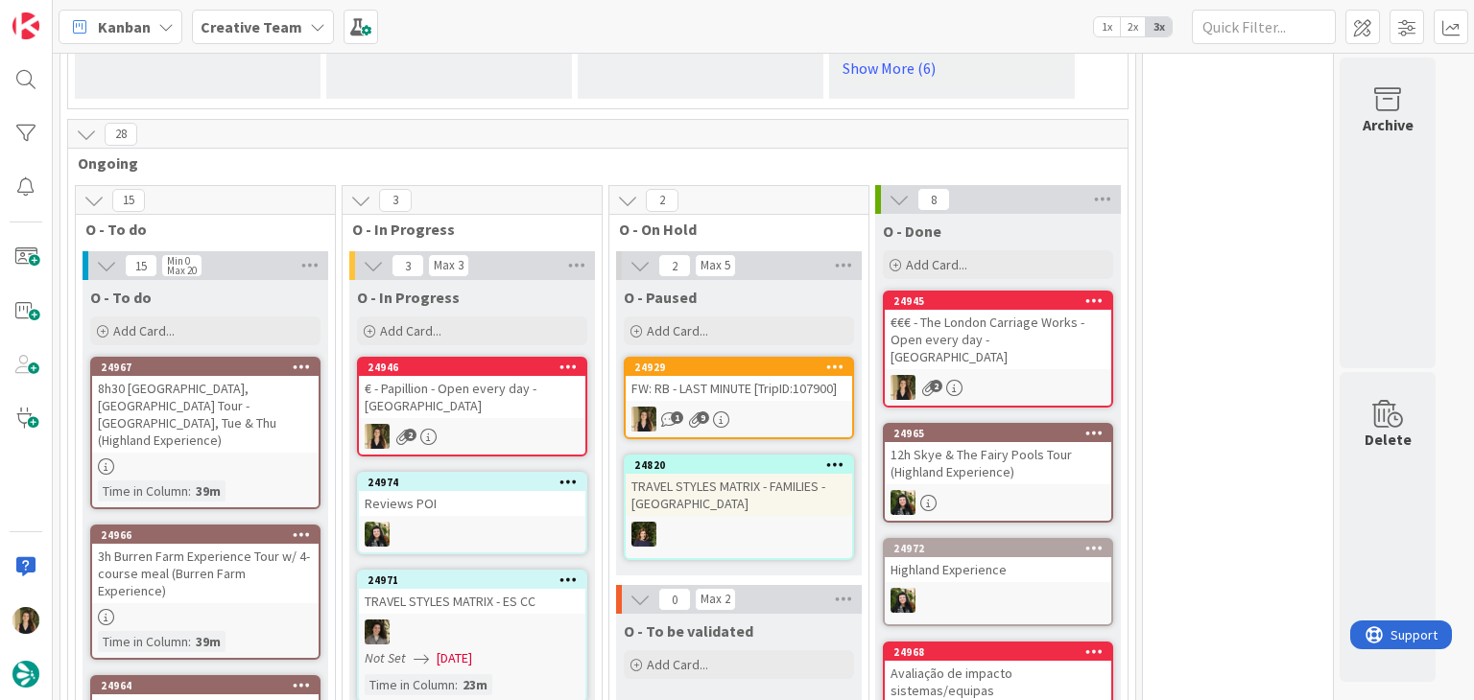
click at [491, 376] on div "€ - Papillion - Open every day - LIVERPOOL" at bounding box center [472, 397] width 226 height 42
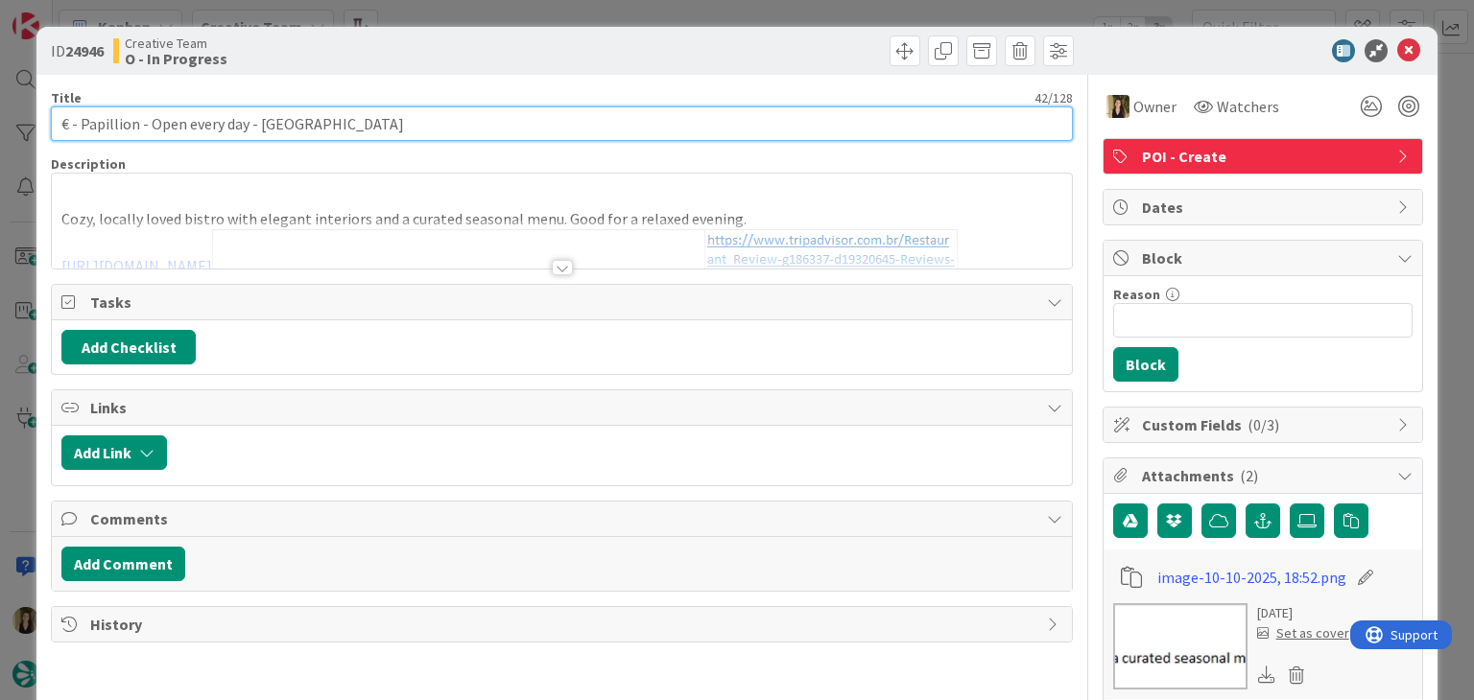
click at [113, 125] on input "€ - Papillion - Open every day - LIVERPOOL" at bounding box center [561, 123] width 1021 height 35
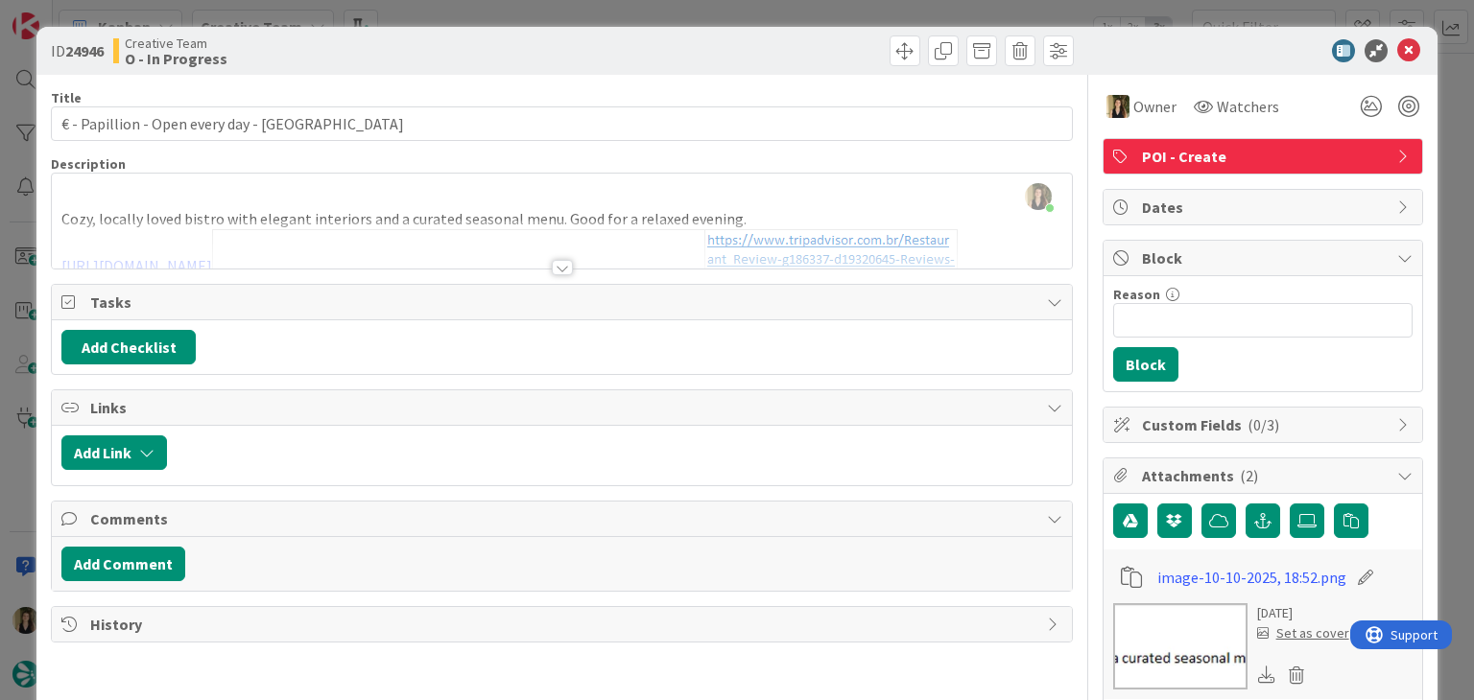
click at [578, 15] on div "ID 24946 Creative Team O - In Progress Title 42 / 128 € - Papillion - Open ever…" at bounding box center [737, 350] width 1474 height 700
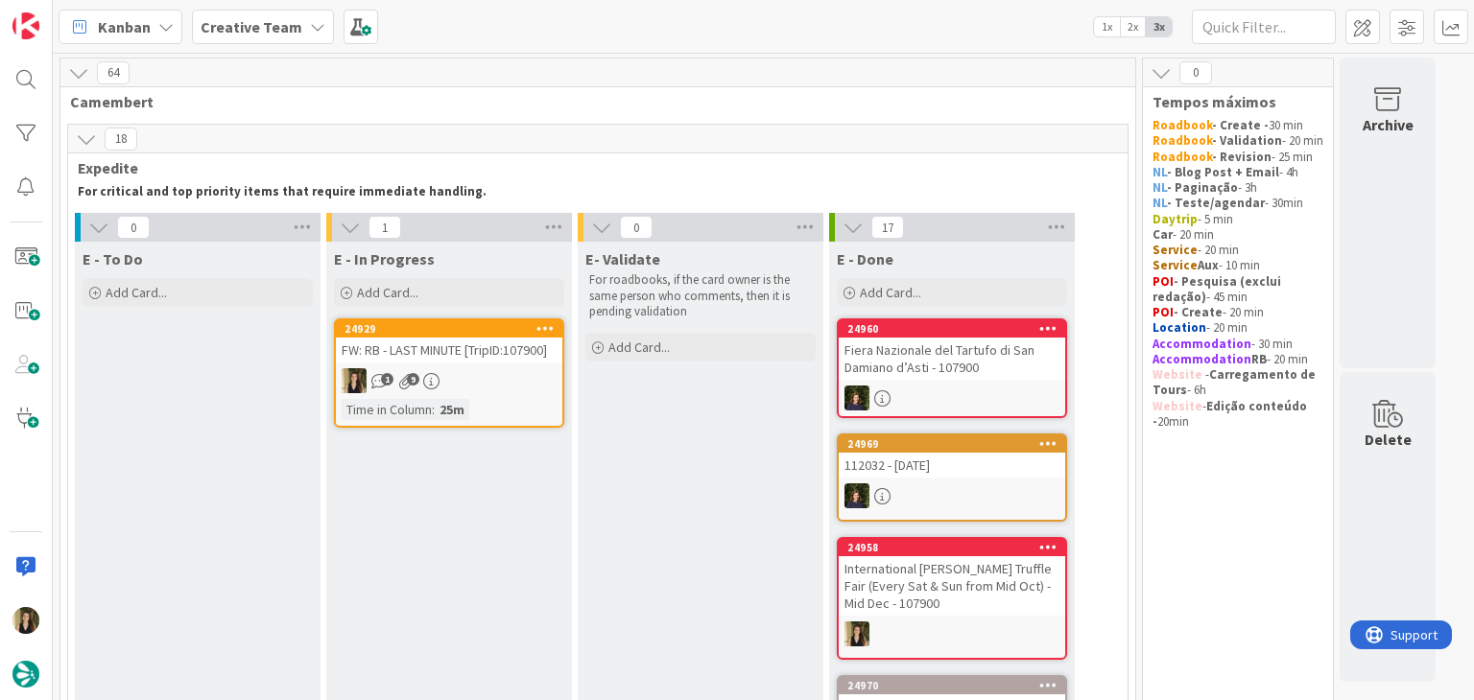
click at [444, 340] on div "FW: RB - LAST MINUTE [TripID:107900]" at bounding box center [449, 350] width 226 height 25
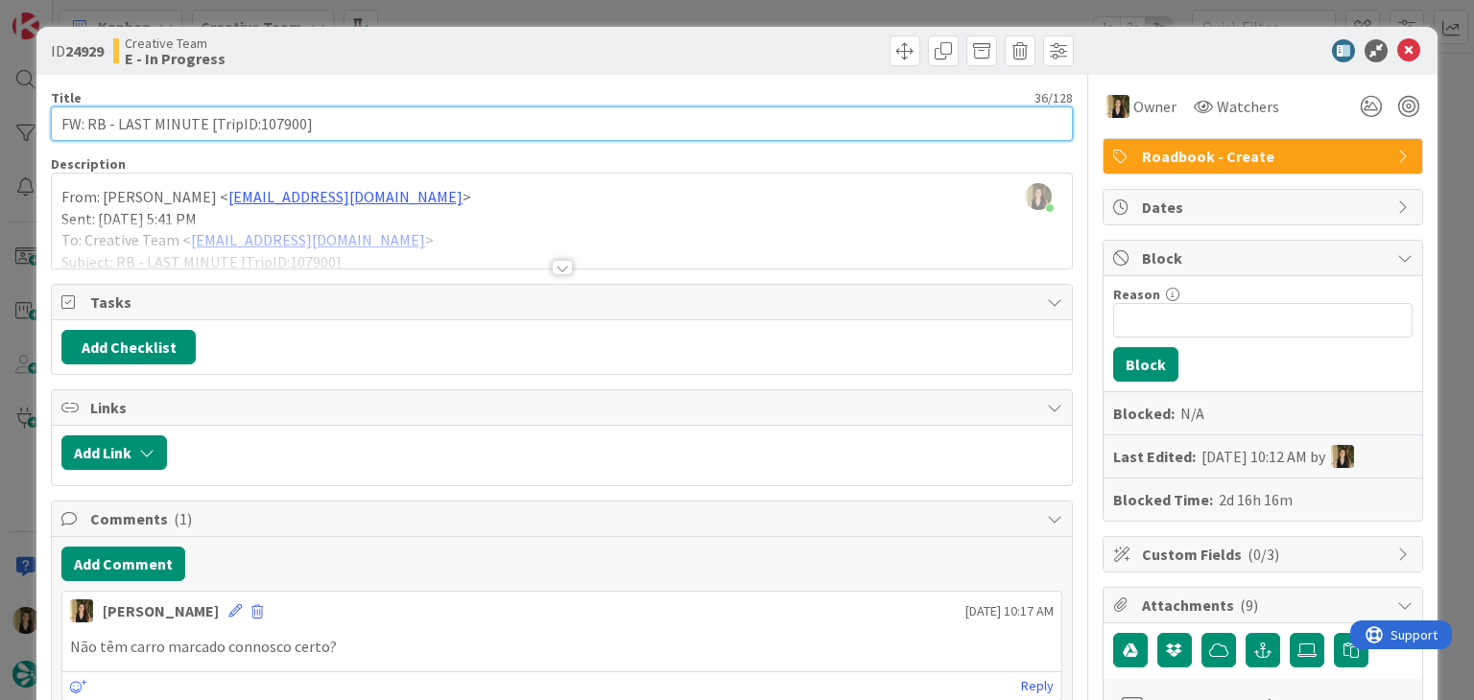
drag, startPoint x: 299, startPoint y: 124, endPoint x: 45, endPoint y: 124, distance: 254.2
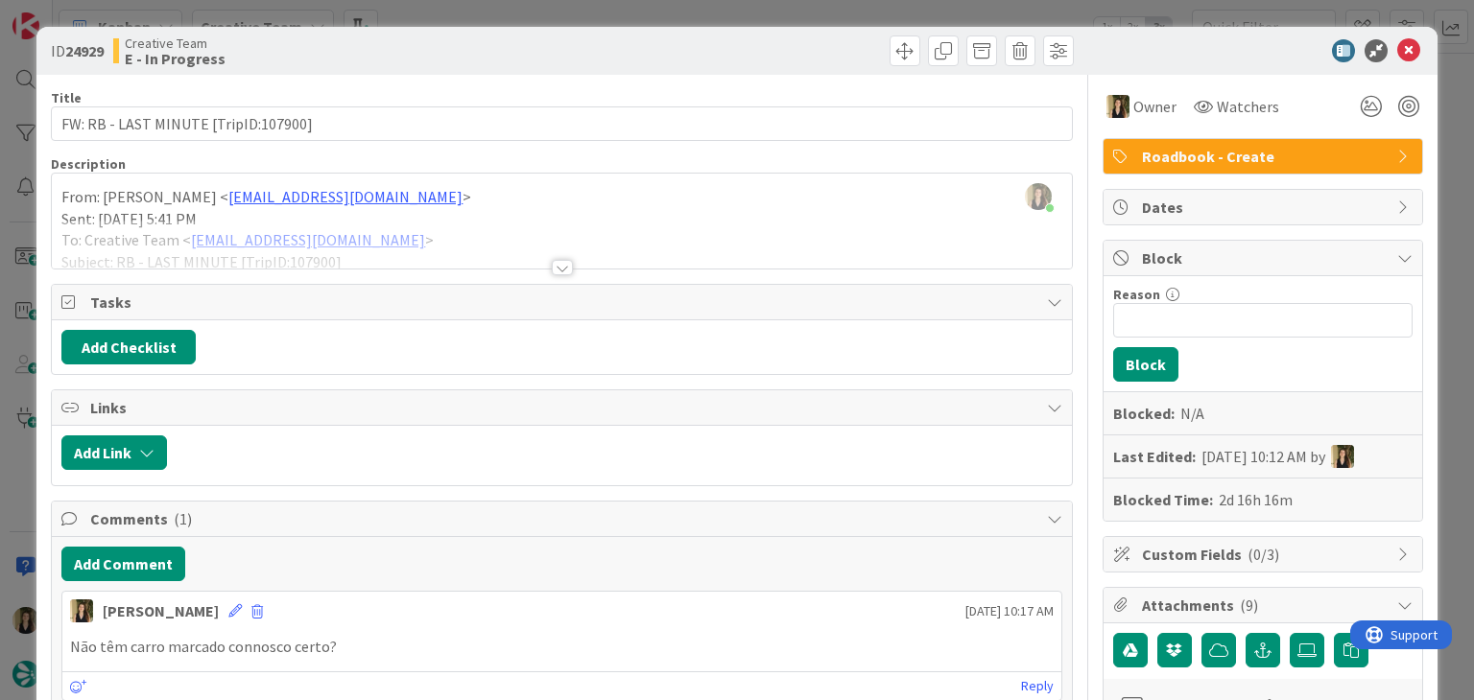
click at [457, 36] on div "Creative Team E - In Progress" at bounding box center [335, 50] width 444 height 31
click at [458, 12] on div "ID 24929 Creative Team E - In Progress Title 36 / 128 FW: RB - LAST MINUTE [Tri…" at bounding box center [737, 350] width 1474 height 700
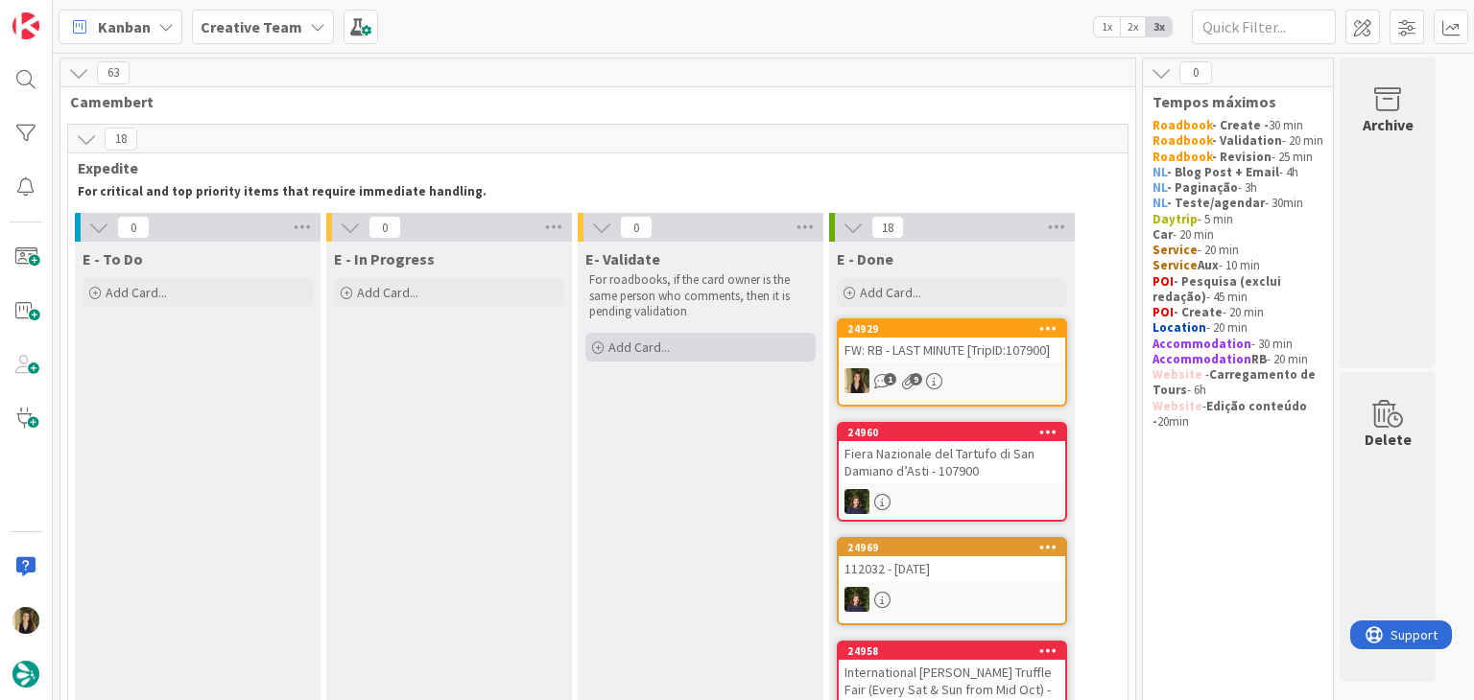
click at [709, 346] on div "Add Card..." at bounding box center [700, 347] width 230 height 29
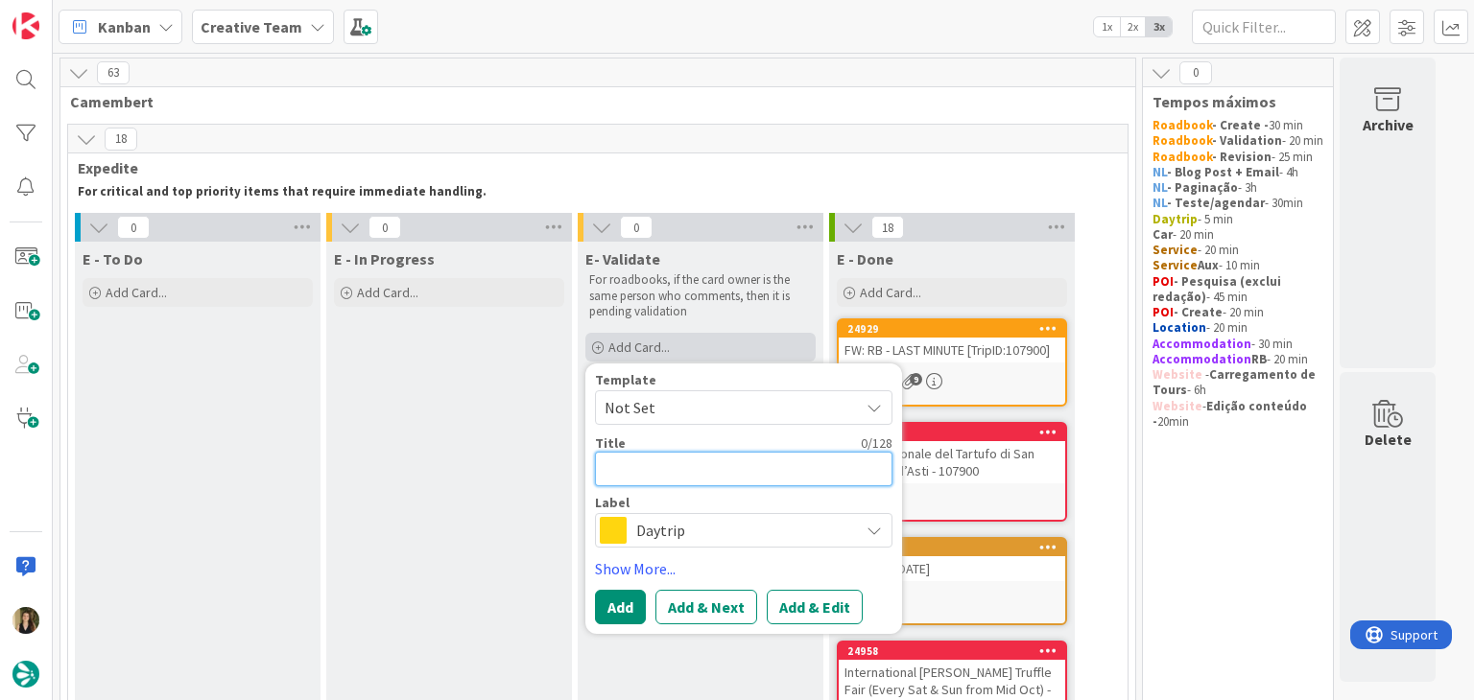
paste textarea "FW: RB - LAST MINUTE [TripID:107900]"
type textarea "FW: RB - LAST MINUTE [TripID:107900]"
type textarea "x"
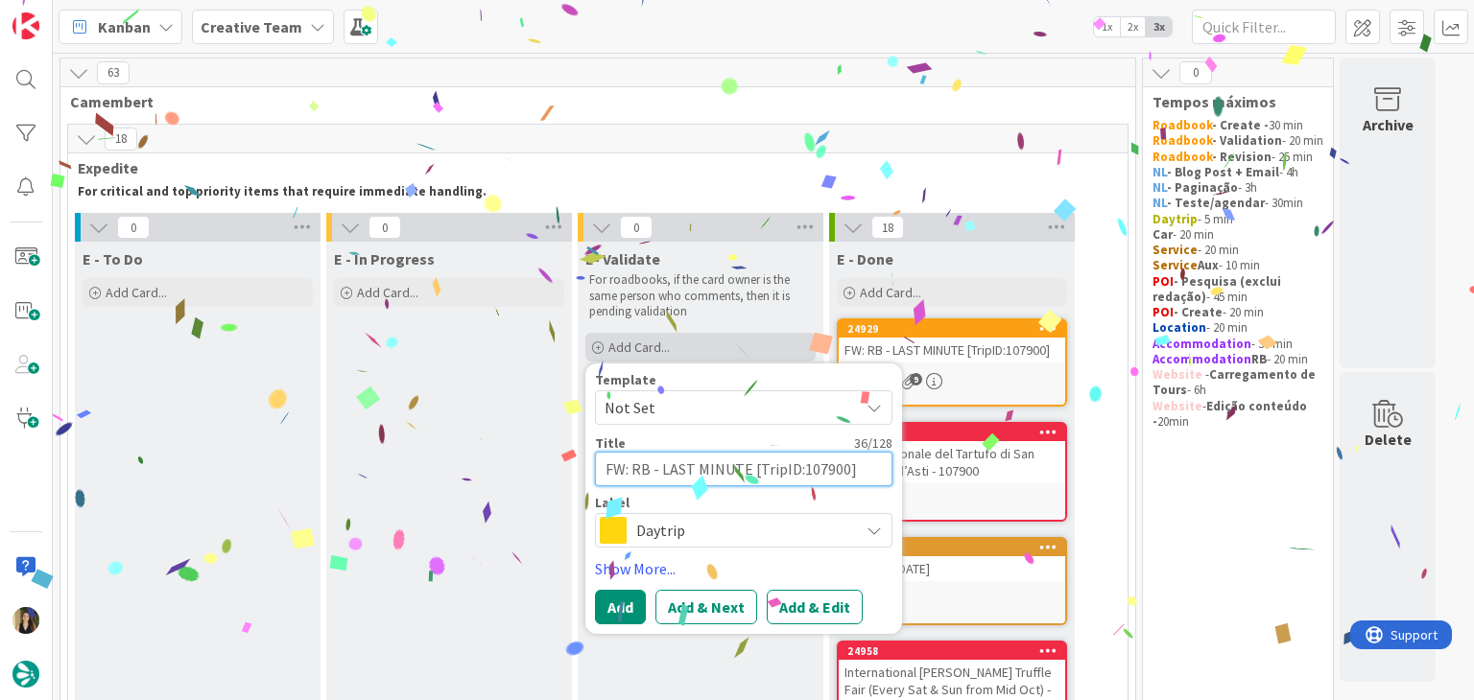
type textarea "FW: RB - LAST MINUTE [TripID:107900]"
type textarea "x"
type textarea "FW: RB - LAST MINUTE [TripID:107900] V"
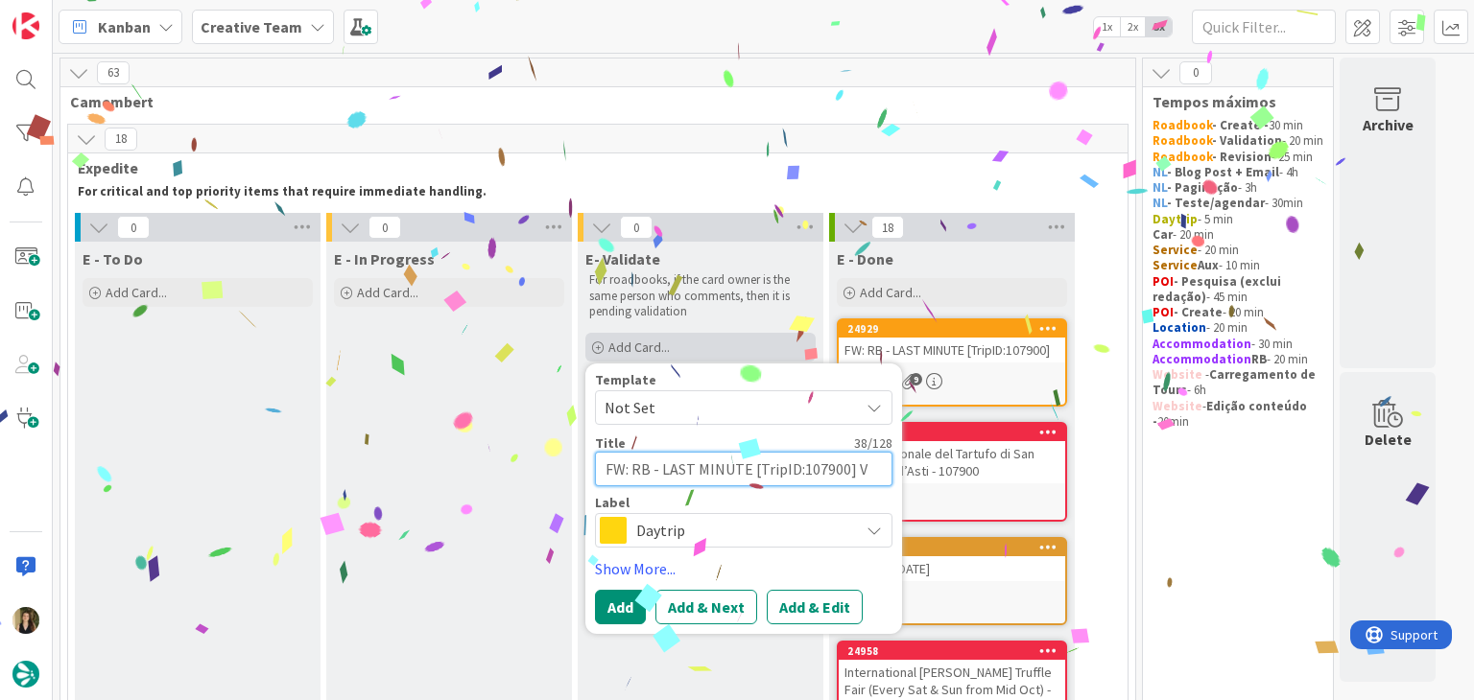
type textarea "x"
type textarea "FW: RB - LAST MINUTE [TripID:107900] Va"
type textarea "x"
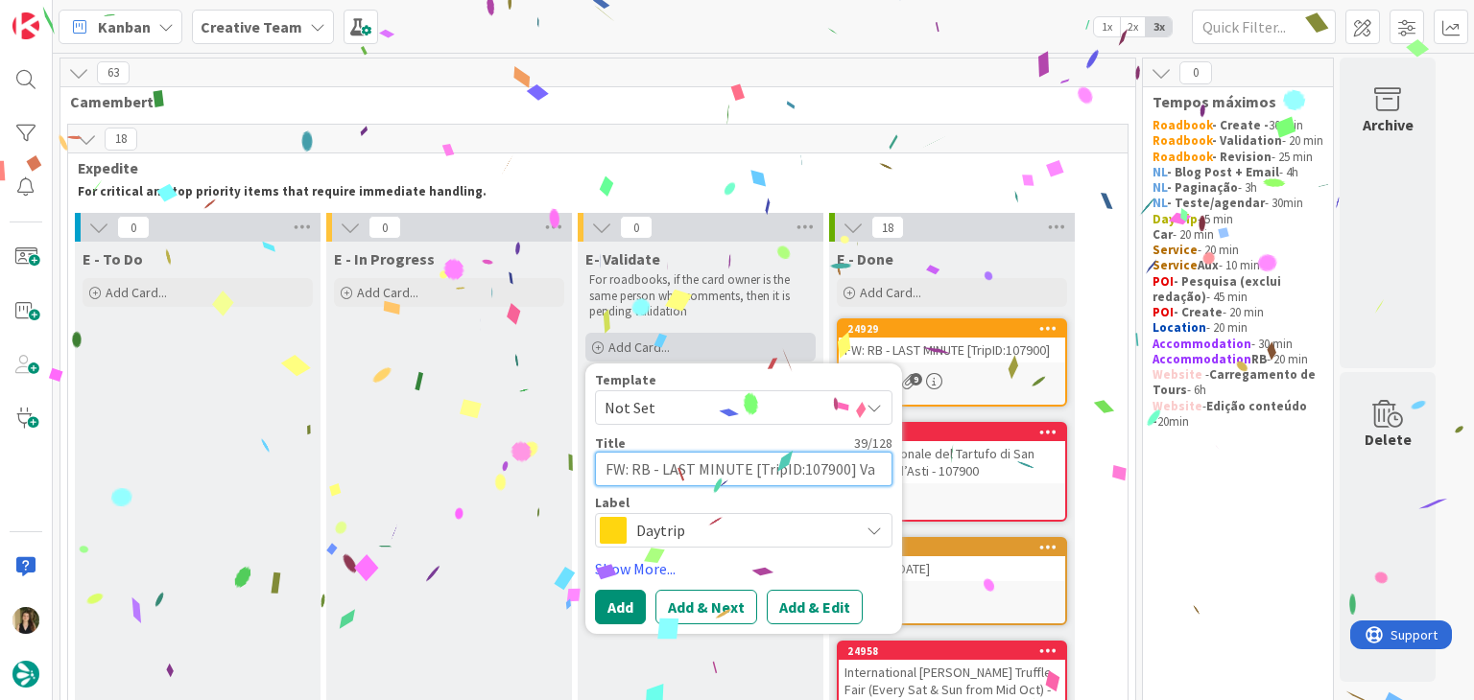
type textarea "FW: RB - LAST MINUTE [TripID:107900] Val"
type textarea "x"
type textarea "FW: RB - LAST MINUTE [TripID:107900] Valid"
type textarea "x"
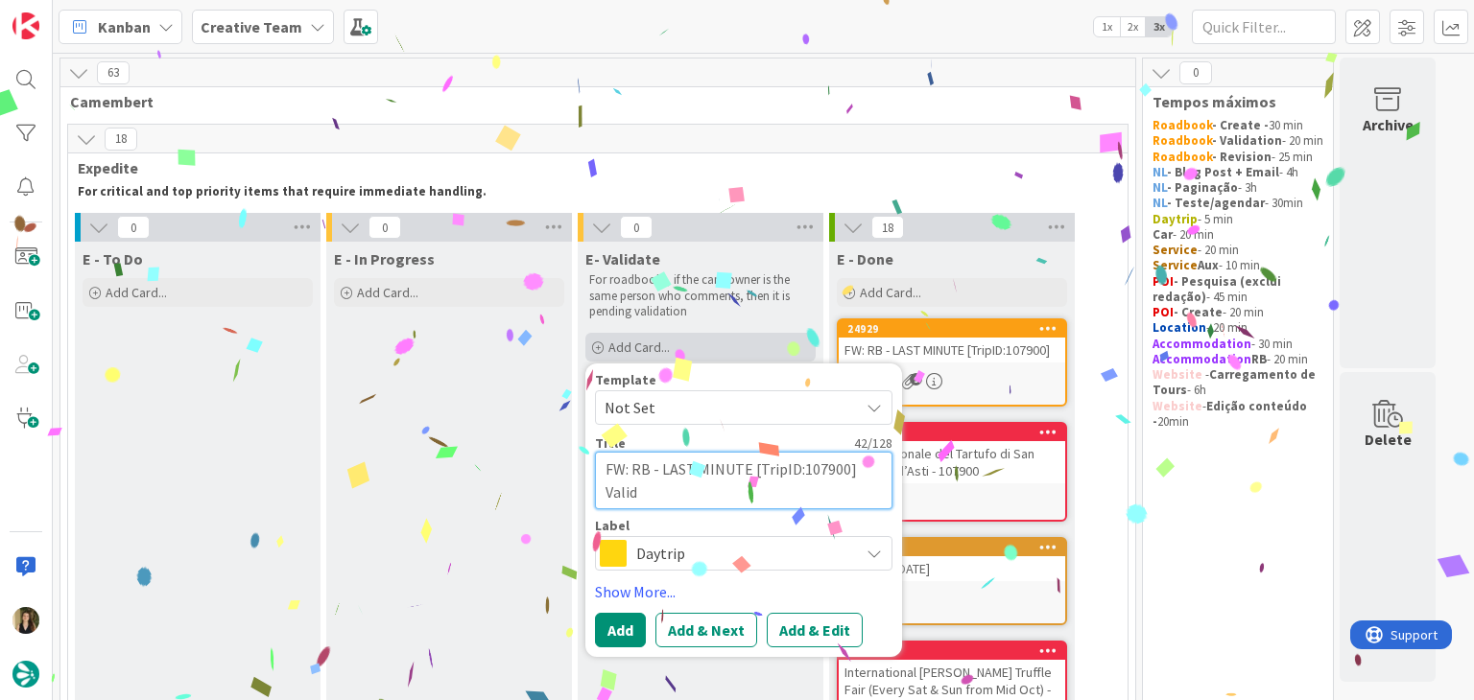
type textarea "FW: RB - LAST MINUTE [TripID:107900] Valida"
type textarea "x"
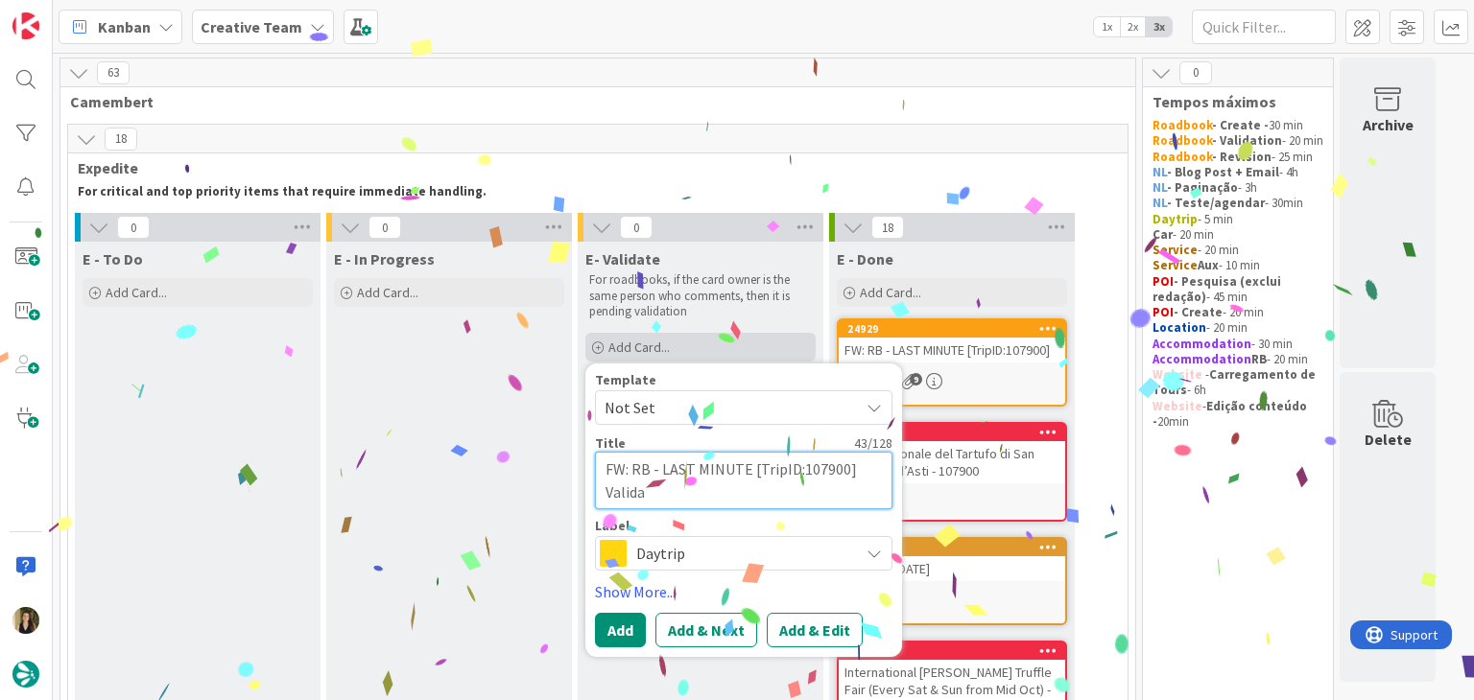
type textarea "FW: RB - LAST MINUTE [TripID:107900] Validat"
type textarea "x"
type textarea "FW: RB - LAST MINUTE [TripID:107900] Validati"
type textarea "x"
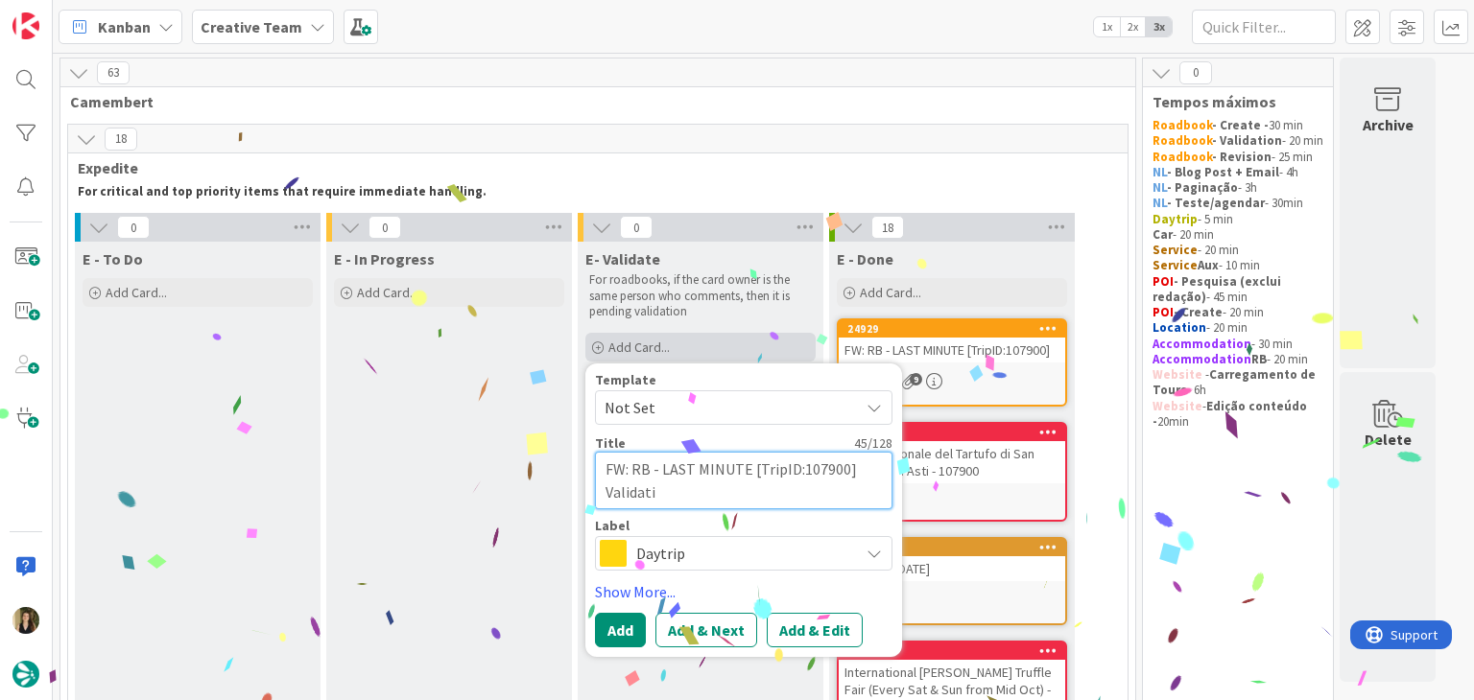
type textarea "FW: RB - LAST MINUTE [TripID:107900] Validatio"
type textarea "x"
type textarea "FW: RB - LAST MINUTE [TripID:107900] Validation"
type textarea "x"
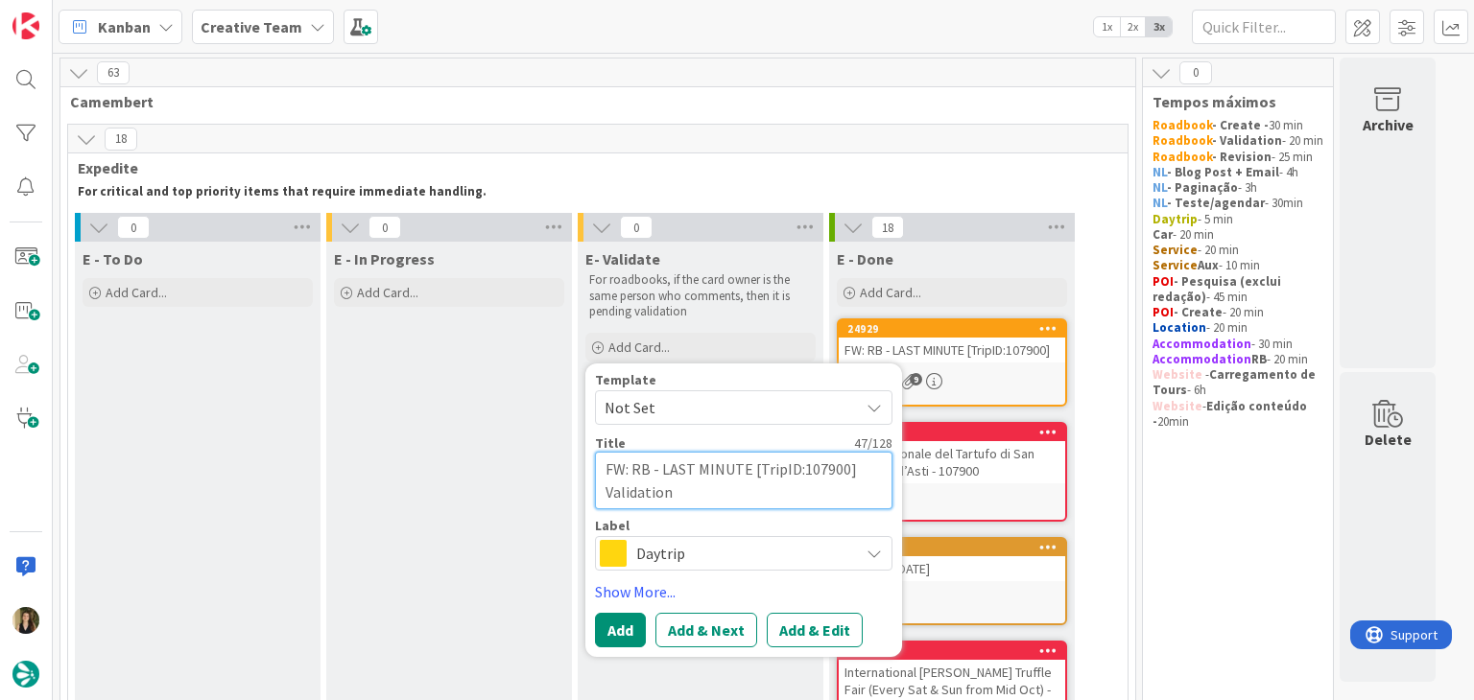
type textarea "FW: RB - LAST MINUTE [TripID:107900] Validation"
click at [708, 552] on span "Daytrip" at bounding box center [742, 553] width 213 height 27
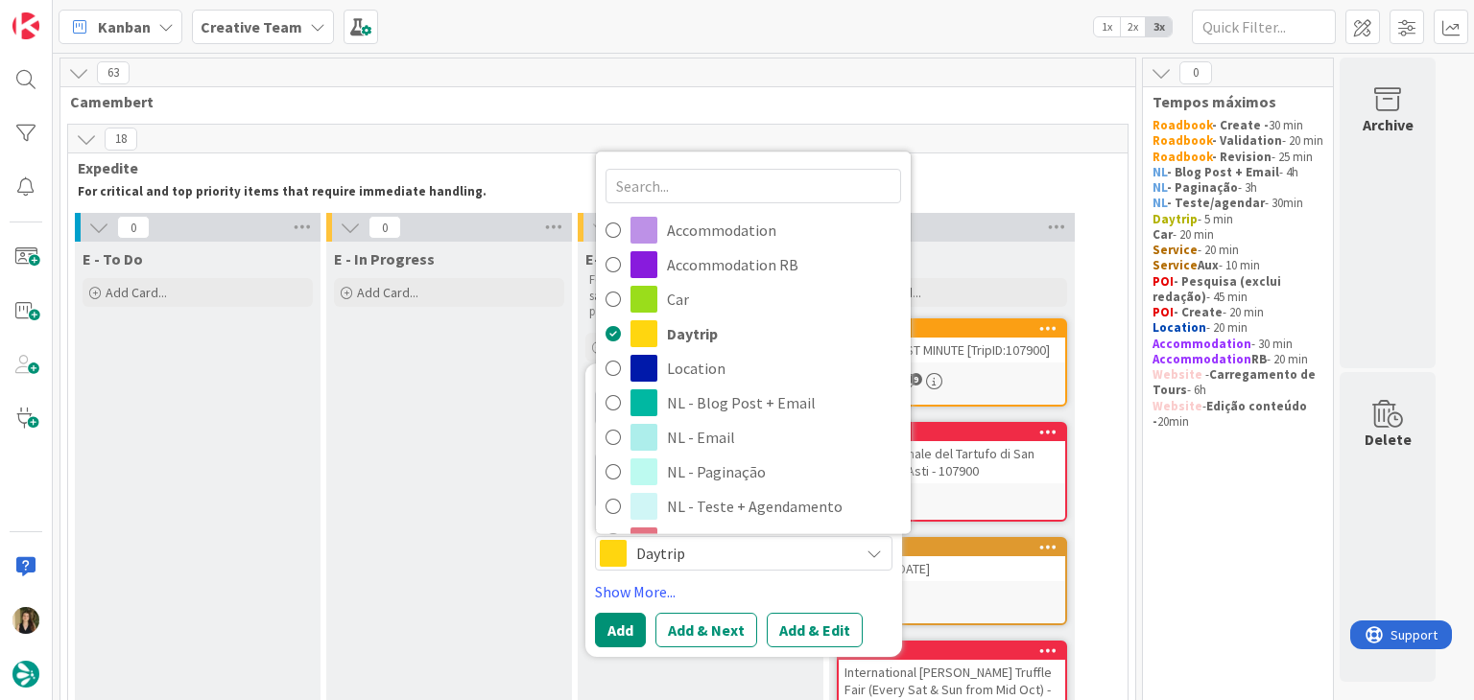
click at [746, 630] on span "Roadbook - Validation" at bounding box center [784, 644] width 234 height 29
type textarea "x"
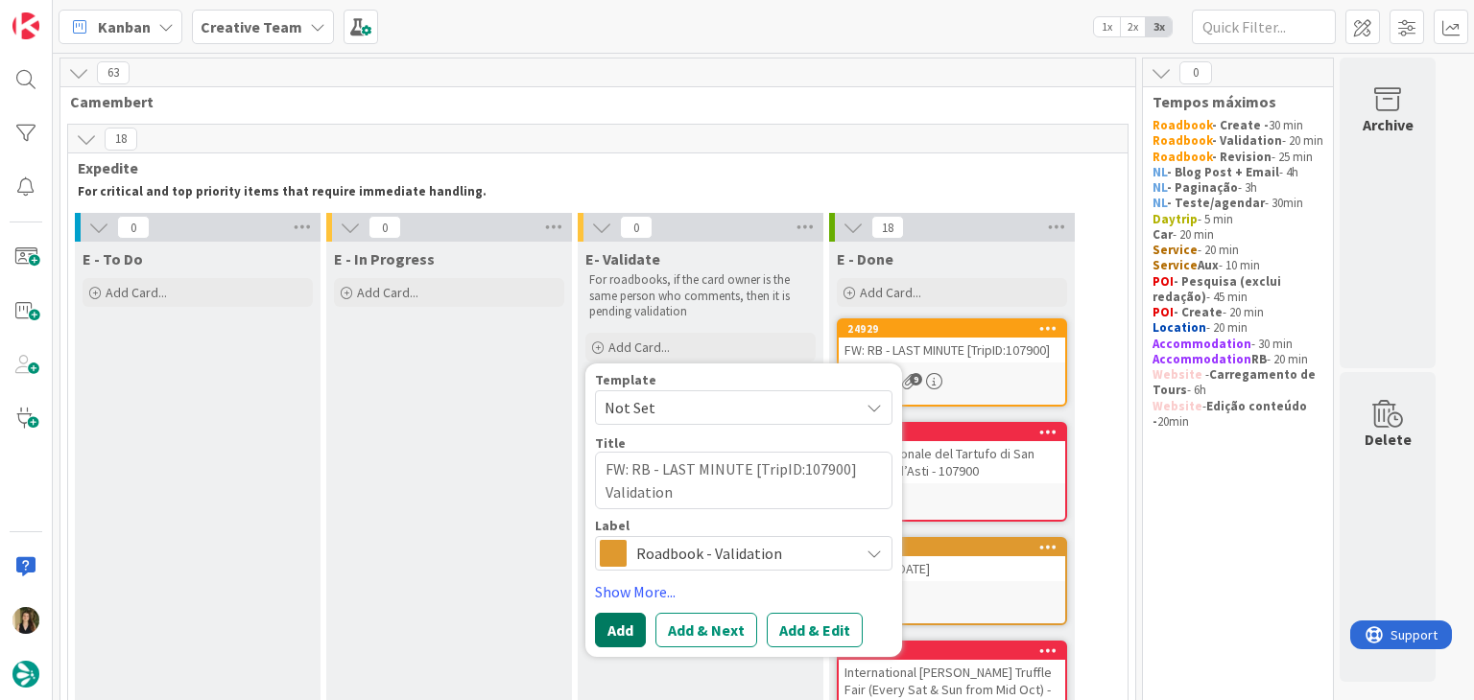
click at [621, 627] on button "Add" at bounding box center [620, 630] width 51 height 35
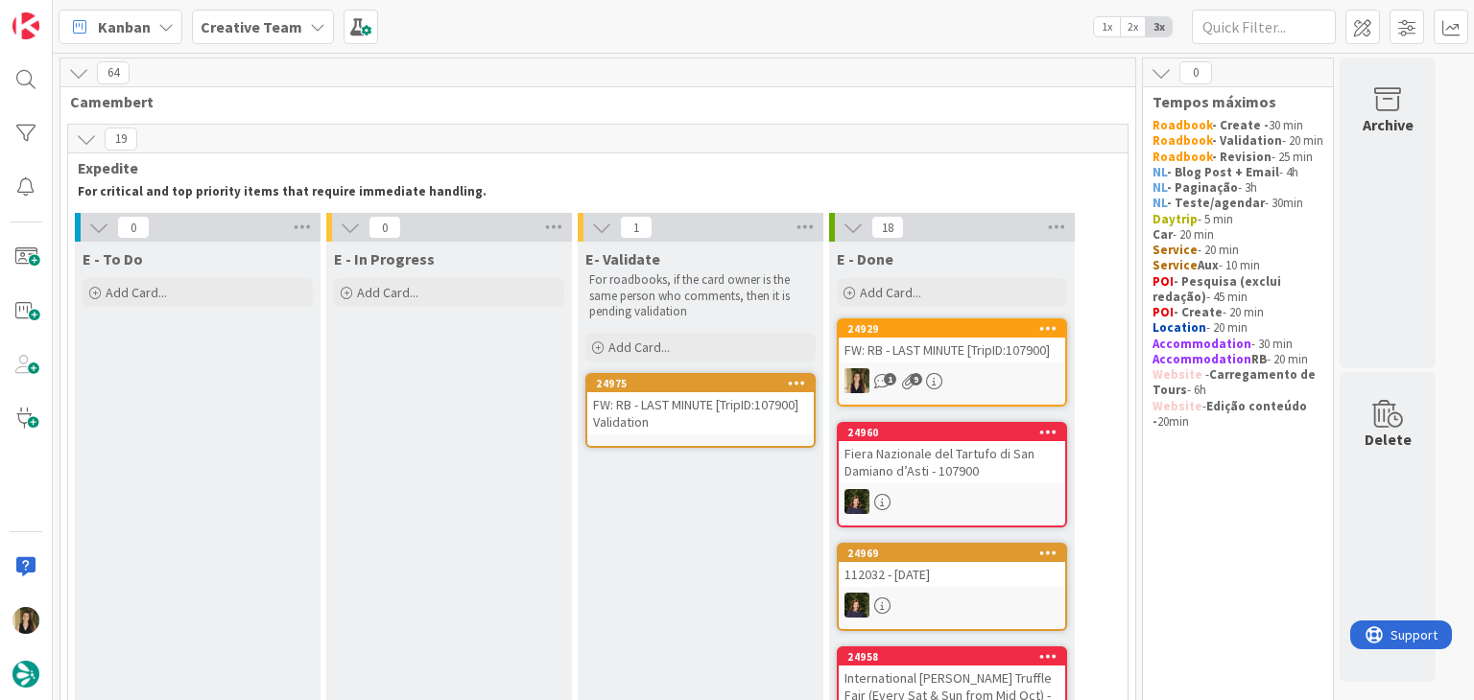
click at [665, 403] on div "FW: RB - LAST MINUTE [TripID:107900] Validation" at bounding box center [700, 413] width 226 height 42
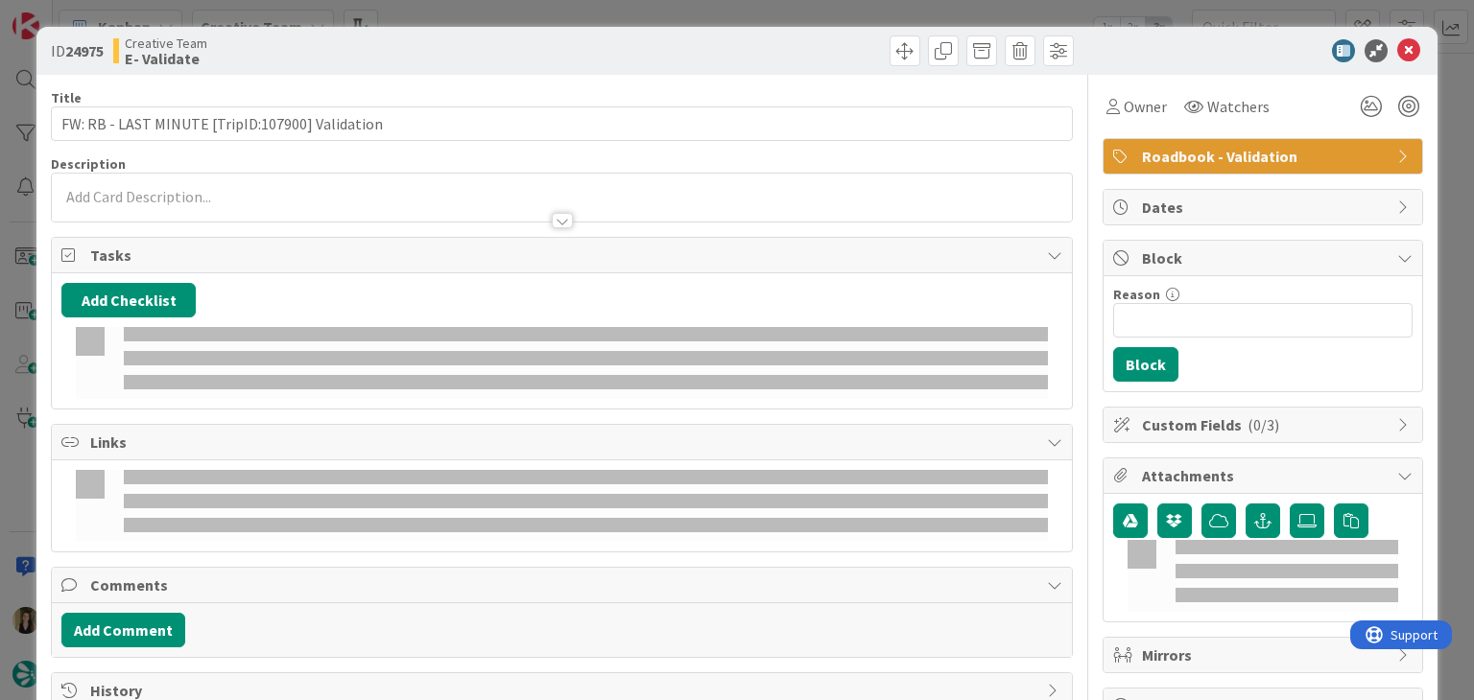
click at [245, 204] on div at bounding box center [561, 211] width 1019 height 20
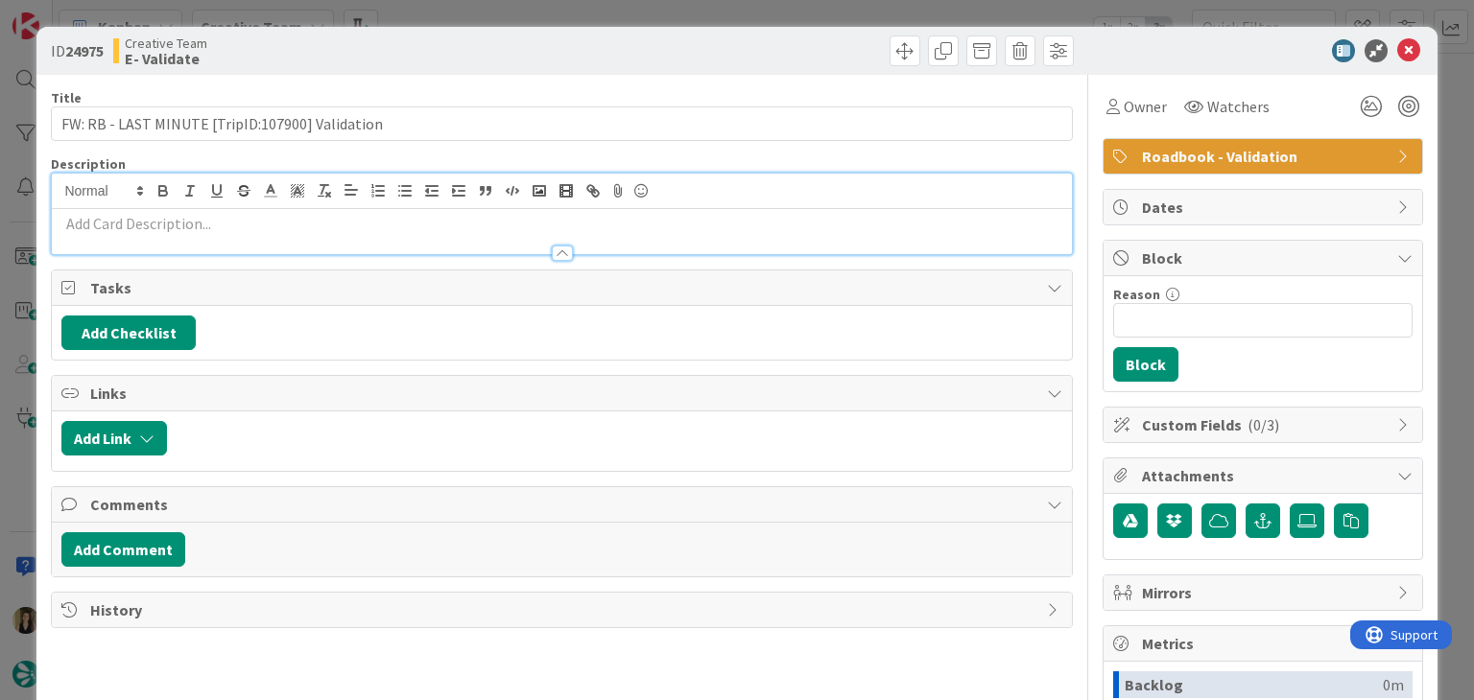
click at [244, 224] on p at bounding box center [561, 224] width 1000 height 22
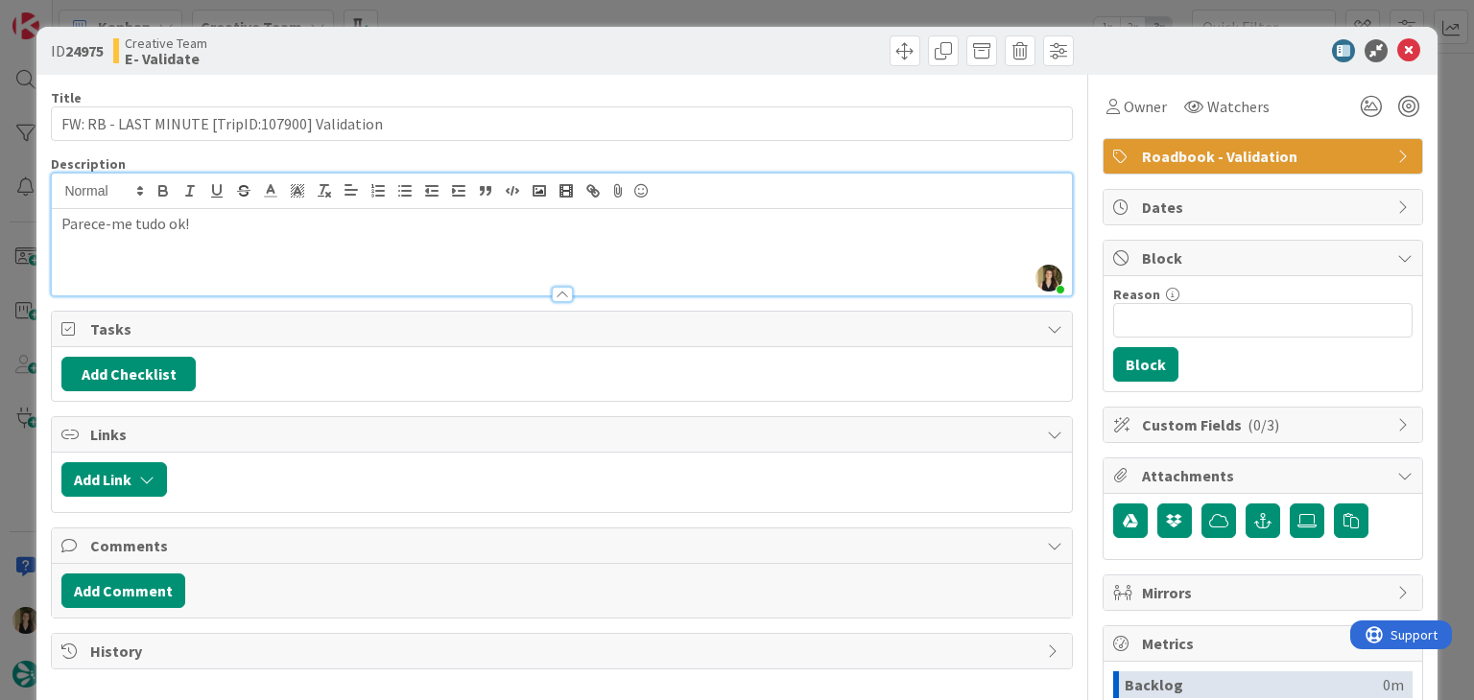
drag, startPoint x: 356, startPoint y: 68, endPoint x: 389, endPoint y: 14, distance: 62.8
click at [356, 66] on div "ID 24975 Creative Team E- Validate" at bounding box center [736, 51] width 1400 height 48
drag, startPoint x: 392, startPoint y: 12, endPoint x: 387, endPoint y: 4, distance: 10.4
click at [391, 9] on div "ID 24975 Creative Team E- Validate Title 47 / 128 FW: RB - LAST MINUTE [TripID:…" at bounding box center [737, 350] width 1474 height 700
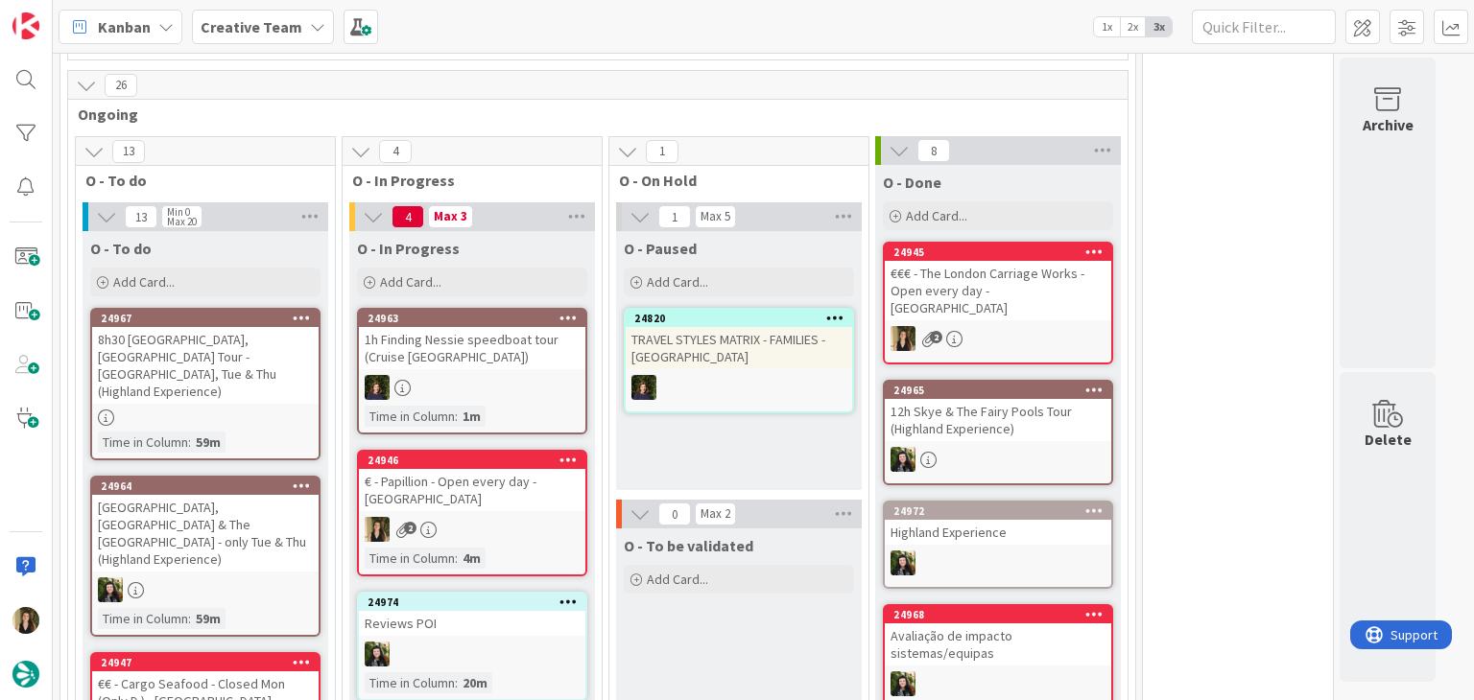
scroll to position [1439, 0]
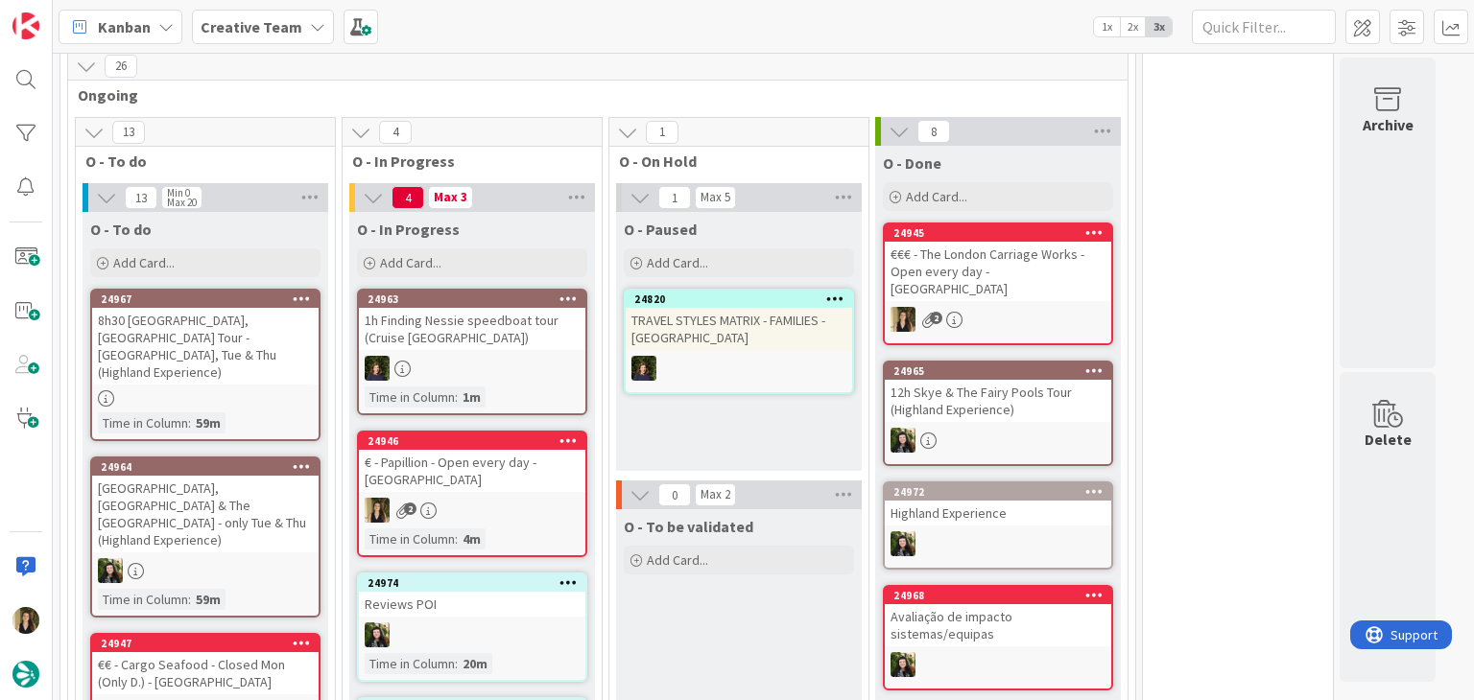
click at [533, 498] on div "2" at bounding box center [472, 510] width 226 height 25
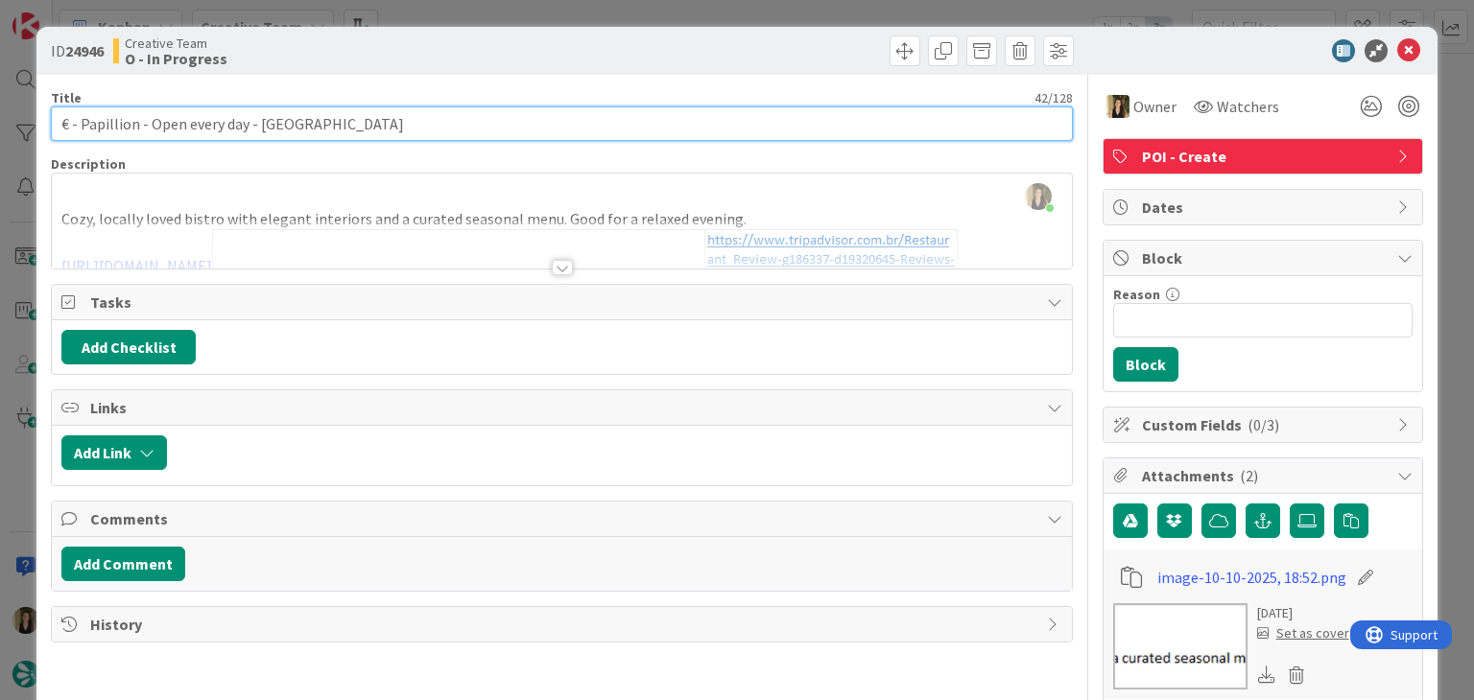
drag, startPoint x: 247, startPoint y: 120, endPoint x: 39, endPoint y: 141, distance: 208.3
click at [13, 153] on div "ID 24946 Creative Team O - In Progress Title 42 / 128 € - Papillion - Open ever…" at bounding box center [737, 350] width 1474 height 700
drag, startPoint x: 121, startPoint y: 128, endPoint x: 142, endPoint y: 117, distance: 23.6
click at [121, 126] on input "€ - Papillion - Open every day - LIVERPOOL" at bounding box center [561, 123] width 1021 height 35
drag, startPoint x: 173, startPoint y: 122, endPoint x: 214, endPoint y: 115, distance: 41.8
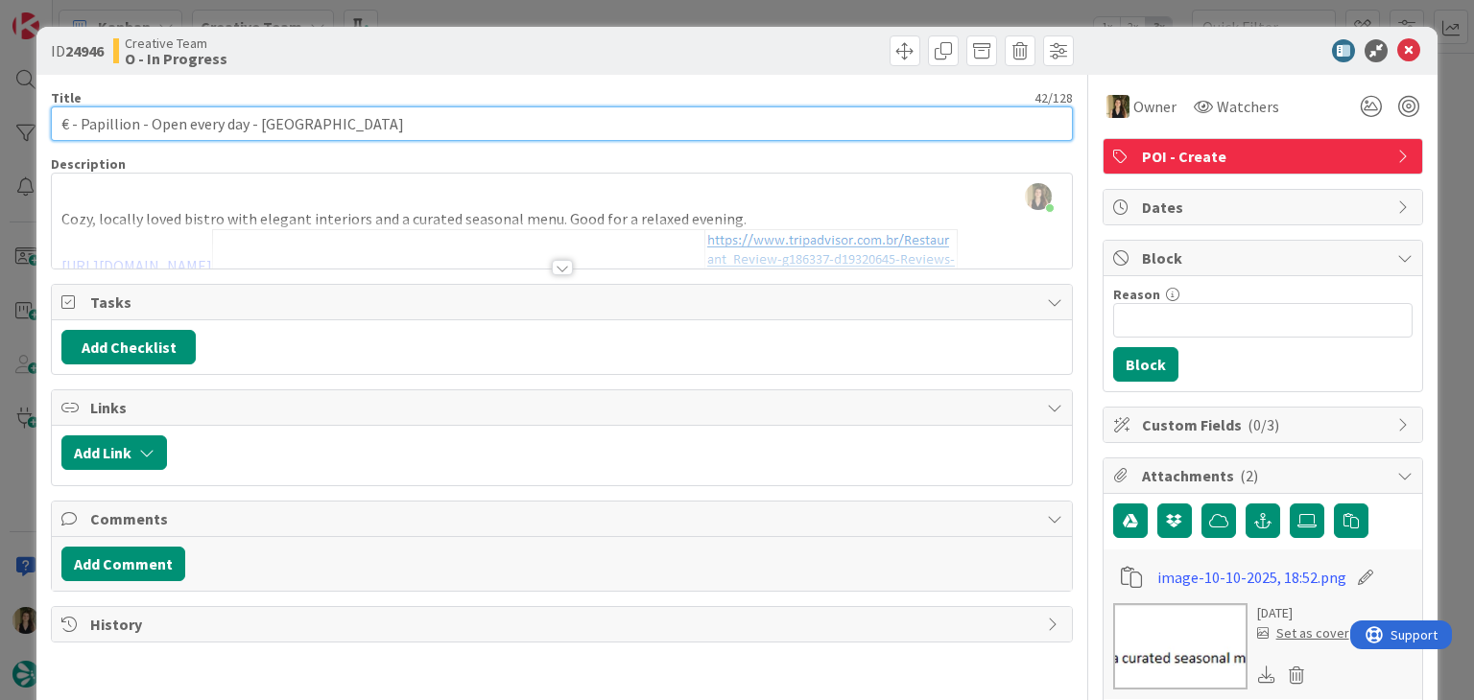
click at [175, 124] on input "€ - Papillion - Open every day - LIVERPOOL" at bounding box center [561, 123] width 1021 height 35
click at [288, 117] on input "€ - Papillion - Open every day - LIVERPOOL" at bounding box center [561, 123] width 1021 height 35
drag, startPoint x: 121, startPoint y: 124, endPoint x: 219, endPoint y: 84, distance: 105.5
click at [120, 123] on input "€ - Papillion - Open every day - LIVERPOOL" at bounding box center [561, 123] width 1021 height 35
type input "€ - Papillon - Open every day - [GEOGRAPHIC_DATA]"
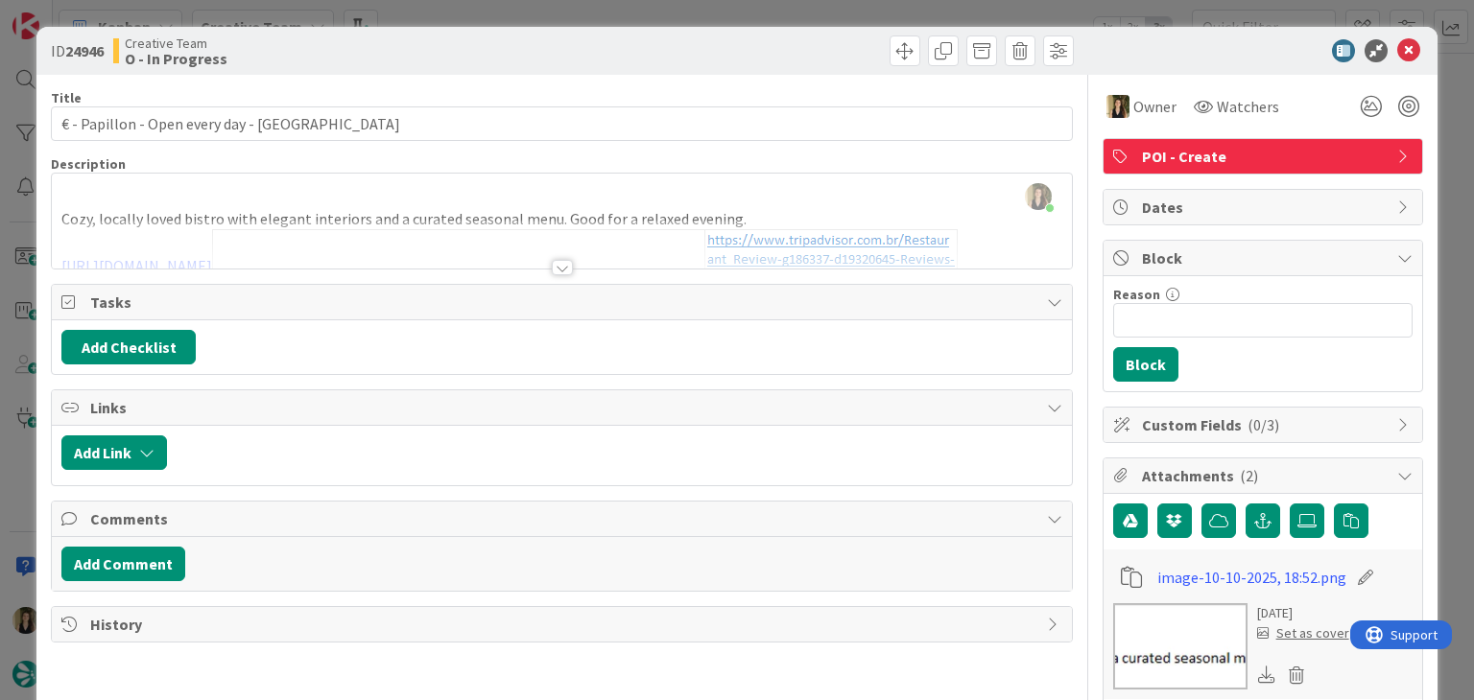
click at [429, 16] on div "ID 24946 Creative Team O - In Progress Title 41 / 128 € - Papillon - Open every…" at bounding box center [737, 350] width 1474 height 700
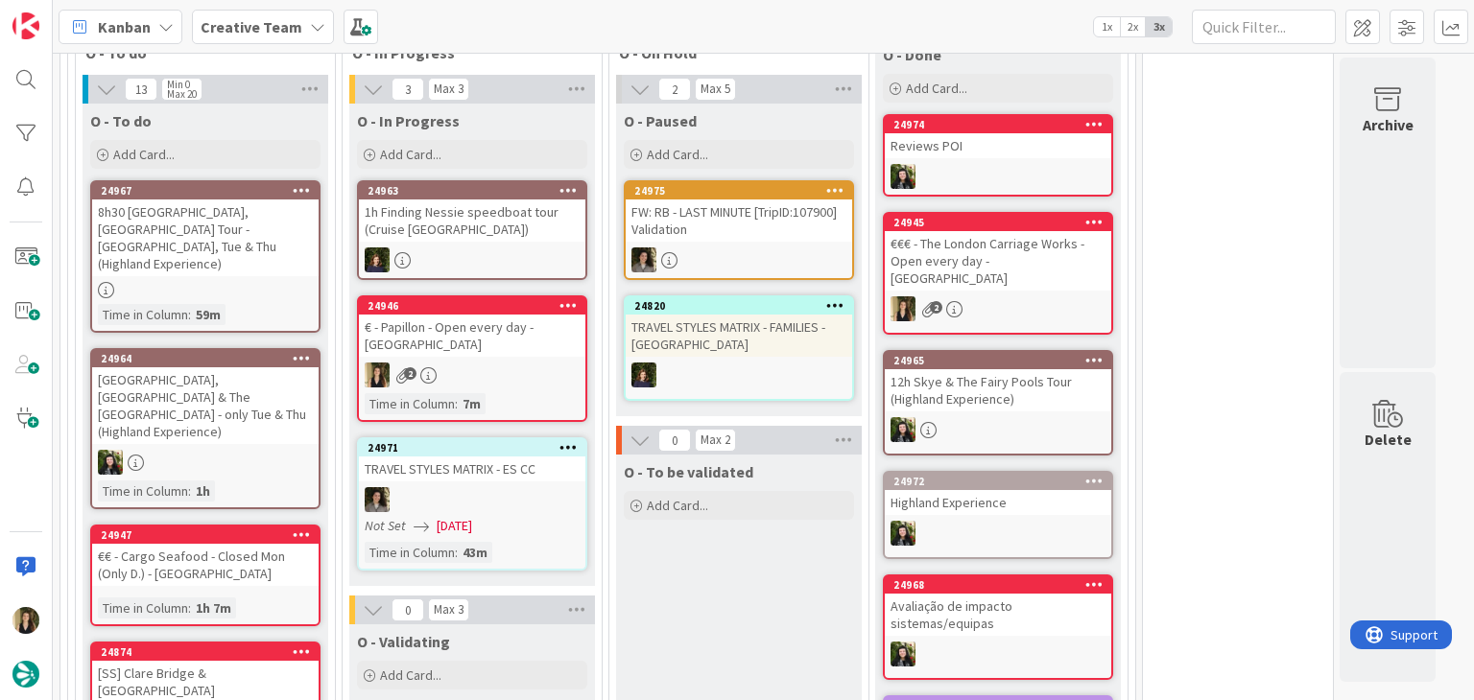
scroll to position [1535, 0]
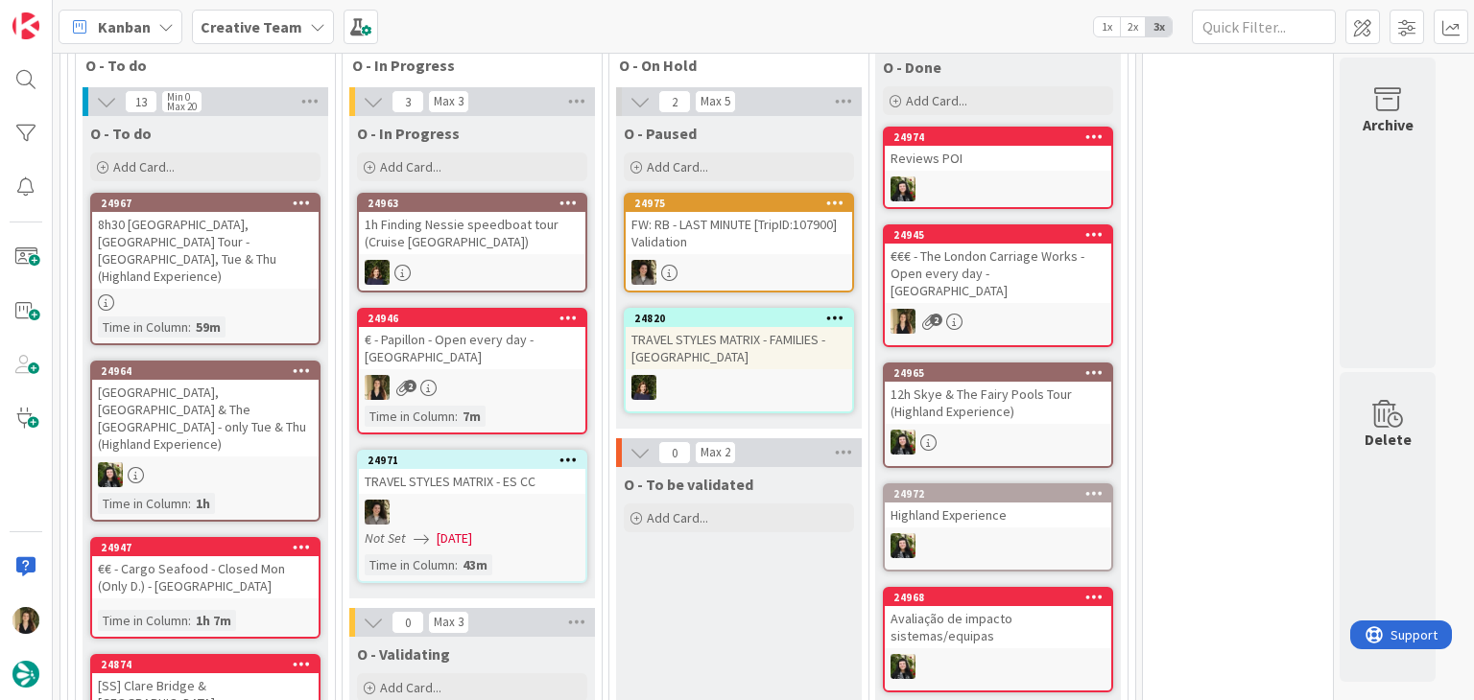
click at [538, 327] on div "€ - Papillon - Open every day - [GEOGRAPHIC_DATA]" at bounding box center [472, 348] width 226 height 42
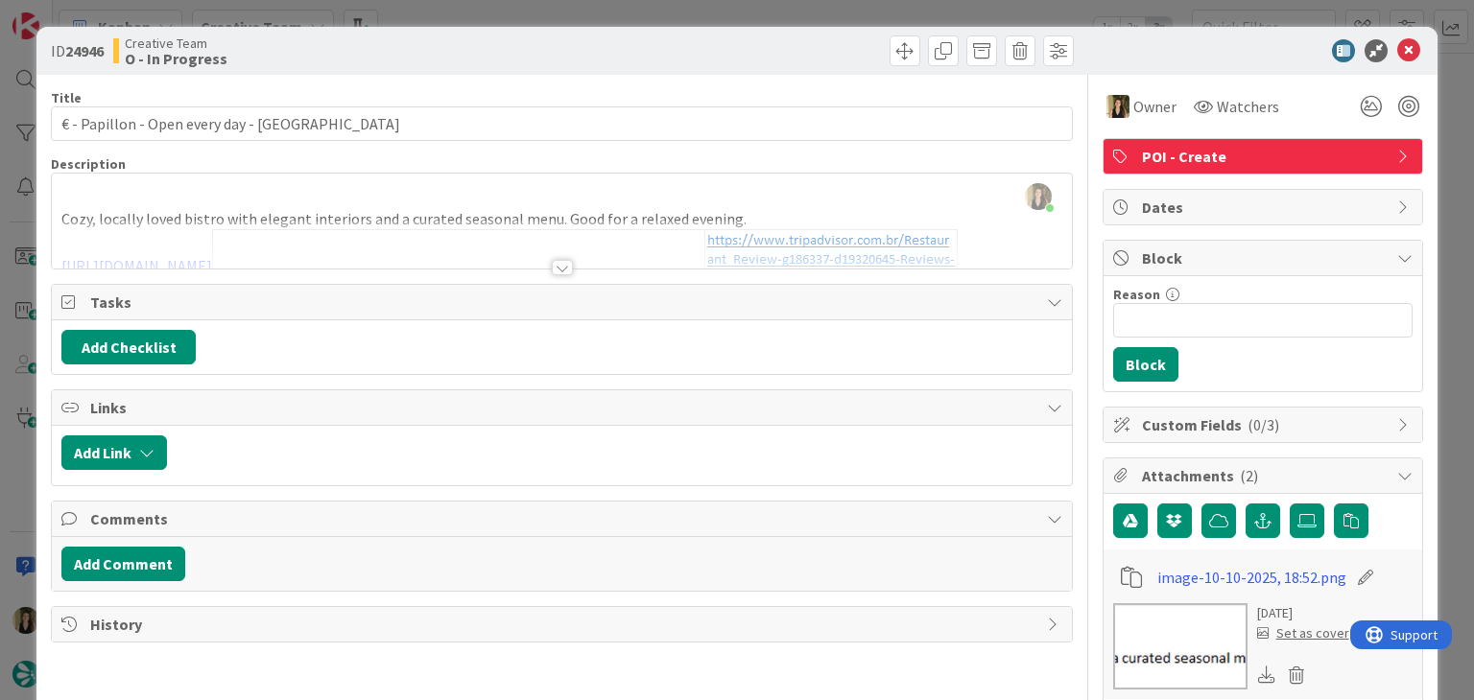
click at [729, 0] on div "ID 24946 Creative Team O - In Progress Title 41 / 128 € - Papillon - Open every…" at bounding box center [737, 350] width 1474 height 700
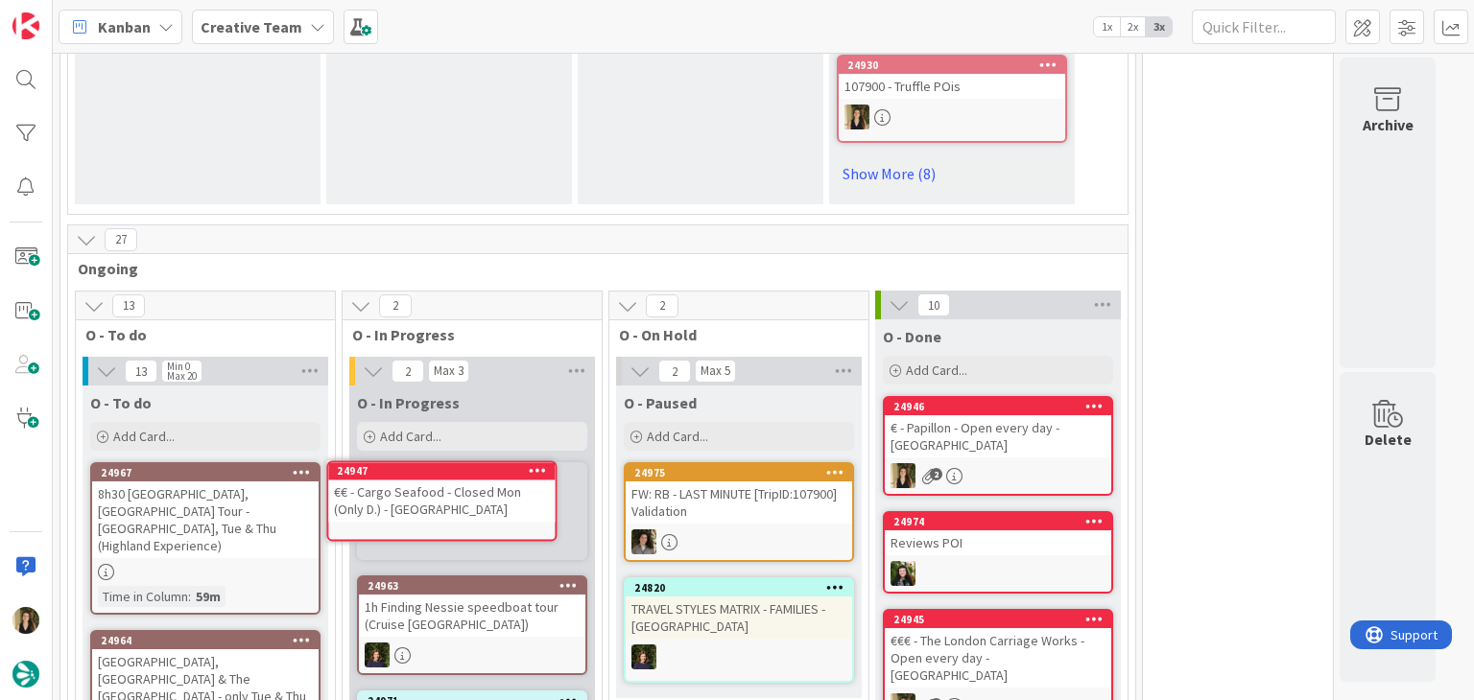
scroll to position [1296, 0]
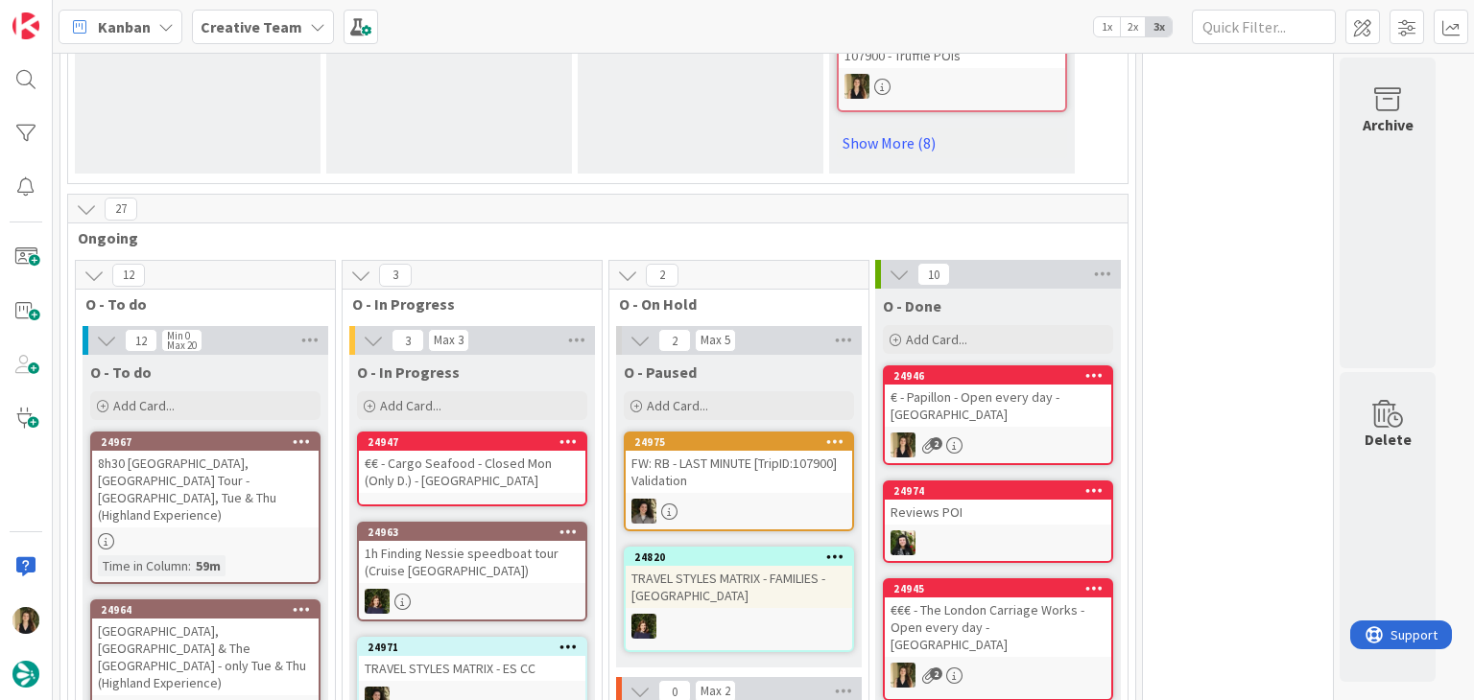
click at [542, 451] on div "€€ - Cargo Seafood - Closed Mon (Only D.) - LIVERPOOL" at bounding box center [472, 472] width 226 height 42
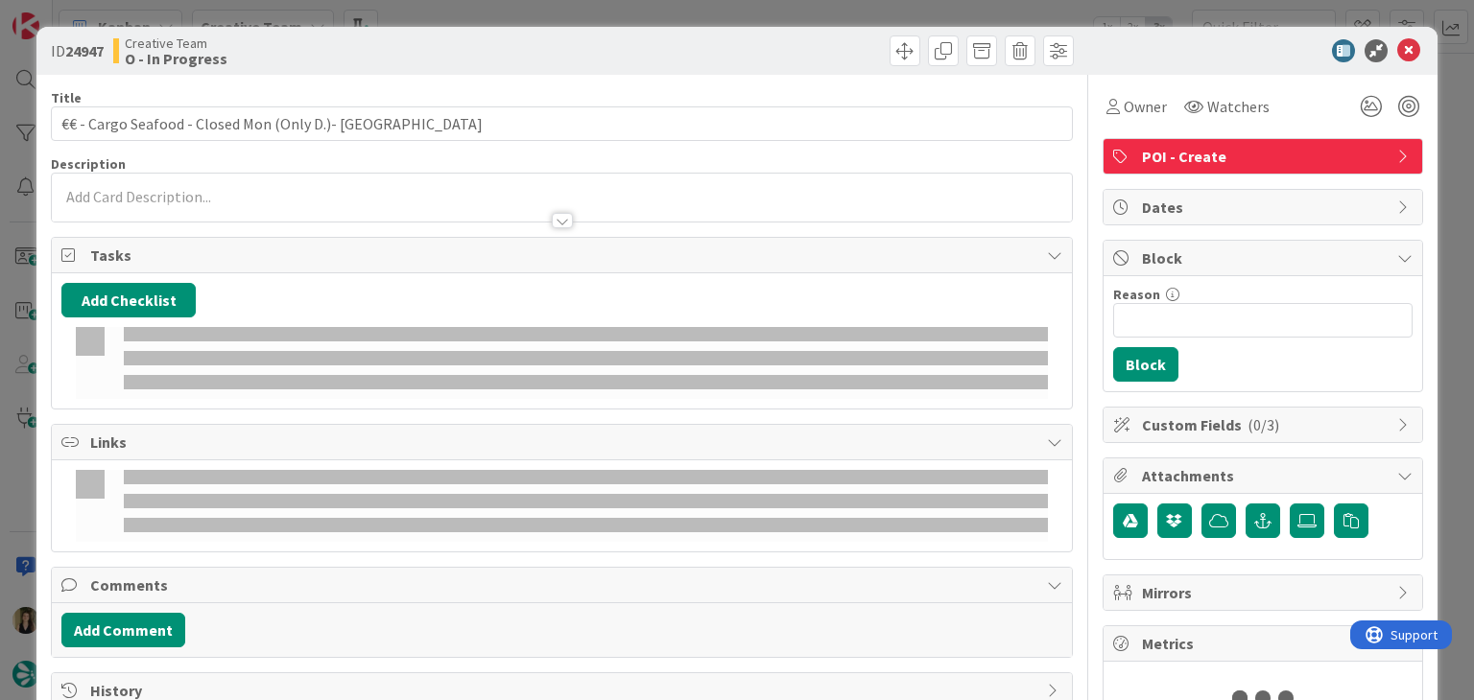
click at [1123, 116] on span "Owner" at bounding box center [1144, 106] width 43 height 23
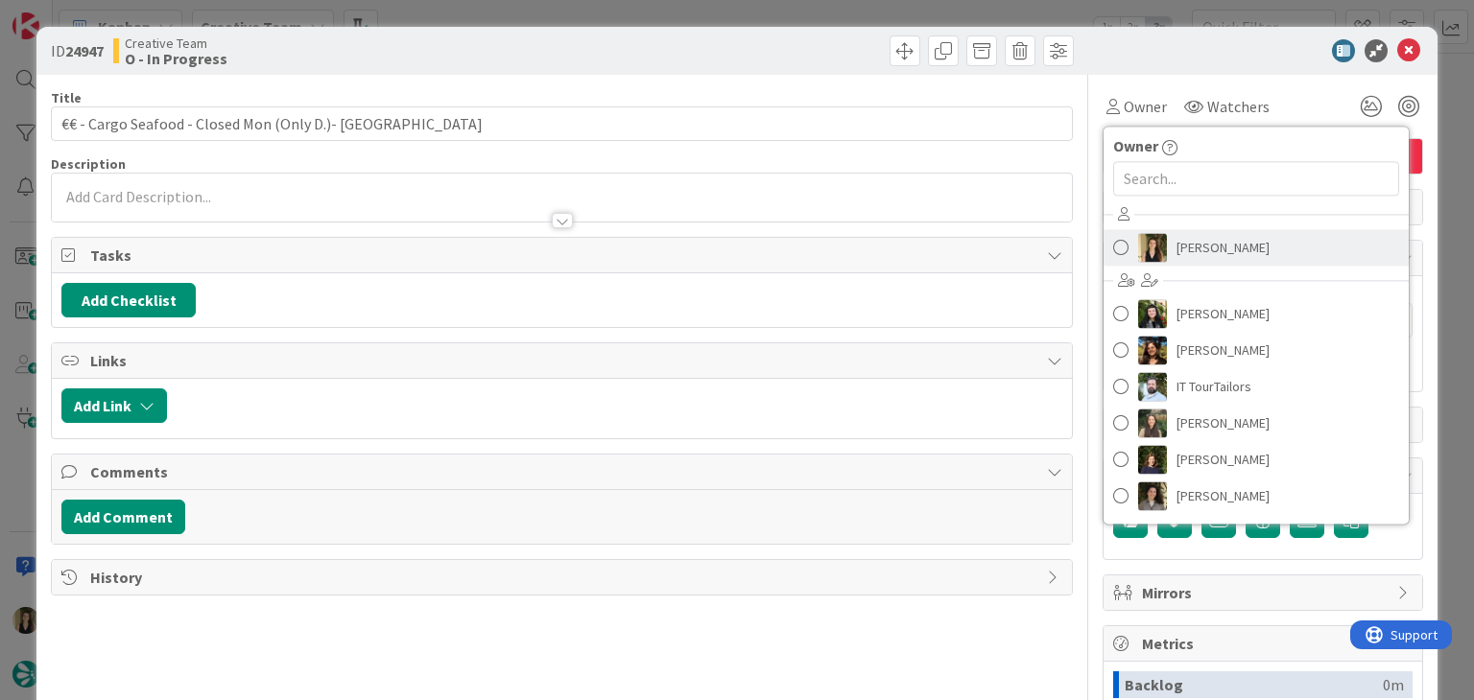
click at [1176, 240] on span "[PERSON_NAME]" at bounding box center [1222, 247] width 93 height 29
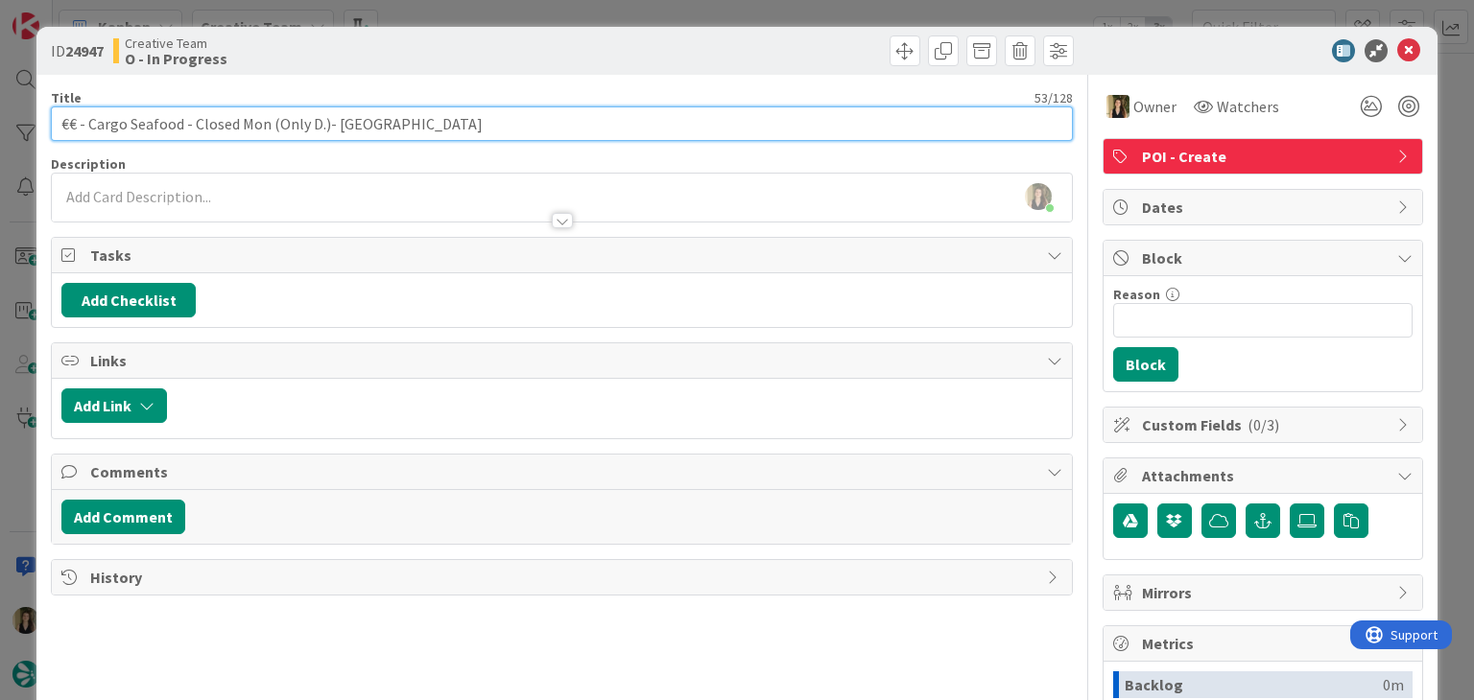
drag, startPoint x: 328, startPoint y: 124, endPoint x: 382, endPoint y: 111, distance: 55.2
click at [326, 123] on input "€€ - Cargo Seafood - Closed Mon (Only D.)- LIVERPOOL" at bounding box center [561, 123] width 1021 height 35
drag, startPoint x: 176, startPoint y: 123, endPoint x: 88, endPoint y: 128, distance: 87.4
click at [88, 128] on input "€€ - Cargo Seafood - Closed Mon (Only D.) - [GEOGRAPHIC_DATA]" at bounding box center [561, 123] width 1021 height 35
type input "€€ - Cargo Seafood - Closed Mon (Only D.) - [GEOGRAPHIC_DATA]"
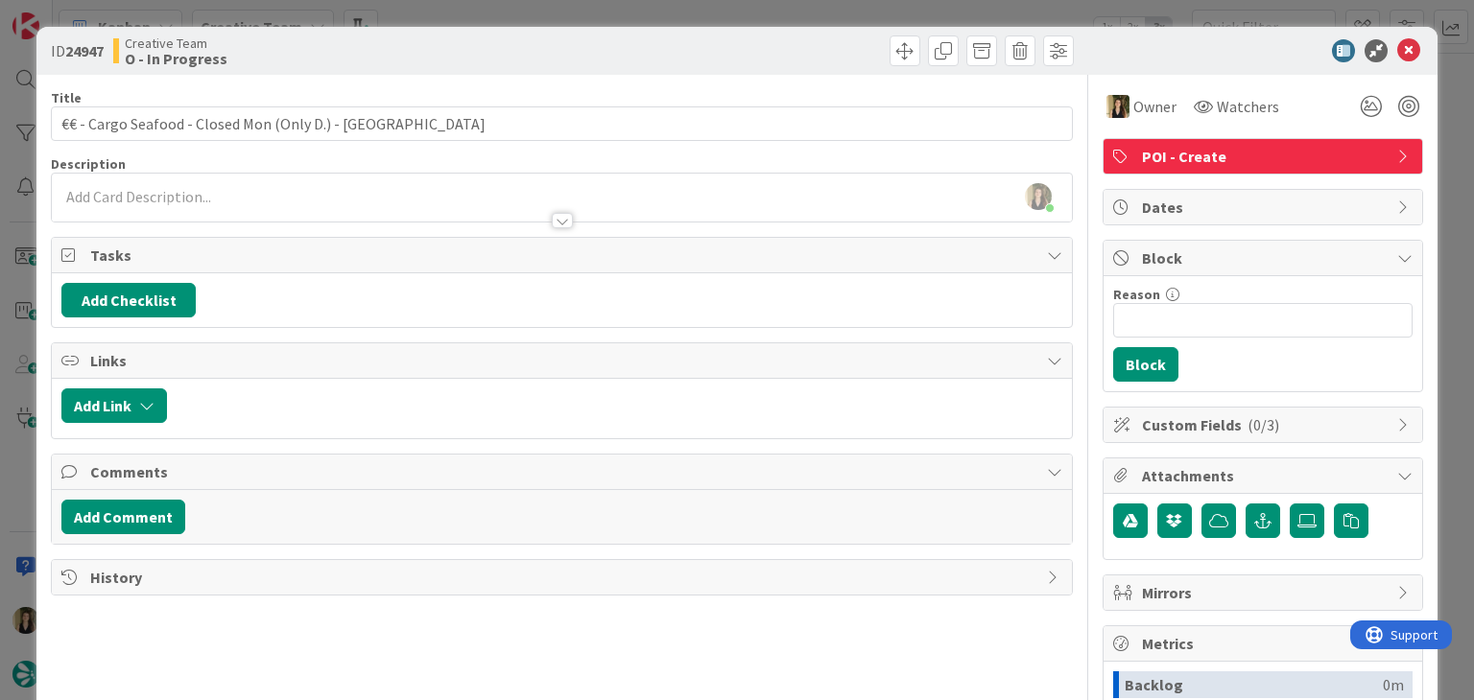
click at [487, 35] on div "Creative Team O - In Progress" at bounding box center [335, 50] width 444 height 31
click at [492, 0] on div "ID 24947 Creative Team O - In Progress Title 53 / 128 €€ - Cargo Seafood - Clos…" at bounding box center [737, 350] width 1474 height 700
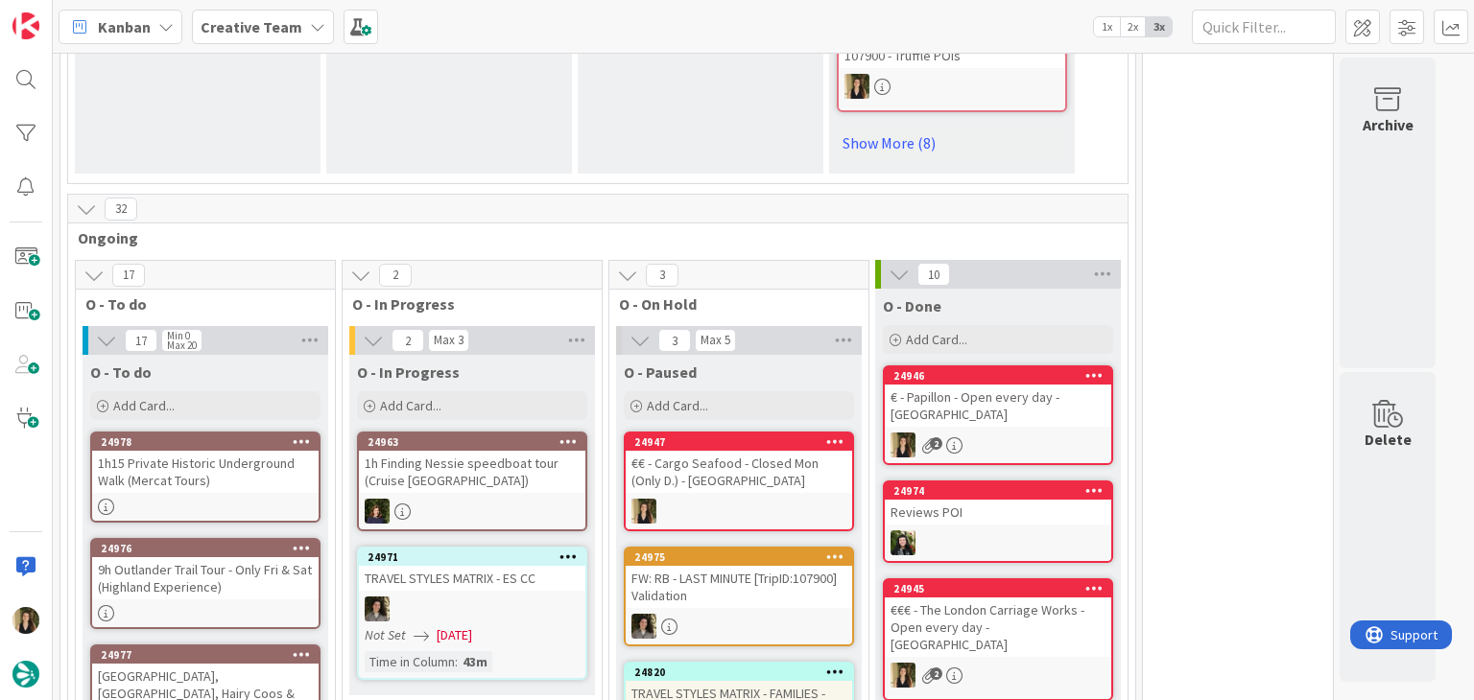
drag, startPoint x: 1195, startPoint y: 366, endPoint x: 1206, endPoint y: 357, distance: 14.3
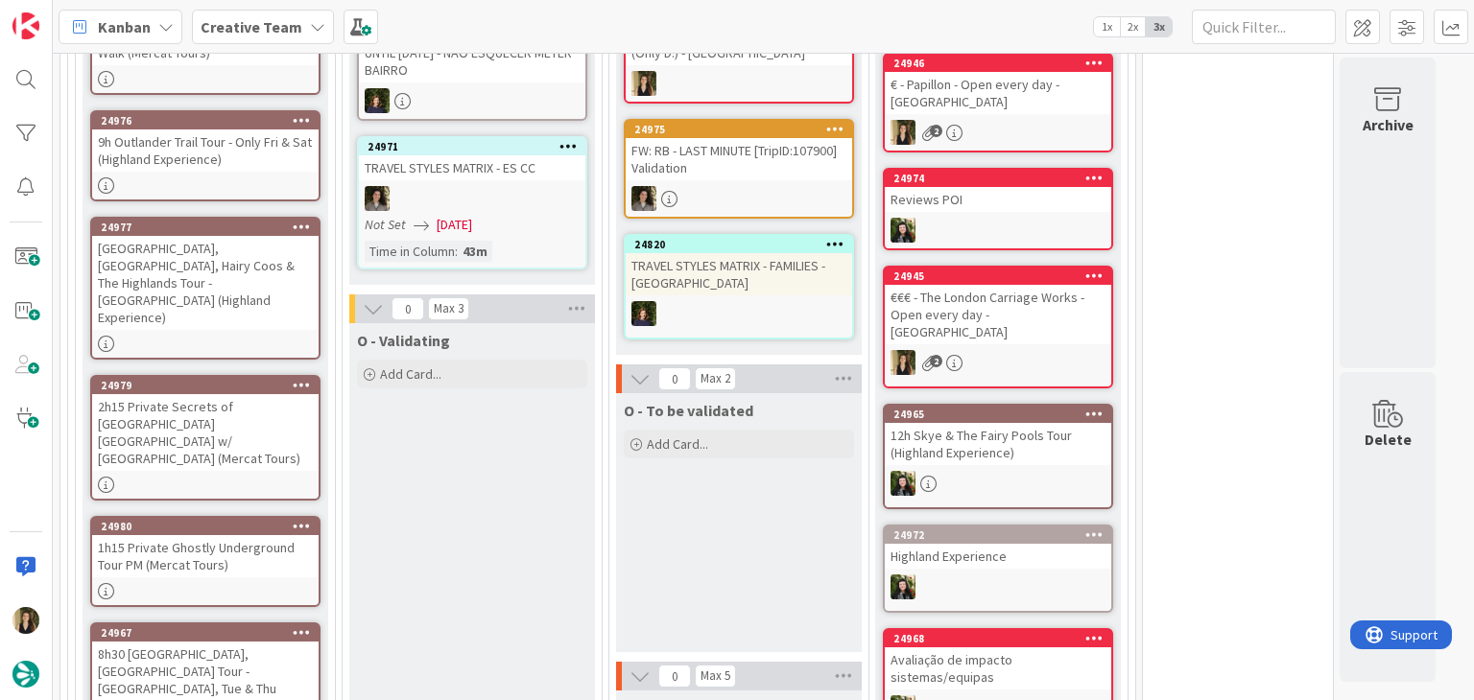
scroll to position [1535, 0]
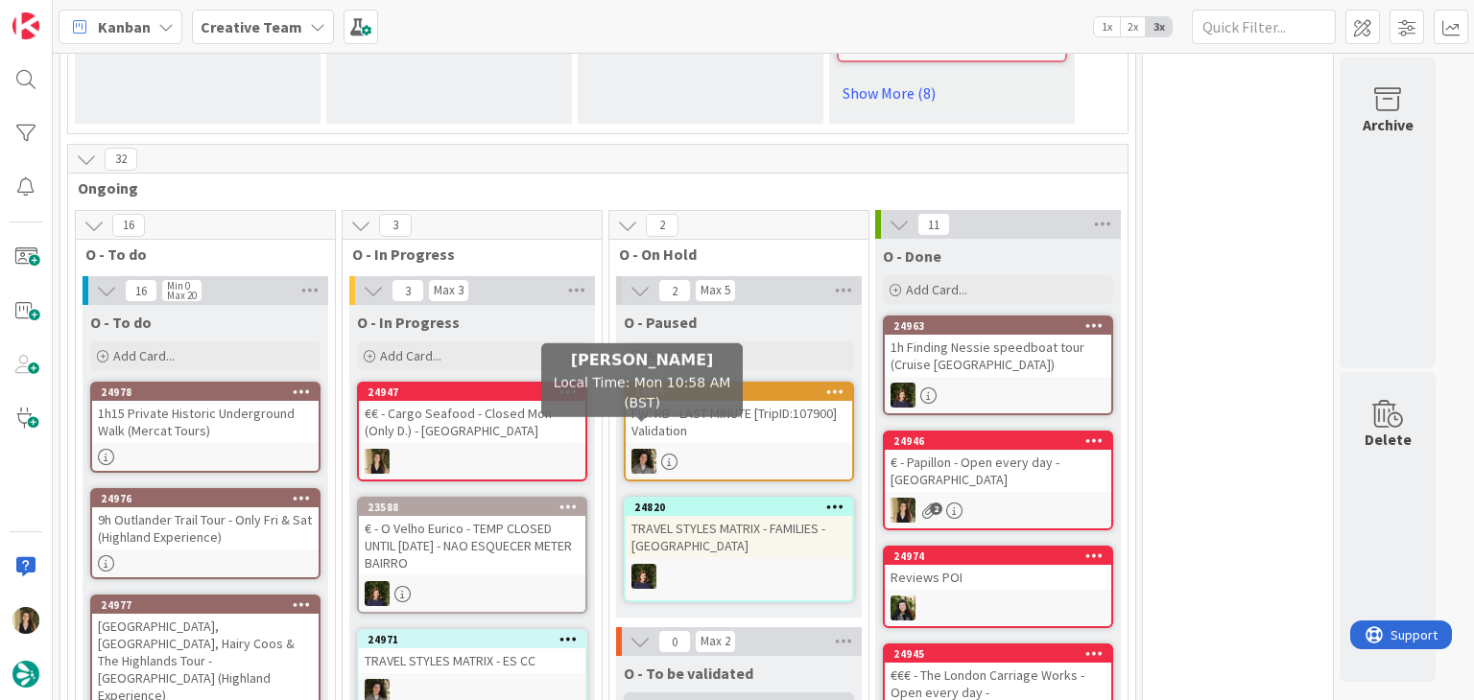
scroll to position [1538, 0]
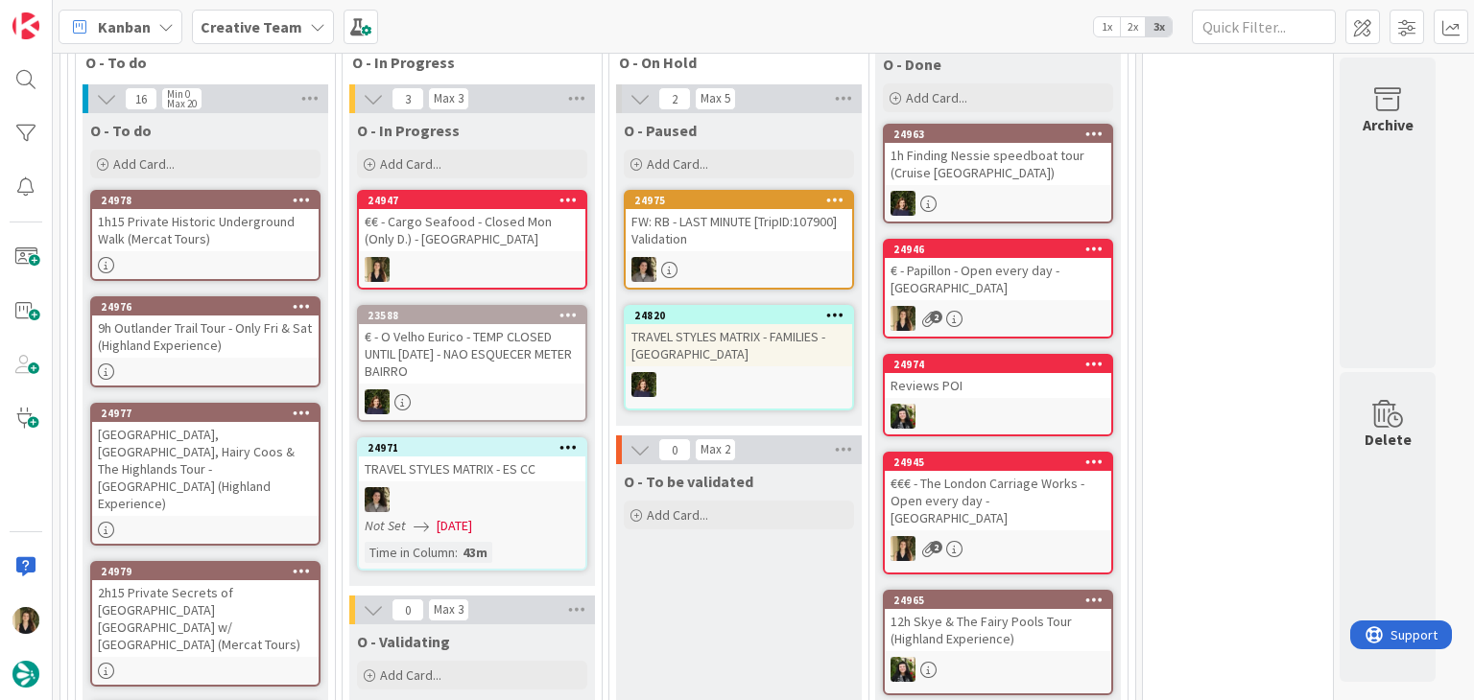
click at [779, 550] on div "O - To be validated Add Card..." at bounding box center [739, 593] width 246 height 259
click at [739, 567] on div "O - To be validated Add Card..." at bounding box center [739, 593] width 246 height 259
click at [480, 213] on div "€€ - Cargo Seafood - Closed Mon (Only D.) - [GEOGRAPHIC_DATA]" at bounding box center [472, 230] width 226 height 42
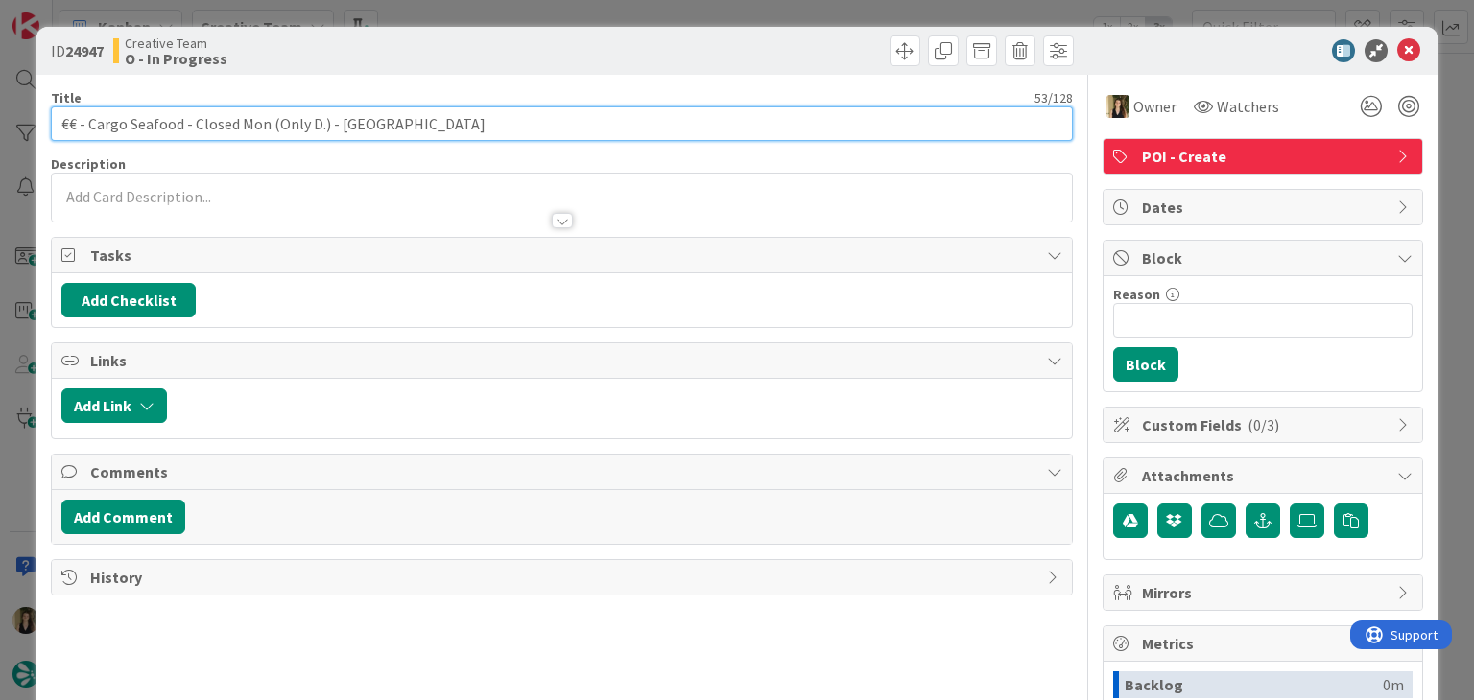
drag, startPoint x: 180, startPoint y: 118, endPoint x: 92, endPoint y: 124, distance: 88.4
click at [92, 124] on input "€€ - Cargo Seafood - Closed Mon (Only D.) - [GEOGRAPHIC_DATA]" at bounding box center [561, 123] width 1021 height 35
drag, startPoint x: 248, startPoint y: 129, endPoint x: 197, endPoint y: 134, distance: 51.2
click at [246, 129] on input "€€ - Cargo Seafood - Closed Mon (Only D.) - [GEOGRAPHIC_DATA]" at bounding box center [561, 123] width 1021 height 35
drag, startPoint x: 180, startPoint y: 125, endPoint x: 157, endPoint y: 112, distance: 26.2
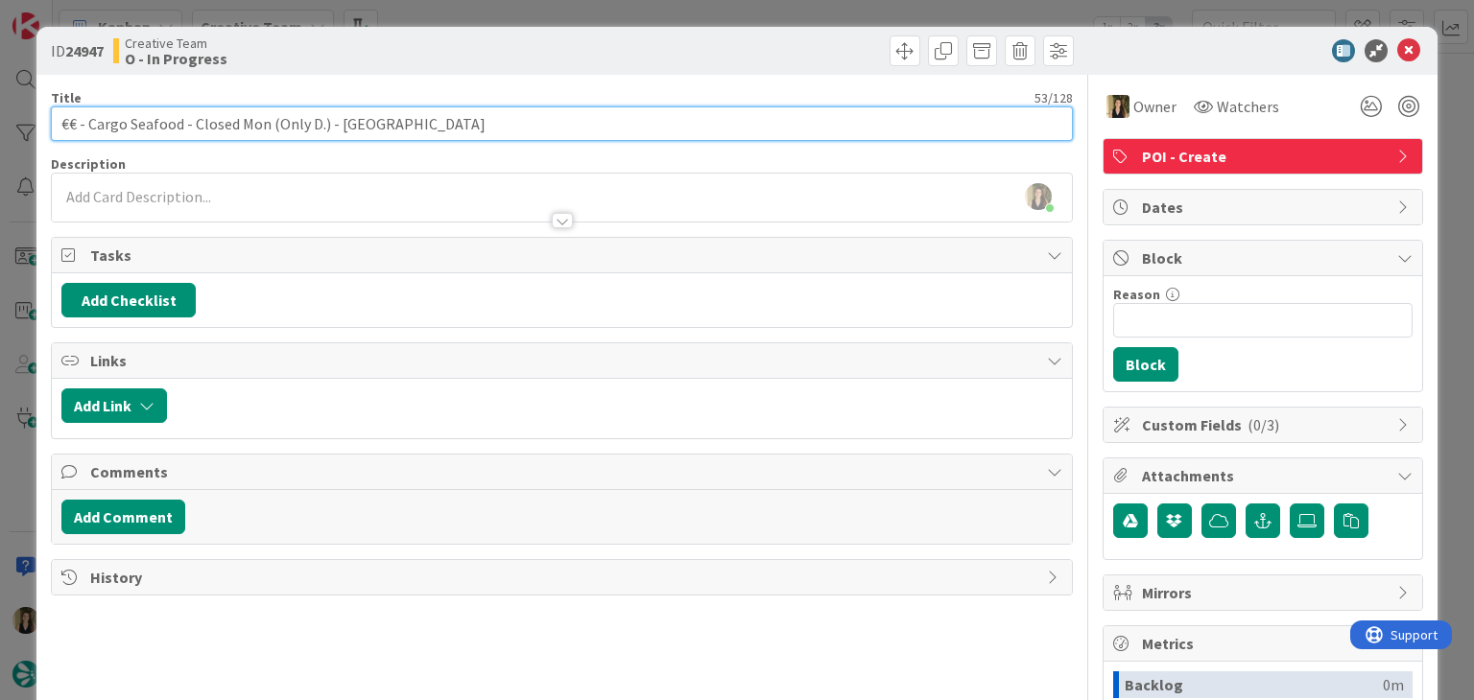
click at [89, 124] on input "€€ - Cargo Seafood - Closed Mon (Only D.) - [GEOGRAPHIC_DATA]" at bounding box center [561, 123] width 1021 height 35
drag, startPoint x: 324, startPoint y: 125, endPoint x: 53, endPoint y: 127, distance: 271.5
click at [53, 127] on input "€€ - Cargo Seafood - Closed Mon (Only D.) - [GEOGRAPHIC_DATA]" at bounding box center [561, 123] width 1021 height 35
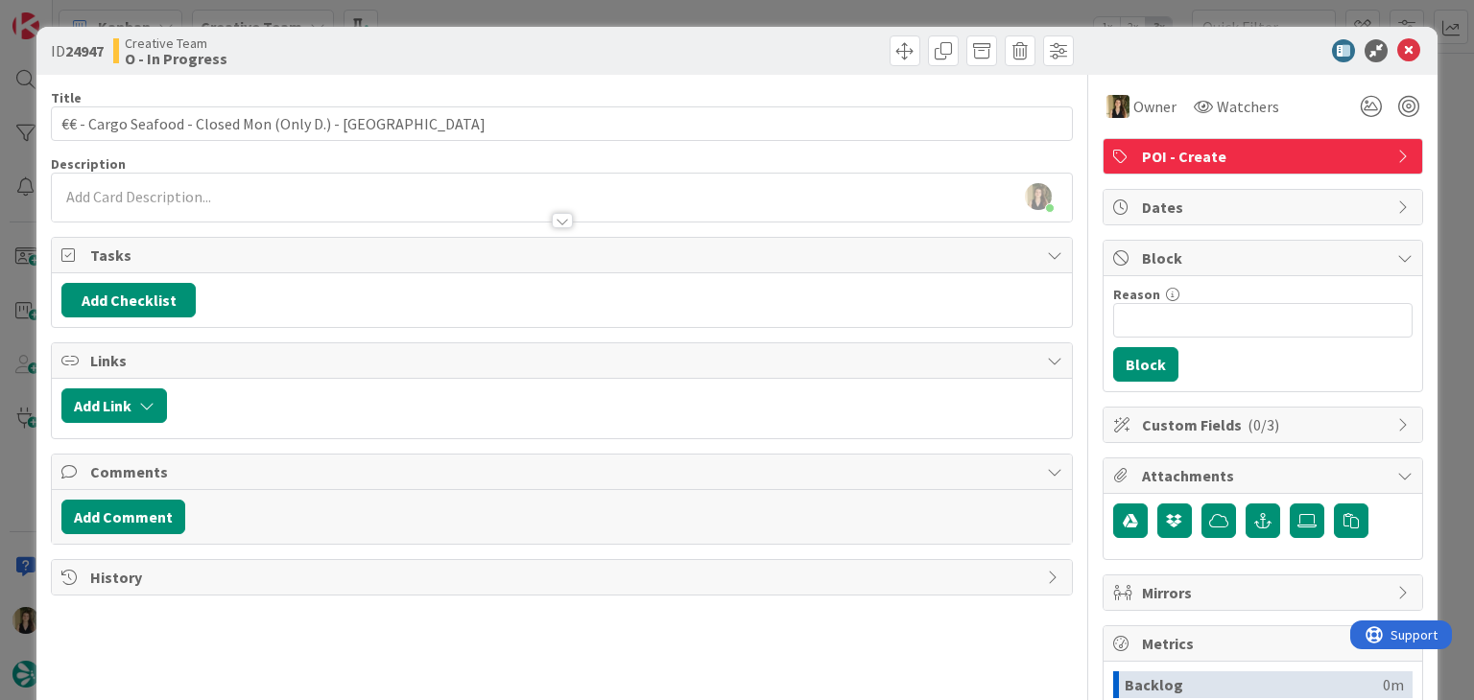
click at [468, 11] on div "ID 24947 Creative Team O - In Progress Title 53 / 128 €€ - Cargo Seafood - Clos…" at bounding box center [737, 350] width 1474 height 700
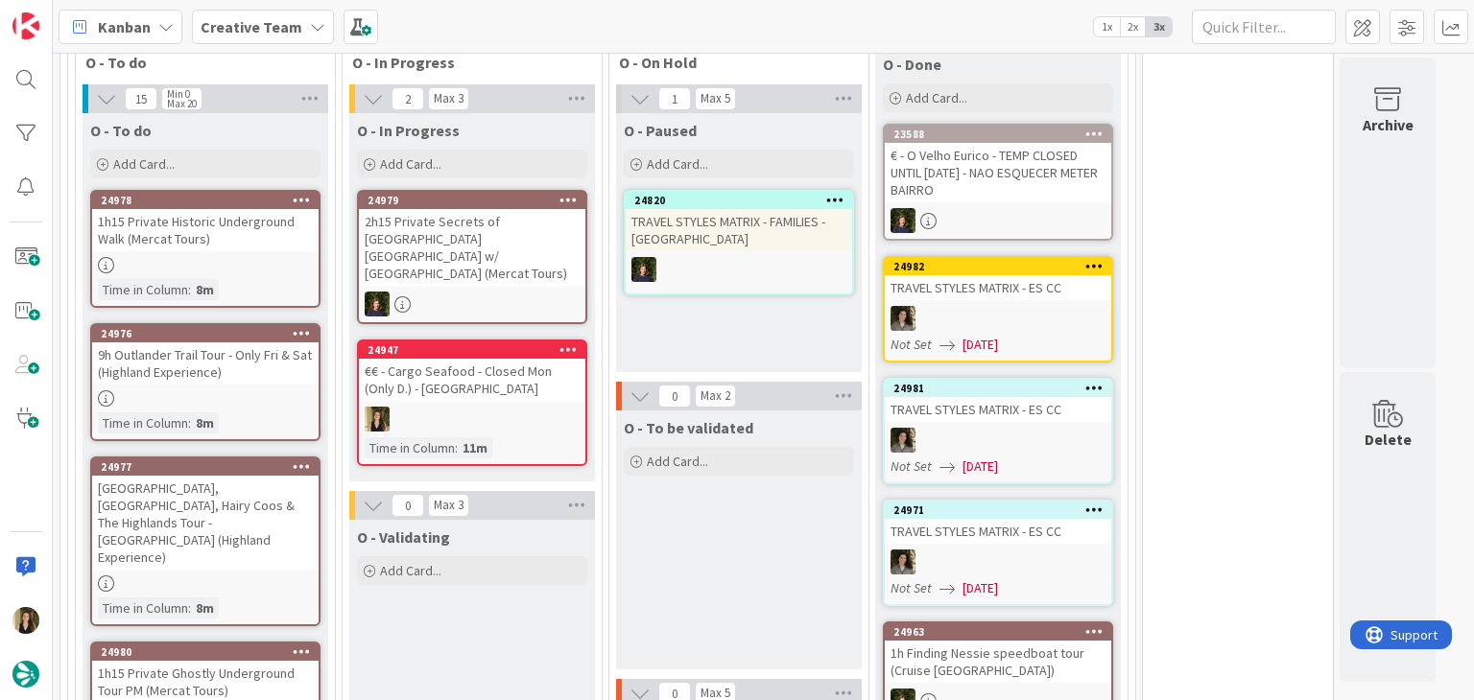
click at [541, 359] on div "€€ - Cargo Seafood - Closed Mon (Only D.) - [GEOGRAPHIC_DATA]" at bounding box center [472, 380] width 226 height 42
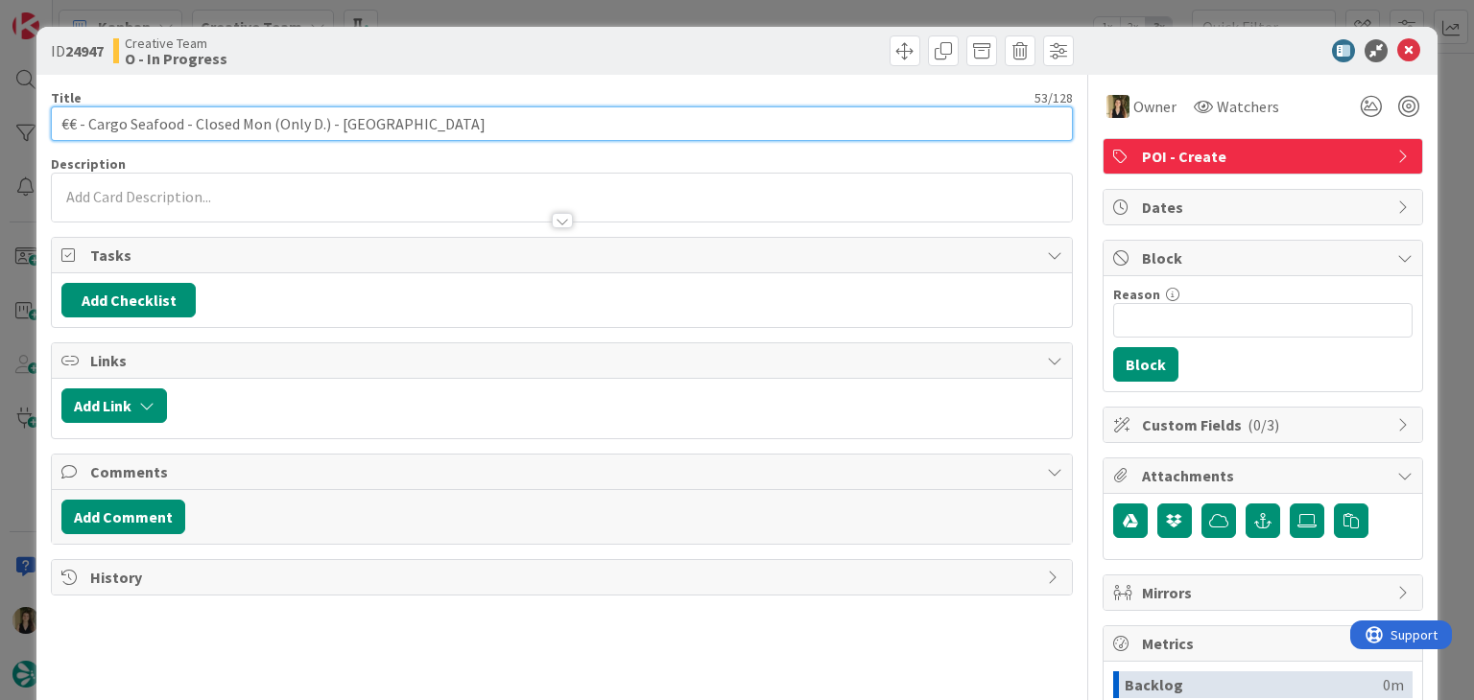
drag, startPoint x: 178, startPoint y: 128, endPoint x: 89, endPoint y: 125, distance: 89.3
click at [89, 125] on input "€€ - Cargo Seafood - Closed Mon (Only D.) - [GEOGRAPHIC_DATA]" at bounding box center [561, 123] width 1021 height 35
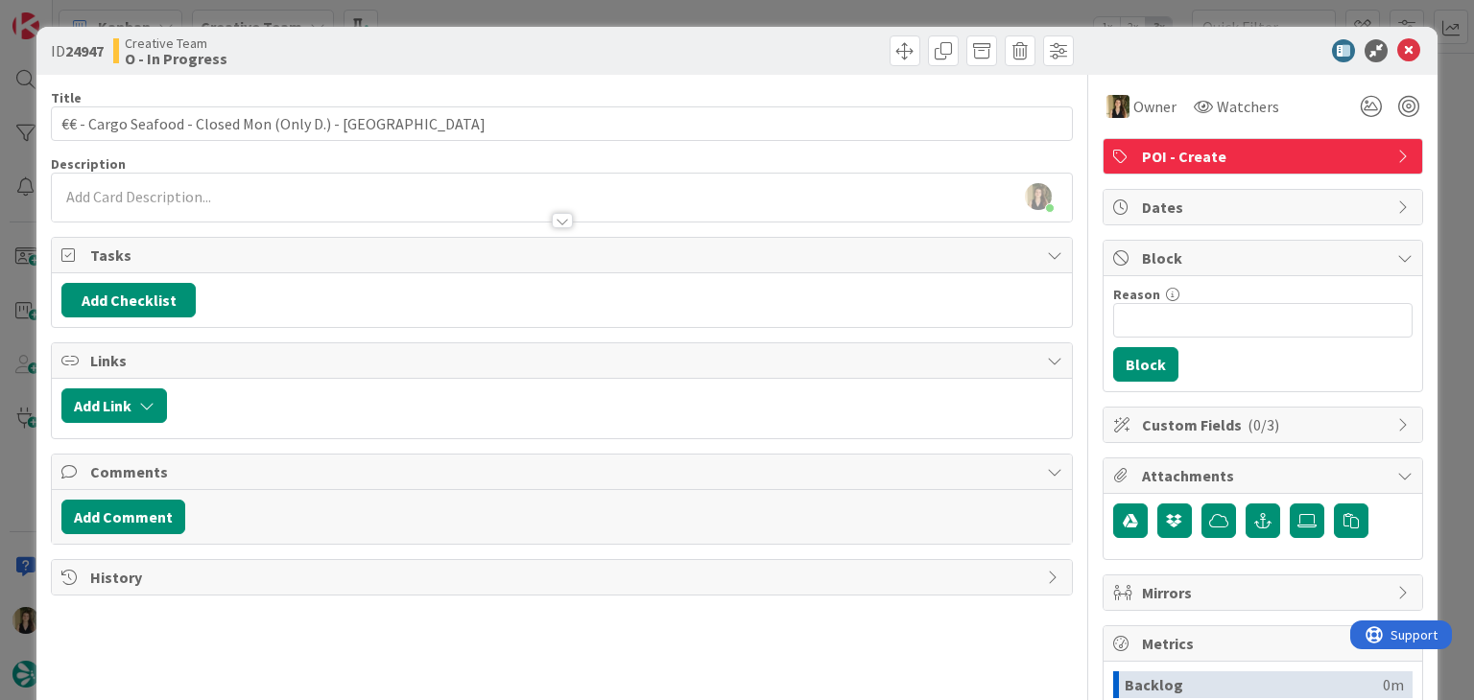
click at [510, 19] on div "ID 24947 Creative Team O - In Progress Title 53 / 128 €€ - Cargo Seafood - Clos…" at bounding box center [737, 350] width 1474 height 700
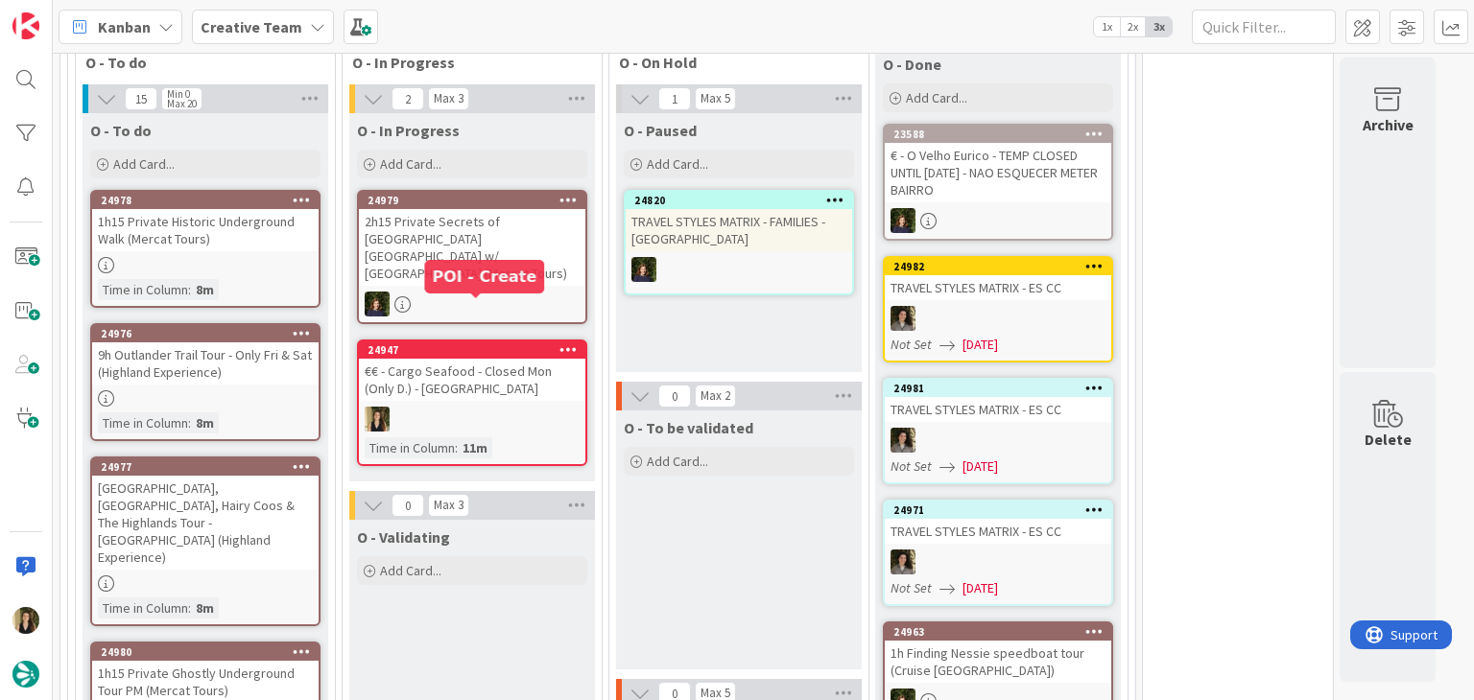
click at [508, 407] on div at bounding box center [472, 419] width 226 height 25
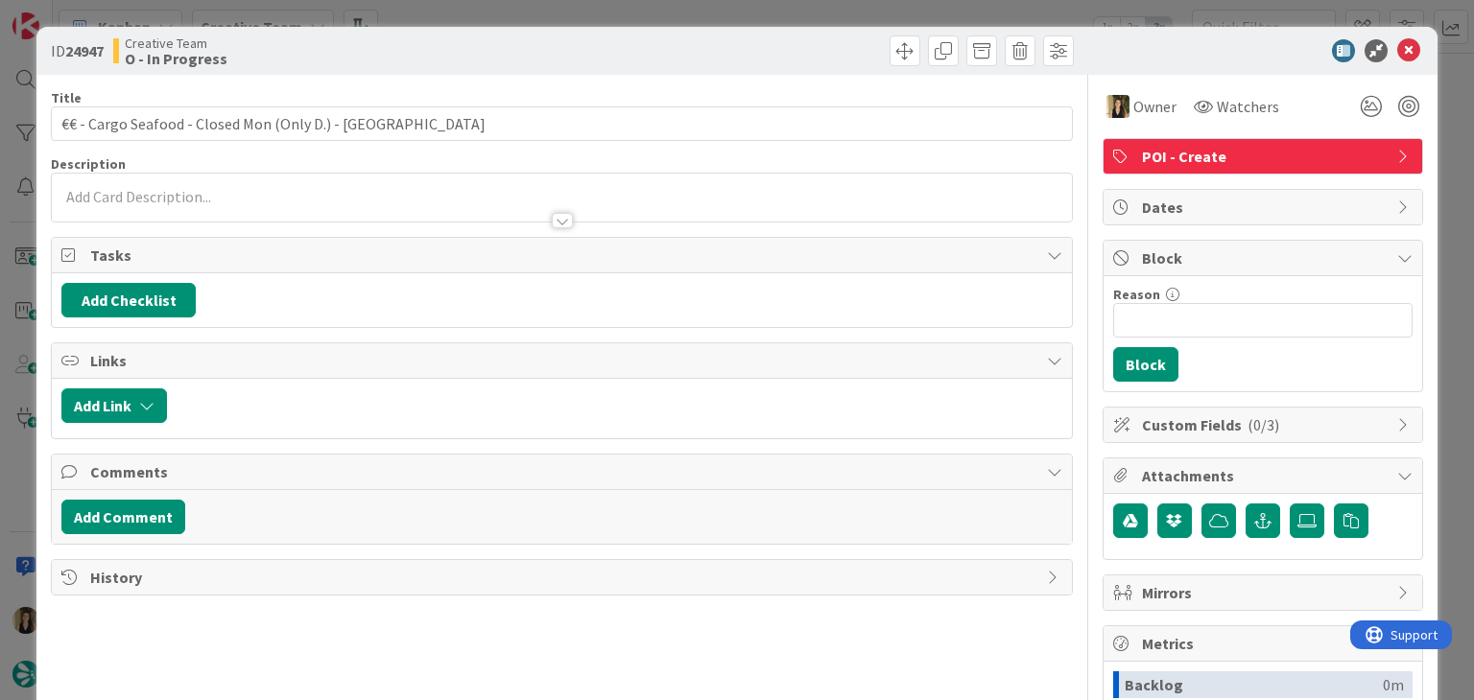
click at [723, 7] on div "ID 24947 Creative Team O - In Progress Title 53 / 128 €€ - Cargo Seafood - Clos…" at bounding box center [737, 350] width 1474 height 700
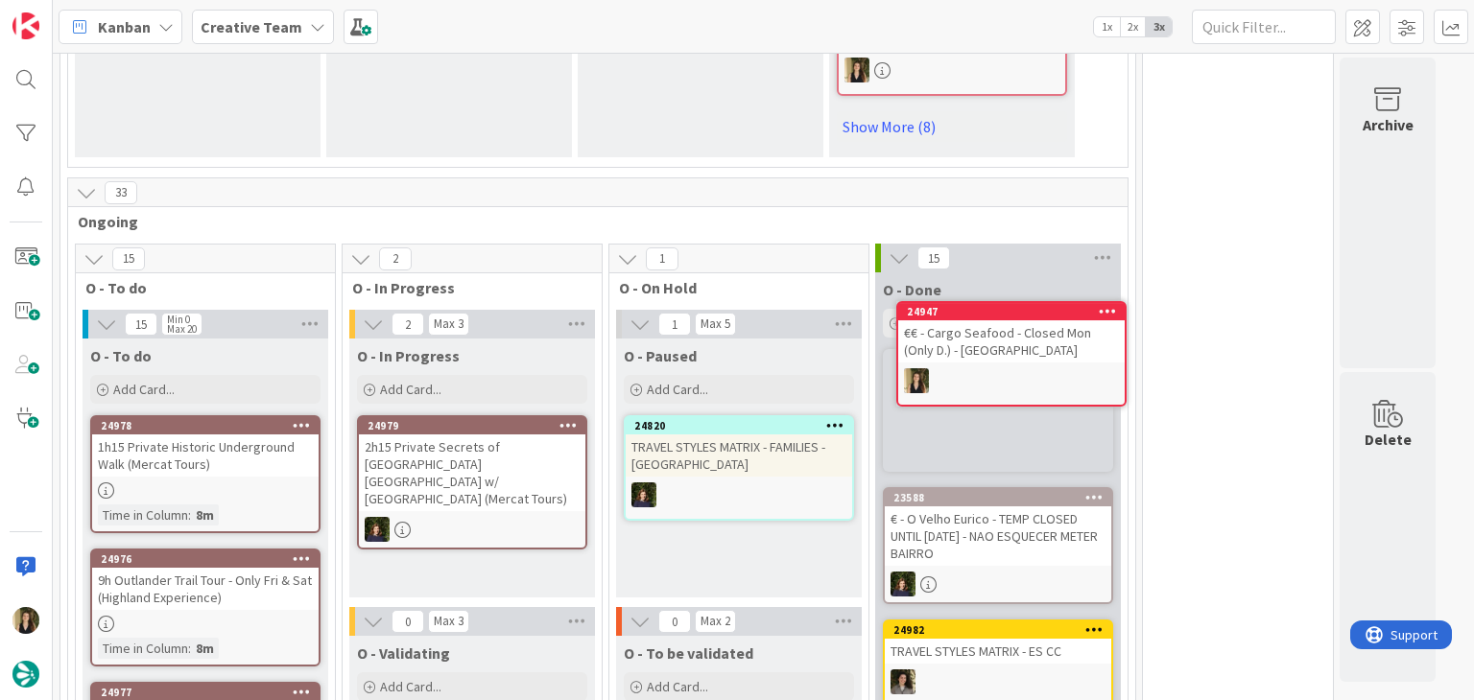
scroll to position [1305, 0]
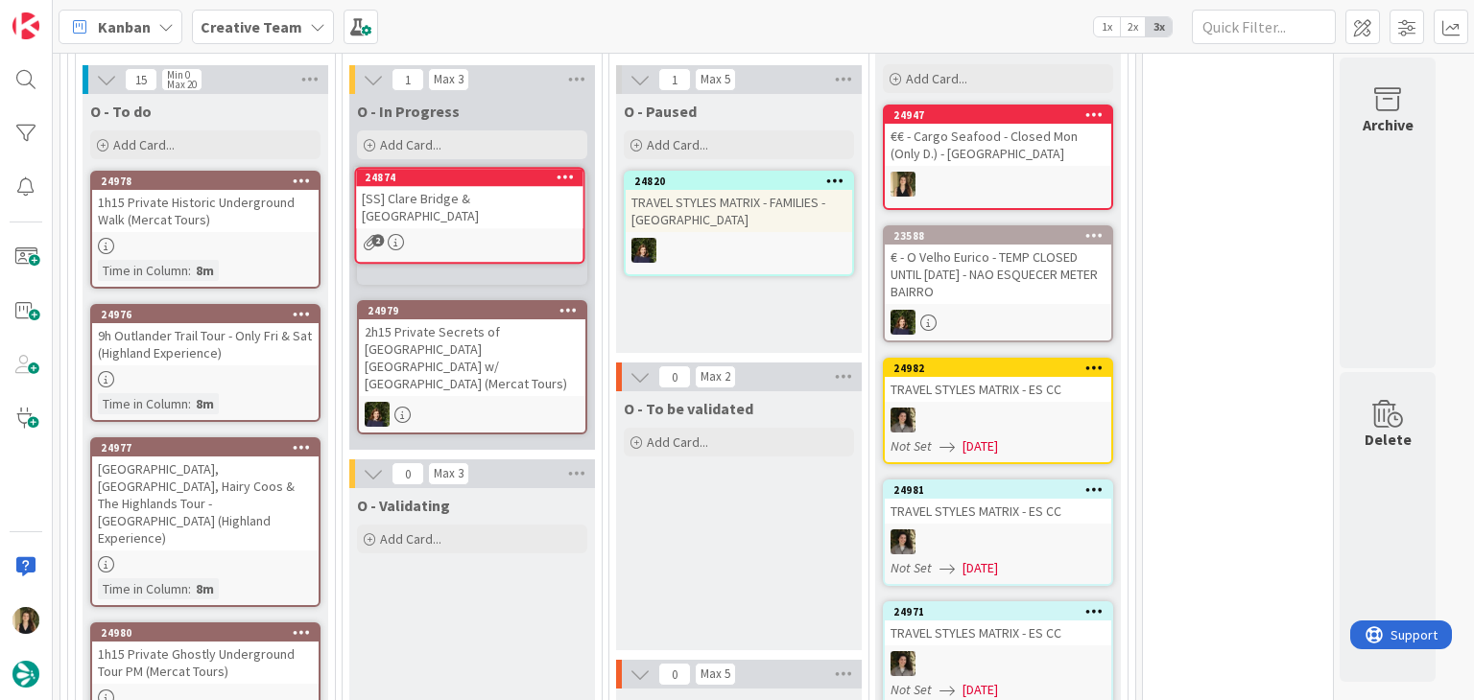
scroll to position [1473, 0]
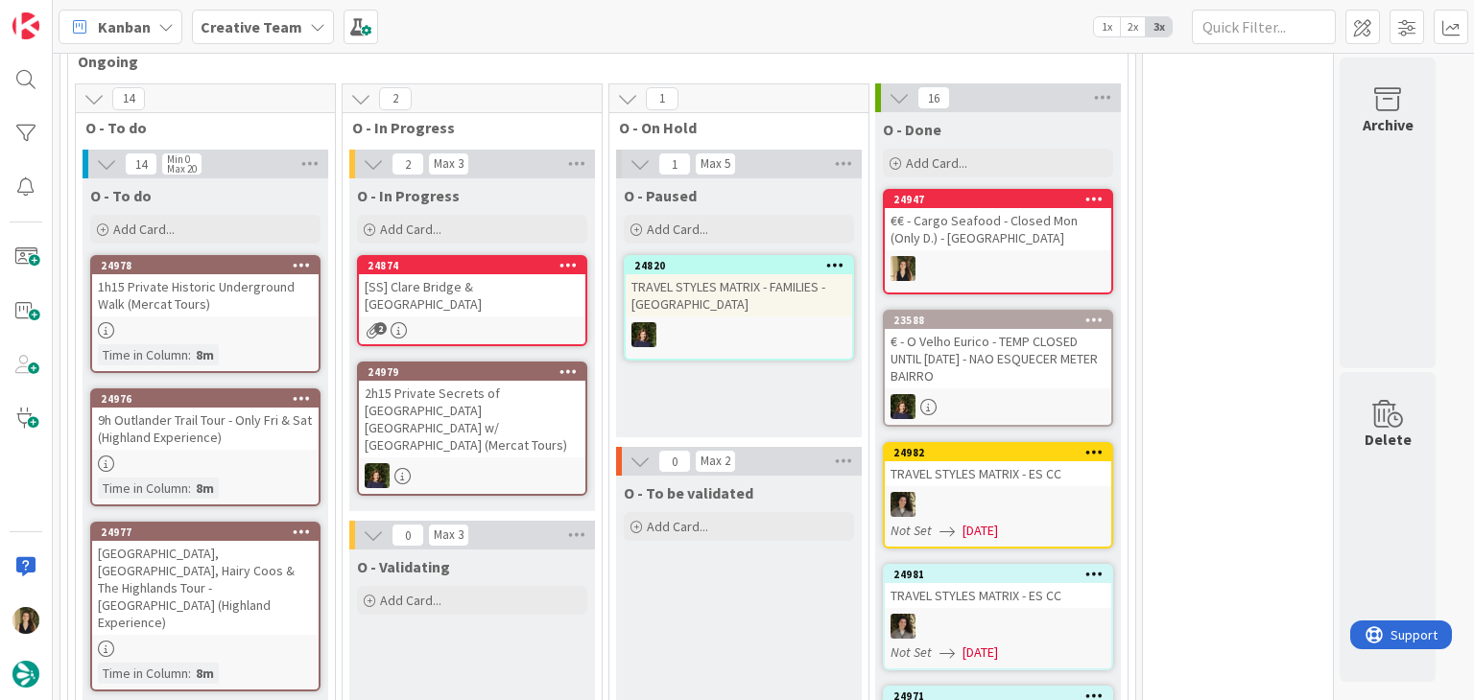
click at [531, 289] on div "[SS] Clare Bridge & [GEOGRAPHIC_DATA]" at bounding box center [472, 295] width 226 height 42
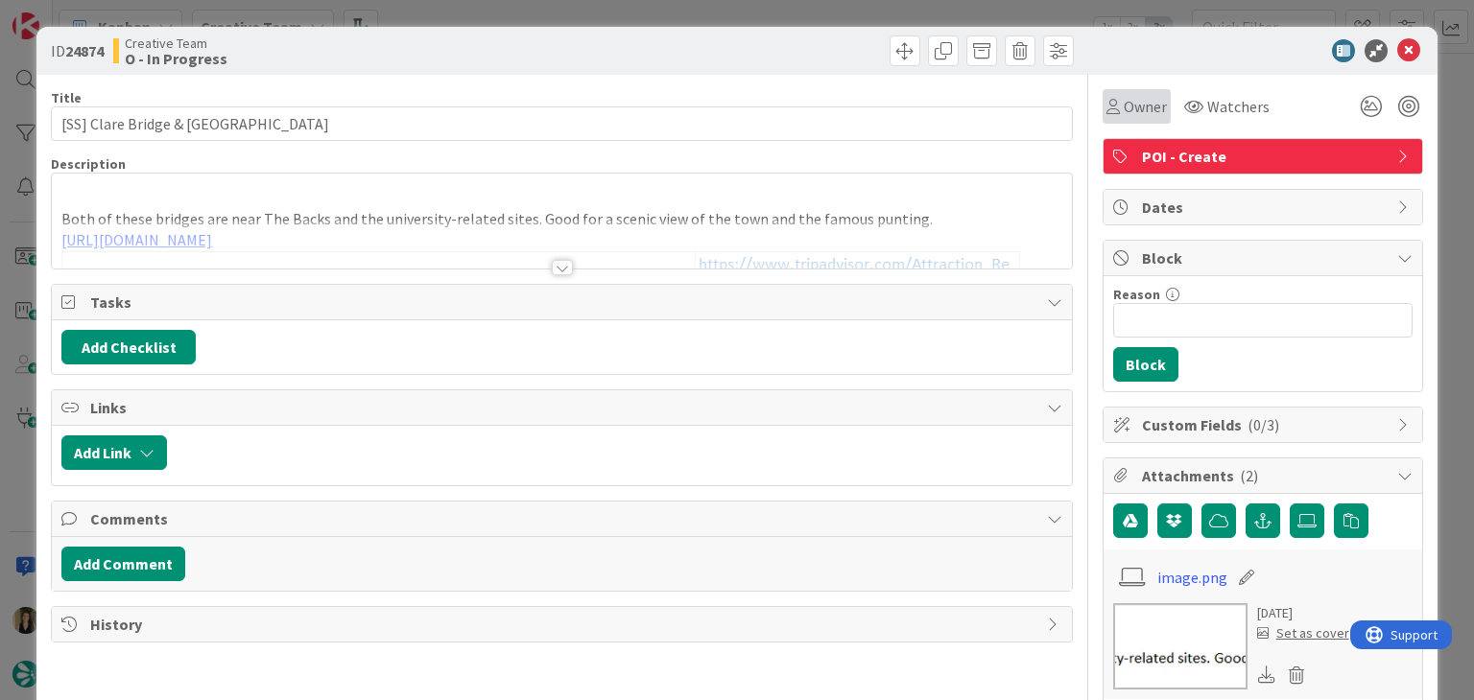
click at [1123, 107] on span "Owner" at bounding box center [1144, 106] width 43 height 23
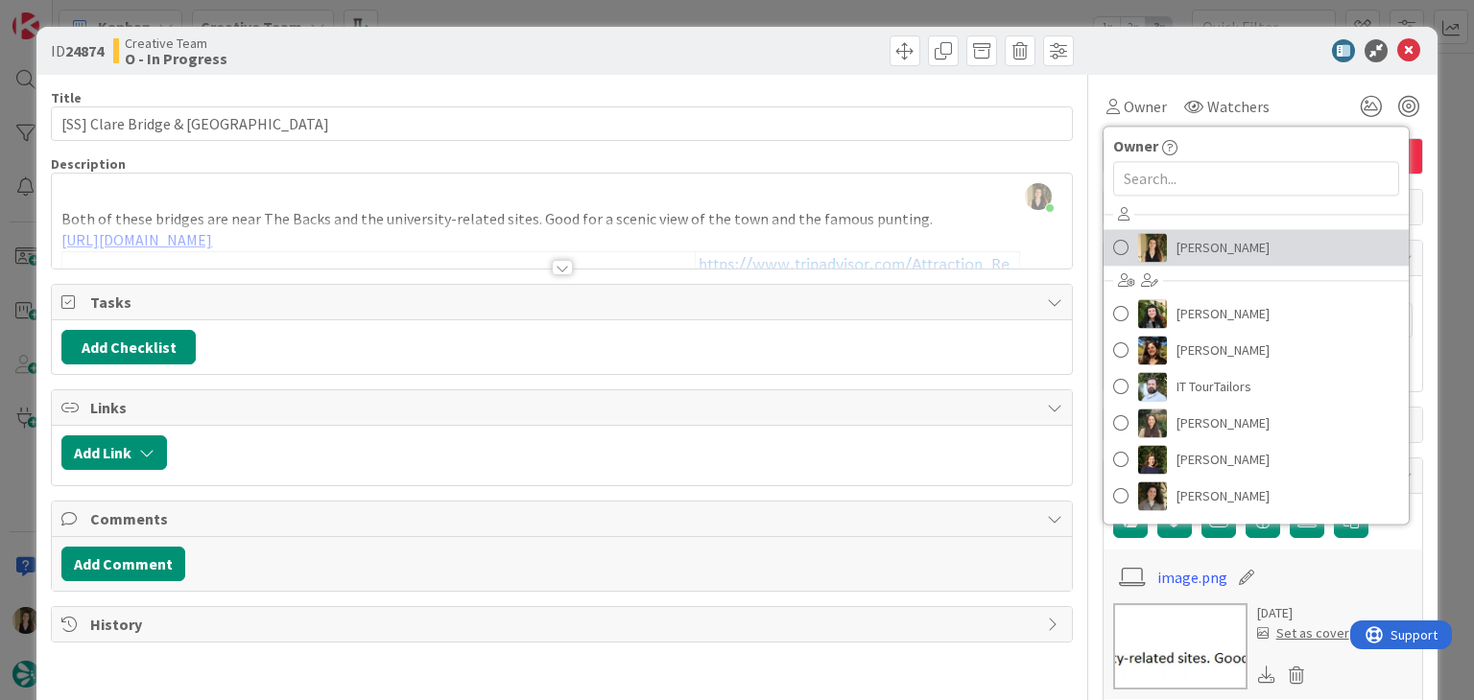
click at [1201, 242] on span "[PERSON_NAME]" at bounding box center [1222, 247] width 93 height 29
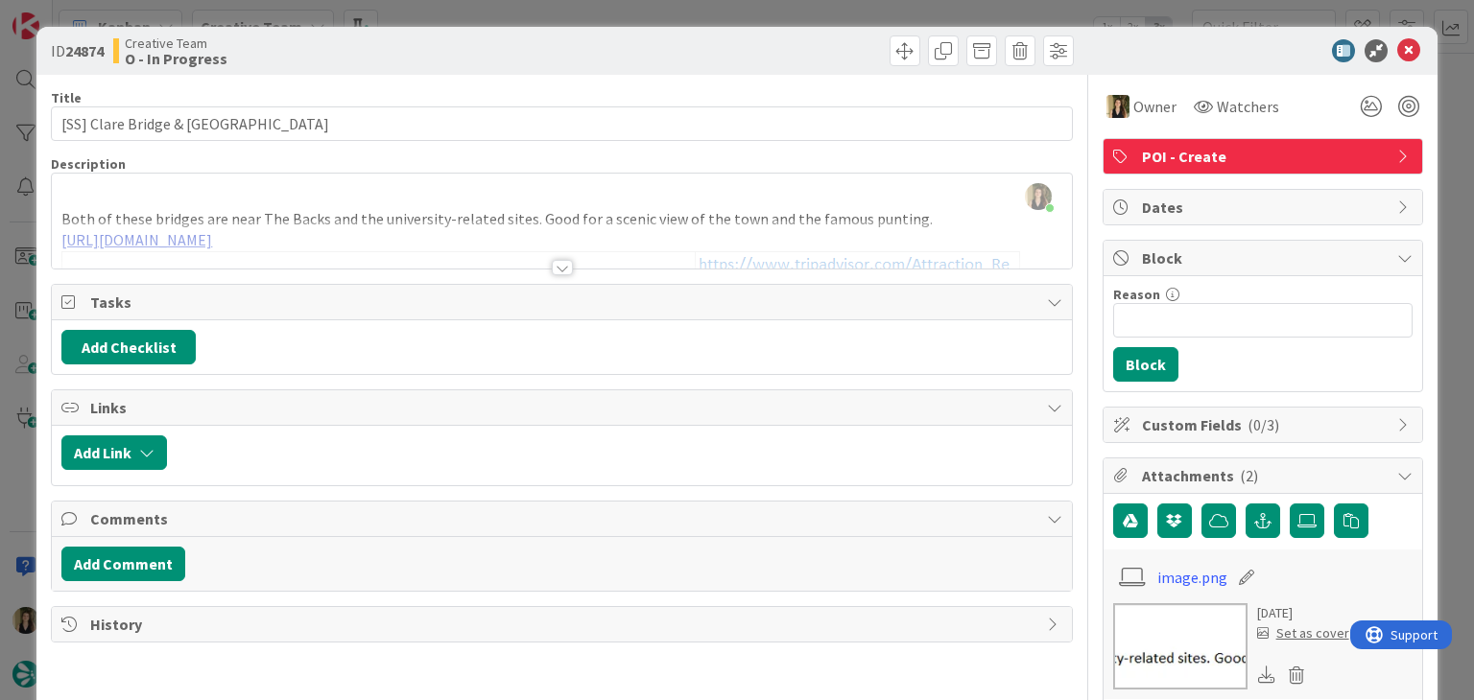
click at [554, 273] on div at bounding box center [562, 267] width 21 height 15
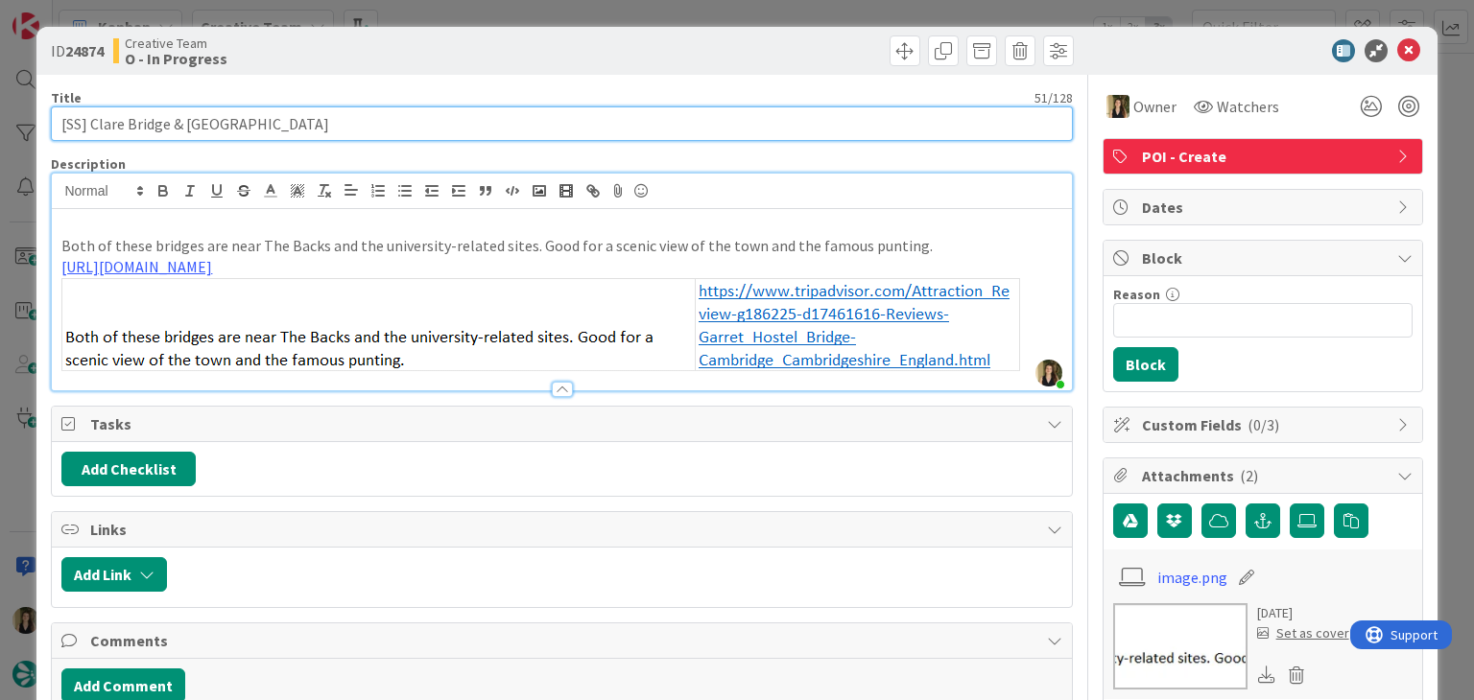
drag, startPoint x: 312, startPoint y: 121, endPoint x: 91, endPoint y: 122, distance: 220.6
click at [91, 122] on input "[SS] Clare Bridge & Garret Hostel Bridge CAMBRIDGE" at bounding box center [561, 123] width 1021 height 35
click at [565, 117] on input "[SS] Clare Bridge & Garret Hostel Bridge CAMBRIDGE" at bounding box center [561, 123] width 1021 height 35
drag, startPoint x: 311, startPoint y: 124, endPoint x: 35, endPoint y: 121, distance: 275.3
click at [36, 121] on div "ID 24874 Creative Team O - In Progress Title 51 / 128 [SS] Clare Bridge & Garre…" at bounding box center [736, 669] width 1400 height 1285
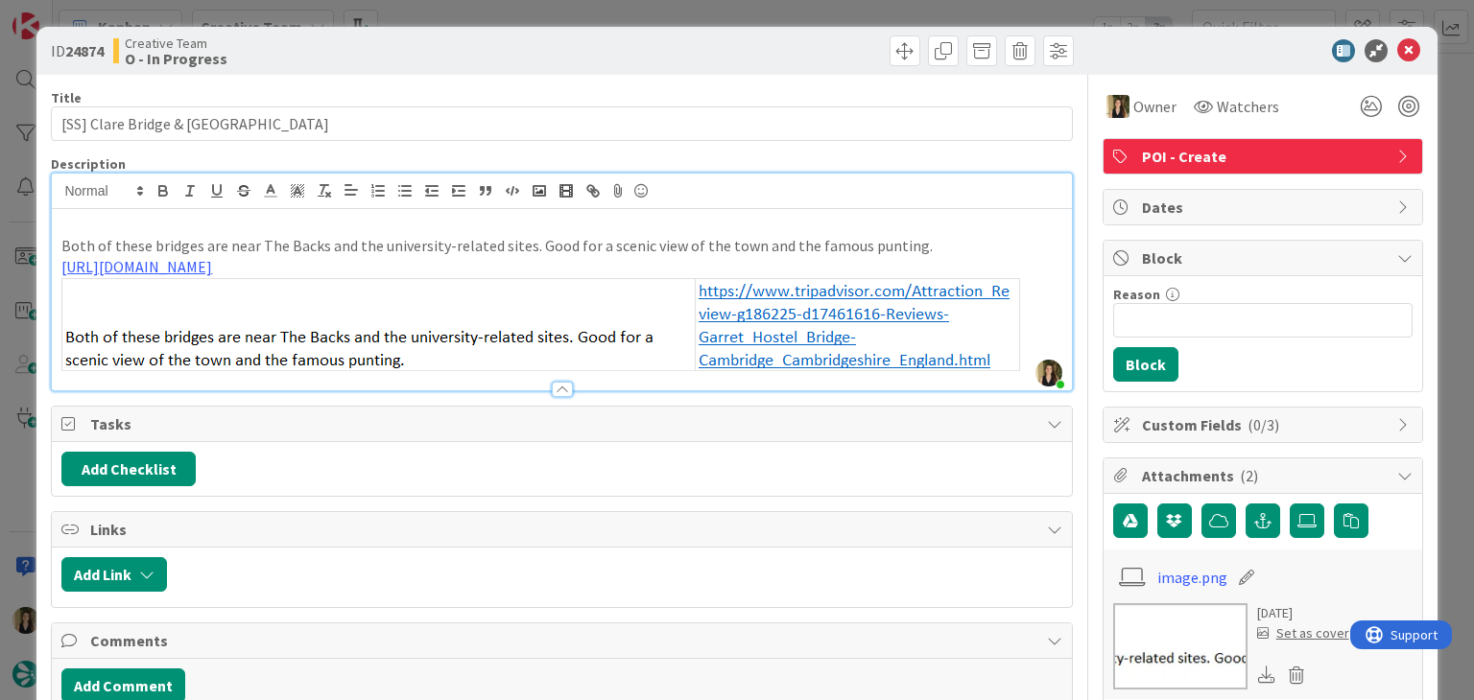
type input "[SS] Clare Bridge & Garret Hostel Bridge CAMBRIDGE"
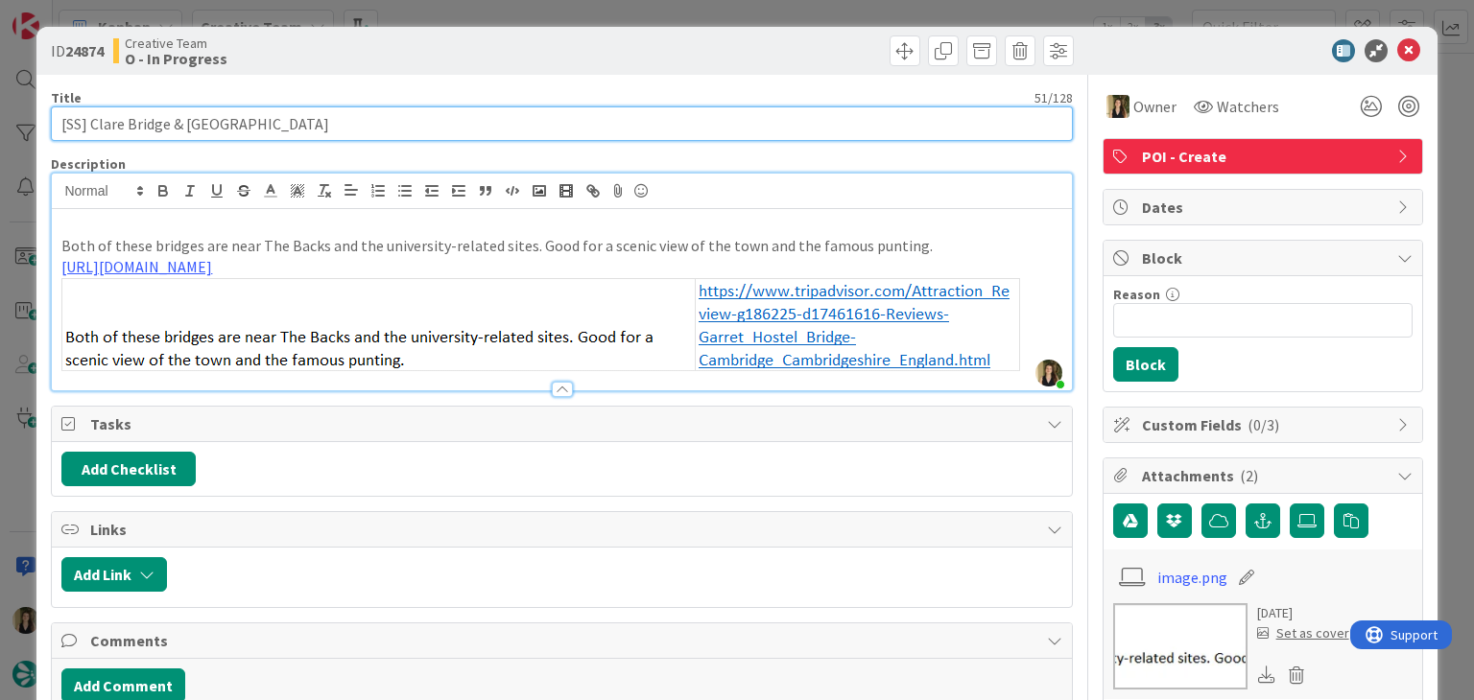
drag, startPoint x: 374, startPoint y: 115, endPoint x: 283, endPoint y: 131, distance: 92.6
click at [372, 115] on input "[SS] Clare Bridge & Garret Hostel Bridge CAMBRIDGE" at bounding box center [561, 123] width 1021 height 35
drag, startPoint x: 313, startPoint y: 122, endPoint x: 147, endPoint y: 112, distance: 166.2
click at [92, 124] on input "[SS] Clare Bridge & Garret Hostel Bridge CAMBRIDGE" at bounding box center [561, 123] width 1021 height 35
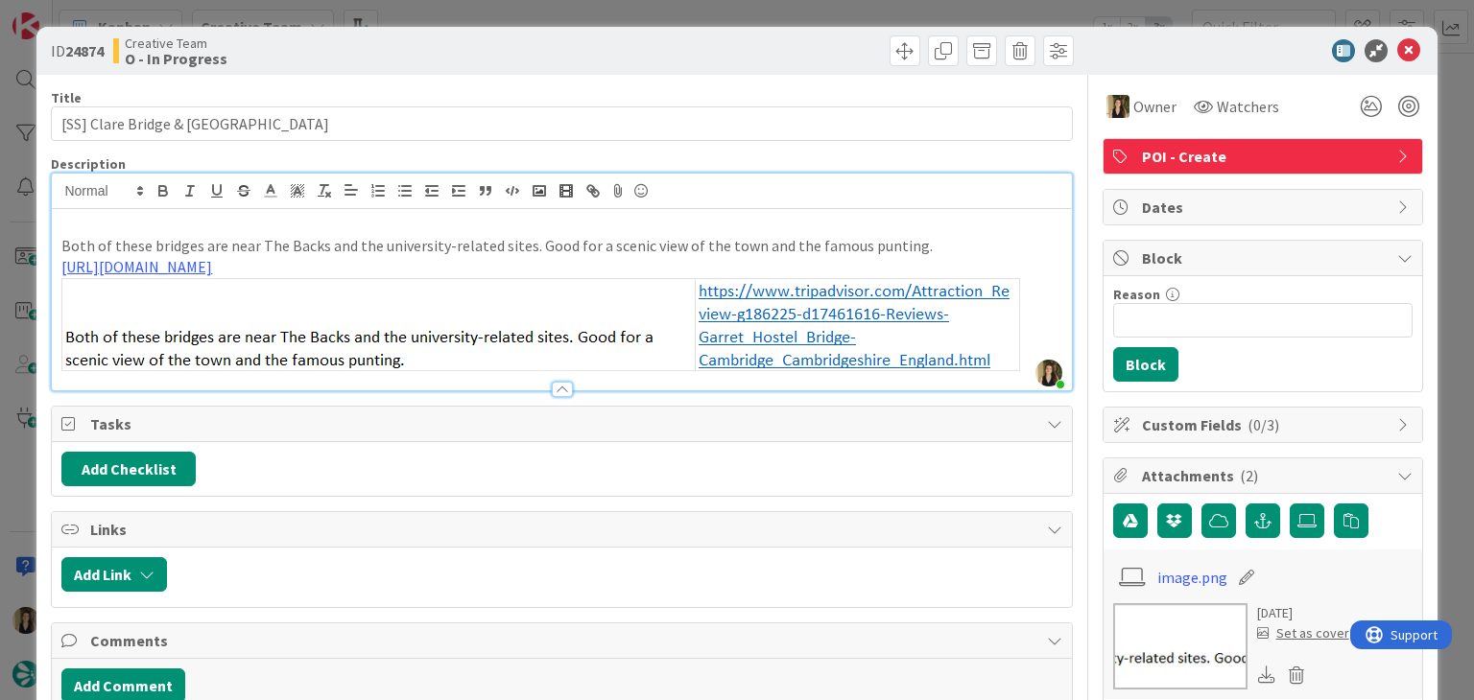
click at [616, 9] on div "ID 24874 Creative Team O - In Progress Title 51 / 128 [SS] Clare Bridge & Garre…" at bounding box center [737, 350] width 1474 height 700
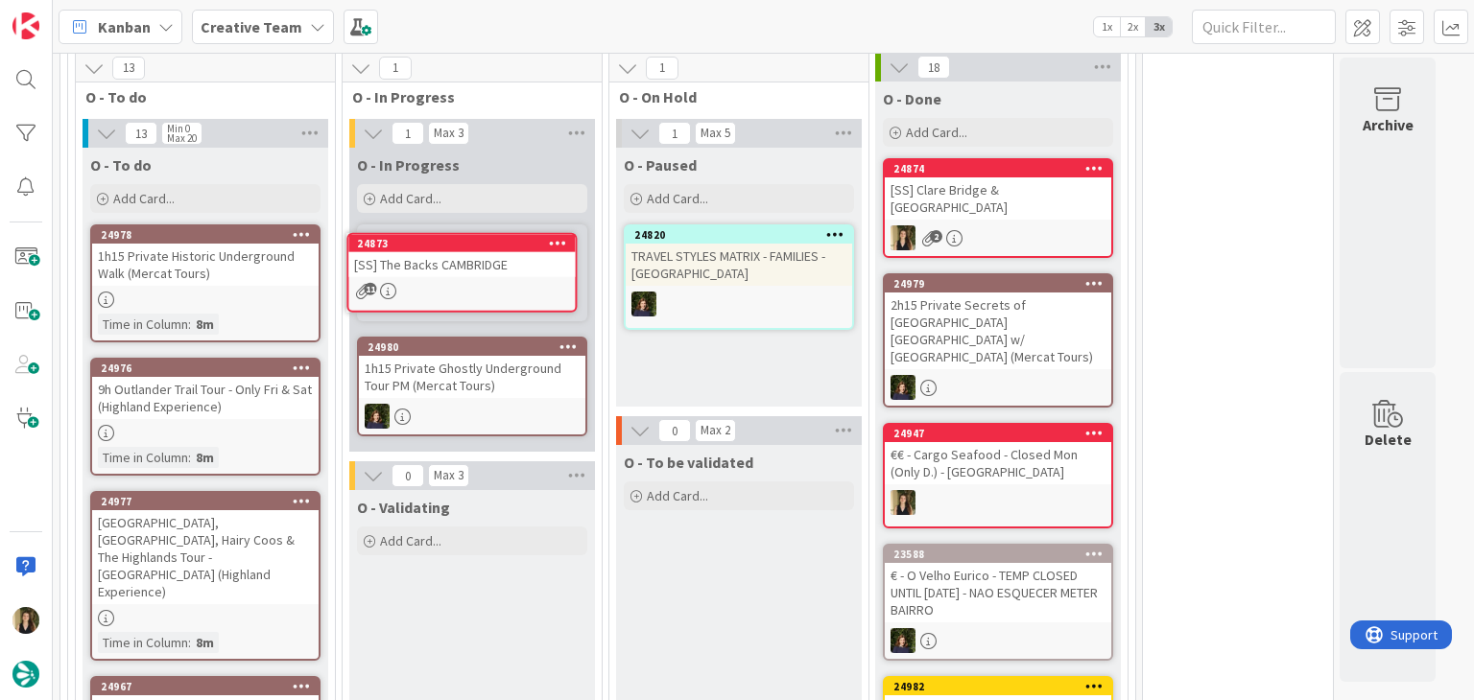
scroll to position [1489, 0]
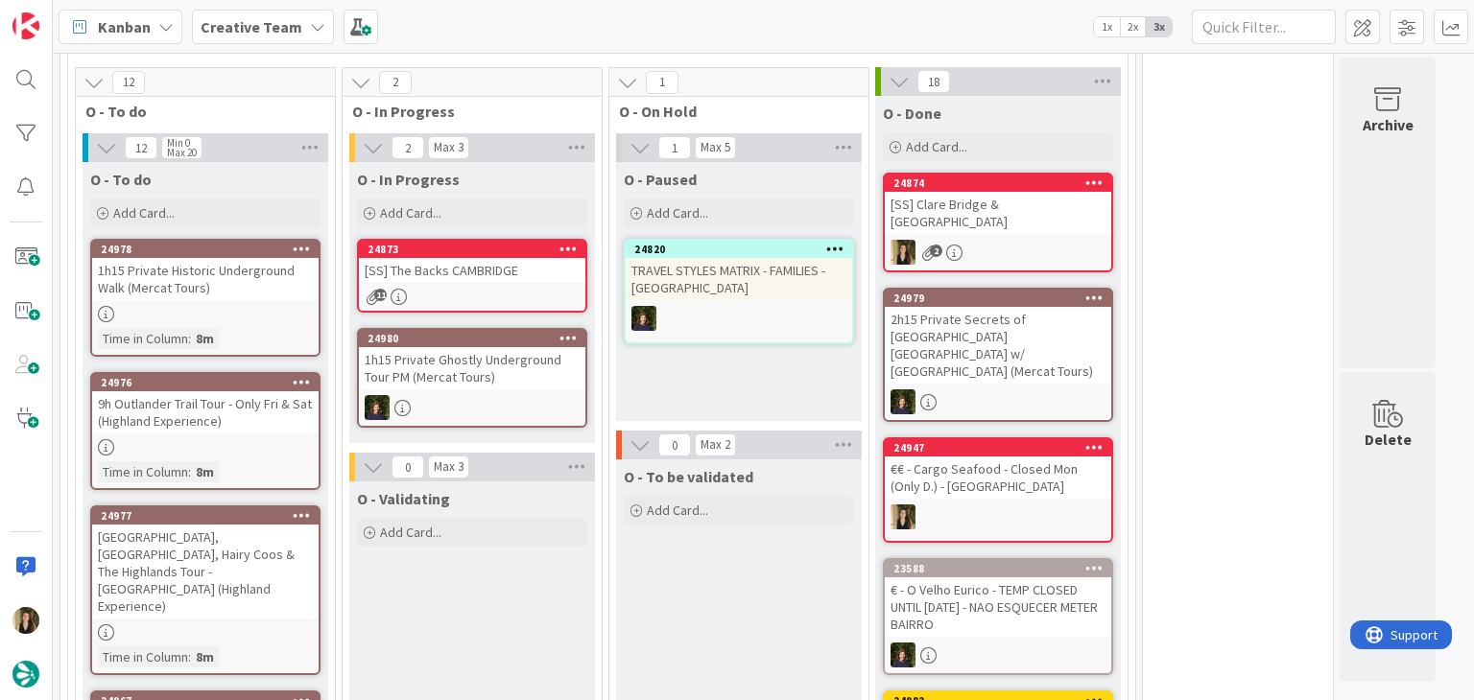
click at [524, 258] on div "24873 [SS] The Backs CAMBRIDGE 11" at bounding box center [472, 276] width 230 height 74
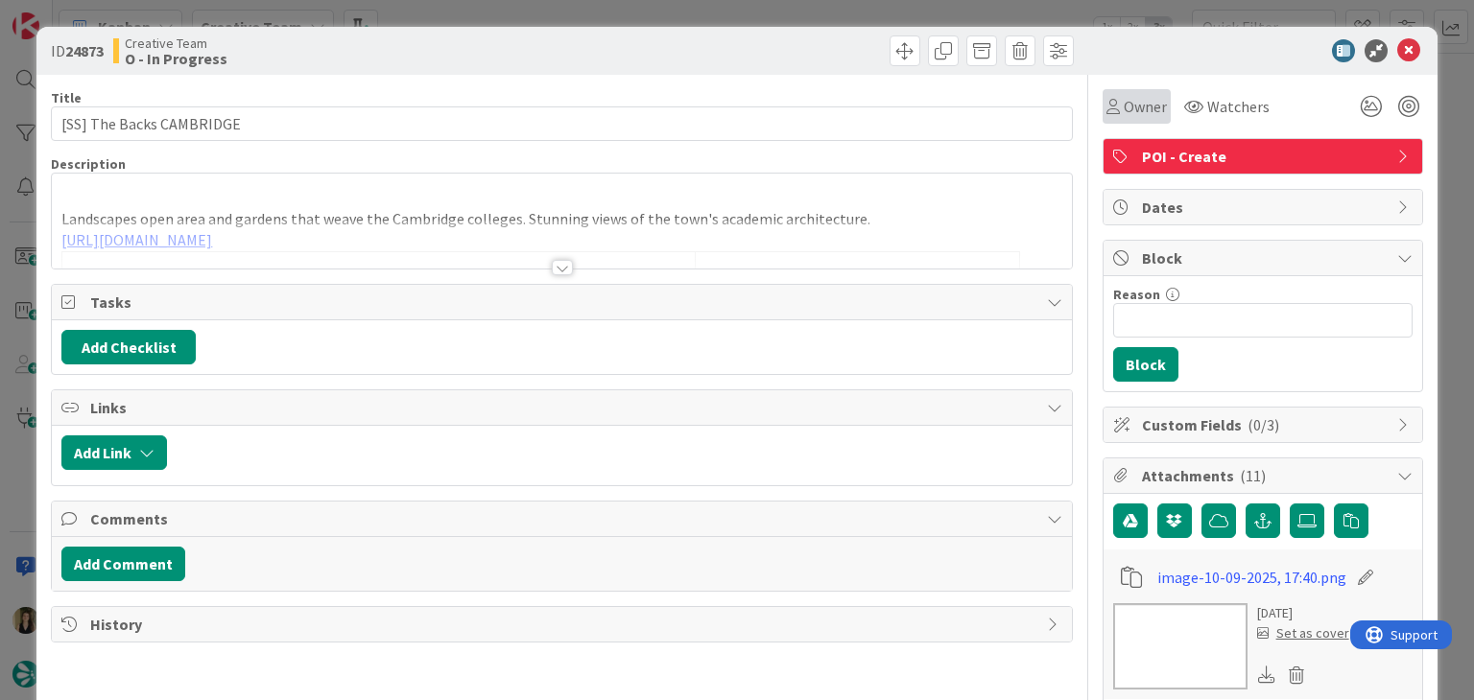
click at [1123, 109] on span "Owner" at bounding box center [1144, 106] width 43 height 23
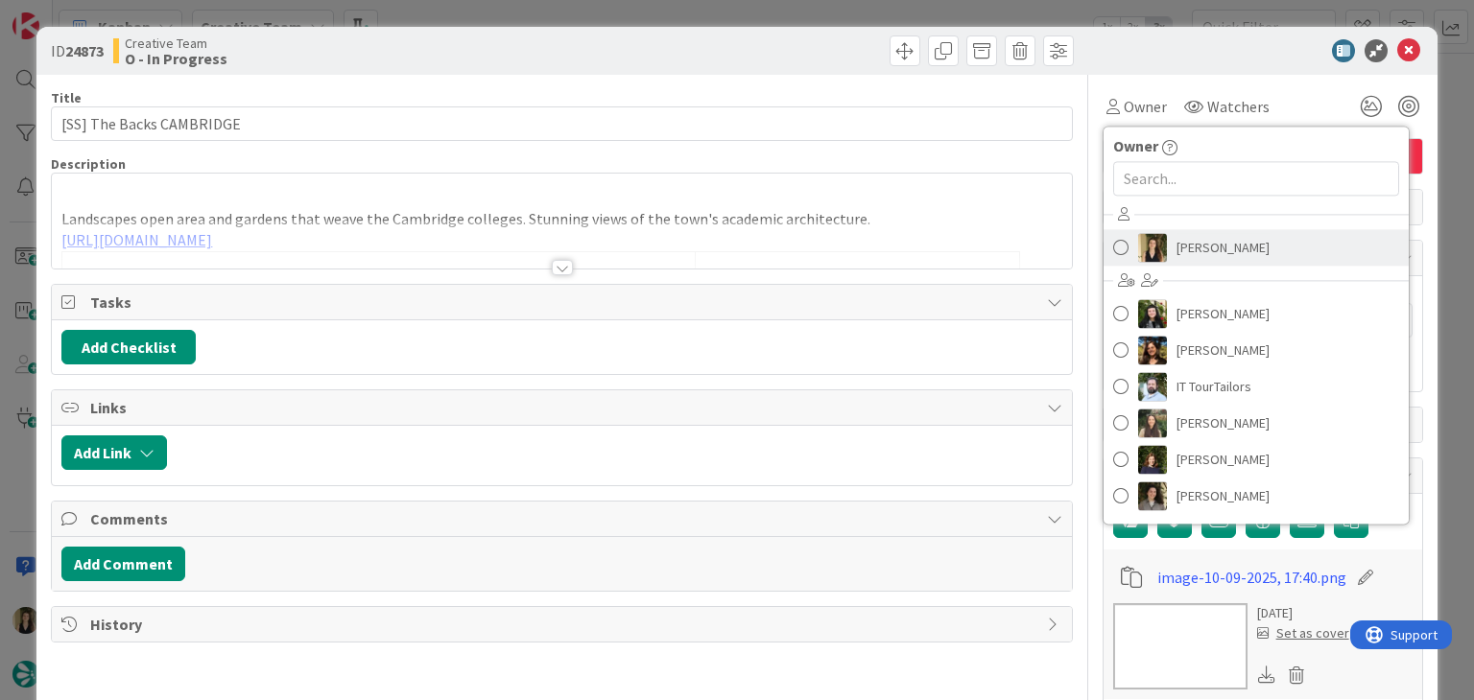
click at [1181, 240] on span "[PERSON_NAME]" at bounding box center [1222, 247] width 93 height 29
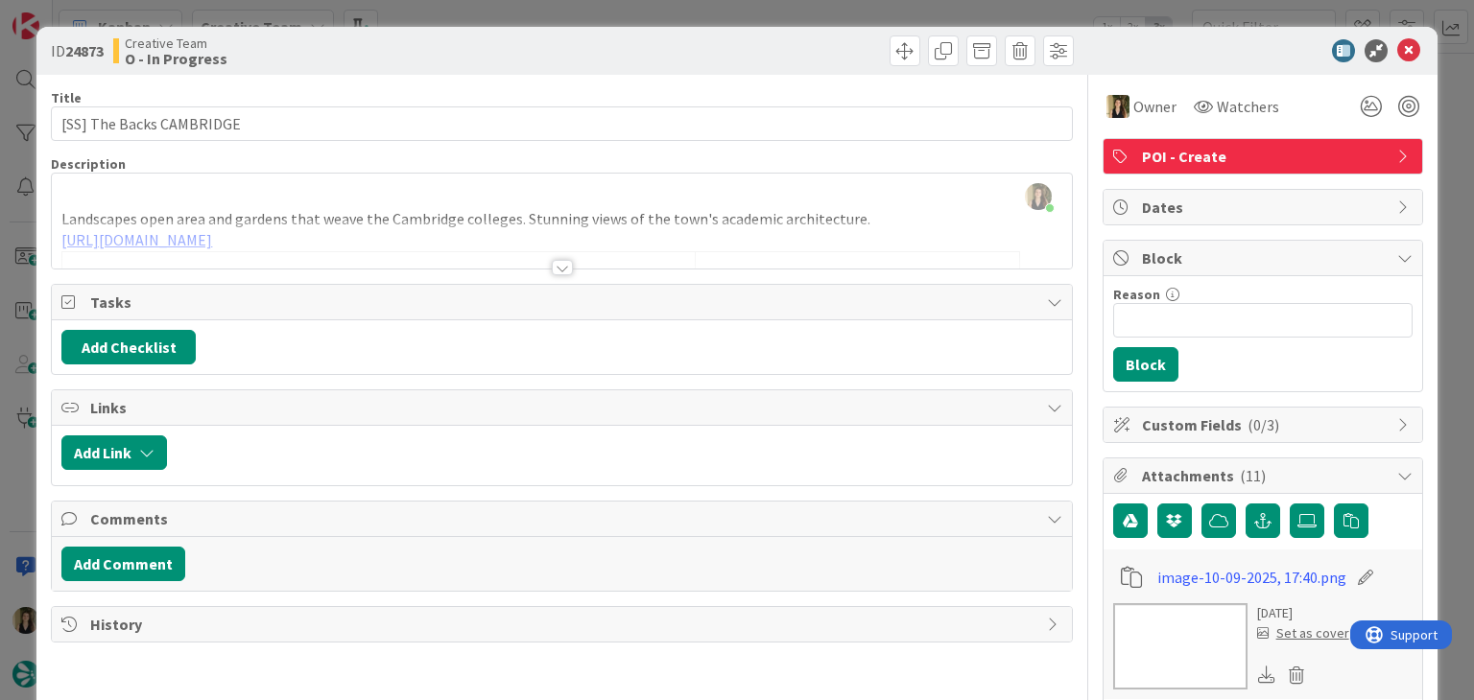
click at [899, 5] on div "ID 24873 Creative Team O - In Progress Title 24 / 128 [SS] The Backs CAMBRIDGE …" at bounding box center [737, 350] width 1474 height 700
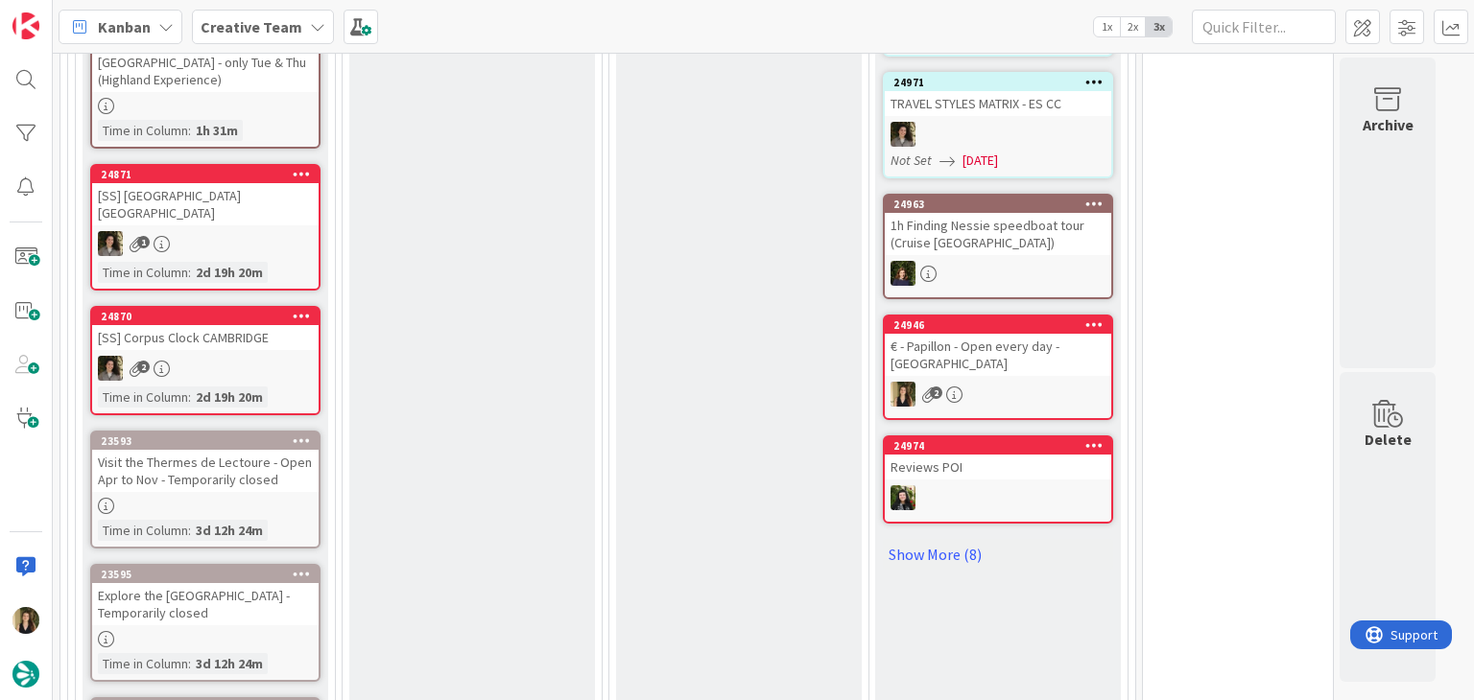
scroll to position [2352, 0]
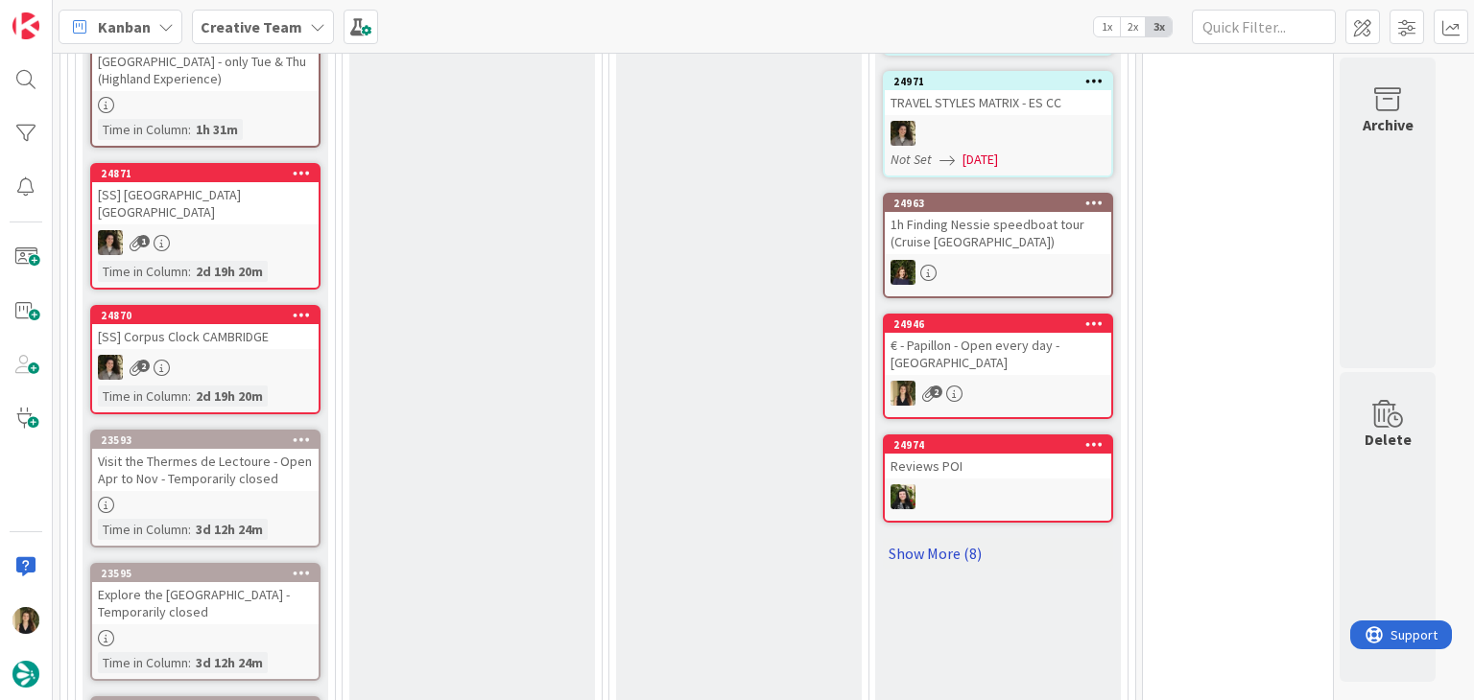
click at [937, 538] on link "Show More (8)" at bounding box center [998, 553] width 230 height 31
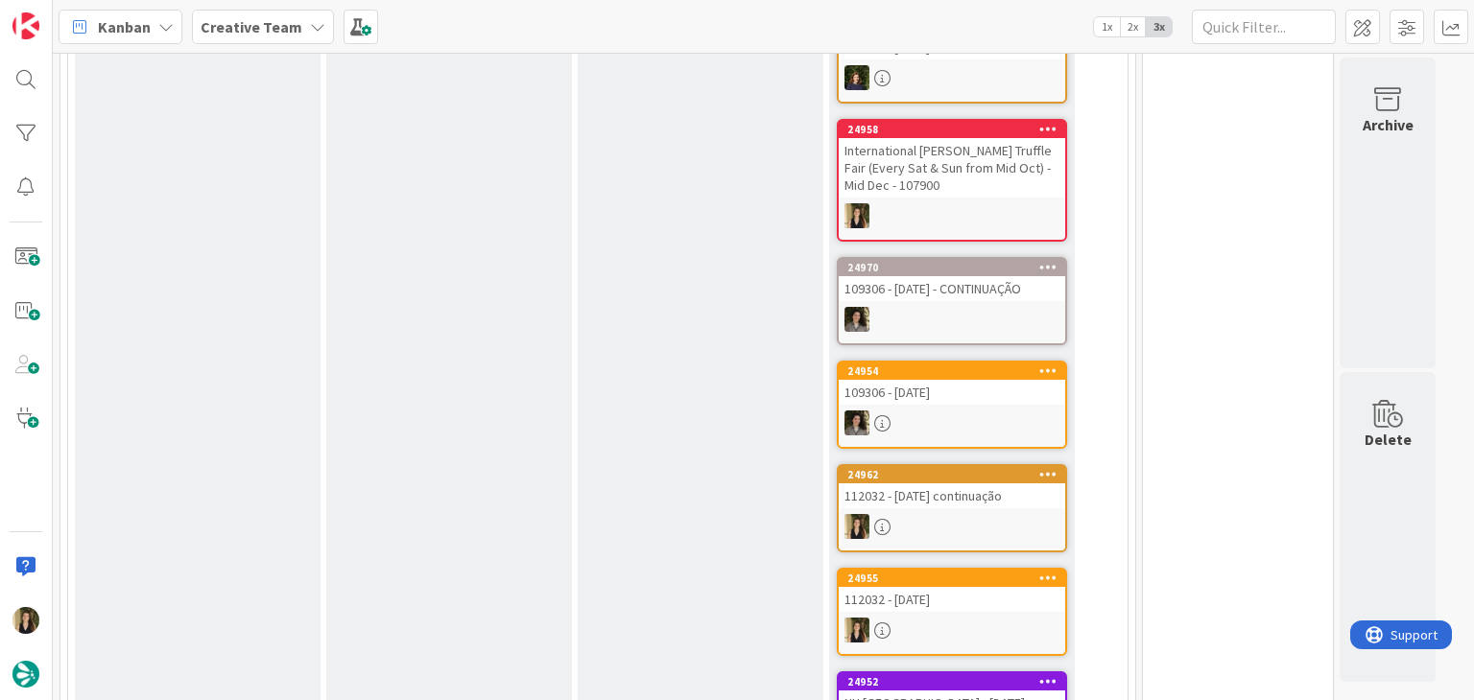
scroll to position [530, 0]
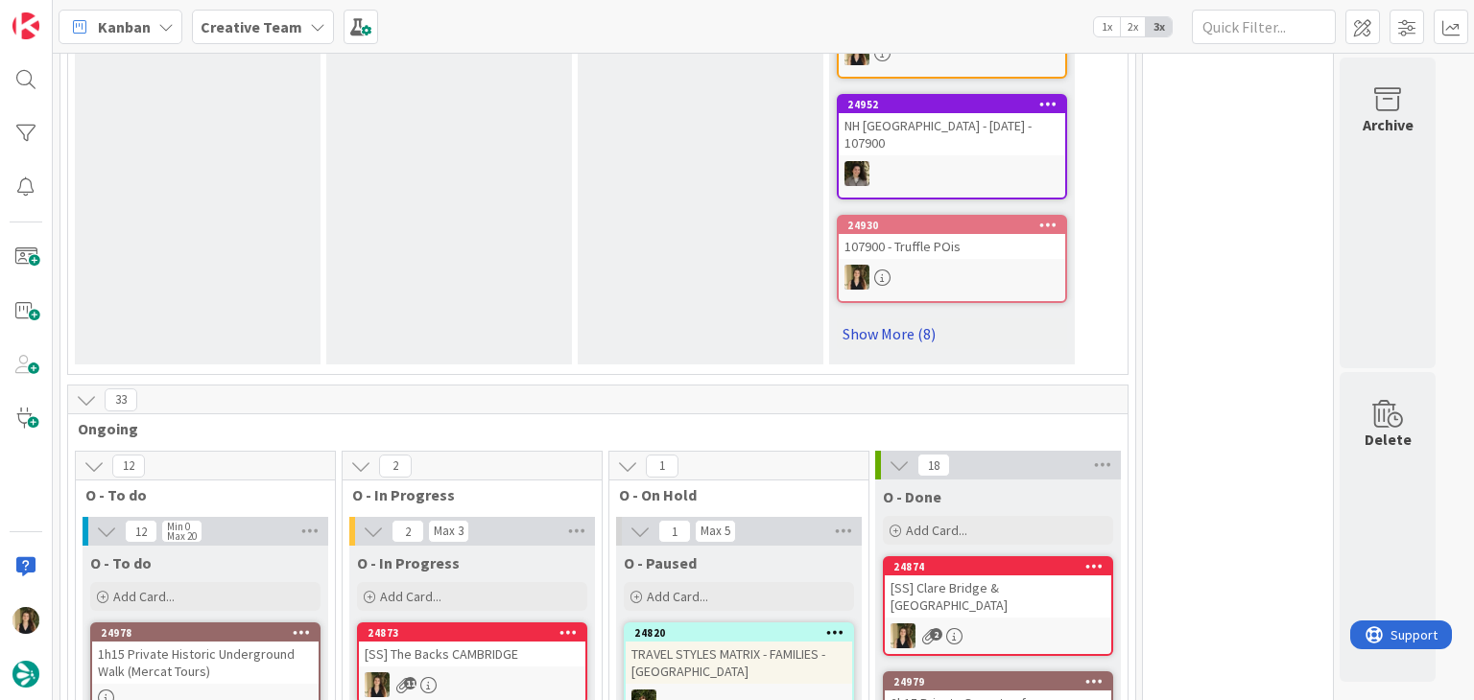
click at [923, 318] on link "Show More (8)" at bounding box center [952, 333] width 230 height 31
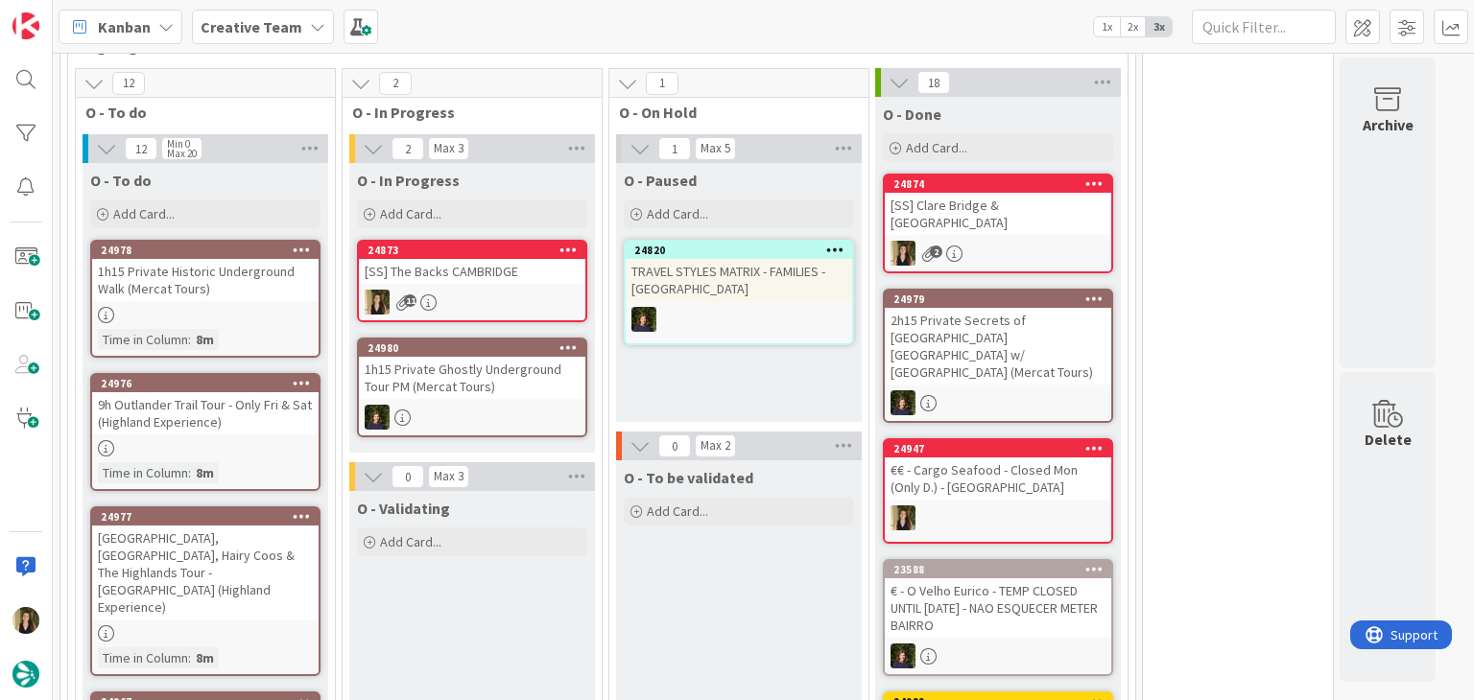
scroll to position [2640, 0]
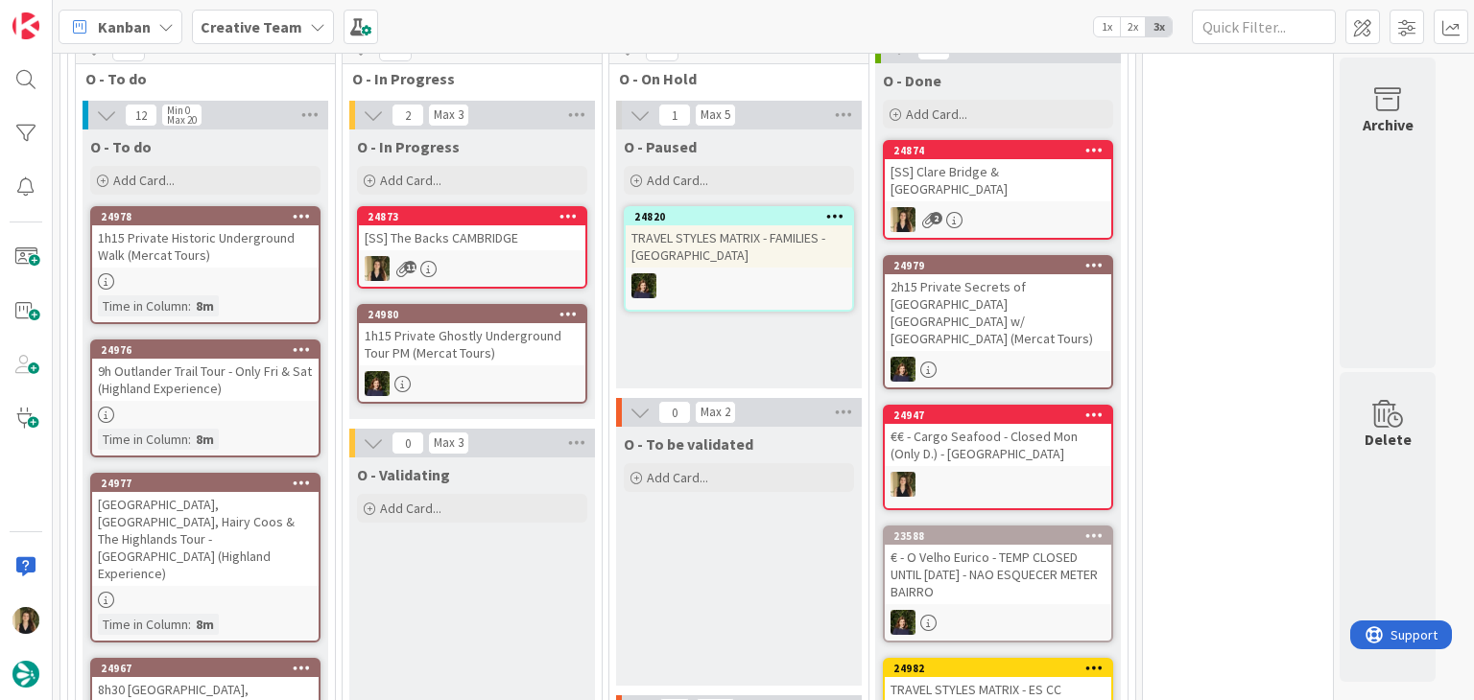
click at [744, 257] on div "O - Paused Add Card... 24820 TRAVEL STYLES MATRIX - FAMILIES - Spain" at bounding box center [739, 259] width 246 height 259
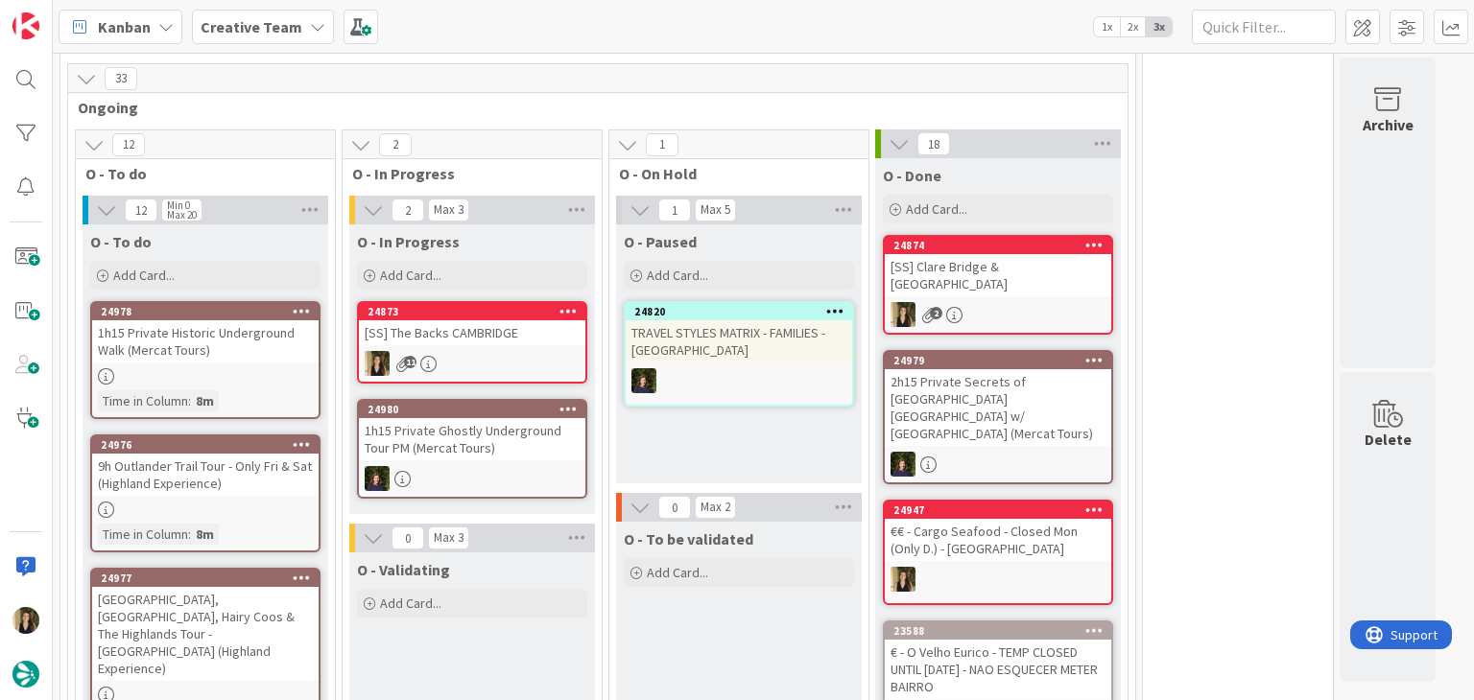
scroll to position [2544, 0]
click at [543, 352] on div "11" at bounding box center [472, 364] width 226 height 25
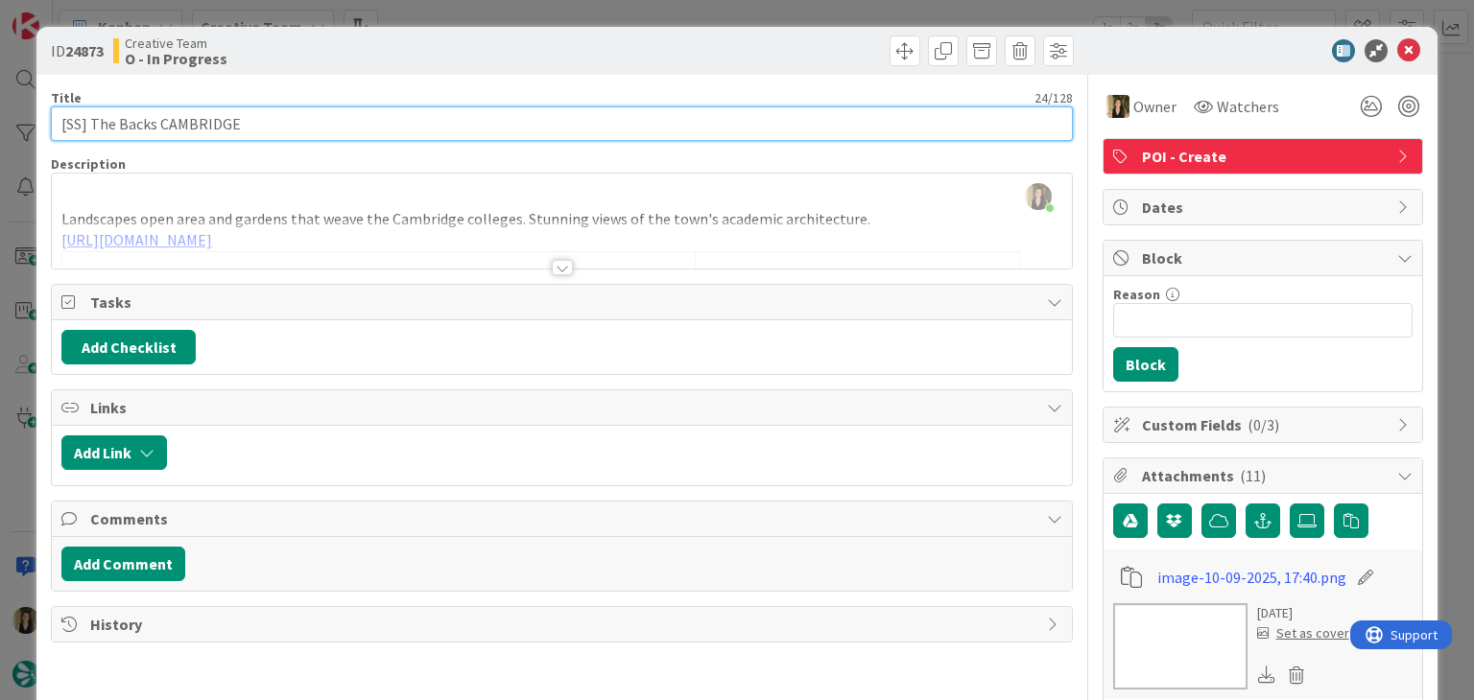
drag, startPoint x: 156, startPoint y: 129, endPoint x: 222, endPoint y: 126, distance: 65.3
click at [90, 126] on input "[SS] The Backs CAMBRIDGE" at bounding box center [561, 123] width 1021 height 35
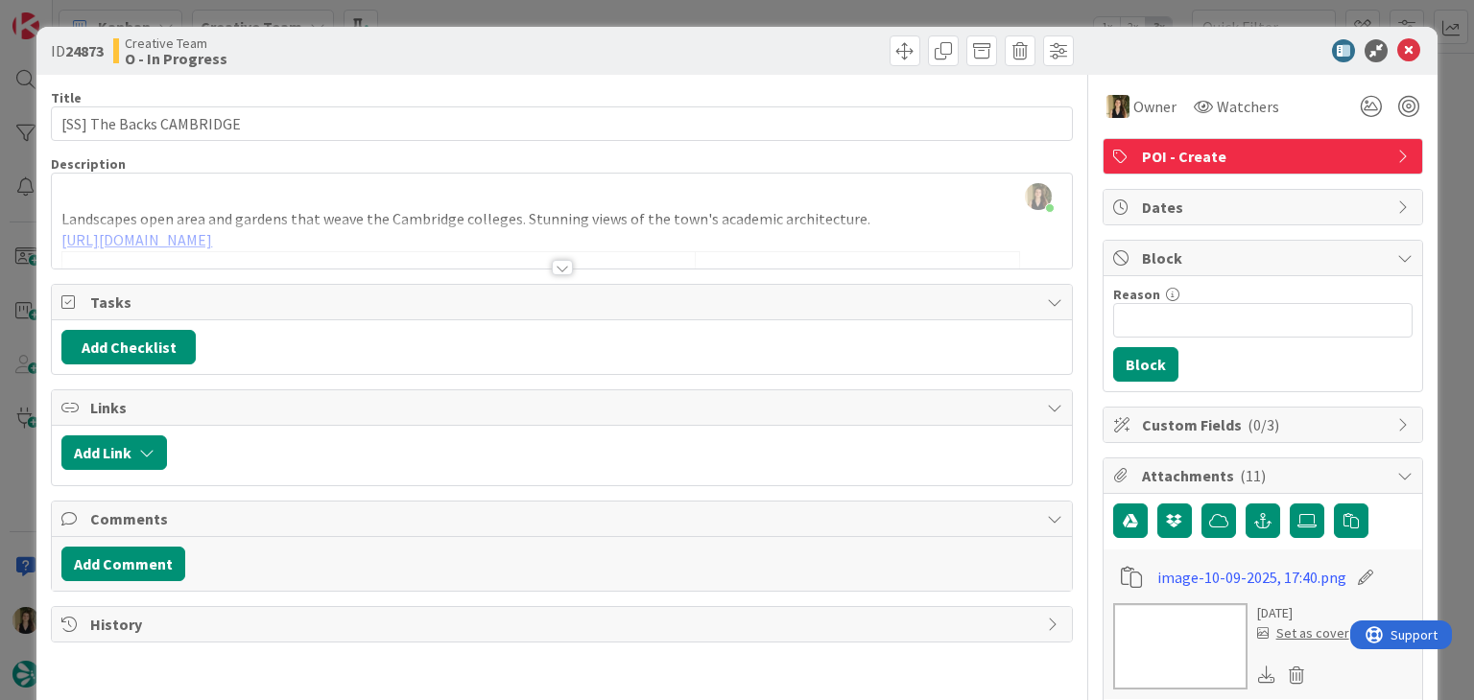
click at [346, 208] on div "Landscapes open area and gardens that weave the Cambridge colleges. Stunning vi…" at bounding box center [561, 225] width 1019 height 86
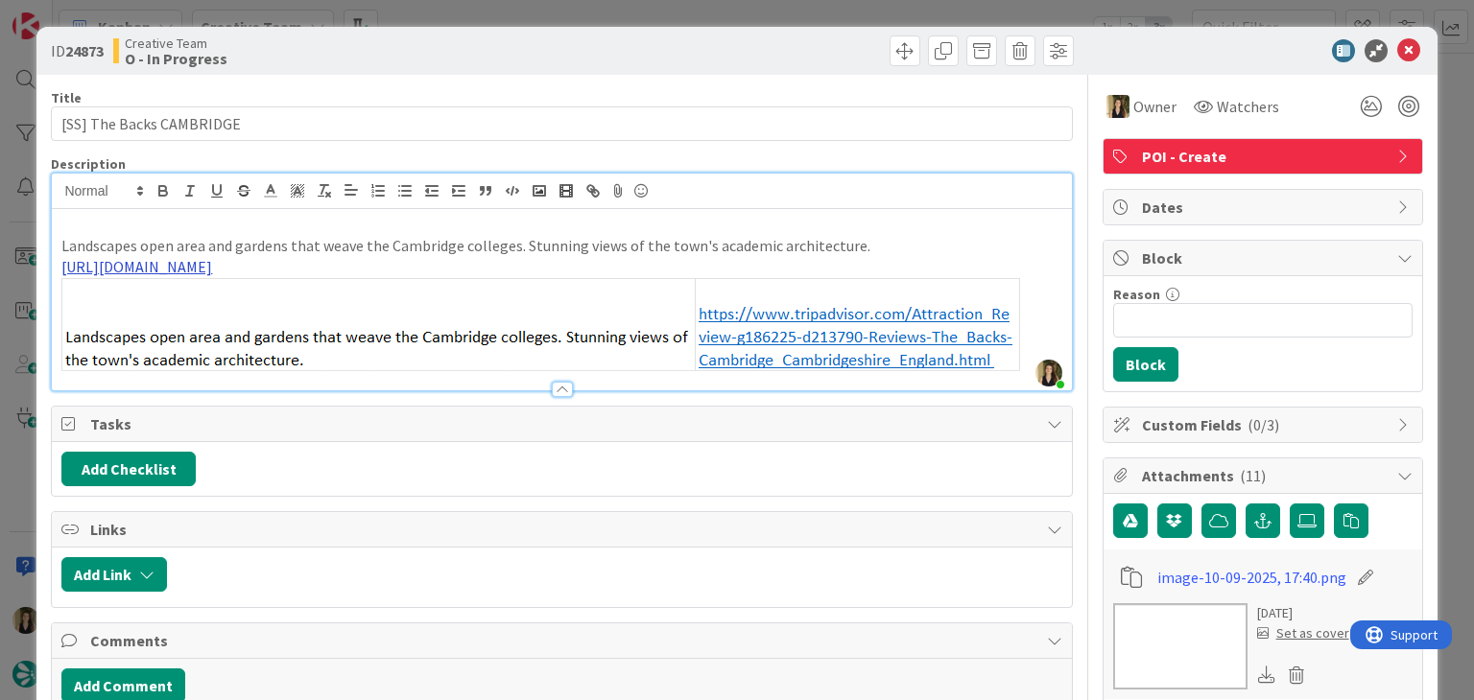
click at [212, 265] on link "https://www.tripadvisor.com/Attraction_Review-g186225-d213790-Reviews-The_Backs…" at bounding box center [136, 266] width 151 height 19
click at [470, 301] on link "https://www.tripadvisor.com/Attraction_Review-g186225-d213790-Reviews-The_Backs…" at bounding box center [431, 304] width 131 height 25
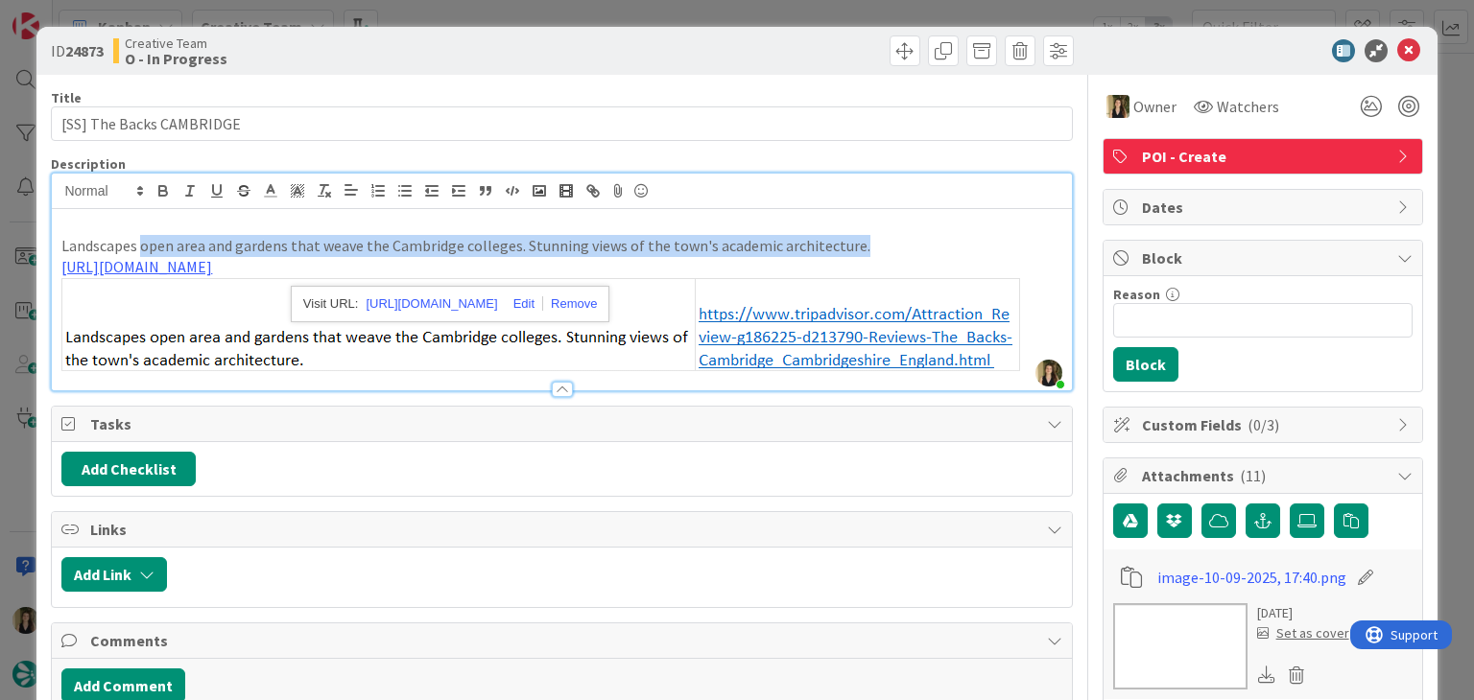
drag, startPoint x: 860, startPoint y: 240, endPoint x: 139, endPoint y: 247, distance: 720.5
click at [139, 247] on p "Landscapes open area and gardens that weave the Cambridge colleges. Stunning vi…" at bounding box center [561, 246] width 1000 height 22
copy p "open area and gardens that weave the Cambridge colleges. Stunning views of the …"
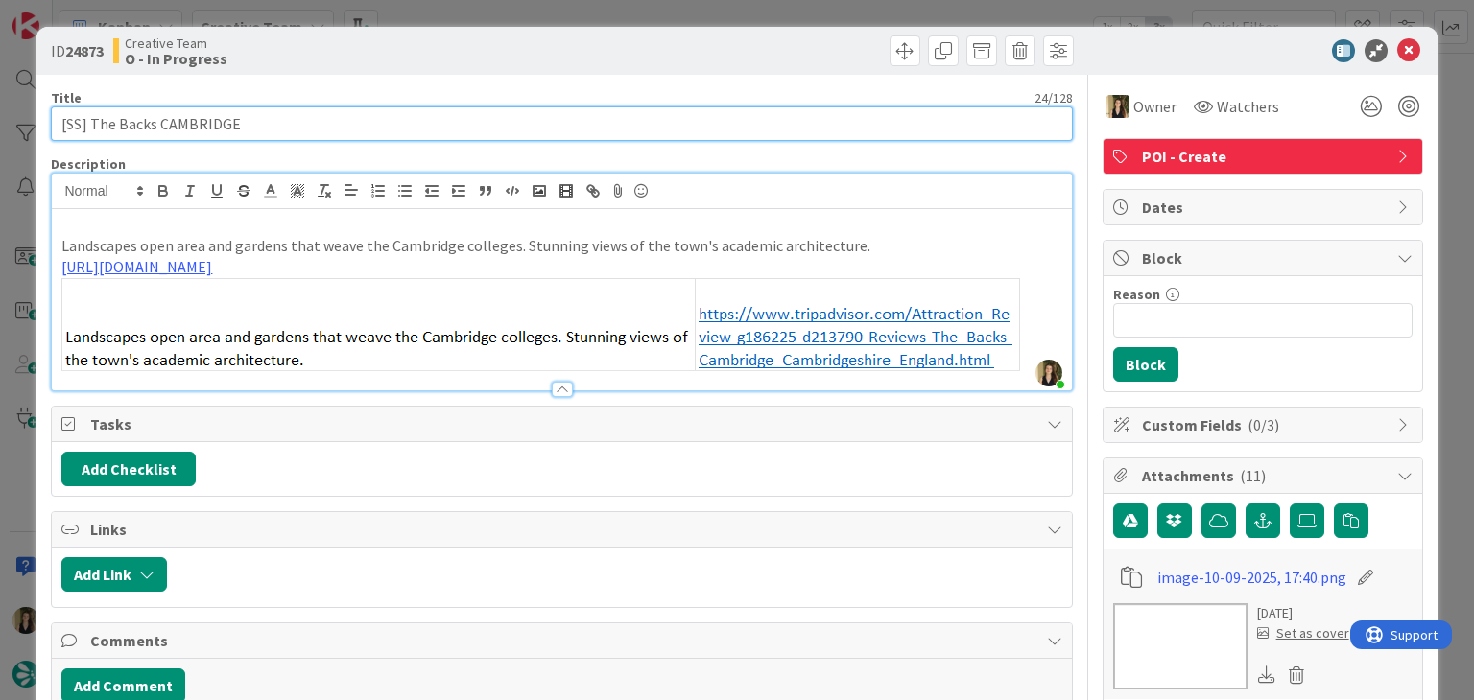
drag, startPoint x: 257, startPoint y: 116, endPoint x: 237, endPoint y: 119, distance: 20.4
click at [91, 120] on input "[SS] The Backs CAMBRIDGE" at bounding box center [561, 123] width 1021 height 35
click at [270, 120] on input "[SS] The Backs CAMBRIDGE" at bounding box center [561, 123] width 1021 height 35
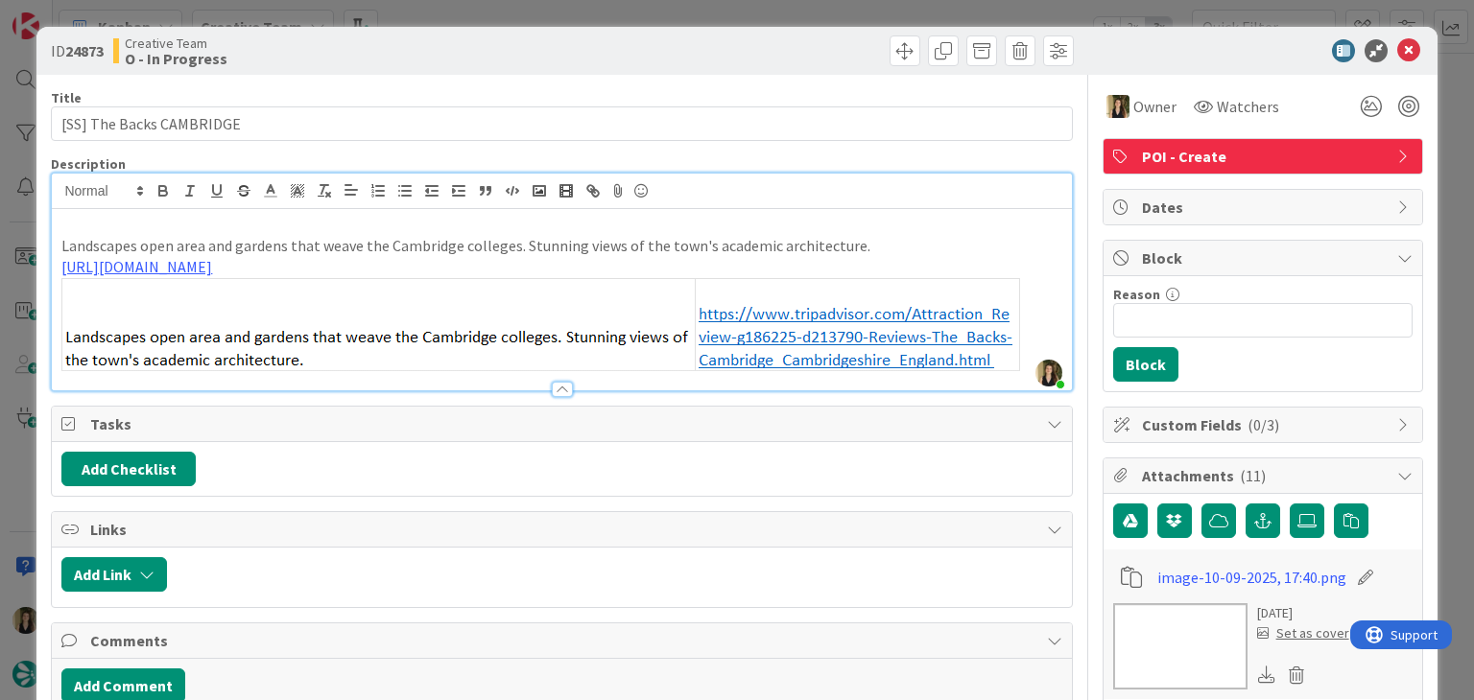
click at [333, 70] on div "ID 24873 Creative Team O - In Progress" at bounding box center [736, 51] width 1400 height 48
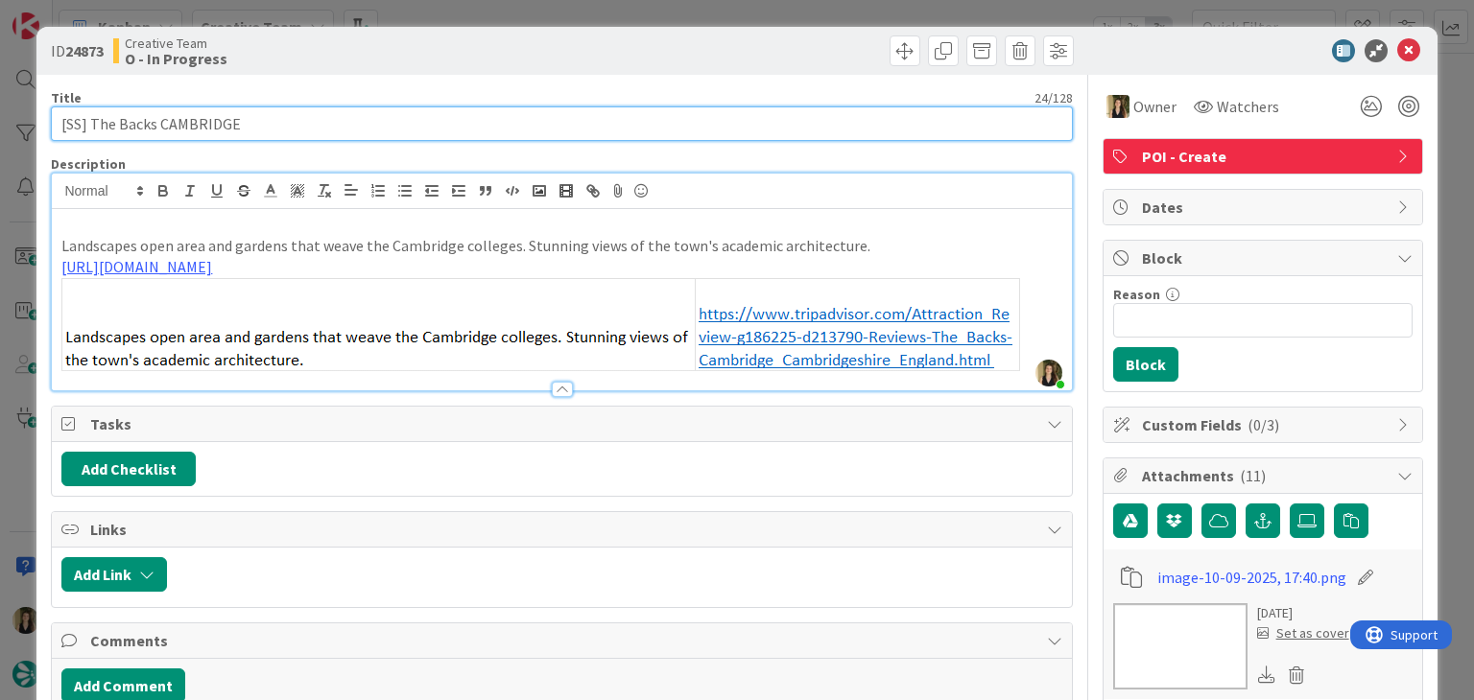
drag, startPoint x: 157, startPoint y: 127, endPoint x: 29, endPoint y: 126, distance: 128.6
click at [29, 126] on div "ID 24873 Creative Team O - In Progress Title 24 / 128 [SS] The Backs CAMBRIDGE …" at bounding box center [737, 350] width 1474 height 700
click at [249, 121] on input "[SS] The Backs CAMBRIDGE" at bounding box center [561, 123] width 1021 height 35
drag, startPoint x: 152, startPoint y: 121, endPoint x: 92, endPoint y: 121, distance: 59.5
click at [92, 121] on input "[SS] The Backs CAMBRIDGE" at bounding box center [561, 123] width 1021 height 35
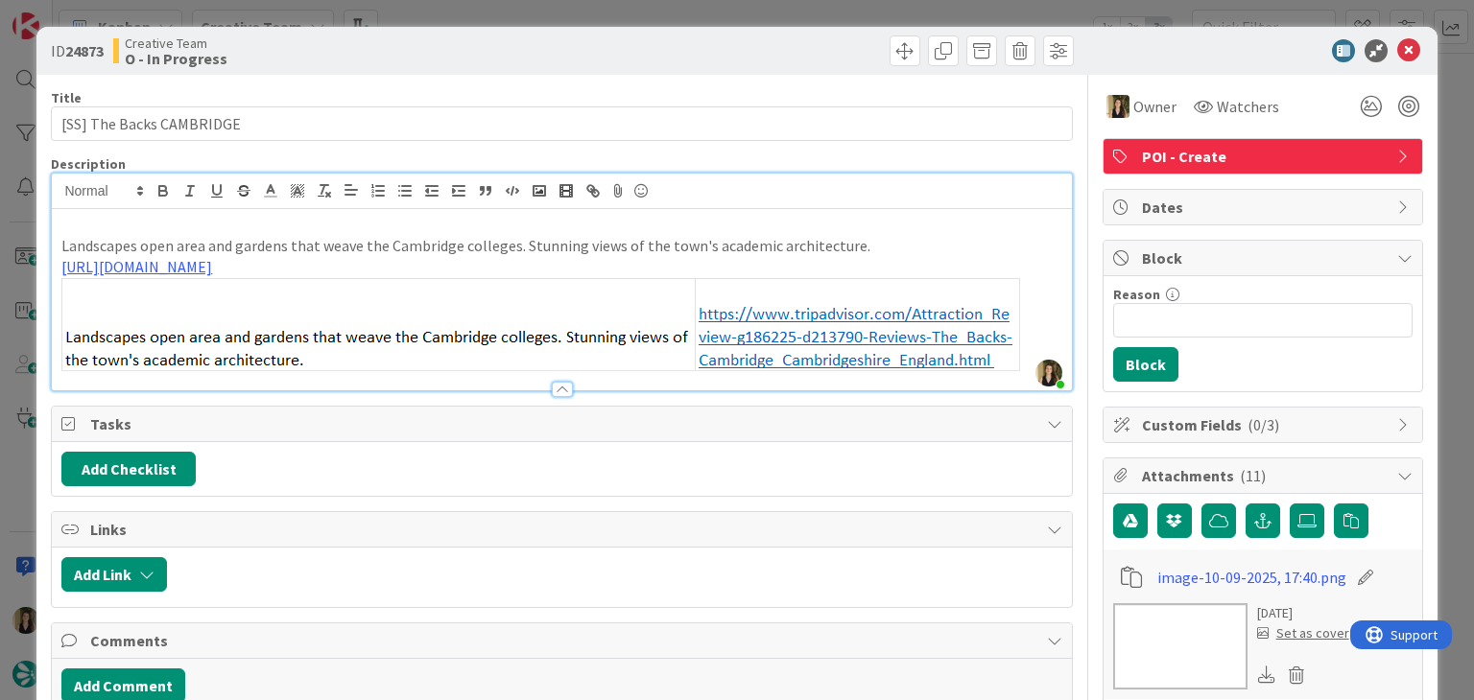
click at [484, 35] on div "ID 24873 Creative Team O - In Progress" at bounding box center [736, 51] width 1400 height 48
click at [494, 5] on div "ID 24873 Creative Team O - In Progress Title 24 / 128 [SS] The Backs CAMBRIDGE …" at bounding box center [737, 350] width 1474 height 700
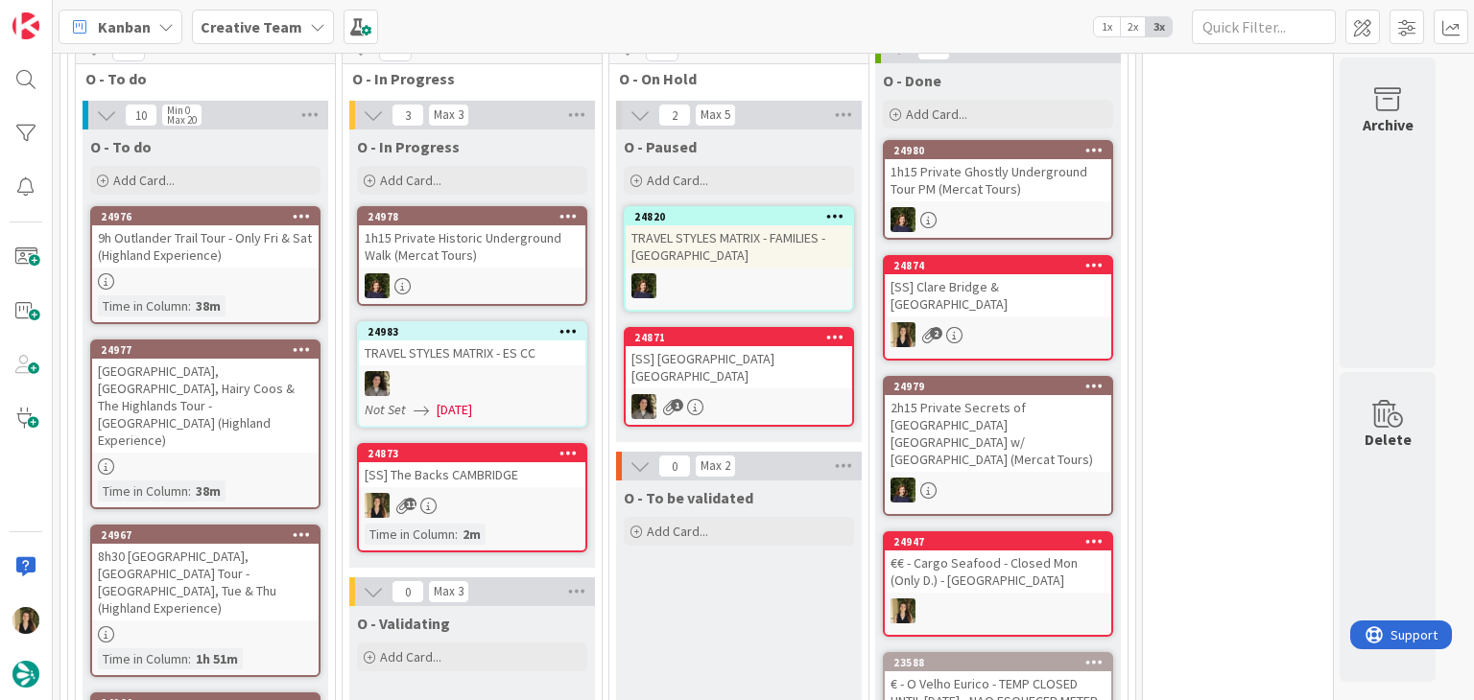
click at [712, 488] on div "O - To be validated Add Card..." at bounding box center [739, 610] width 246 height 259
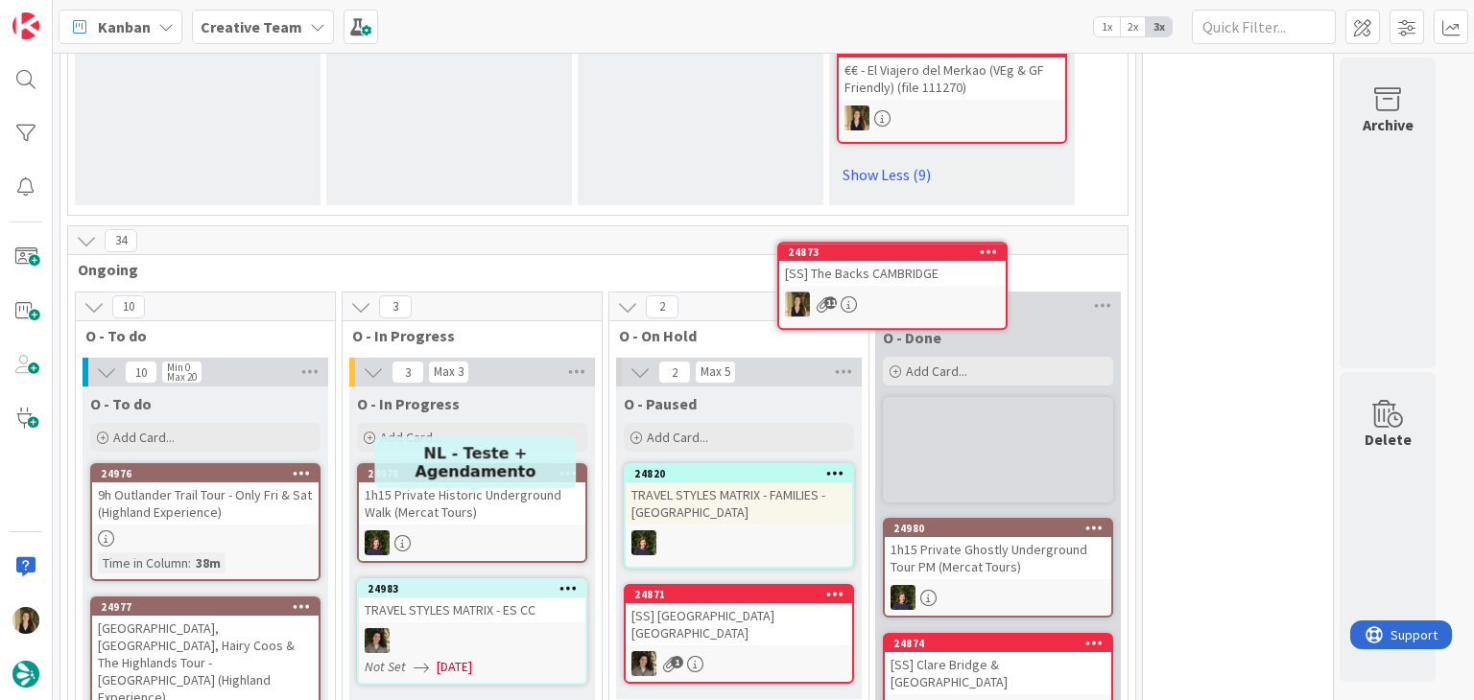
scroll to position [2467, 0]
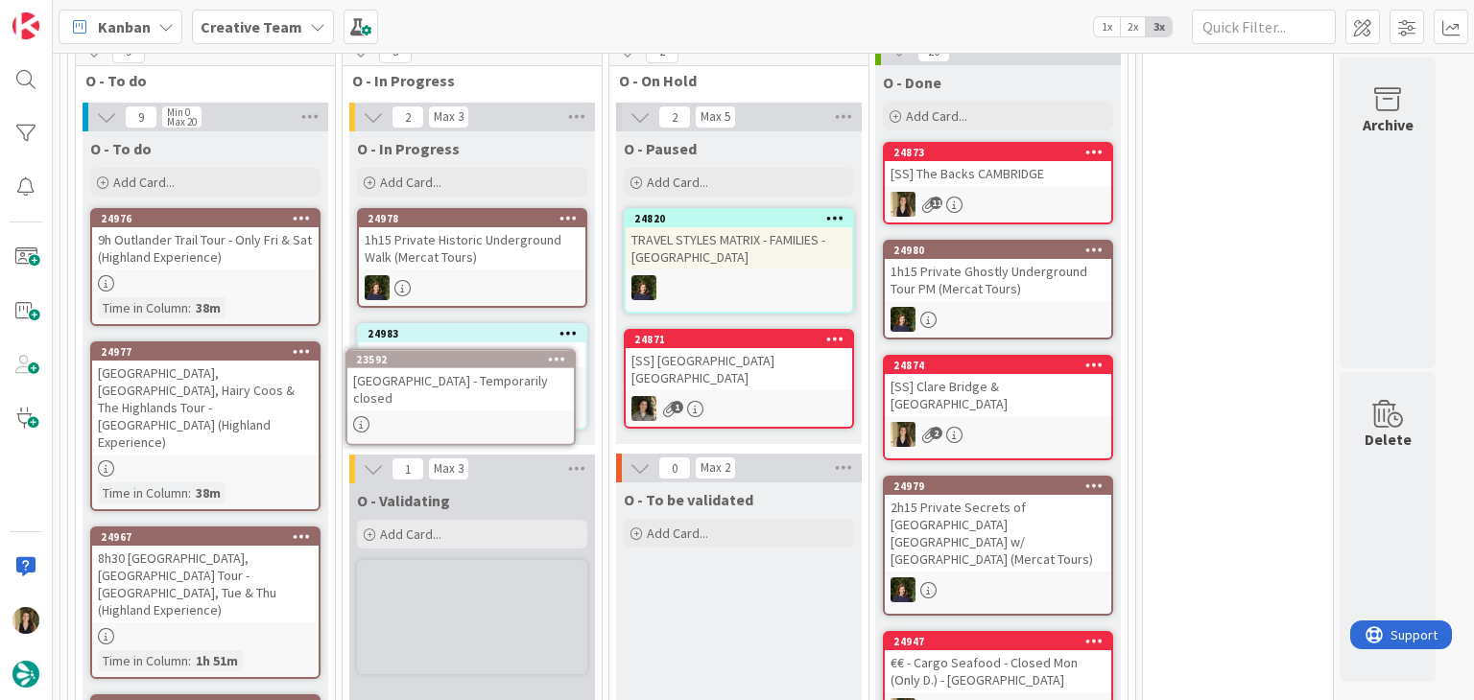
scroll to position [2759, 0]
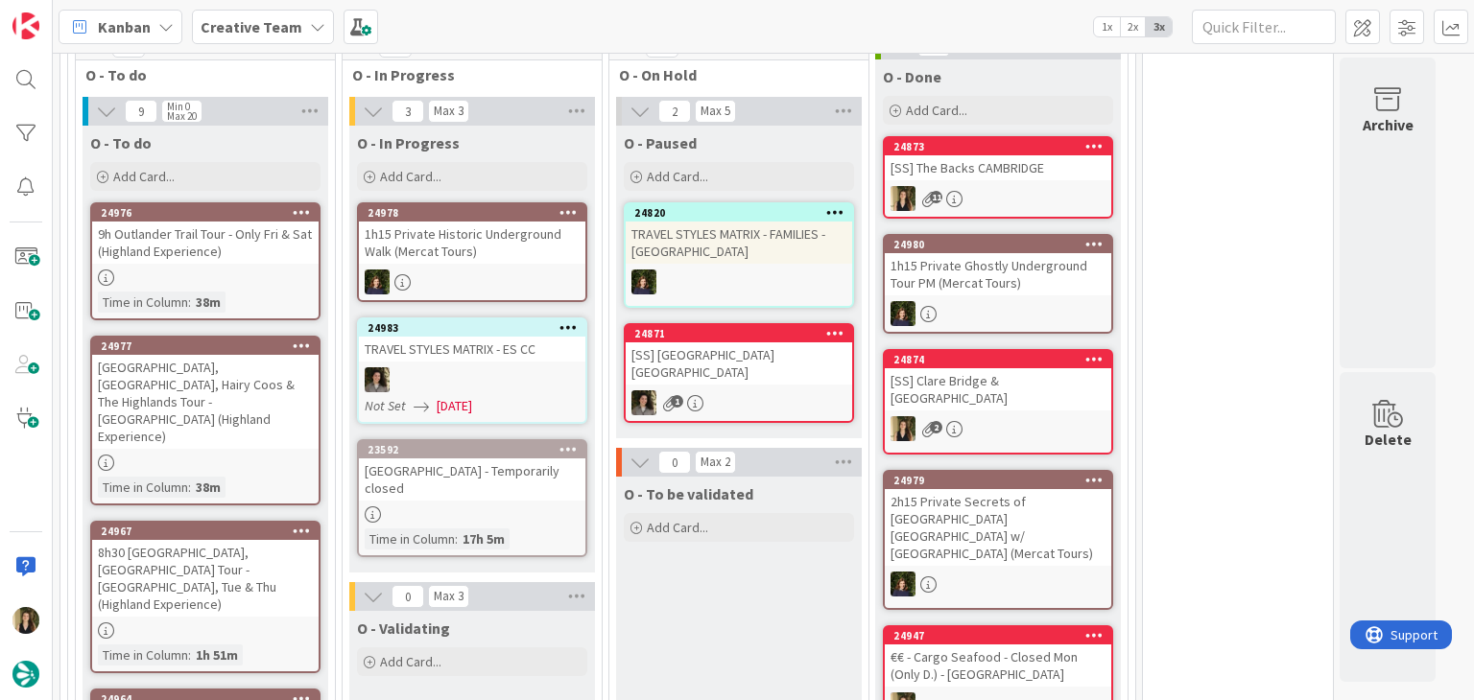
click at [495, 459] on div "[GEOGRAPHIC_DATA] - Temporarily closed" at bounding box center [472, 480] width 226 height 42
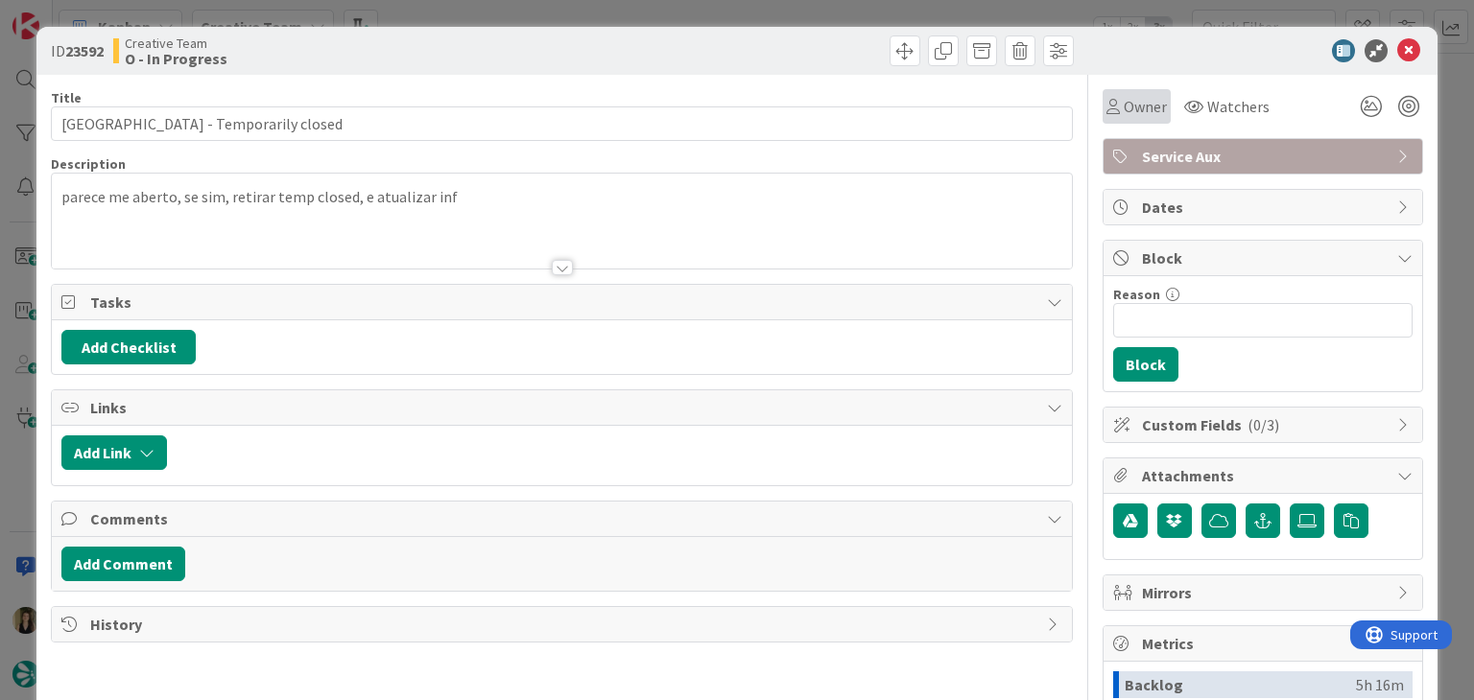
click at [1123, 114] on span "Owner" at bounding box center [1144, 106] width 43 height 23
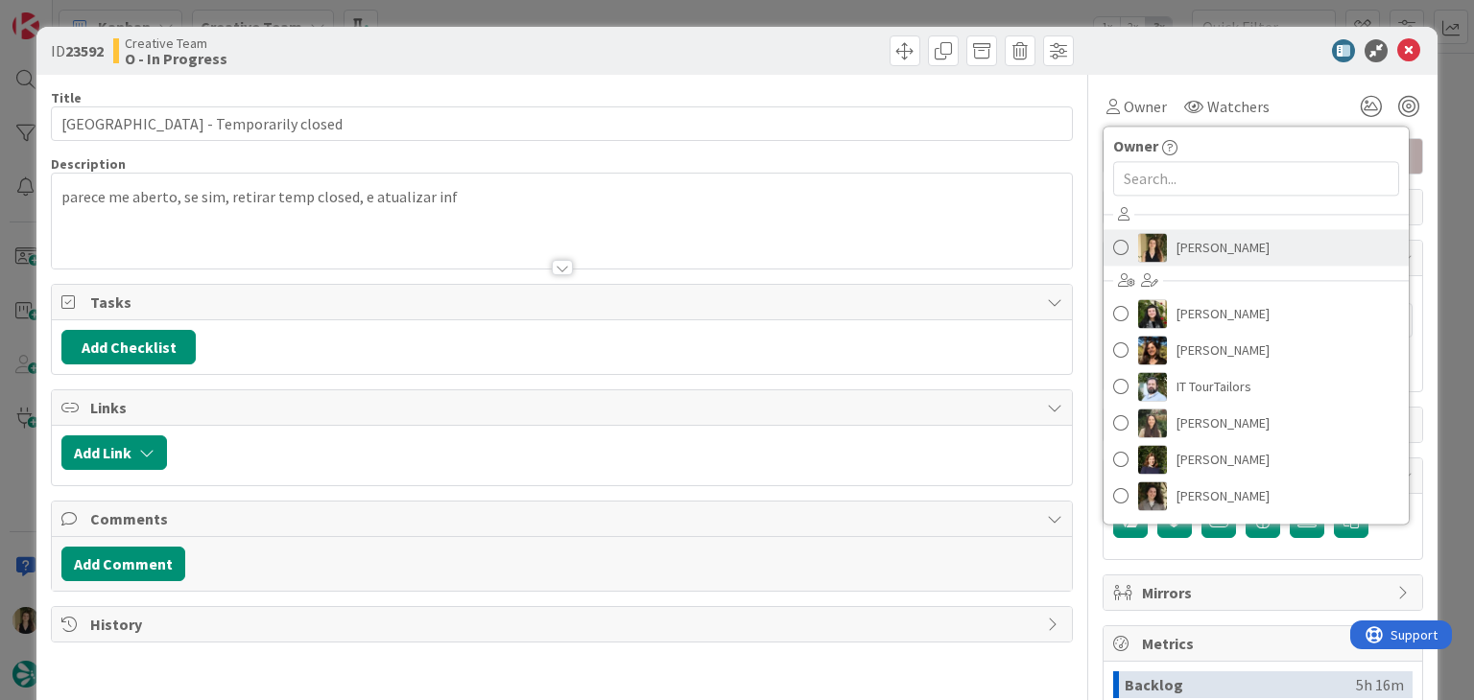
click at [1176, 247] on span "[PERSON_NAME]" at bounding box center [1222, 247] width 93 height 29
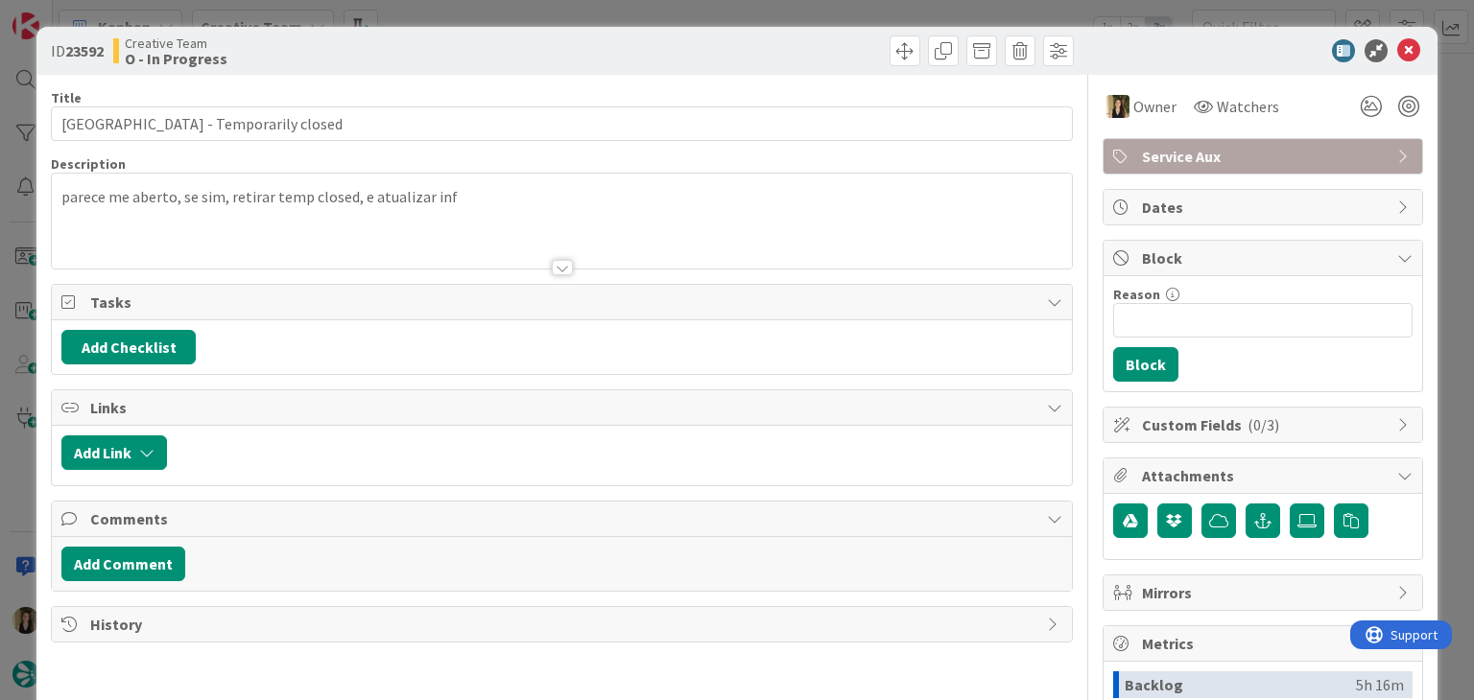
click at [595, 50] on div at bounding box center [820, 50] width 507 height 31
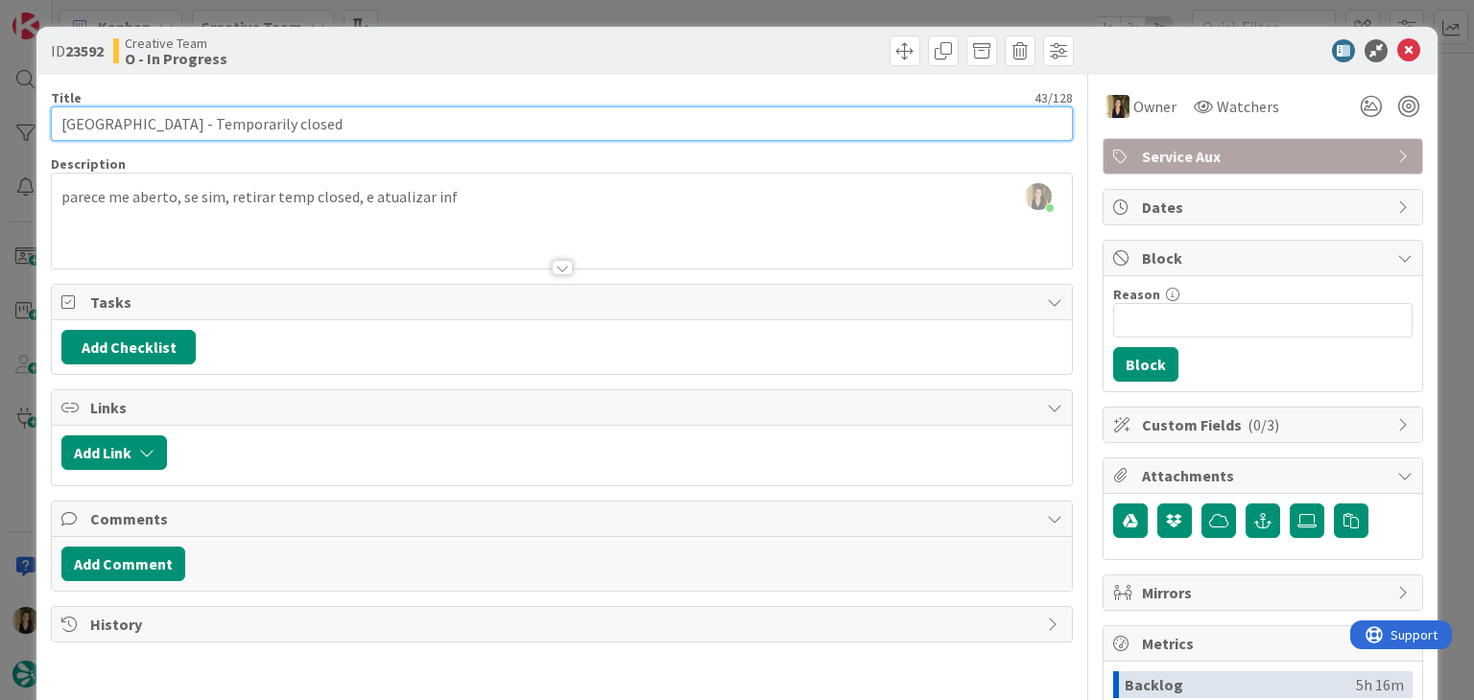
drag, startPoint x: 216, startPoint y: 124, endPoint x: 54, endPoint y: 121, distance: 162.2
click at [54, 121] on input "[GEOGRAPHIC_DATA] - Temporarily closed" at bounding box center [561, 123] width 1021 height 35
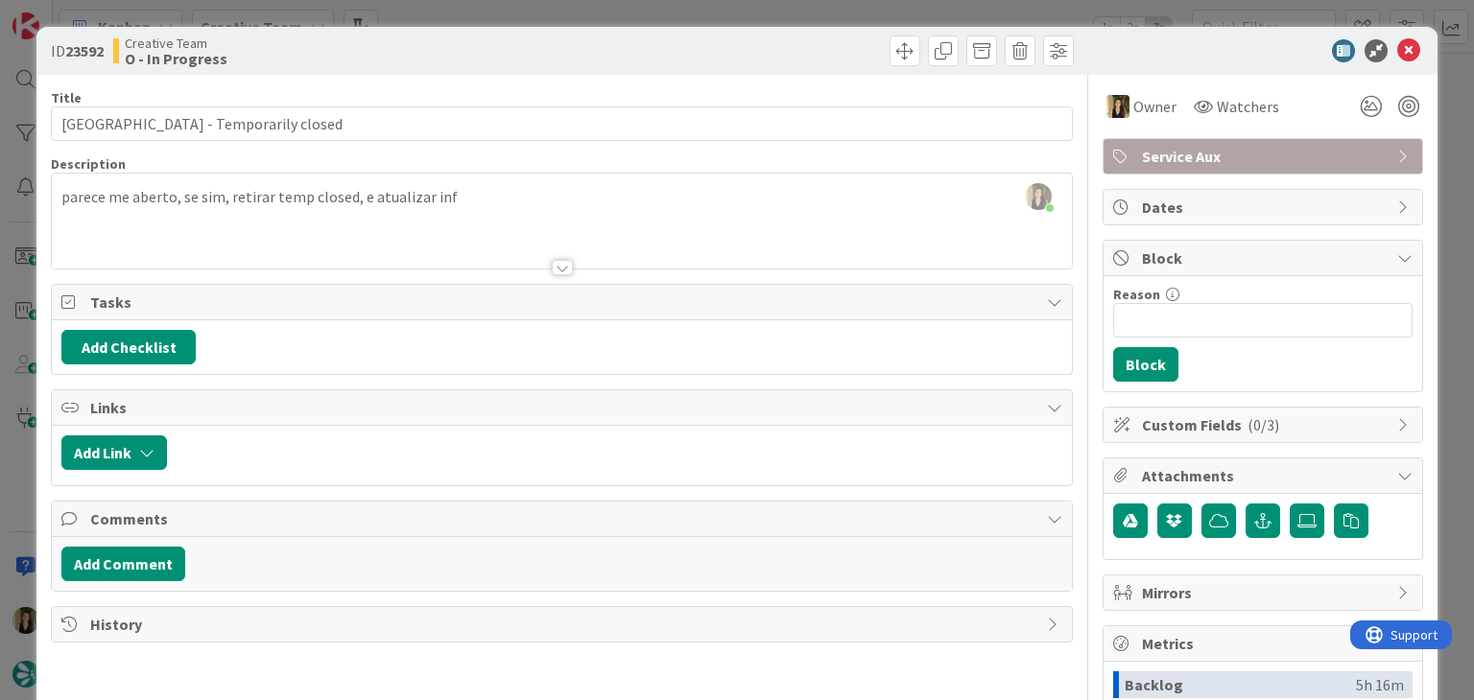
click at [453, 59] on div "Creative Team O - In Progress" at bounding box center [335, 50] width 444 height 31
click at [461, 7] on div "ID 23592 Creative Team O - In Progress Title 43 / 128 Château de Noirmoutier - …" at bounding box center [737, 350] width 1474 height 700
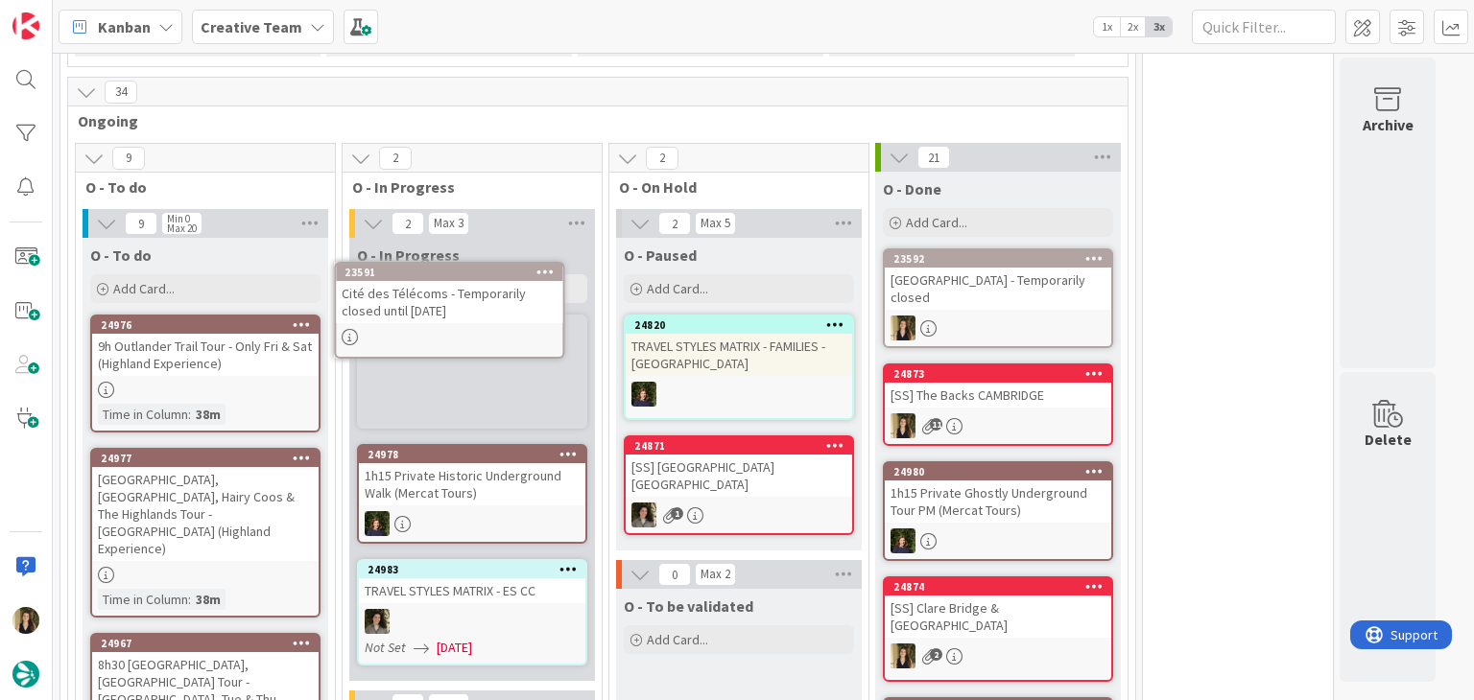
scroll to position [2613, 0]
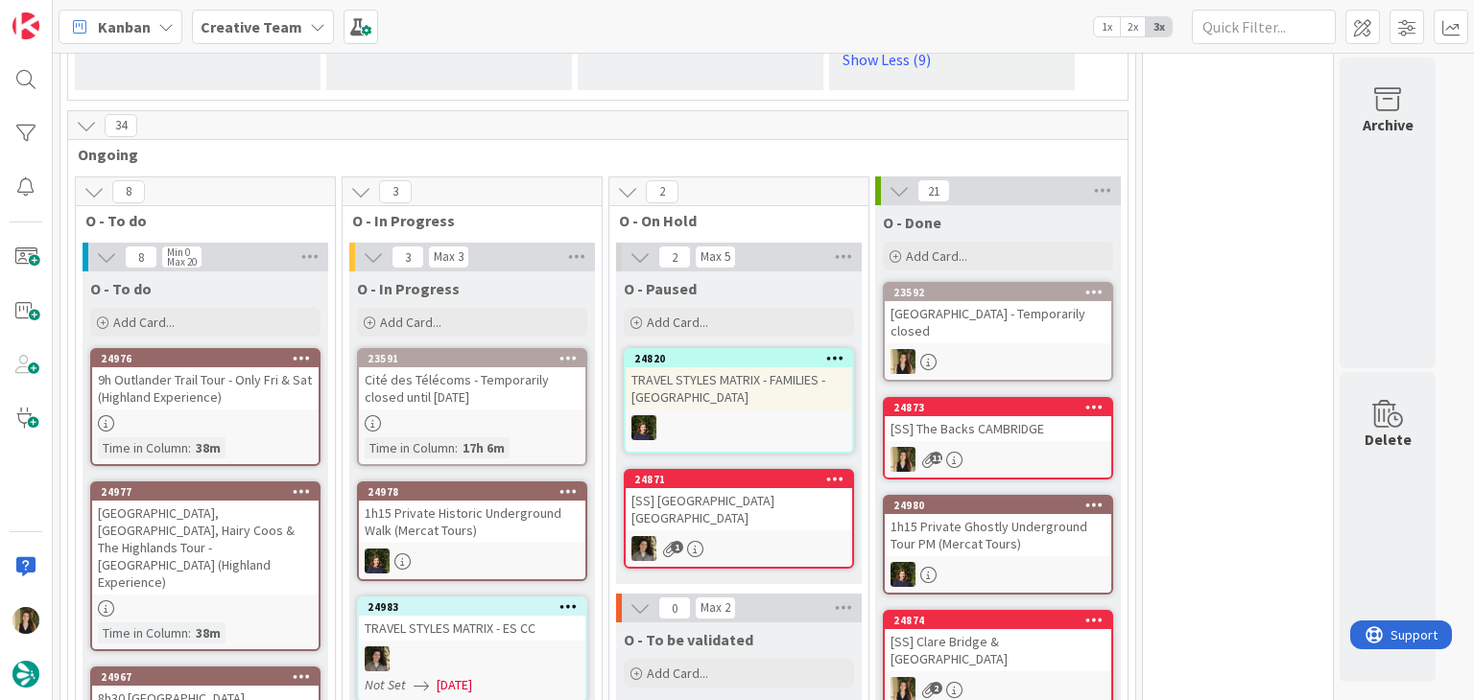
click at [501, 367] on div "Cité des Télécoms - Temporarily closed until [DATE]" at bounding box center [472, 388] width 226 height 42
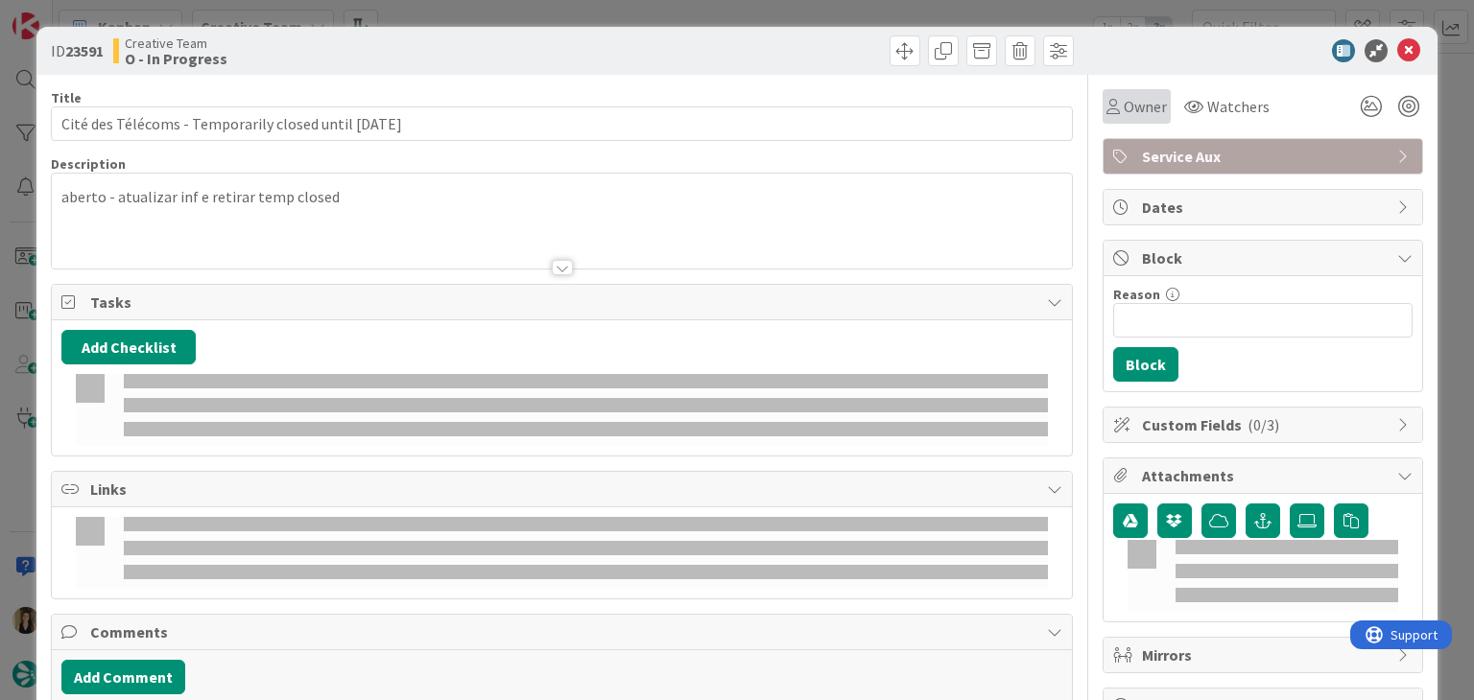
click at [1125, 118] on div "Owner" at bounding box center [1136, 106] width 68 height 35
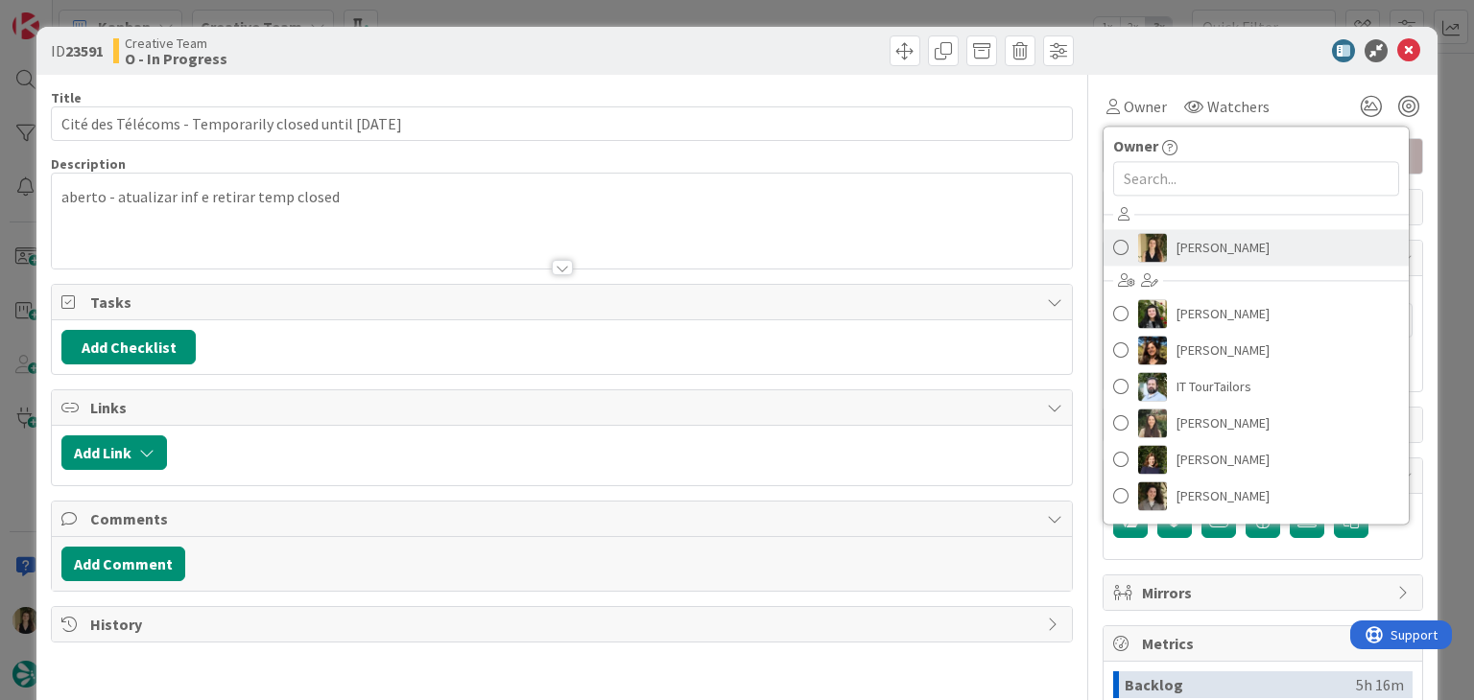
click at [1176, 260] on span "[PERSON_NAME]" at bounding box center [1222, 247] width 93 height 29
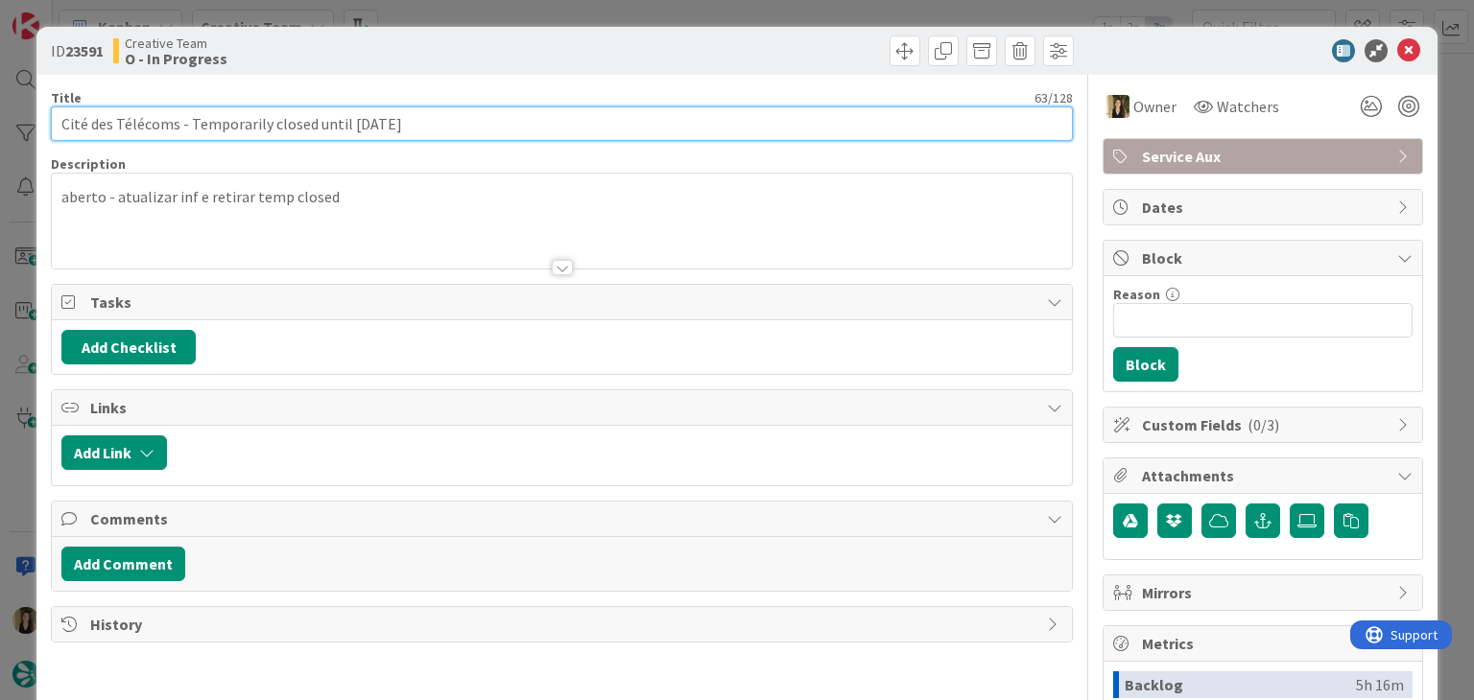
drag, startPoint x: 177, startPoint y: 124, endPoint x: 15, endPoint y: 124, distance: 161.2
click at [15, 125] on div "ID 23591 Creative Team O - In Progress Title 63 / 128 Cité des Télécoms - Tempo…" at bounding box center [737, 350] width 1474 height 700
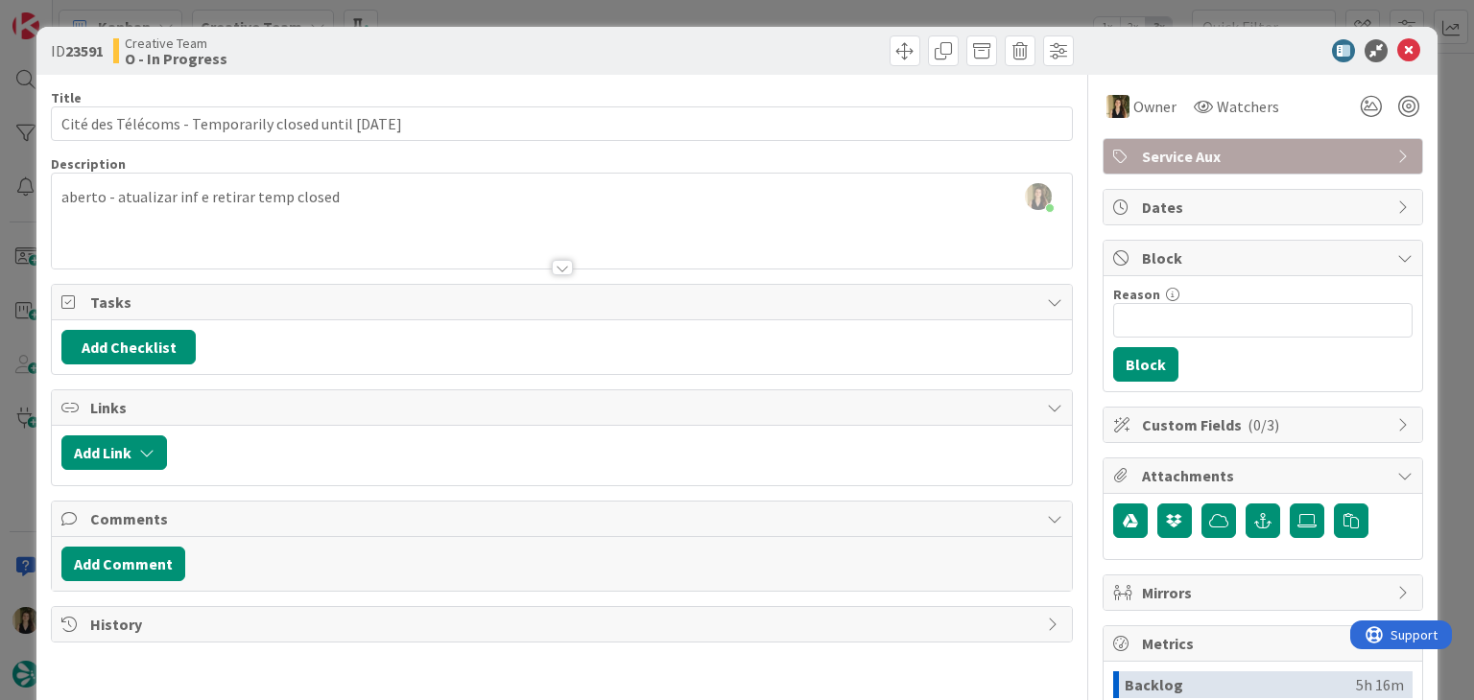
click at [474, 65] on div "Creative Team O - In Progress" at bounding box center [335, 50] width 444 height 31
click at [545, 5] on div "ID 23591 Creative Team O - In Progress Title 63 / 128 Cité des Télécoms - Tempo…" at bounding box center [737, 350] width 1474 height 700
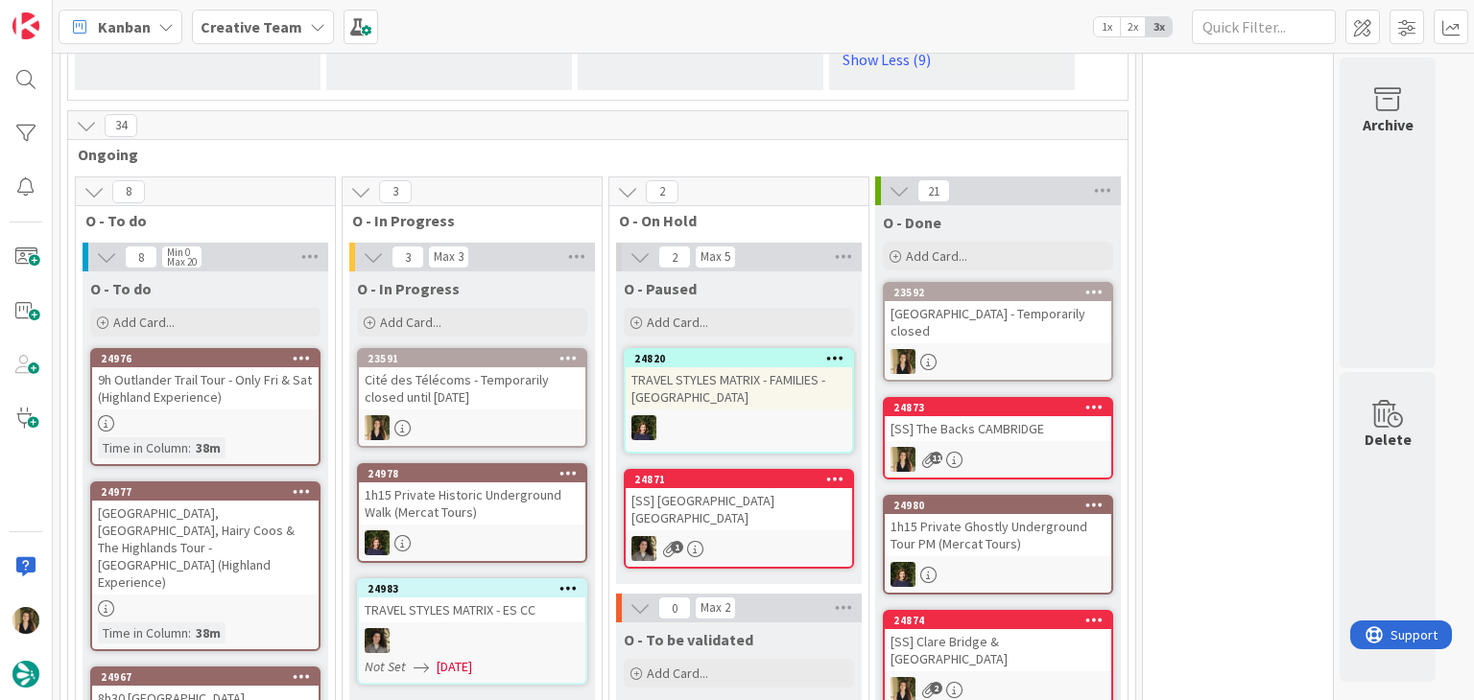
click at [527, 367] on div "Cité des Télécoms - Temporarily closed until [DATE]" at bounding box center [472, 388] width 226 height 42
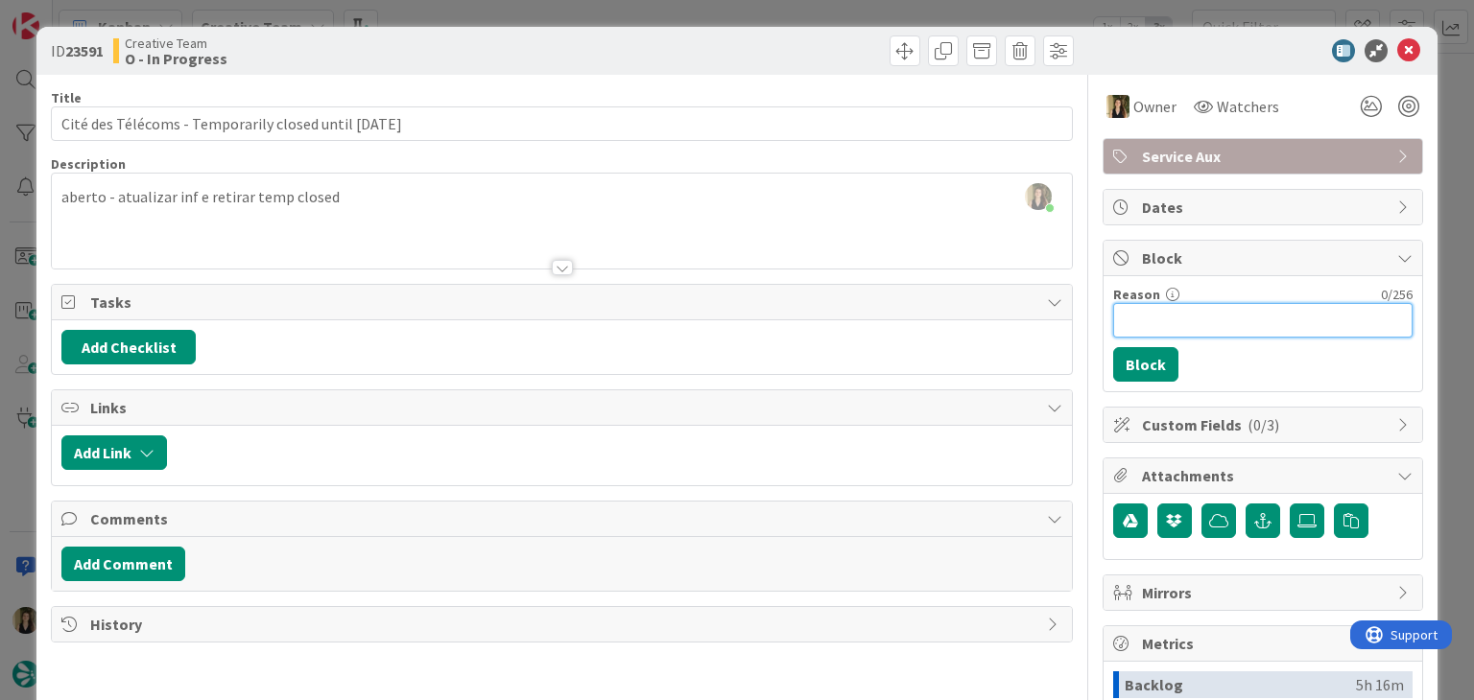
click at [1211, 325] on input "Reason" at bounding box center [1262, 320] width 299 height 35
type input "só abre 1 semana a cada mês e vai variando; o calendario é anual mas varia semp…"
click at [1128, 368] on button "Block" at bounding box center [1145, 364] width 65 height 35
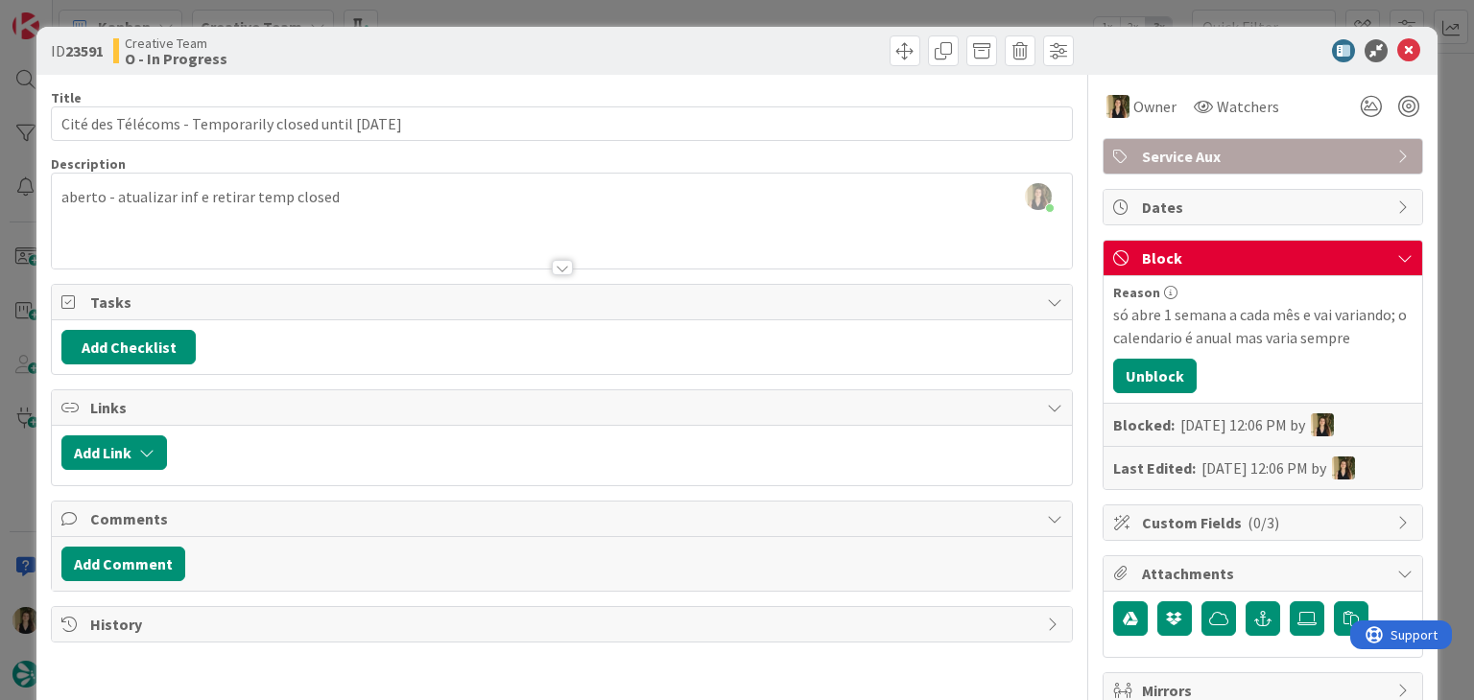
drag, startPoint x: 784, startPoint y: 59, endPoint x: 786, endPoint y: 26, distance: 32.7
click at [784, 57] on div at bounding box center [820, 50] width 507 height 31
click at [785, 20] on div "ID 23591 Creative Team O - In Progress Title 63 / 128 Cité des Télécoms - Tempo…" at bounding box center [737, 350] width 1474 height 700
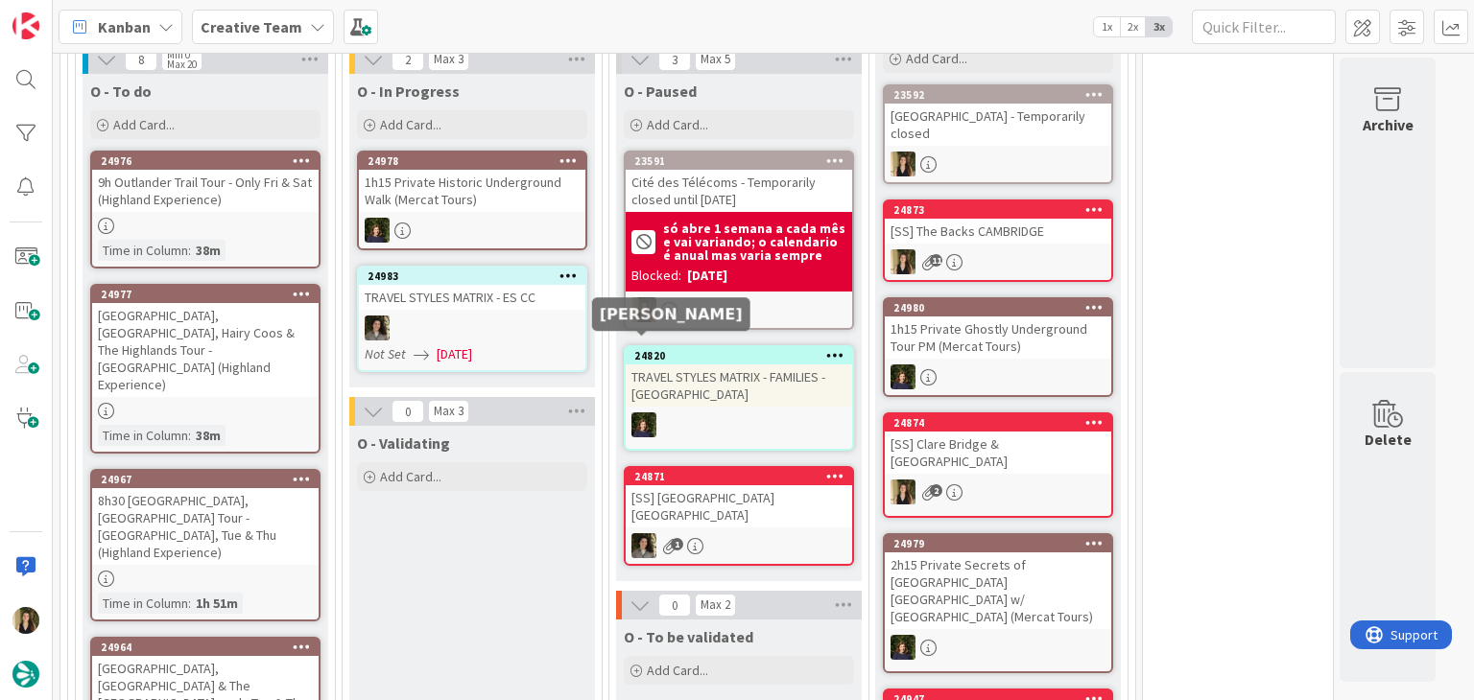
scroll to position [2876, 0]
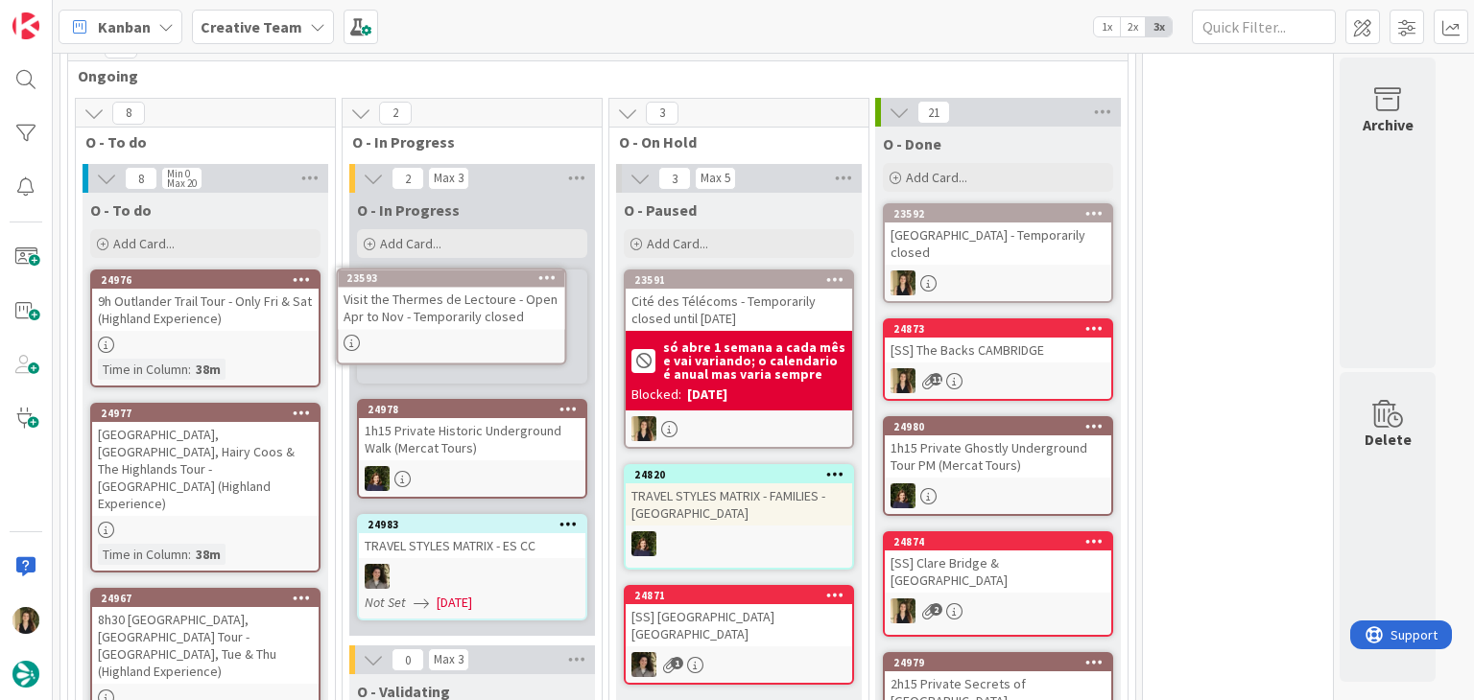
scroll to position [2686, 0]
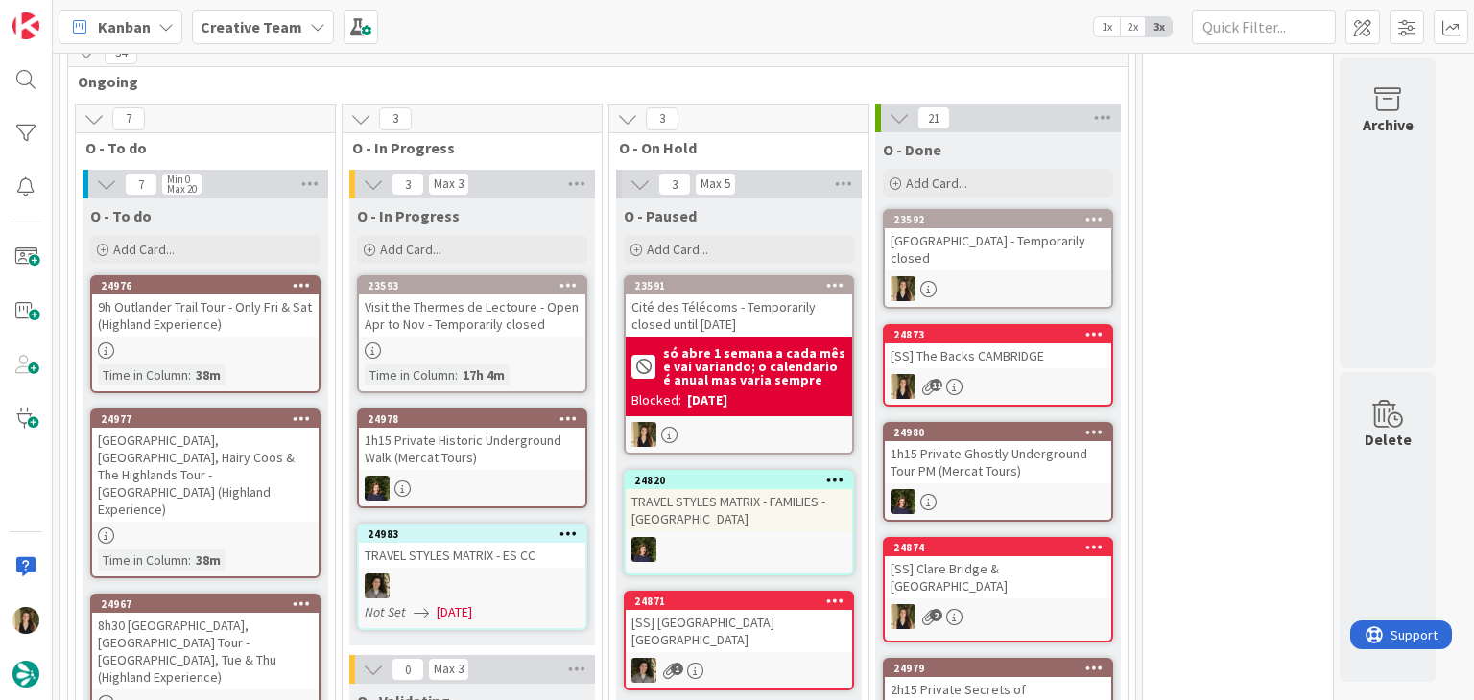
click at [520, 342] on div at bounding box center [472, 350] width 226 height 16
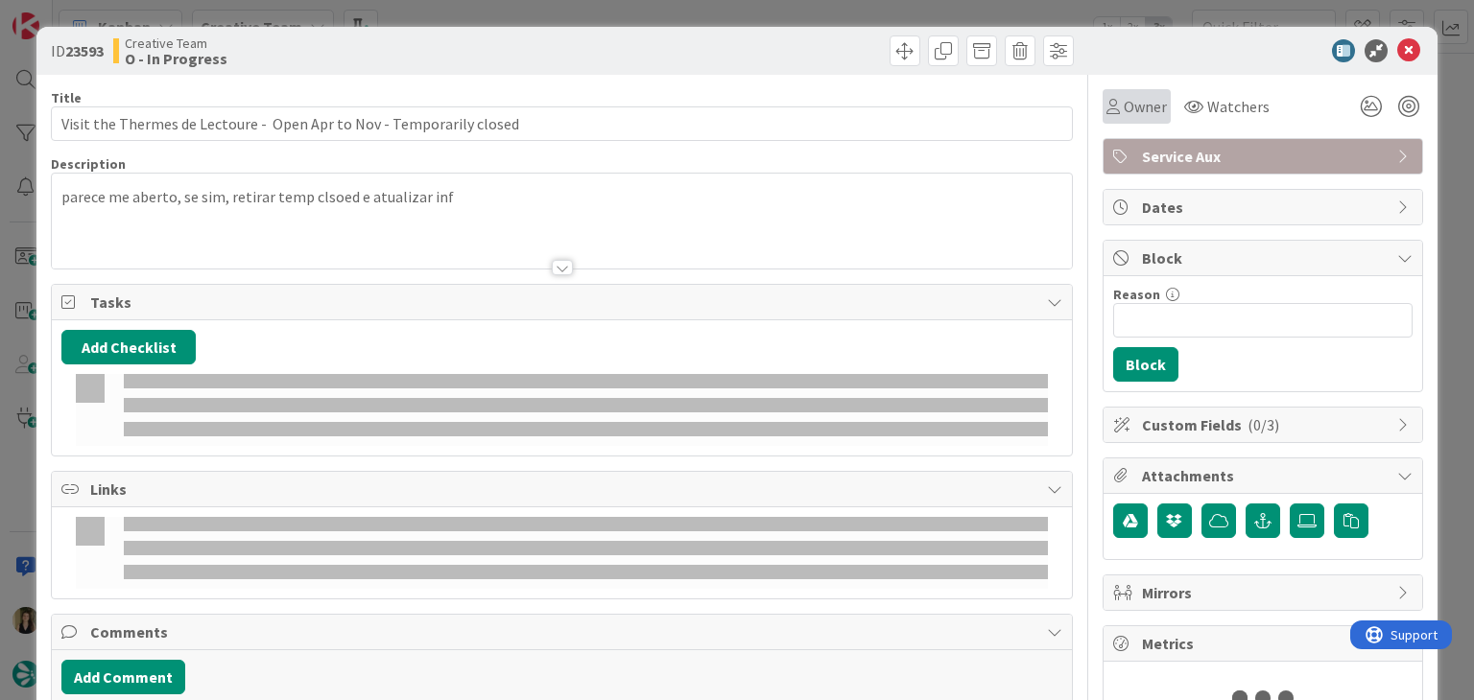
click at [1123, 116] on span "Owner" at bounding box center [1144, 106] width 43 height 23
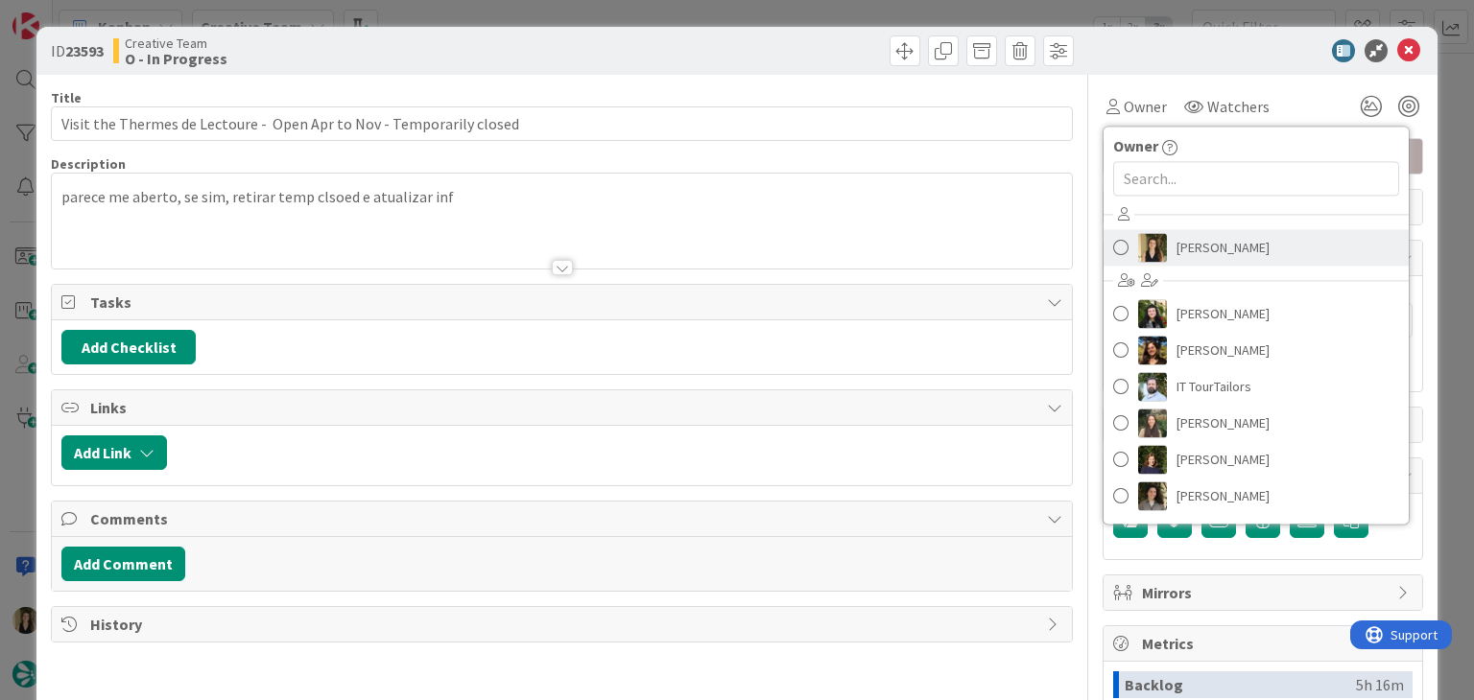
click at [1182, 244] on span "[PERSON_NAME]" at bounding box center [1222, 247] width 93 height 29
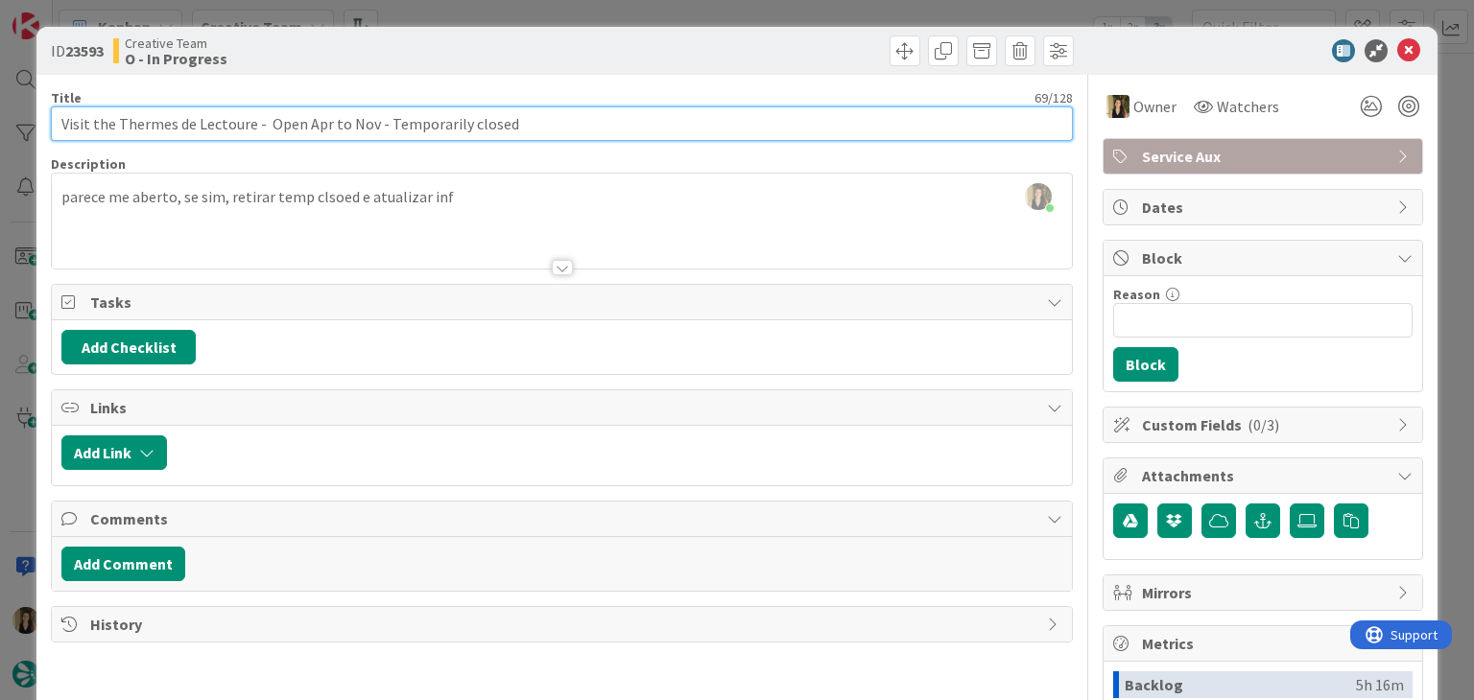
drag, startPoint x: 250, startPoint y: 127, endPoint x: 113, endPoint y: 125, distance: 137.2
click at [113, 125] on input "Visit the Thermes de Lectoure - Open Apr to Nov - Temporarily closed" at bounding box center [561, 123] width 1021 height 35
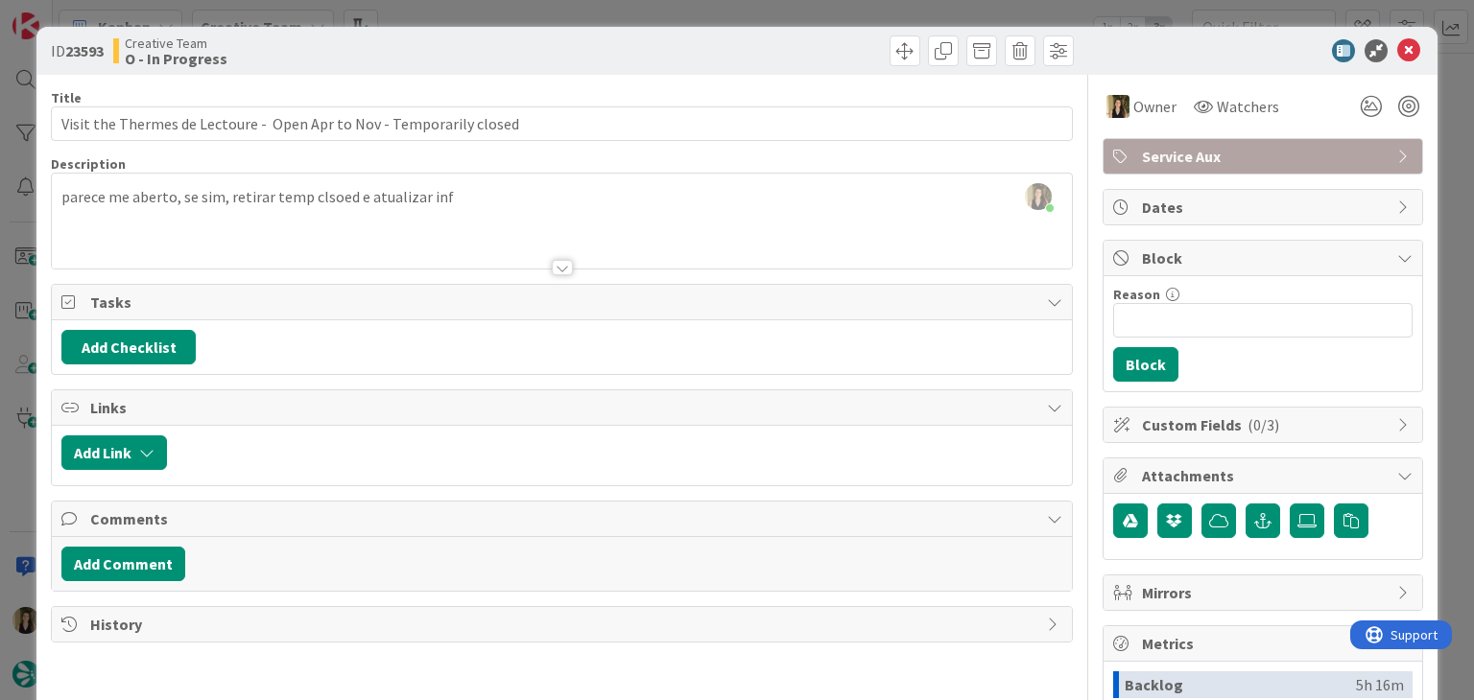
drag, startPoint x: 591, startPoint y: 33, endPoint x: 591, endPoint y: 15, distance: 17.3
click at [592, 32] on div "ID 23593 Creative Team O - In Progress" at bounding box center [736, 51] width 1400 height 48
click at [590, 11] on div "ID 23593 Creative Team O - In Progress Title 69 / 128 Visit the Thermes de Lect…" at bounding box center [737, 350] width 1474 height 700
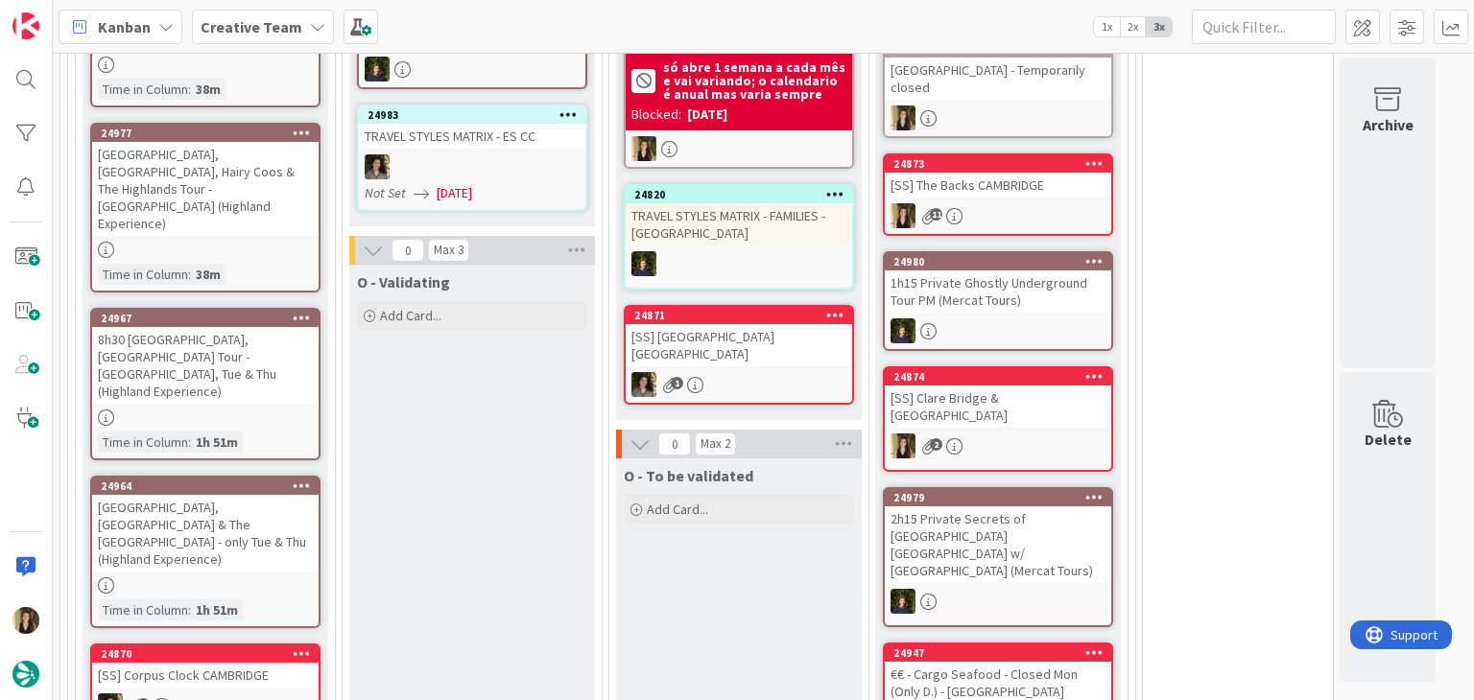
scroll to position [3031, 0]
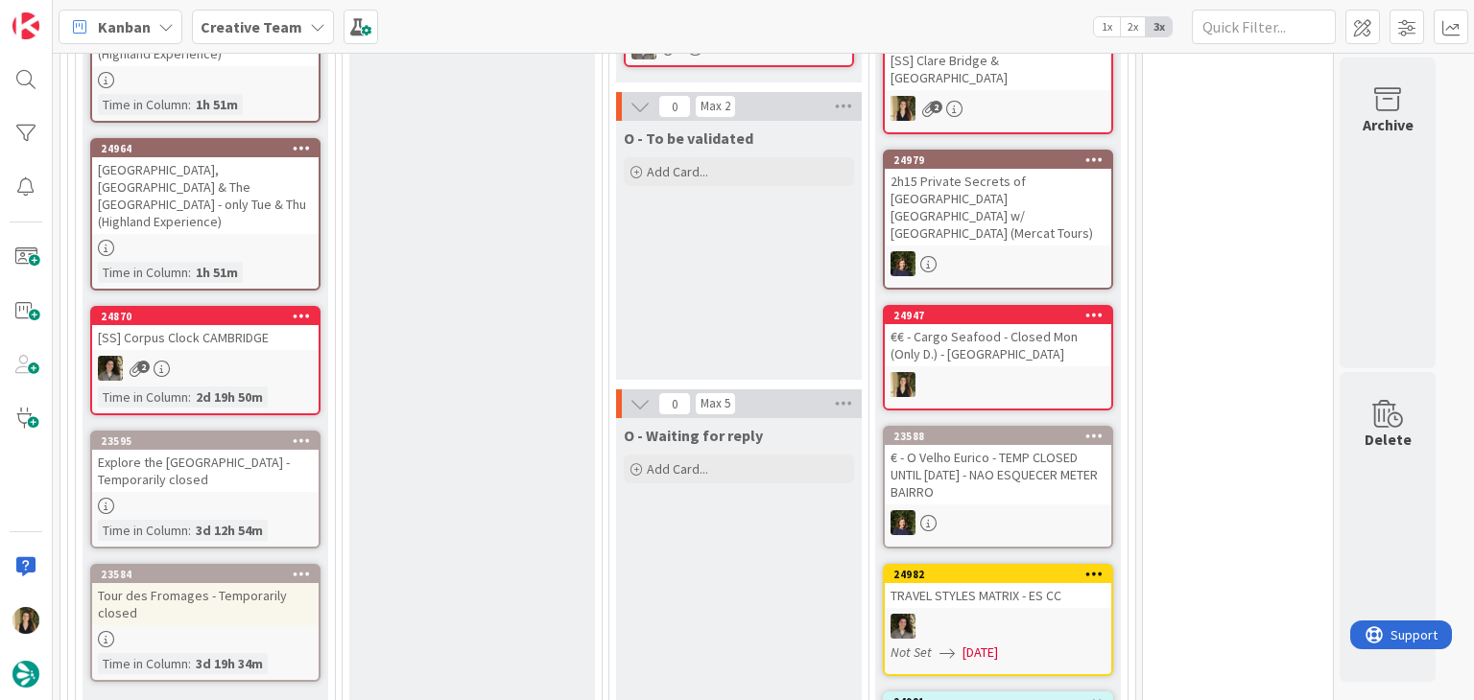
scroll to position [3415, 0]
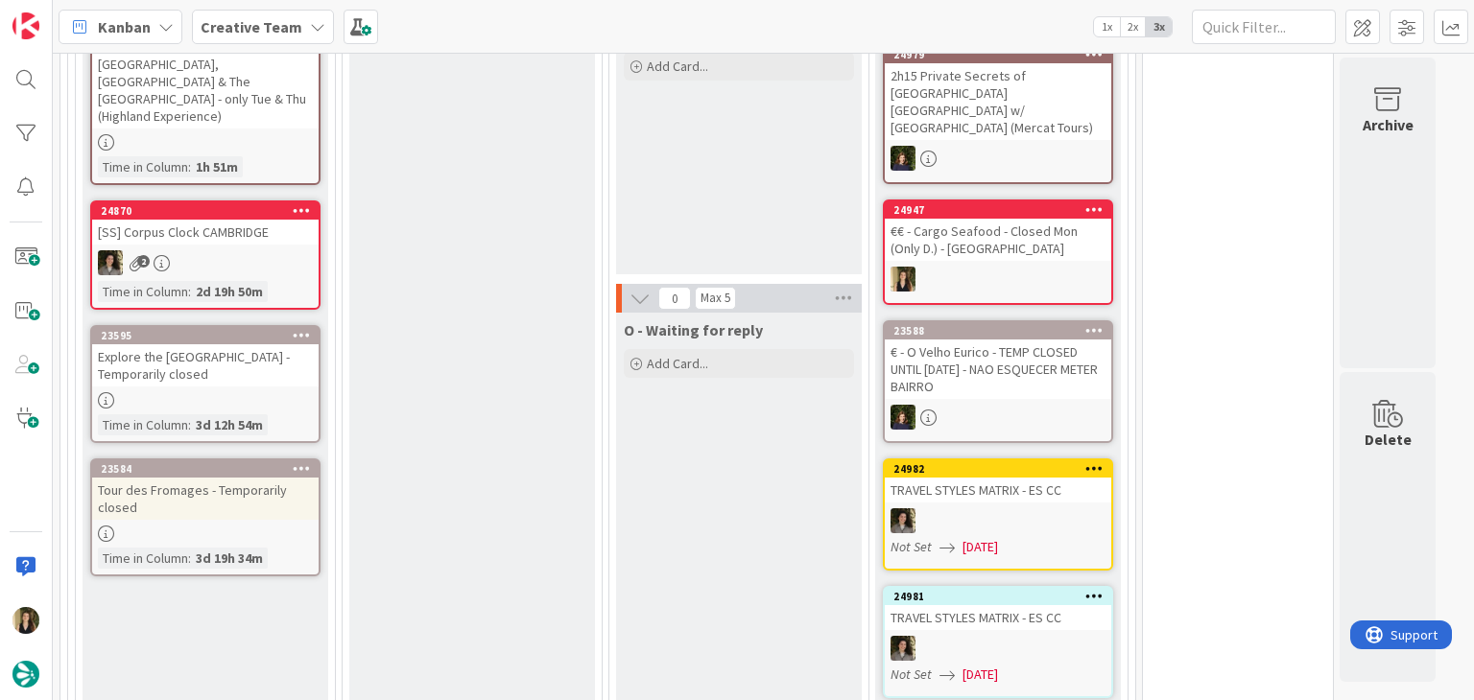
click at [271, 344] on div "Explore the [GEOGRAPHIC_DATA] - Temporarily closed" at bounding box center [205, 365] width 226 height 42
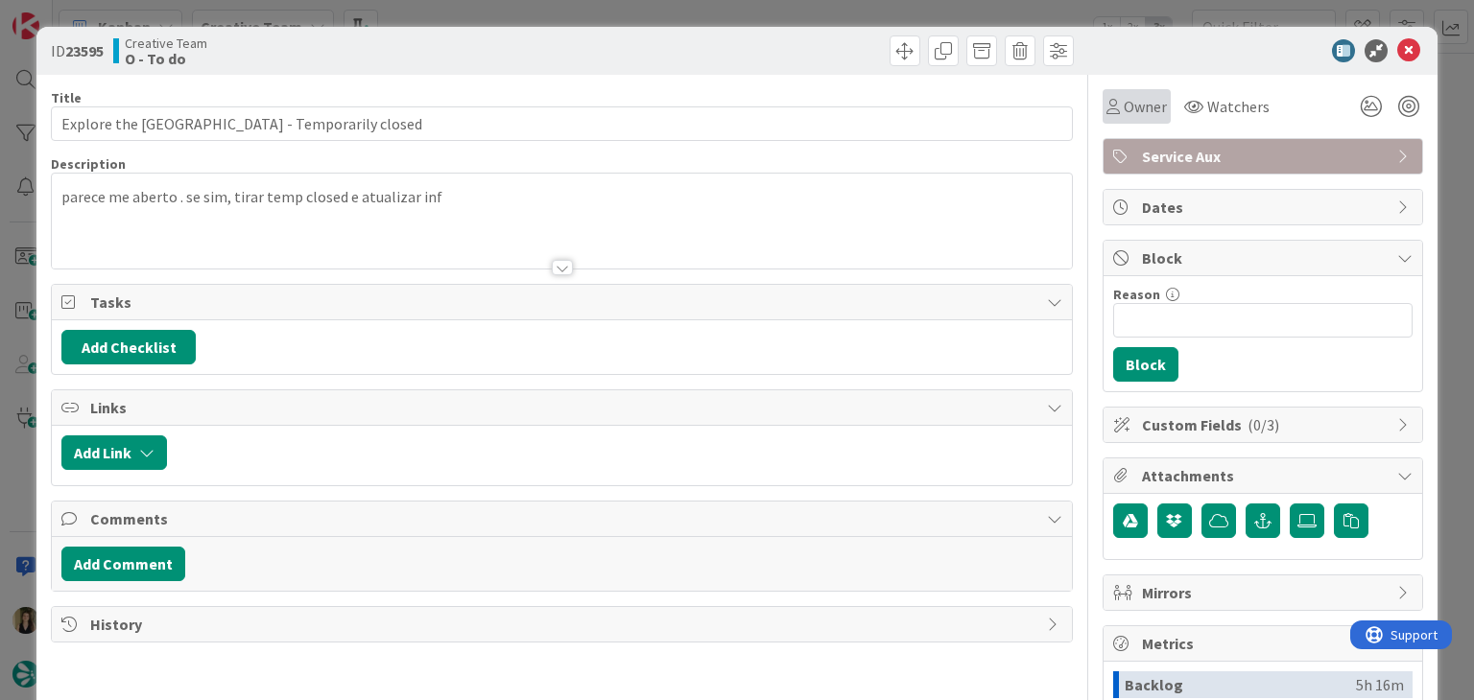
click at [1123, 101] on span "Owner" at bounding box center [1144, 106] width 43 height 23
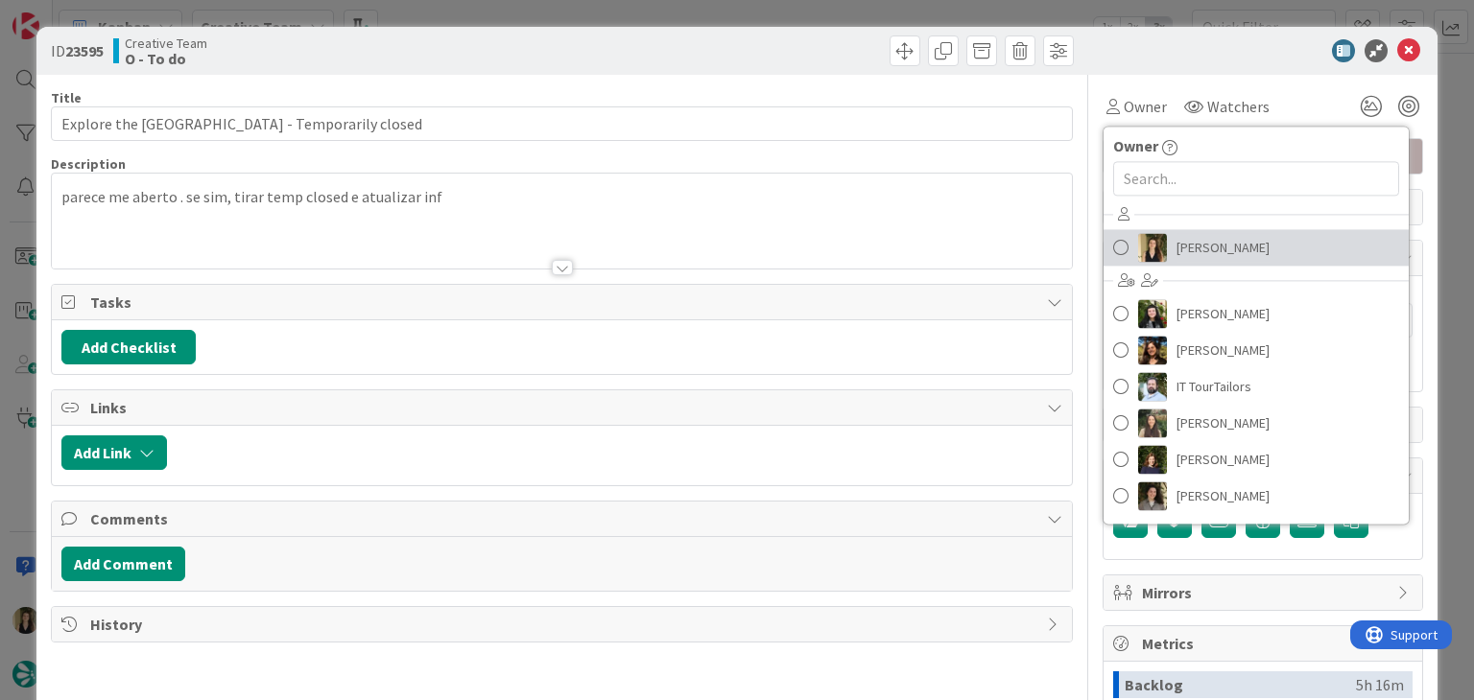
drag, startPoint x: 1190, startPoint y: 249, endPoint x: 1167, endPoint y: 239, distance: 24.5
click at [1190, 249] on span "[PERSON_NAME]" at bounding box center [1222, 247] width 93 height 29
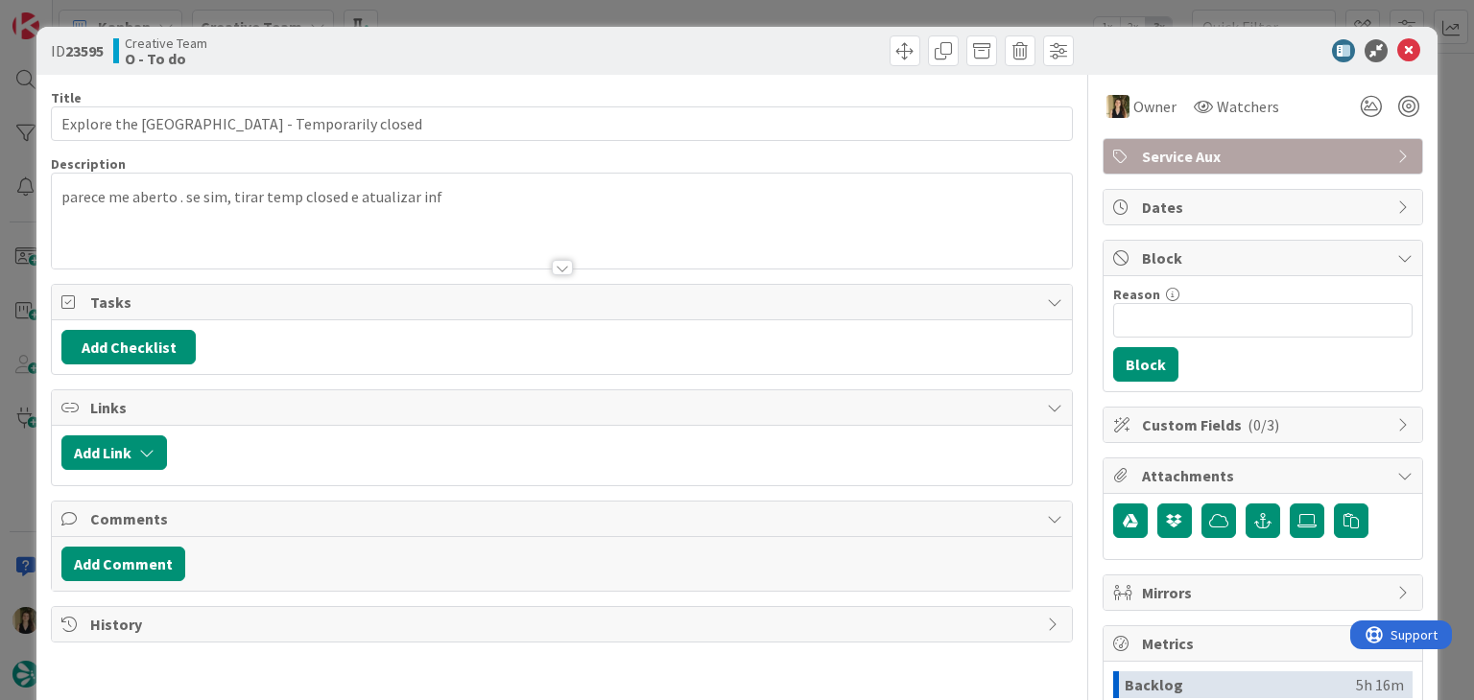
drag, startPoint x: 804, startPoint y: 21, endPoint x: 781, endPoint y: 32, distance: 25.3
click at [804, 20] on div "ID 23595 Creative Team O - To do Title 48 / 128 Explore the Thermal Springs - T…" at bounding box center [737, 350] width 1474 height 700
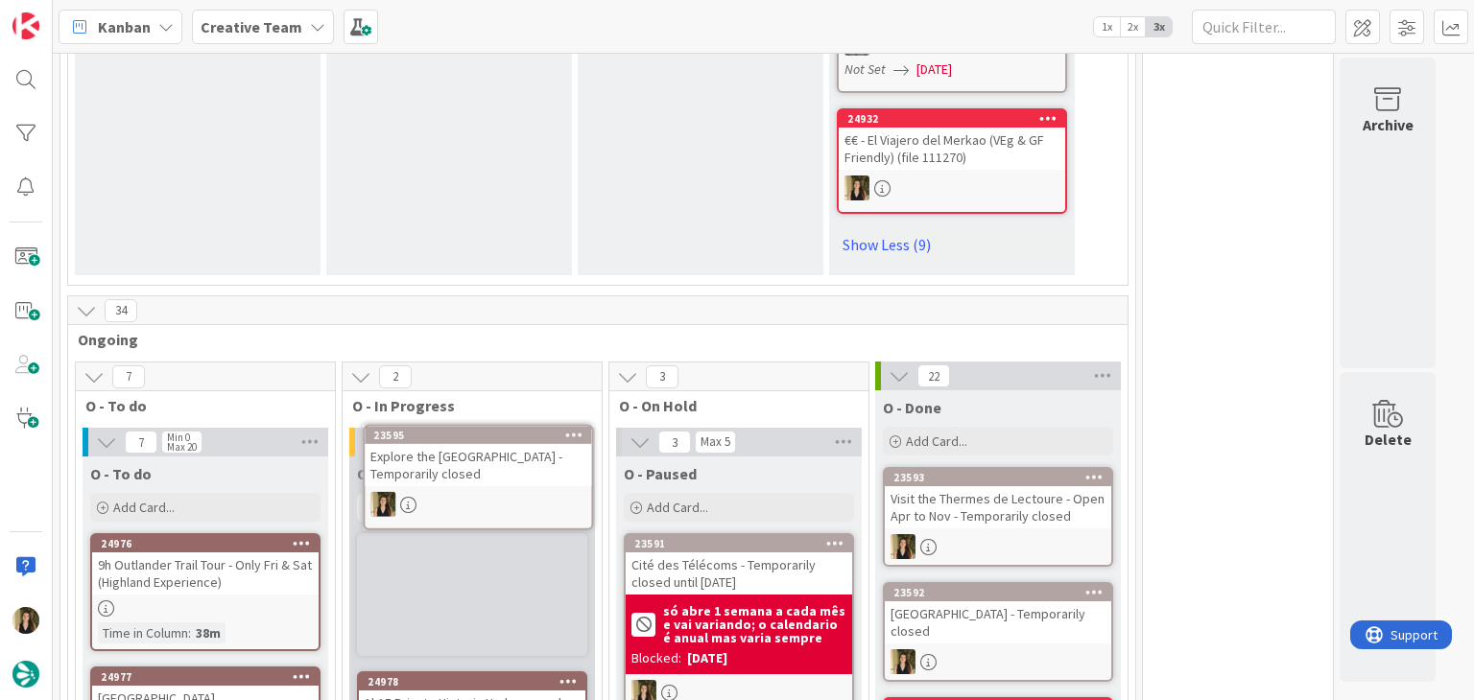
scroll to position [2440, 0]
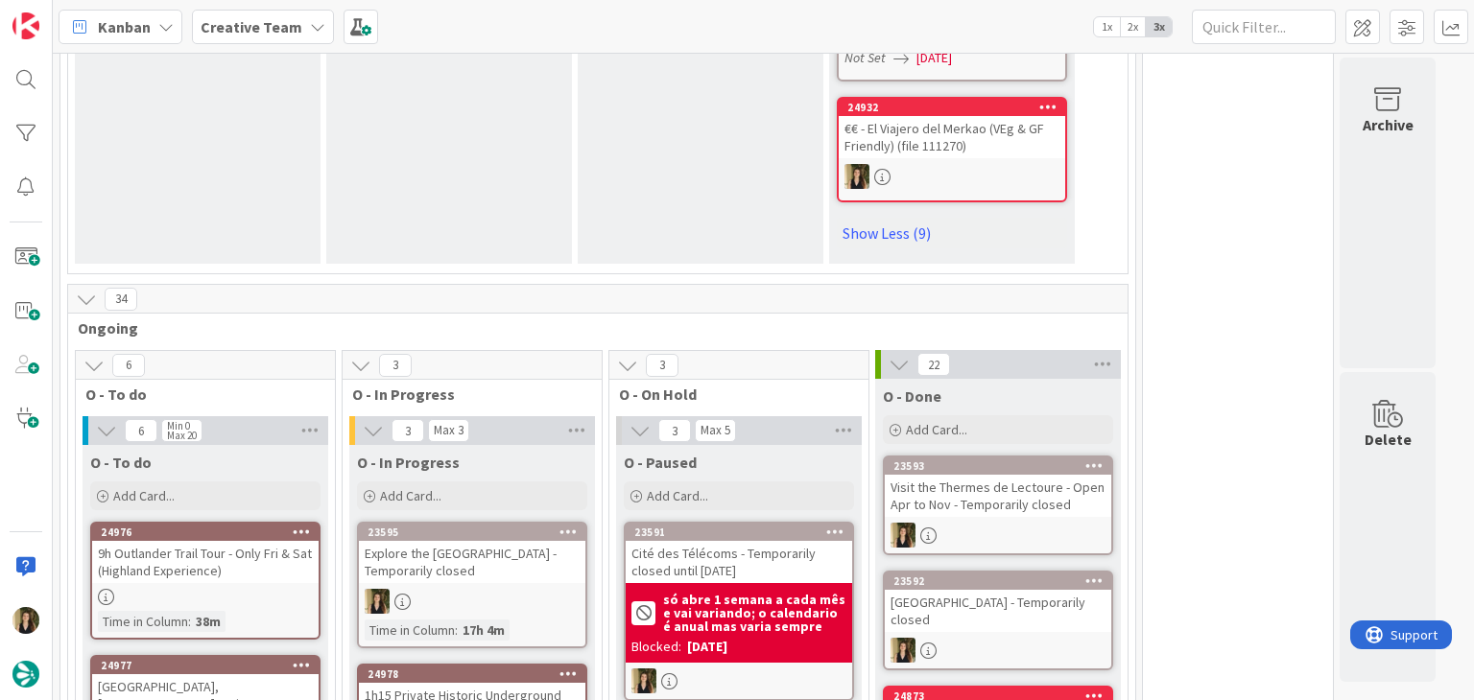
click at [546, 589] on div at bounding box center [472, 601] width 226 height 25
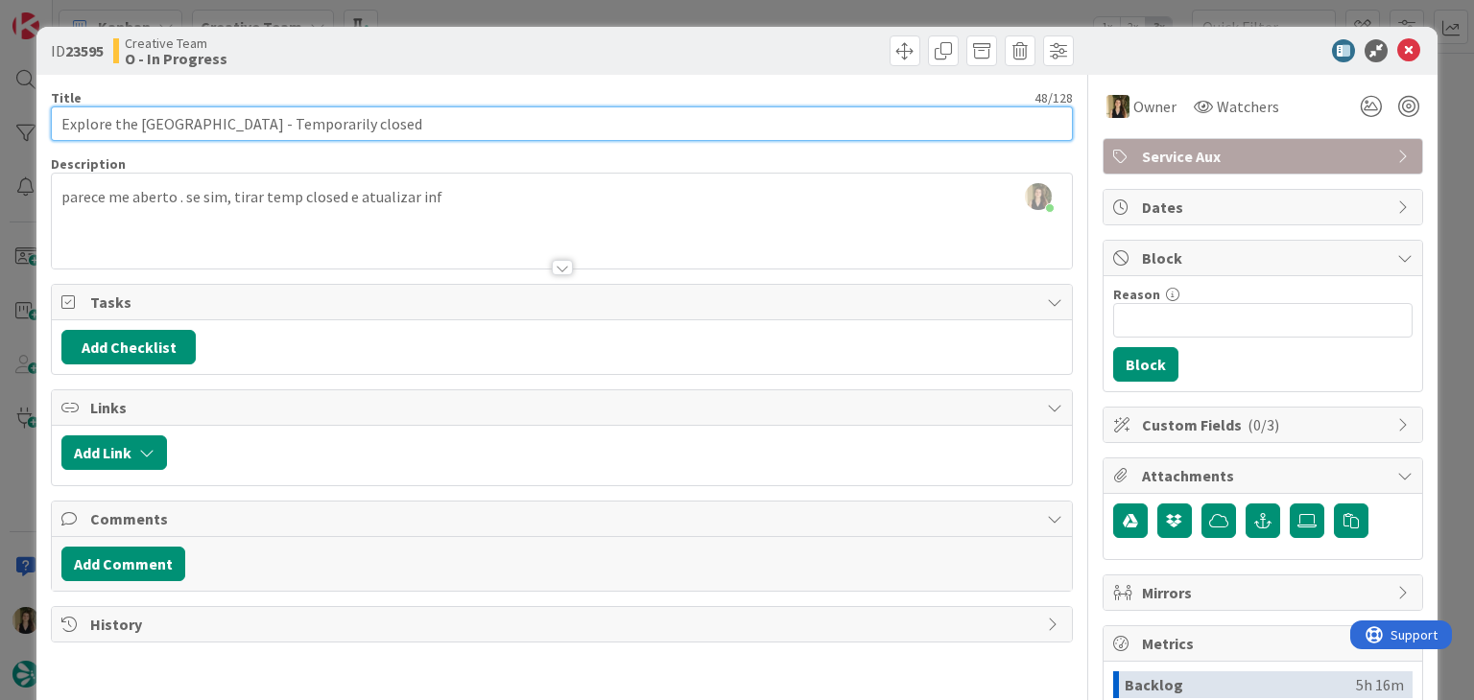
drag, startPoint x: 242, startPoint y: 125, endPoint x: 42, endPoint y: 126, distance: 199.5
click at [42, 126] on div "ID 23595 Creative Team O - In Progress Title 48 / 128 Explore the Thermal Sprin…" at bounding box center [736, 515] width 1400 height 977
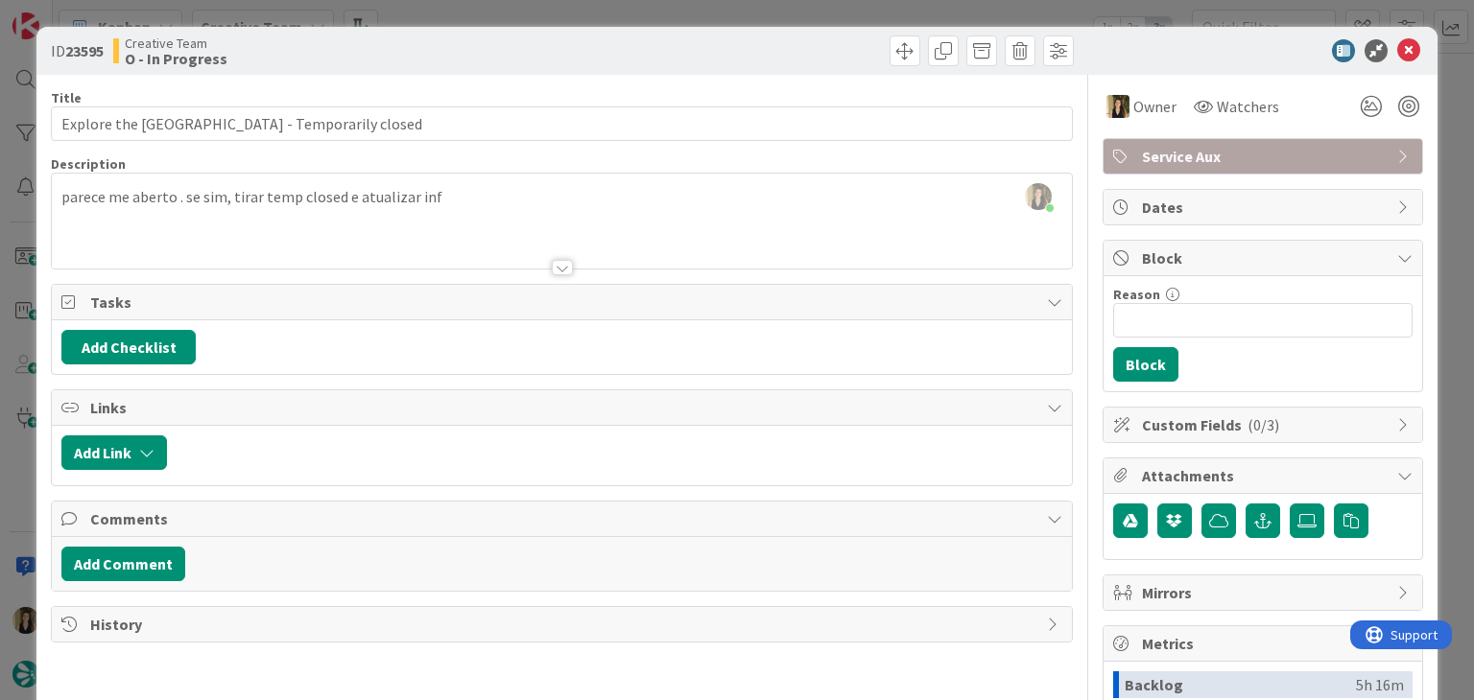
click at [656, 47] on div at bounding box center [820, 50] width 507 height 31
click at [656, 4] on div "ID 23595 Creative Team O - In Progress Title 48 / 128 Explore the Thermal Sprin…" at bounding box center [737, 350] width 1474 height 700
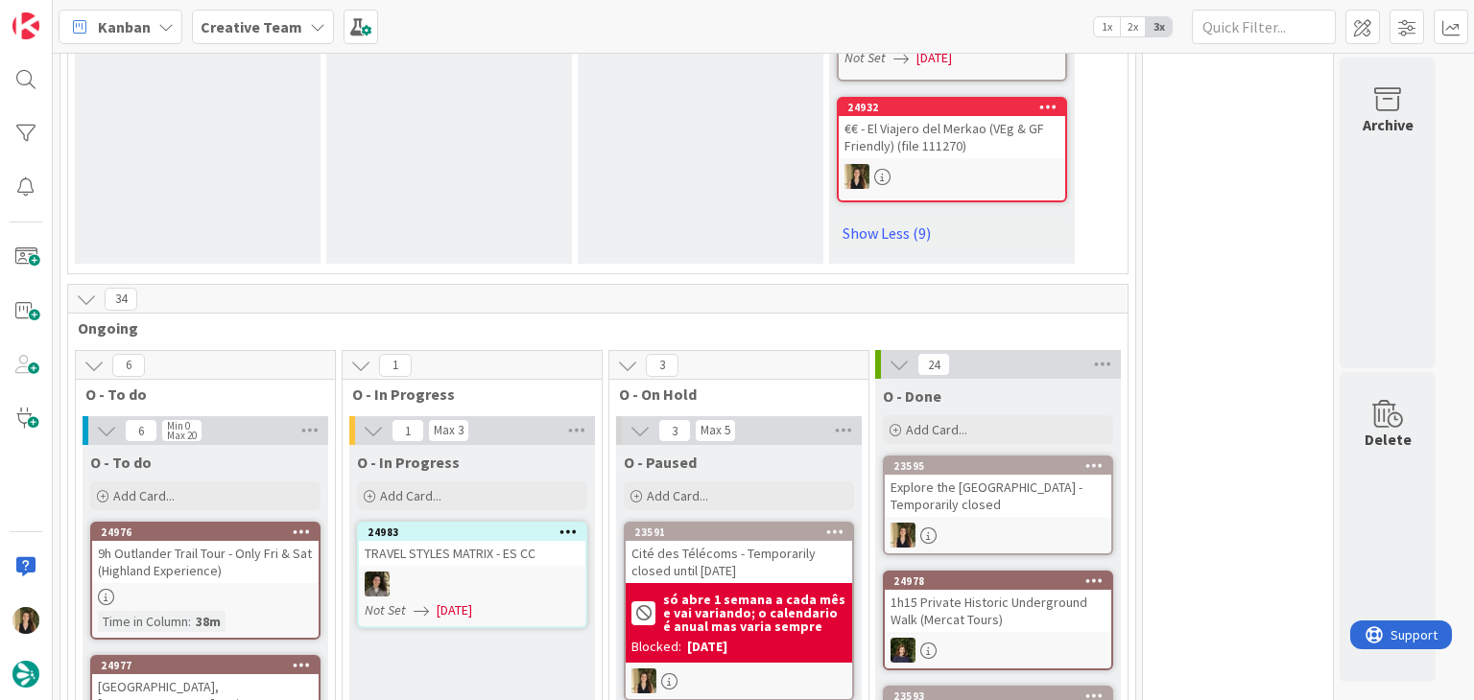
click at [1015, 475] on div "Explore the [GEOGRAPHIC_DATA] - Temporarily closed" at bounding box center [997, 496] width 226 height 42
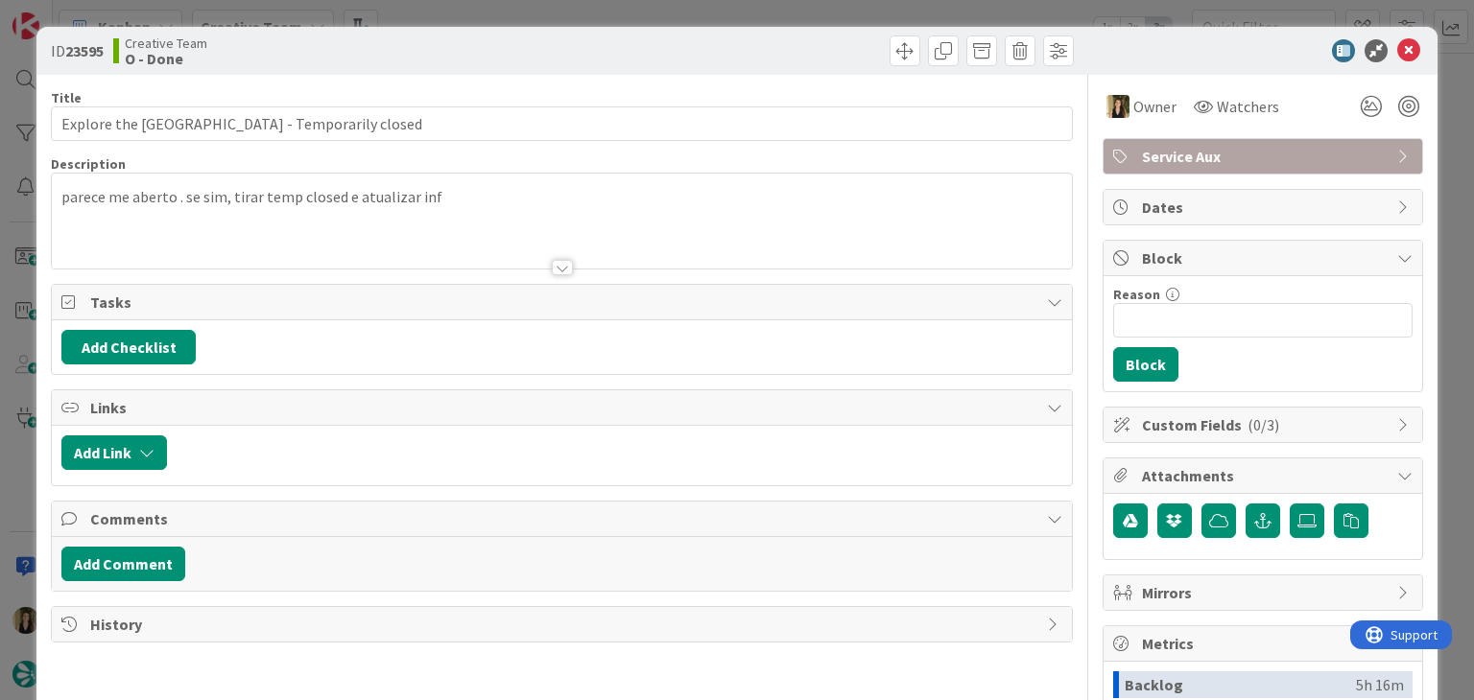
drag, startPoint x: 824, startPoint y: 13, endPoint x: 803, endPoint y: 27, distance: 25.0
click at [821, 12] on div "ID 23595 Creative Team O - Done Title 48 / 128 Explore the Thermal Springs - Te…" at bounding box center [737, 350] width 1474 height 700
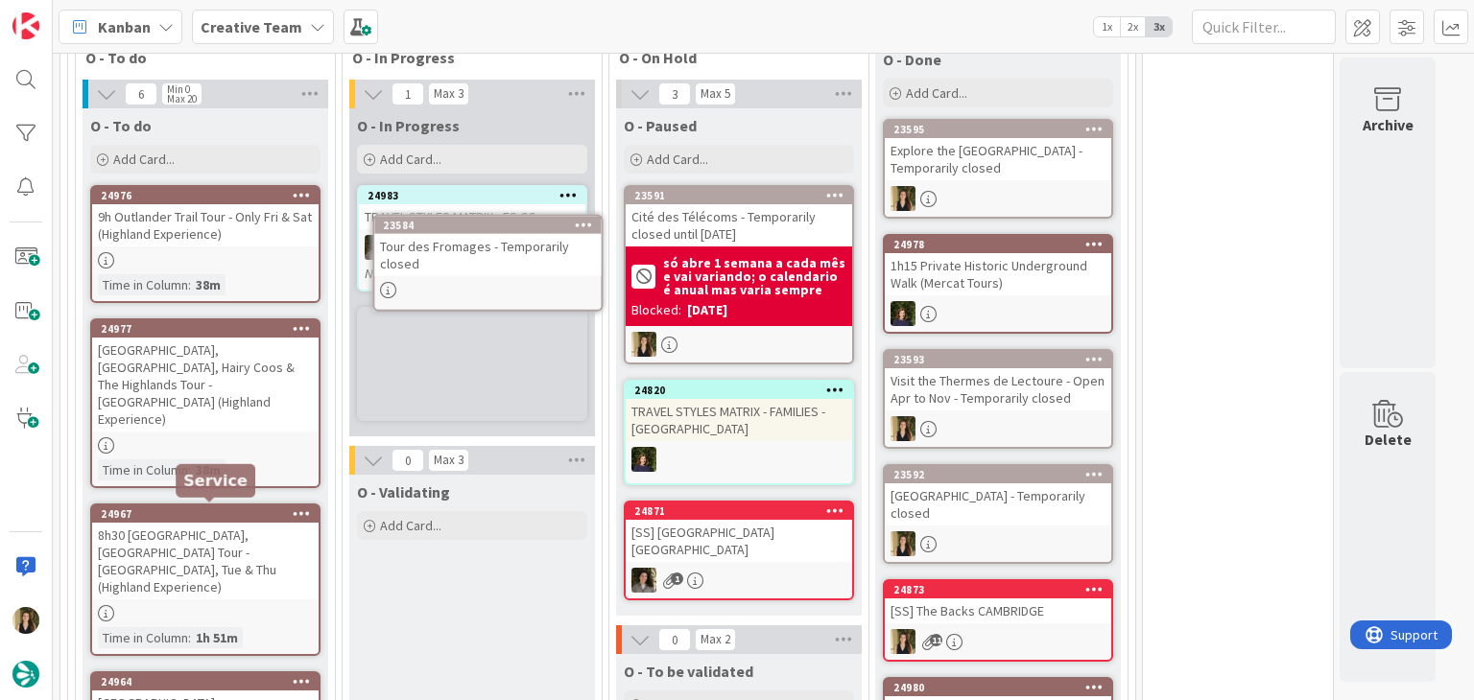
scroll to position [2748, 0]
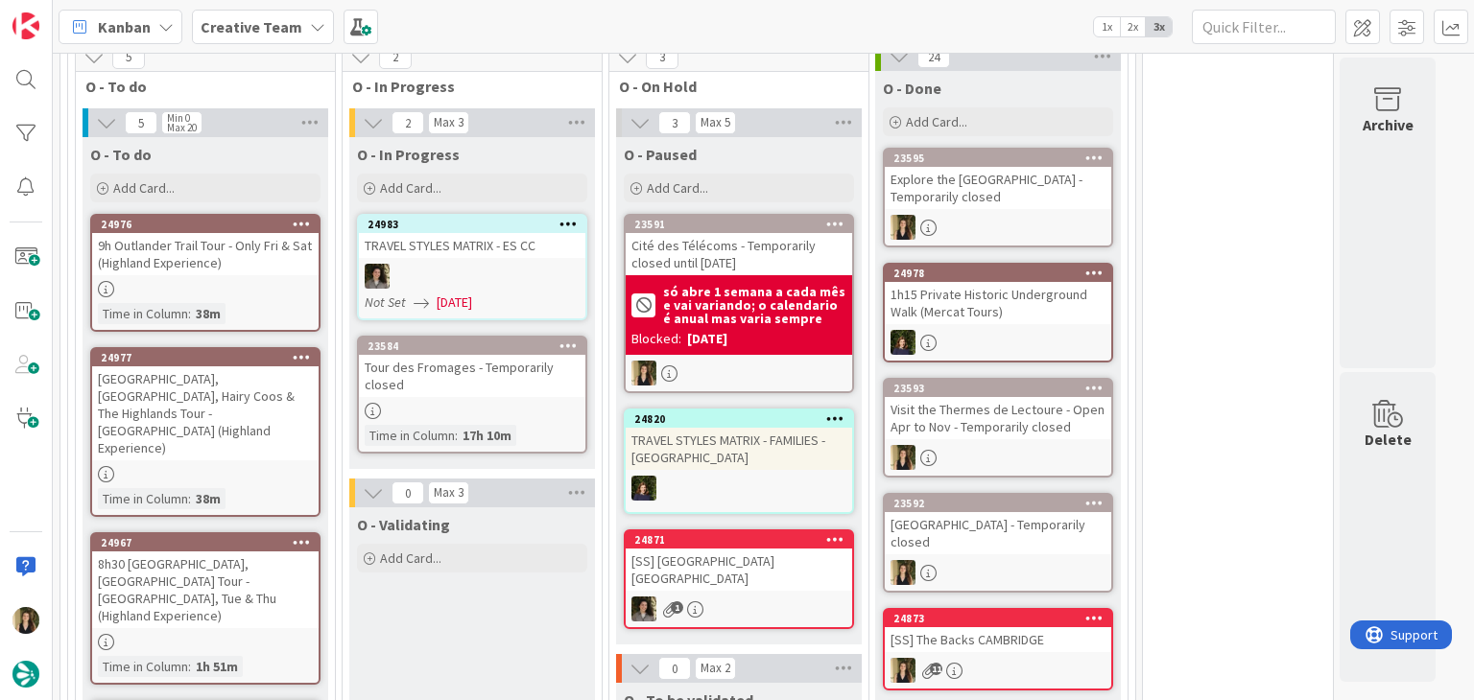
click at [530, 355] on div "Tour des Fromages - Temporarily closed" at bounding box center [472, 376] width 226 height 42
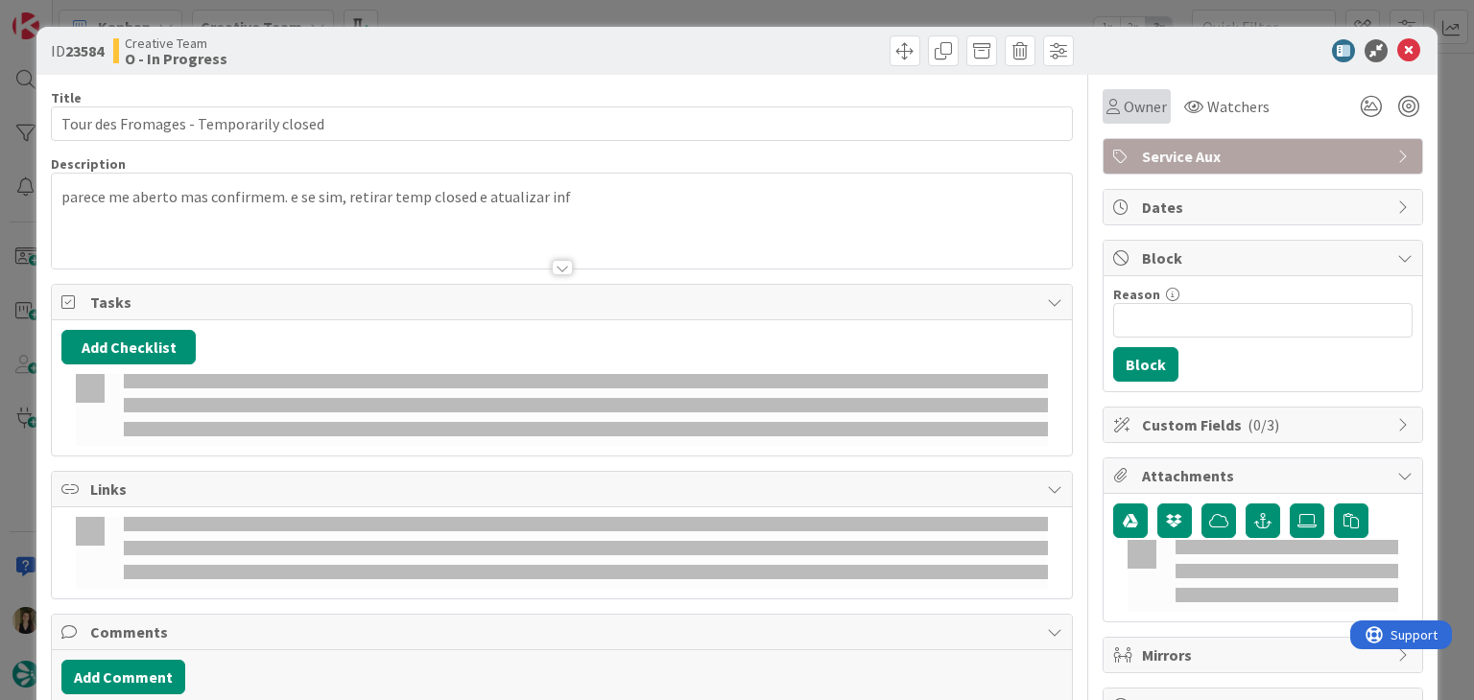
click at [1123, 106] on span "Owner" at bounding box center [1144, 106] width 43 height 23
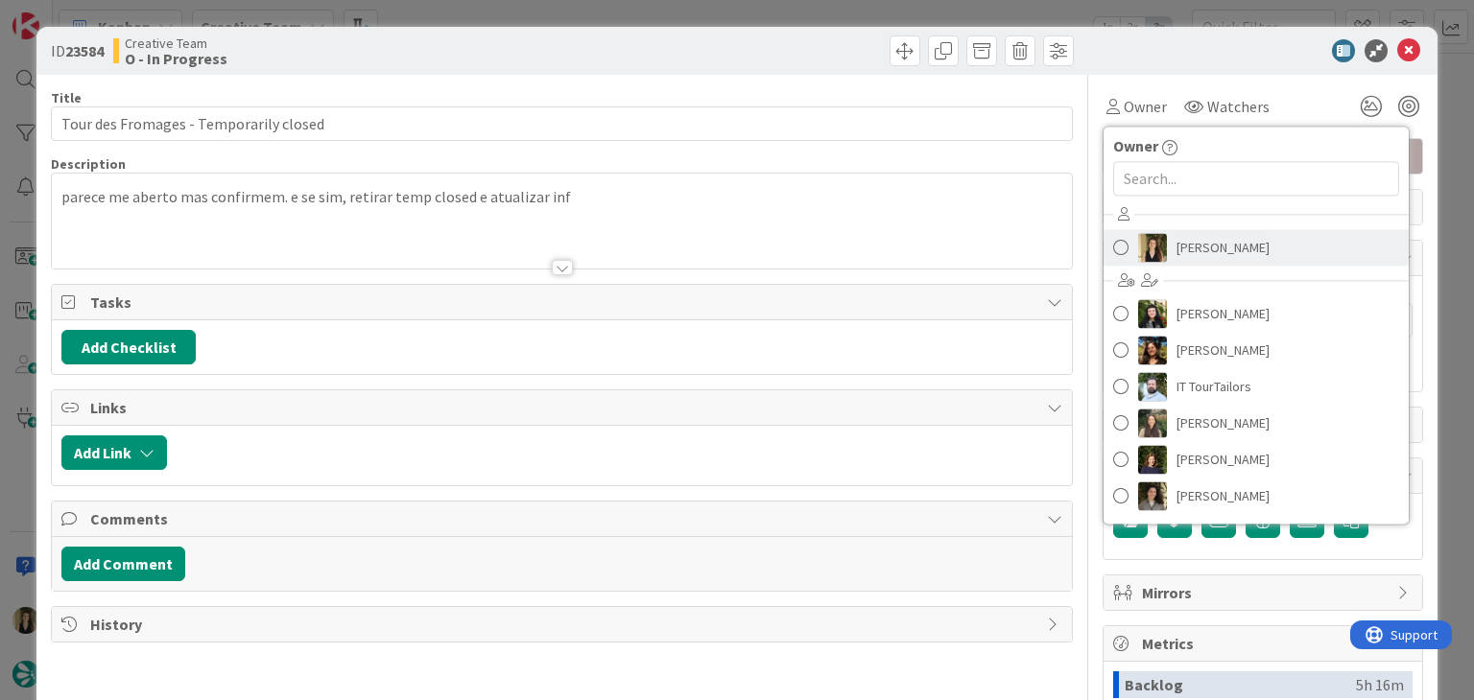
click at [1214, 254] on span "[PERSON_NAME]" at bounding box center [1222, 247] width 93 height 29
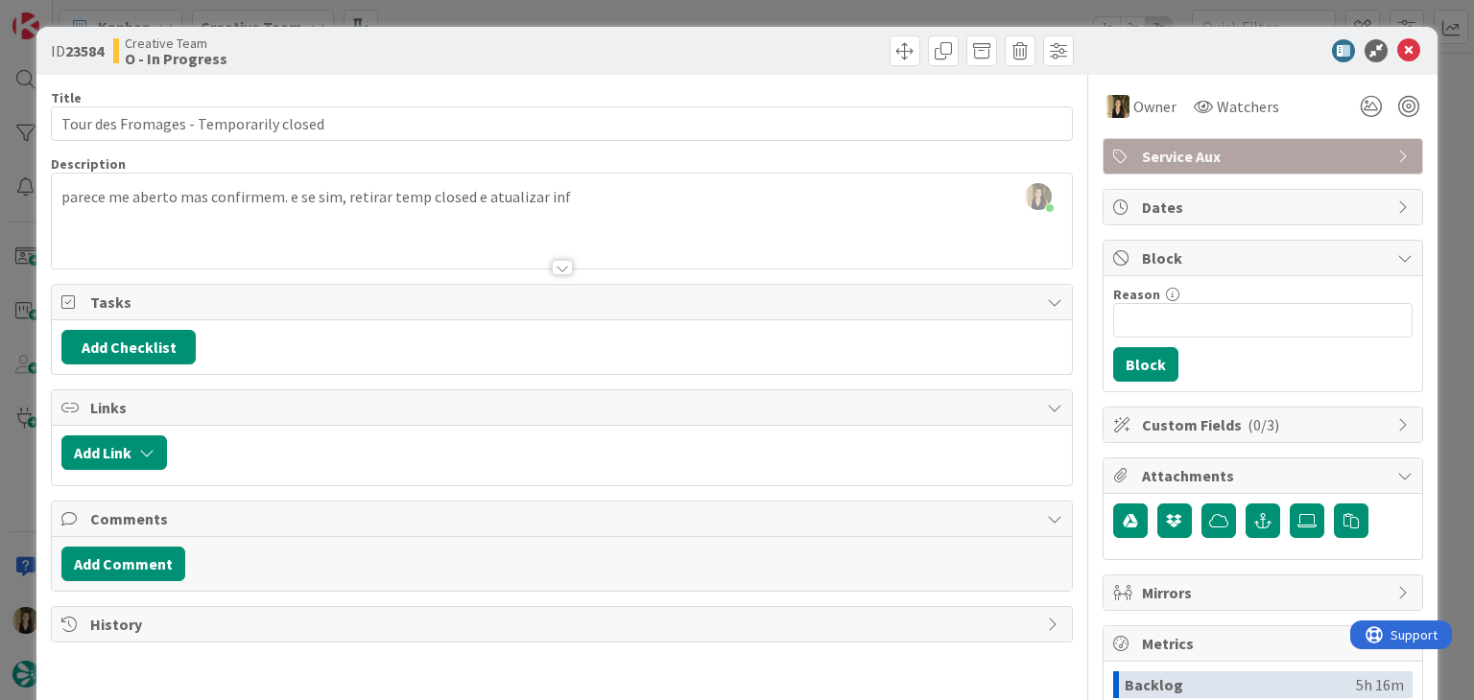
click at [785, 3] on div "ID 23584 Creative Team O - In Progress Title 38 / 128 Tour des Fromages - Tempo…" at bounding box center [737, 350] width 1474 height 700
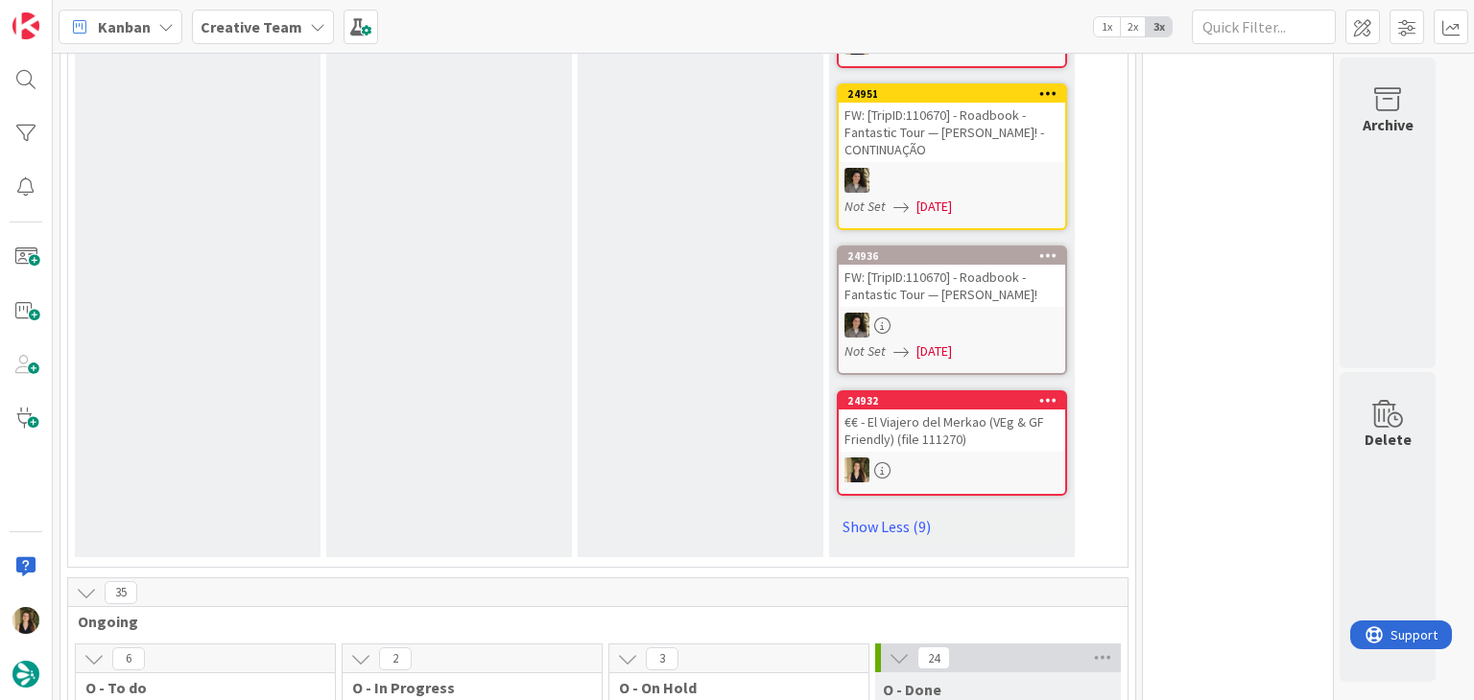
scroll to position [2460, 0]
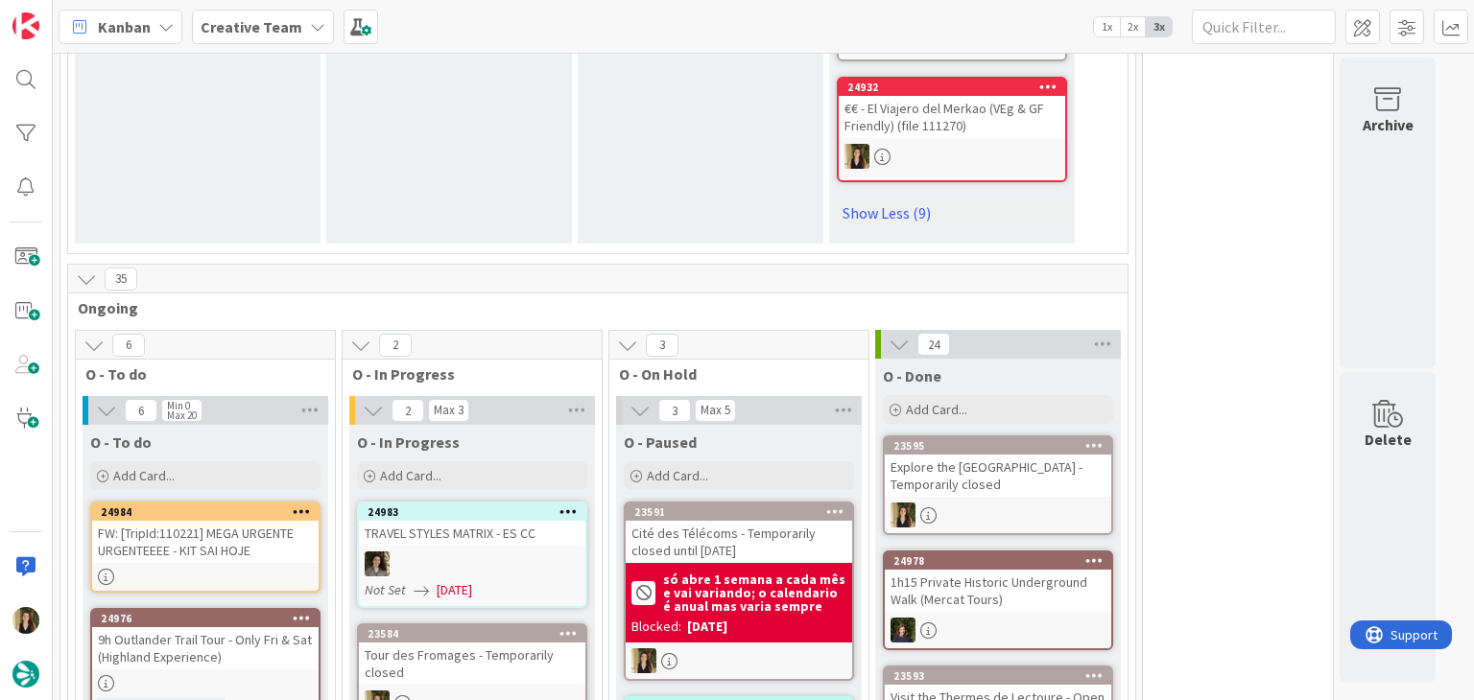
click at [237, 569] on div at bounding box center [205, 577] width 226 height 16
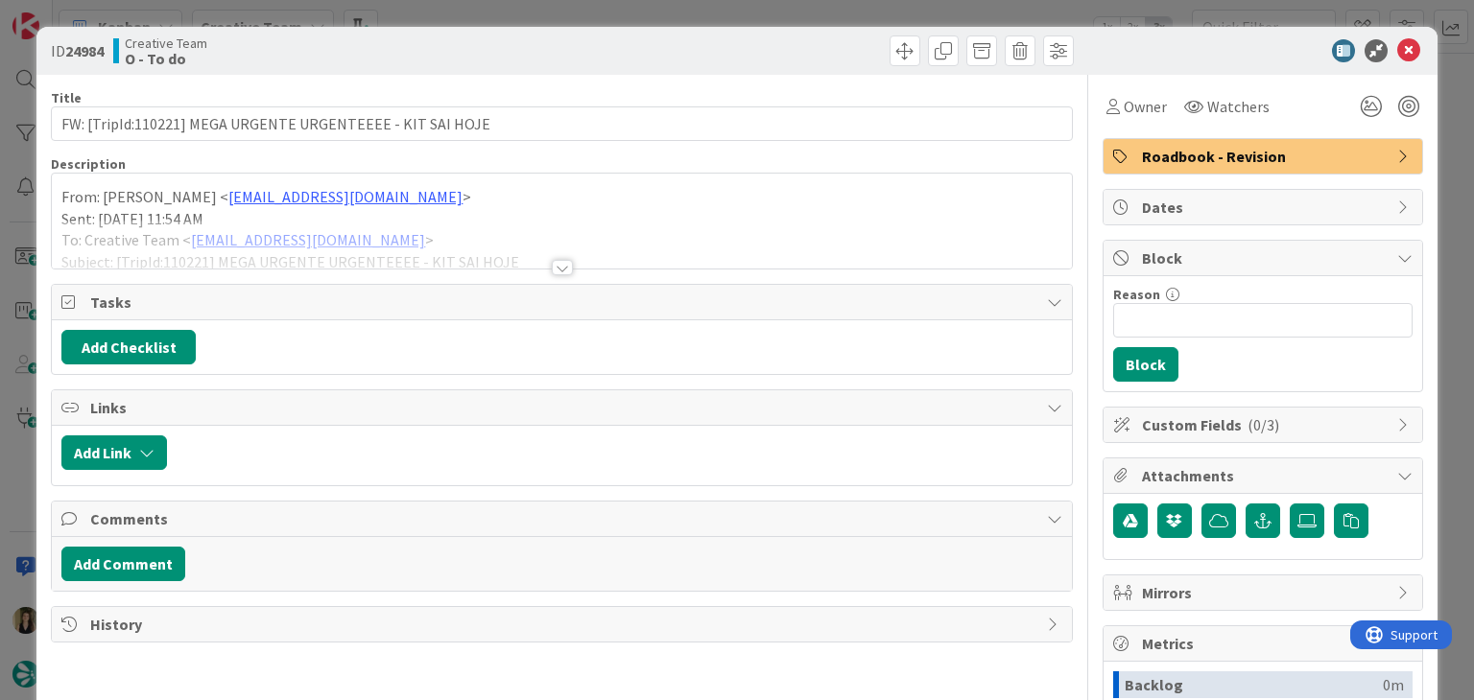
click at [557, 273] on div at bounding box center [562, 267] width 21 height 15
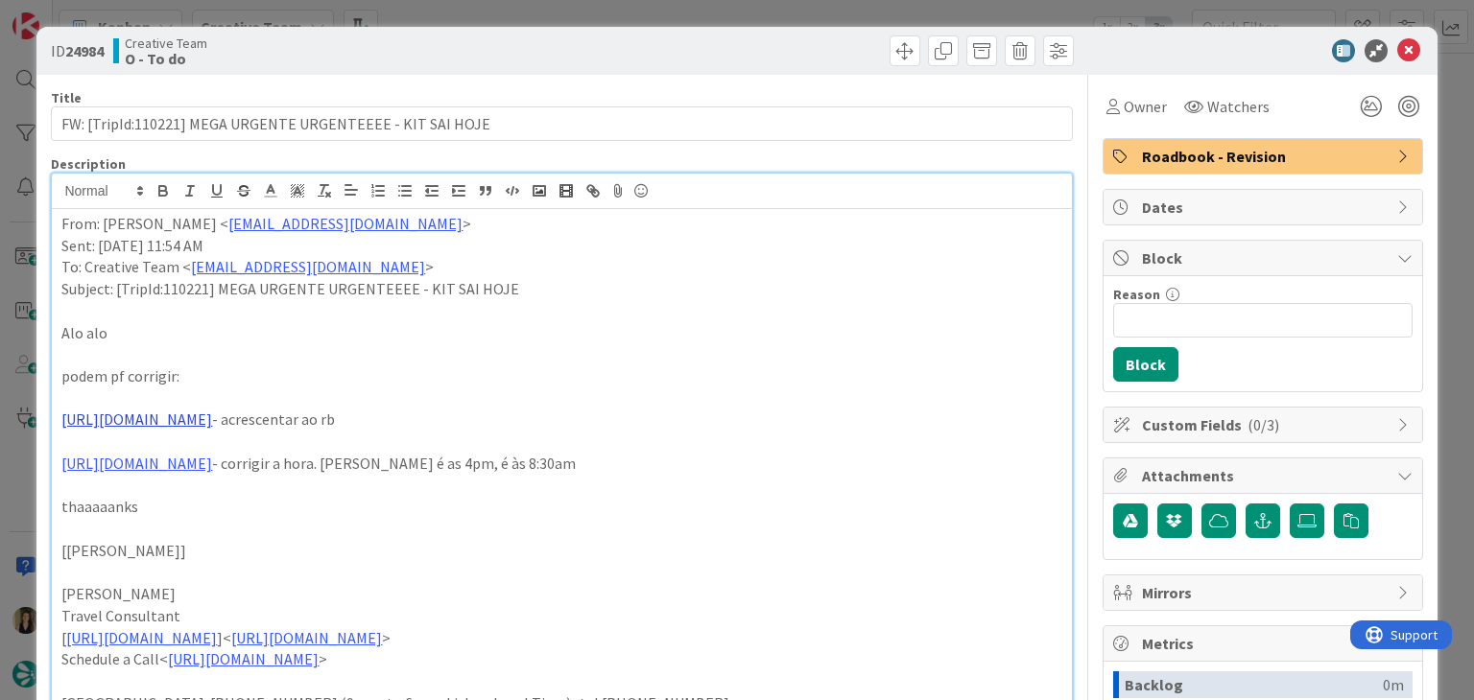
click at [212, 422] on link "[URL][DOMAIN_NAME]" at bounding box center [136, 419] width 151 height 19
click at [237, 465] on link "[URL][DOMAIN_NAME]" at bounding box center [179, 456] width 131 height 25
click at [627, 35] on div at bounding box center [820, 50] width 507 height 31
click at [634, 10] on div "ID 24984 Creative Team O - To do Title 58 / 128 FW: [TripId:110221] MEGA URGENT…" at bounding box center [737, 350] width 1474 height 700
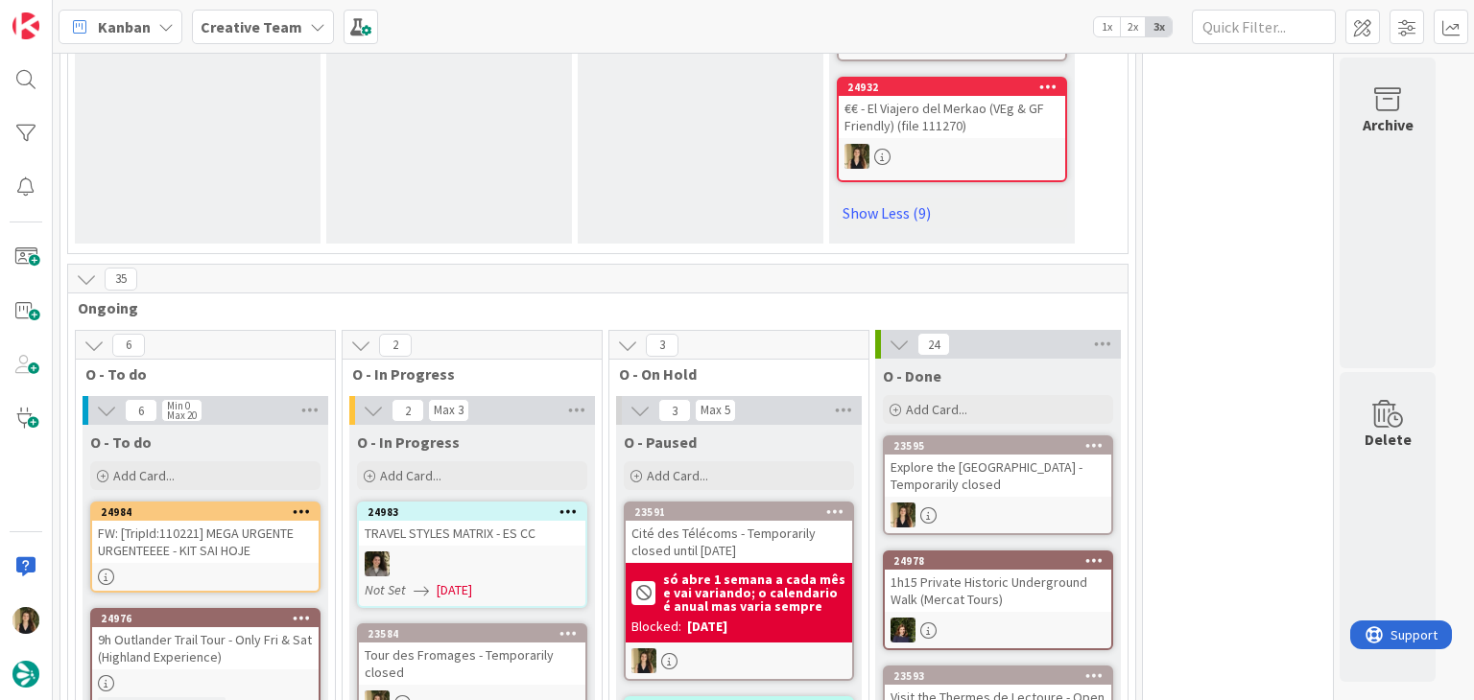
click at [264, 521] on div "FW: [TripId:110221] MEGA URGENTE URGENTEEEE - KIT SAI HOJE" at bounding box center [205, 542] width 226 height 42
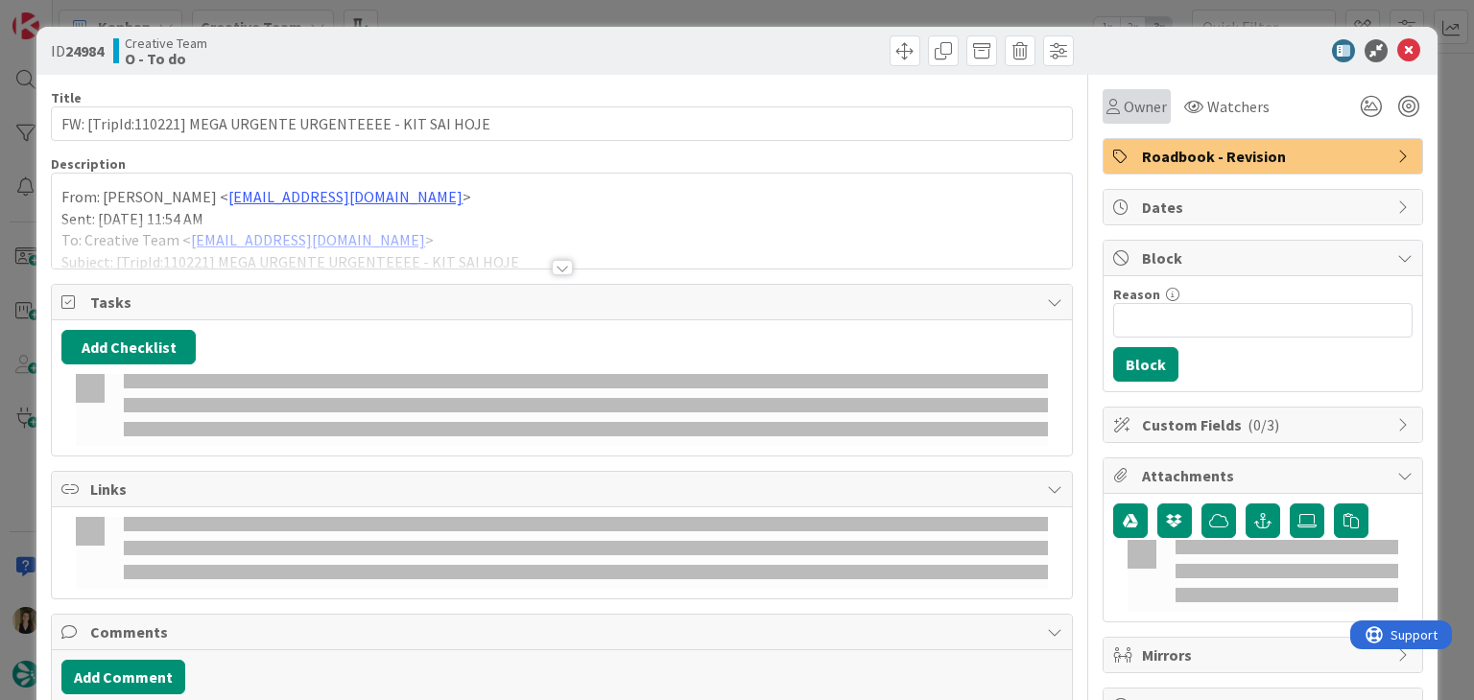
click at [1123, 114] on span "Owner" at bounding box center [1144, 106] width 43 height 23
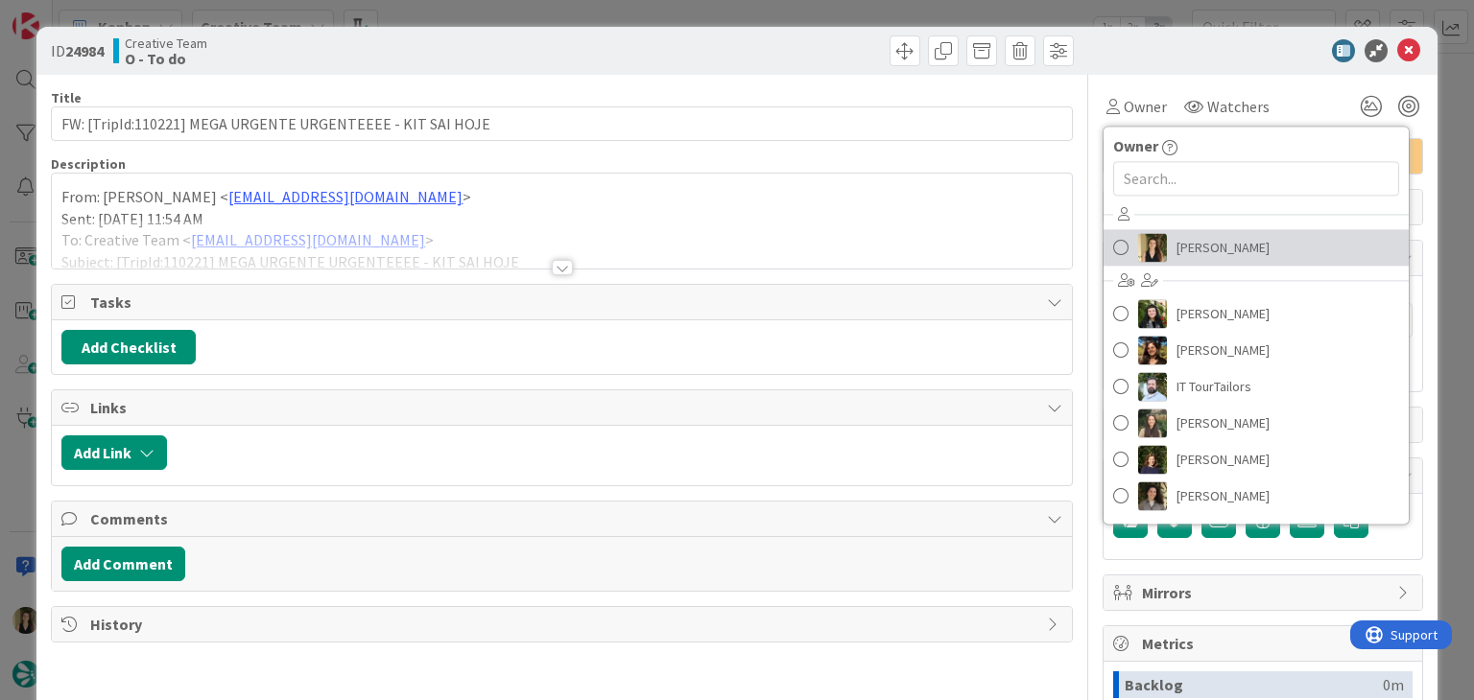
drag, startPoint x: 1185, startPoint y: 247, endPoint x: 1063, endPoint y: 219, distance: 125.0
click at [1185, 247] on span "[PERSON_NAME]" at bounding box center [1222, 247] width 93 height 29
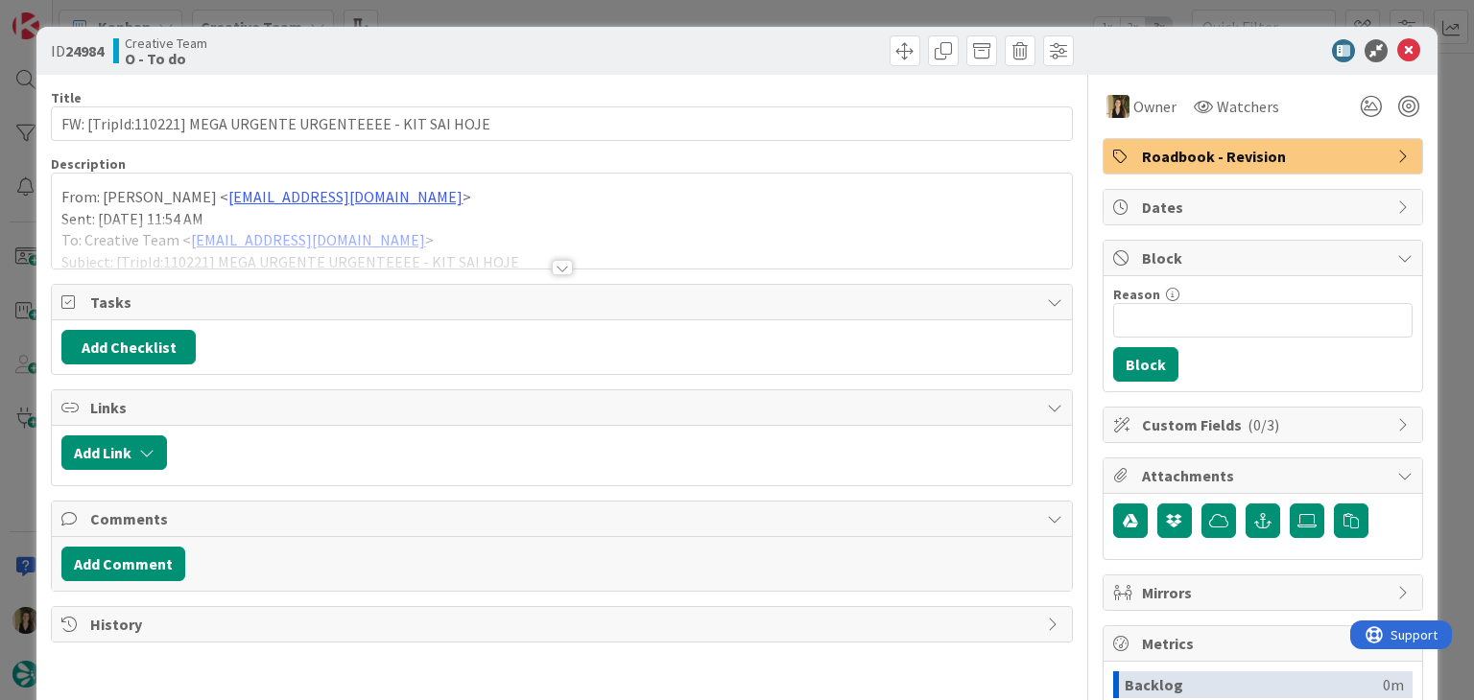
click at [559, 265] on div at bounding box center [562, 267] width 21 height 15
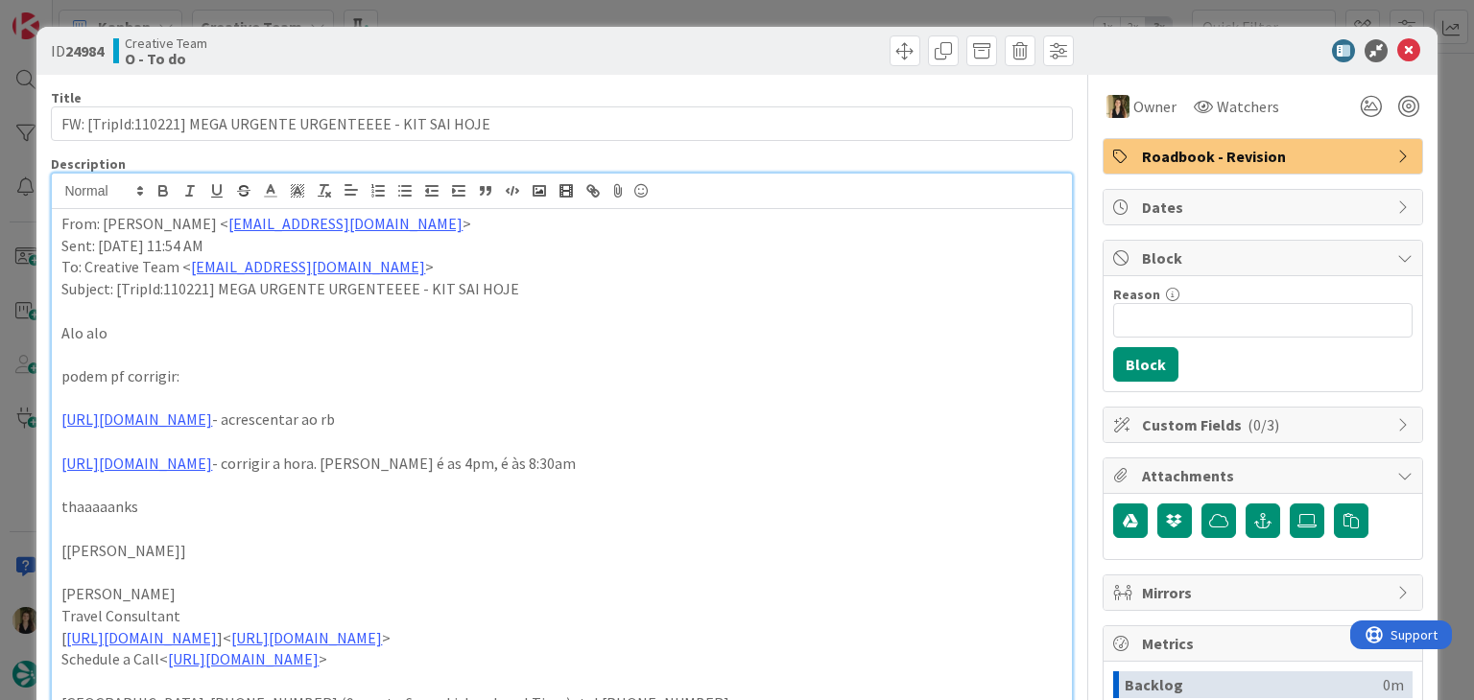
click at [591, 9] on div "ID 24984 Creative Team O - To do Title 58 / 128 FW: [TripId:110221] MEGA URGENT…" at bounding box center [737, 350] width 1474 height 700
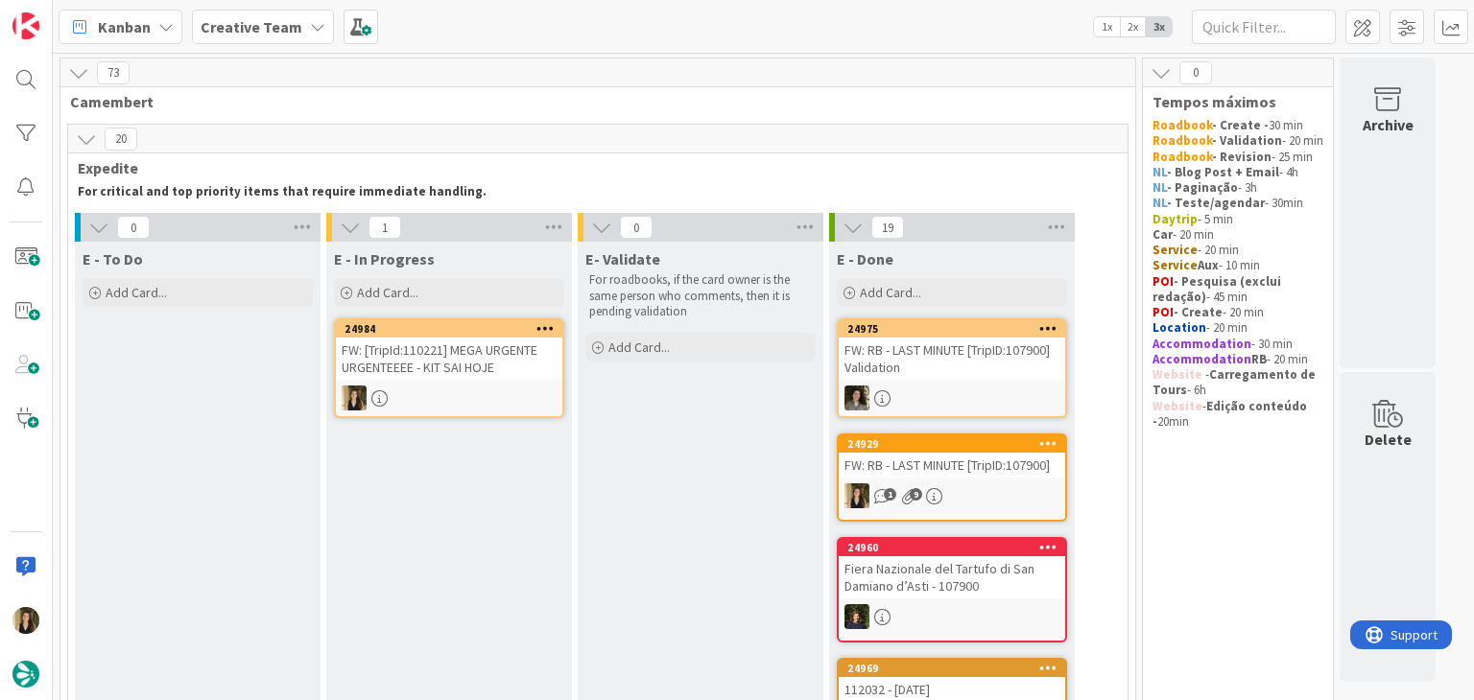
click at [486, 371] on div "FW: [TripId:110221] MEGA URGENTE URGENTEEEE - KIT SAI HOJE" at bounding box center [449, 359] width 226 height 42
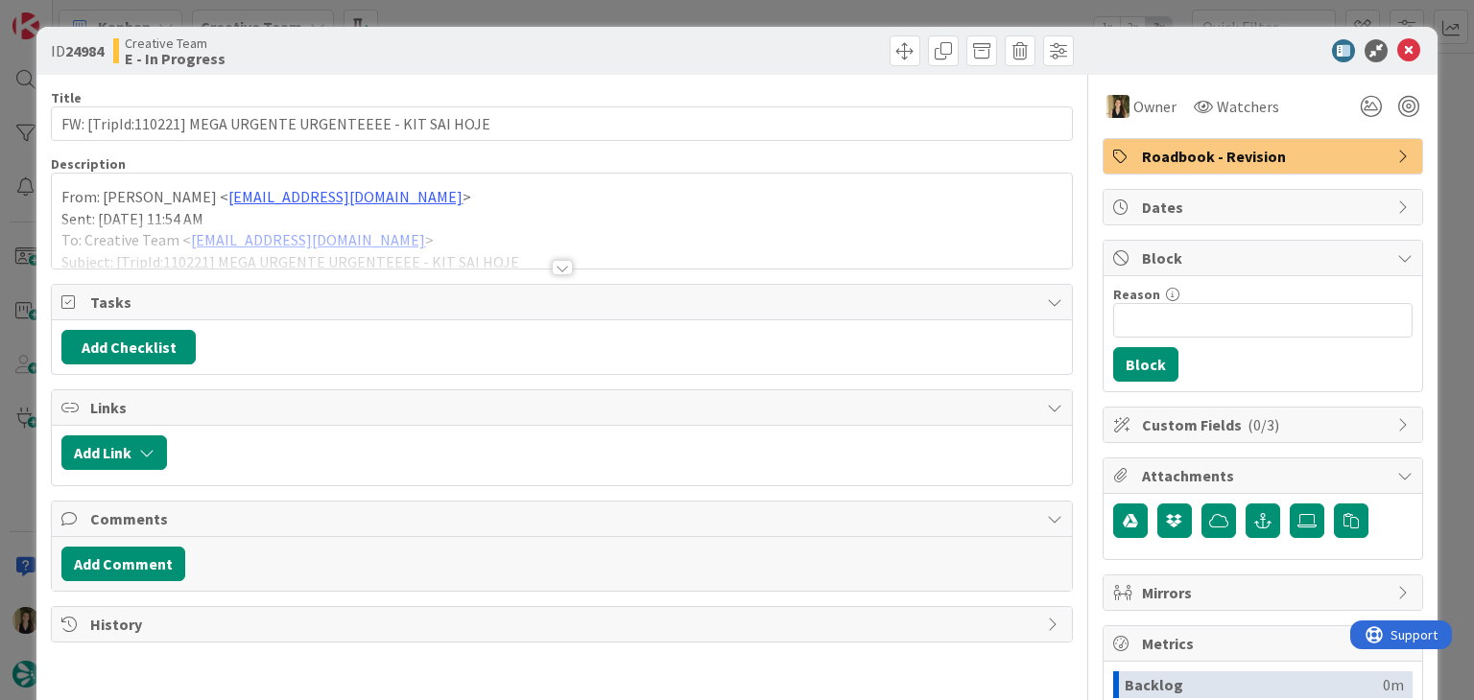
click at [555, 270] on div at bounding box center [562, 267] width 21 height 15
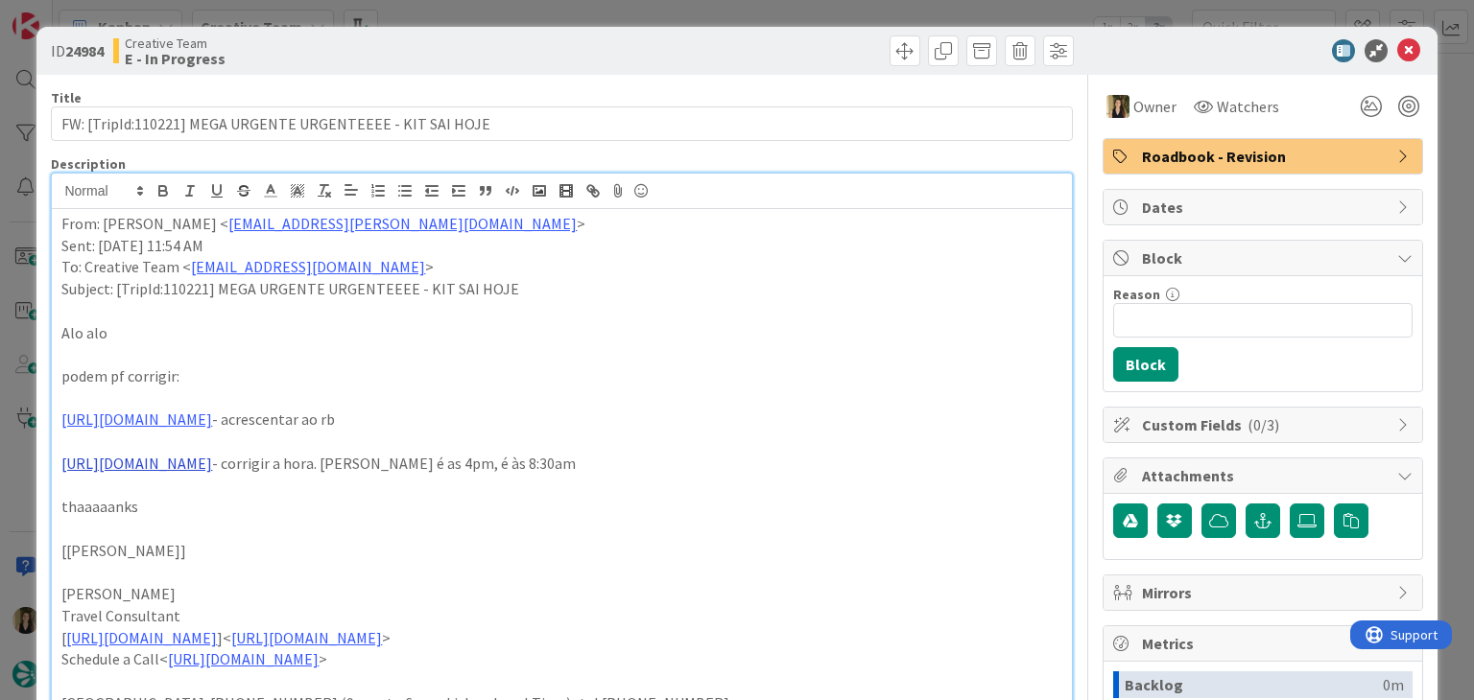
click at [212, 464] on link "[URL][DOMAIN_NAME]" at bounding box center [136, 463] width 151 height 19
click at [238, 506] on link "[URL][DOMAIN_NAME]" at bounding box center [179, 500] width 131 height 25
click at [496, 413] on p "[URL][DOMAIN_NAME] - acrescentar ao rb" at bounding box center [561, 420] width 1000 height 22
click at [212, 418] on link "[URL][DOMAIN_NAME]" at bounding box center [136, 419] width 151 height 19
click at [212, 419] on link "[URL][DOMAIN_NAME]" at bounding box center [136, 419] width 151 height 19
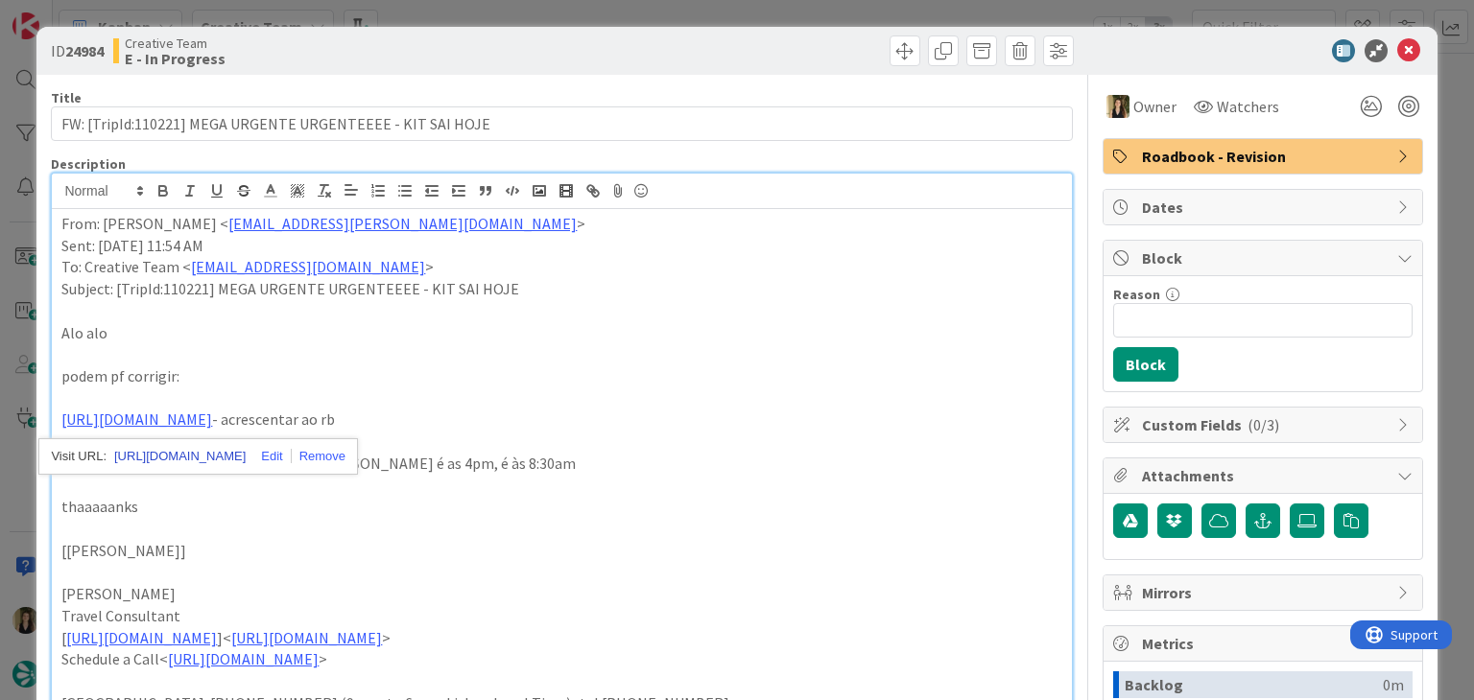
click at [210, 451] on link "[URL][DOMAIN_NAME]" at bounding box center [179, 456] width 131 height 25
click at [431, 367] on p "podem pf corrigir:" at bounding box center [561, 377] width 1000 height 22
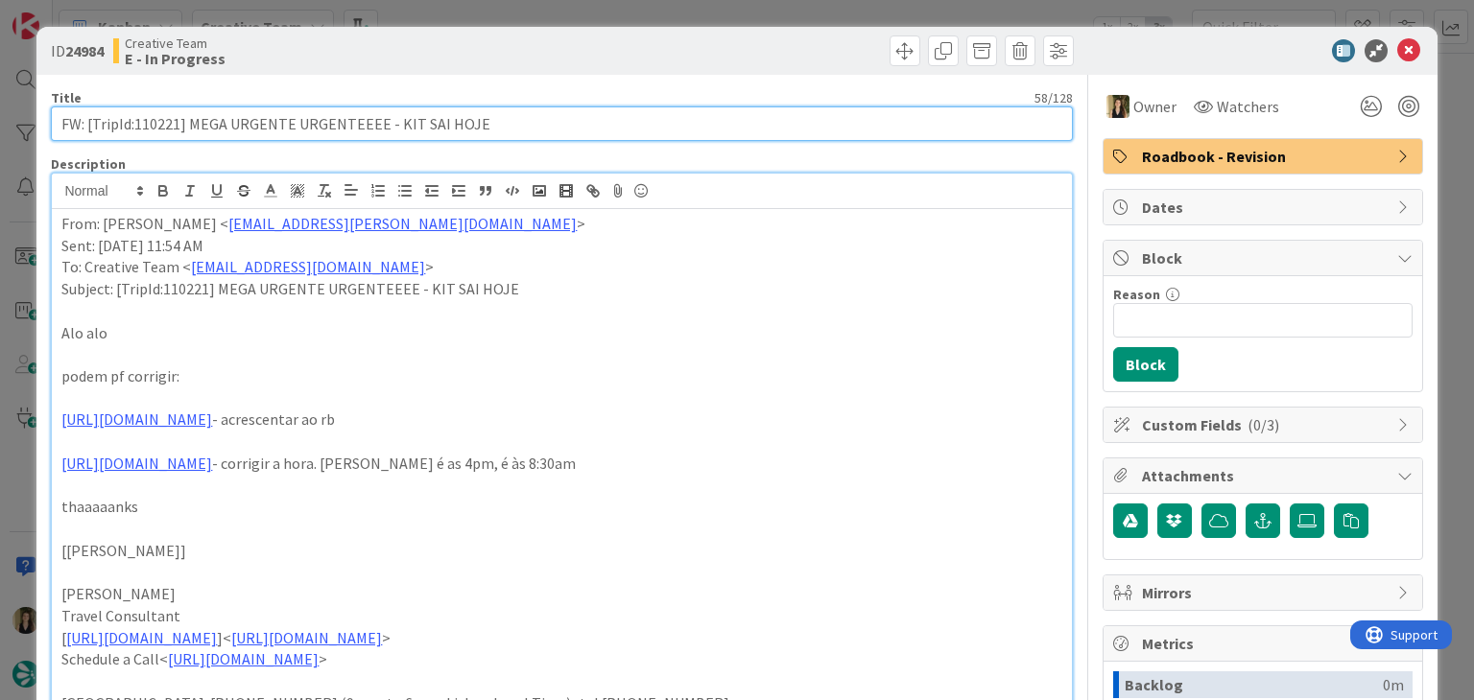
click at [153, 119] on input "FW: [TripId:110221] MEGA URGENTE URGENTEEEE - KIT SAI HOJE" at bounding box center [561, 123] width 1021 height 35
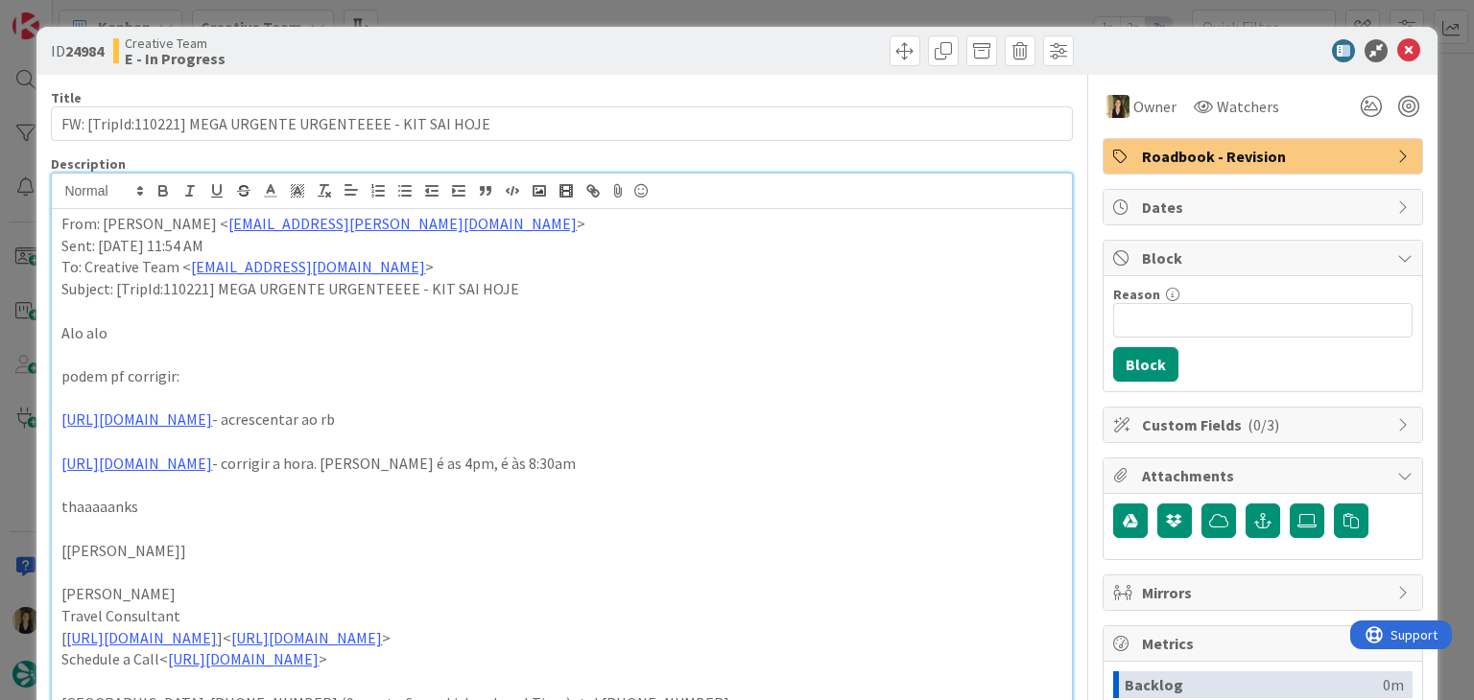
click at [537, 42] on div "Creative Team E - In Progress" at bounding box center [335, 50] width 444 height 31
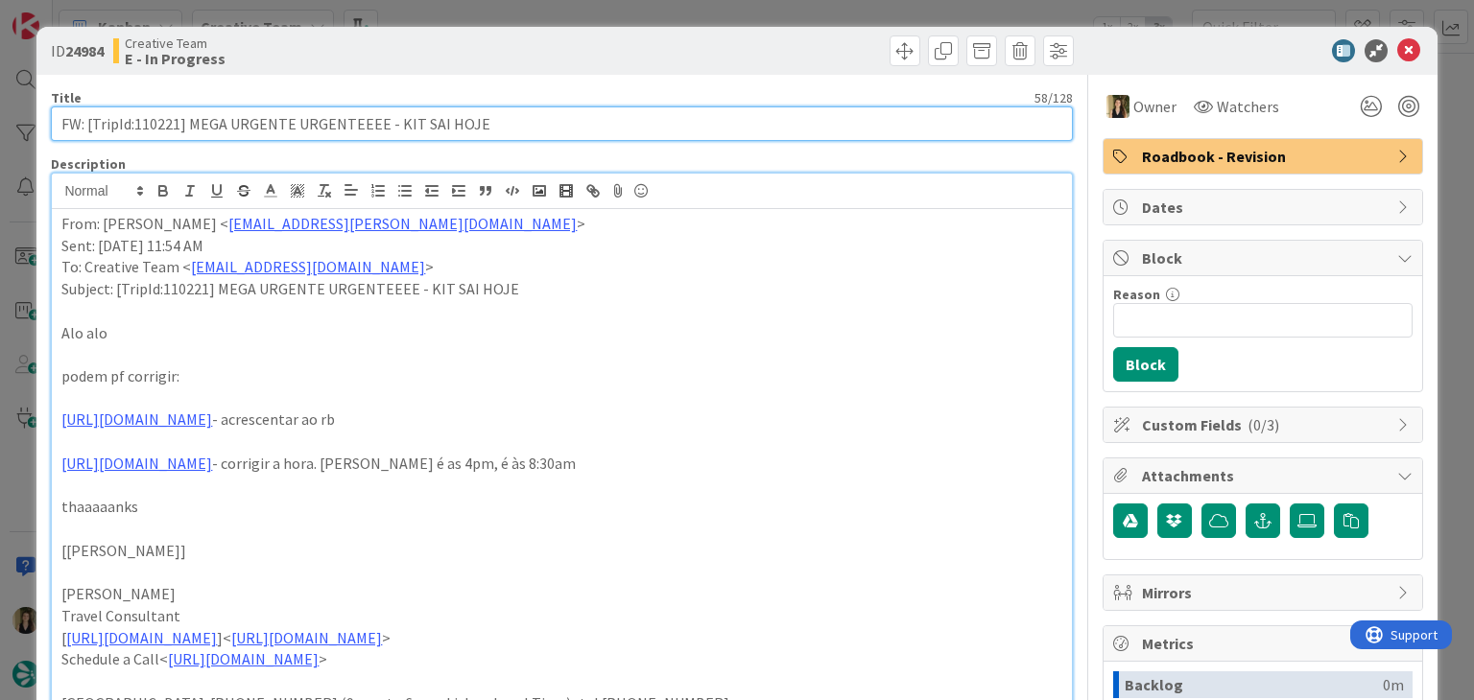
click at [153, 123] on input "FW: [TripId:110221] MEGA URGENTE URGENTEEEE - KIT SAI HOJE" at bounding box center [561, 123] width 1021 height 35
drag, startPoint x: 322, startPoint y: 120, endPoint x: 34, endPoint y: 120, distance: 288.8
click at [34, 120] on div "ID 24984 Creative Team E - In Progress Title 58 / 128 FW: [TripId:110221] MEGA …" at bounding box center [737, 350] width 1474 height 700
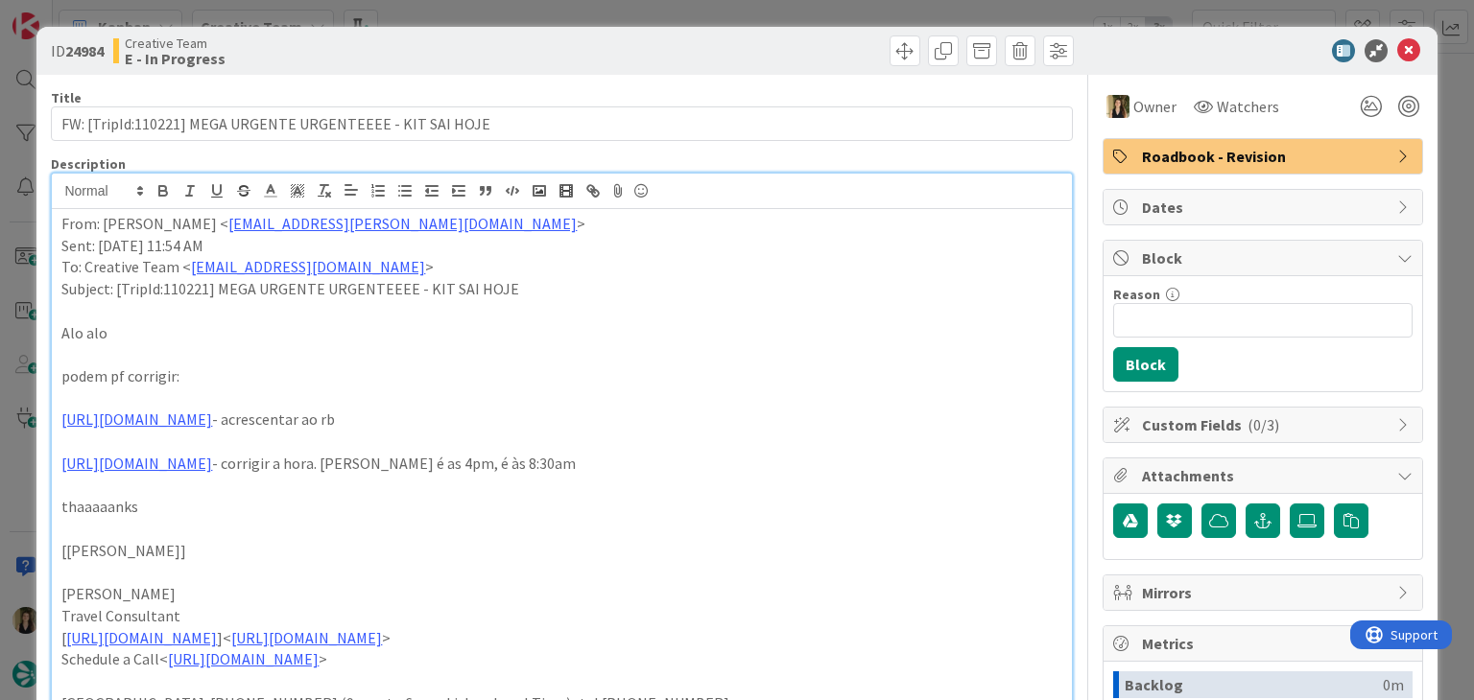
drag, startPoint x: 553, startPoint y: 420, endPoint x: 57, endPoint y: 423, distance: 496.0
click at [52, 423] on div "From: [PERSON_NAME] < [PERSON_NAME][EMAIL_ADDRESS][PERSON_NAME][DOMAIN_NAME] > …" at bounding box center [561, 569] width 1019 height 720
copy p "[URL][DOMAIN_NAME] - acrescentar ao rb"
click at [450, 51] on div "Creative Team E - In Progress" at bounding box center [335, 50] width 444 height 31
click at [452, 15] on div "ID 24984 Creative Team E - In Progress Title 58 / 128 FW: [TripId:110221] MEGA …" at bounding box center [737, 350] width 1474 height 700
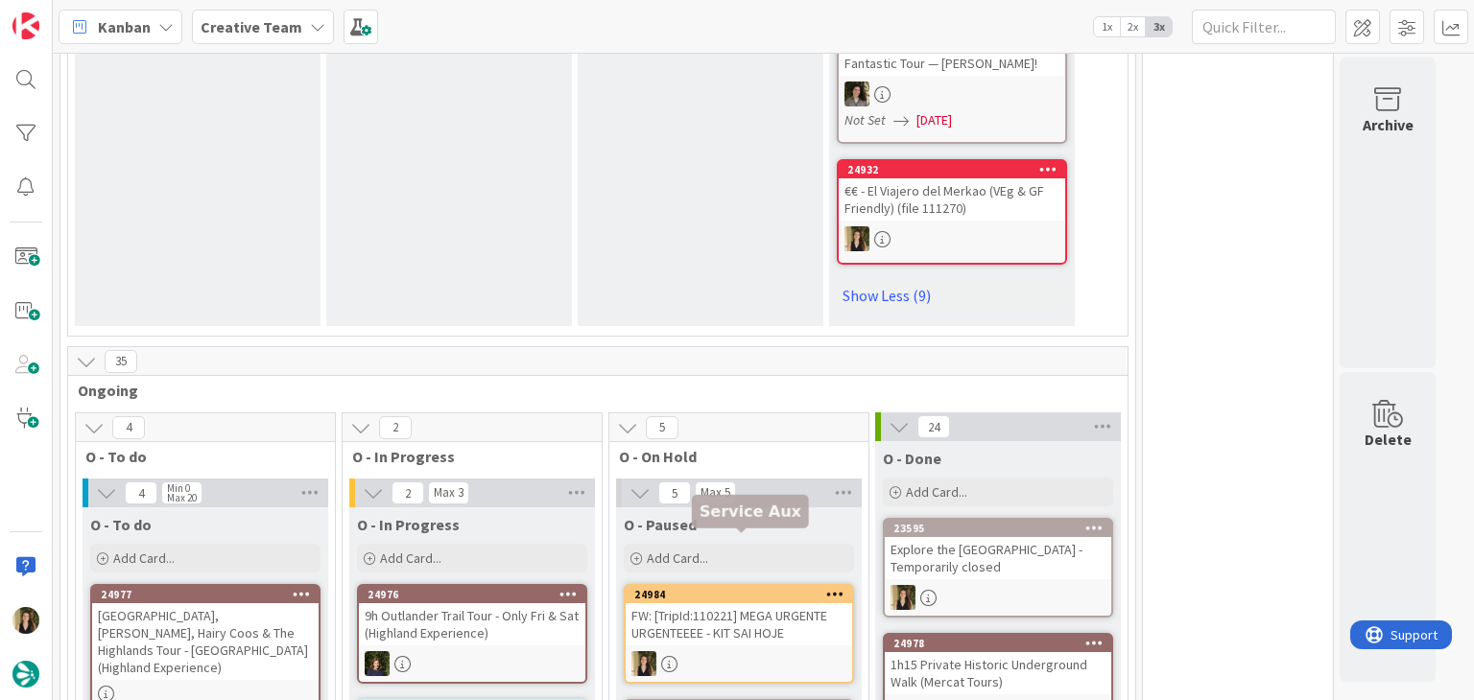
scroll to position [2558, 0]
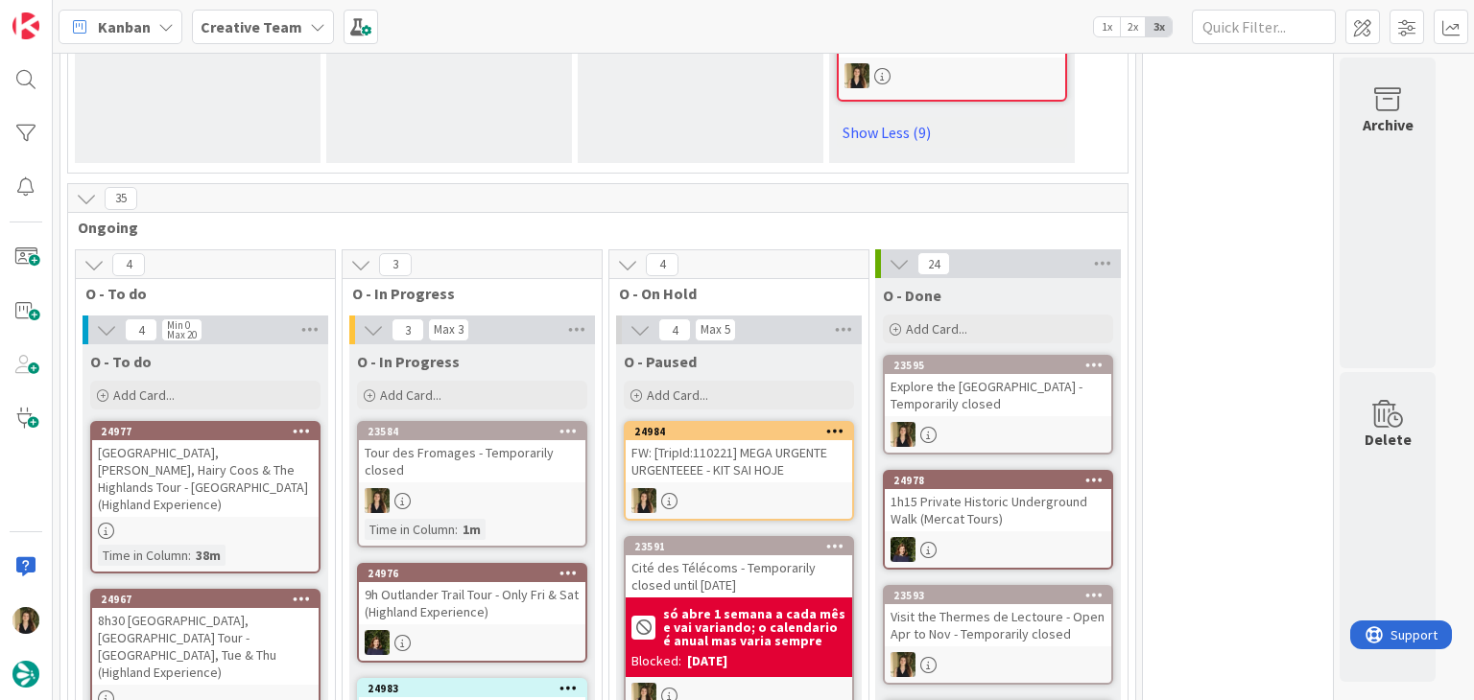
click at [472, 440] on div "Tour des Fromages - Temporarily closed" at bounding box center [472, 461] width 226 height 42
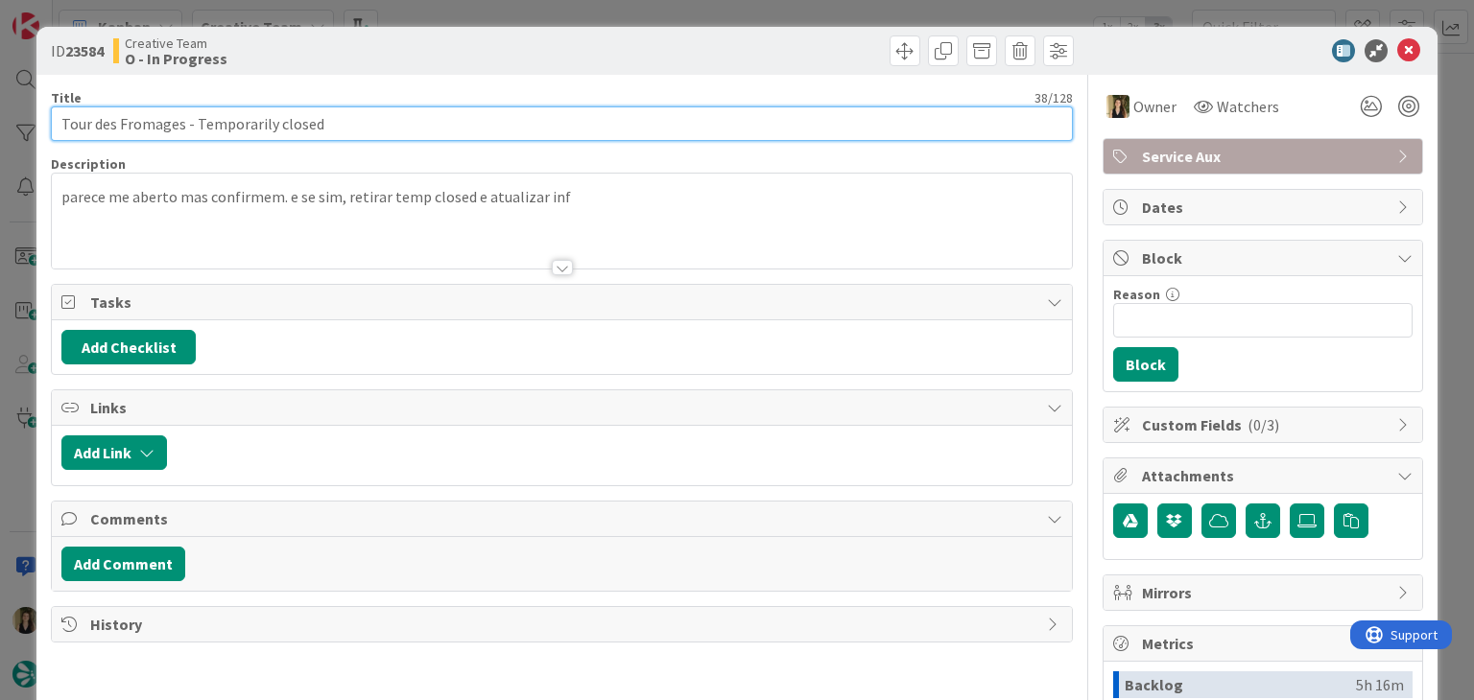
drag, startPoint x: 182, startPoint y: 125, endPoint x: 46, endPoint y: 124, distance: 136.2
click at [46, 124] on div "ID 23584 Creative Team O - In Progress Title 38 / 128 Tour des Fromages - Tempo…" at bounding box center [736, 515] width 1400 height 977
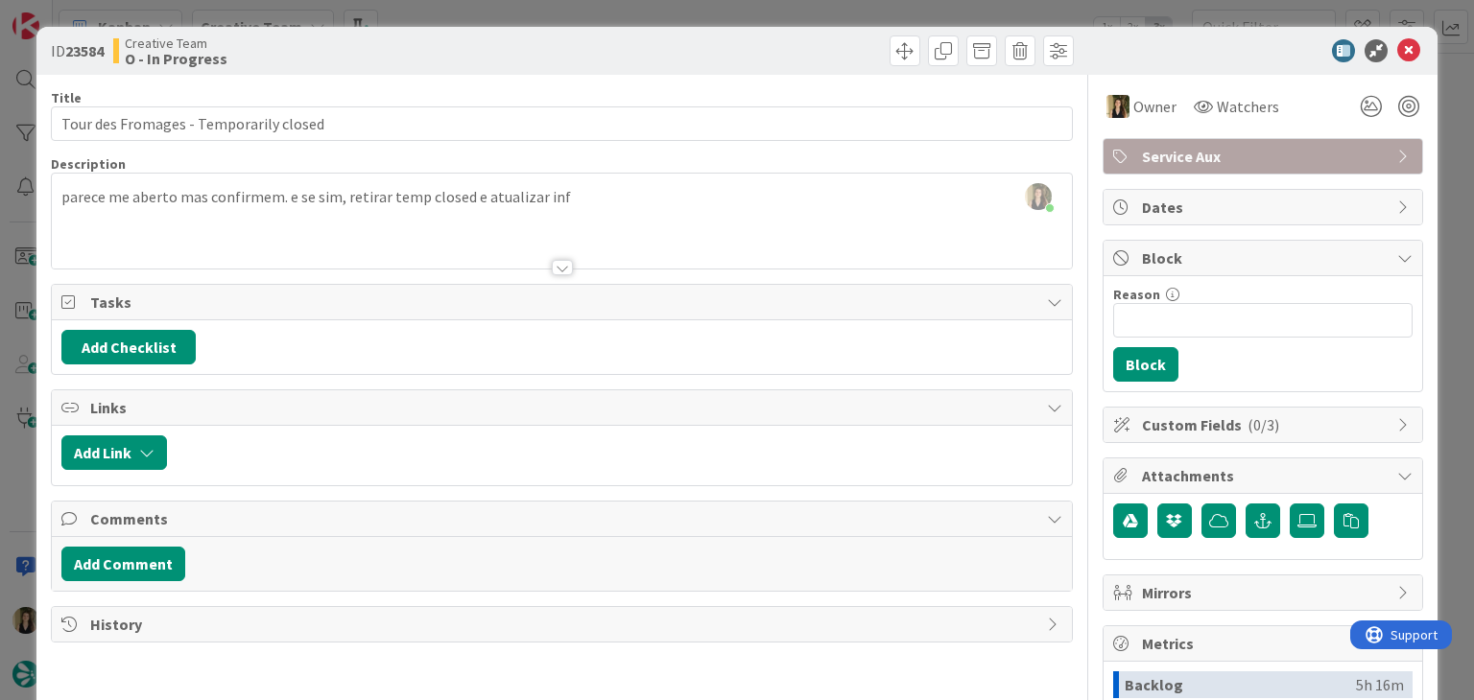
click at [431, 25] on div "ID 23584 Creative Team O - In Progress Title 38 / 128 Tour des Fromages - Tempo…" at bounding box center [737, 350] width 1474 height 700
click at [430, 17] on div "ID 23584 Creative Team O - In Progress Title 38 / 128 Tour des Fromages - Tempo…" at bounding box center [737, 350] width 1474 height 700
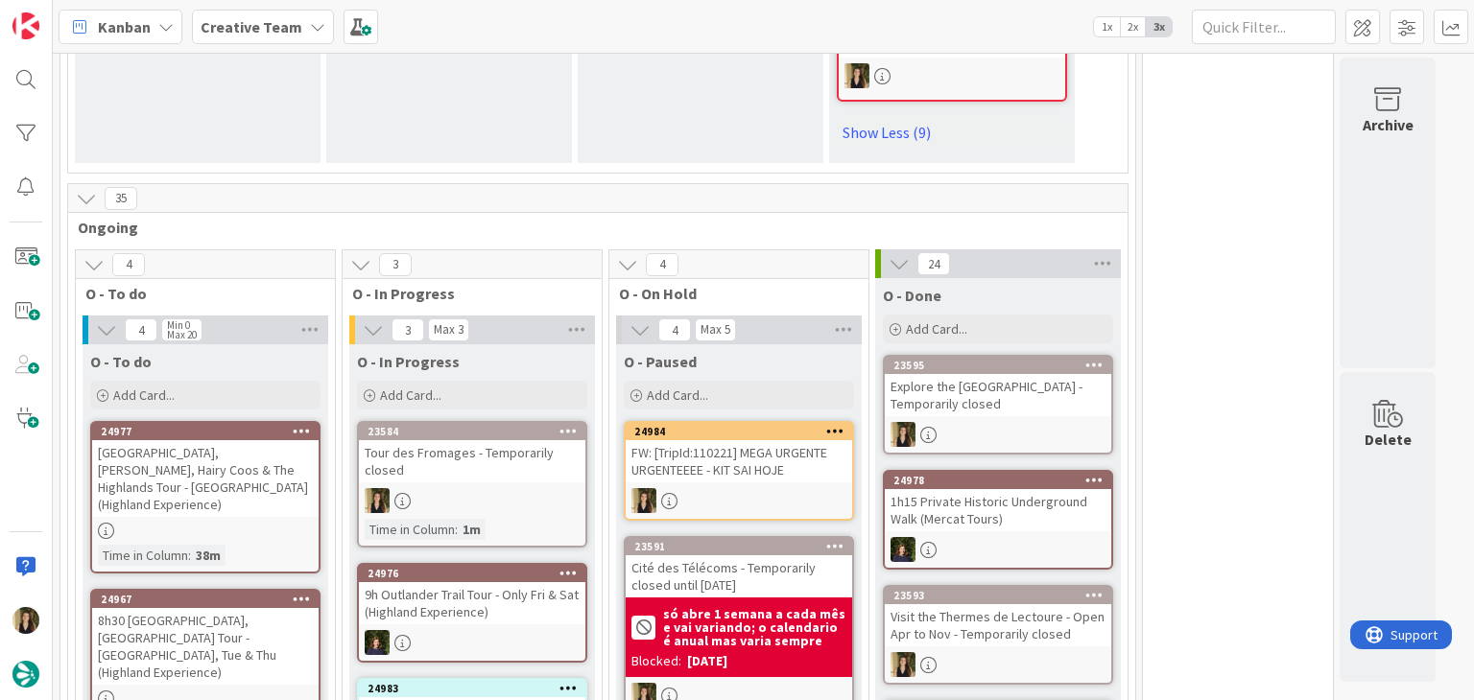
click at [779, 421] on div "24984 FW: [TripId:110221] MEGA URGENTE URGENTEEEE - KIT SAI HOJE" at bounding box center [739, 471] width 230 height 100
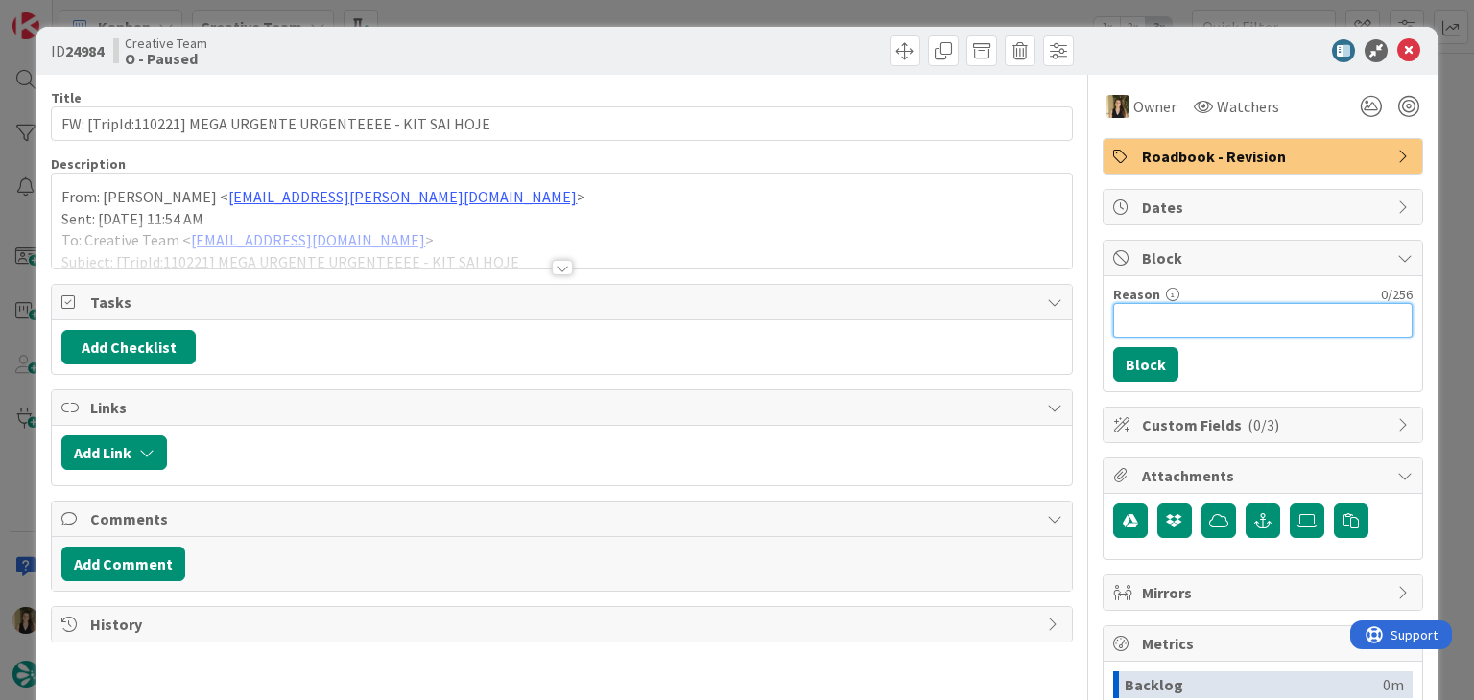
click at [1238, 327] on input "Reason" at bounding box center [1262, 320] width 299 height 35
type input "a espera de confirmação de criação de service"
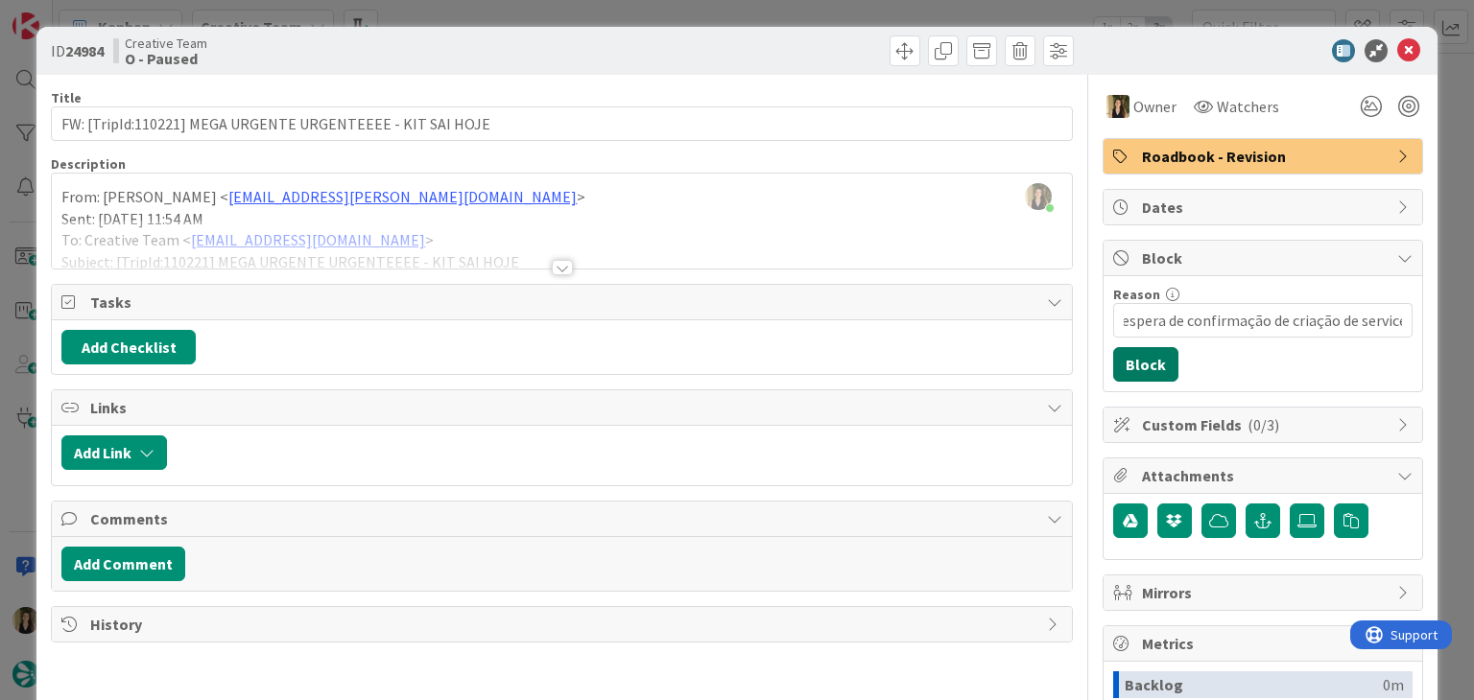
click at [1147, 376] on button "Block" at bounding box center [1145, 364] width 65 height 35
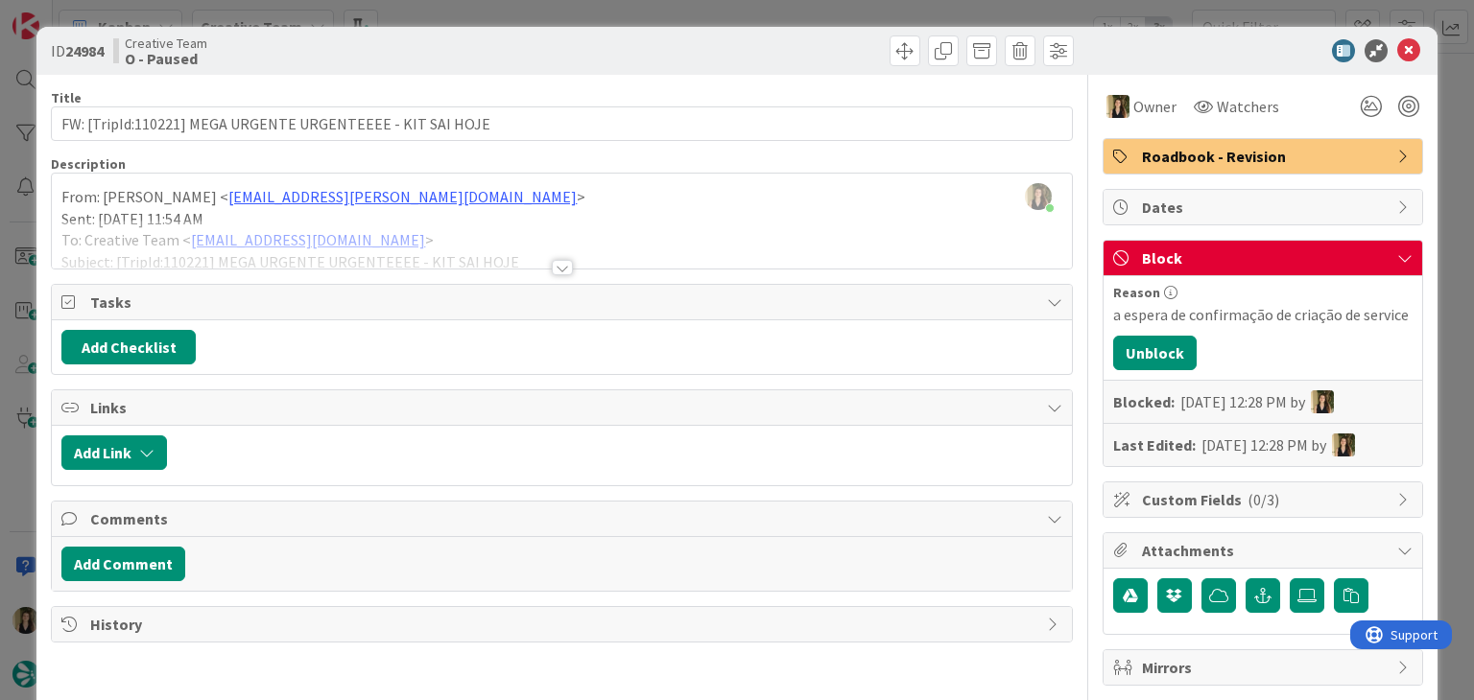
drag, startPoint x: 736, startPoint y: 50, endPoint x: 738, endPoint y: 17, distance: 32.7
click at [735, 47] on div at bounding box center [820, 50] width 507 height 31
click at [738, 13] on div "ID 24984 Creative Team O - Paused Title 58 / 128 FW: [TripId:110221] MEGA URGEN…" at bounding box center [737, 350] width 1474 height 700
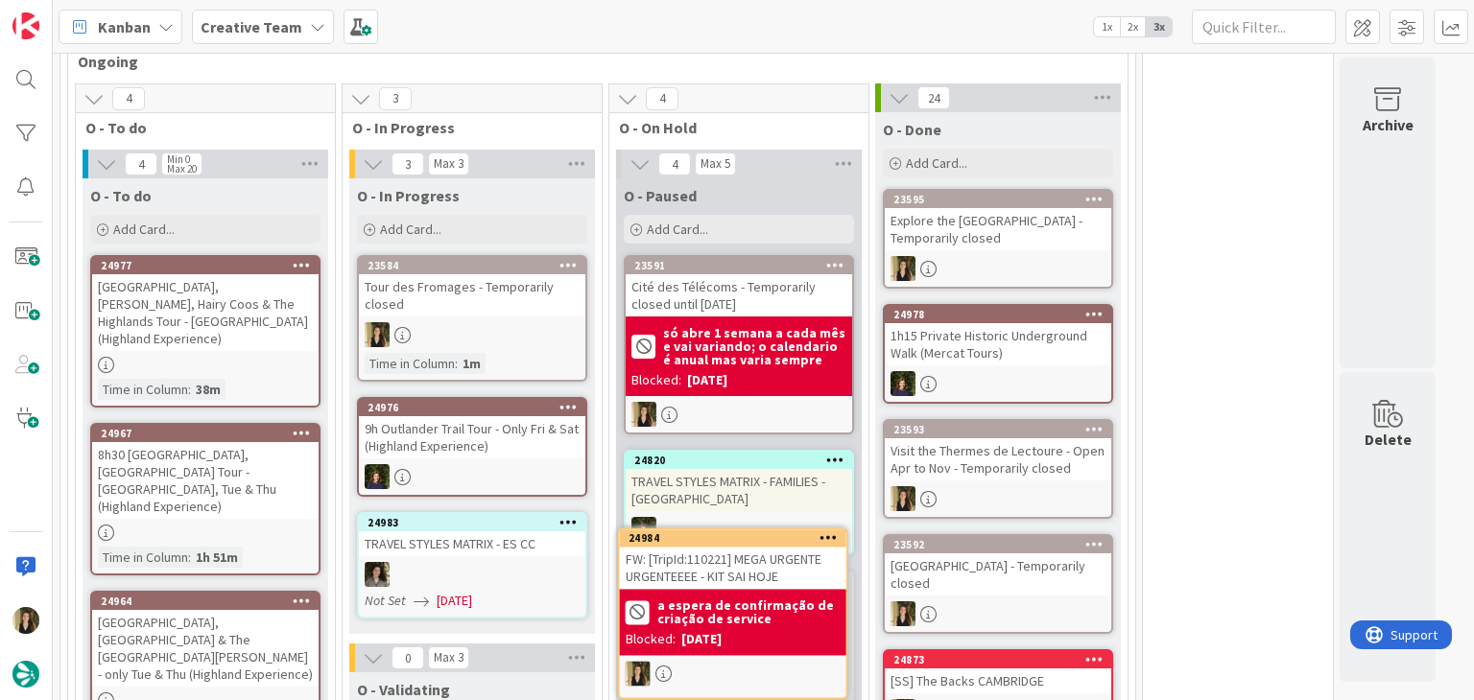
scroll to position [2818, 0]
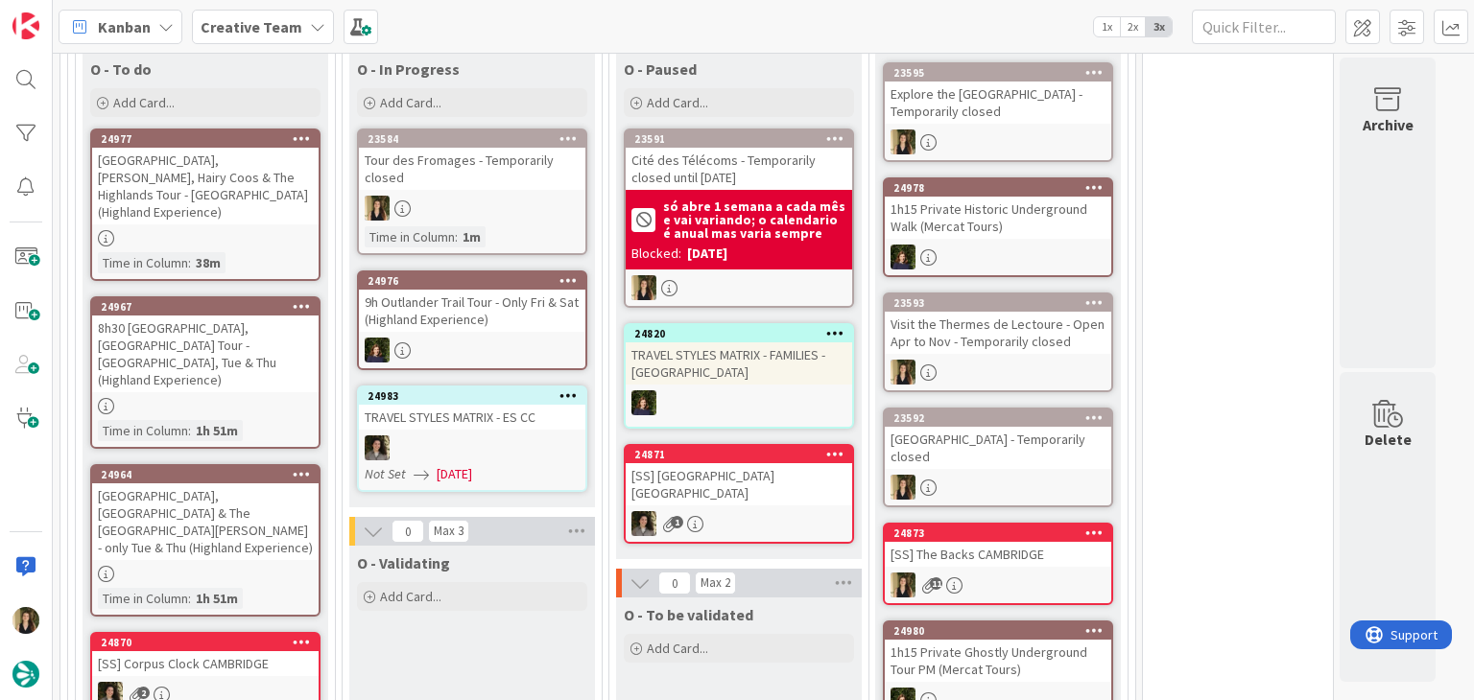
scroll to position [2860, 0]
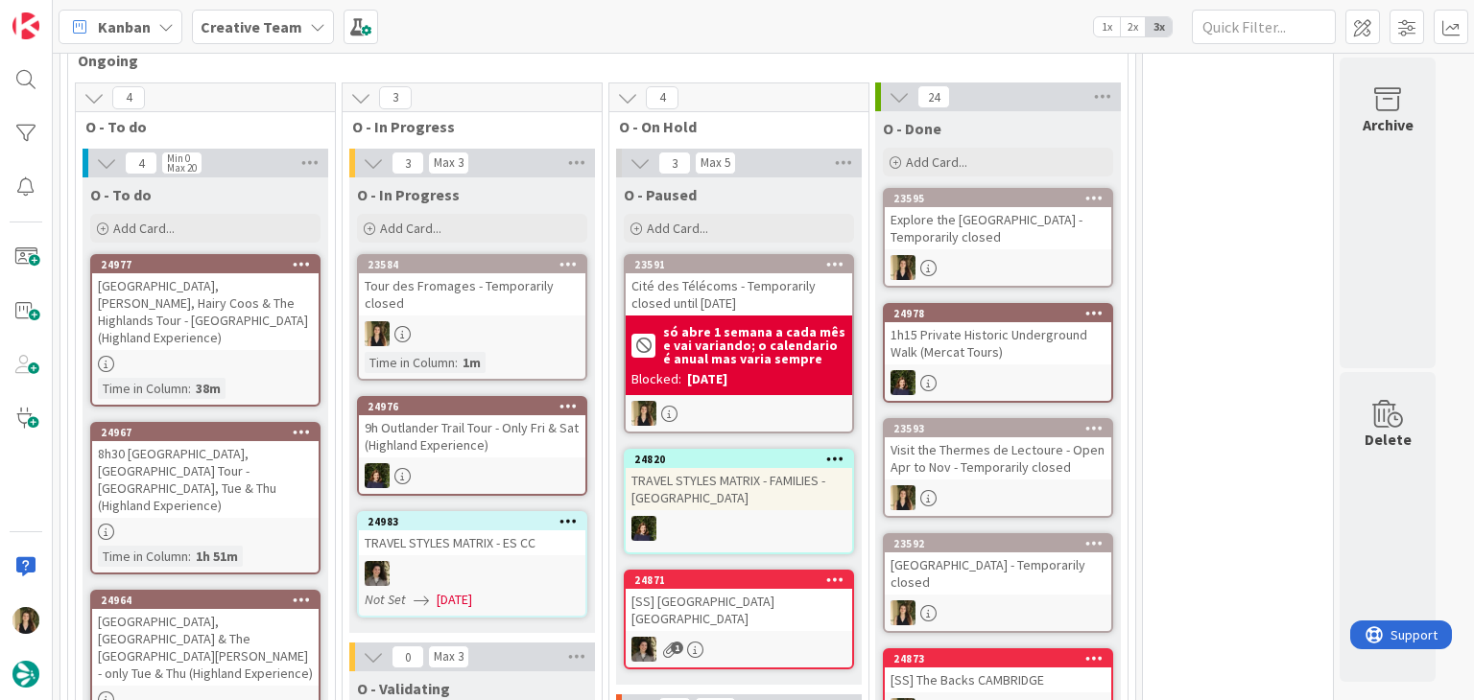
scroll to position [2572, 0]
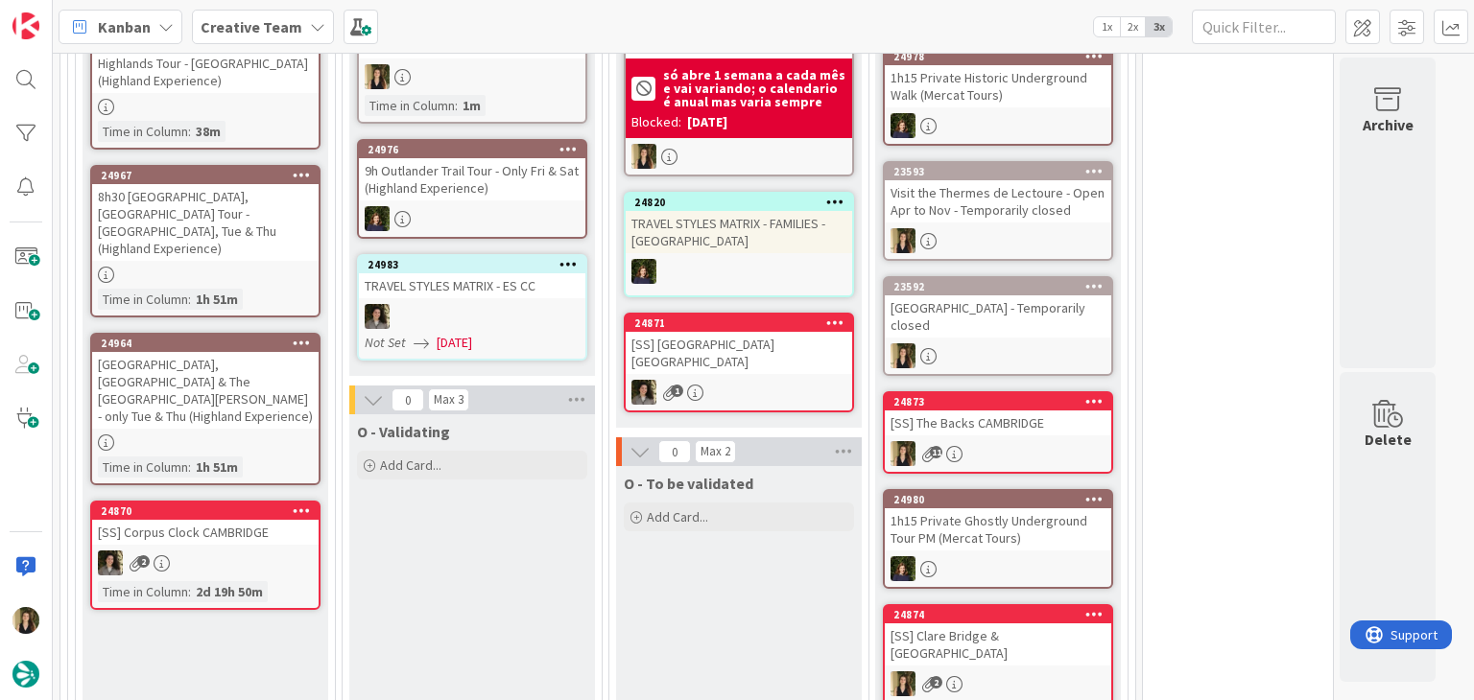
scroll to position [3052, 0]
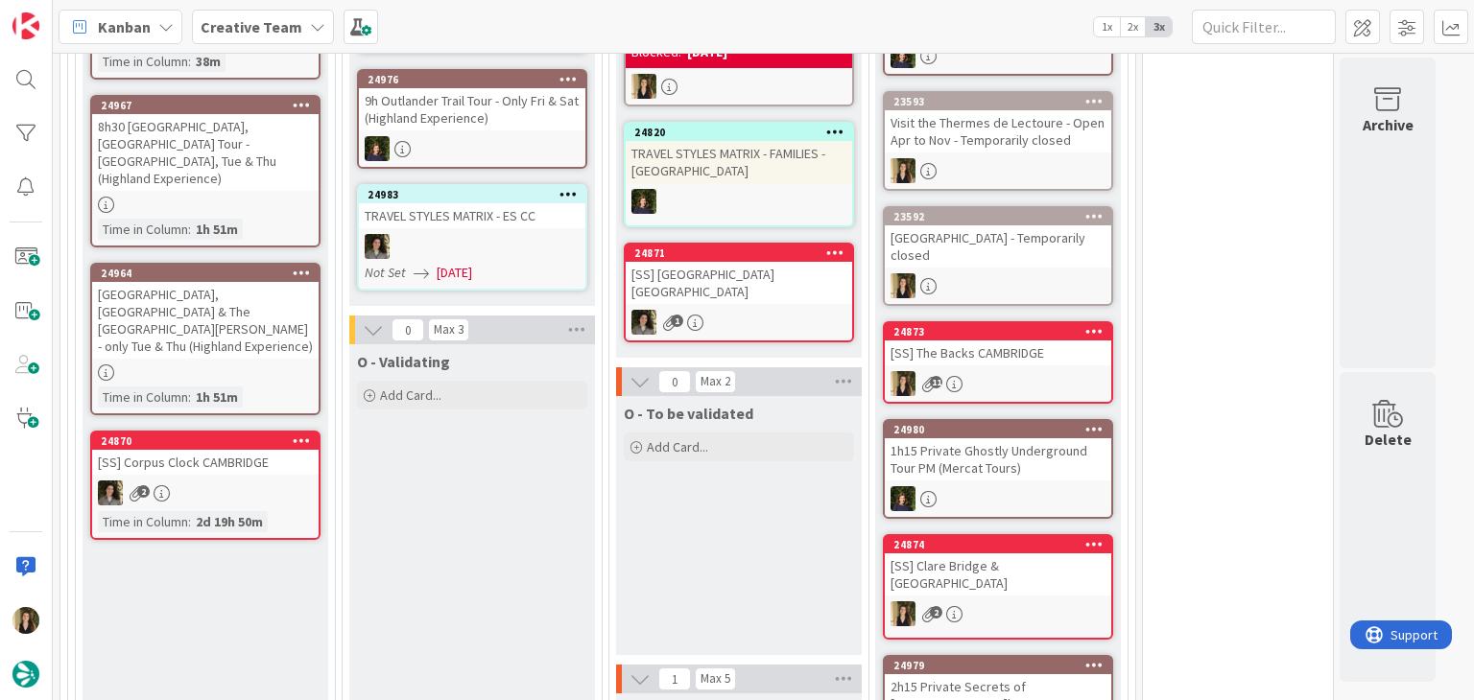
click at [702, 454] on div "O - To be validated Add Card..." at bounding box center [739, 525] width 246 height 259
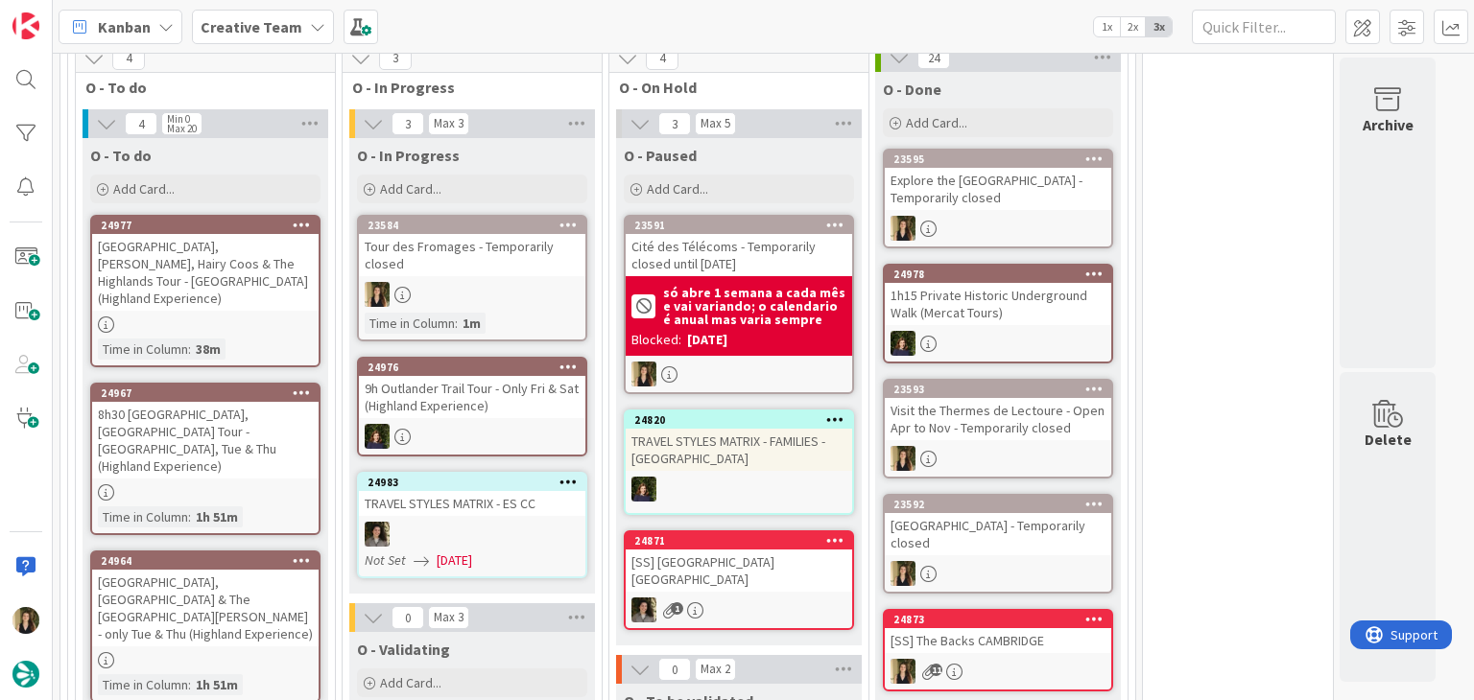
click at [541, 282] on div at bounding box center [472, 294] width 226 height 25
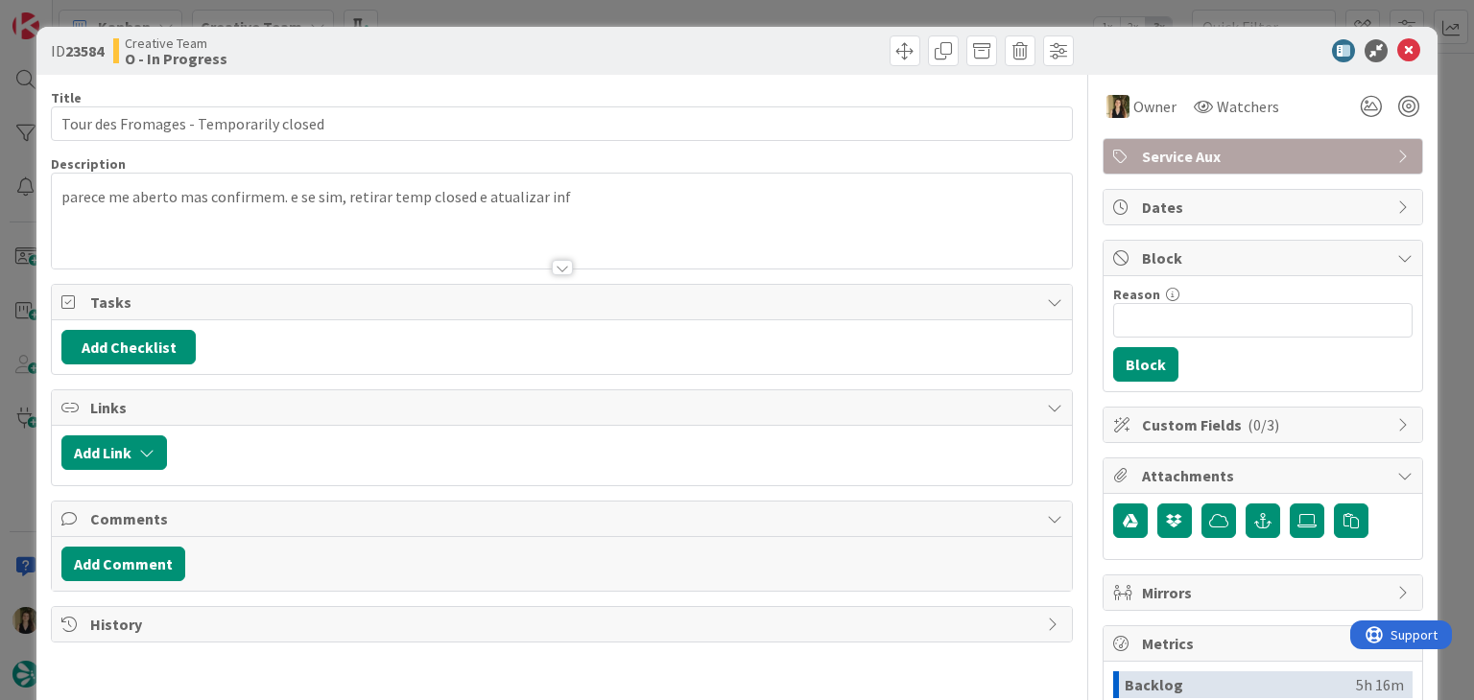
click at [687, 16] on div "ID 23584 Creative Team O - In Progress Title 38 / 128 Tour des Fromages - Tempo…" at bounding box center [737, 350] width 1474 height 700
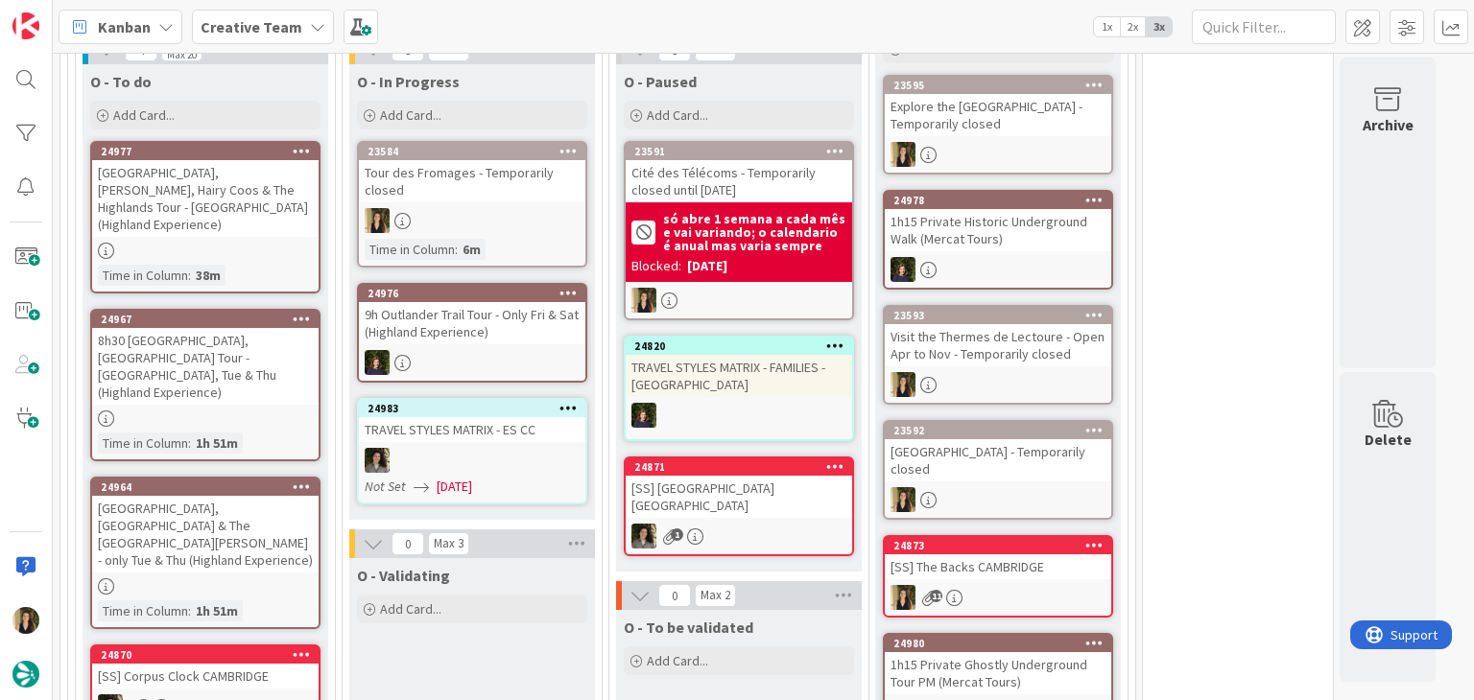
scroll to position [3014, 0]
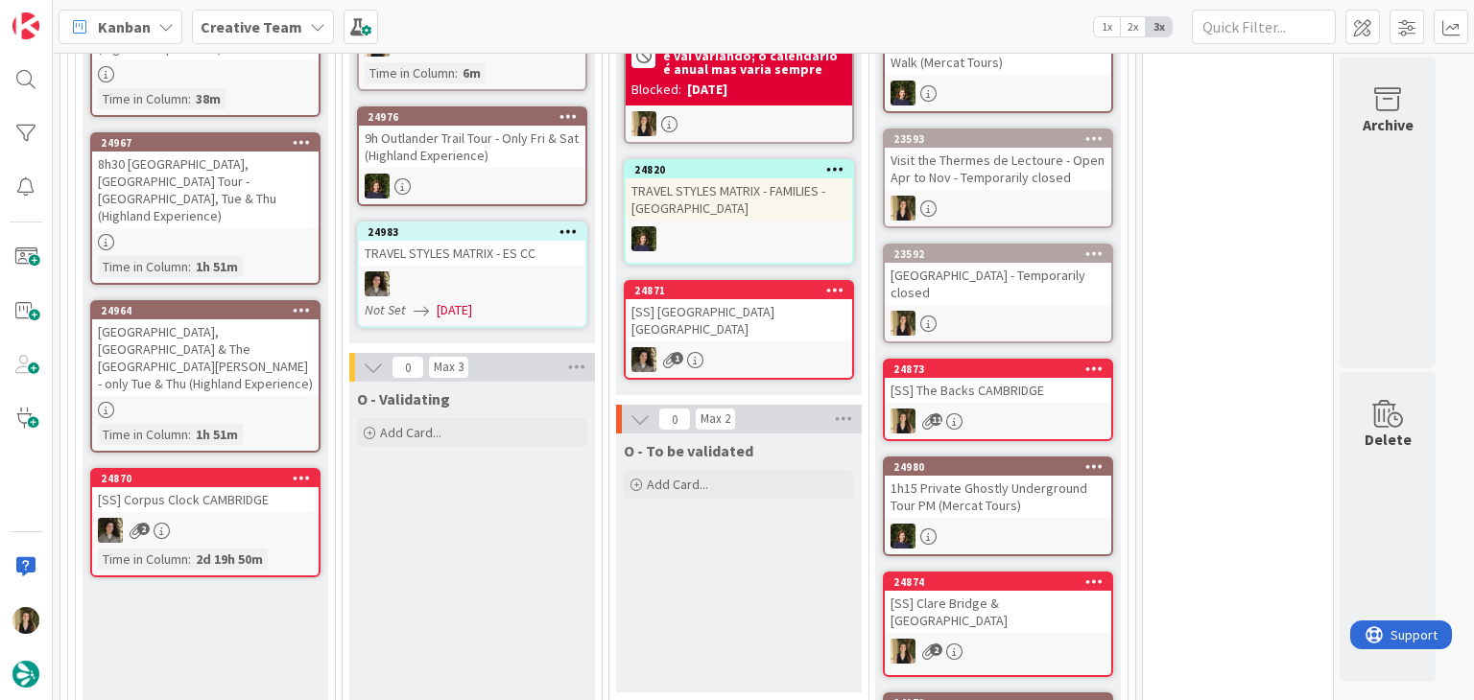
click at [716, 436] on div "O - To be validated Add Card..." at bounding box center [739, 563] width 246 height 259
click at [693, 502] on div "O - To be validated Add Card..." at bounding box center [739, 563] width 246 height 259
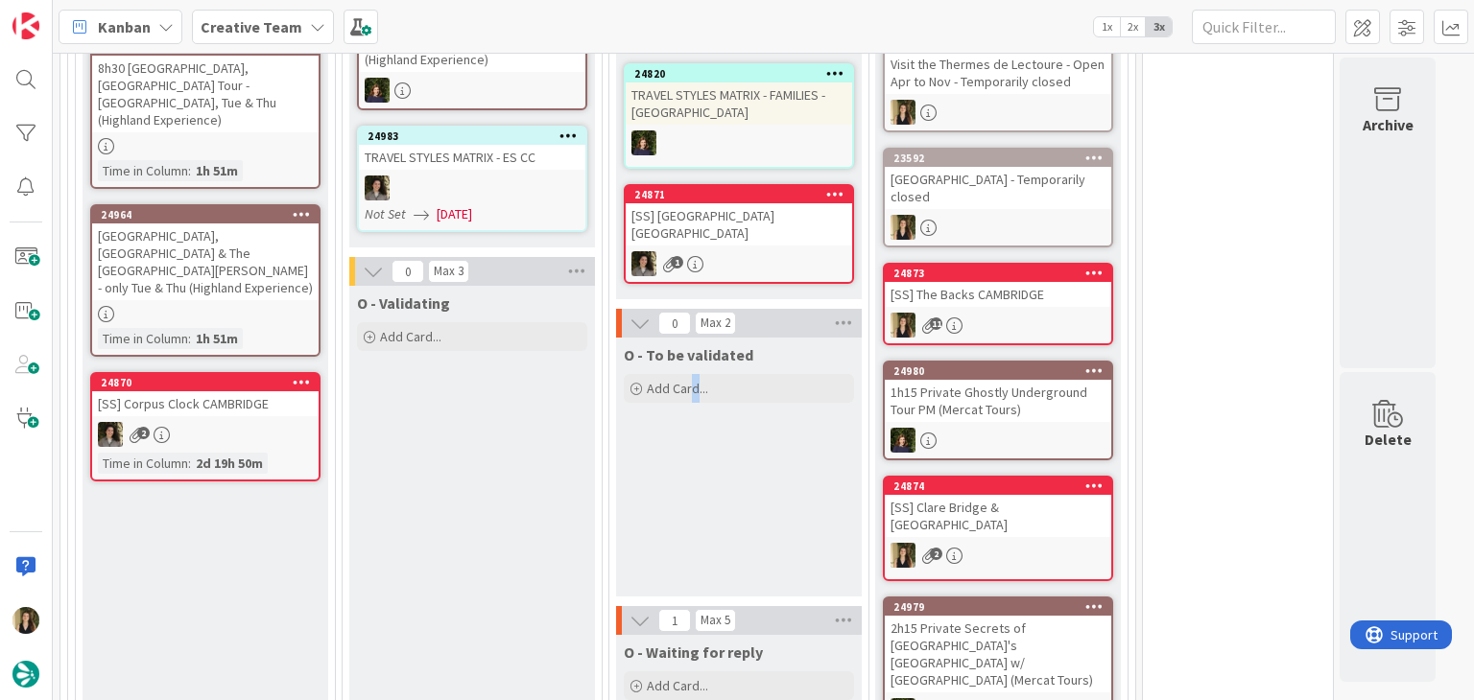
scroll to position [3494, 0]
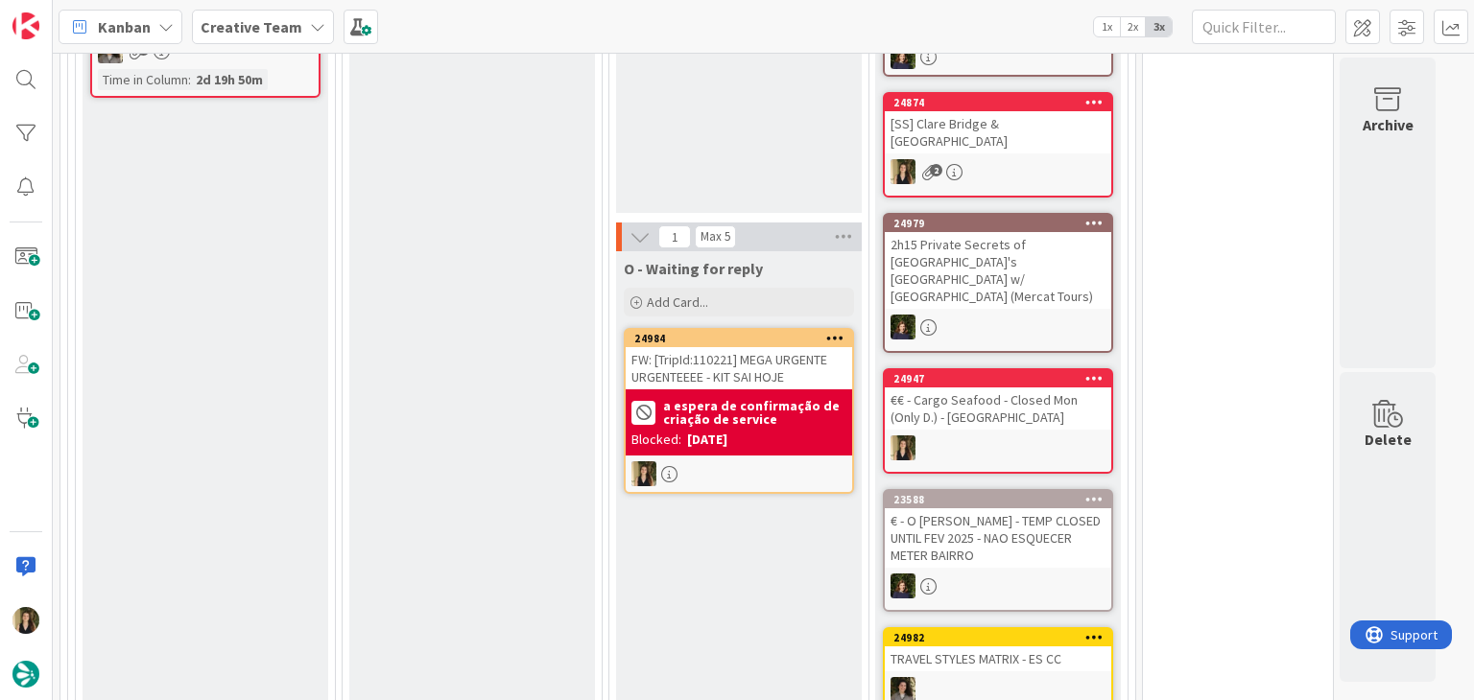
drag, startPoint x: 748, startPoint y: 437, endPoint x: 704, endPoint y: 331, distance: 115.3
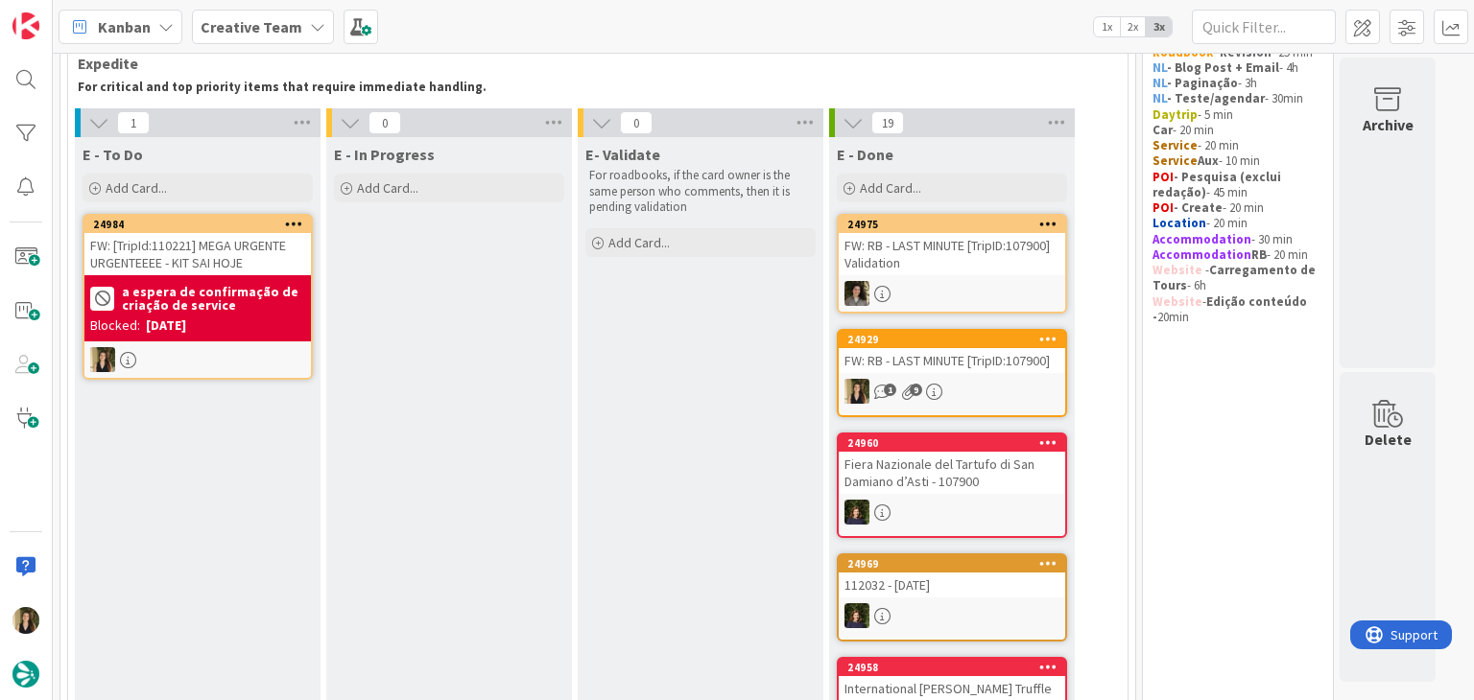
scroll to position [0, 0]
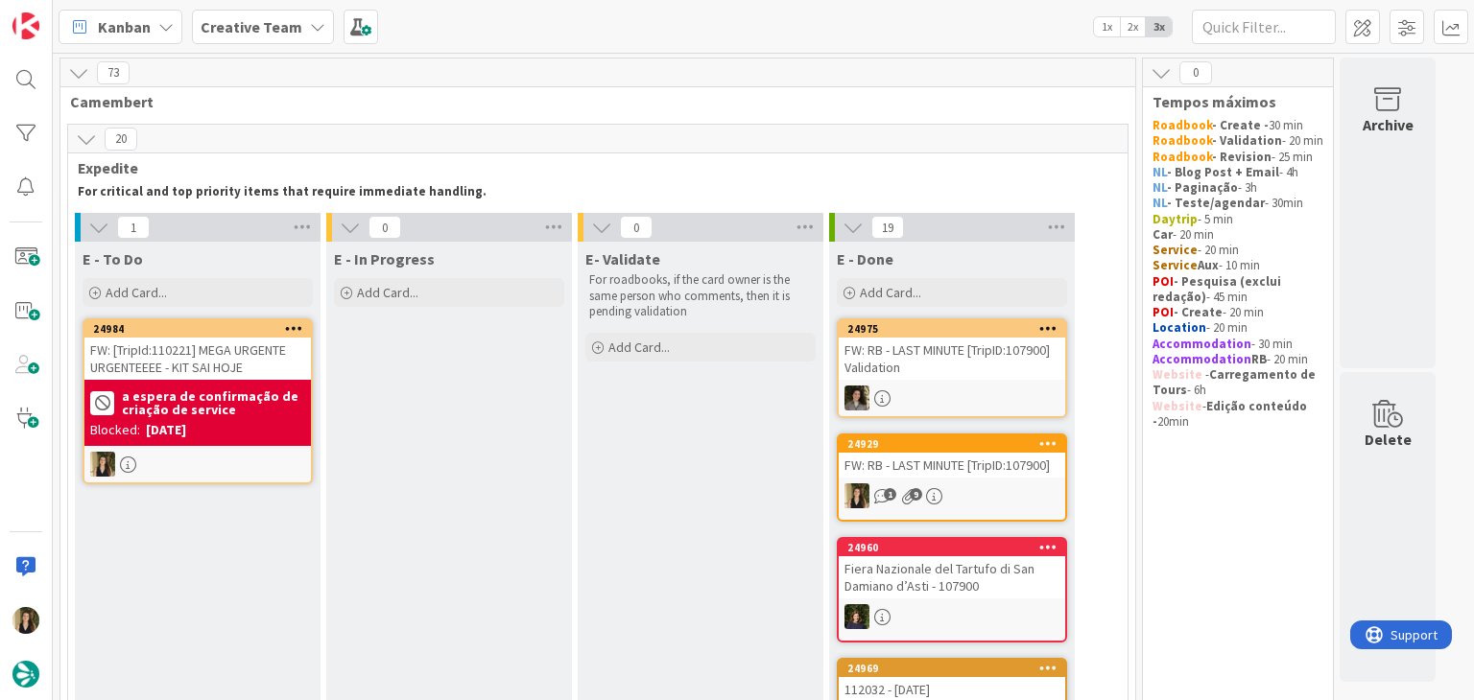
click at [228, 358] on div "FW: [TripId:110221] MEGA URGENTE URGENTEEEE - KIT SAI HOJE" at bounding box center [197, 359] width 226 height 42
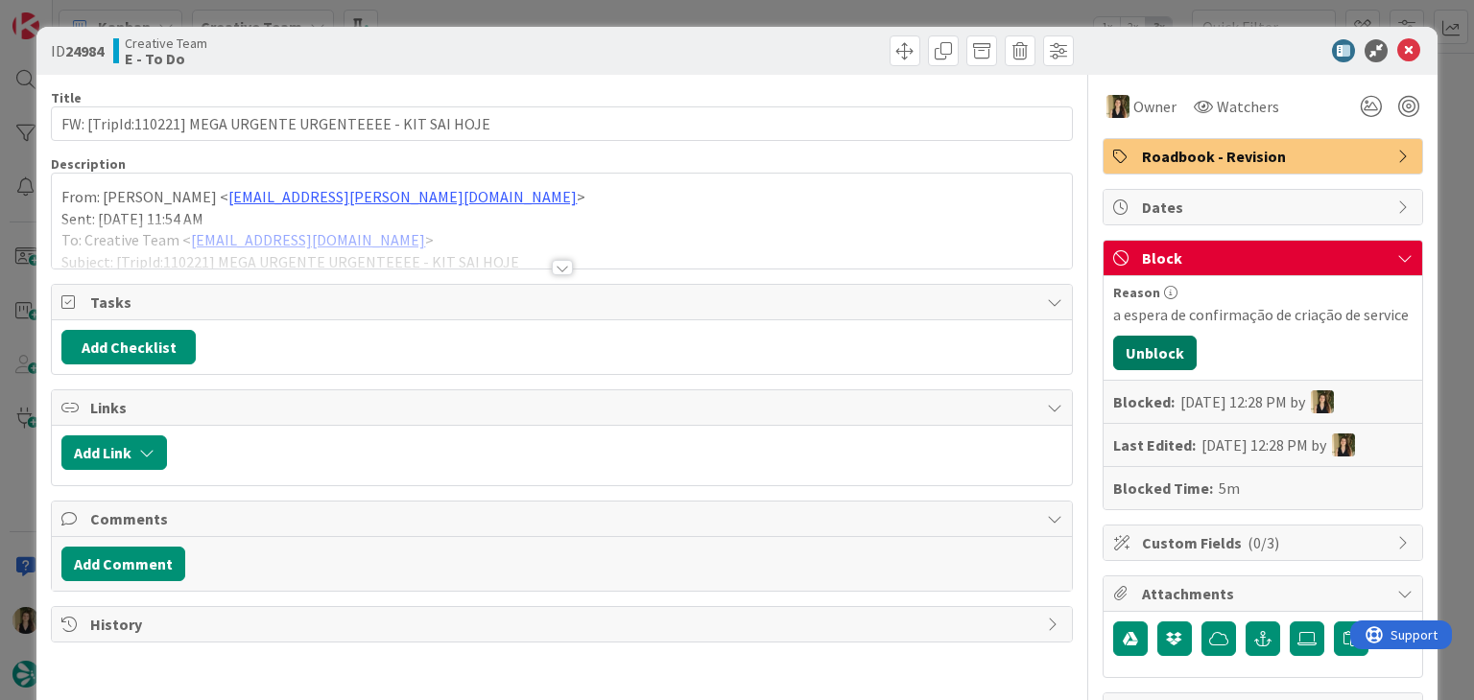
click at [1144, 354] on button "Unblock" at bounding box center [1154, 353] width 83 height 35
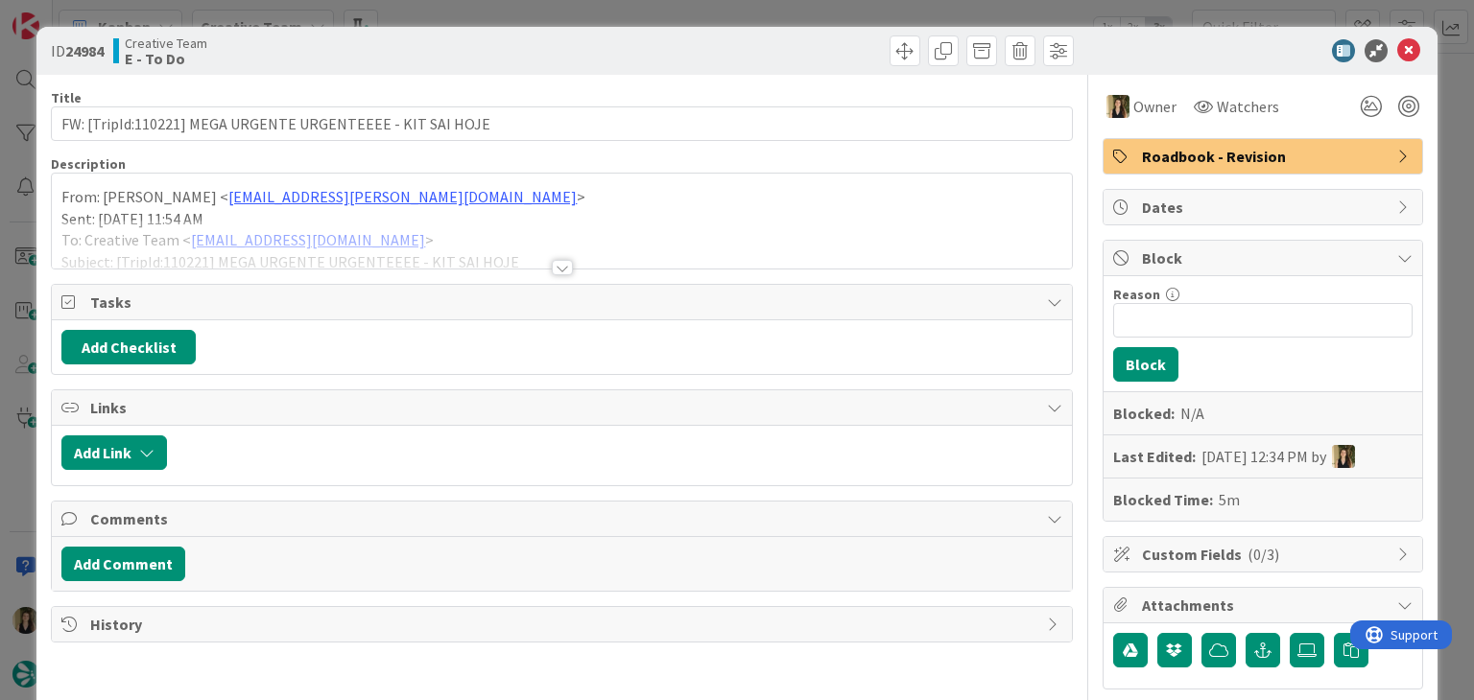
drag, startPoint x: 773, startPoint y: 47, endPoint x: 768, endPoint y: 24, distance: 23.5
click at [770, 44] on div at bounding box center [820, 50] width 507 height 31
click at [768, 19] on div "ID 24984 Creative Team E - To Do Title 58 / 128 FW: [TripId:110221] MEGA URGENT…" at bounding box center [737, 350] width 1474 height 700
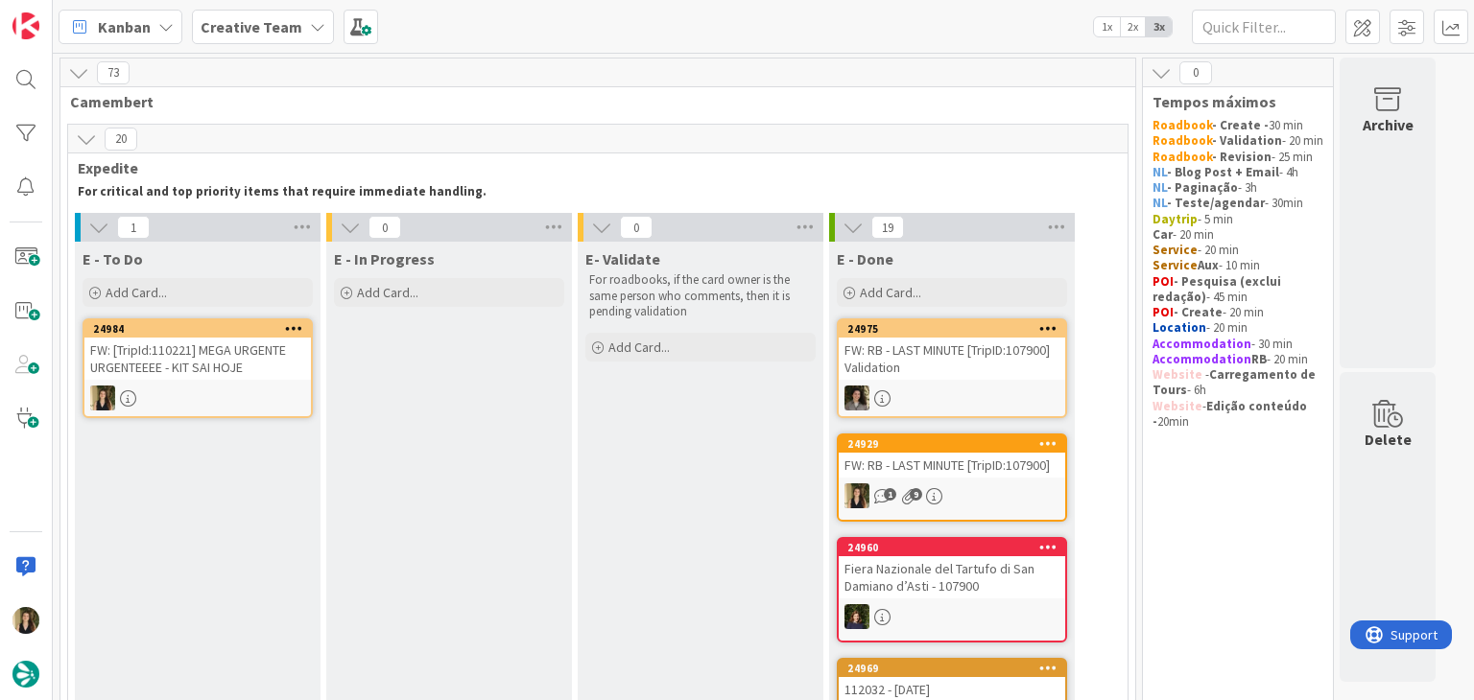
click at [251, 384] on div "24984 FW: [TripId:110221] MEGA URGENTE URGENTEEEE - KIT SAI HOJE" at bounding box center [198, 368] width 230 height 100
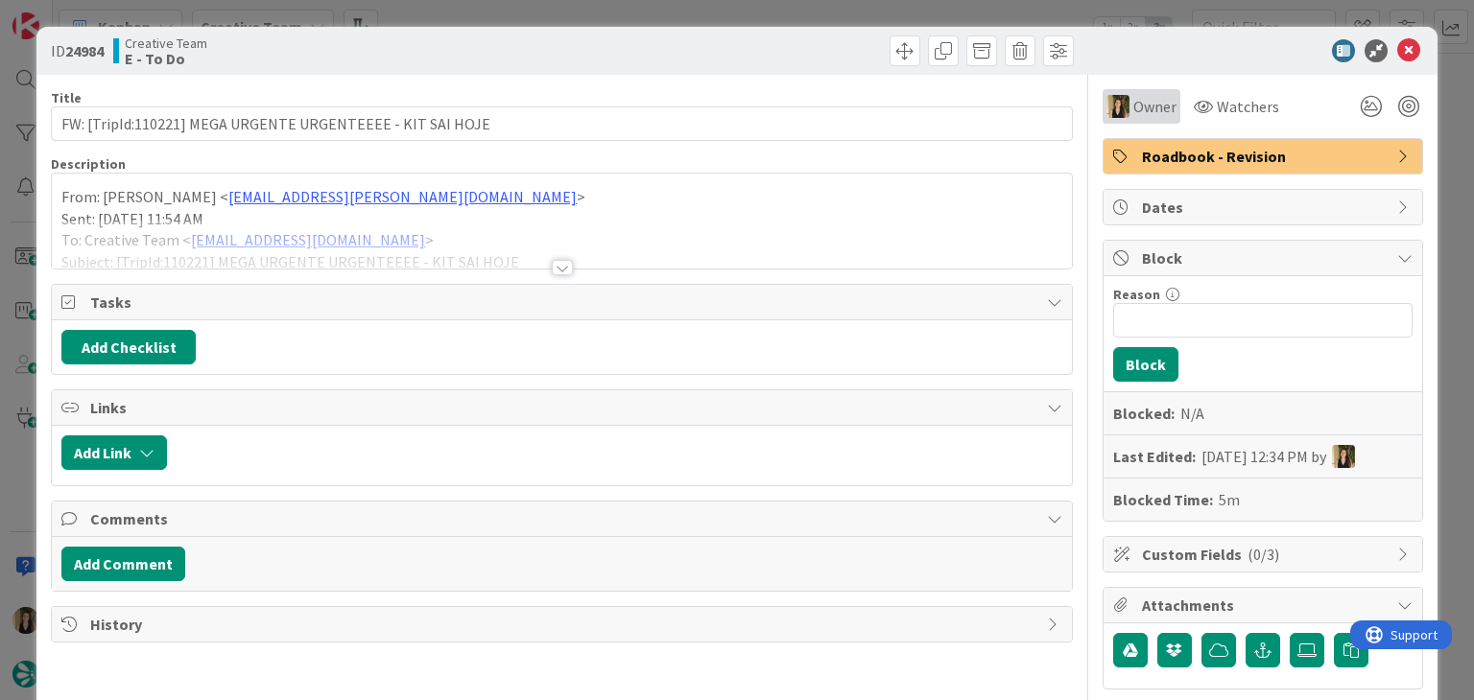
click at [1133, 106] on span "Owner" at bounding box center [1154, 106] width 43 height 23
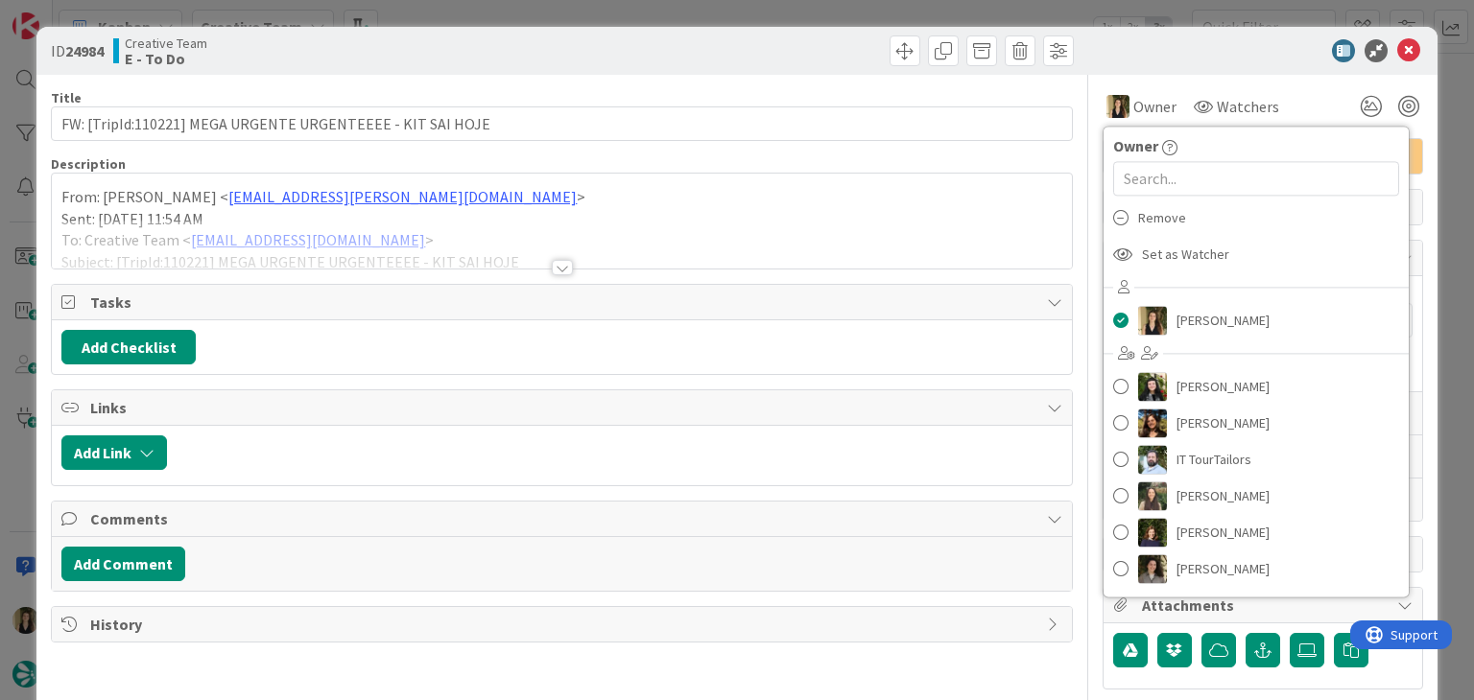
click at [1176, 209] on div "Remove" at bounding box center [1255, 218] width 305 height 36
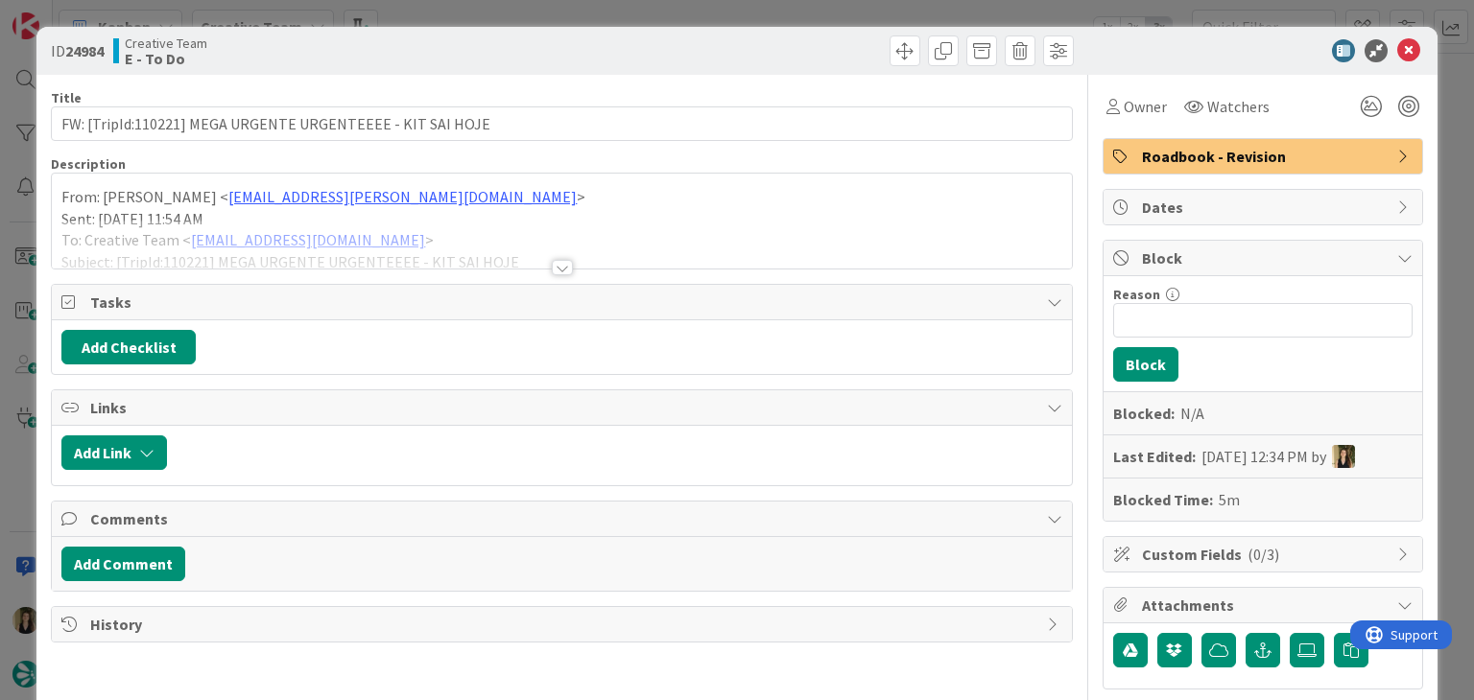
drag, startPoint x: 704, startPoint y: 37, endPoint x: 708, endPoint y: 13, distance: 24.3
click at [704, 36] on div at bounding box center [820, 50] width 507 height 31
click at [709, 8] on div "ID 24984 Creative Team E - To Do Title 58 / 128 FW: [TripId:110221] MEGA URGENT…" at bounding box center [737, 350] width 1474 height 700
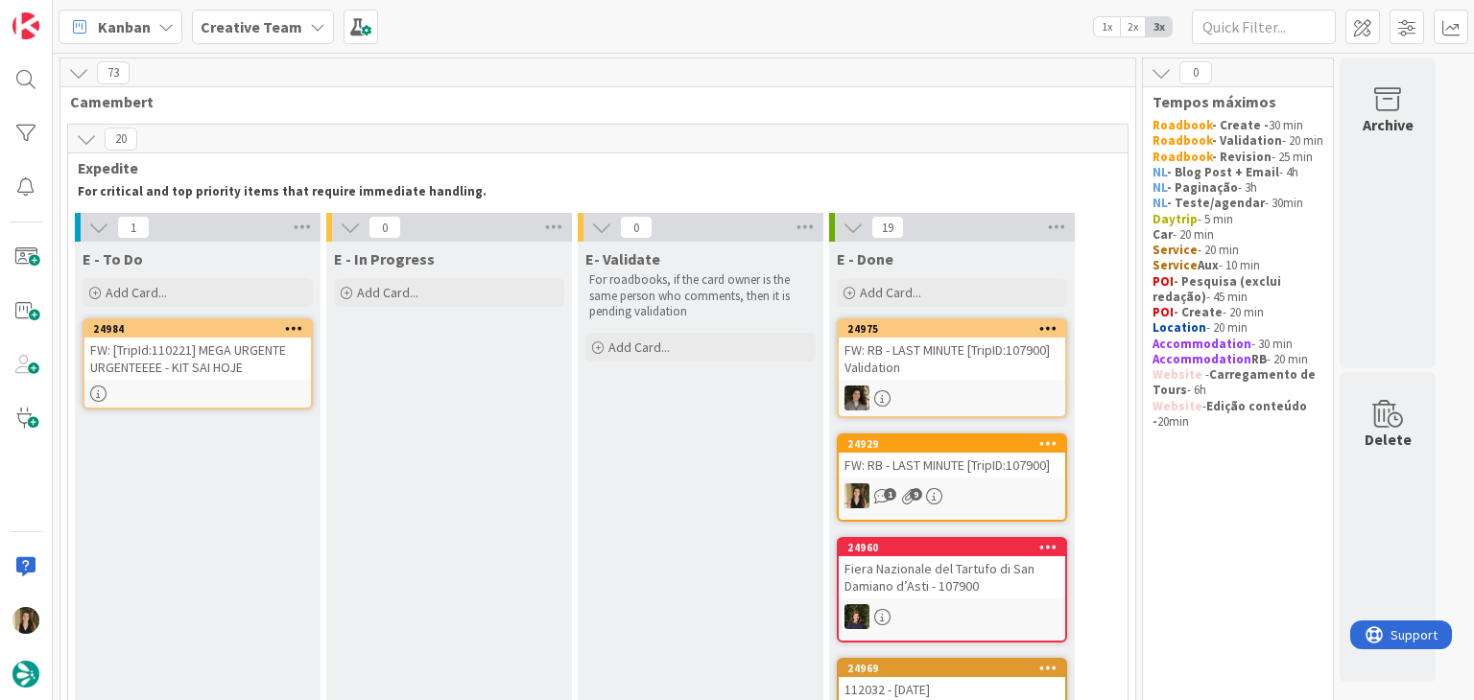
click at [255, 389] on div at bounding box center [197, 394] width 226 height 16
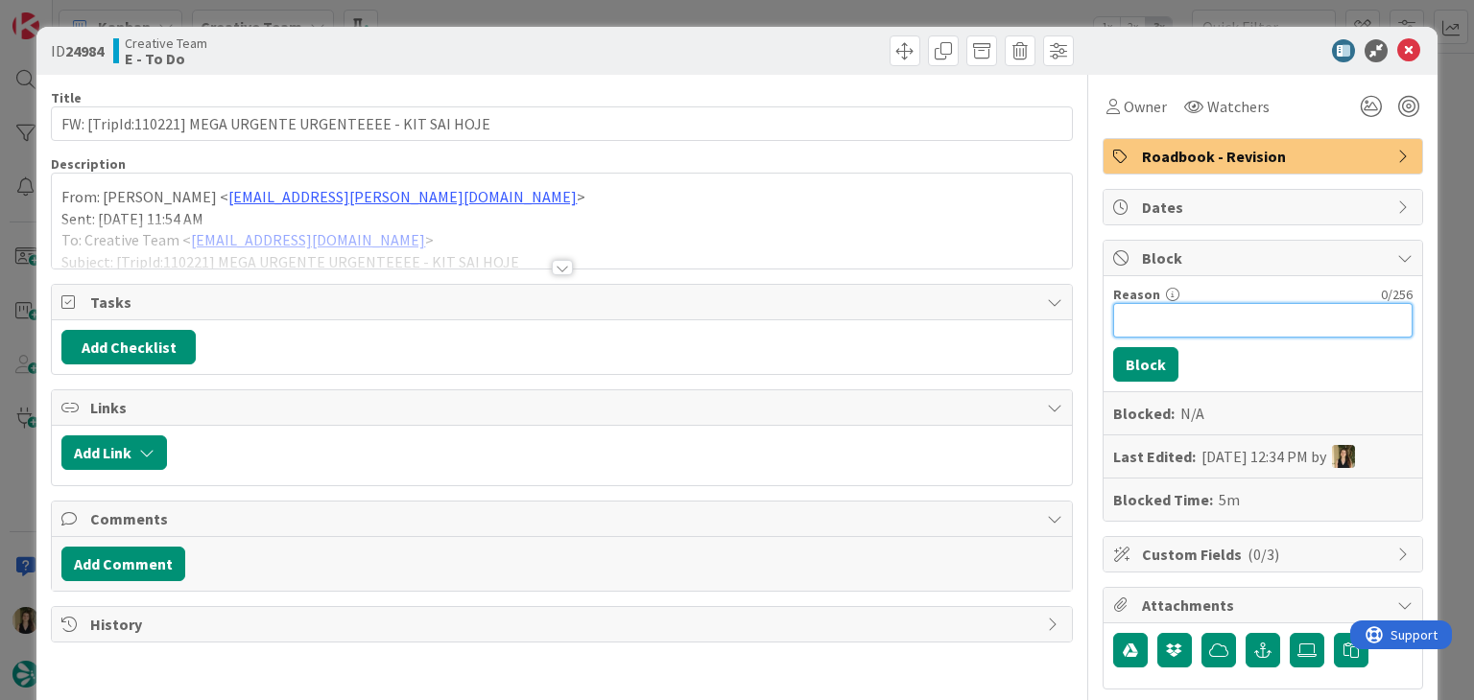
click at [1205, 315] on input "Reason" at bounding box center [1262, 320] width 299 height 35
type input "w"
drag, startPoint x: 1199, startPoint y: 315, endPoint x: 1217, endPoint y: 308, distance: 19.4
click at [1200, 315] on input "awaiting procu validation" at bounding box center [1262, 320] width 299 height 35
type input "awaiting proc validation"
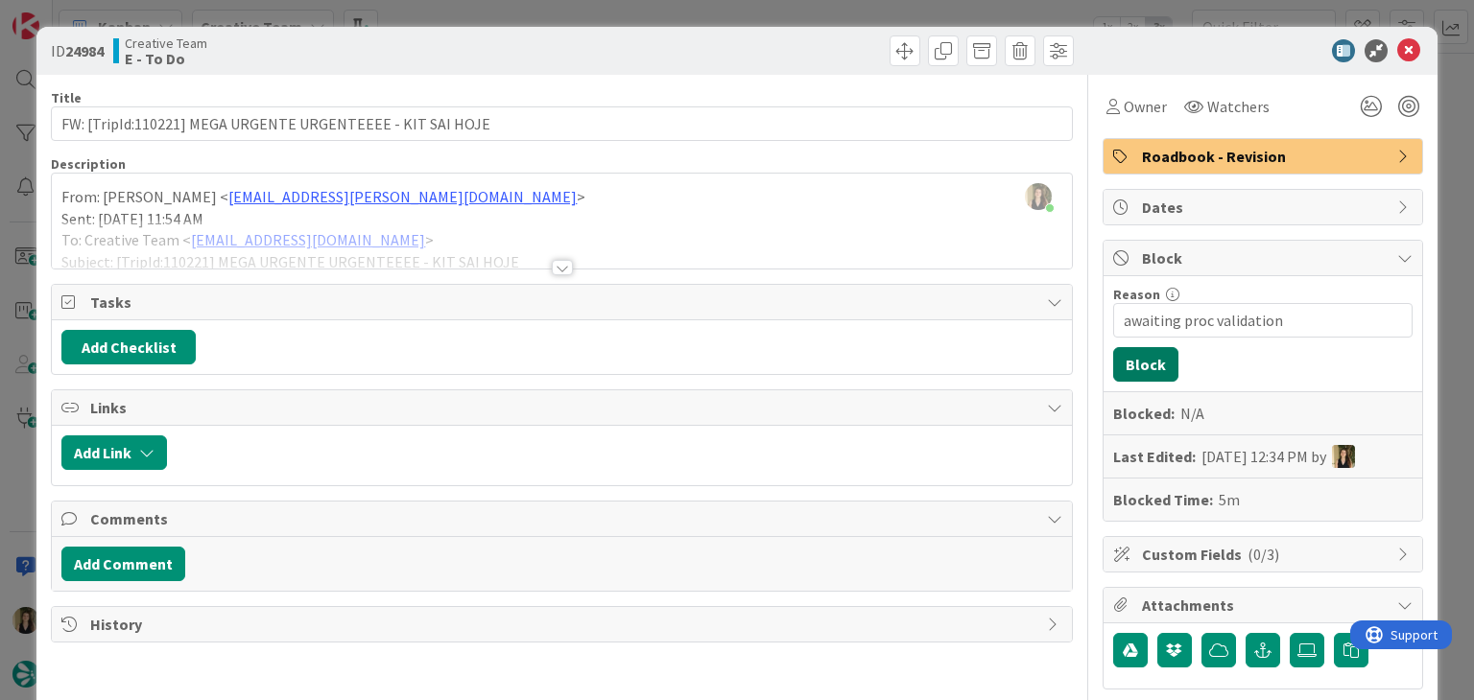
click at [1134, 358] on button "Block" at bounding box center [1145, 364] width 65 height 35
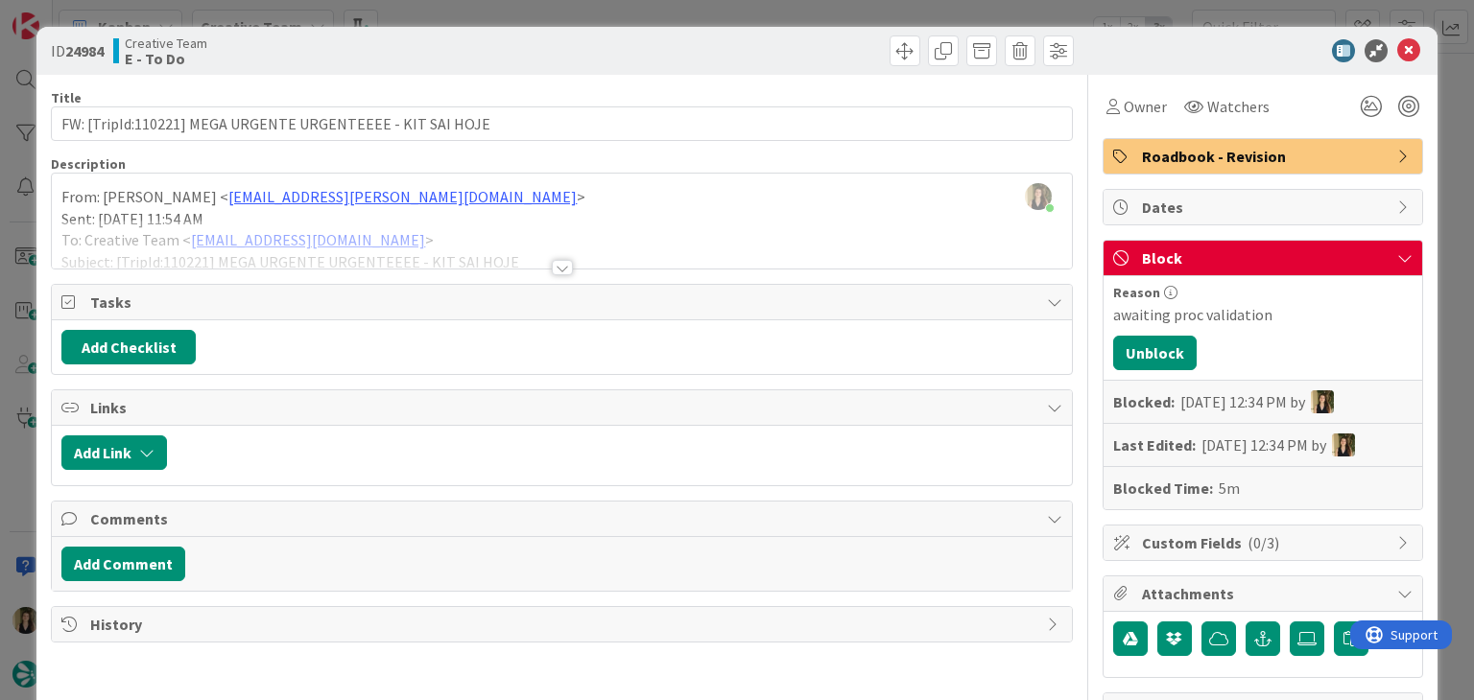
click at [731, 46] on div at bounding box center [820, 50] width 507 height 31
click at [731, 19] on div "ID 24984 Creative Team E - To Do Title 58 / 128 FW: [TripId:110221] MEGA URGENT…" at bounding box center [737, 350] width 1474 height 700
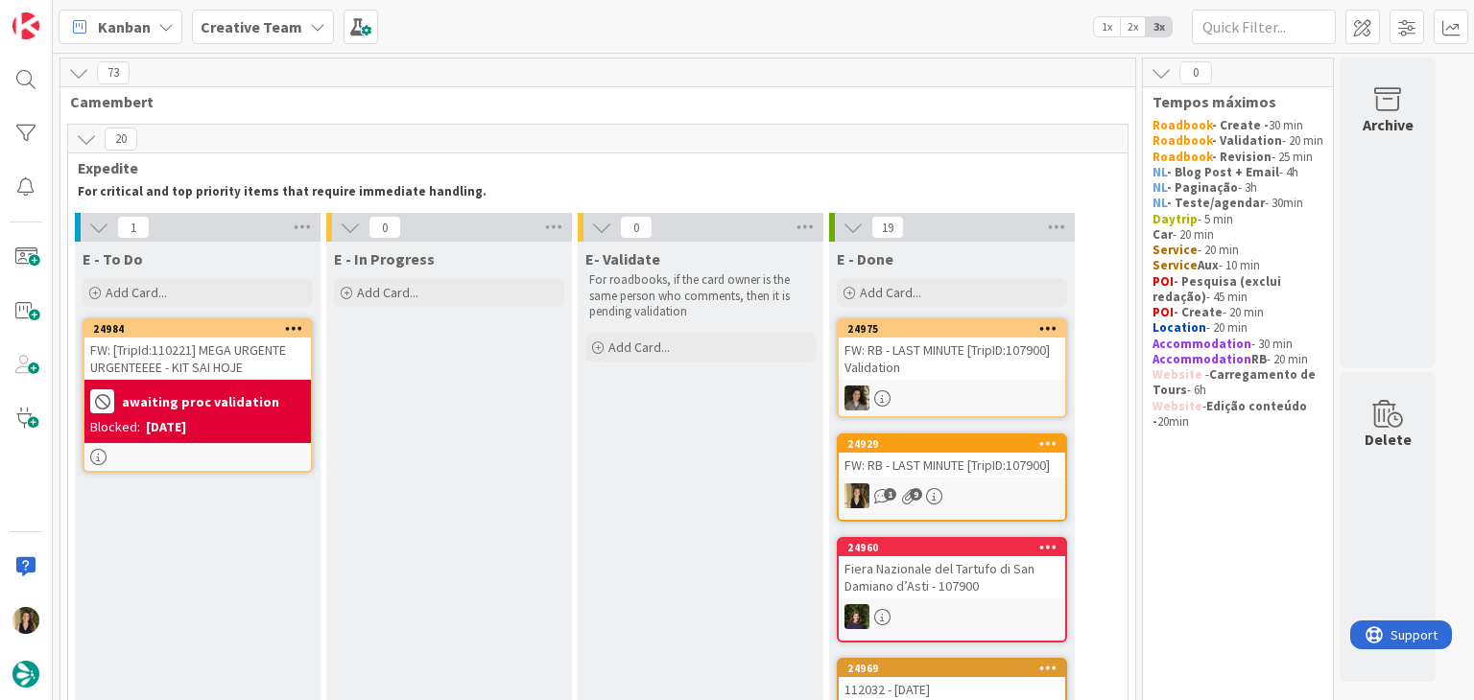
drag, startPoint x: 491, startPoint y: 531, endPoint x: 484, endPoint y: 519, distance: 14.2
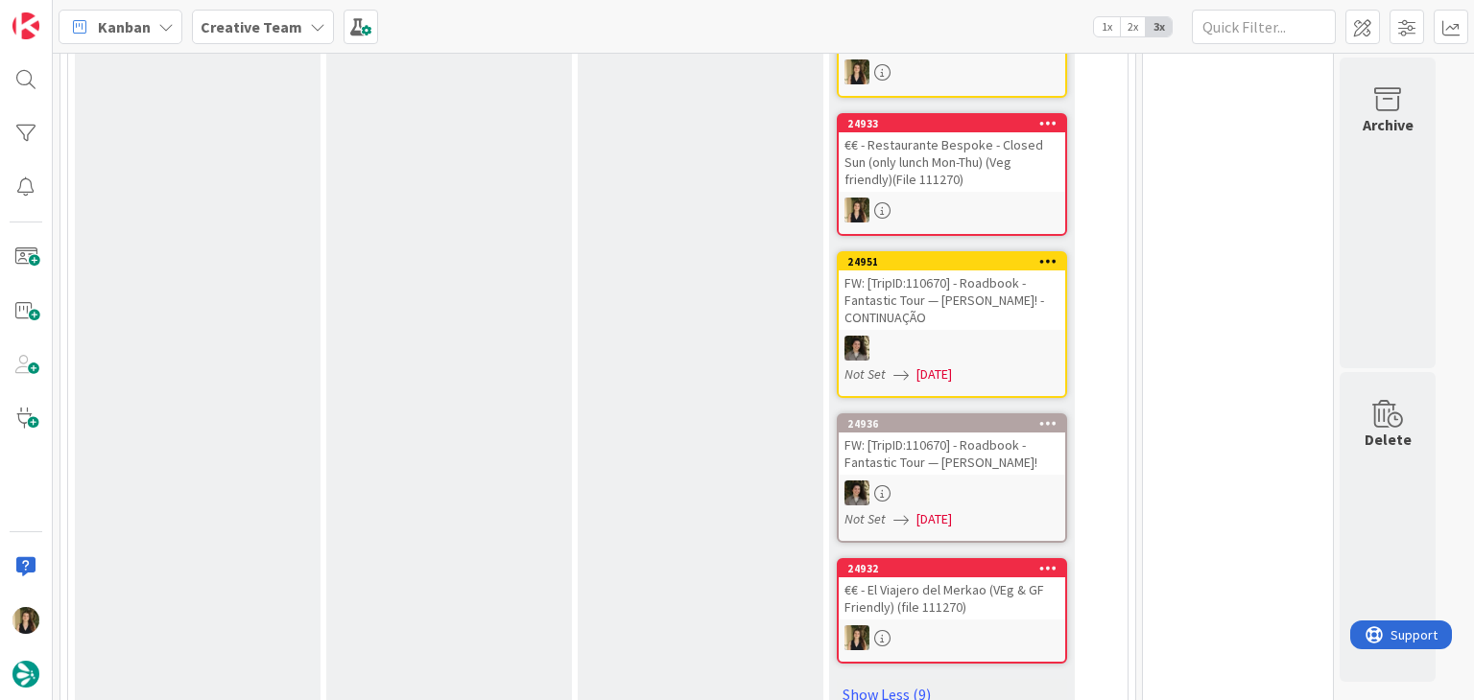
scroll to position [2015, 0]
